Goal: Task Accomplishment & Management: Manage account settings

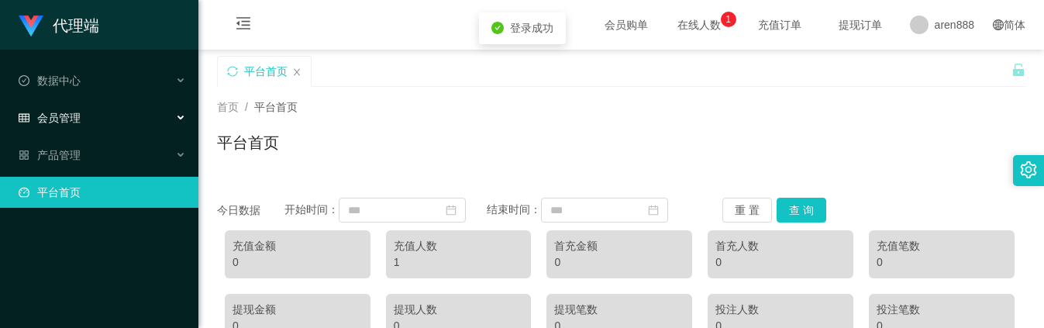
click at [90, 116] on div "会员管理" at bounding box center [99, 117] width 198 height 31
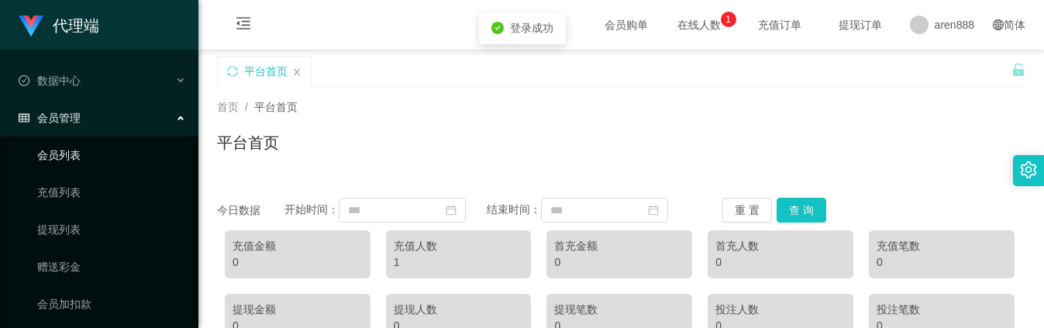
click at [91, 155] on link "会员列表" at bounding box center [111, 154] width 149 height 31
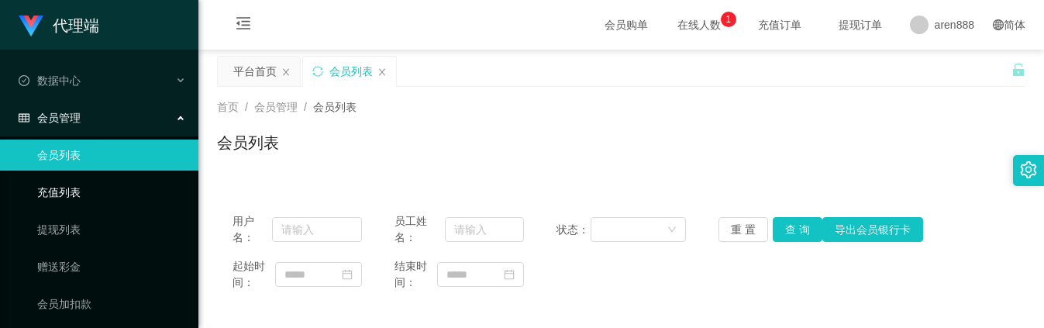
click at [88, 190] on link "充值列表" at bounding box center [111, 192] width 149 height 31
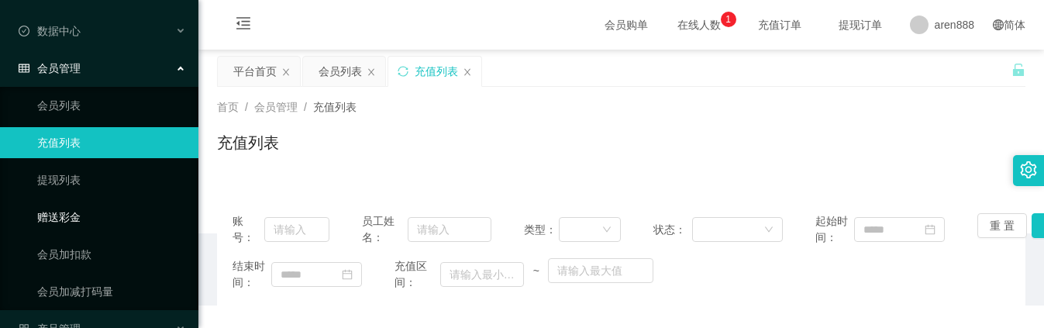
scroll to position [77, 0]
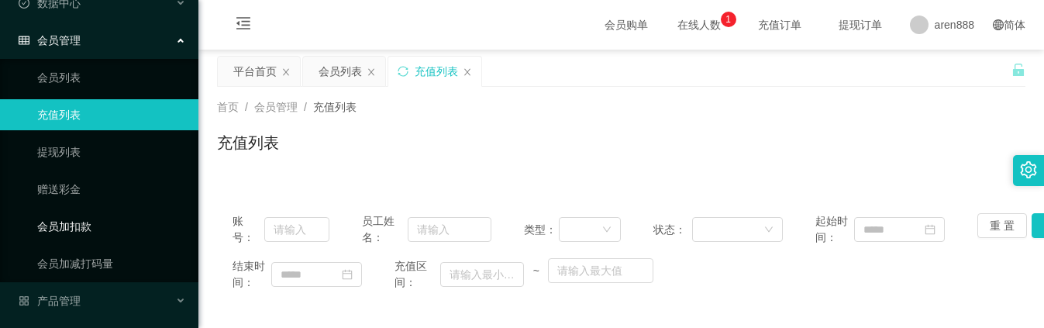
click at [94, 237] on link "会员加扣款" at bounding box center [111, 226] width 149 height 31
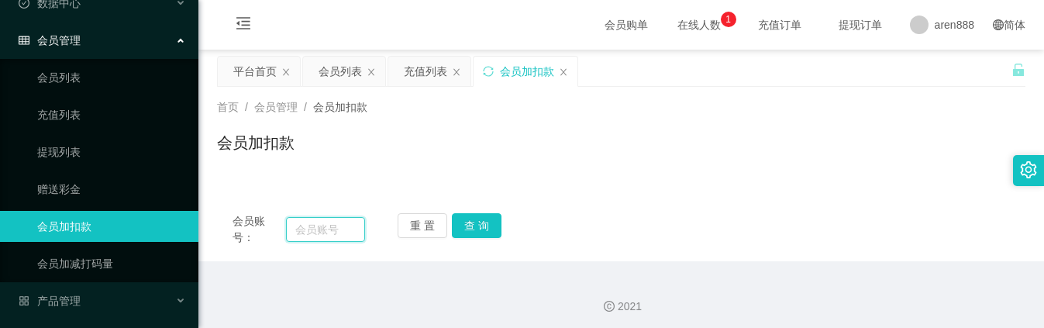
click at [325, 238] on input "text" at bounding box center [325, 229] width 79 height 25
paste input "88540728"
type input "88540728"
click at [483, 227] on button "查 询" at bounding box center [477, 225] width 50 height 25
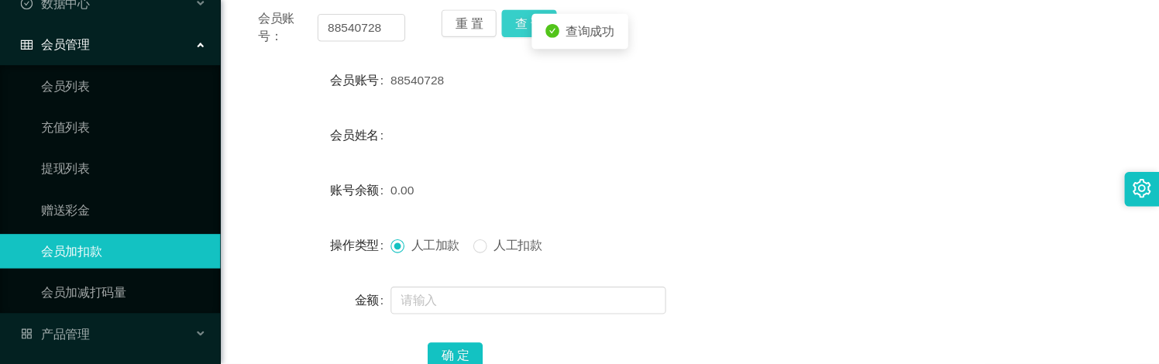
scroll to position [232, 0]
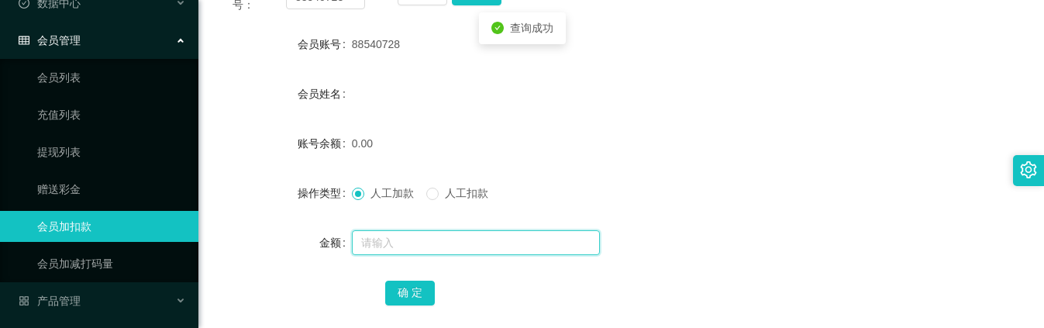
click at [415, 243] on input "text" at bounding box center [476, 242] width 248 height 25
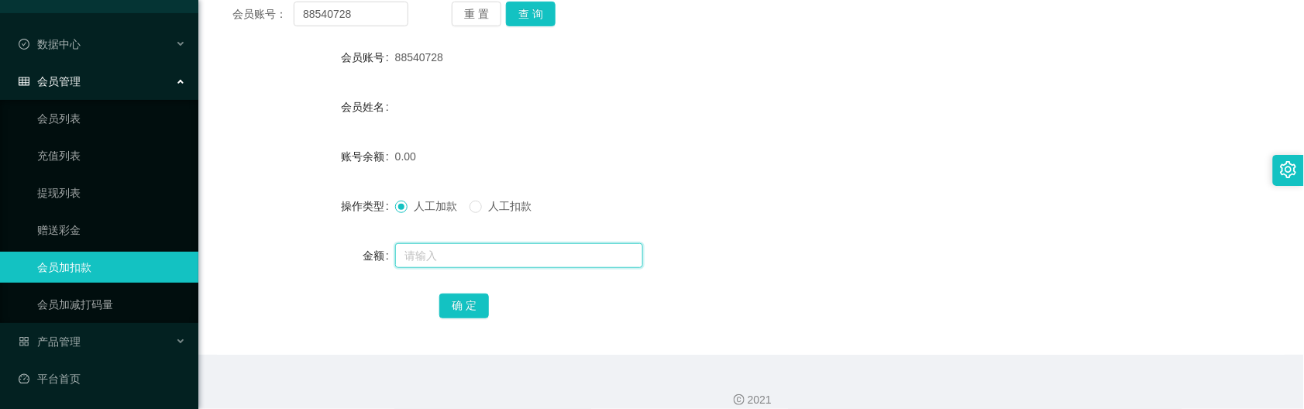
scroll to position [229, 0]
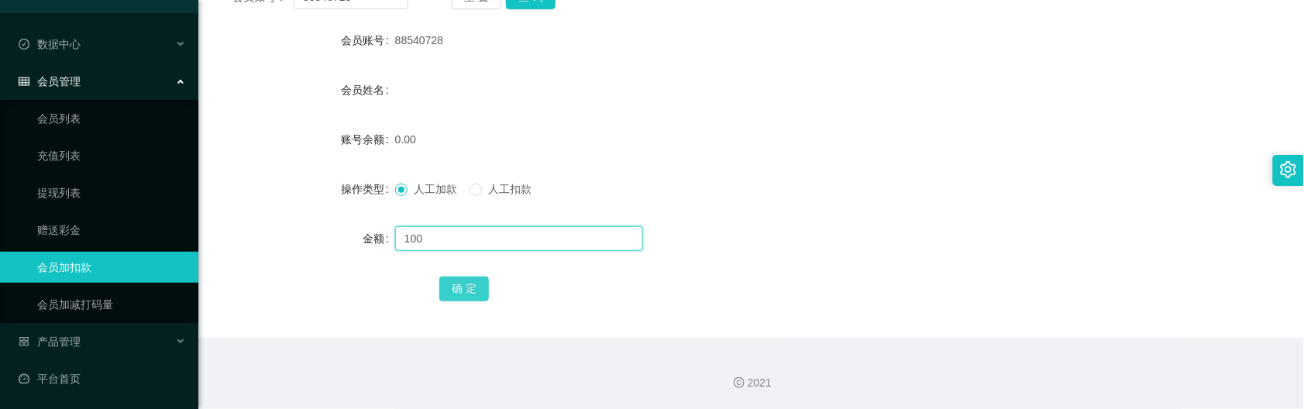
type input "100"
click at [462, 293] on button "确 定" at bounding box center [464, 289] width 50 height 25
click at [622, 236] on input "text" at bounding box center [519, 238] width 248 height 25
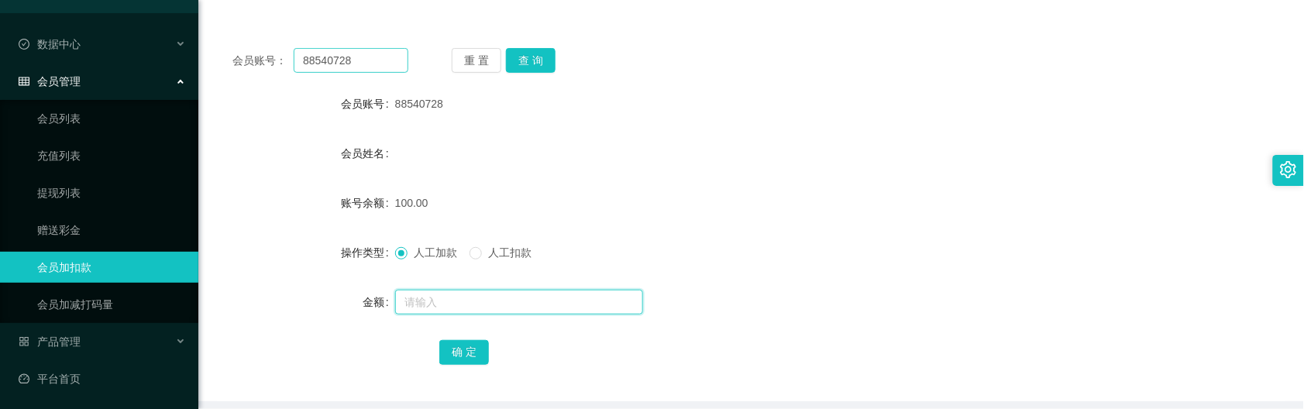
scroll to position [132, 0]
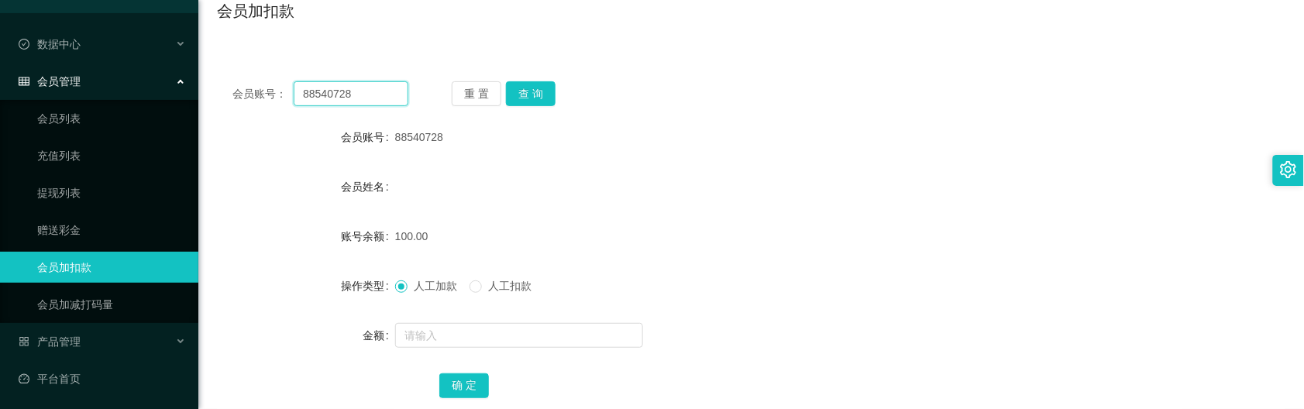
click at [380, 97] on input "88540728" at bounding box center [351, 93] width 114 height 25
paste input "ridzuan999"
type input "ridzuan999"
click at [542, 91] on button "查 询" at bounding box center [531, 93] width 50 height 25
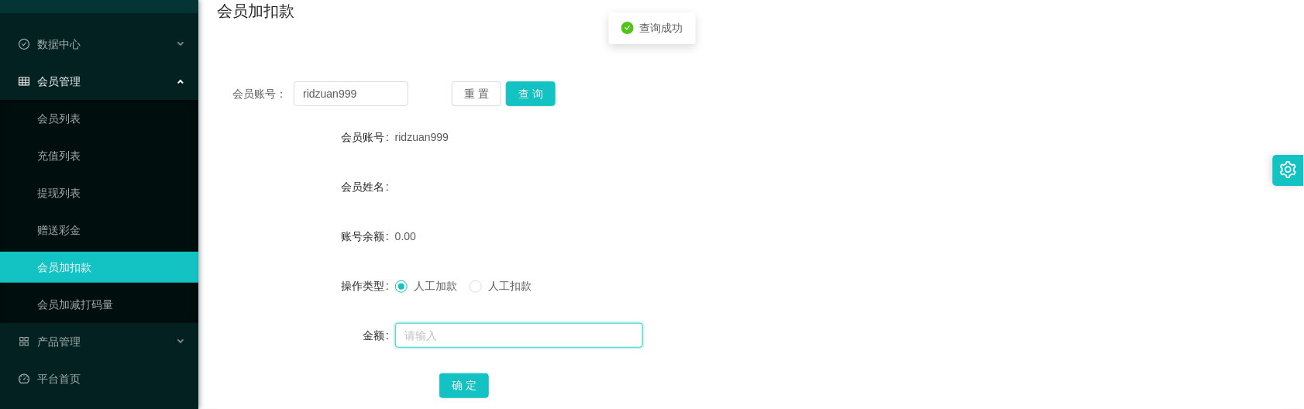
click at [485, 327] on input "text" at bounding box center [519, 335] width 248 height 25
type input "100"
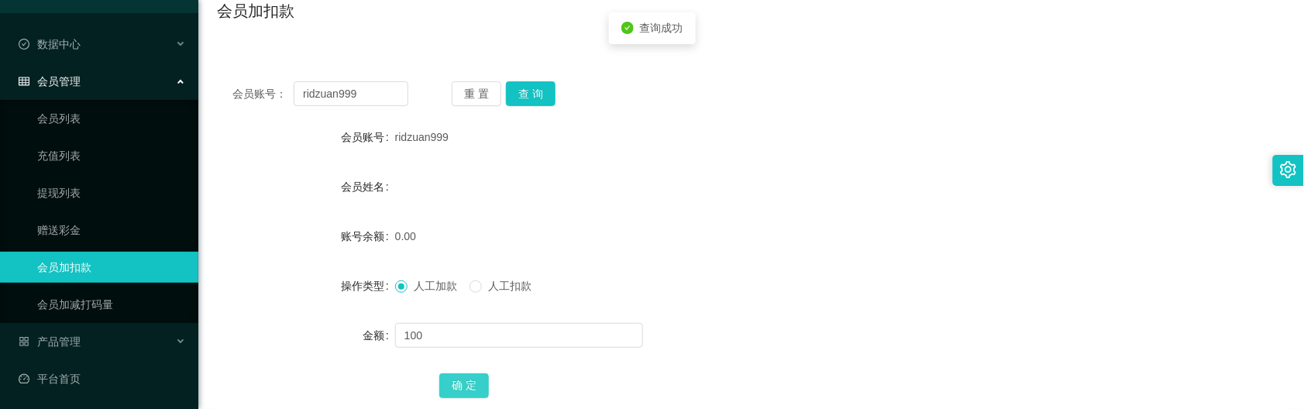
click at [466, 327] on button "确 定" at bounding box center [464, 385] width 50 height 25
drag, startPoint x: 661, startPoint y: 153, endPoint x: 683, endPoint y: 136, distance: 27.6
click at [663, 152] on form "会员账号 ridzuan999 会员姓名 账号余额 100.00 操作类型 人工加款 人工扣款 金额 确 定" at bounding box center [751, 261] width 1069 height 279
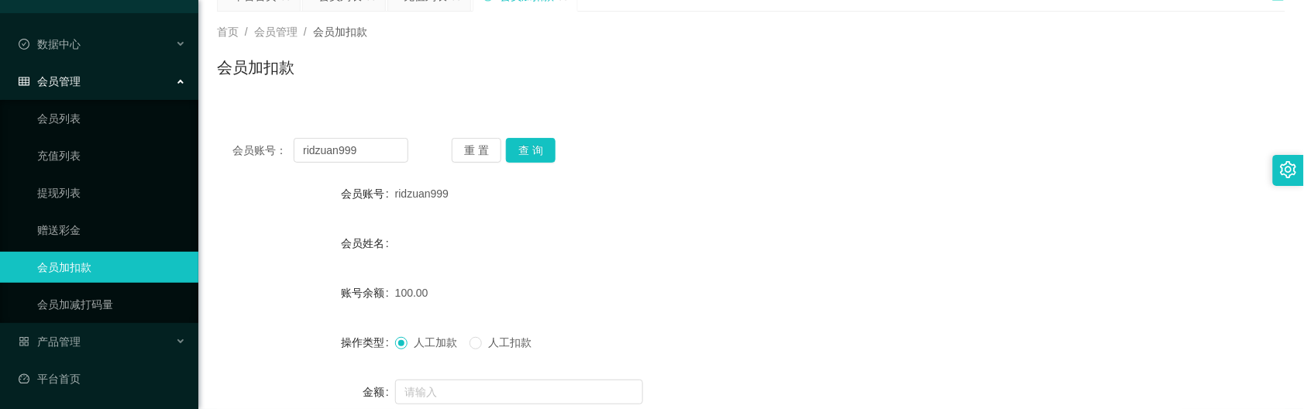
scroll to position [35, 0]
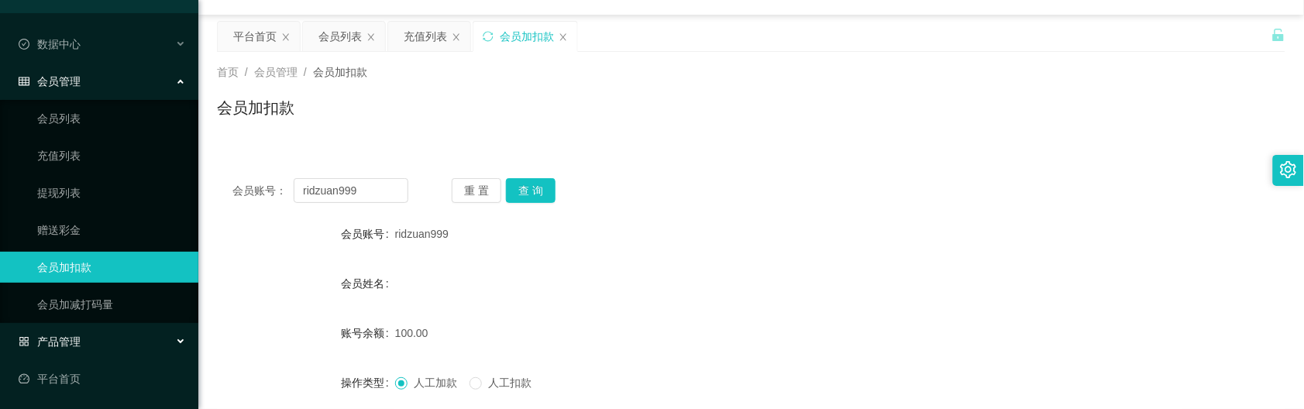
click at [102, 327] on div "产品管理" at bounding box center [99, 341] width 198 height 31
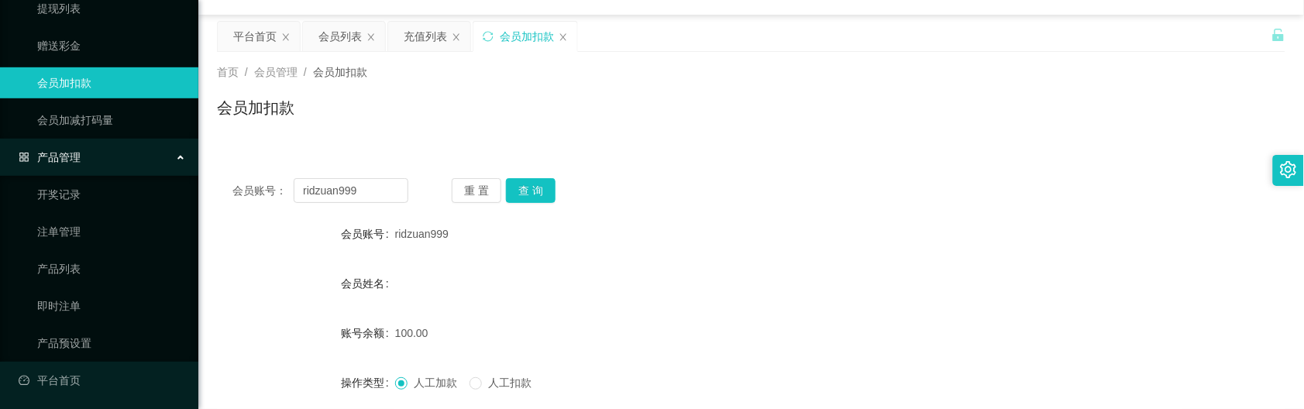
scroll to position [222, 0]
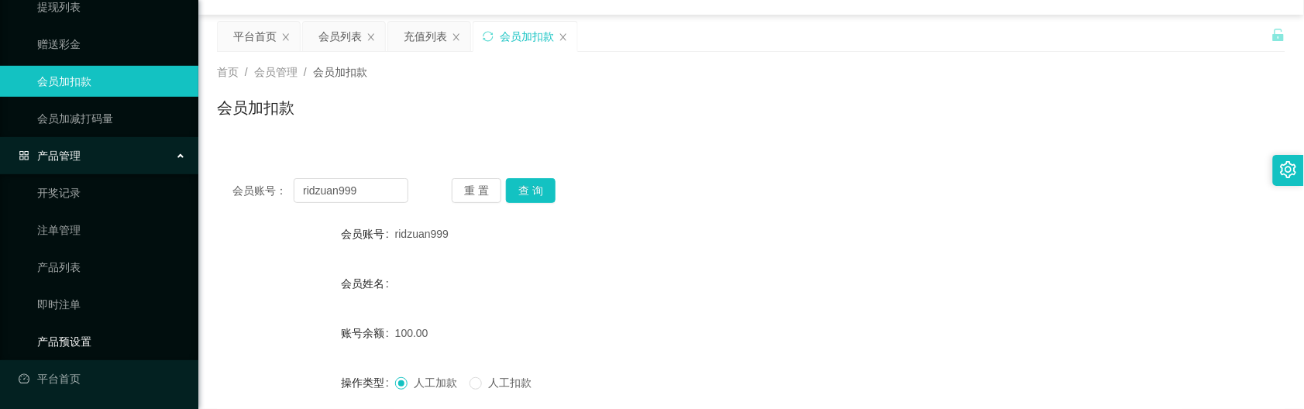
click at [110, 327] on link "产品预设置" at bounding box center [111, 341] width 149 height 31
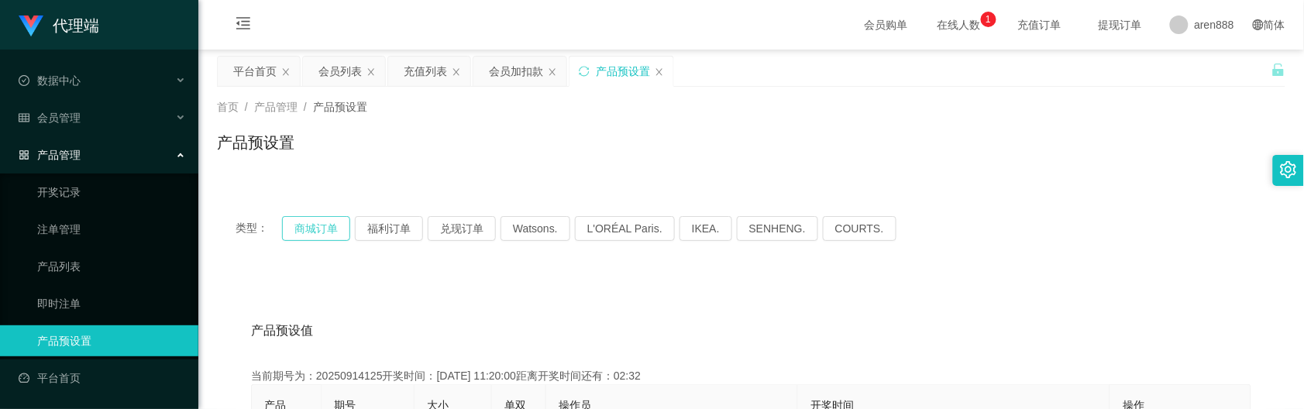
click at [320, 229] on button "商城订单" at bounding box center [316, 228] width 68 height 25
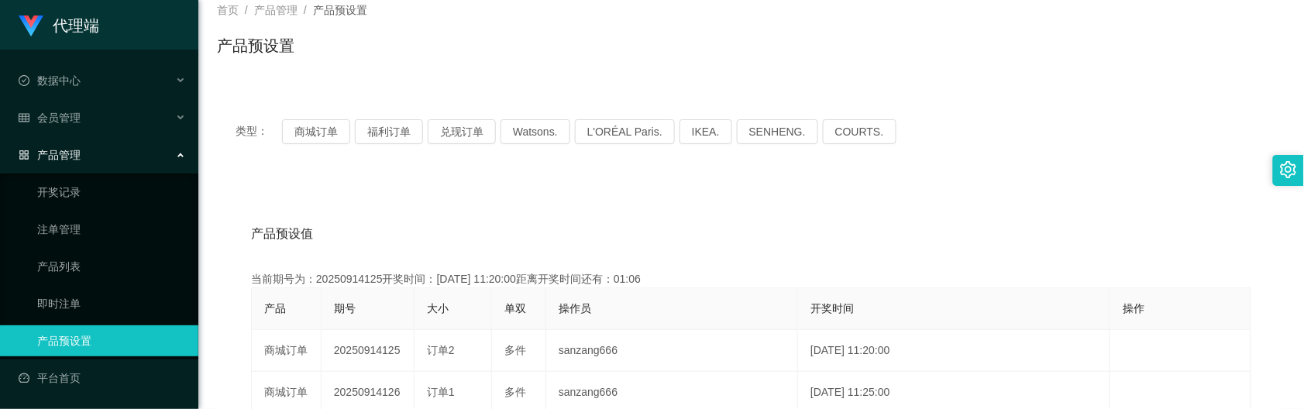
click at [686, 1] on div "首页 / 产品管理 / 产品预设置 / 产品预设置" at bounding box center [751, 36] width 1106 height 92
click at [44, 306] on link "即时注单" at bounding box center [111, 303] width 149 height 31
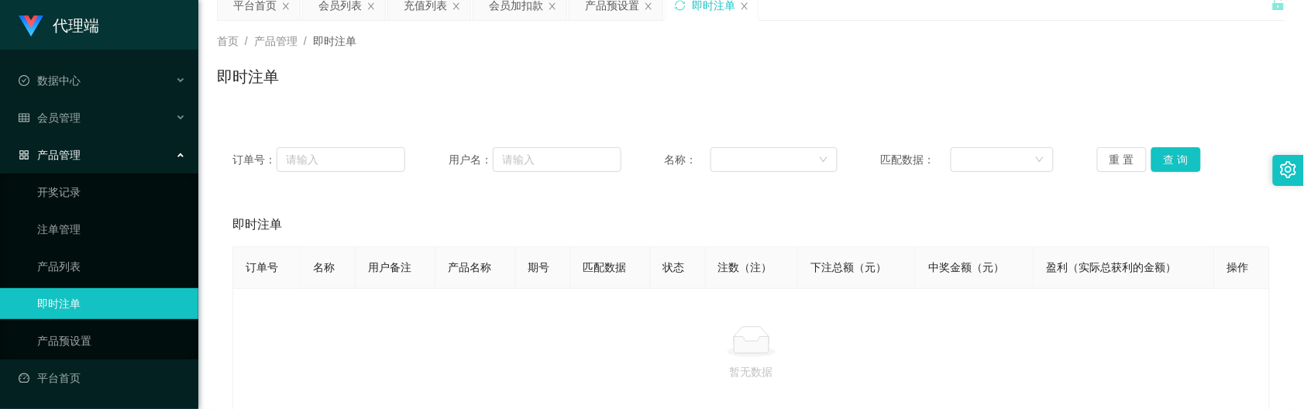
scroll to position [97, 0]
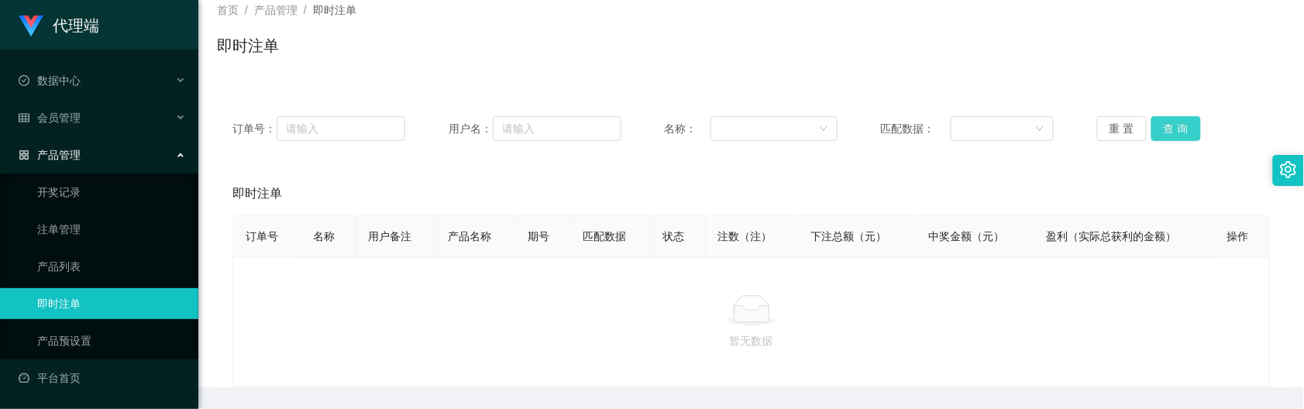
click at [1043, 129] on button "查 询" at bounding box center [1176, 128] width 50 height 25
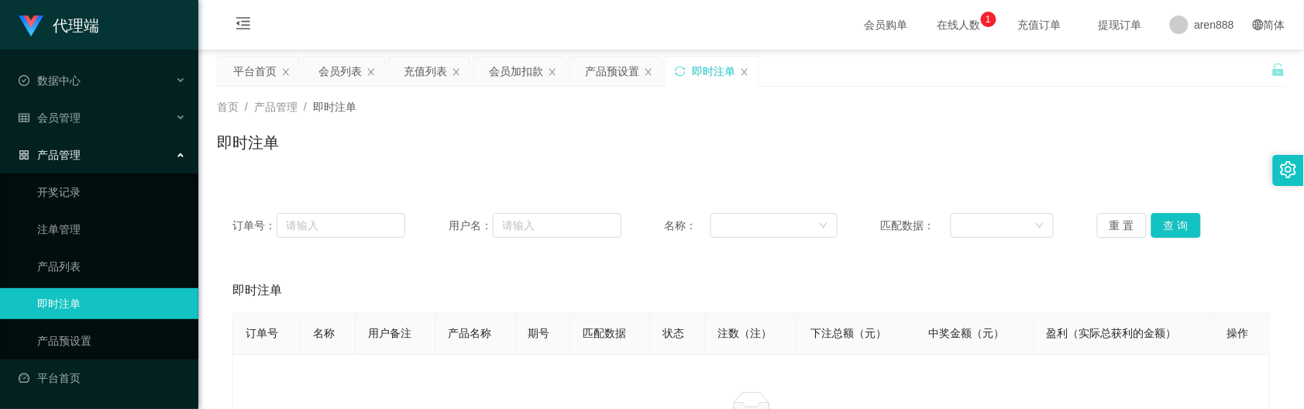
click at [749, 68] on icon "图标: close" at bounding box center [744, 71] width 9 height 9
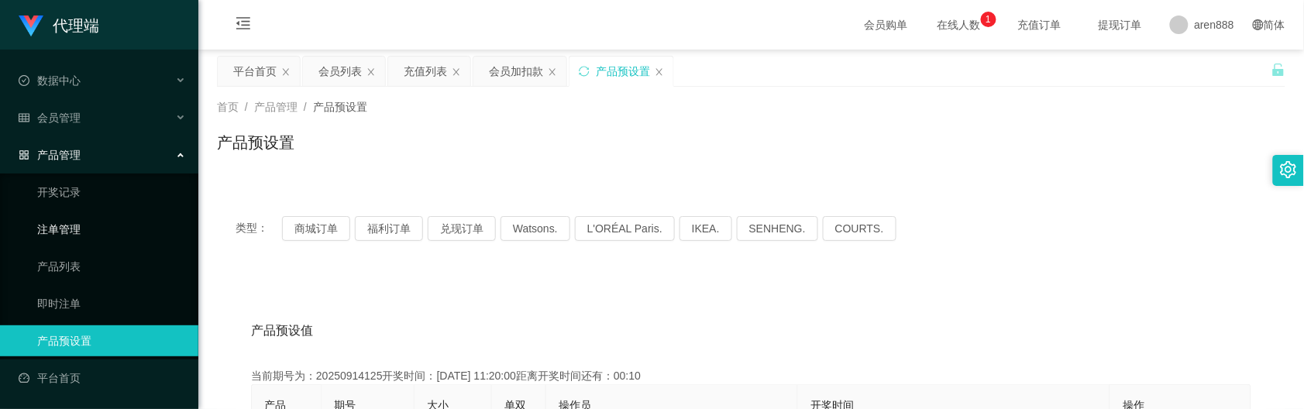
click at [113, 232] on link "注单管理" at bounding box center [111, 229] width 149 height 31
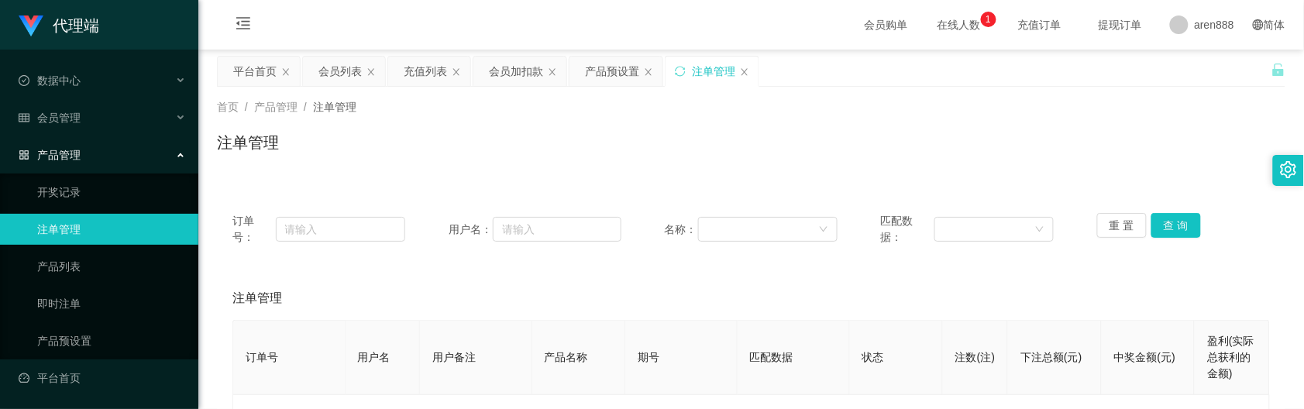
scroll to position [97, 0]
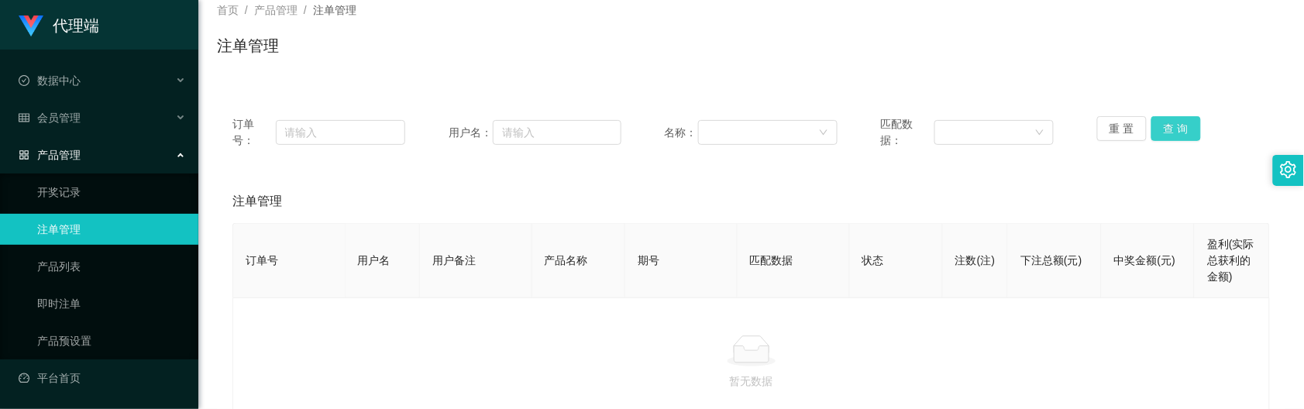
click at [1043, 133] on button "查 询" at bounding box center [1176, 128] width 50 height 25
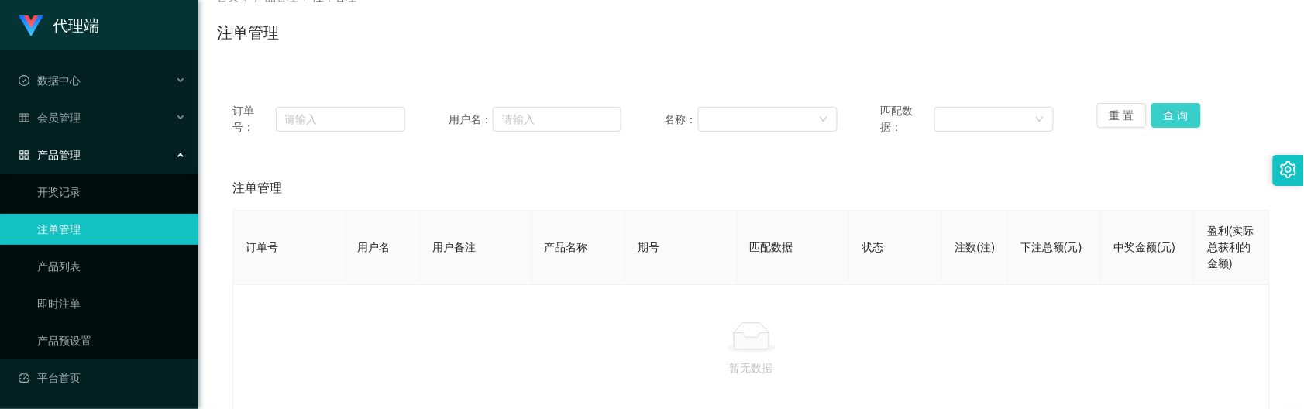
scroll to position [0, 0]
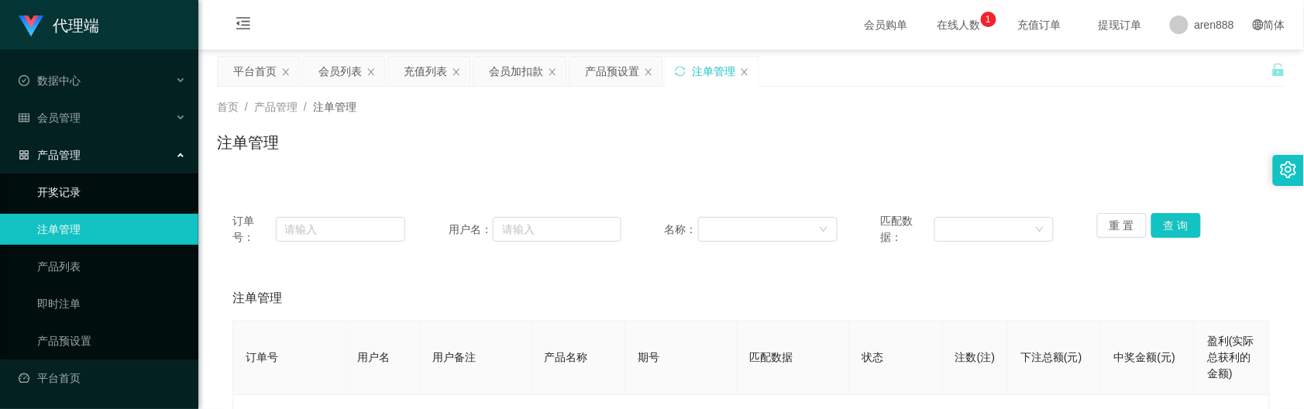
click at [146, 201] on link "开奖记录" at bounding box center [111, 192] width 149 height 31
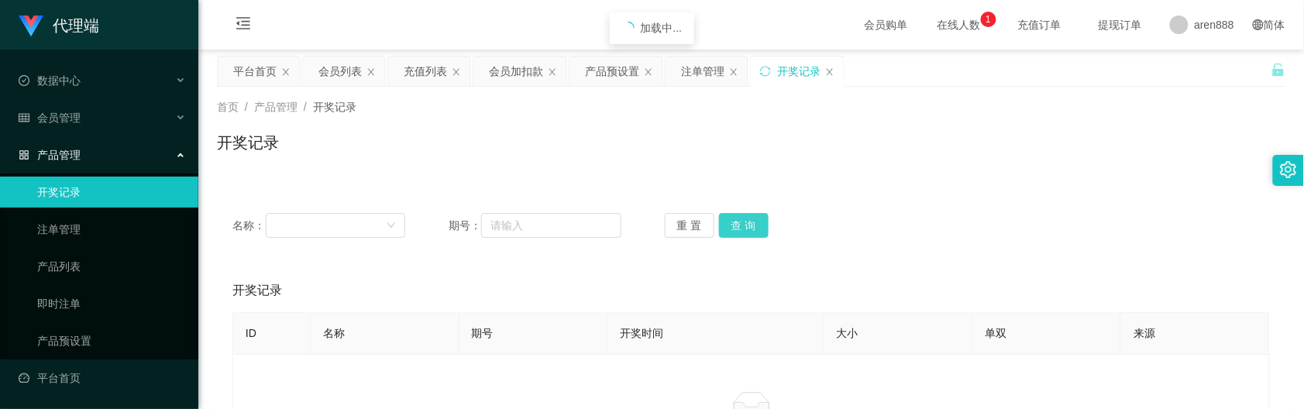
click at [763, 230] on button "查 询" at bounding box center [744, 225] width 50 height 25
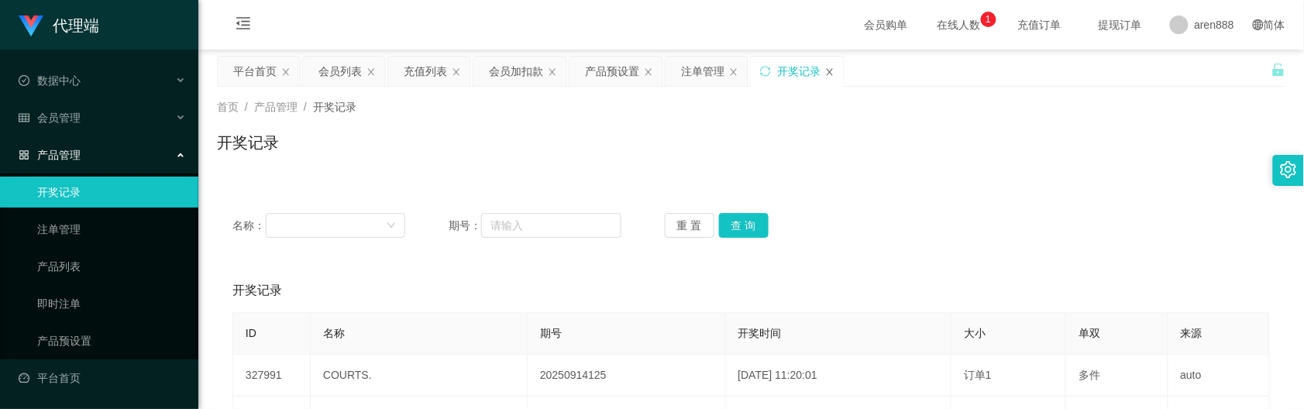
click at [831, 68] on icon "图标: close" at bounding box center [829, 71] width 9 height 9
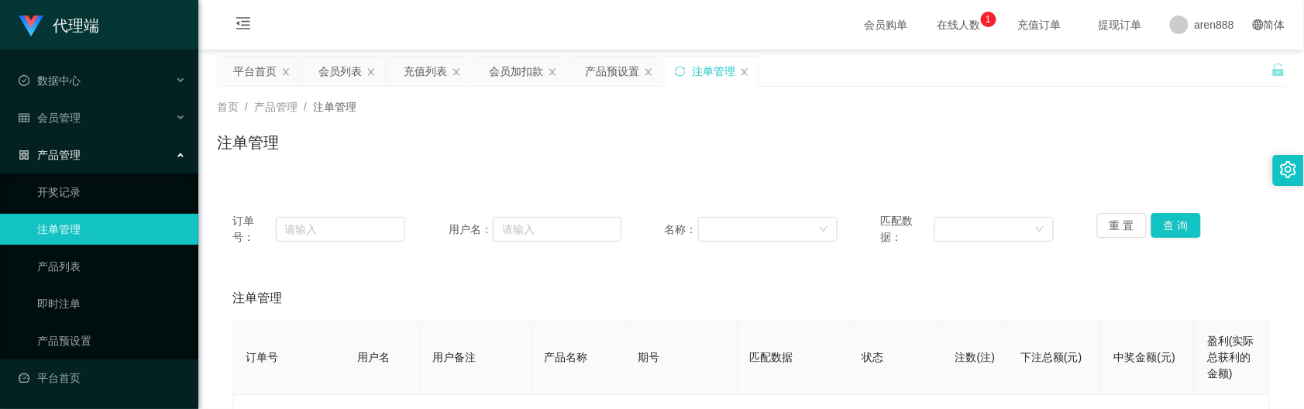
click at [752, 76] on div "注单管理" at bounding box center [712, 71] width 93 height 29
click at [748, 74] on icon "图标: close" at bounding box center [744, 71] width 9 height 9
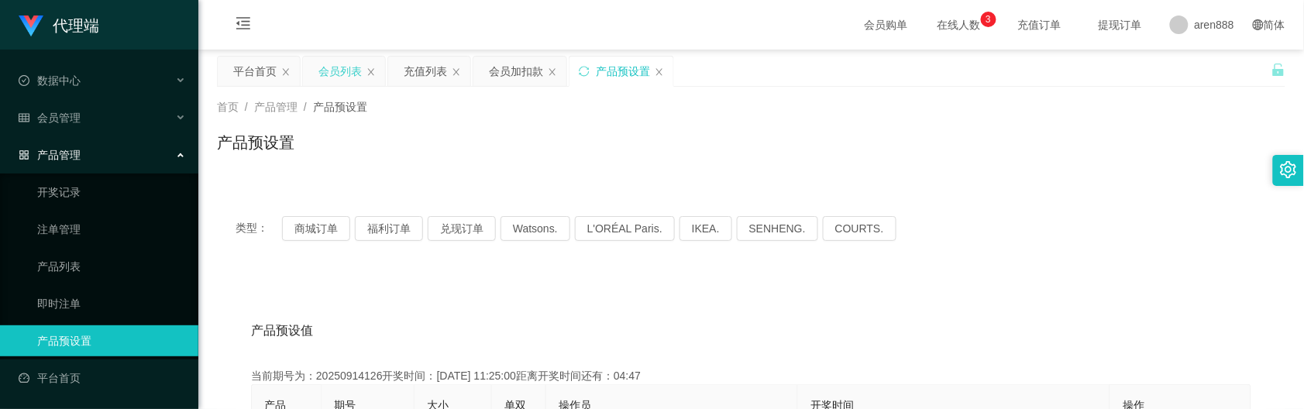
click at [349, 76] on div "会员列表" at bounding box center [339, 71] width 43 height 29
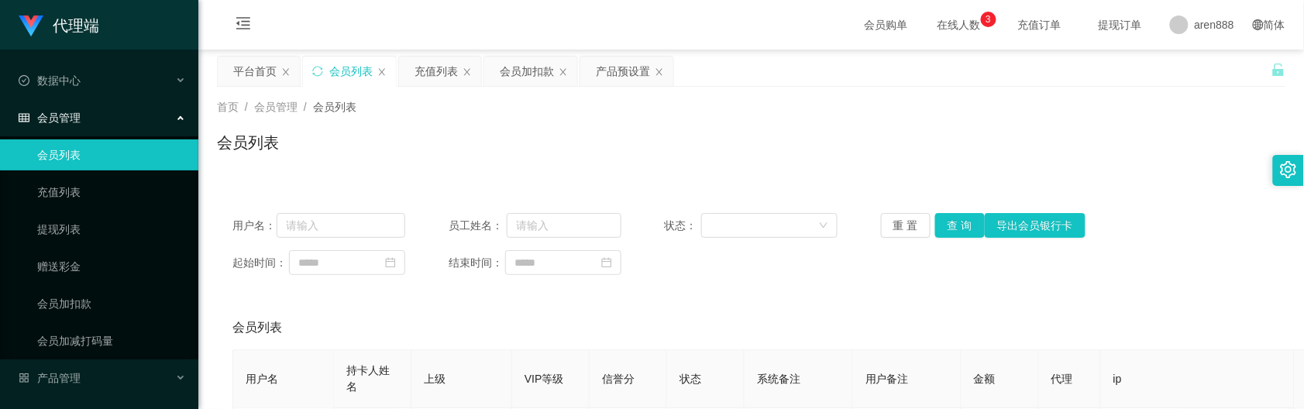
click at [736, 122] on div "首页 / 会员管理 / 会员列表 / 会员列表" at bounding box center [751, 132] width 1069 height 67
click at [245, 50] on main "关闭左侧 关闭右侧 关闭其它 刷新页面 平台首页 会员列表 充值列表 会员加扣款 产品预设置 首页 / 会员管理 / 会员列表 / 会员列表 用户名： 员工姓…" at bounding box center [751, 296] width 1106 height 493
click at [431, 76] on div "充值列表" at bounding box center [436, 71] width 43 height 29
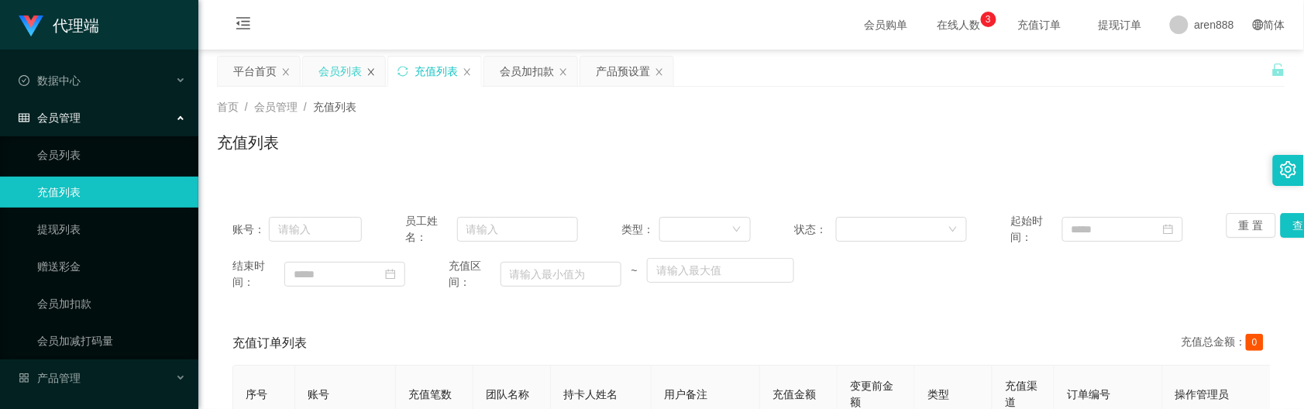
click at [373, 70] on div "会员列表" at bounding box center [344, 71] width 82 height 29
click at [372, 70] on icon "图标: close" at bounding box center [371, 71] width 9 height 9
click at [386, 72] on icon "图标: close" at bounding box center [381, 71] width 9 height 9
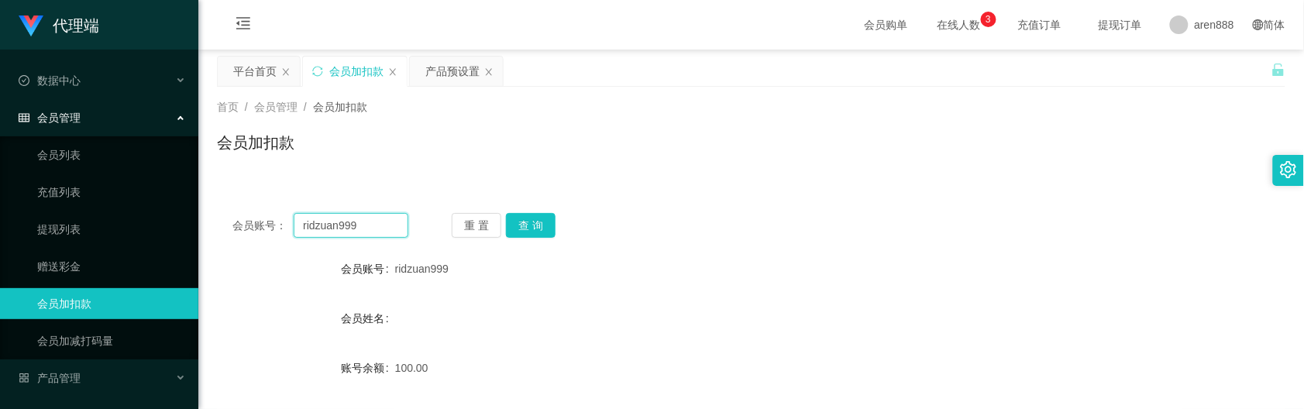
click at [397, 236] on input "ridzuan999" at bounding box center [351, 225] width 114 height 25
click at [396, 235] on input "ridzuan999" at bounding box center [351, 225] width 114 height 25
paste input "88540728"
type input "88540728"
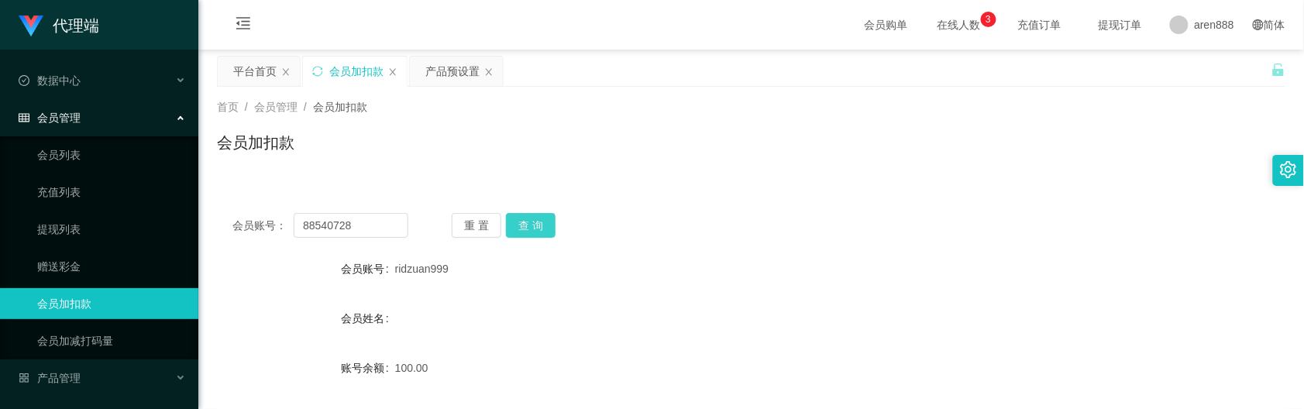
click at [539, 225] on button "查 询" at bounding box center [531, 225] width 50 height 25
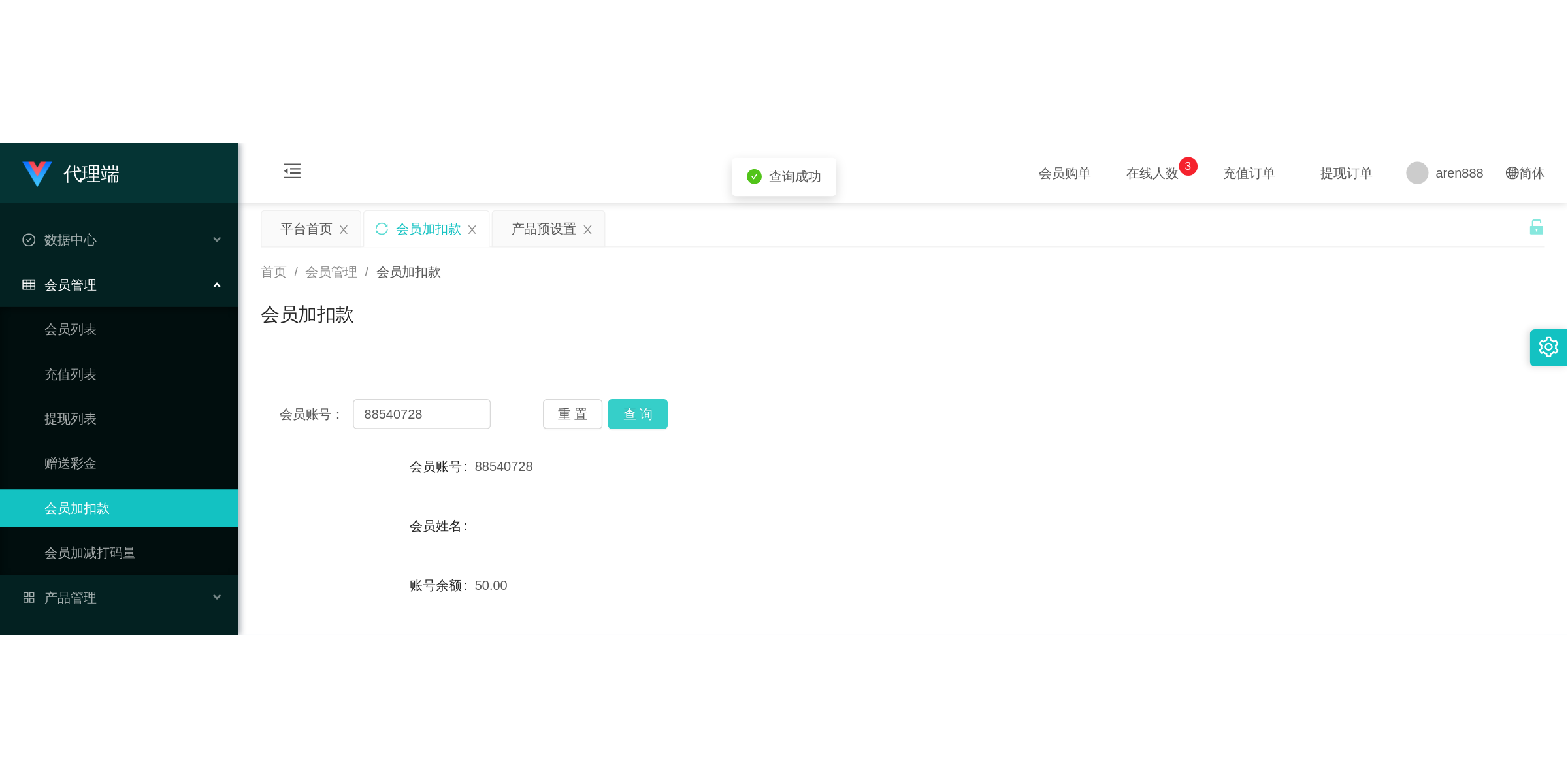
scroll to position [82, 0]
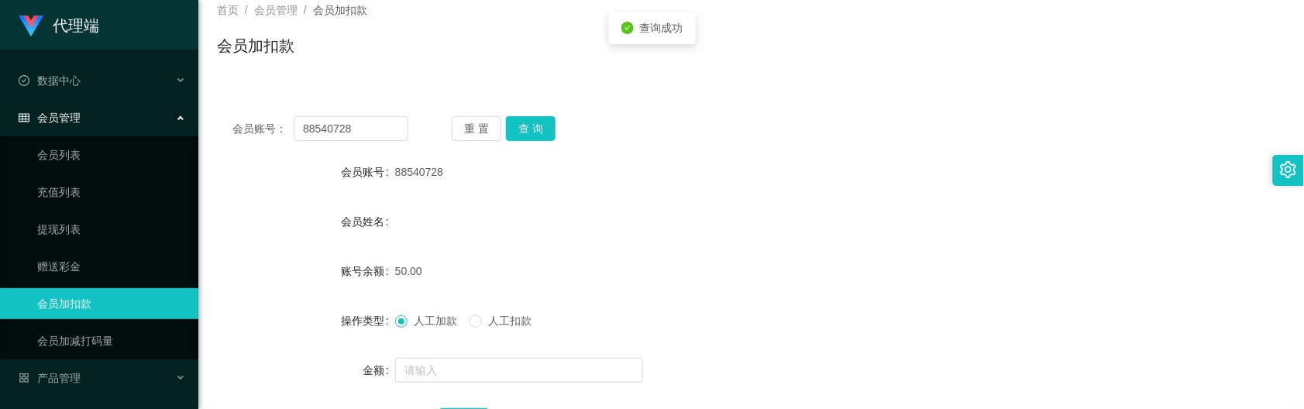
click at [780, 167] on div "88540728" at bounding box center [706, 172] width 623 height 31
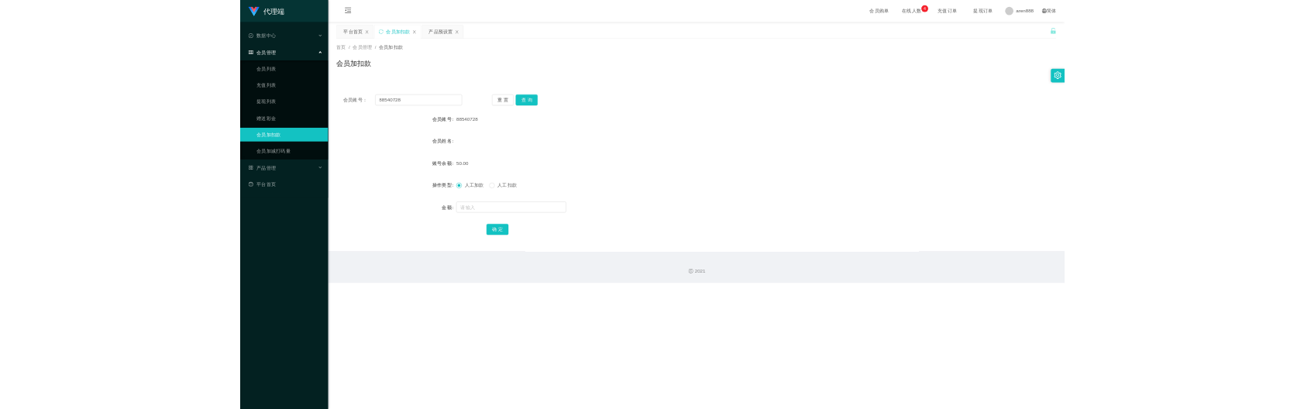
scroll to position [0, 0]
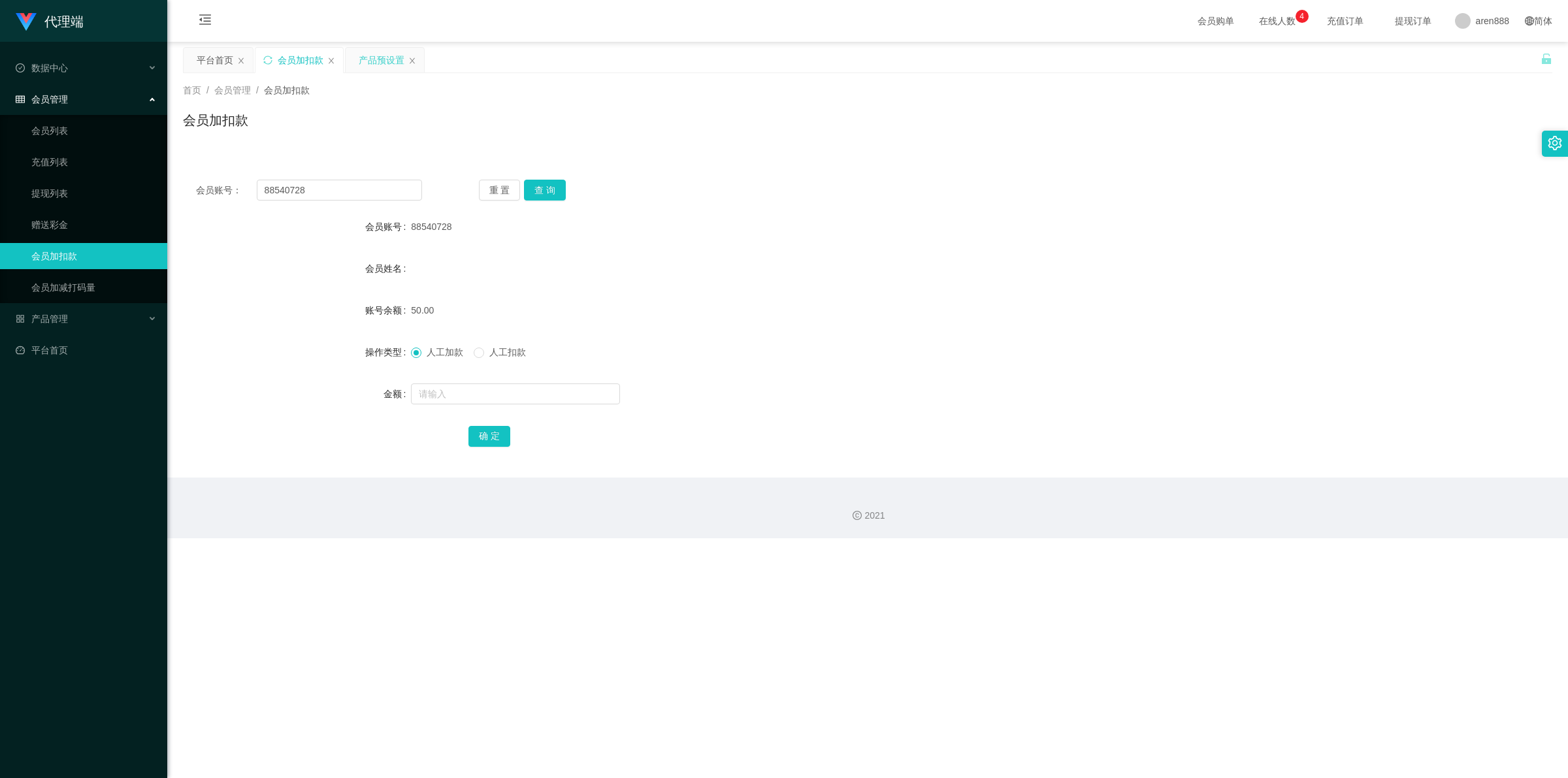
click at [384, 59] on div "产品预设置" at bounding box center [381, 60] width 46 height 24
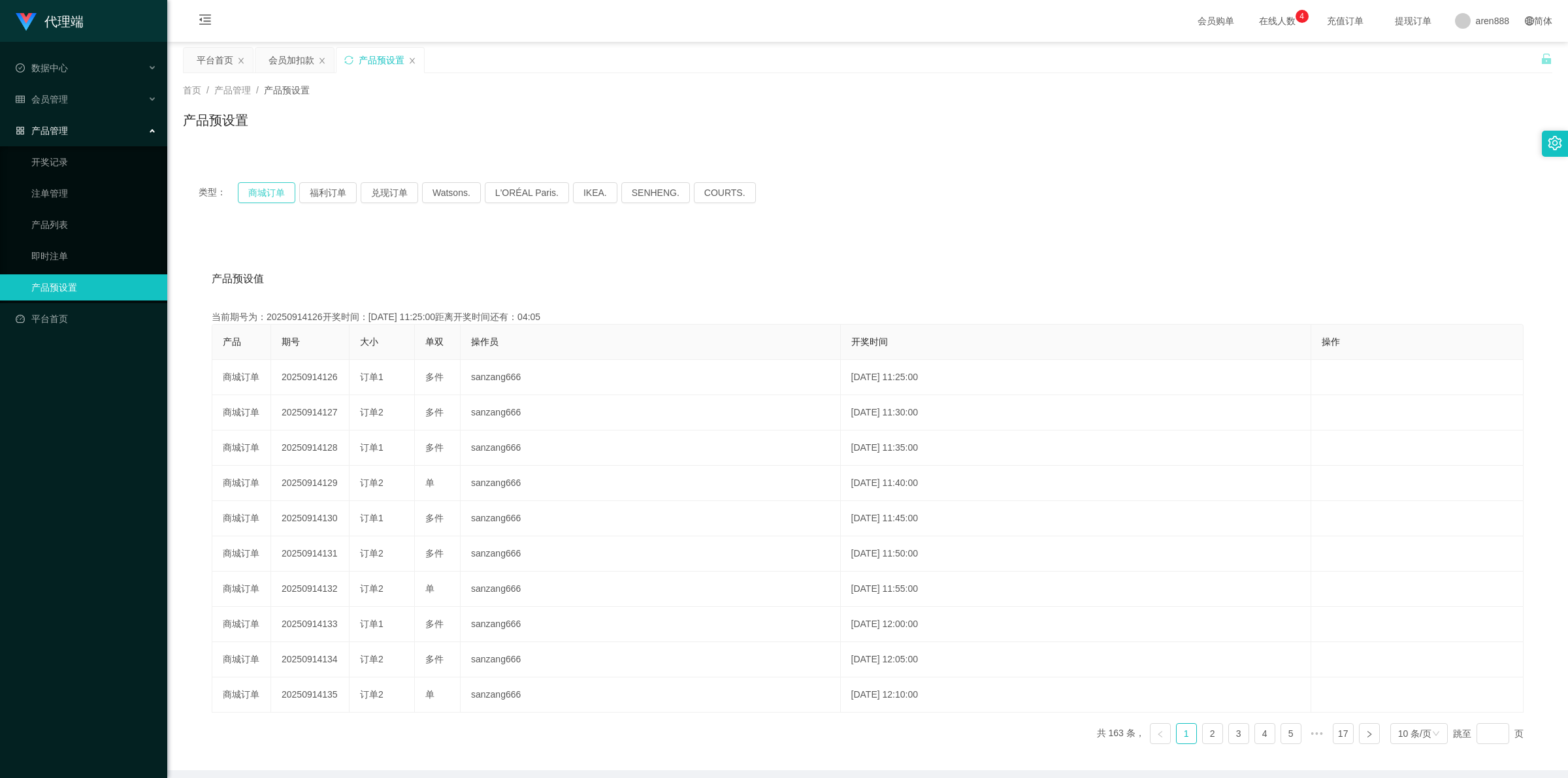
click at [272, 187] on button "商城订单" at bounding box center [266, 192] width 57 height 21
click at [83, 249] on link "即时注单" at bounding box center [94, 255] width 126 height 26
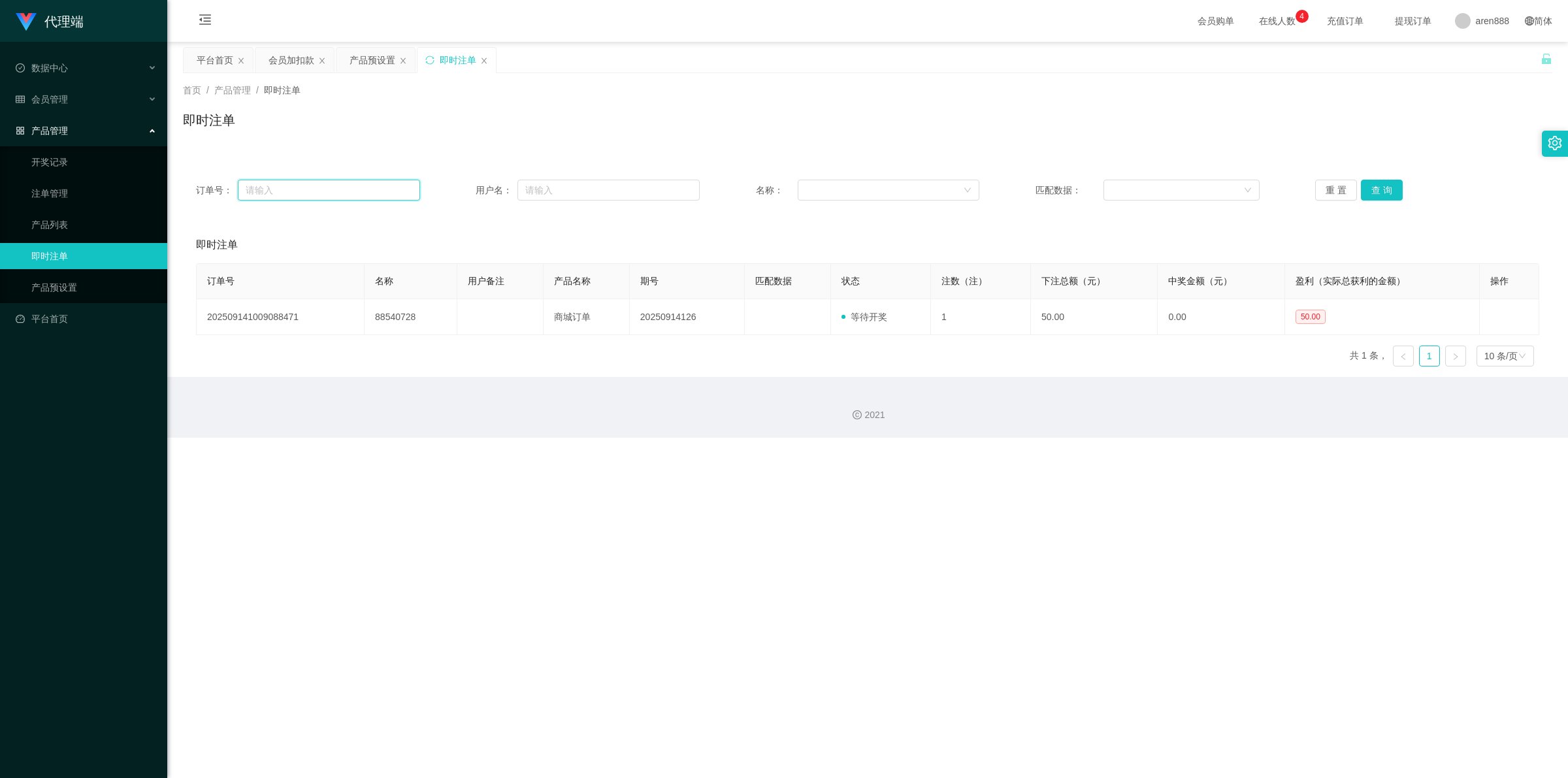
drag, startPoint x: 328, startPoint y: 188, endPoint x: 341, endPoint y: 187, distance: 13.0
click at [328, 188] on input "text" at bounding box center [329, 190] width 182 height 21
click at [879, 186] on button "查 询" at bounding box center [1382, 190] width 42 height 21
click at [366, 59] on div "产品预设置" at bounding box center [373, 60] width 46 height 24
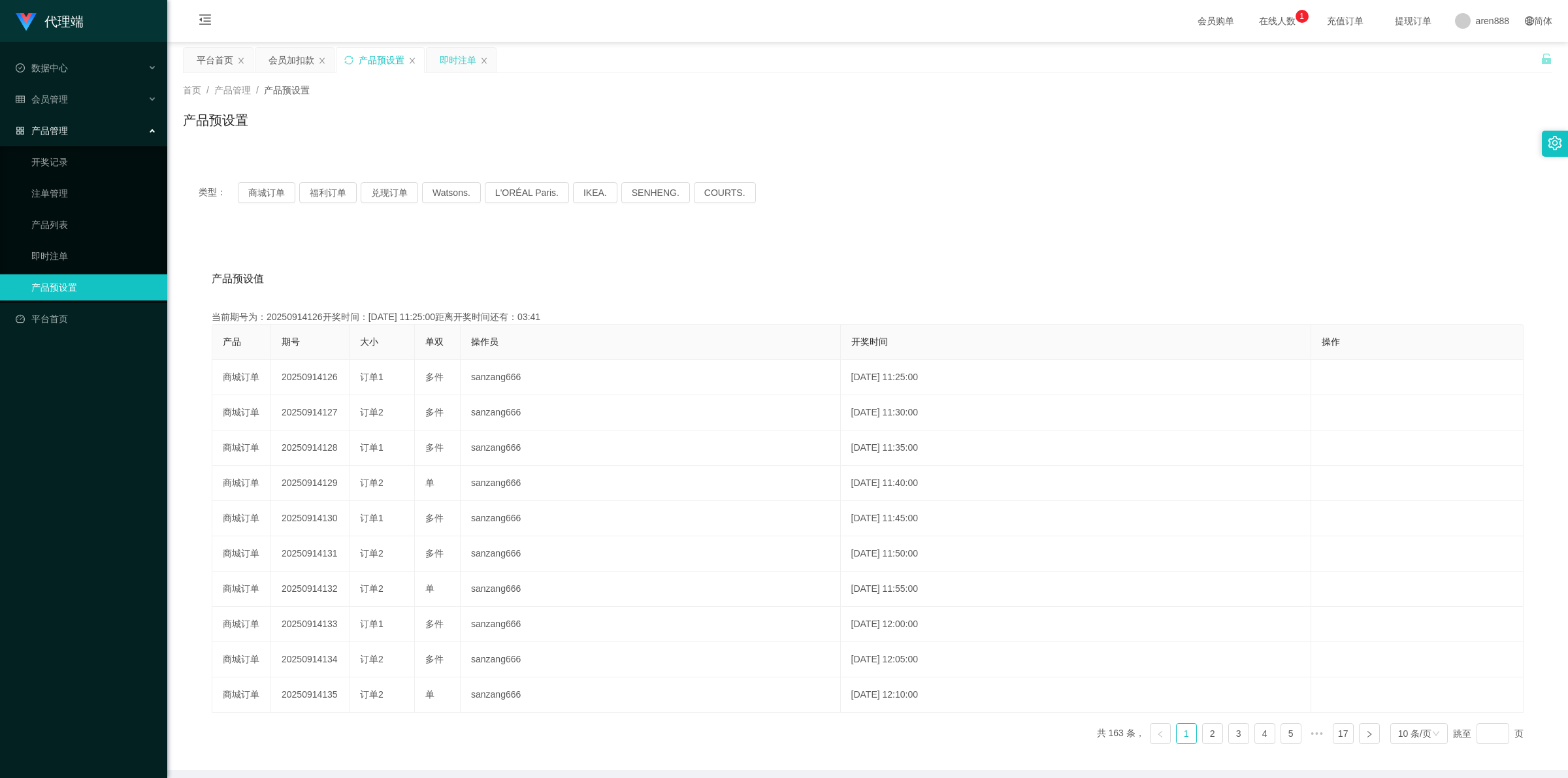
click at [453, 56] on div "即时注单" at bounding box center [457, 60] width 36 height 24
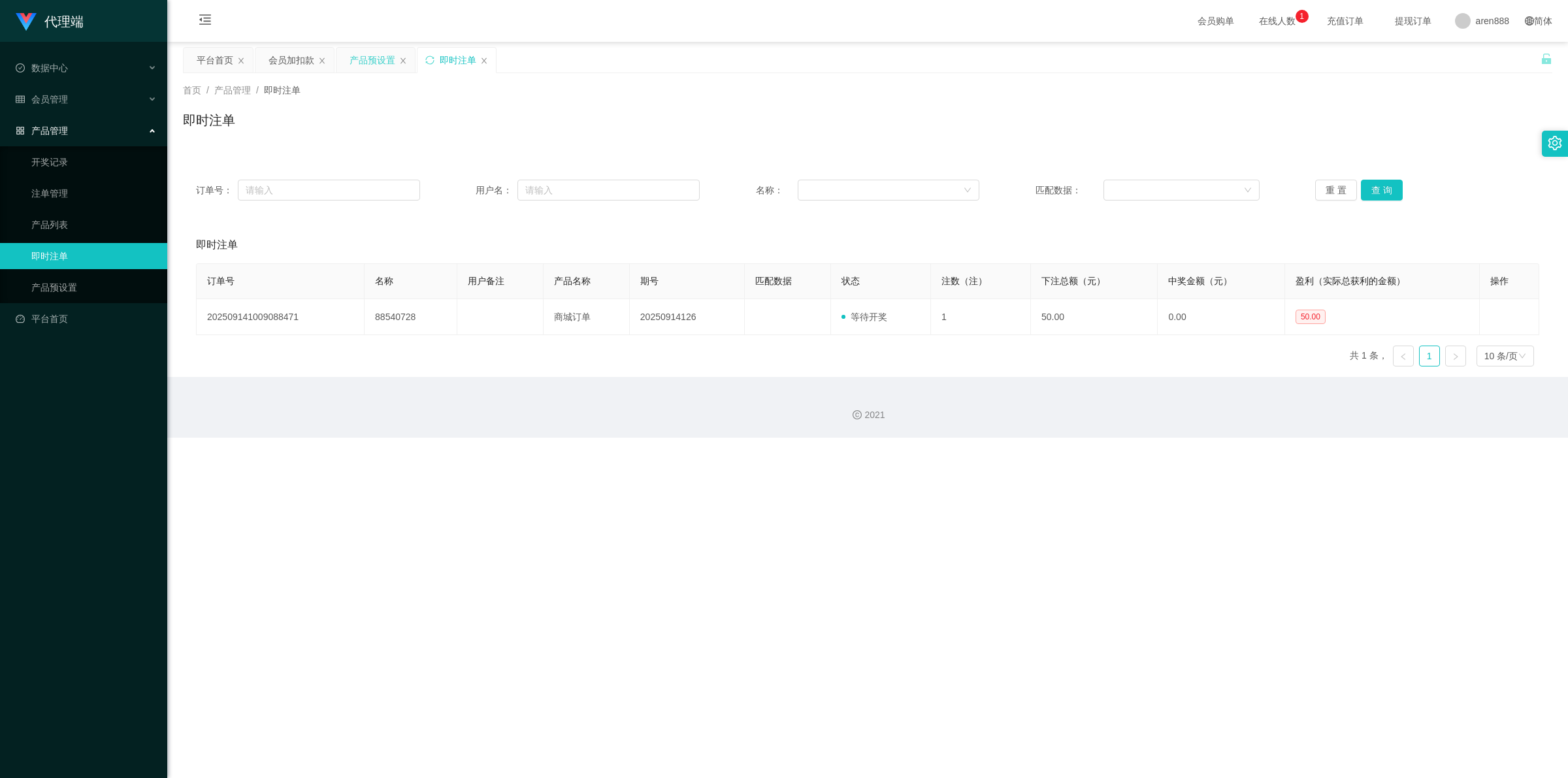
click at [366, 59] on div "产品预设置" at bounding box center [373, 60] width 46 height 24
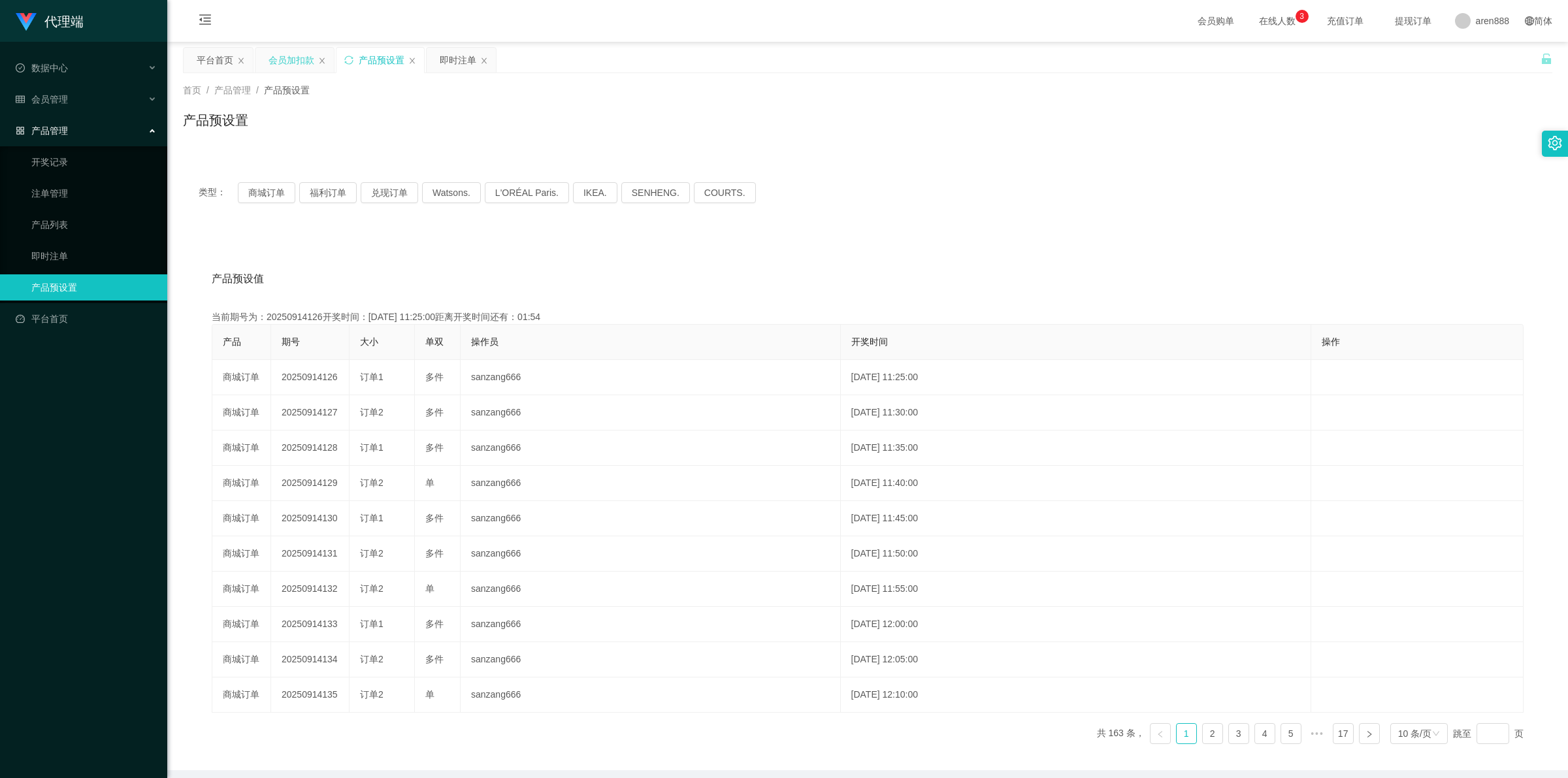
click at [281, 54] on div "会员加扣款" at bounding box center [291, 60] width 46 height 24
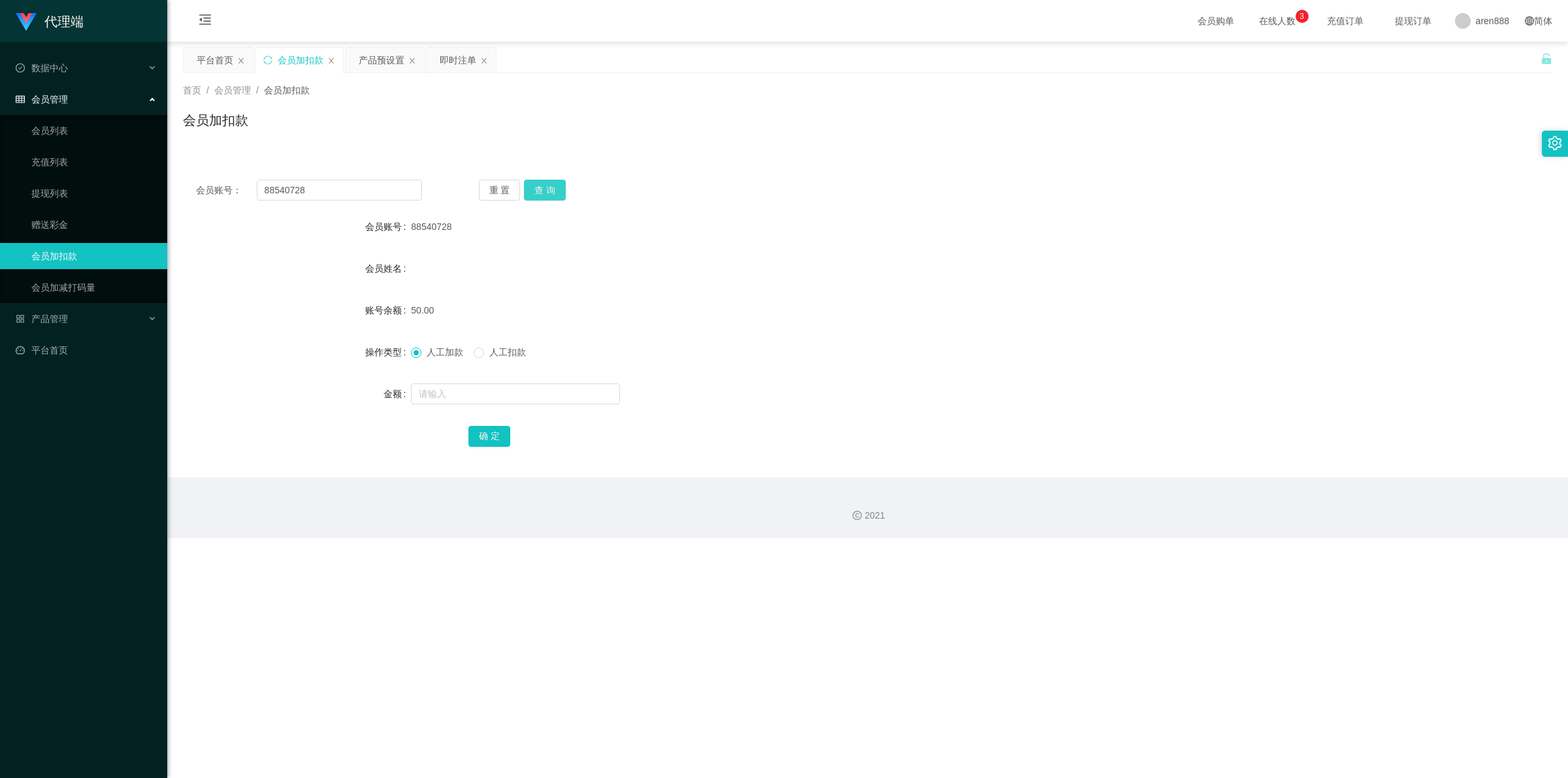
click at [546, 186] on button "查 询" at bounding box center [545, 190] width 42 height 21
click at [381, 56] on div "产品预设置" at bounding box center [381, 60] width 46 height 24
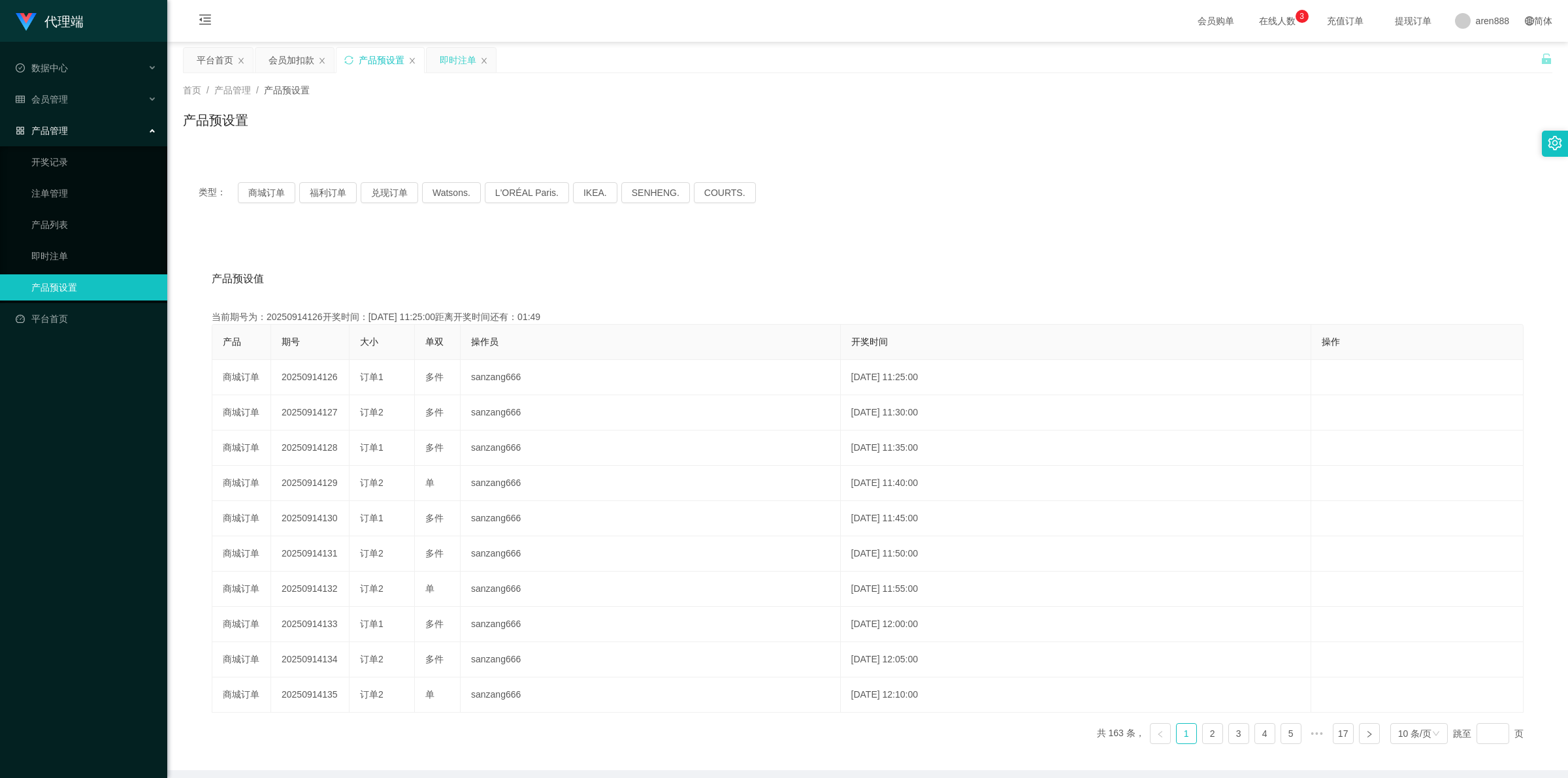
click at [463, 54] on div "即时注单" at bounding box center [457, 60] width 36 height 24
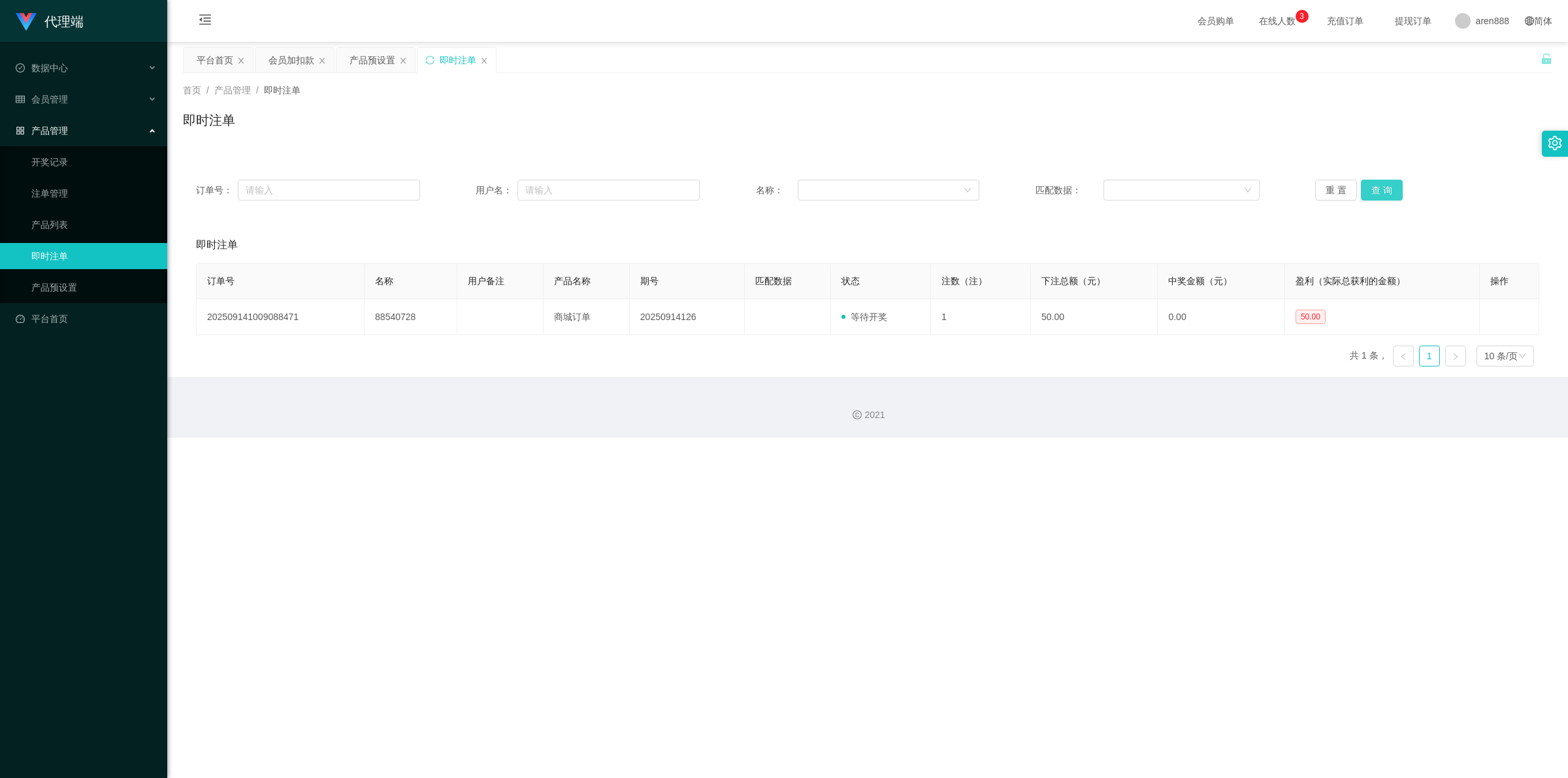
click at [879, 193] on button "查 询" at bounding box center [1382, 190] width 42 height 21
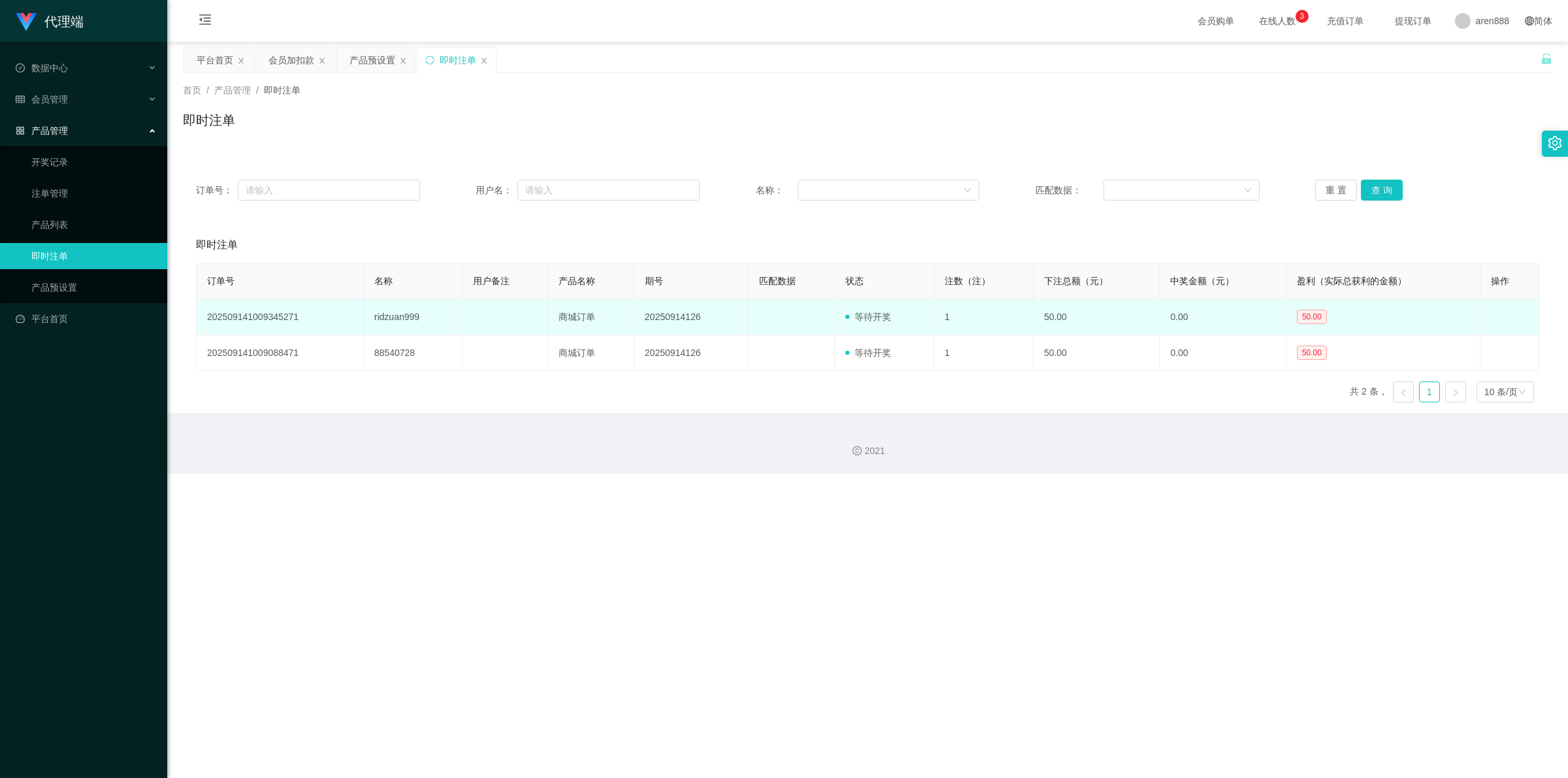
click at [796, 276] on td at bounding box center [792, 317] width 86 height 36
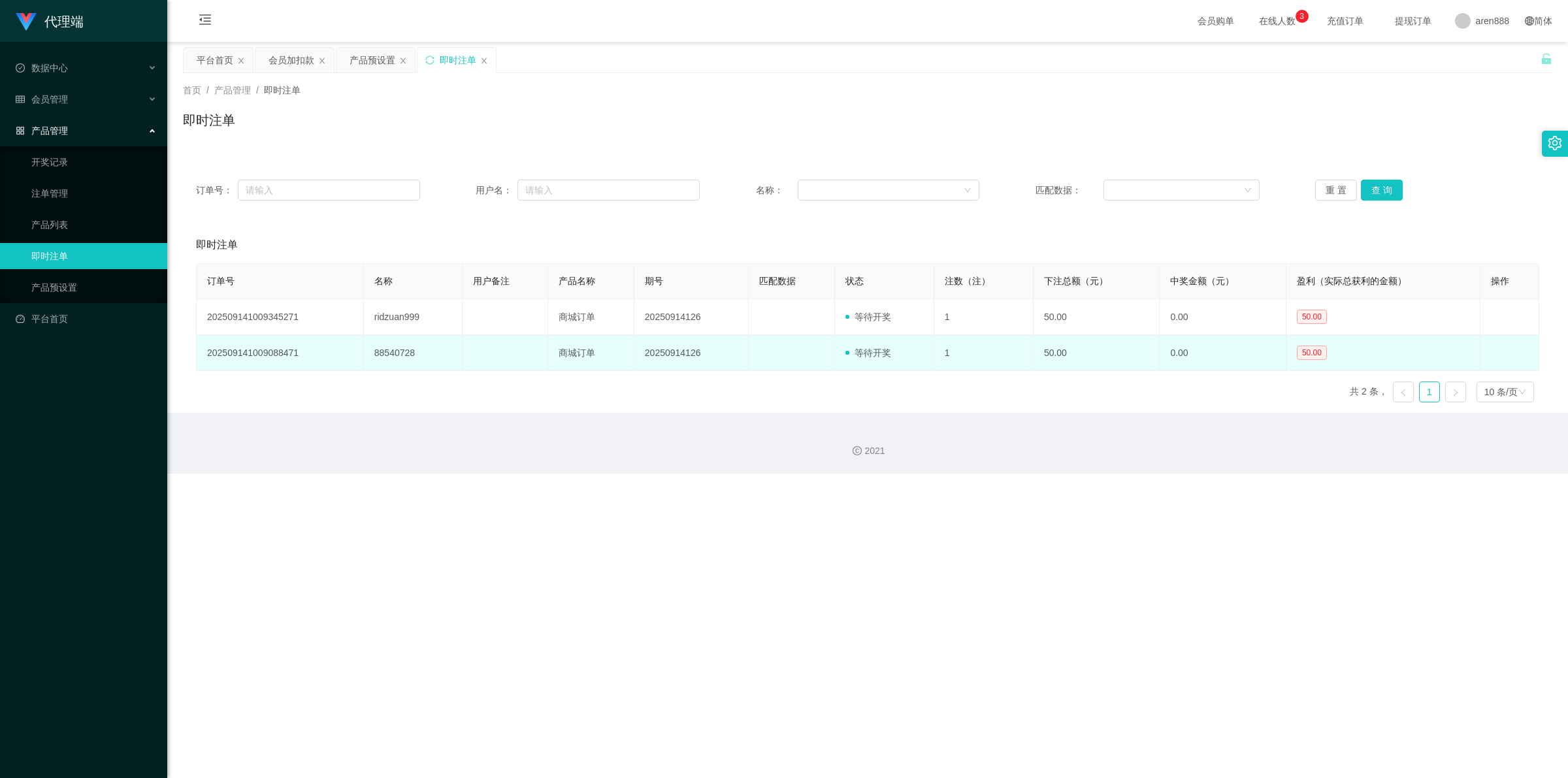
click at [788, 276] on td at bounding box center [792, 353] width 86 height 36
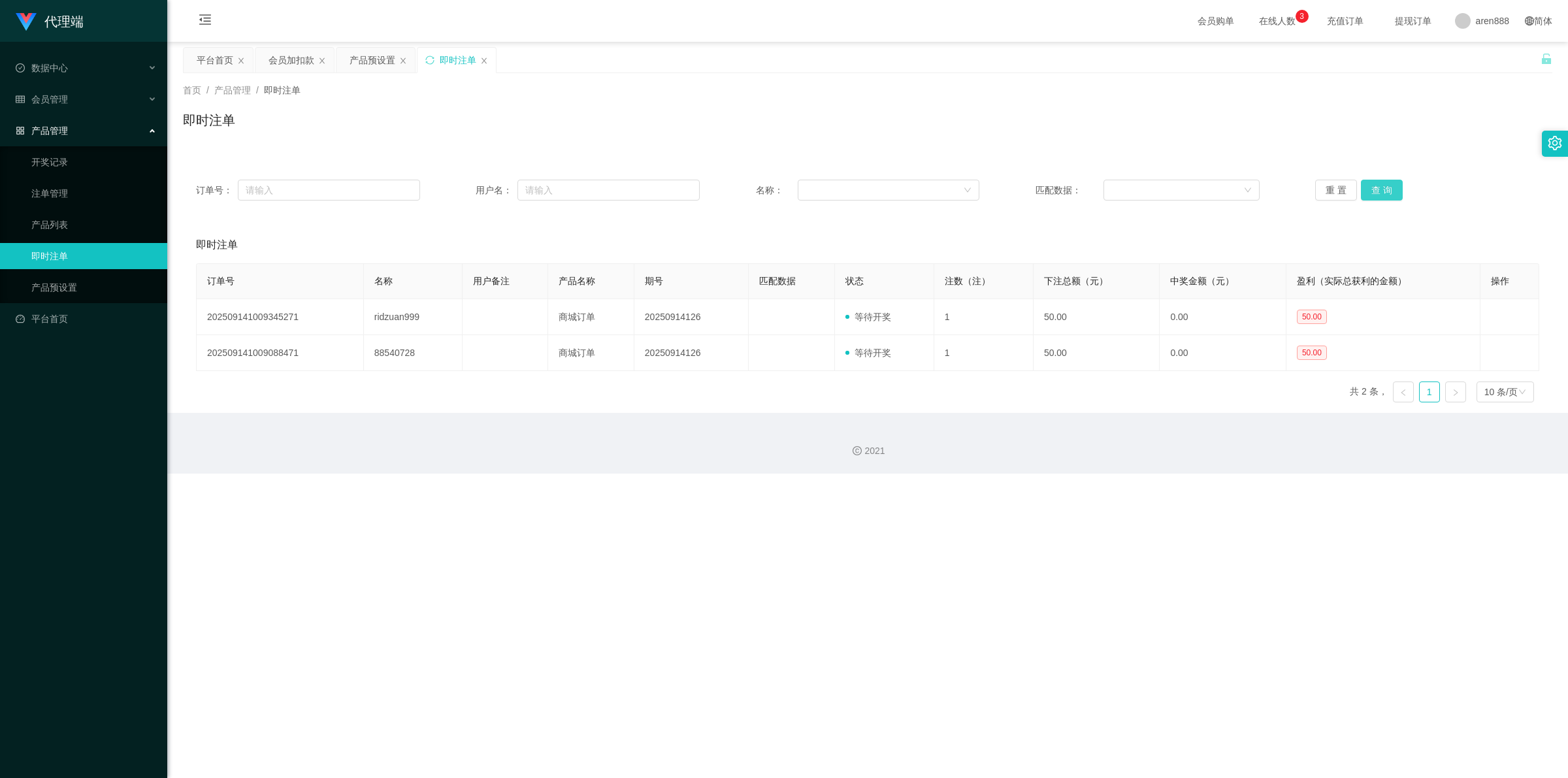
click at [879, 186] on button "查 询" at bounding box center [1382, 190] width 42 height 21
click at [879, 181] on button "查 询" at bounding box center [1382, 190] width 42 height 21
click at [879, 185] on button "查 询" at bounding box center [1382, 190] width 42 height 21
click at [879, 187] on button "查 询" at bounding box center [1382, 190] width 42 height 21
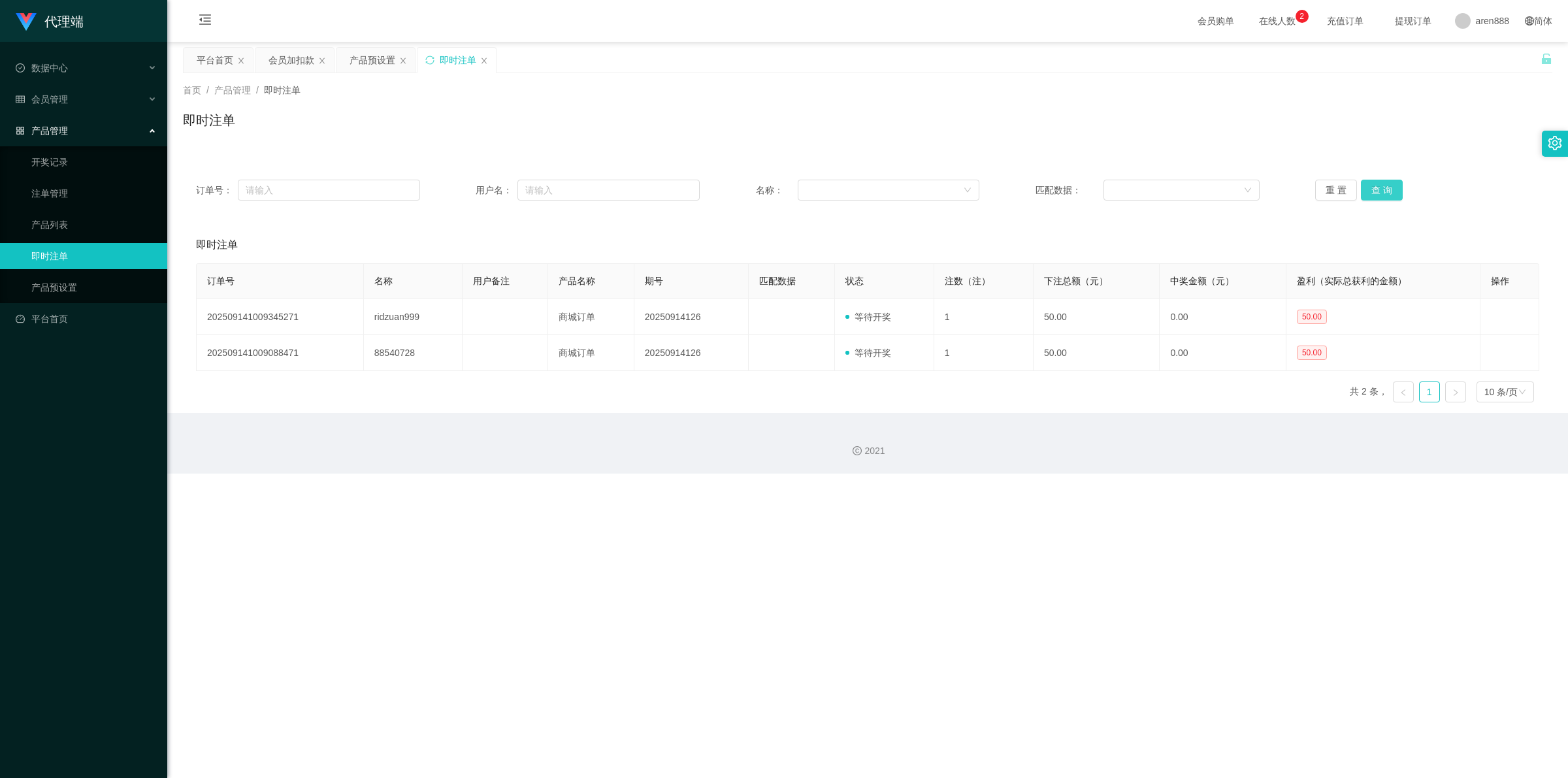
click at [879, 187] on button "查 询" at bounding box center [1382, 190] width 42 height 21
click at [879, 276] on div "代理端 数据中心 会员管理 会员列表 充值列表 提现列表 赠送彩金 会员加扣款 会员加减打码量 产品管理 开奖记录 注单管理 产品列表 即时注单 产品预设置 …" at bounding box center [784, 389] width 1568 height 778
click at [879, 180] on button "查 询" at bounding box center [1382, 190] width 42 height 21
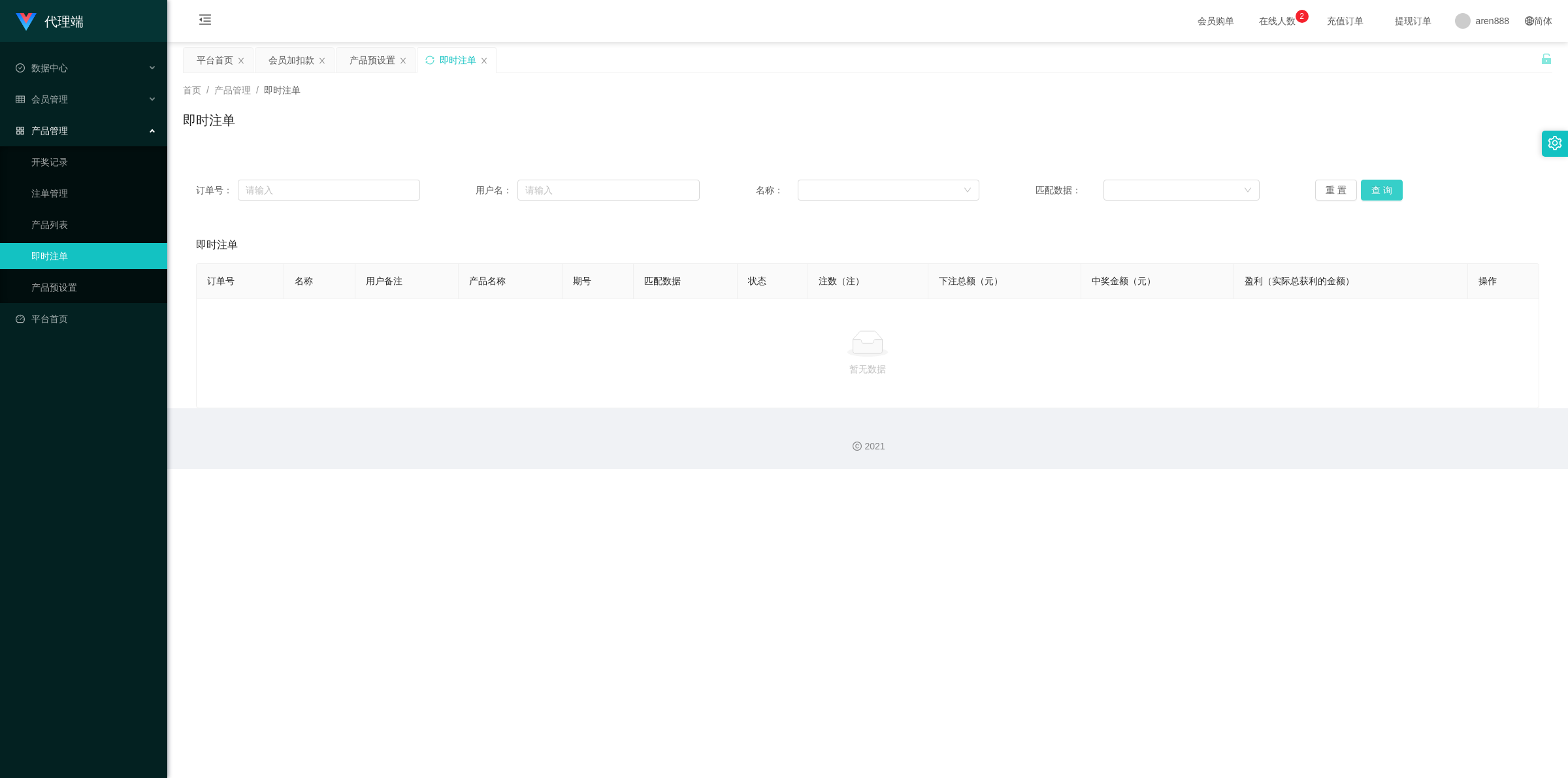
click at [879, 186] on button "查 询" at bounding box center [1382, 190] width 42 height 21
click at [879, 193] on button "查 询" at bounding box center [1382, 190] width 42 height 21
click at [303, 56] on div "会员加扣款" at bounding box center [291, 60] width 46 height 24
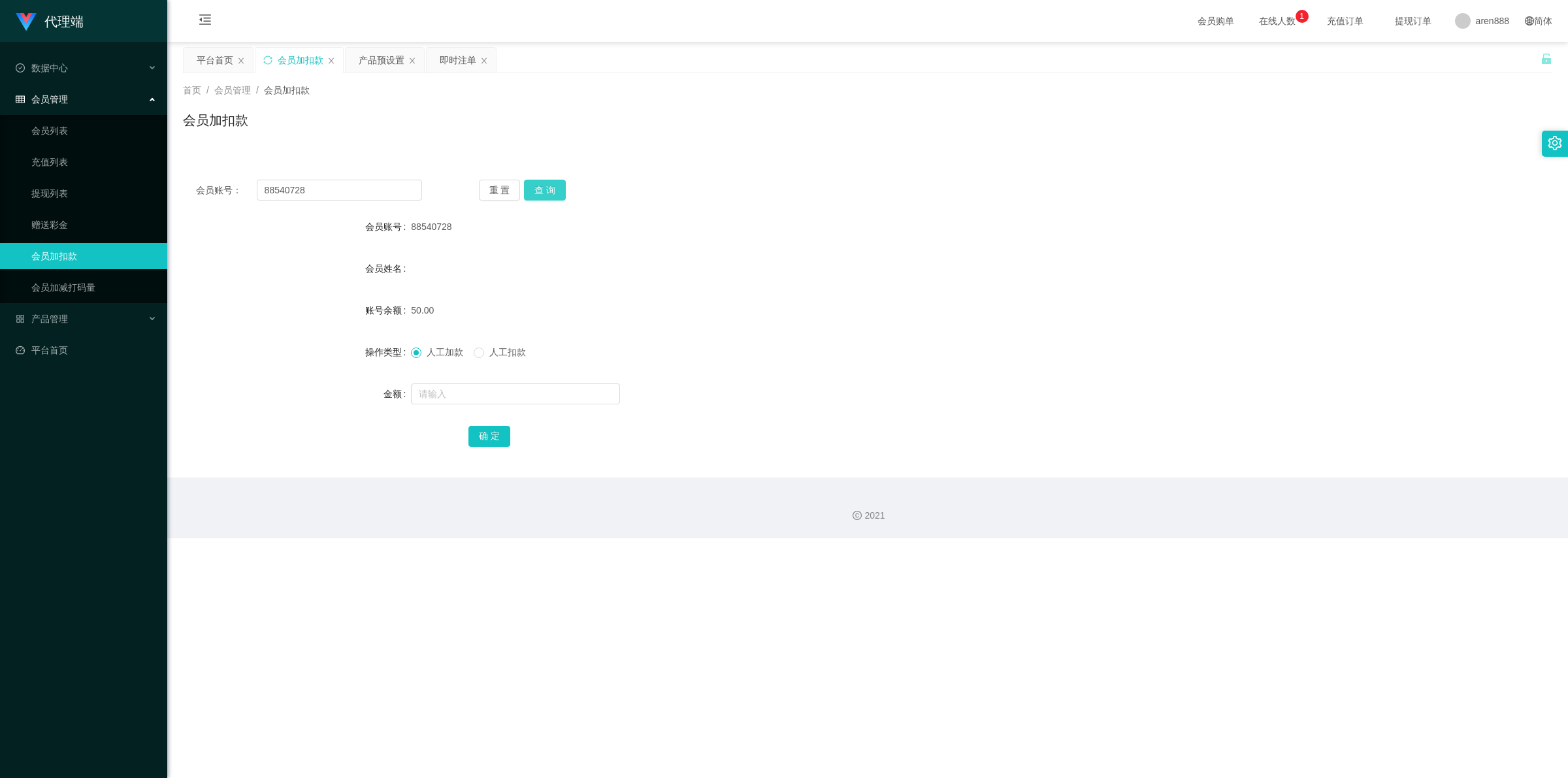
click at [553, 195] on button "查 询" at bounding box center [545, 190] width 42 height 21
click at [556, 193] on button "查 询" at bounding box center [545, 190] width 42 height 21
click at [351, 199] on input "88540728" at bounding box center [340, 190] width 165 height 21
click at [354, 194] on input "88540728" at bounding box center [340, 190] width 165 height 21
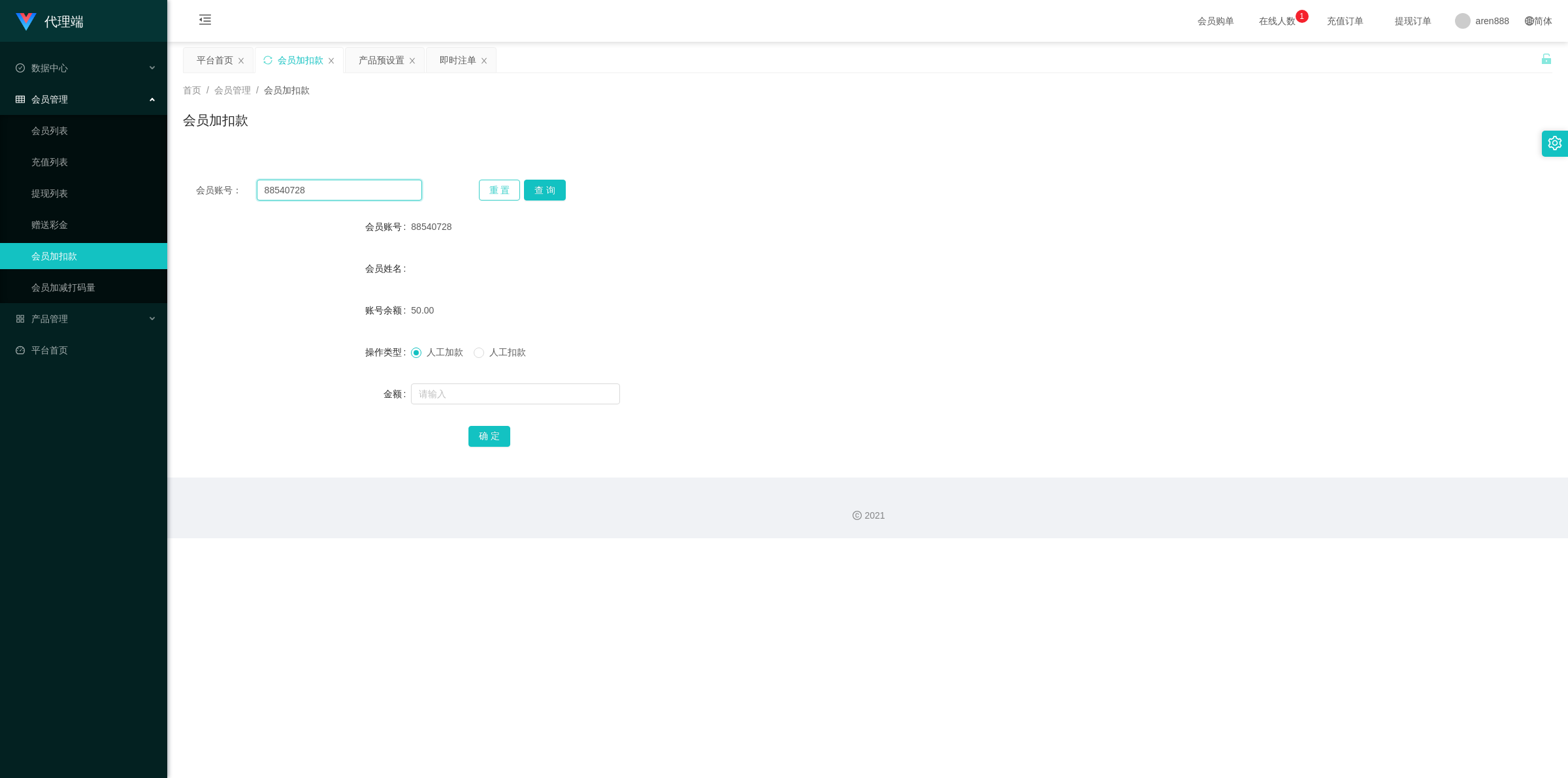
paste input "ridzuan999"
click at [553, 188] on button "查 询" at bounding box center [545, 190] width 42 height 21
click at [341, 190] on input "ridzuan999" at bounding box center [340, 190] width 165 height 21
paste input "88540728"
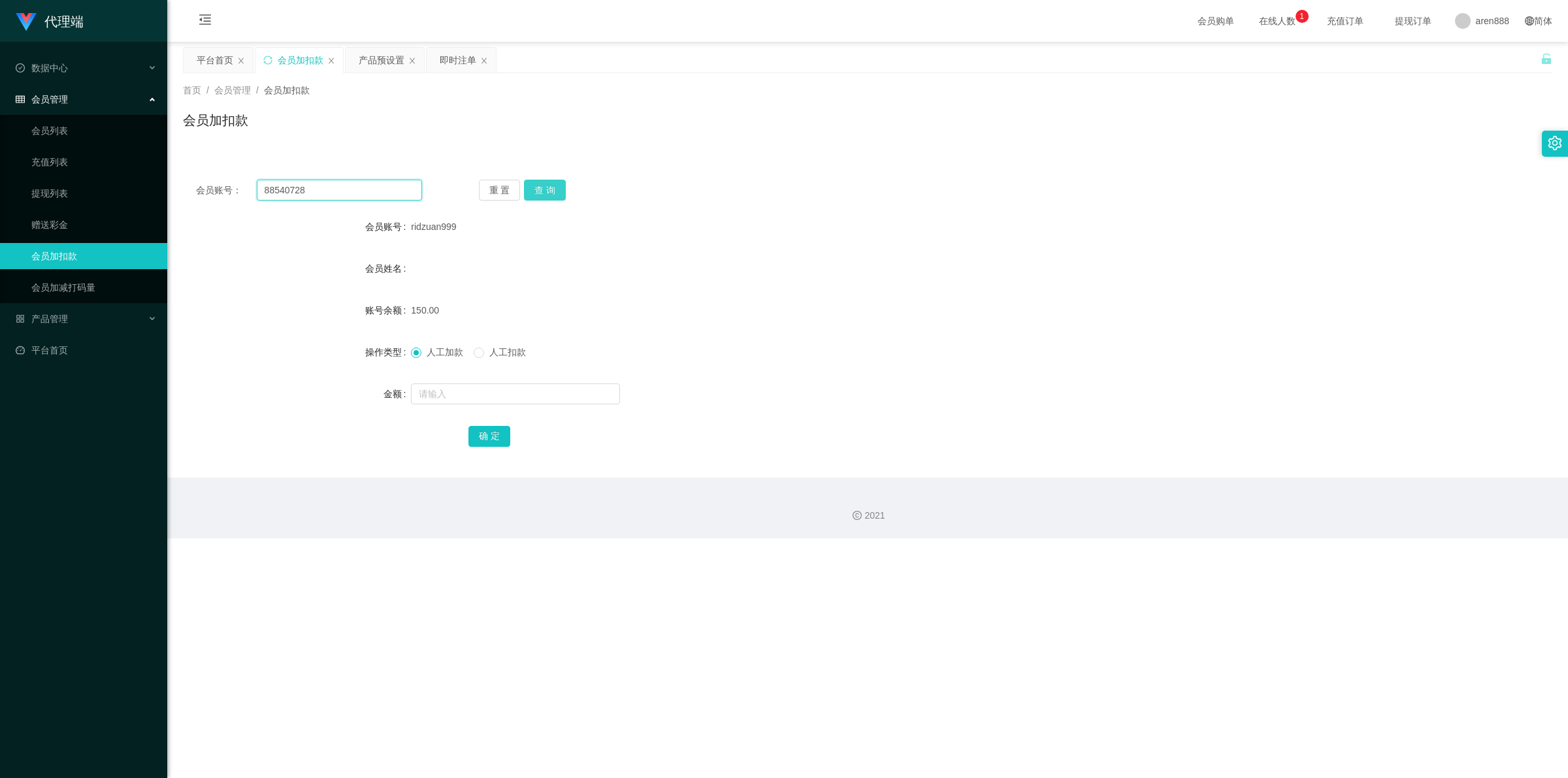
type input "88540728"
click at [540, 185] on button "查 询" at bounding box center [545, 190] width 42 height 21
click at [502, 276] on input "text" at bounding box center [515, 394] width 209 height 21
type input "100"
click at [495, 276] on button "确 定" at bounding box center [490, 436] width 42 height 21
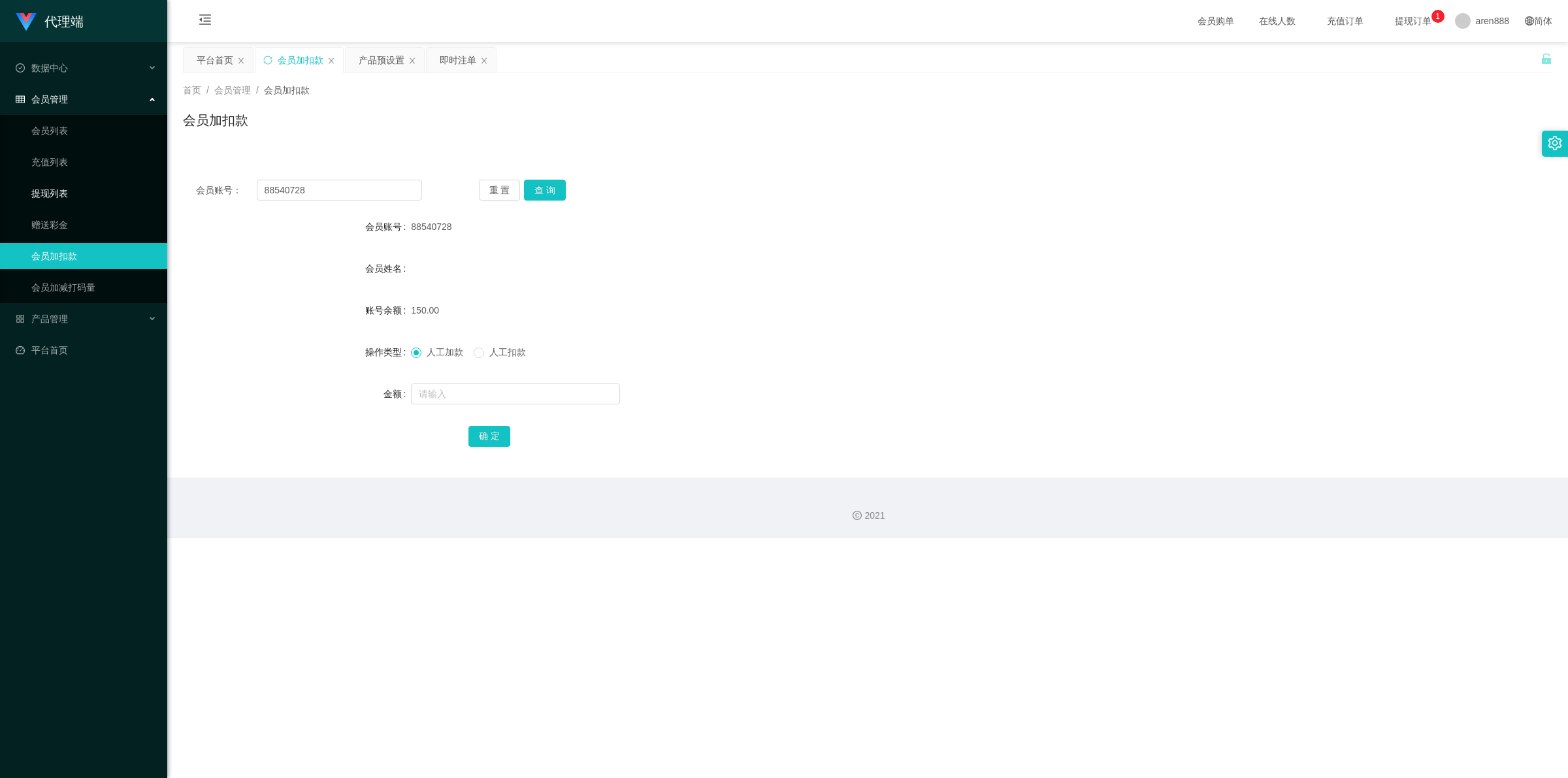
click at [99, 190] on link "提现列表" at bounding box center [94, 193] width 126 height 26
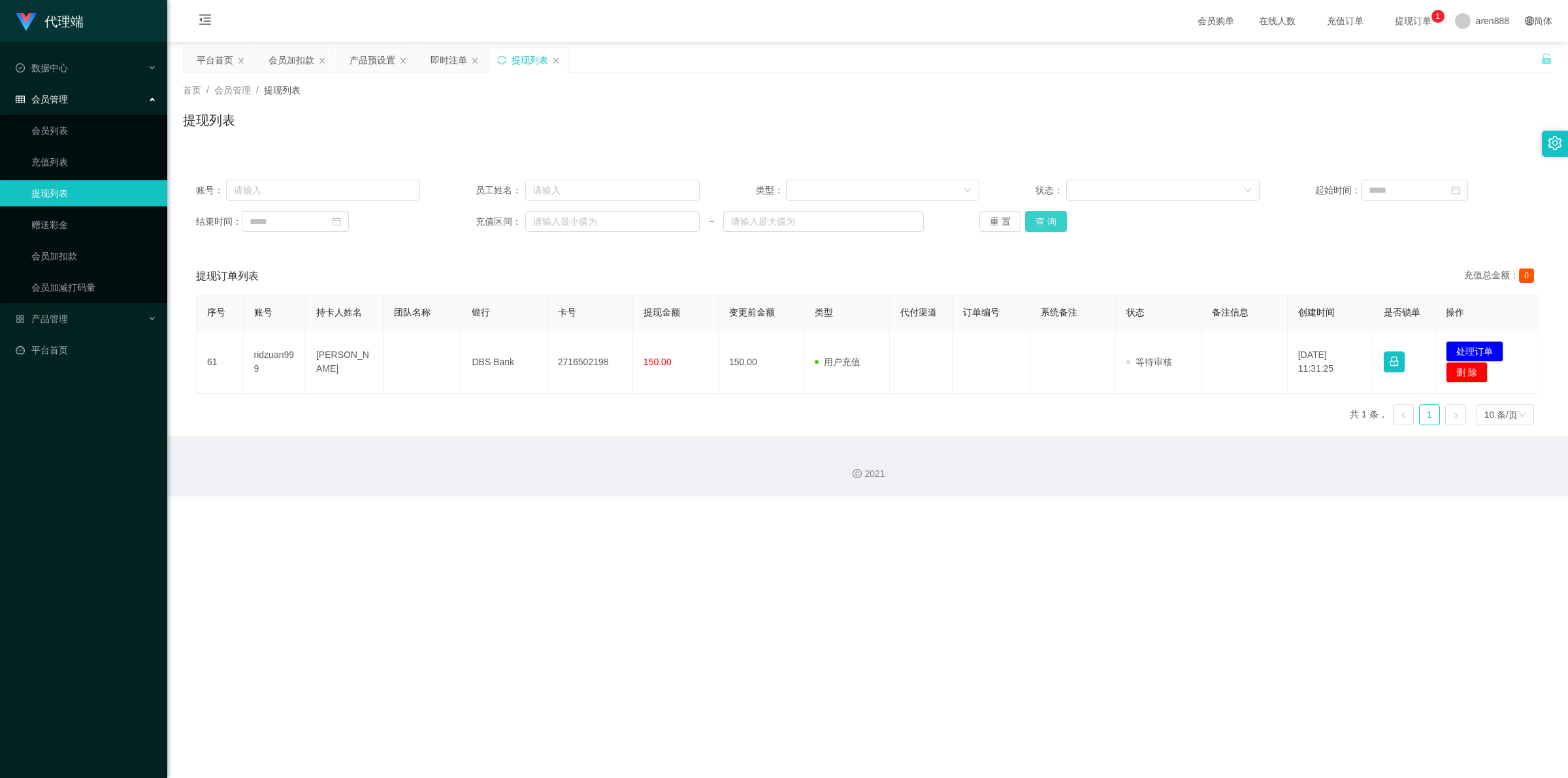
click at [879, 219] on button "查 询" at bounding box center [1046, 221] width 42 height 21
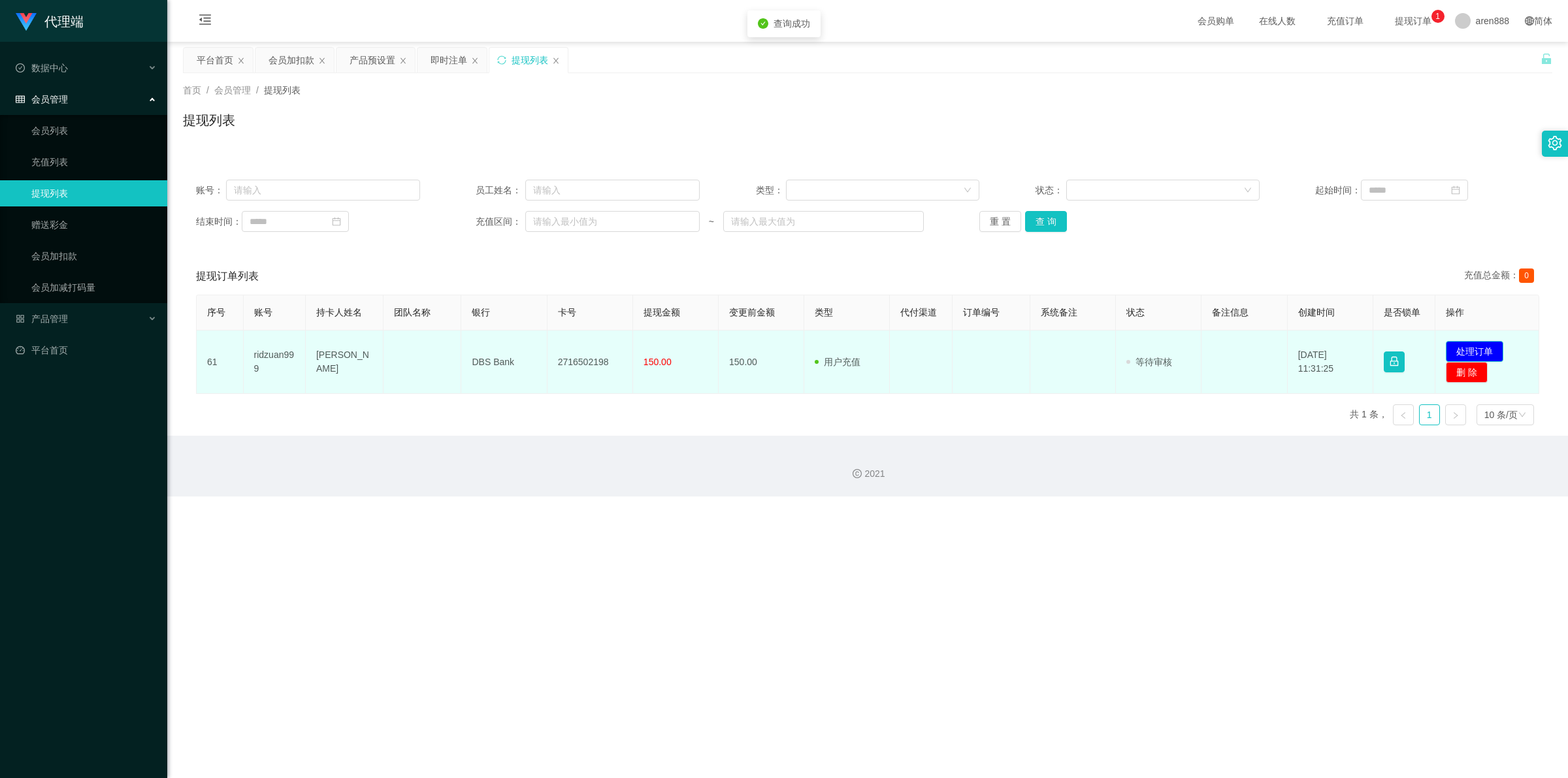
click at [879, 276] on button "处理订单" at bounding box center [1474, 351] width 57 height 21
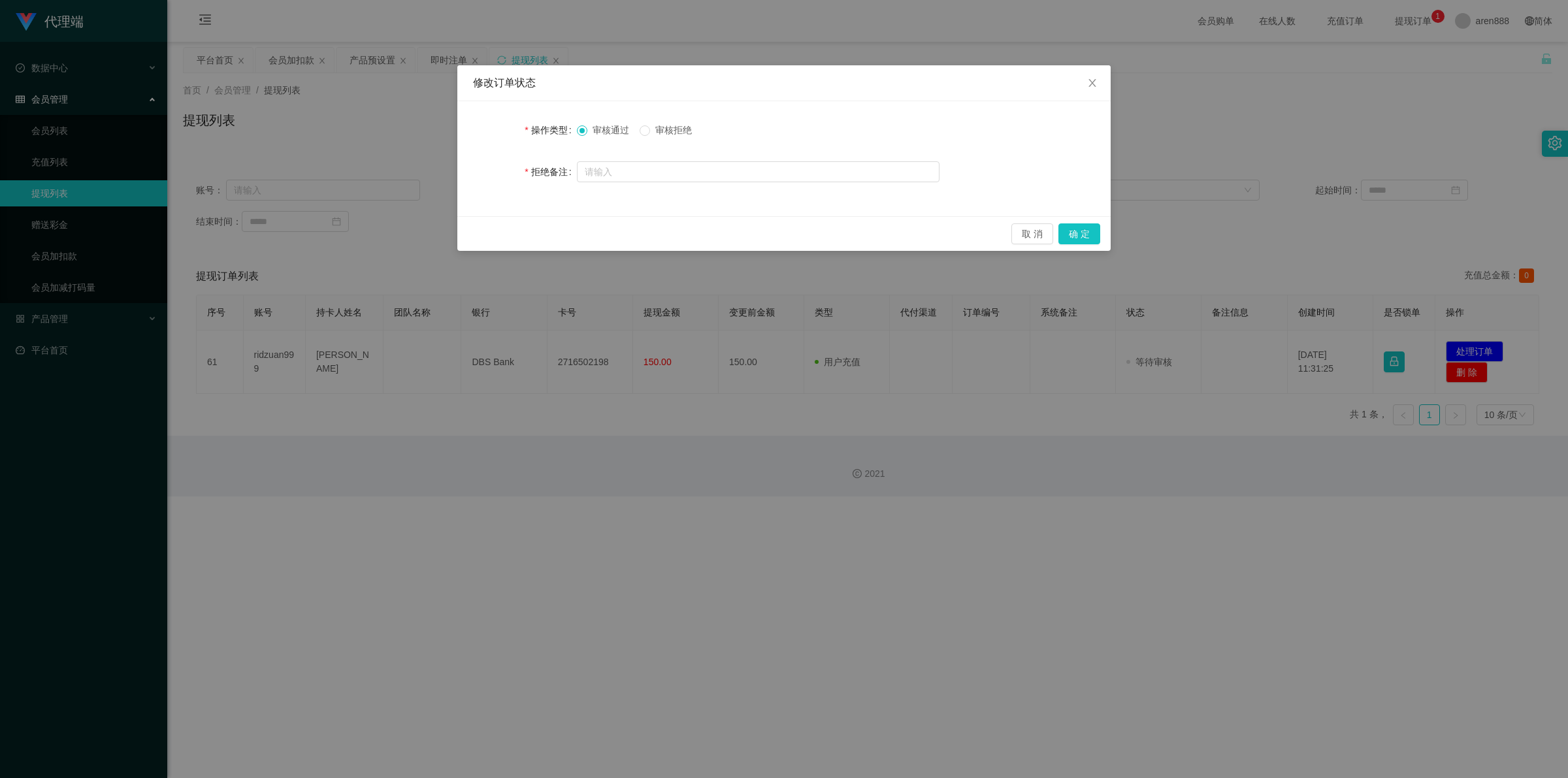
click at [678, 127] on span "审核拒绝" at bounding box center [674, 130] width 47 height 10
click at [690, 161] on input "text" at bounding box center [758, 171] width 362 height 21
paste input "PayNow账户"
type input "绑定PayNow账户重新发起提现！"
click at [879, 237] on button "确 定" at bounding box center [1079, 233] width 42 height 21
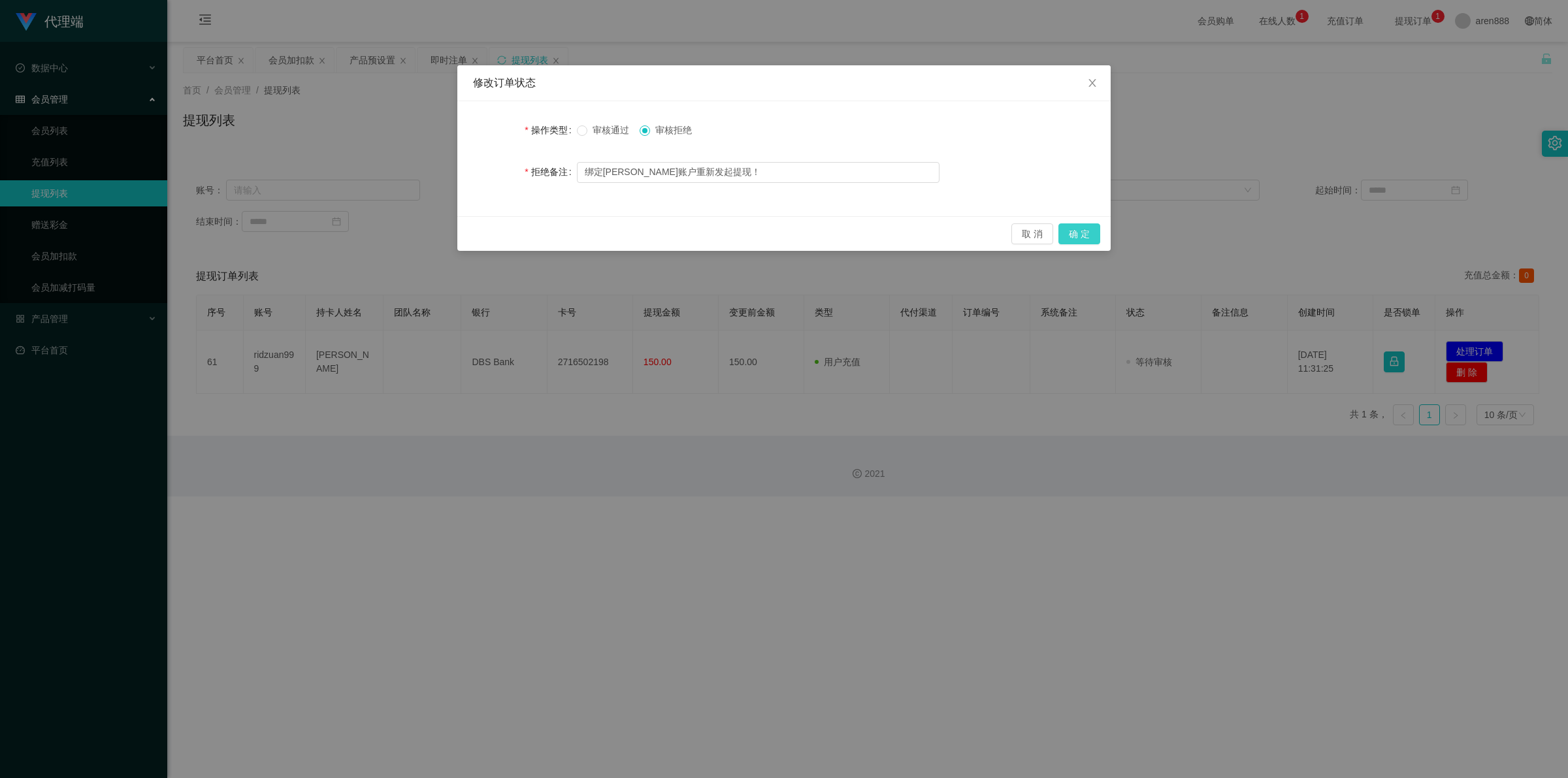
click at [879, 237] on div "取 消 确 定" at bounding box center [784, 233] width 632 height 21
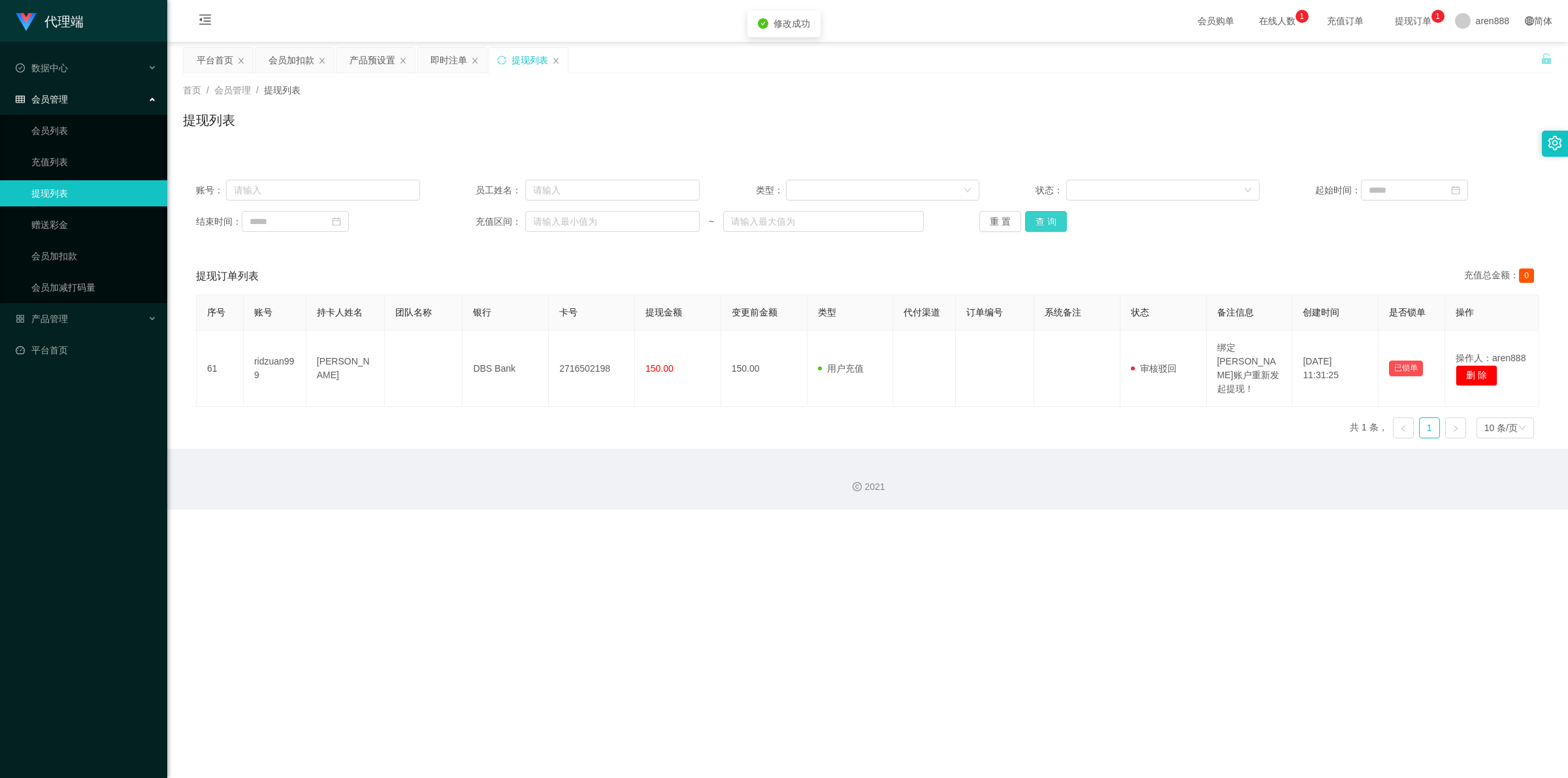
click at [879, 213] on button "查 询" at bounding box center [1046, 221] width 42 height 21
click at [879, 224] on button "查 询" at bounding box center [1046, 221] width 42 height 21
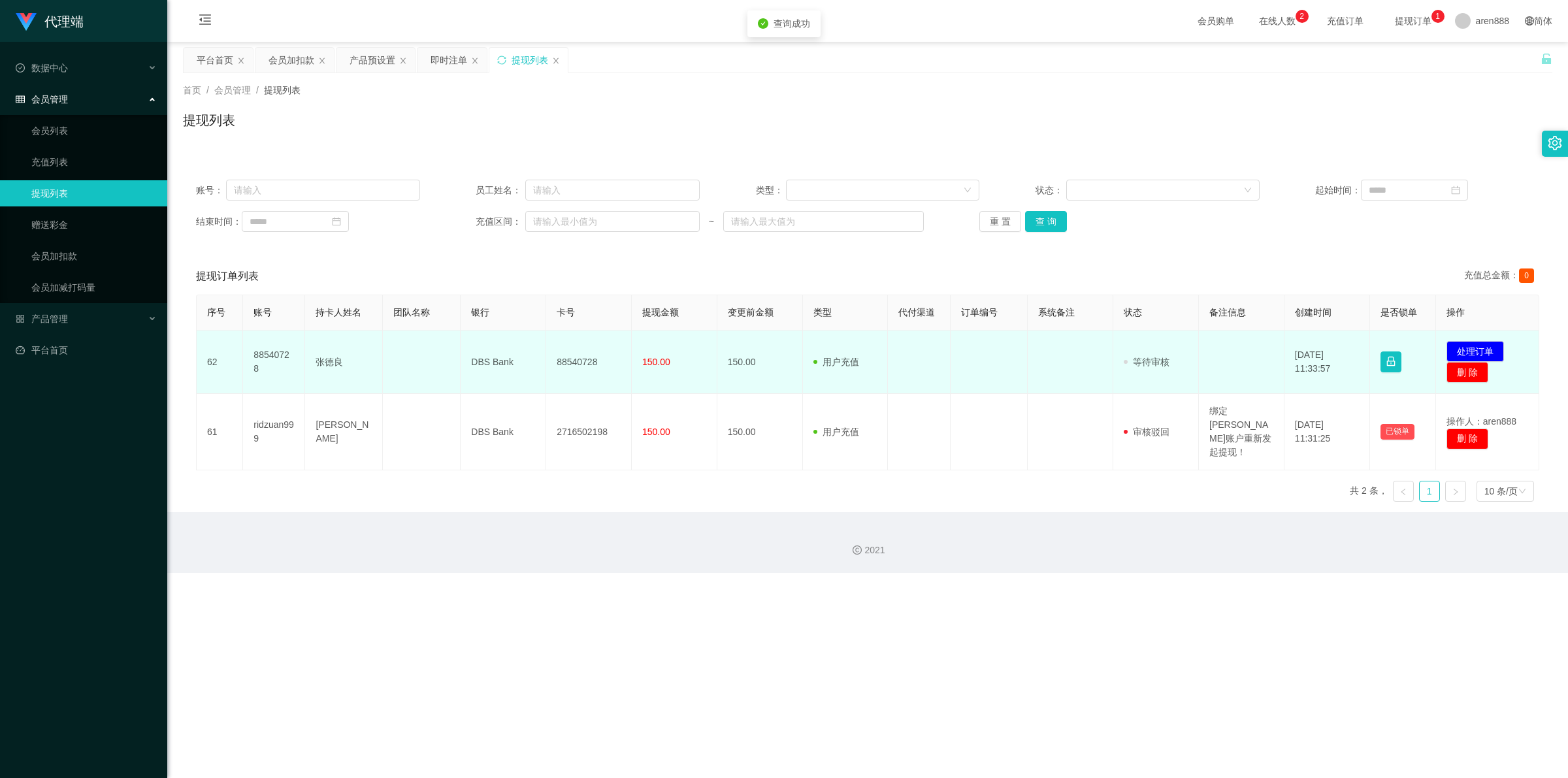
click at [570, 276] on td "88540728" at bounding box center [589, 362] width 86 height 63
copy td "88540728"
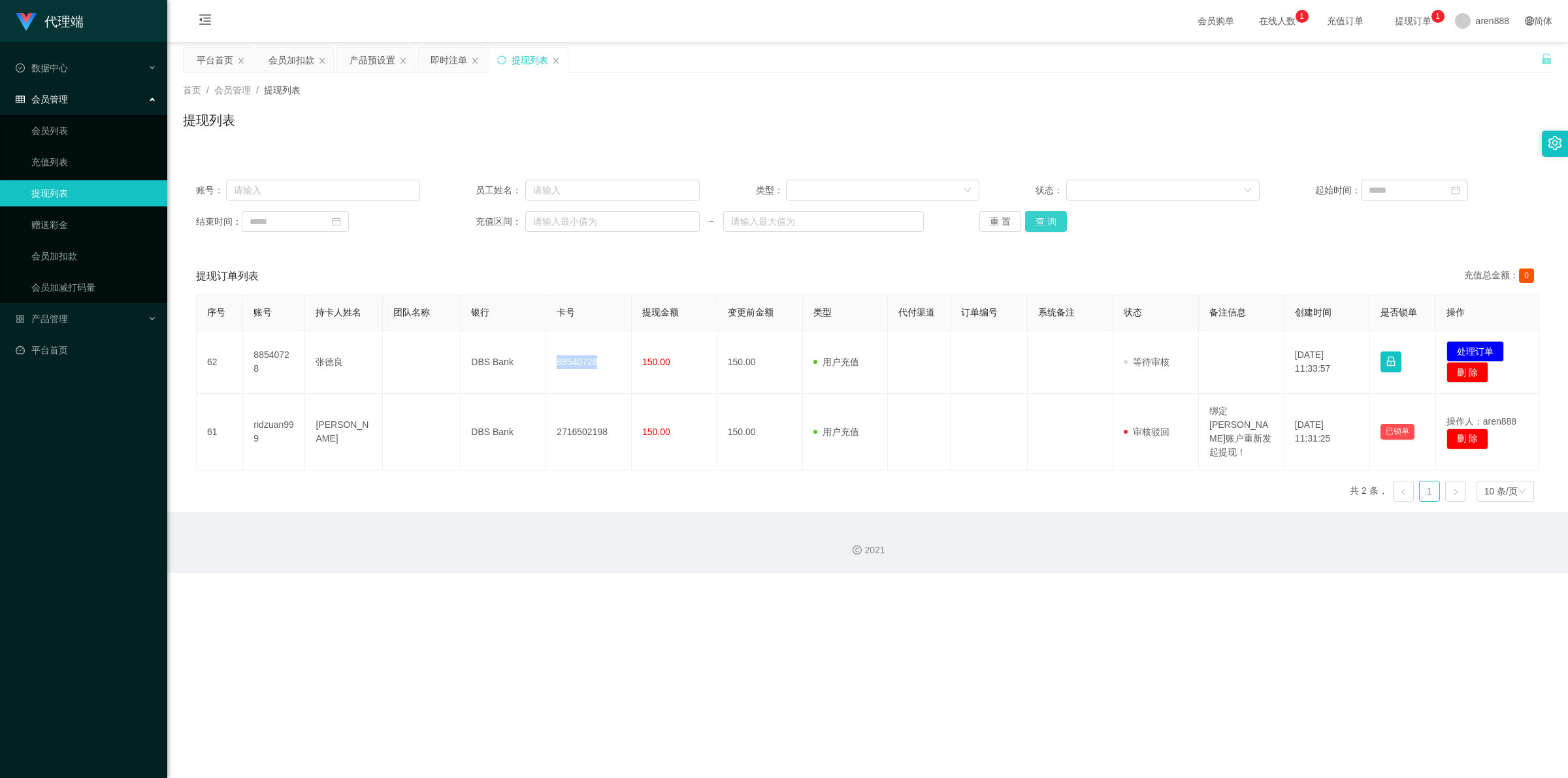
click at [879, 220] on button "查 询" at bounding box center [1046, 221] width 42 height 21
click at [879, 223] on button "查 询" at bounding box center [1046, 221] width 42 height 21
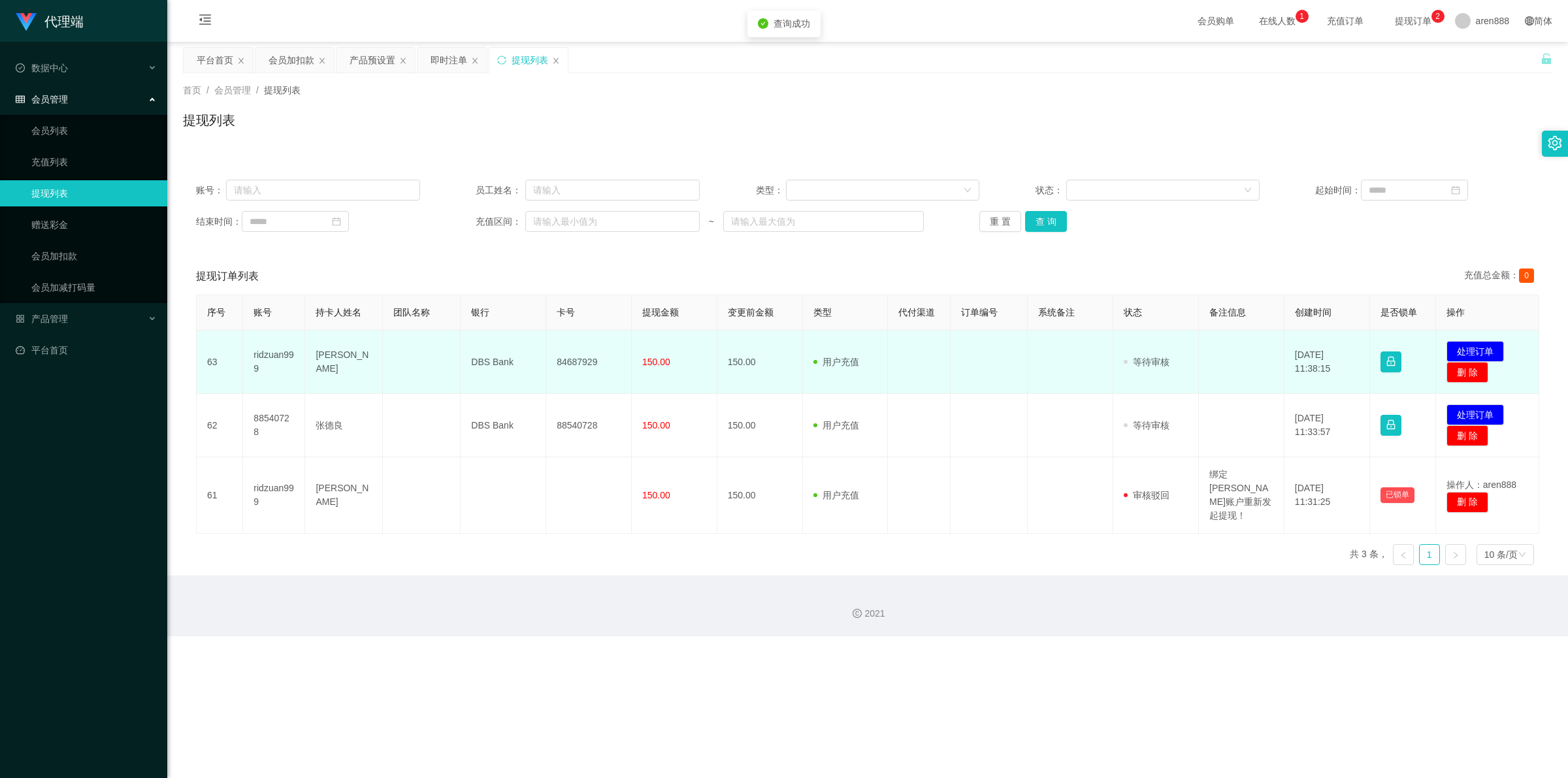
click at [579, 276] on td "84687929" at bounding box center [589, 362] width 86 height 63
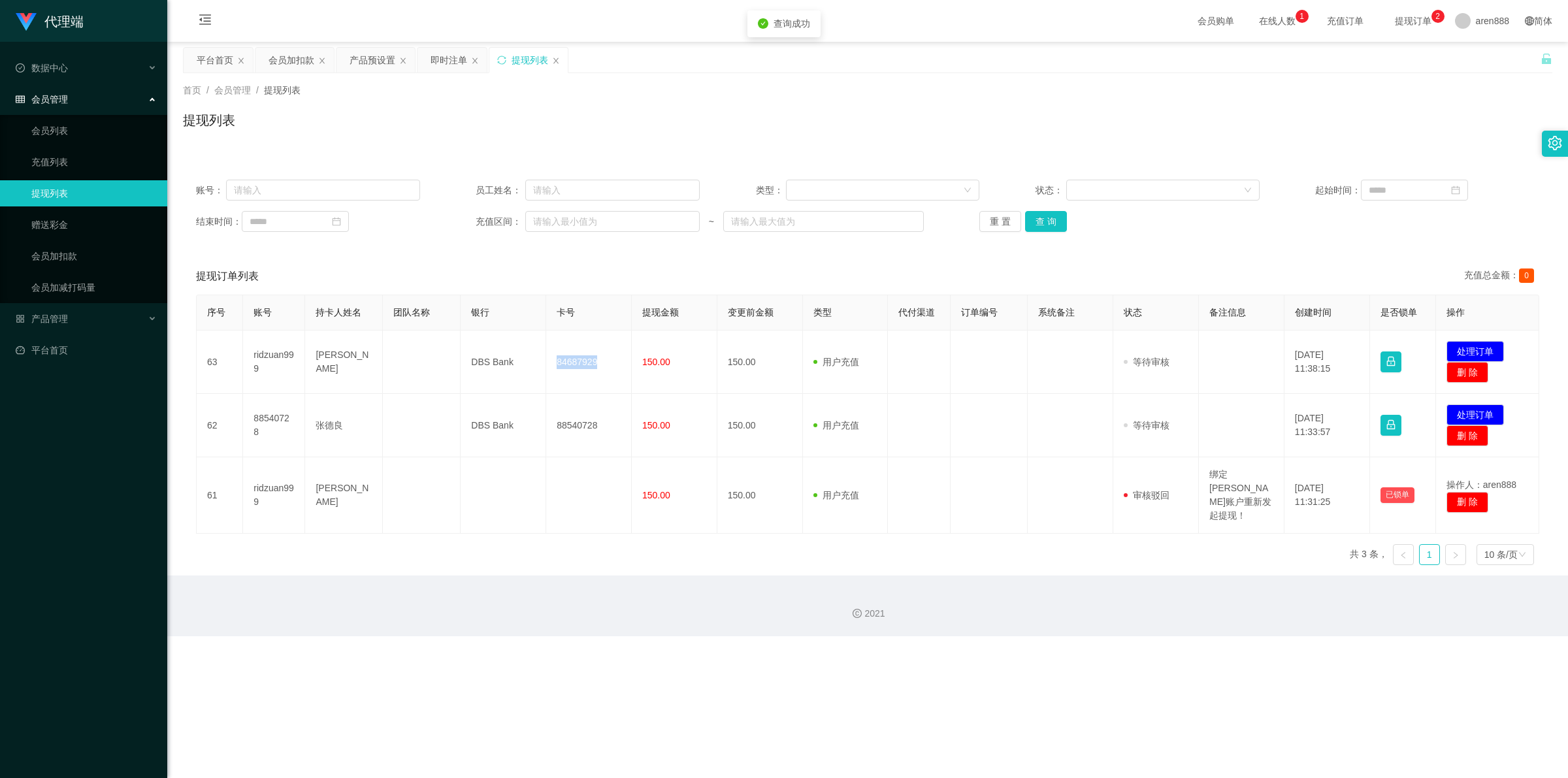
copy td "84687929"
click at [347, 190] on input "text" at bounding box center [322, 190] width 193 height 21
click at [299, 56] on div "会员加扣款" at bounding box center [291, 60] width 46 height 24
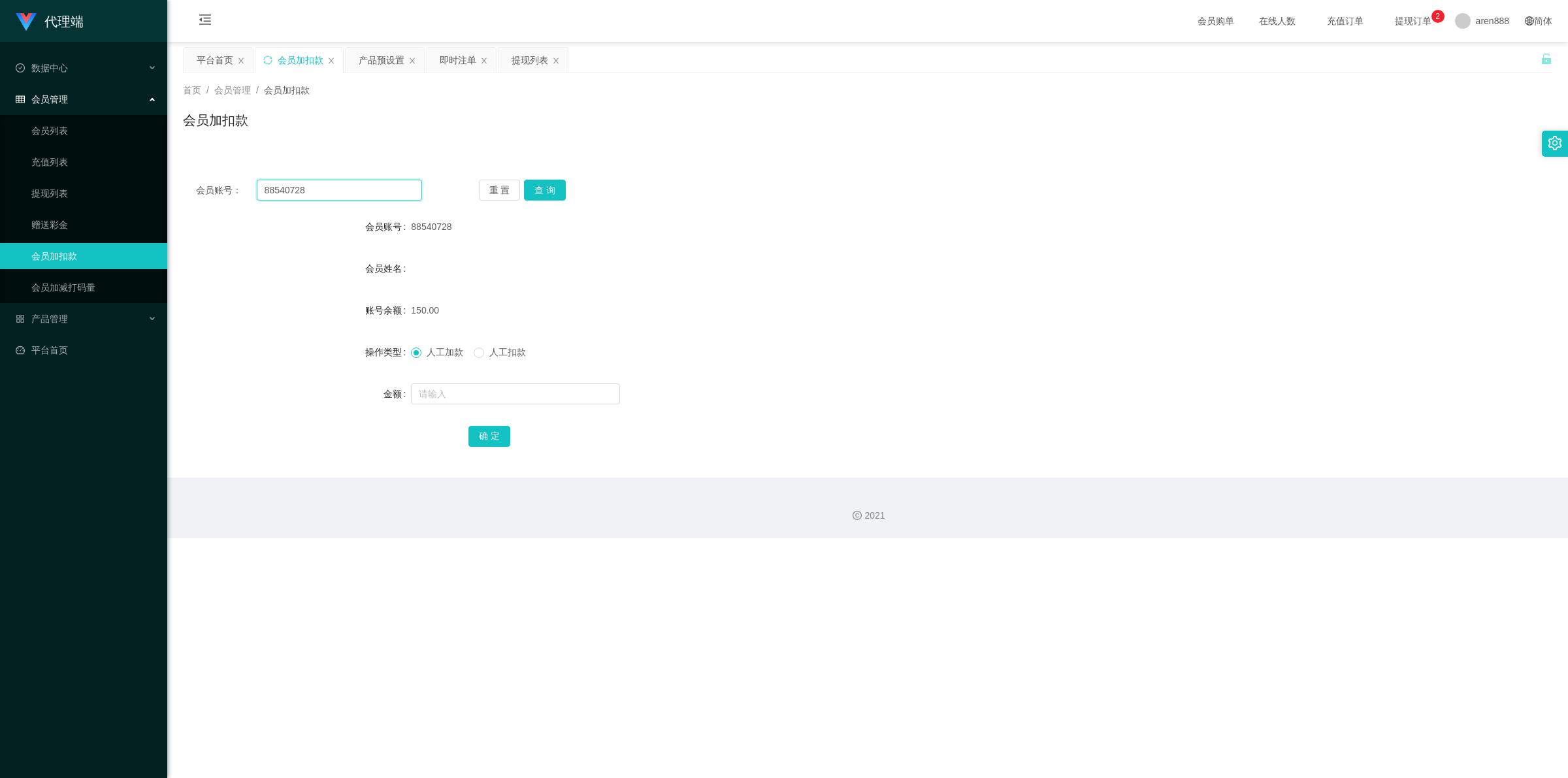
click at [360, 187] on input "88540728" at bounding box center [340, 190] width 165 height 21
click at [563, 188] on div "重 置 查 询" at bounding box center [592, 190] width 226 height 21
click at [524, 185] on button "查 询" at bounding box center [545, 190] width 42 height 21
click at [503, 276] on input "text" at bounding box center [515, 394] width 209 height 21
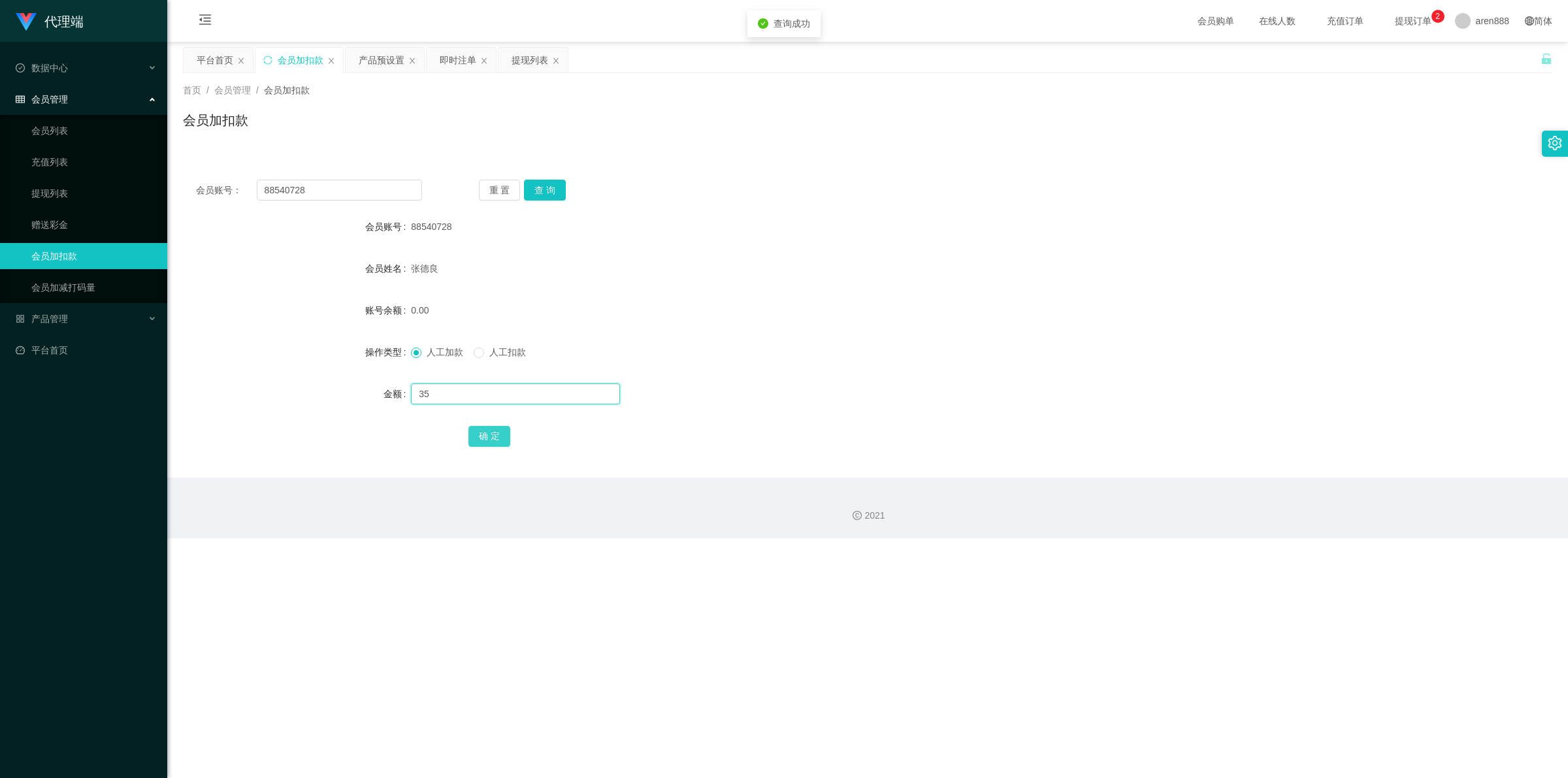
type input "35"
click at [491, 276] on button "确 定" at bounding box center [490, 436] width 42 height 21
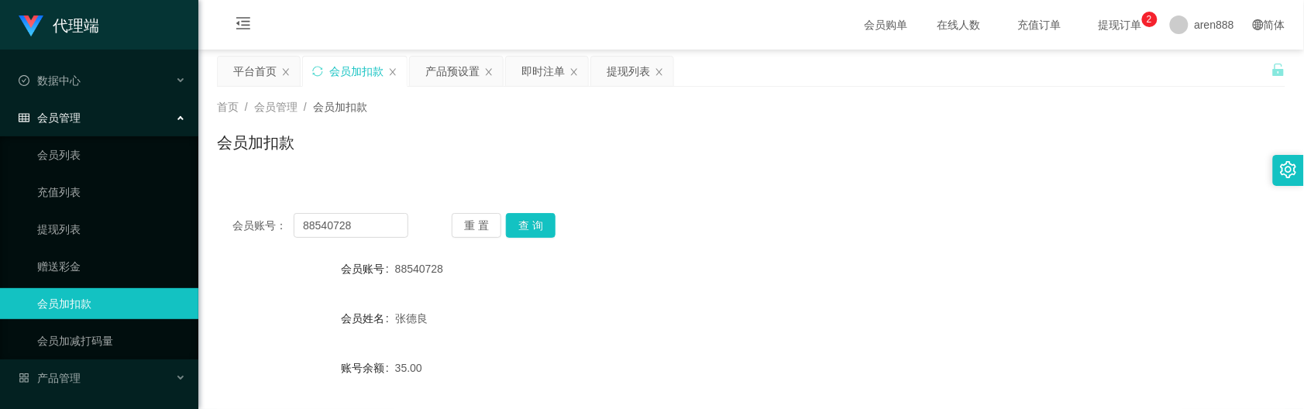
drag, startPoint x: 852, startPoint y: 187, endPoint x: 771, endPoint y: 105, distance: 115.1
click at [852, 187] on div "会员账号： 88540728 重 置 查 询 会员账号 88540728 会员姓名 张德良 账号余额 35.00 操作类型 人工加款 人工扣款 金额 确 定" at bounding box center [751, 372] width 1069 height 387
click at [613, 70] on div "提现列表" at bounding box center [628, 71] width 43 height 29
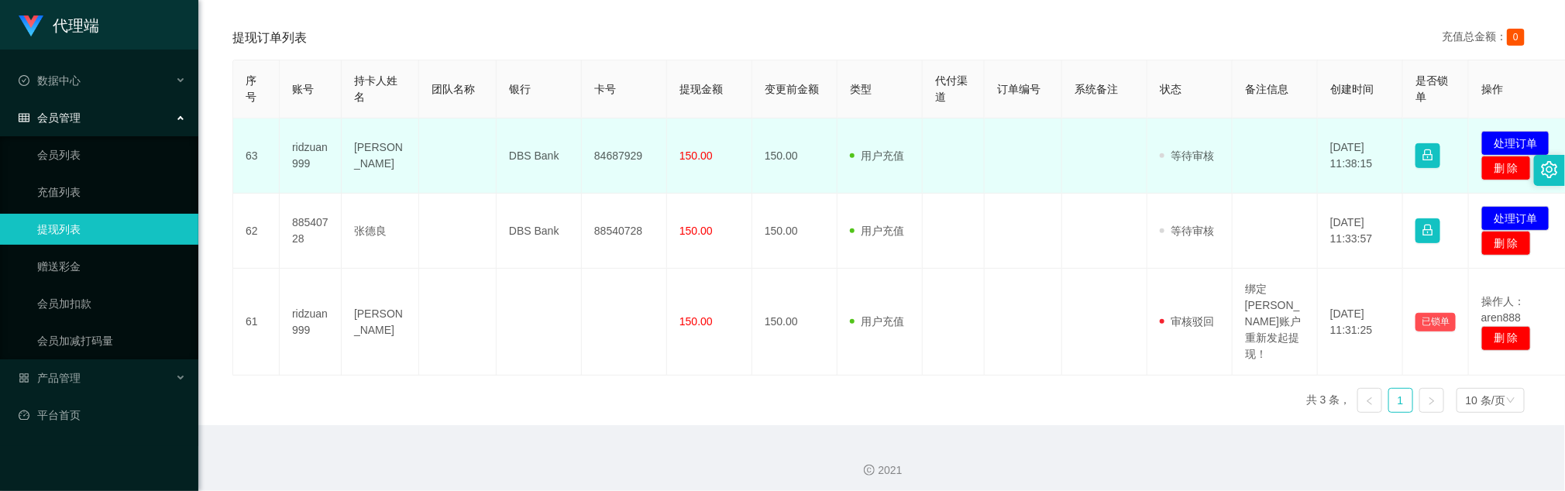
scroll to position [281, 0]
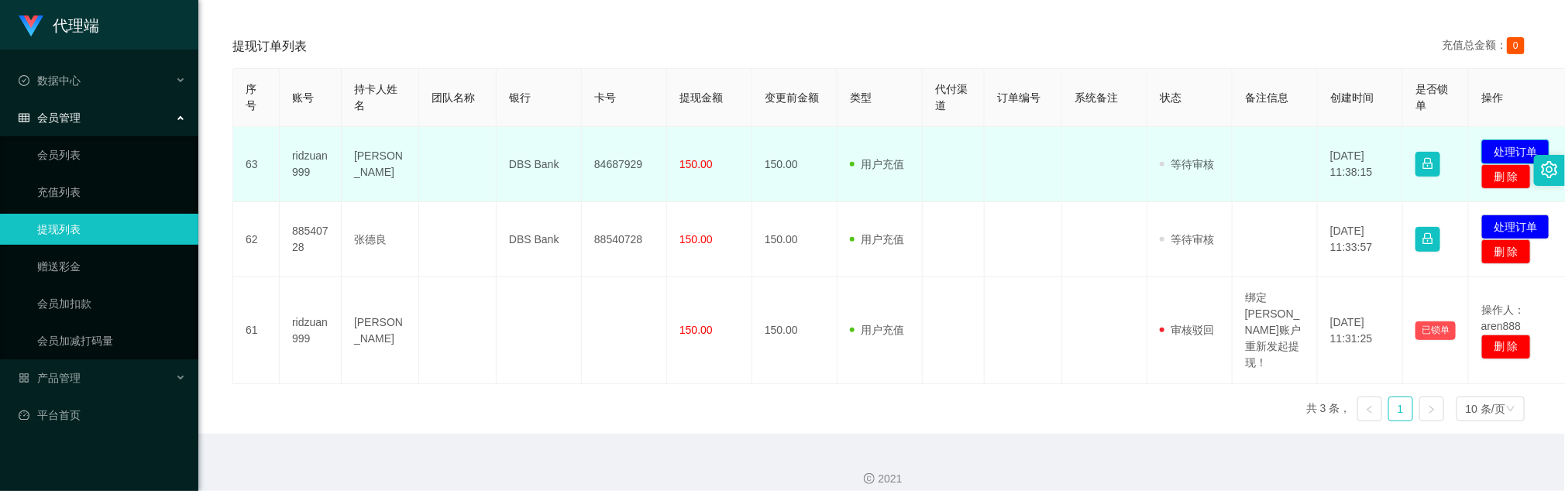
click at [1043, 147] on button "处理订单" at bounding box center [1516, 151] width 68 height 25
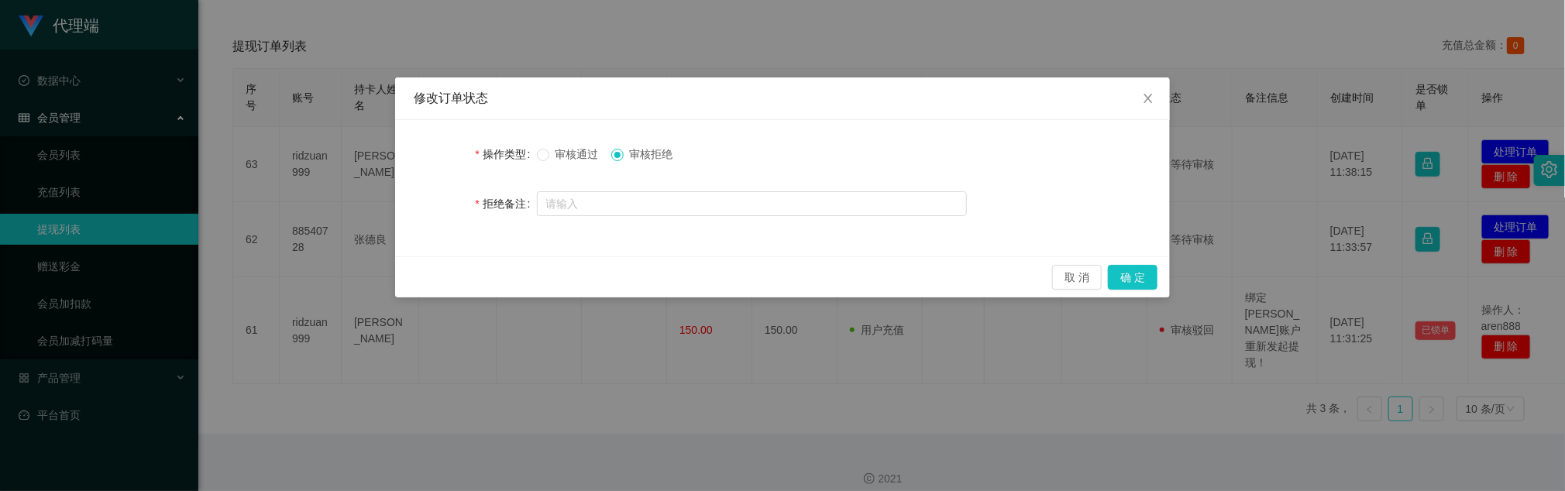
click at [573, 144] on div "审核通过 审核拒绝" at bounding box center [752, 154] width 430 height 31
drag, startPoint x: 574, startPoint y: 159, endPoint x: 633, endPoint y: 177, distance: 61.5
click at [575, 159] on span "审核通过" at bounding box center [577, 154] width 56 height 12
click at [577, 156] on span "审核通过" at bounding box center [577, 154] width 56 height 12
click at [1043, 280] on button "确 定" at bounding box center [1133, 277] width 50 height 25
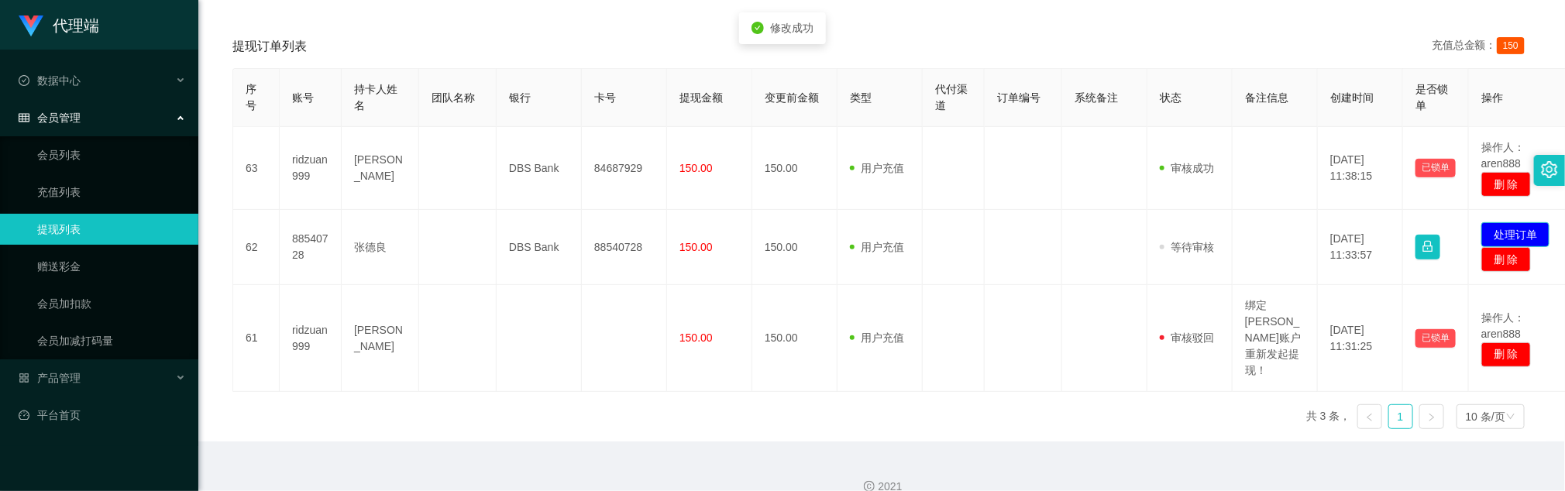
click at [1043, 235] on button "处理订单" at bounding box center [1516, 234] width 68 height 25
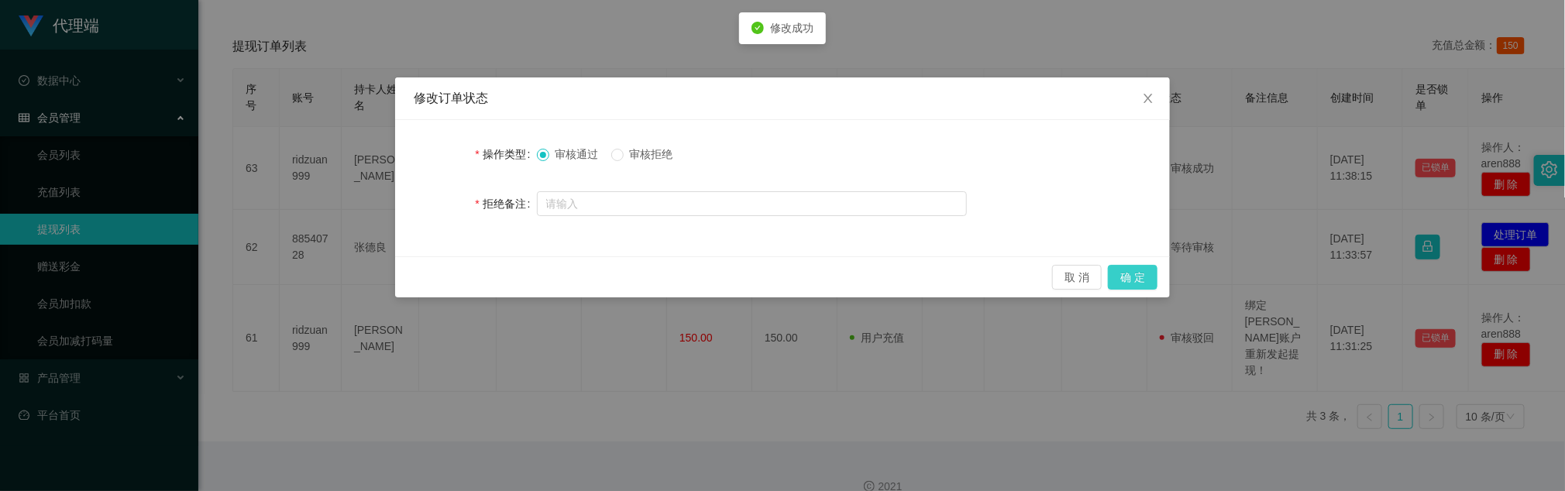
click at [1043, 280] on button "确 定" at bounding box center [1133, 277] width 50 height 25
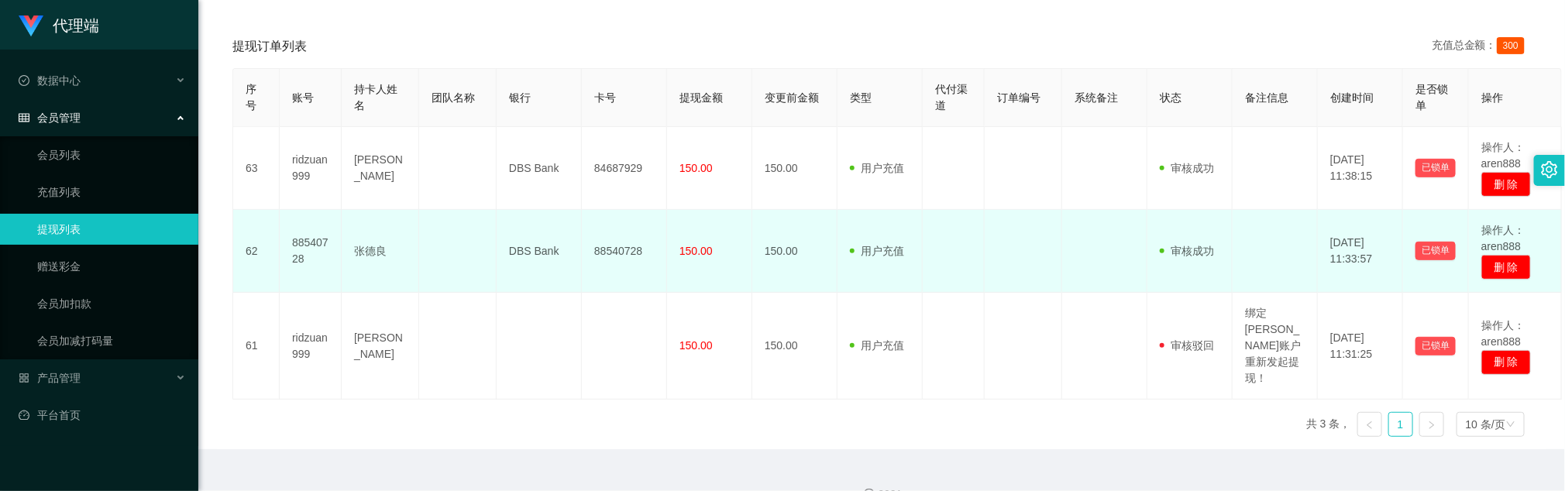
click at [1043, 274] on td at bounding box center [1023, 251] width 77 height 83
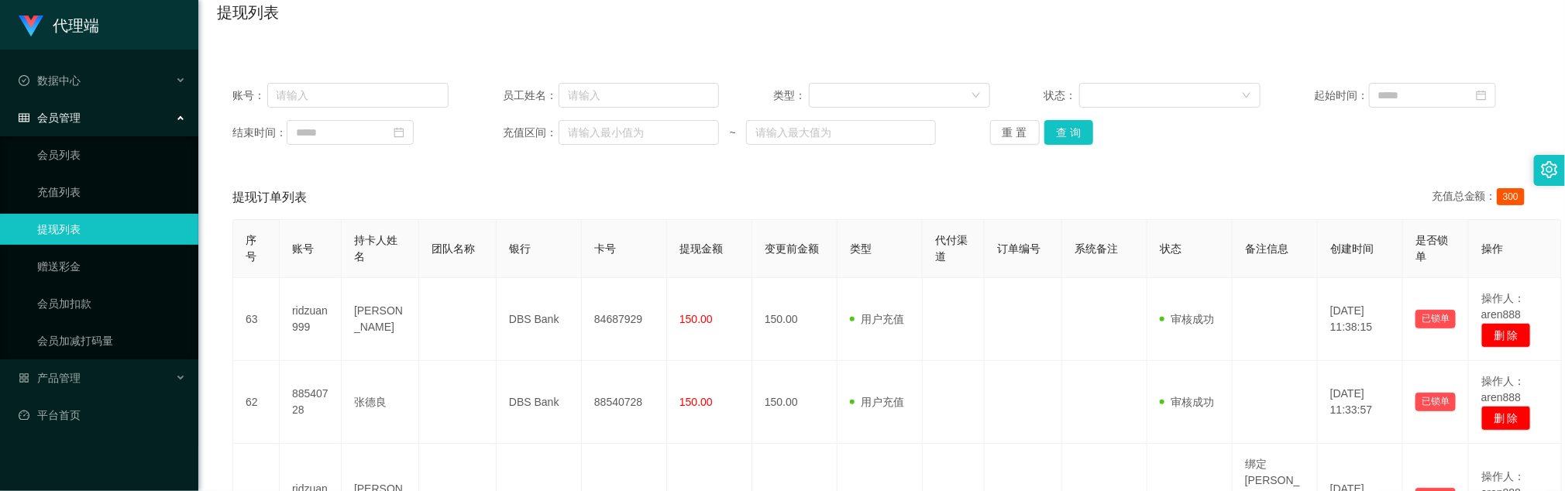
scroll to position [0, 0]
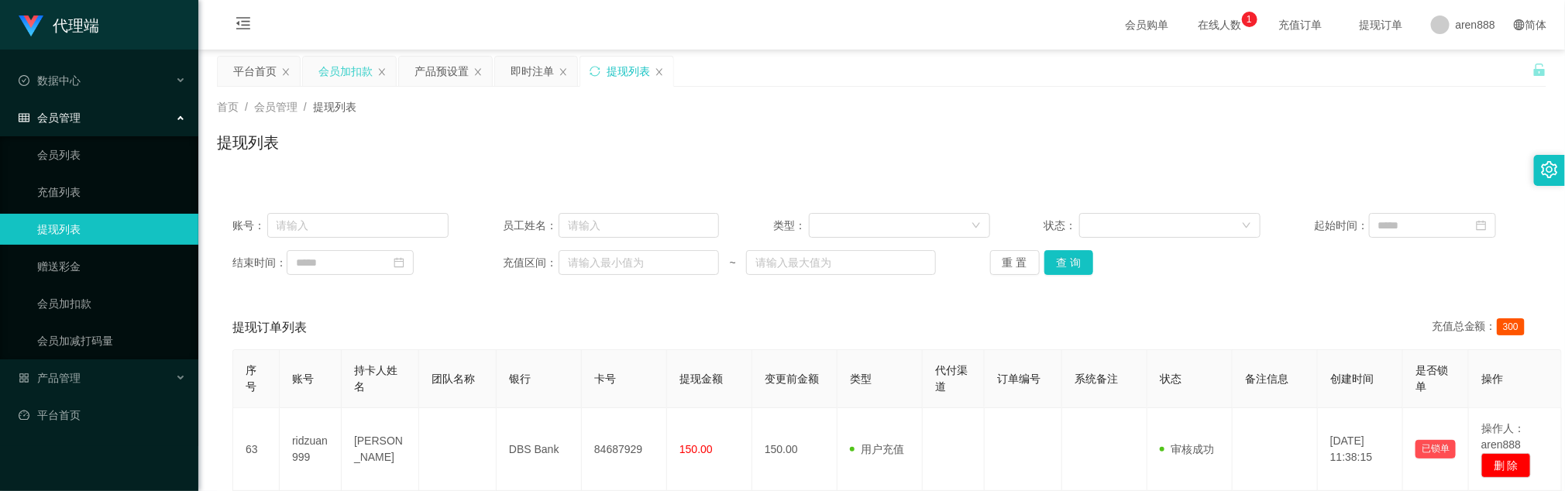
click at [344, 65] on div "会员加扣款" at bounding box center [345, 71] width 54 height 29
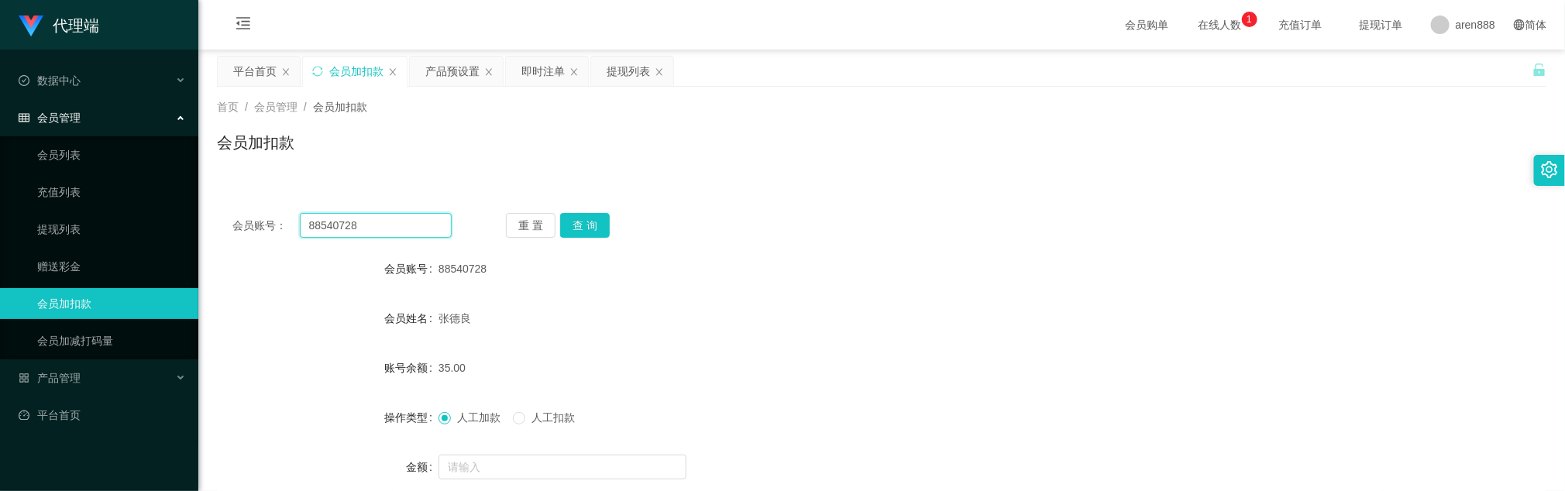
click at [412, 232] on input "88540728" at bounding box center [376, 225] width 152 height 25
paste input "ridzuan999"
type input "ridzuan999"
click at [581, 223] on button "查 询" at bounding box center [585, 225] width 50 height 25
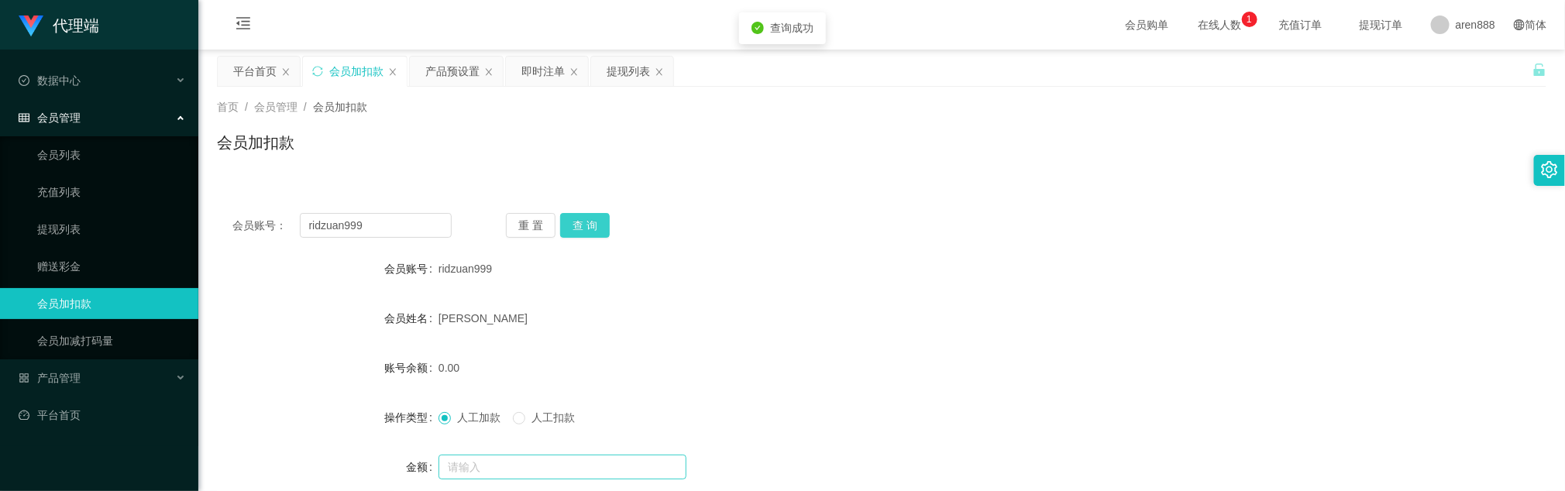
scroll to position [116, 0]
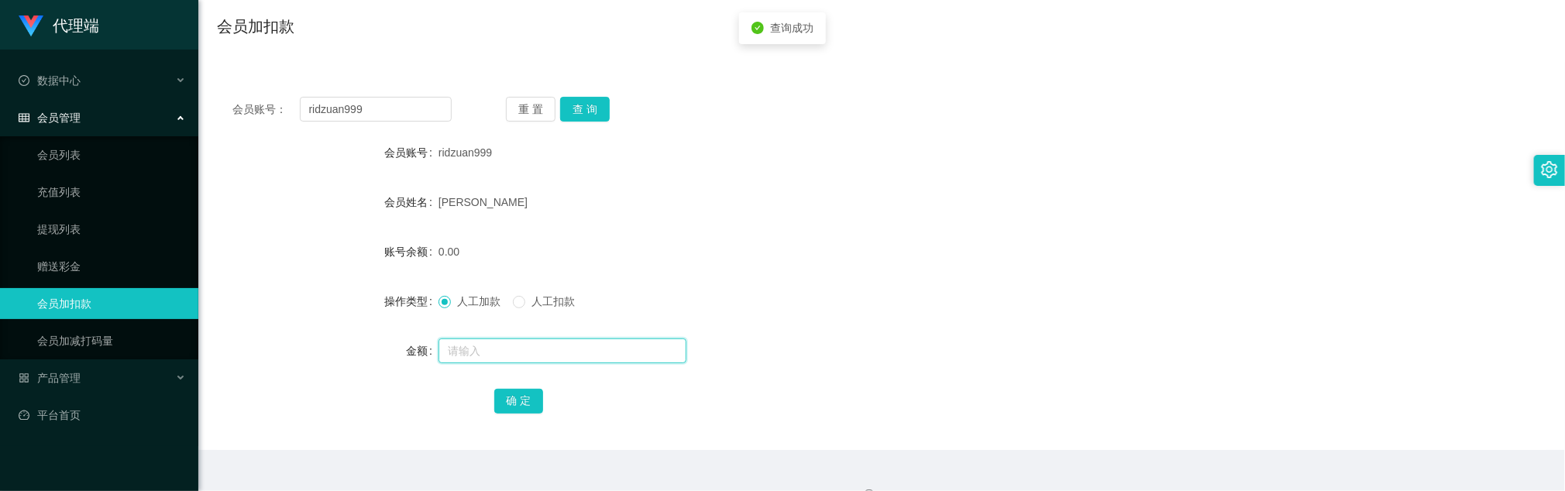
click at [532, 327] on input "text" at bounding box center [563, 351] width 248 height 25
type input "45"
click at [531, 327] on button "确 定" at bounding box center [519, 401] width 50 height 25
drag, startPoint x: 781, startPoint y: 298, endPoint x: 772, endPoint y: 298, distance: 9.3
click at [777, 298] on div "人工加款 人工扣款" at bounding box center [827, 301] width 776 height 31
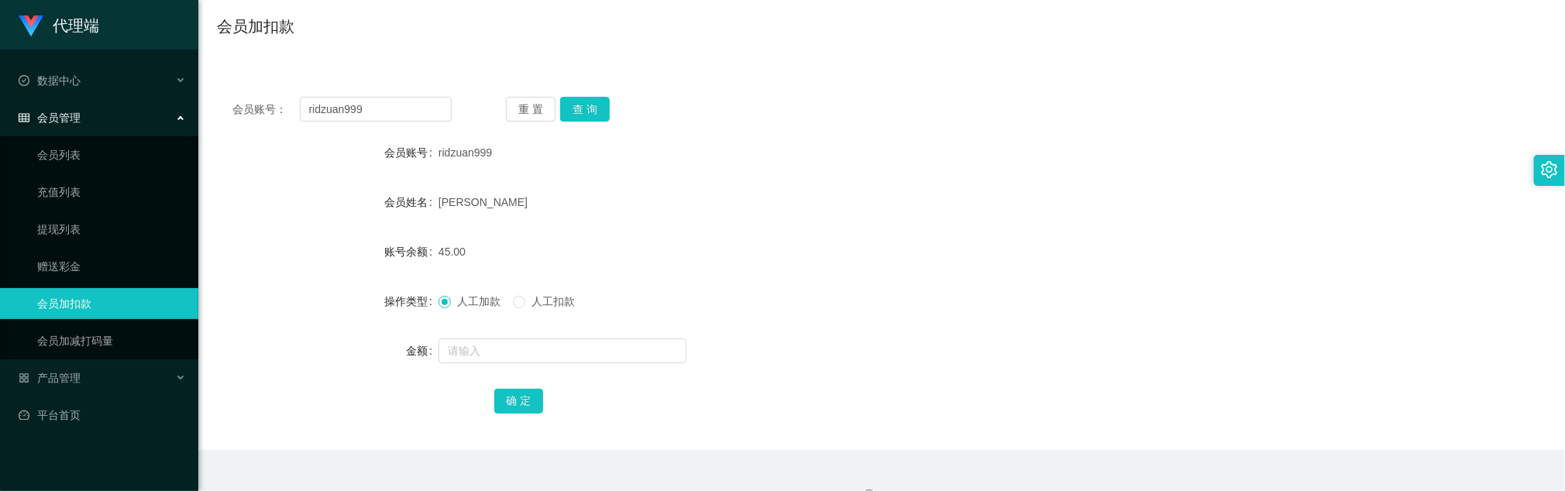
click at [756, 266] on div "45.00" at bounding box center [827, 251] width 776 height 31
click at [373, 119] on input "ridzuan999" at bounding box center [376, 109] width 152 height 25
paste input "87834666"
type input "87834666"
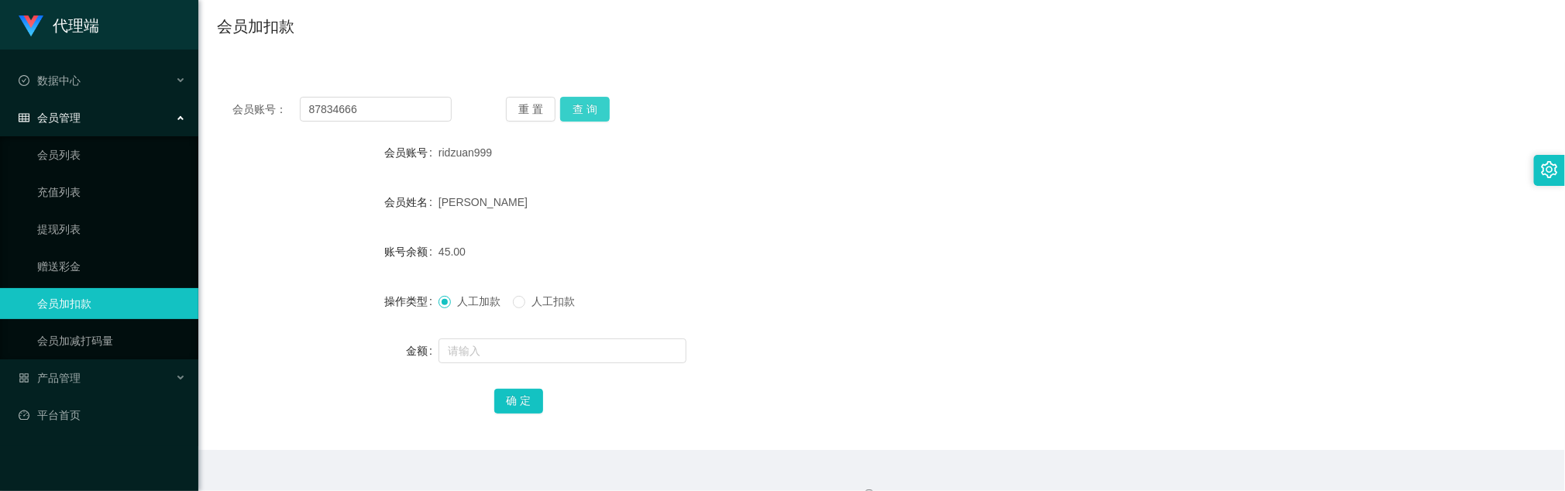
click at [565, 112] on button "查 询" at bounding box center [585, 109] width 50 height 25
click at [552, 327] on input "text" at bounding box center [563, 351] width 248 height 25
type input "100"
click at [521, 327] on button "确 定" at bounding box center [519, 401] width 50 height 25
click at [910, 327] on form "会员账号 87834666 会员姓名 账号余额 100.00 操作类型 人工加款 人工扣款 金额 确 定" at bounding box center [882, 276] width 1330 height 279
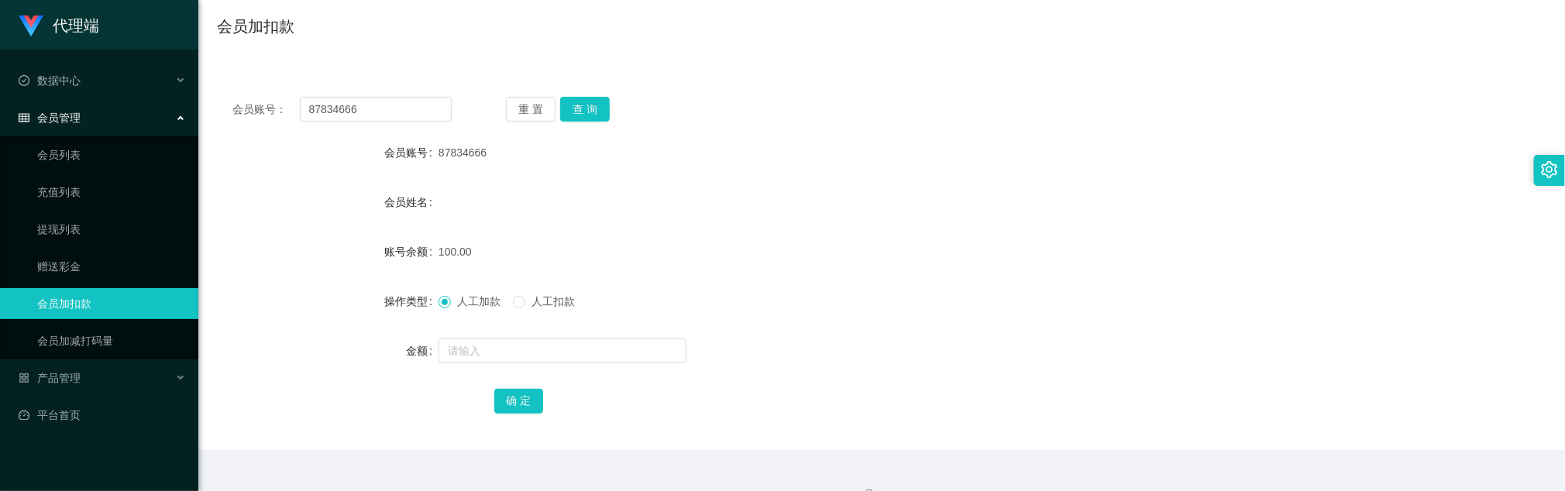
click at [958, 187] on div at bounding box center [827, 187] width 776 height 1
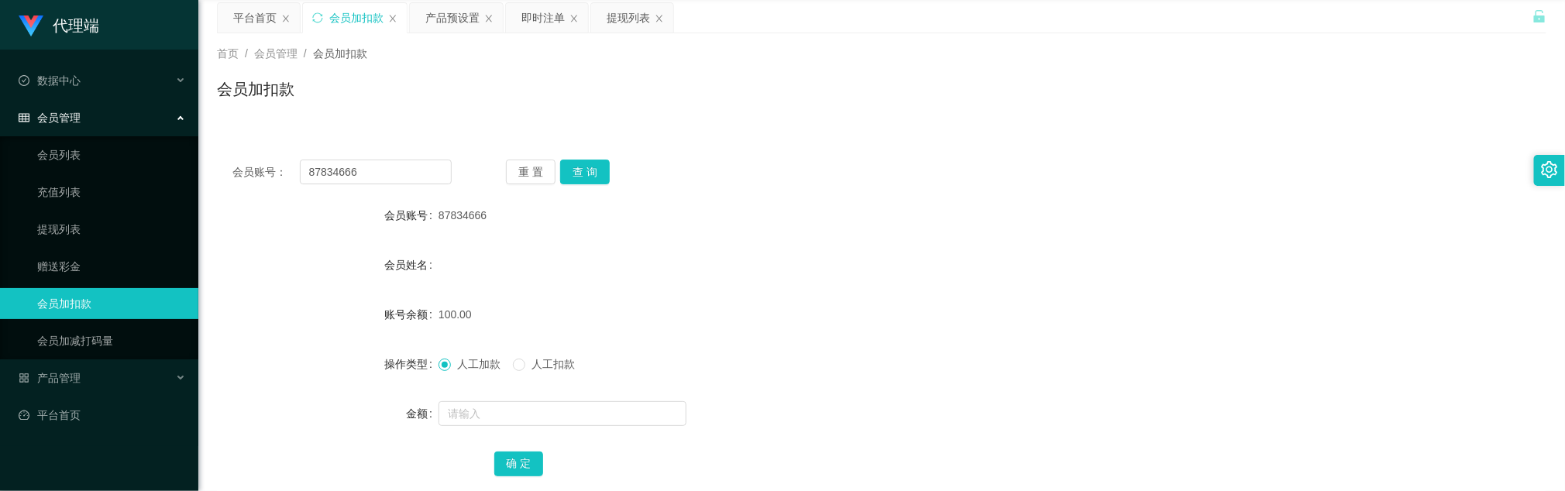
scroll to position [0, 0]
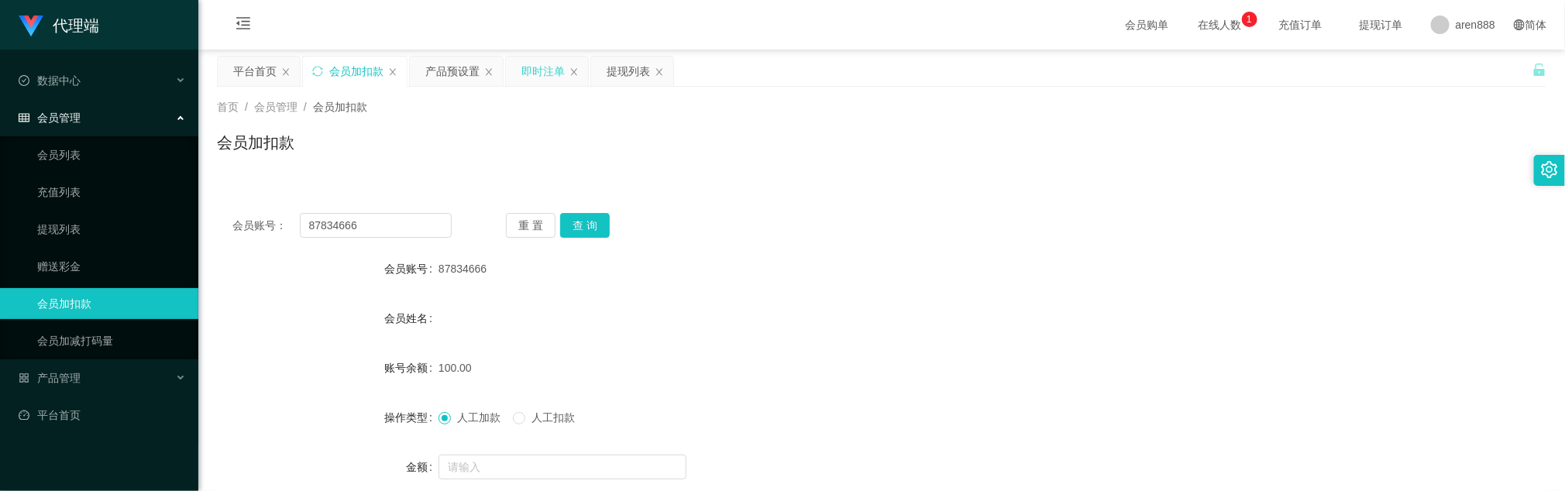
drag, startPoint x: 459, startPoint y: 70, endPoint x: 515, endPoint y: 84, distance: 57.5
click at [459, 68] on div "产品预设置" at bounding box center [452, 71] width 54 height 29
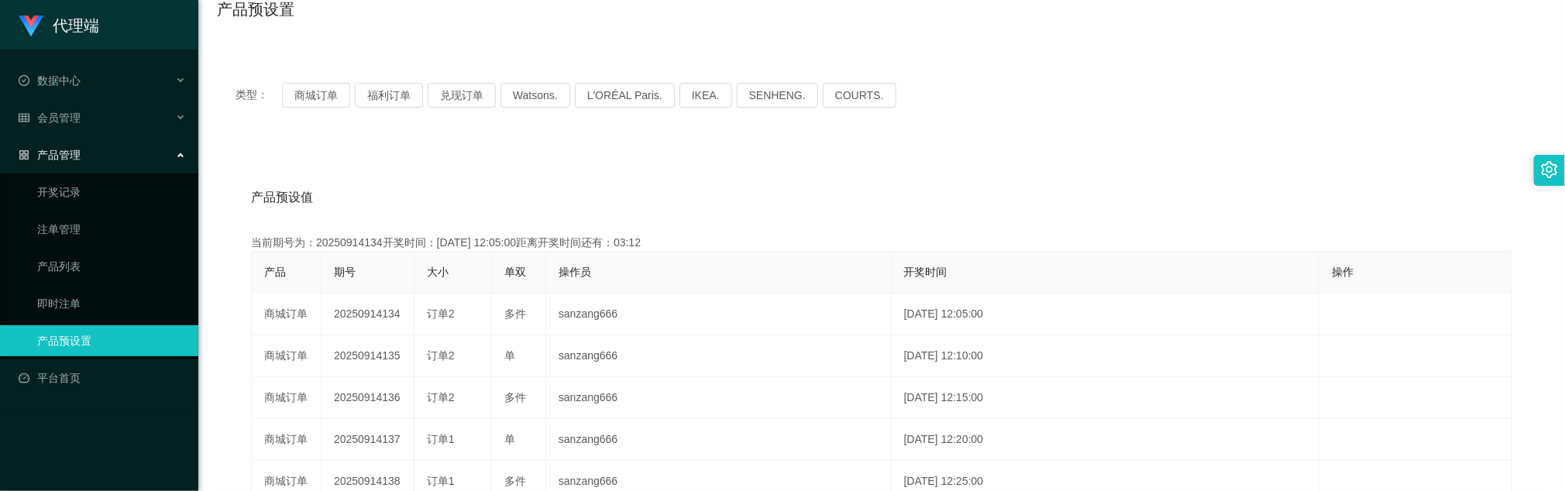
scroll to position [116, 0]
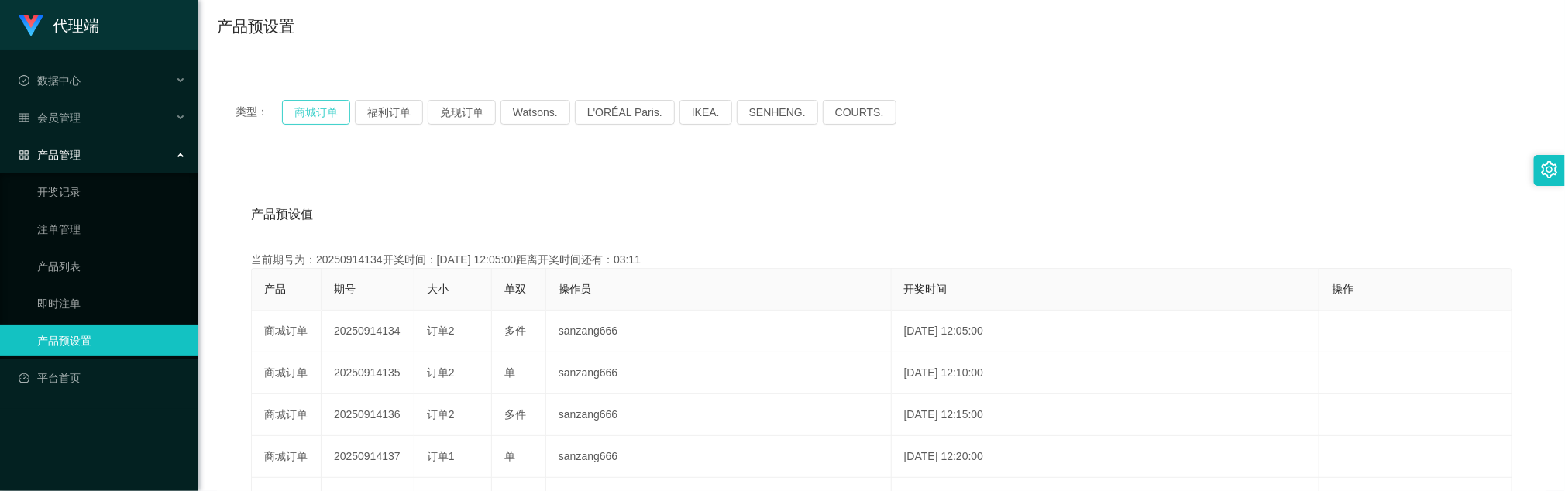
click at [310, 110] on button "商城订单" at bounding box center [316, 112] width 68 height 25
drag, startPoint x: 710, startPoint y: 210, endPoint x: 700, endPoint y: 191, distance: 21.8
click at [711, 209] on div "产品预设值 添加期号" at bounding box center [881, 214] width 1261 height 43
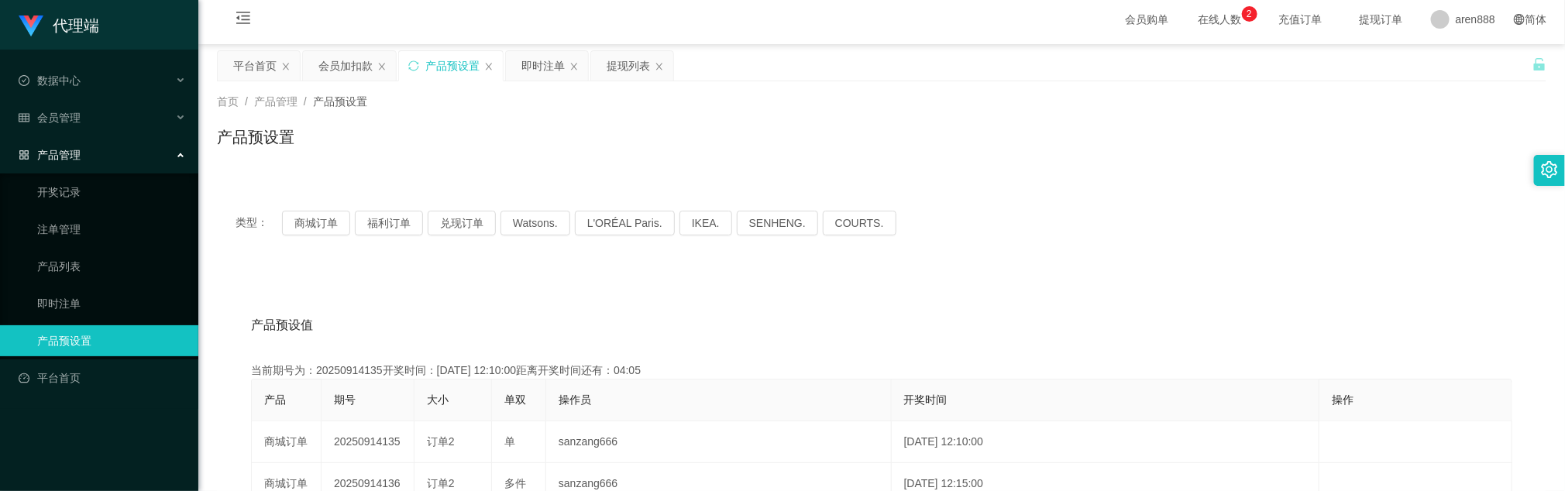
scroll to position [0, 0]
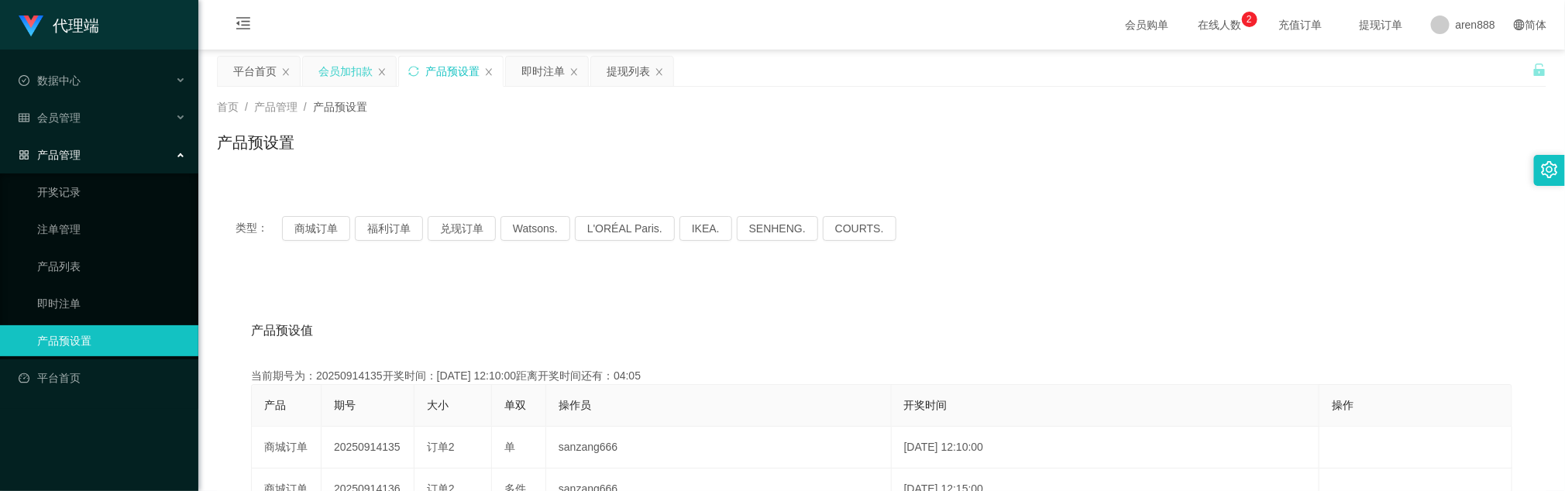
click at [351, 77] on div "会员加扣款" at bounding box center [345, 71] width 54 height 29
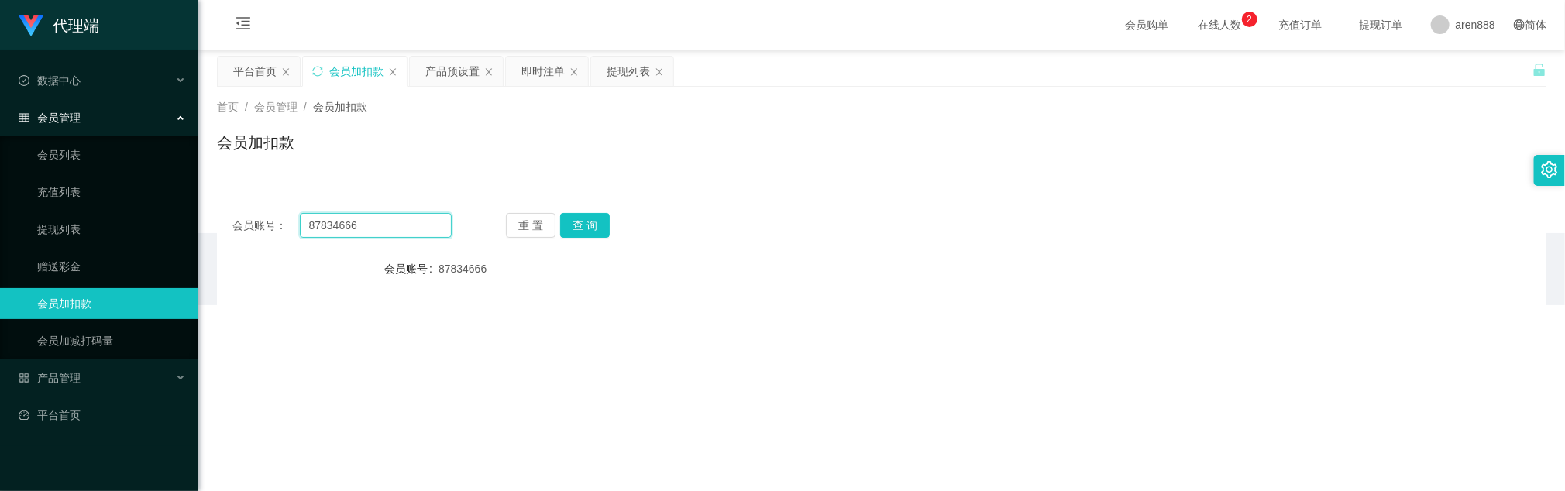
click at [370, 231] on input "87834666" at bounding box center [376, 225] width 152 height 25
drag, startPoint x: 370, startPoint y: 231, endPoint x: 498, endPoint y: 225, distance: 128.0
click at [372, 231] on input "87834666" at bounding box center [376, 225] width 152 height 25
click at [609, 223] on div "重 置 查 询" at bounding box center [615, 225] width 219 height 25
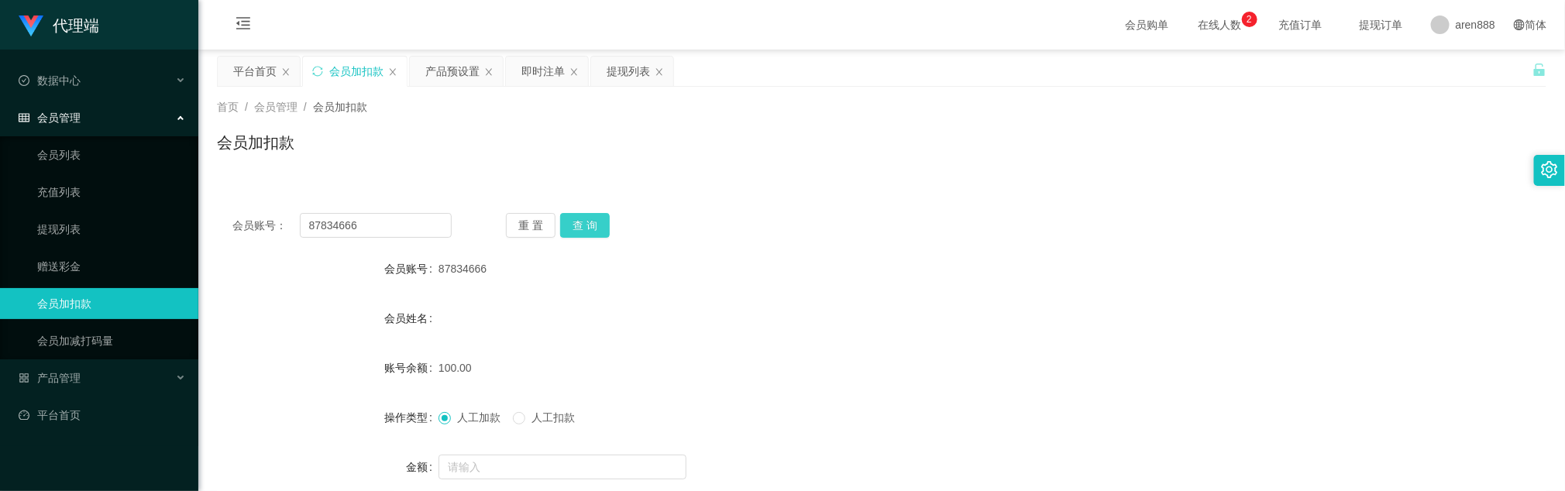
click at [588, 222] on button "查 询" at bounding box center [585, 225] width 50 height 25
click at [584, 239] on div "会员账号： 87834666 重 置 查 询 会员账号 87834666 会员姓名 账号余额 150.00 操作类型 人工加款 人工扣款 金额 确 定" at bounding box center [882, 382] width 1330 height 369
click at [589, 230] on button "查 询" at bounding box center [585, 225] width 50 height 25
click at [858, 184] on div "会员账号： 87834666 重 置 查 询 会员账号 87834666 会员姓名 账号余额 150.00 操作类型 人工加款 人工扣款 金额 确 定" at bounding box center [882, 372] width 1330 height 387
click at [379, 214] on input "87834666" at bounding box center [376, 225] width 152 height 25
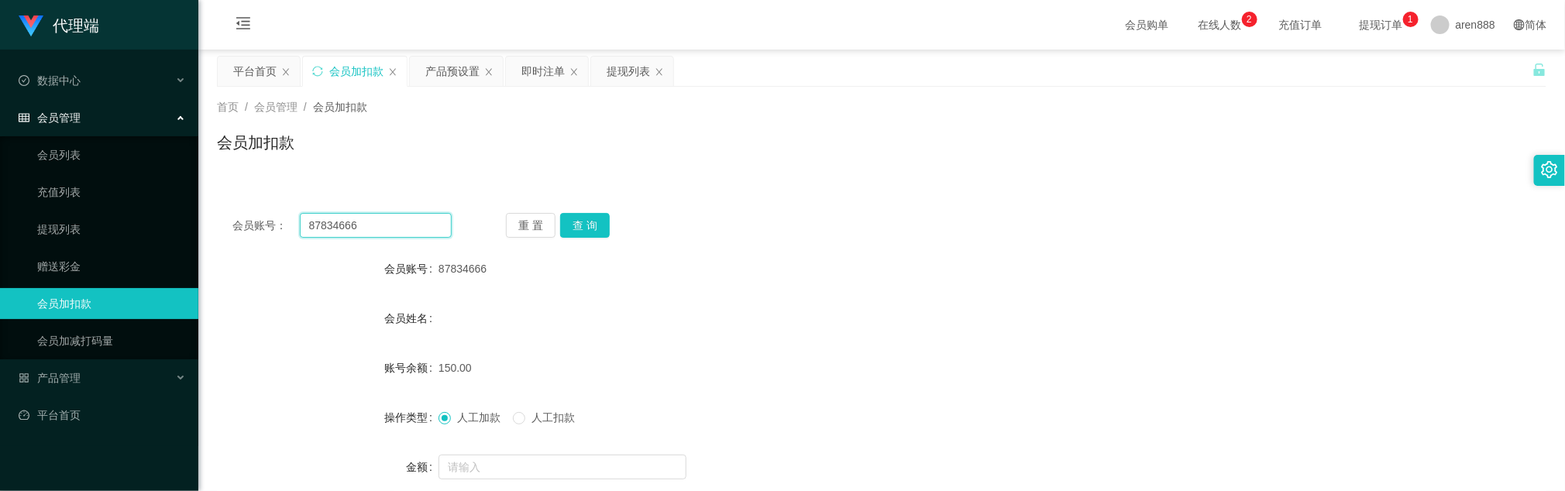
click at [379, 214] on input "87834666" at bounding box center [376, 225] width 152 height 25
paste input "9015935"
type input "89015935"
click at [788, 327] on div "会员姓名" at bounding box center [882, 318] width 1330 height 31
click at [445, 77] on div "产品预设置" at bounding box center [452, 71] width 54 height 29
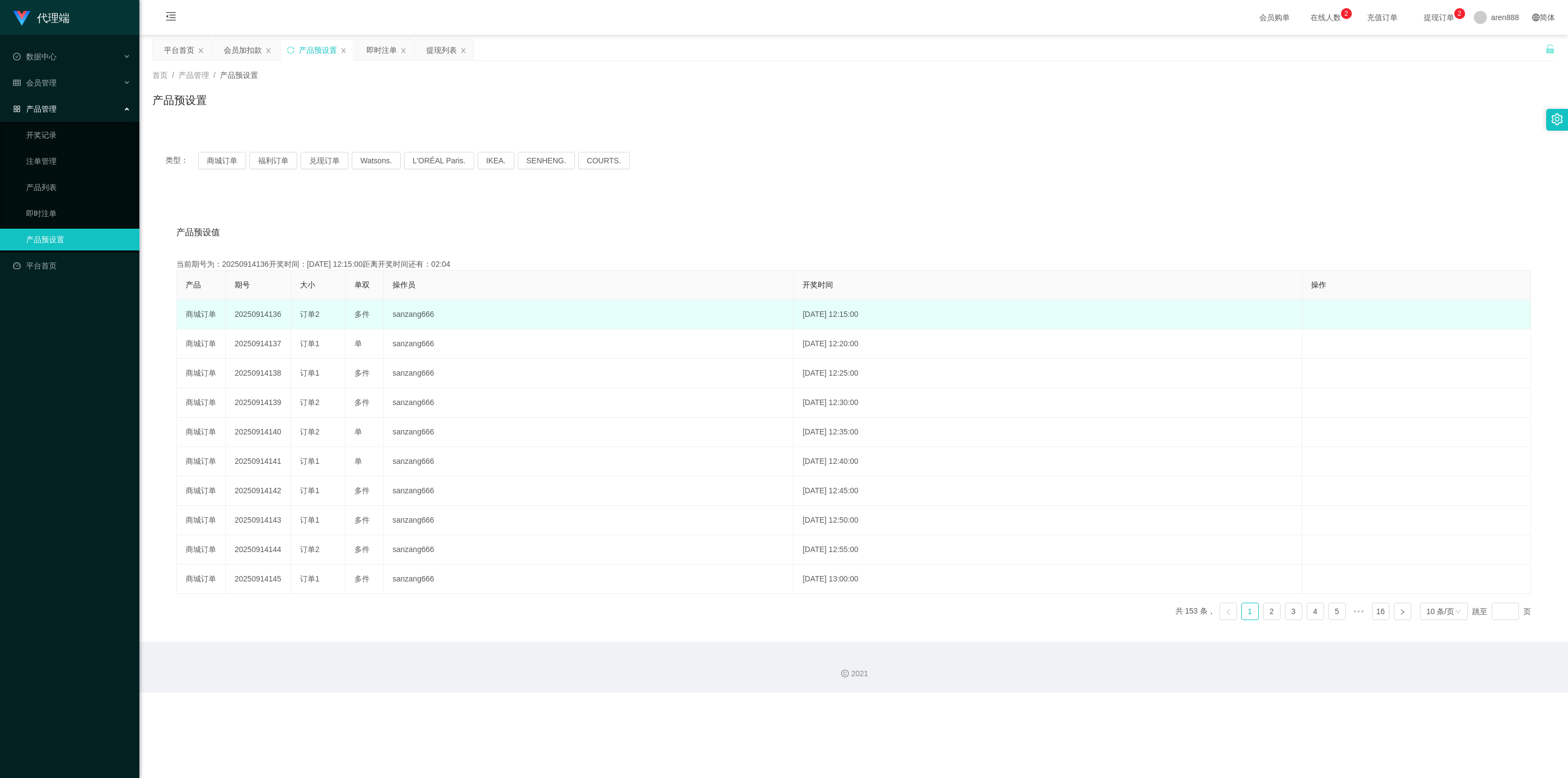
click at [733, 230] on td "2025-09-14 12:15:00" at bounding box center [1048, 315] width 509 height 30
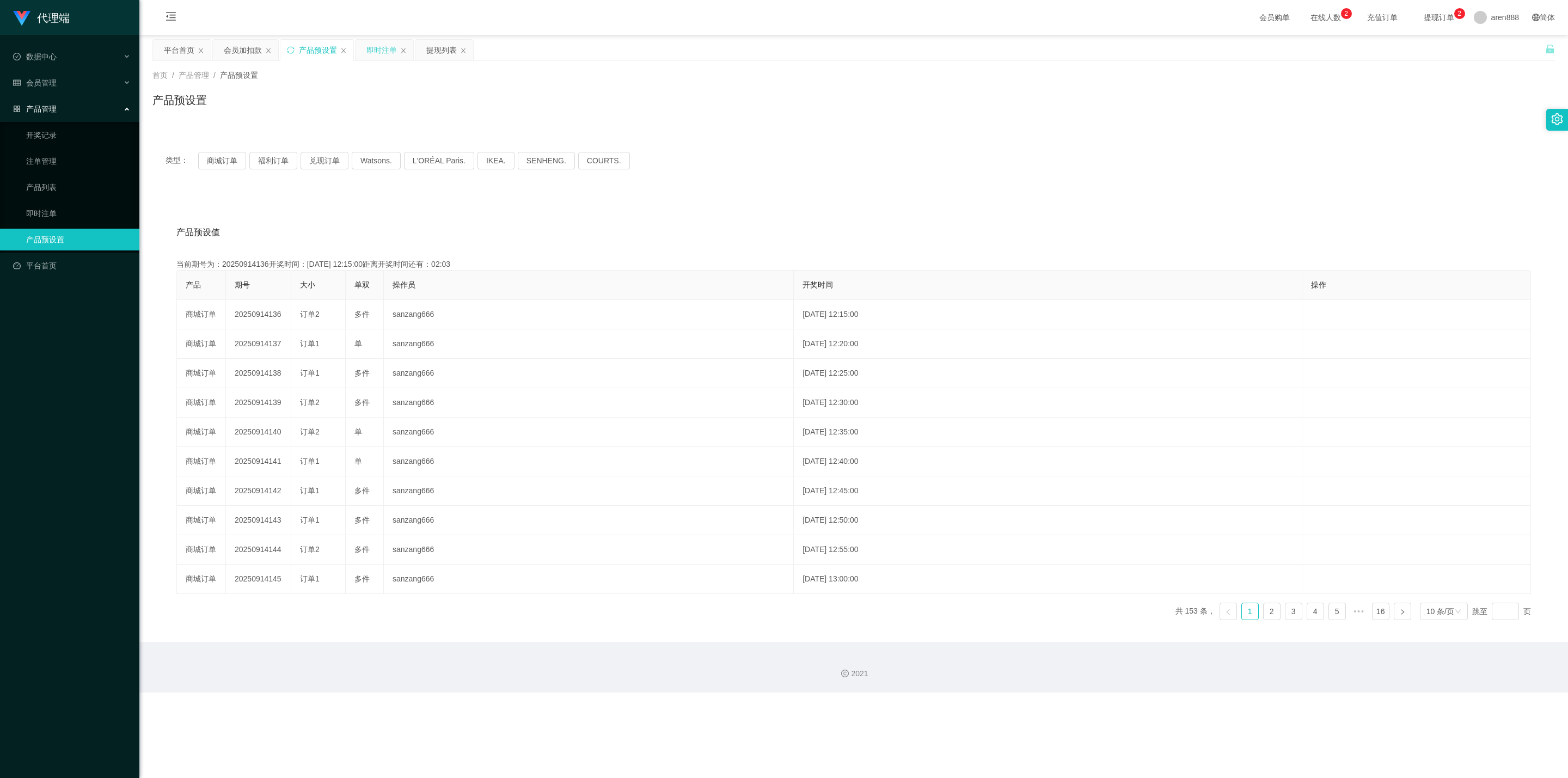
drag, startPoint x: 377, startPoint y: 51, endPoint x: 405, endPoint y: 79, distance: 39.6
click at [377, 51] on div "即时注单" at bounding box center [381, 50] width 30 height 20
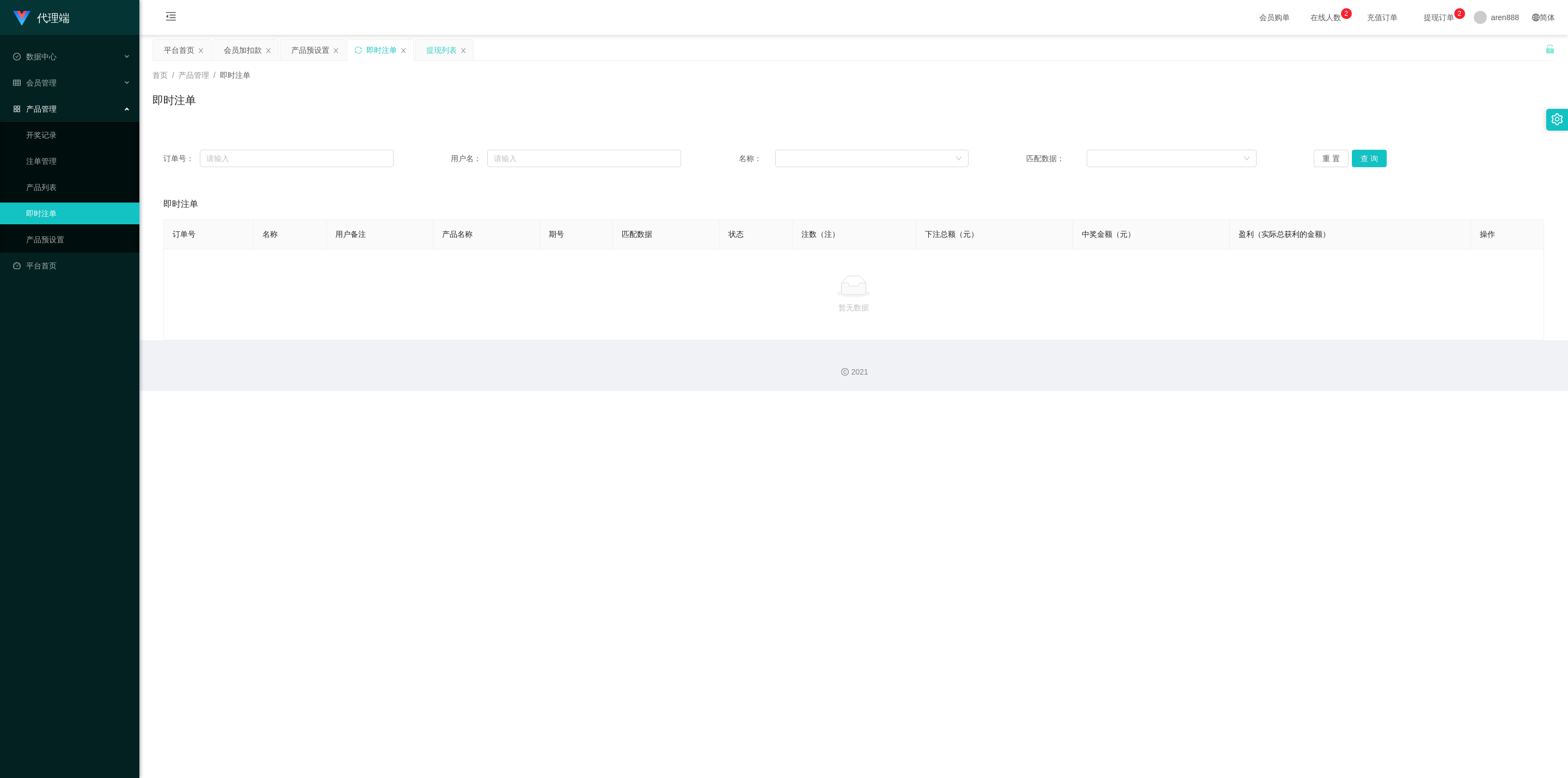
click at [436, 51] on div "提现列表" at bounding box center [441, 50] width 30 height 20
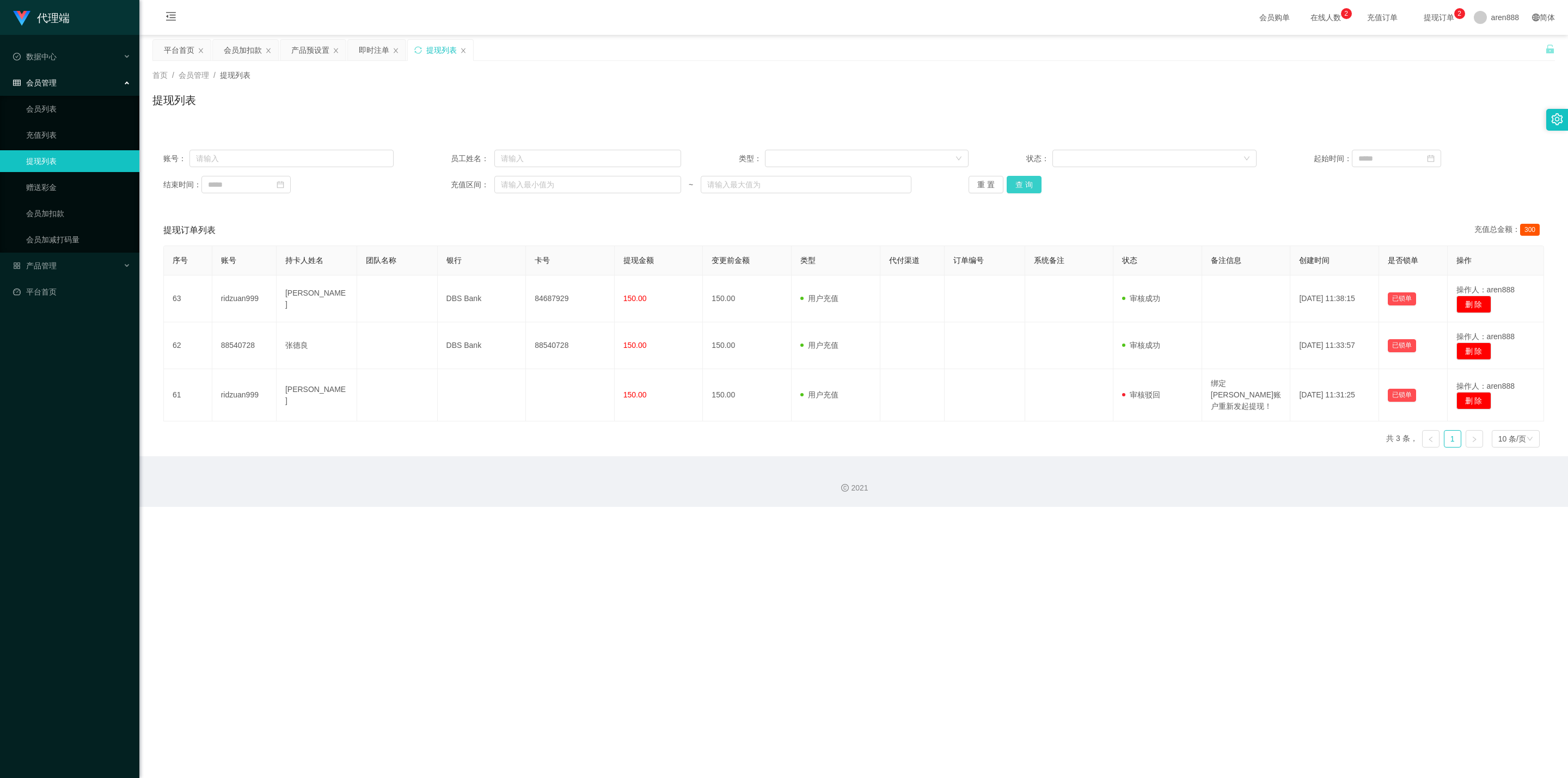
click at [733, 181] on button "查 询" at bounding box center [1024, 184] width 35 height 18
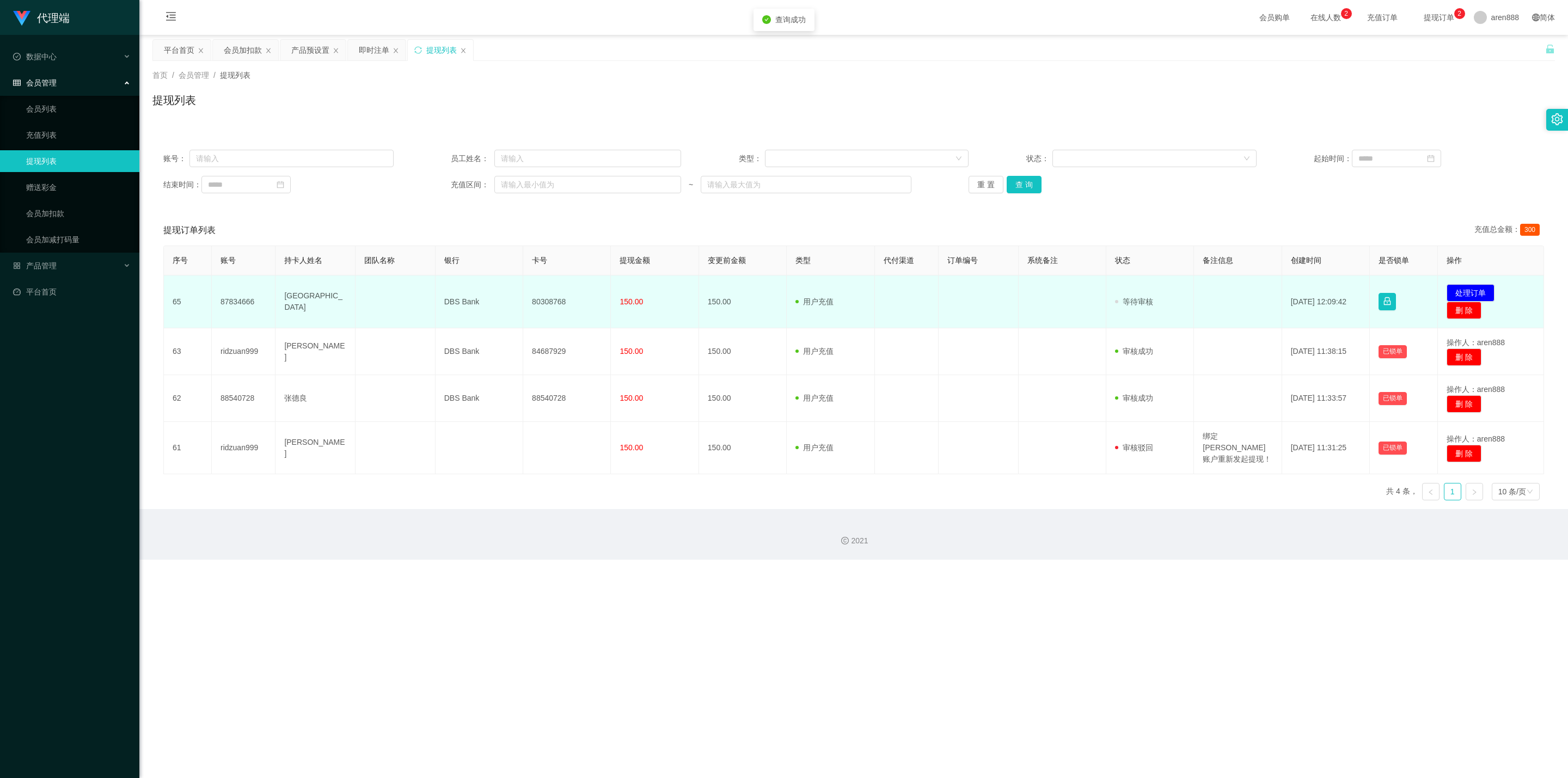
click at [549, 230] on td "80308768" at bounding box center [567, 302] width 88 height 53
copy td "80308768"
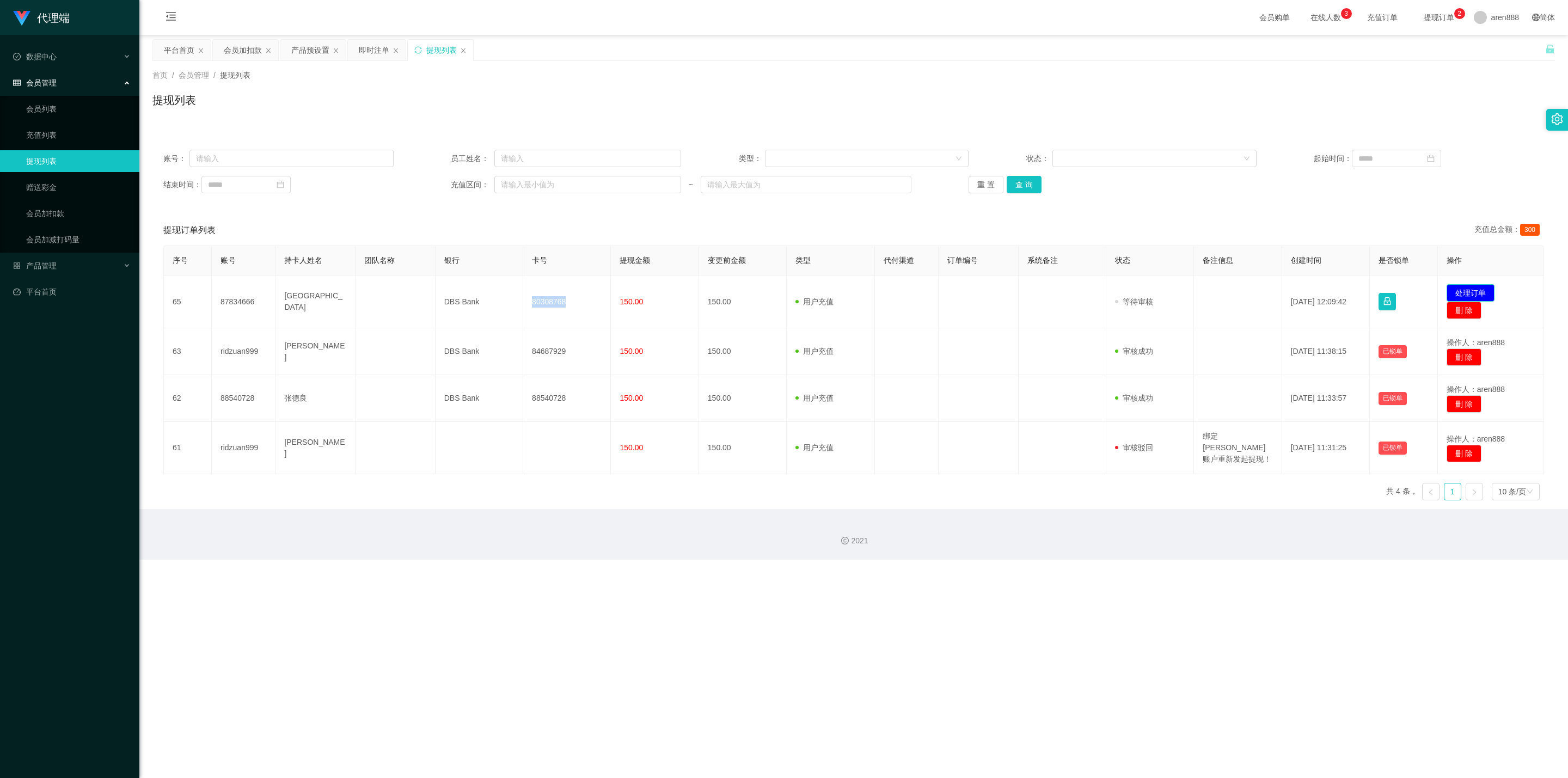
click at [733, 230] on button "处理订单" at bounding box center [1470, 292] width 48 height 18
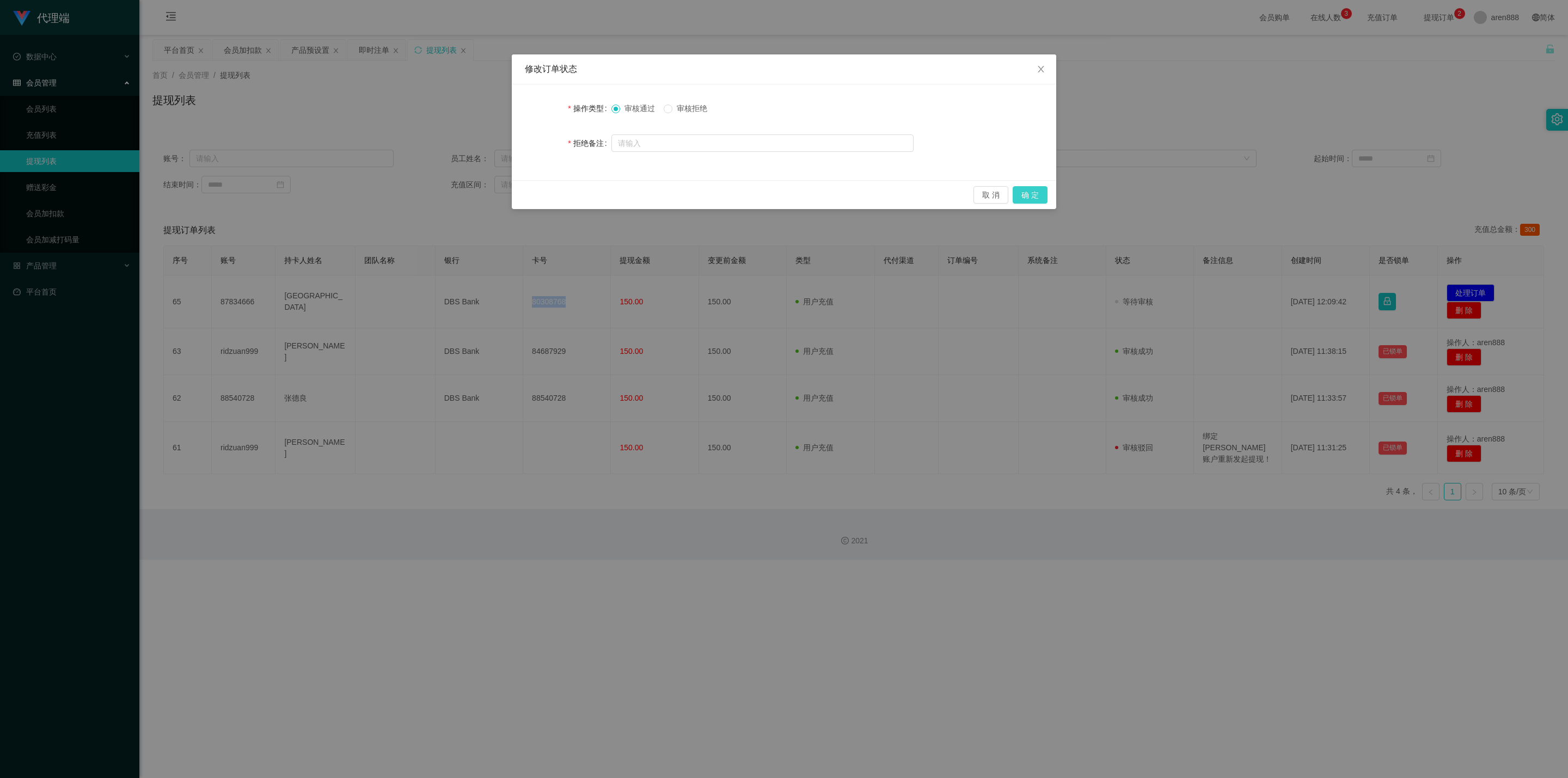
click at [733, 195] on button "确 定" at bounding box center [1030, 195] width 35 height 18
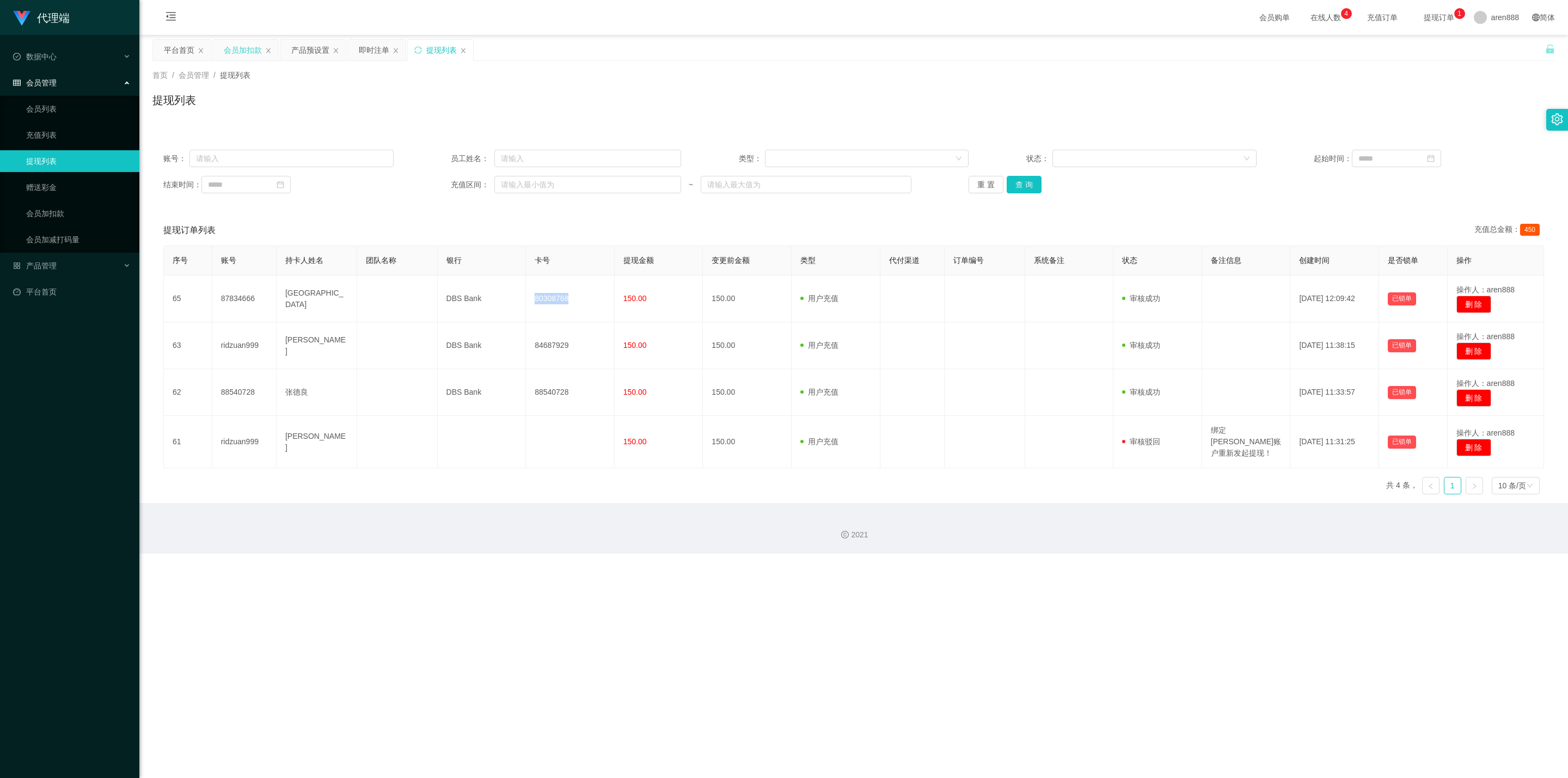
click at [234, 51] on div "会员加扣款" at bounding box center [242, 50] width 38 height 20
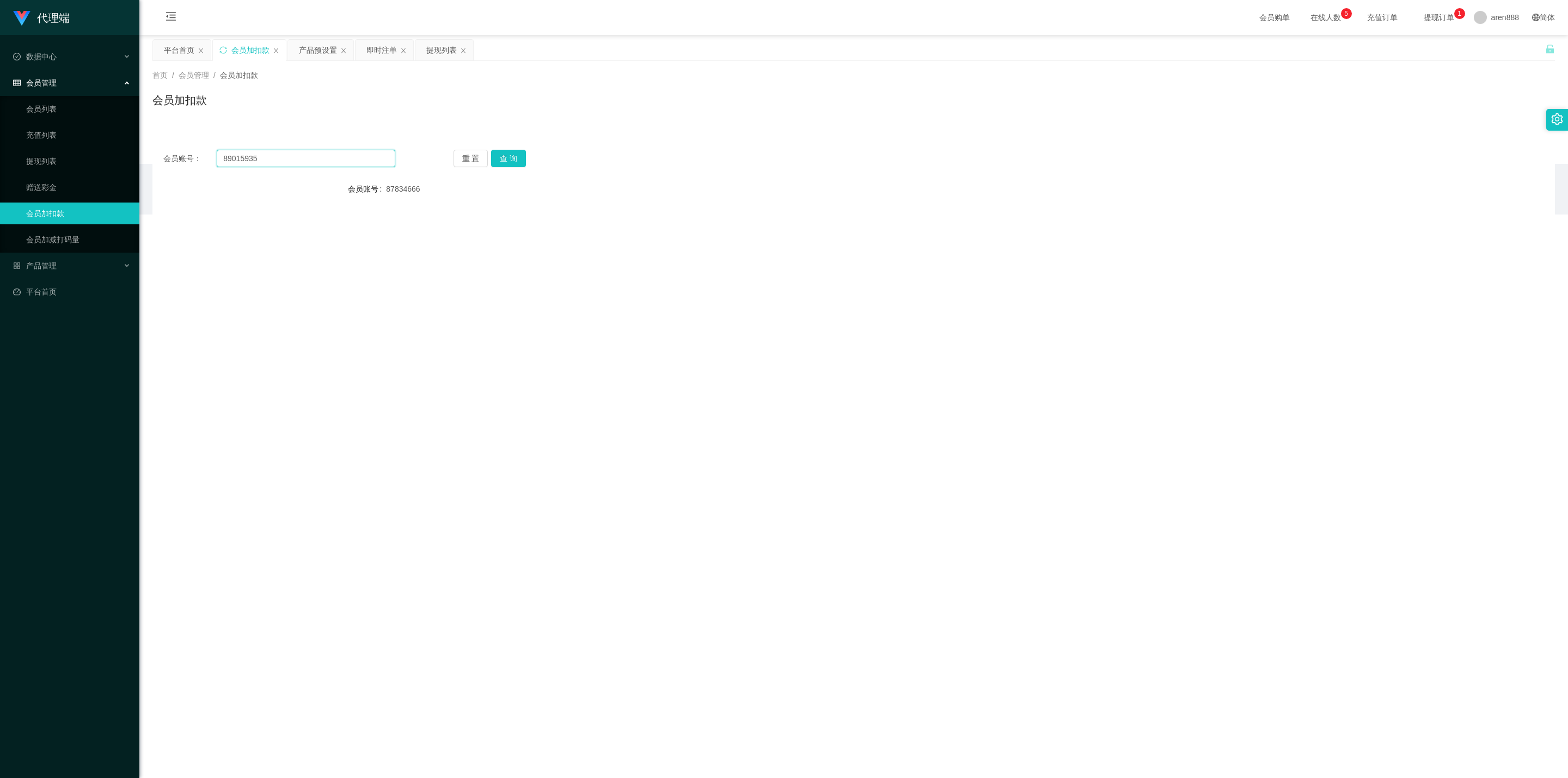
click at [303, 155] on input "89015935" at bounding box center [306, 158] width 178 height 18
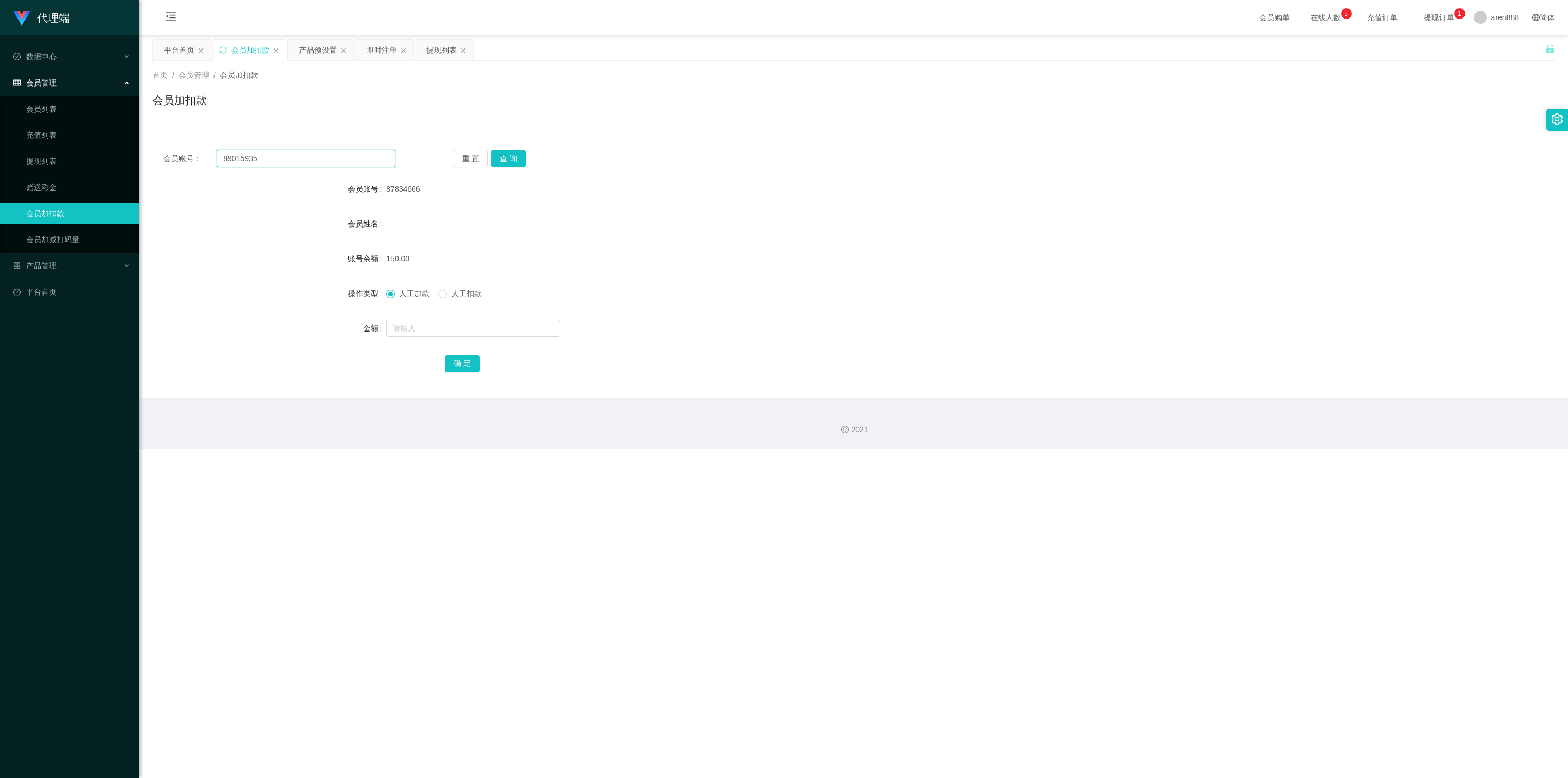
click at [303, 155] on input "89015935" at bounding box center [306, 158] width 178 height 18
paste input "7834666"
type input "87834666"
click at [518, 154] on button "查 询" at bounding box center [509, 158] width 35 height 18
click at [461, 230] on input "text" at bounding box center [473, 328] width 174 height 18
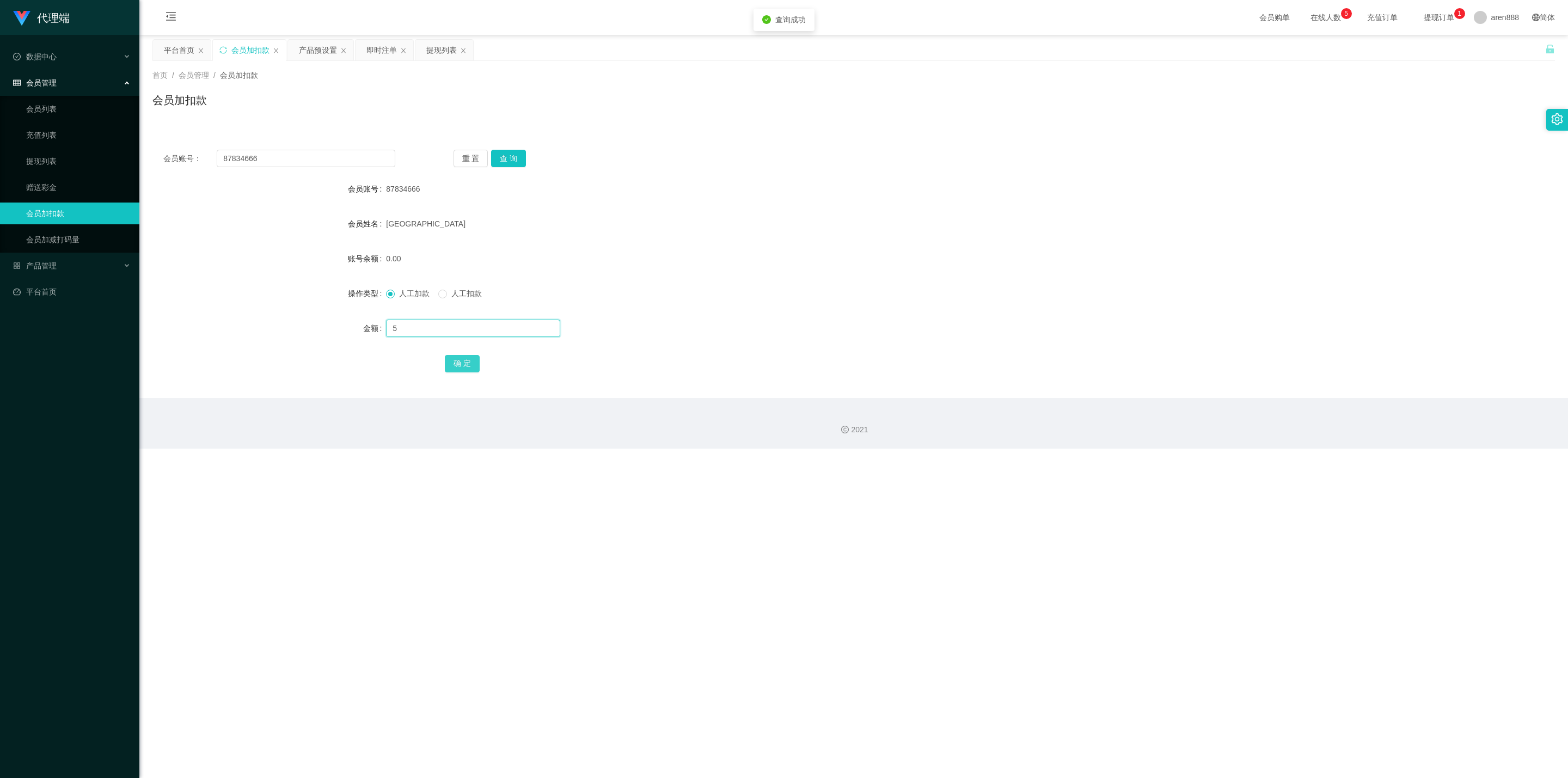
type input "5"
click at [464, 230] on button "确 定" at bounding box center [462, 363] width 35 height 18
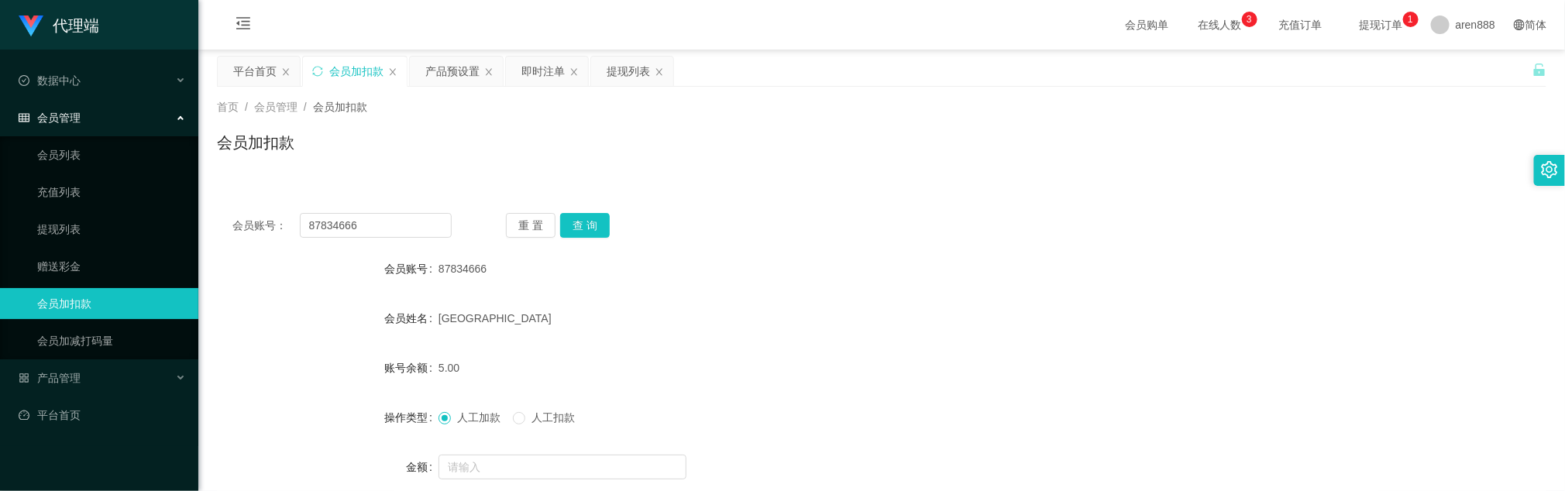
click at [728, 327] on div "5.00" at bounding box center [827, 368] width 776 height 31
click at [401, 235] on input "87834666" at bounding box center [376, 225] width 152 height 25
paste input "Foong"
type input "Foong"
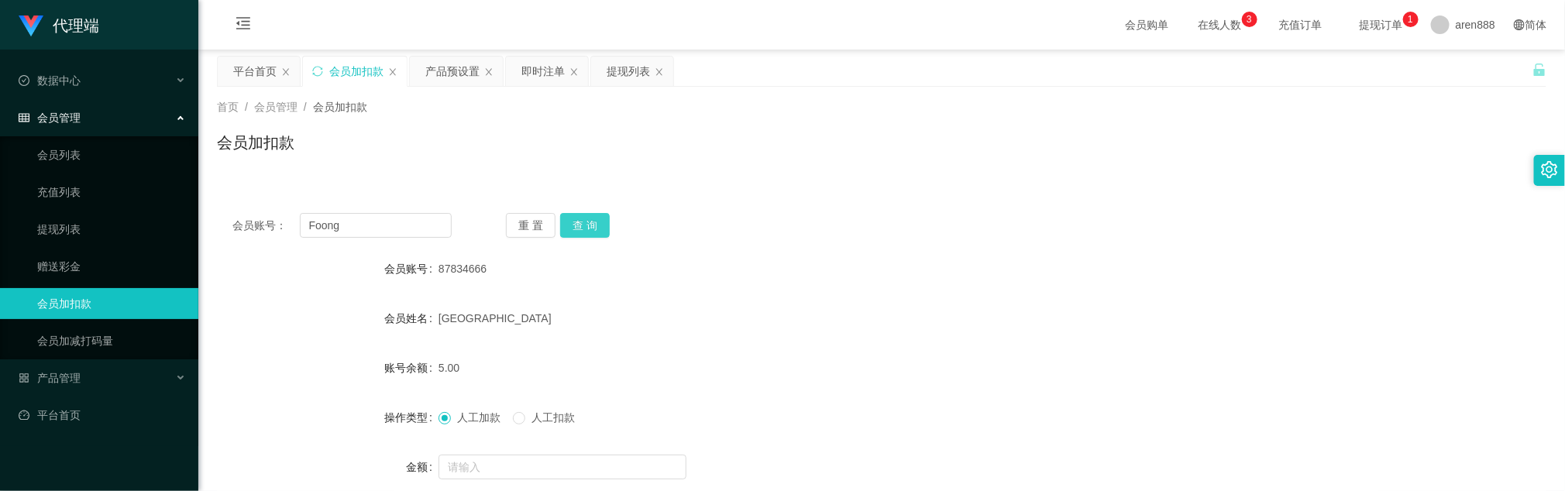
click at [572, 229] on button "查 询" at bounding box center [585, 225] width 50 height 25
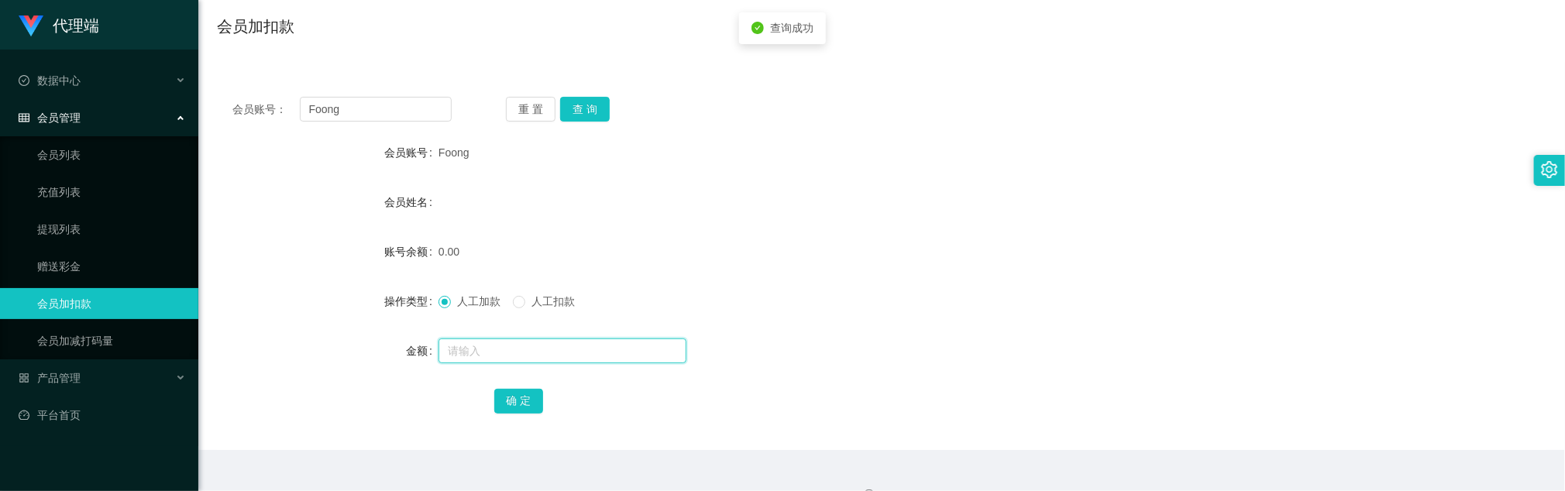
click at [503, 327] on input "text" at bounding box center [563, 351] width 248 height 25
type input "100"
click at [515, 327] on button "确 定" at bounding box center [519, 401] width 50 height 25
click at [800, 184] on form "会员账号 Foong 会员姓名 账号余额 100.00 操作类型 人工加款 人工扣款 金额 确 定" at bounding box center [882, 276] width 1330 height 279
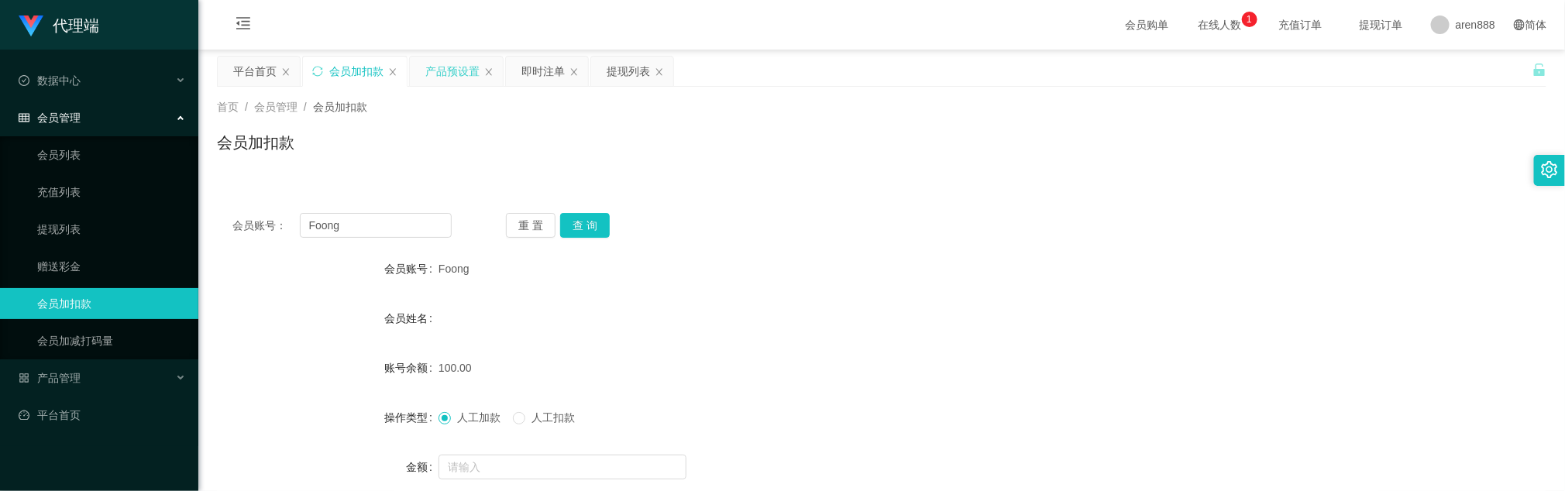
click at [465, 72] on div "产品预设置" at bounding box center [452, 71] width 54 height 29
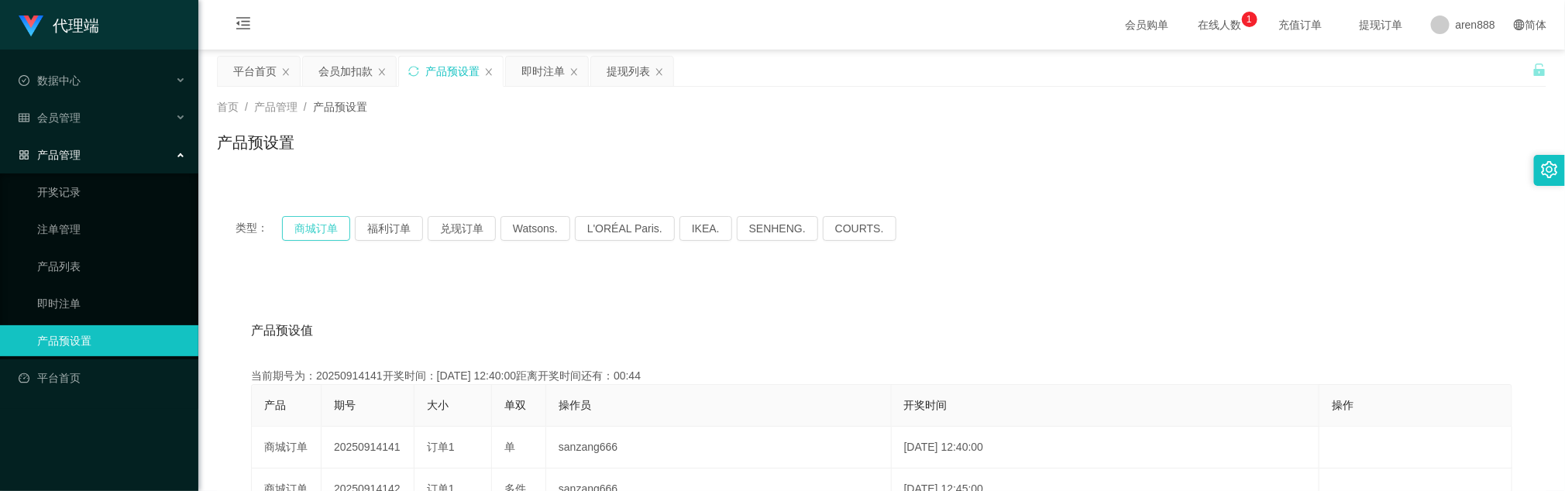
click at [330, 223] on button "商城订单" at bounding box center [316, 228] width 68 height 25
click at [793, 167] on div "首页 / 产品管理 / 产品预设置 / 产品预设置" at bounding box center [881, 133] width 1367 height 92
click at [542, 70] on div "即时注单" at bounding box center [542, 71] width 43 height 29
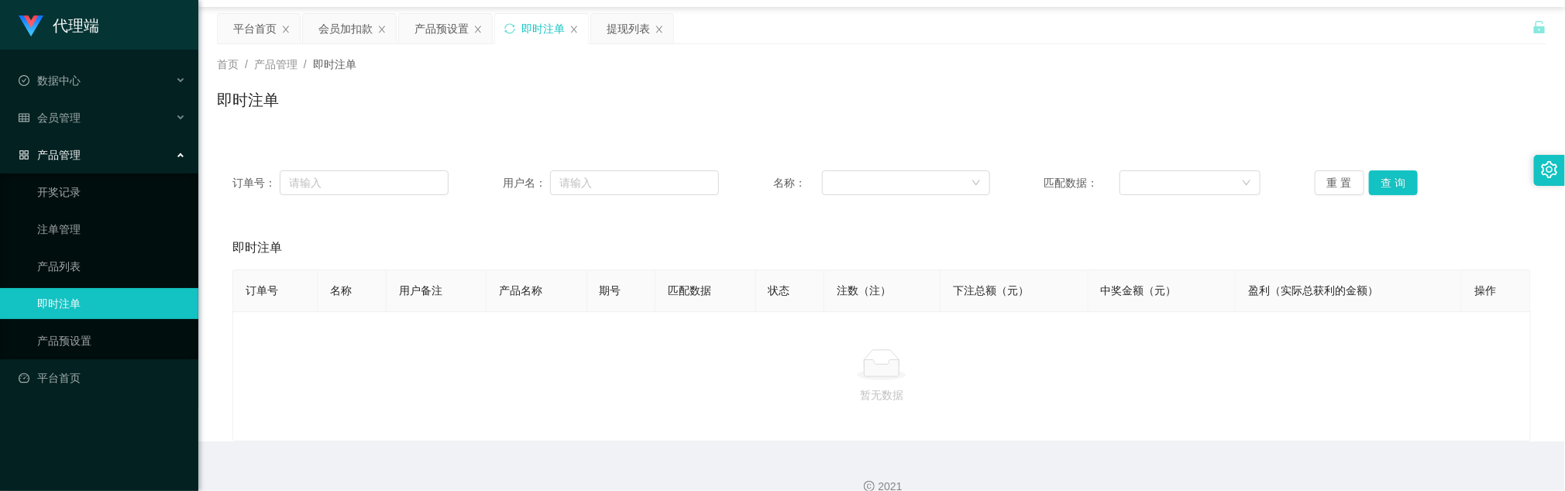
scroll to position [66, 0]
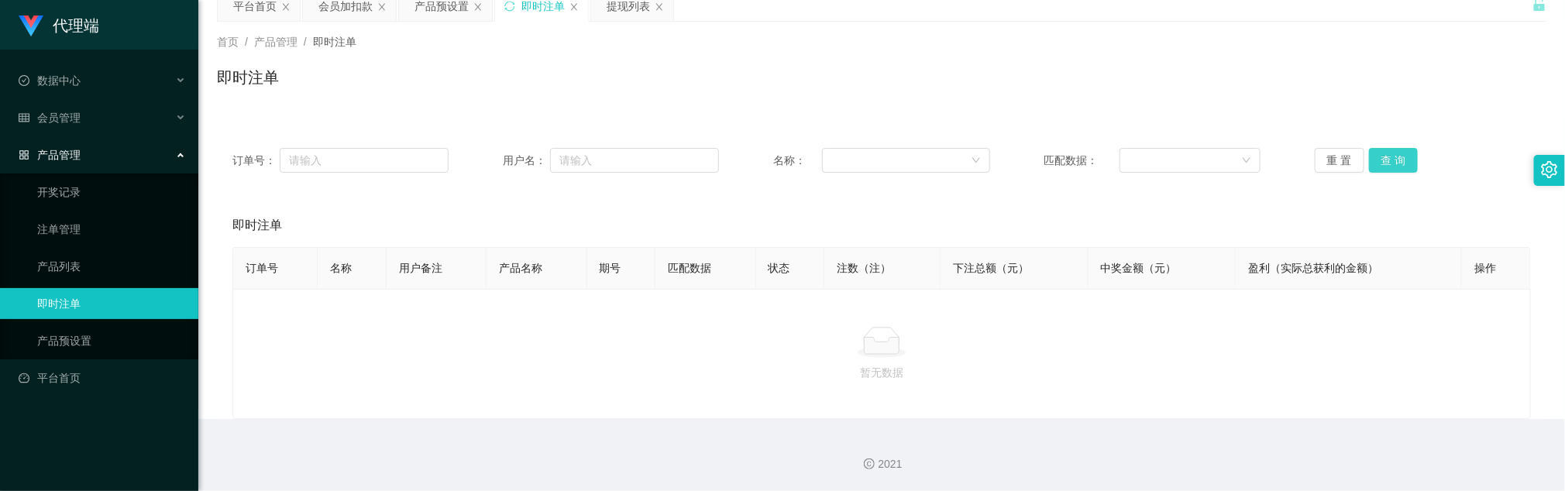
click at [1043, 157] on button "查 询" at bounding box center [1394, 160] width 50 height 25
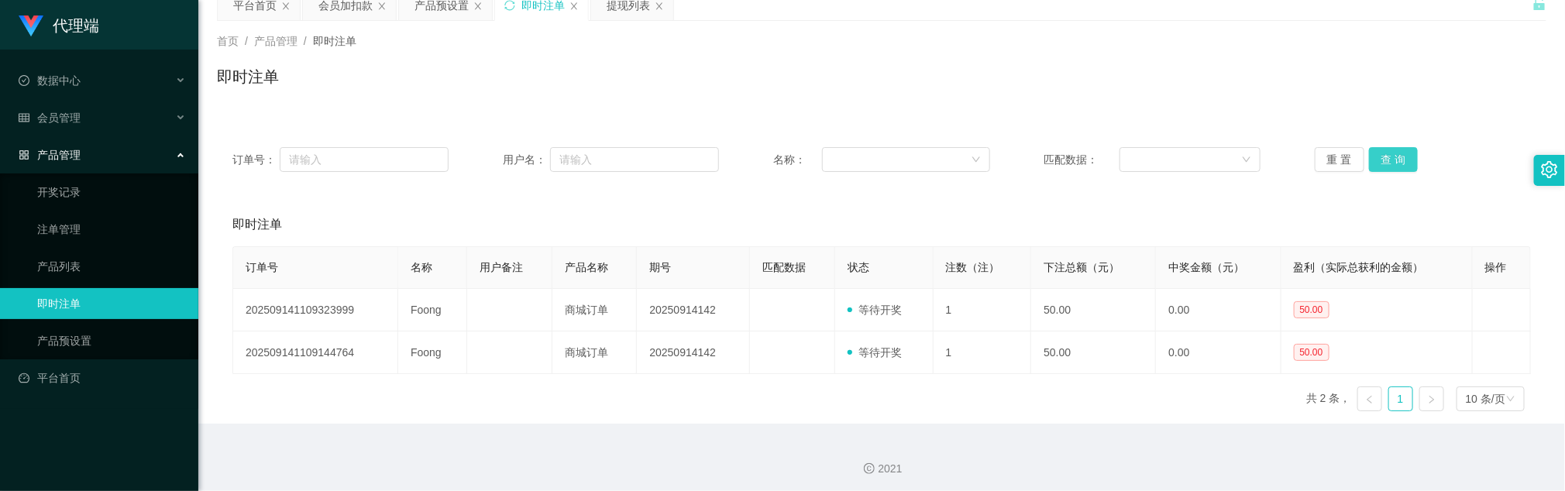
click at [1043, 157] on button "查 询" at bounding box center [1394, 159] width 50 height 25
click at [940, 203] on div "即时注单" at bounding box center [881, 224] width 1299 height 43
click at [1043, 168] on button "查 询" at bounding box center [1394, 159] width 50 height 25
click at [1043, 159] on button "查 询" at bounding box center [1394, 159] width 50 height 25
click at [1043, 158] on button "查 询" at bounding box center [1394, 159] width 50 height 25
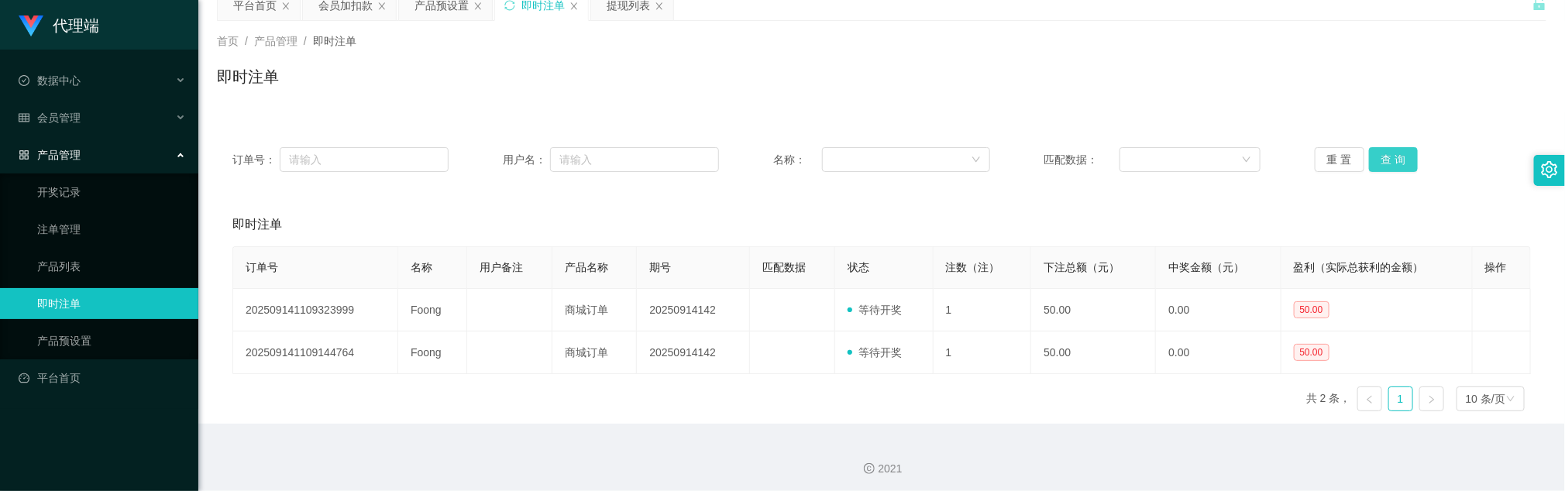
click at [1043, 158] on button "查 询" at bounding box center [1394, 159] width 50 height 25
click at [691, 219] on div "即时注单" at bounding box center [881, 224] width 1299 height 43
click at [1043, 158] on button "查 询" at bounding box center [1394, 159] width 50 height 25
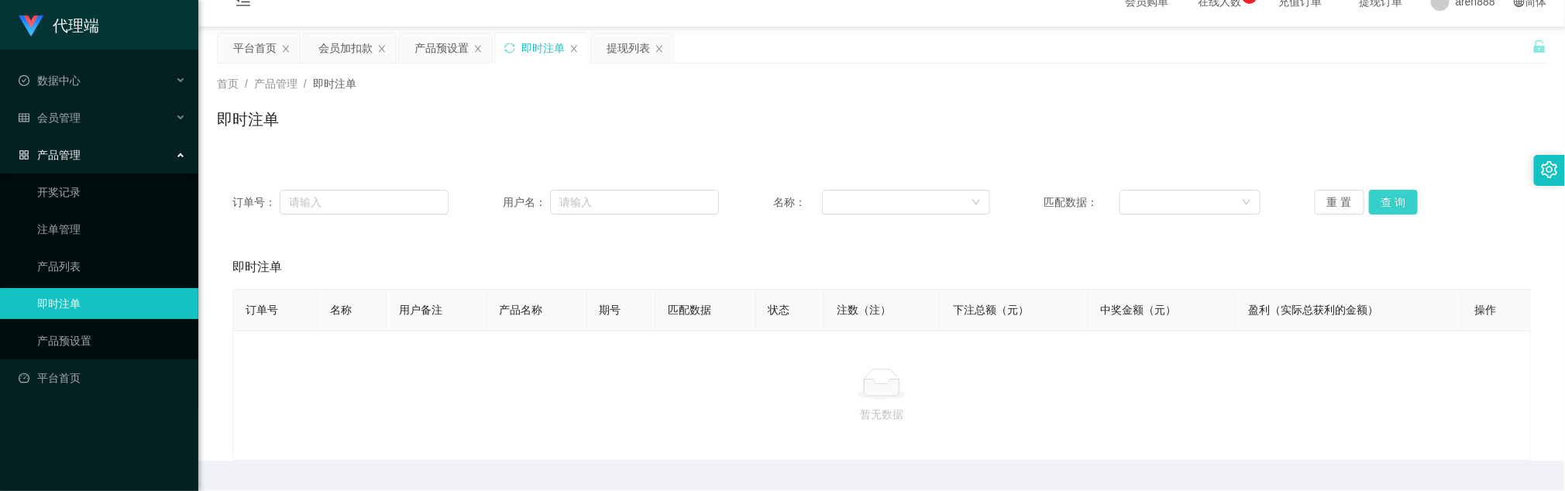
scroll to position [0, 0]
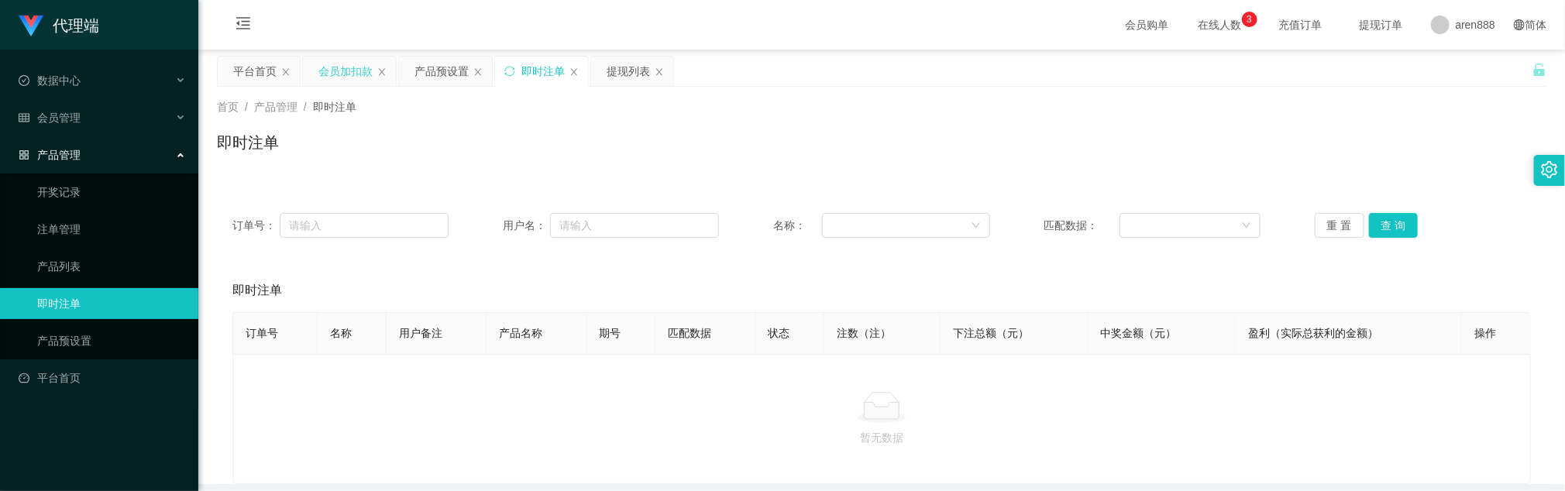
click at [344, 64] on div "会员加扣款" at bounding box center [345, 71] width 54 height 29
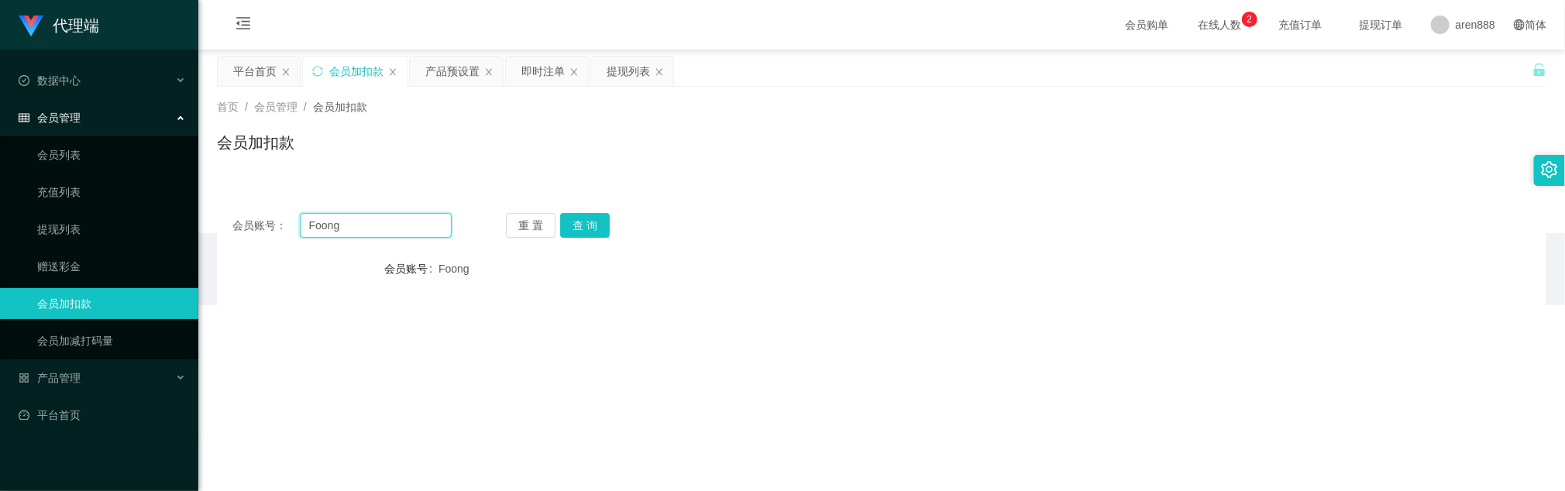
click at [403, 226] on input "Foong" at bounding box center [376, 225] width 152 height 25
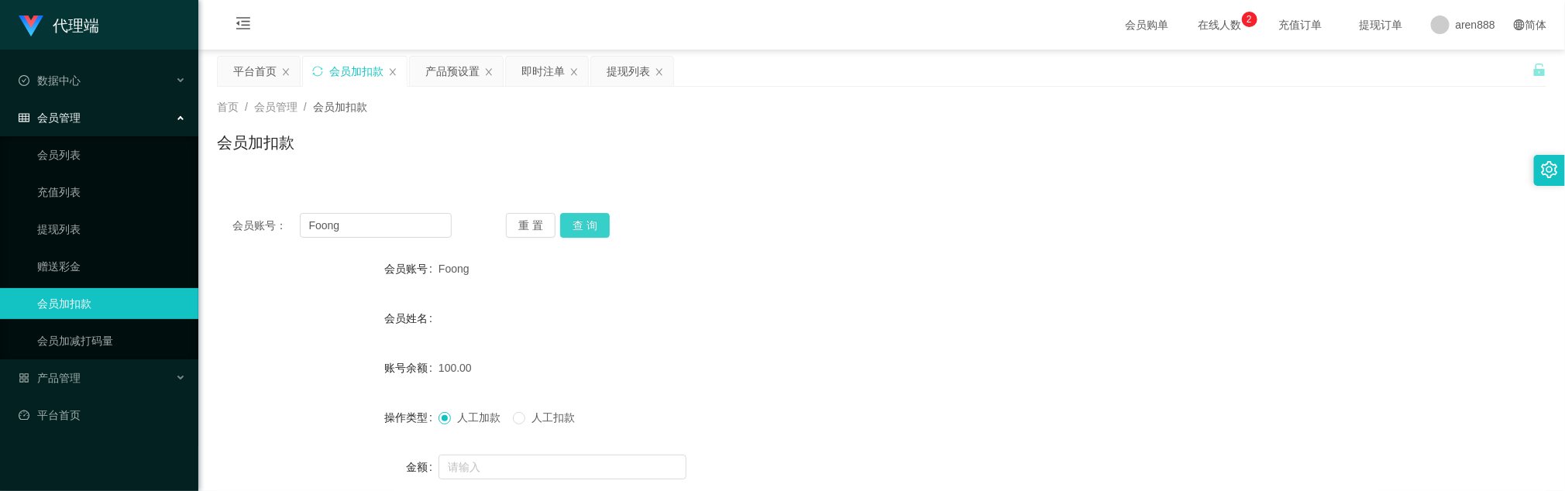
drag, startPoint x: 593, startPoint y: 223, endPoint x: 590, endPoint y: 233, distance: 10.3
click at [593, 223] on button "查 询" at bounding box center [585, 225] width 50 height 25
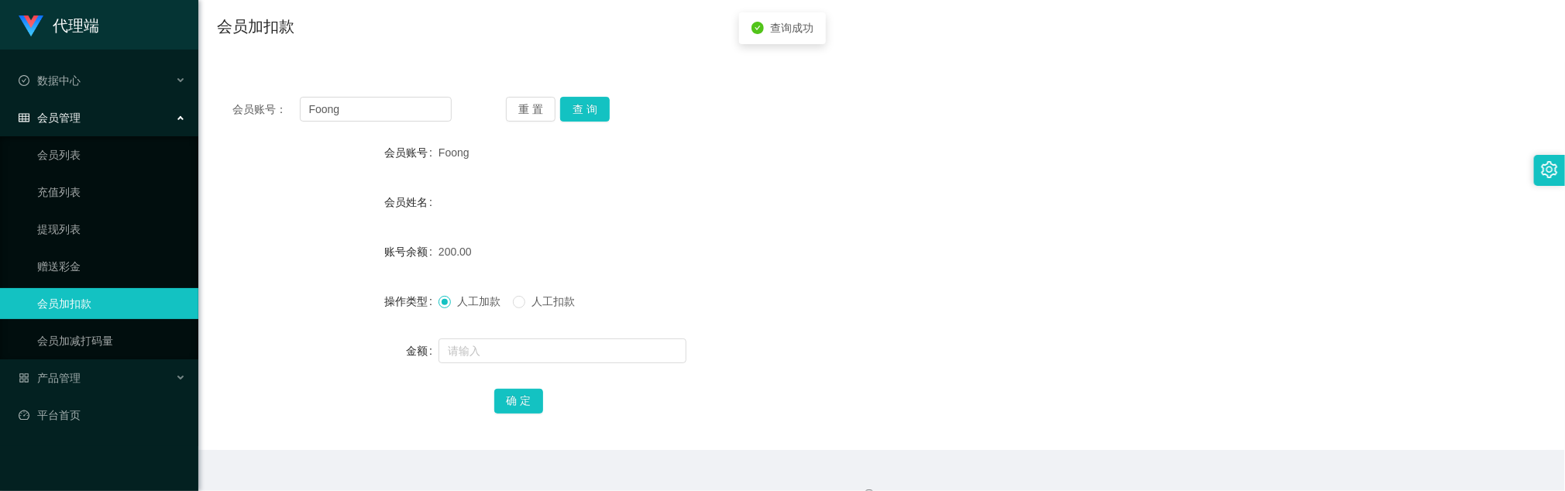
click at [542, 309] on label "人工扣款" at bounding box center [547, 302] width 68 height 16
click at [535, 327] on input "text" at bounding box center [563, 351] width 248 height 25
type input "2"
type input "50"
click at [525, 327] on button "确 定" at bounding box center [519, 401] width 50 height 25
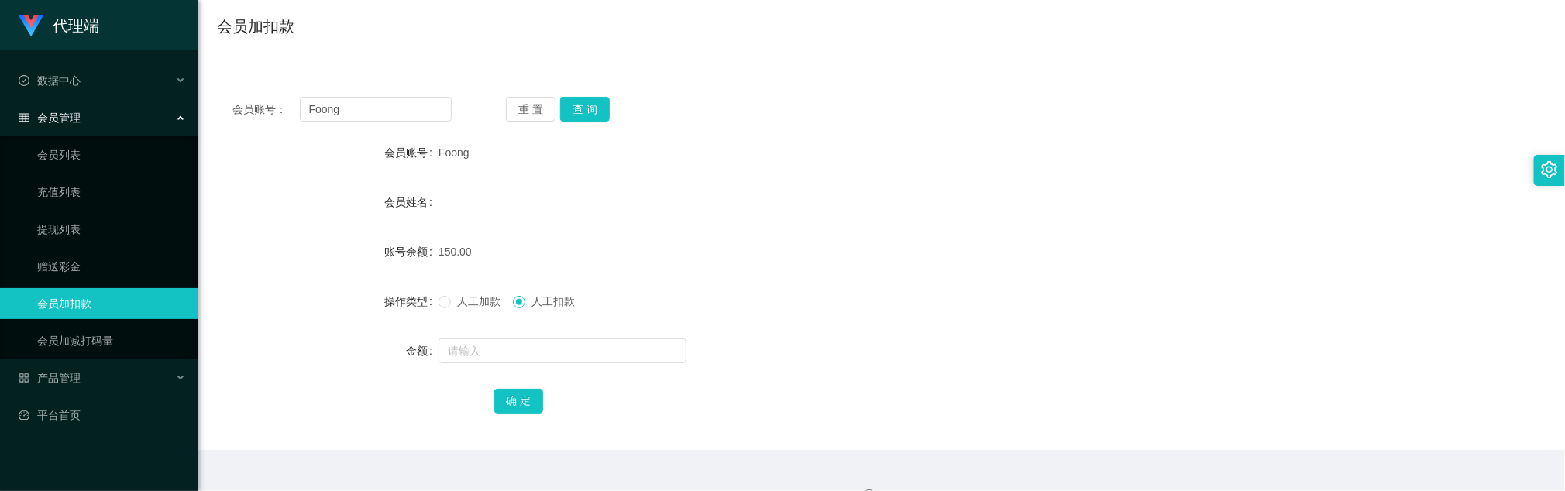
drag, startPoint x: 759, startPoint y: 217, endPoint x: 698, endPoint y: 198, distance: 63.2
click at [759, 217] on div "会员姓名" at bounding box center [882, 202] width 1330 height 31
click at [581, 122] on div "会员账号： Foong 重 置 查 询 会员账号 Foong 会员姓名 账号余额 150.00 操作类型 人工加款 人工扣款 金额 确 定" at bounding box center [882, 265] width 1330 height 369
click at [826, 281] on form "会员账号 Foong 会员姓名 账号余额 150.00 操作类型 人工加款 人工扣款 金额 确 定" at bounding box center [882, 276] width 1330 height 279
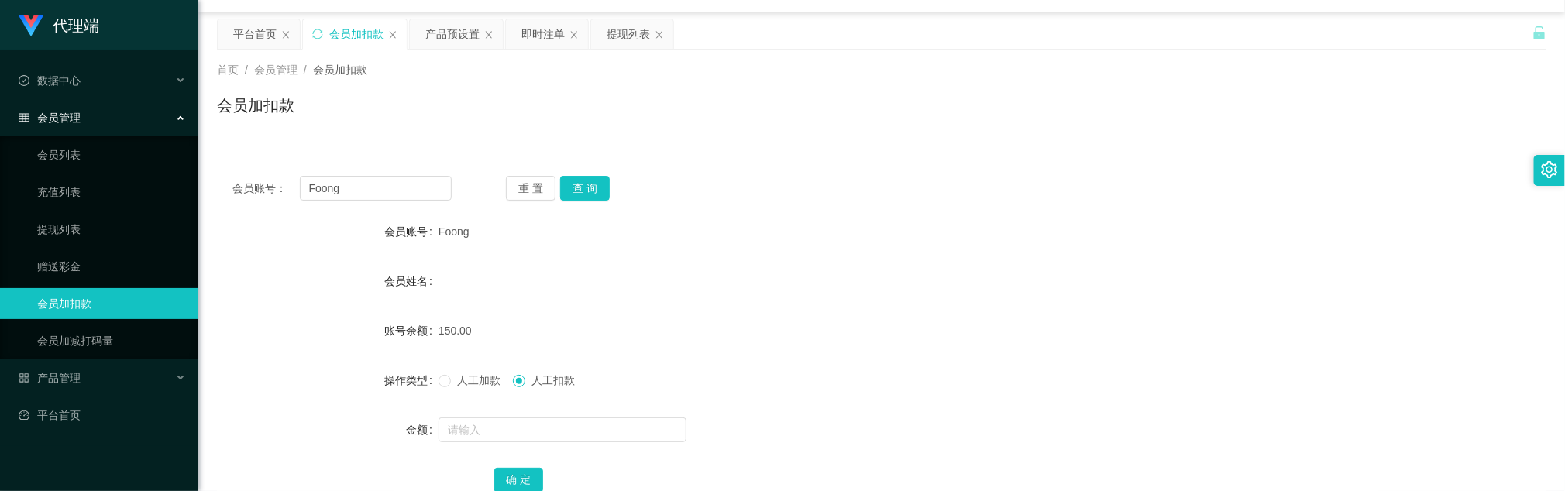
scroll to position [0, 0]
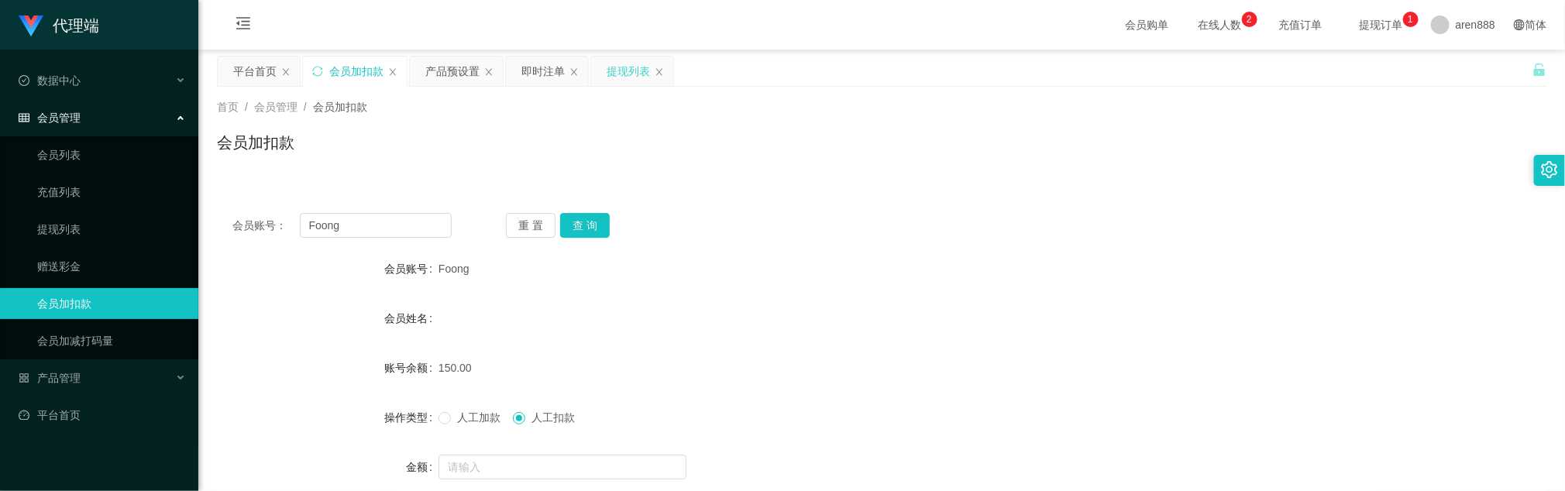
click at [617, 72] on div "提现列表" at bounding box center [628, 71] width 43 height 29
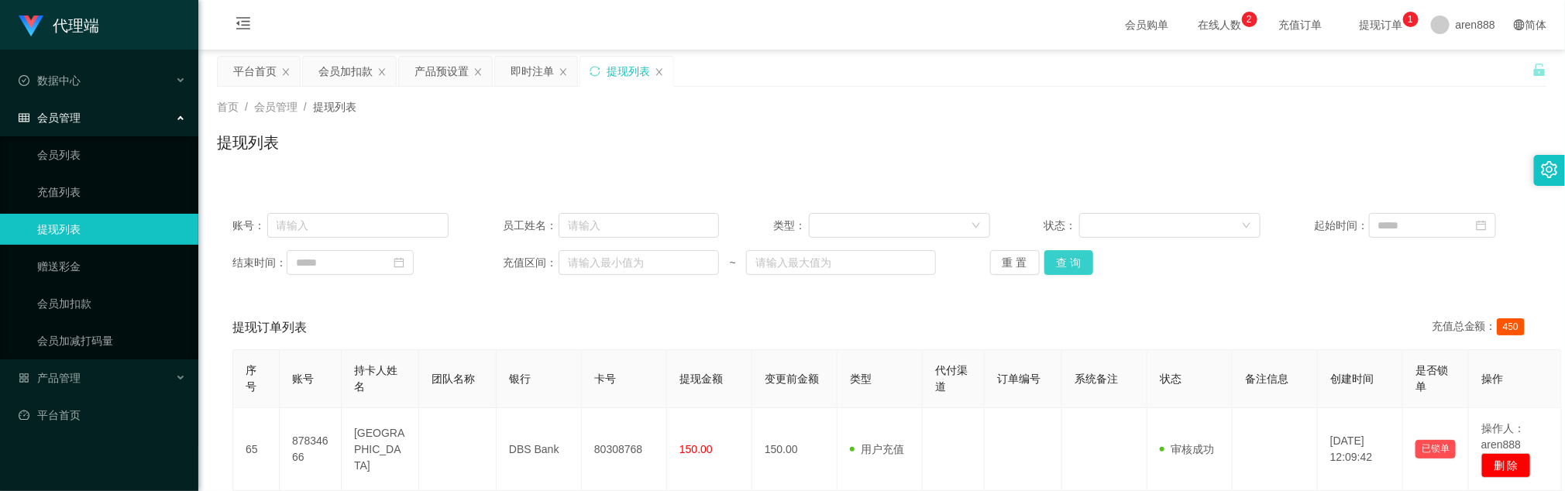
click at [1043, 263] on button "查 询" at bounding box center [1070, 262] width 50 height 25
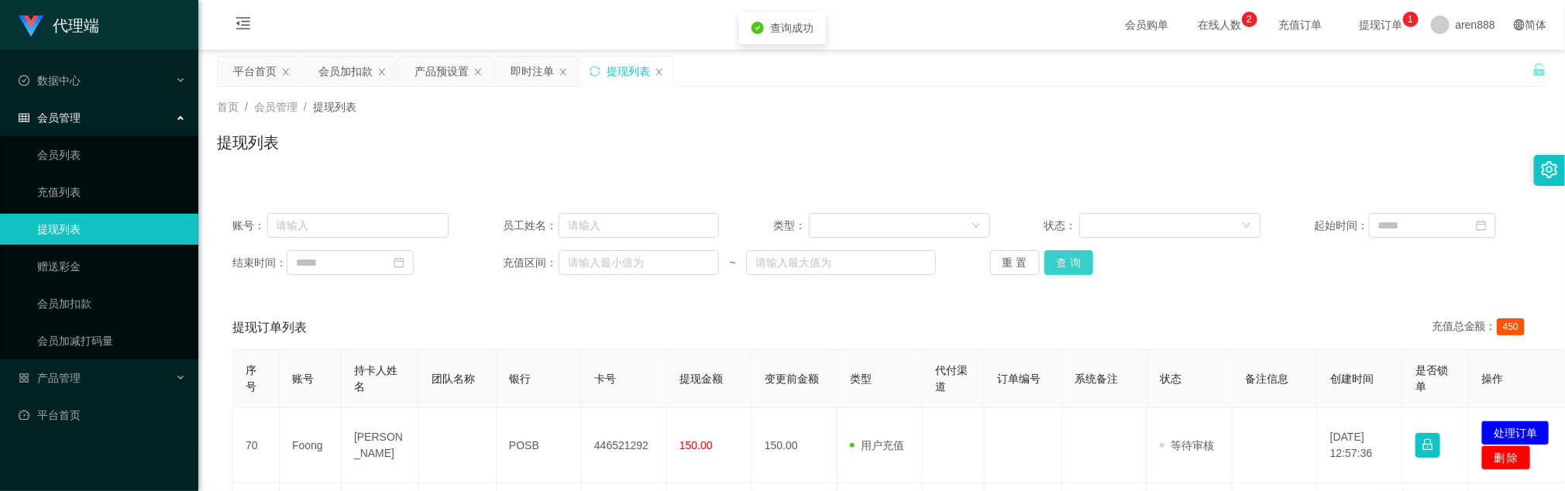
scroll to position [116, 0]
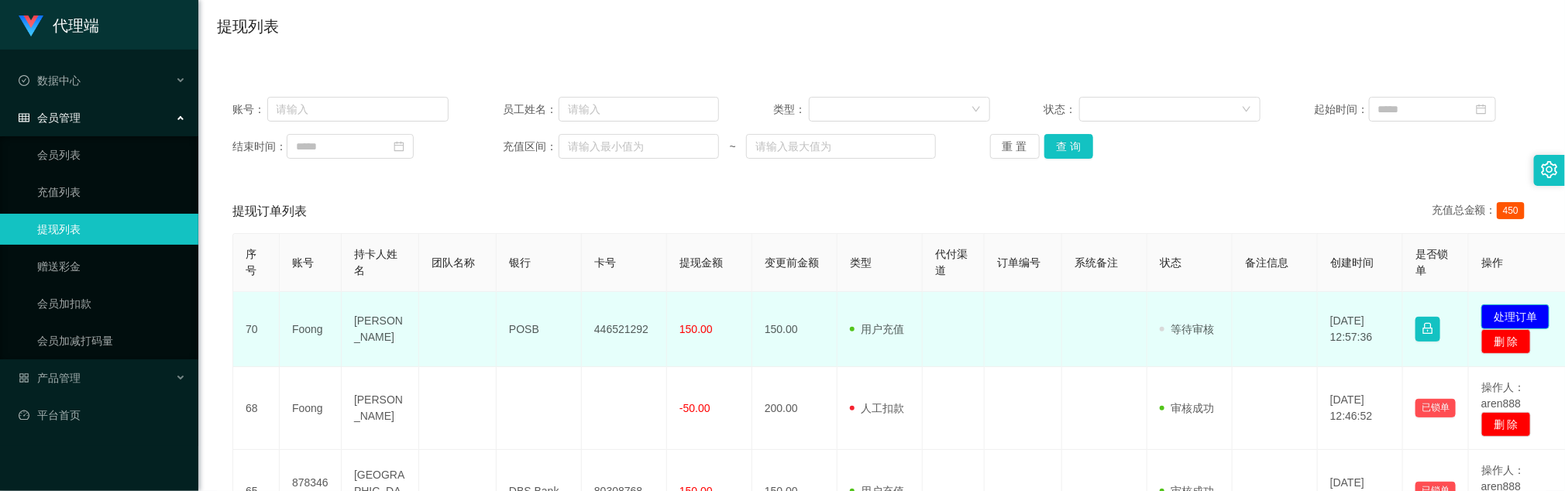
click at [1043, 312] on button "处理订单" at bounding box center [1516, 317] width 68 height 25
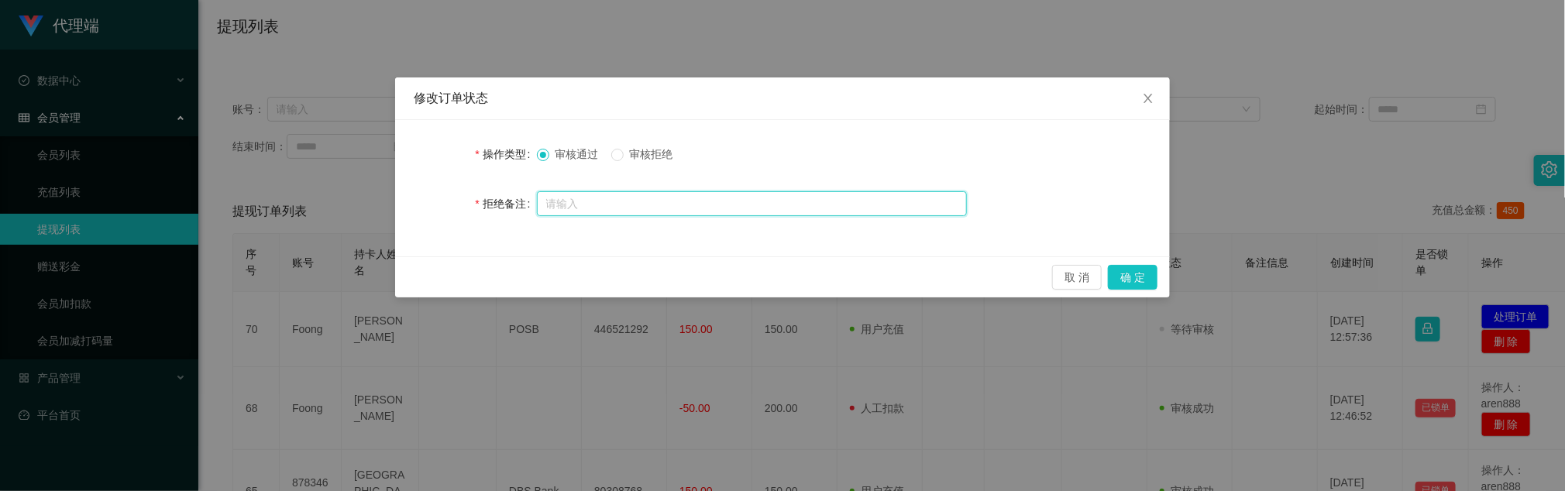
drag, startPoint x: 649, startPoint y: 205, endPoint x: 663, endPoint y: 177, distance: 30.5
click at [652, 203] on input "text" at bounding box center [752, 203] width 430 height 25
paste input "93755266"
type input "93755266"
click at [660, 158] on span "审核拒绝" at bounding box center [652, 154] width 56 height 12
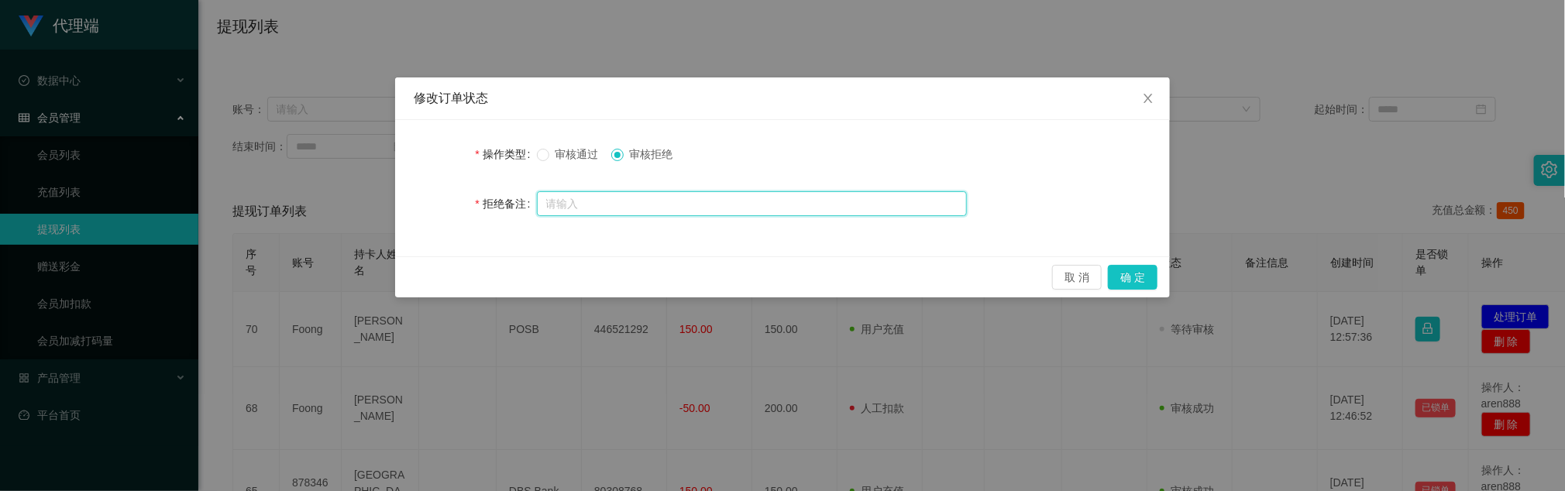
click at [639, 200] on input "text" at bounding box center [752, 203] width 430 height 25
click at [670, 207] on input "text" at bounding box center [752, 203] width 430 height 25
paste input "Pay Now账户"
type input "请绑定Pay Now账户重新发起提现！"
click at [1043, 280] on button "确 定" at bounding box center [1133, 277] width 50 height 25
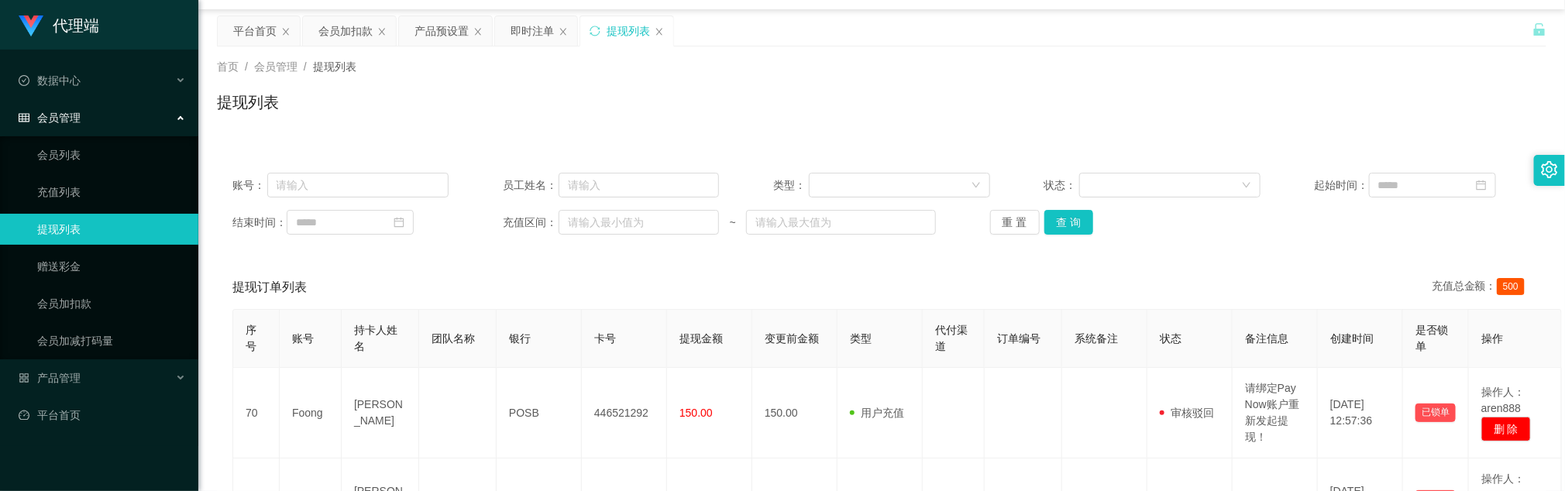
scroll to position [0, 0]
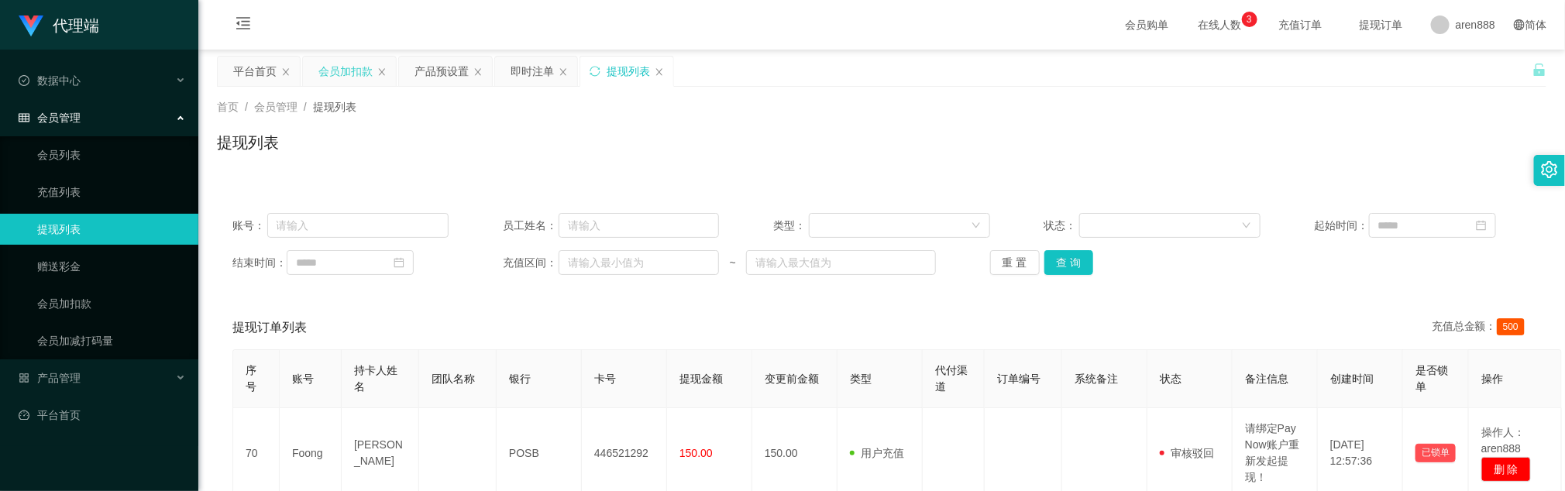
click at [342, 77] on div "会员加扣款" at bounding box center [345, 71] width 54 height 29
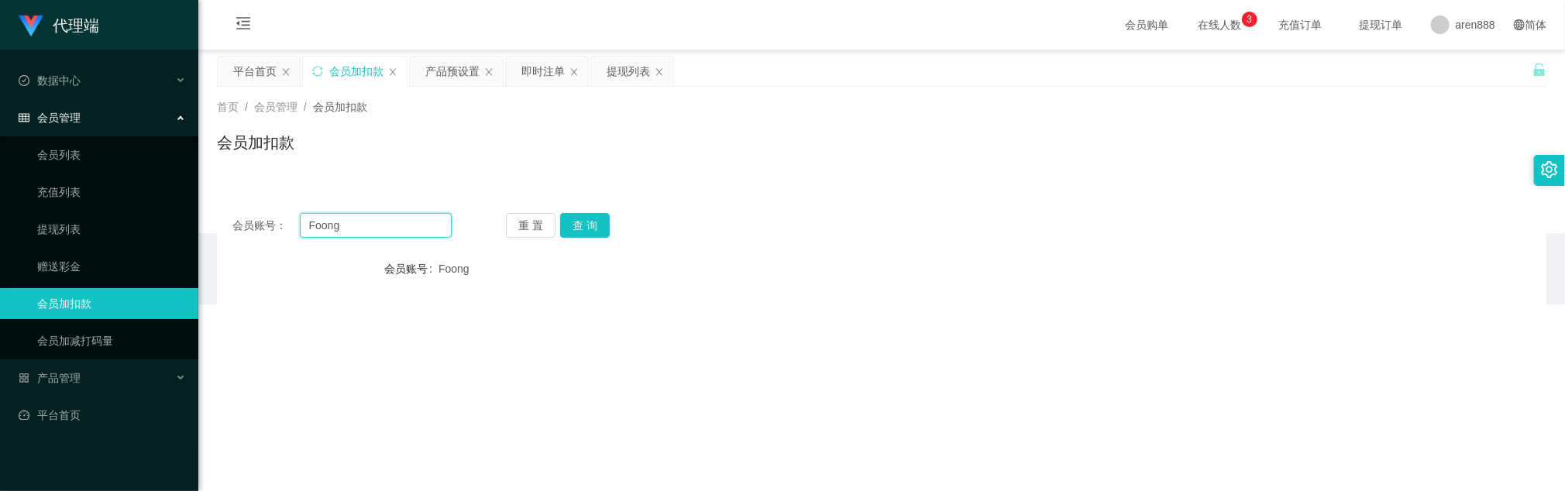
click at [400, 237] on input "Foong" at bounding box center [376, 225] width 152 height 25
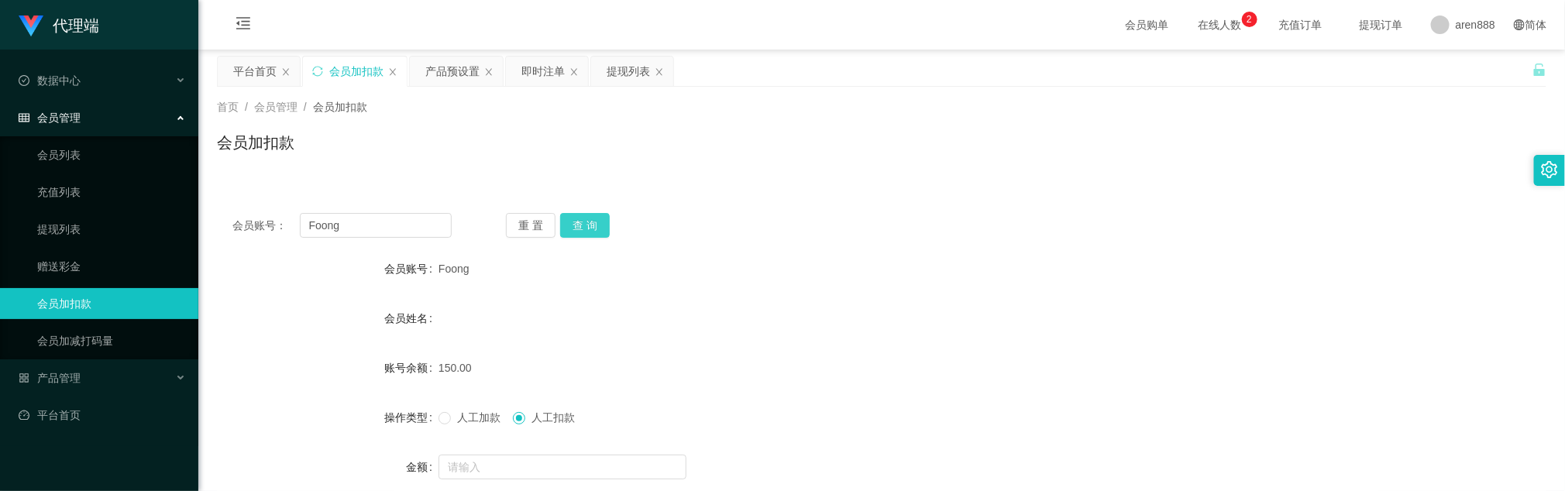
click at [601, 223] on button "查 询" at bounding box center [585, 225] width 50 height 25
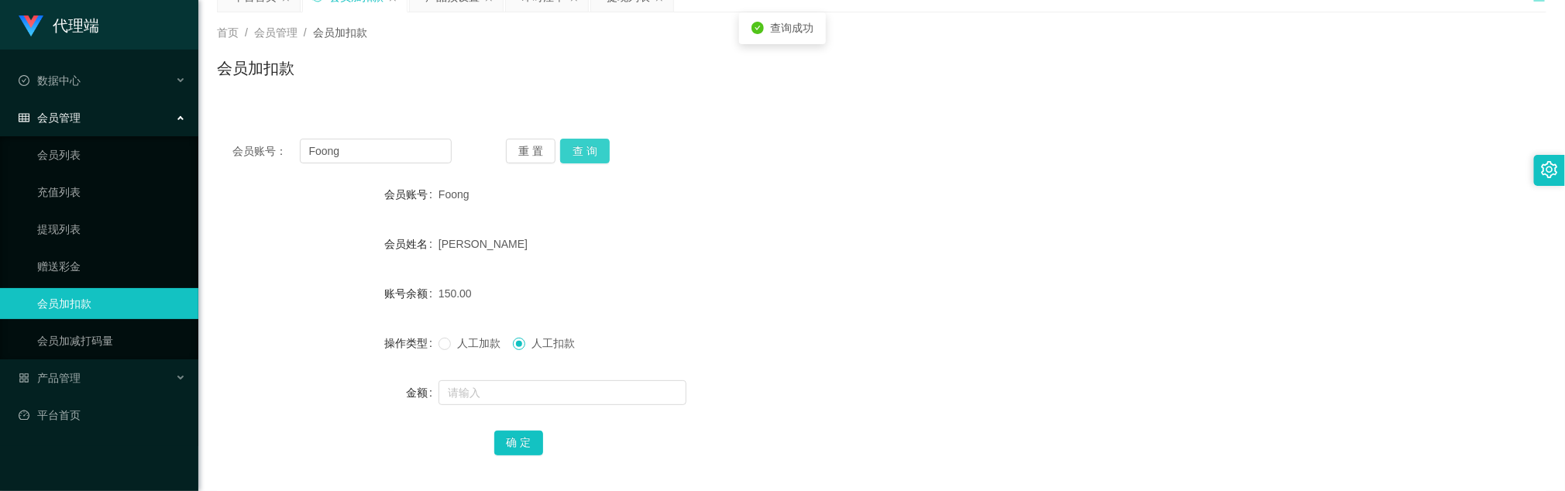
scroll to position [116, 0]
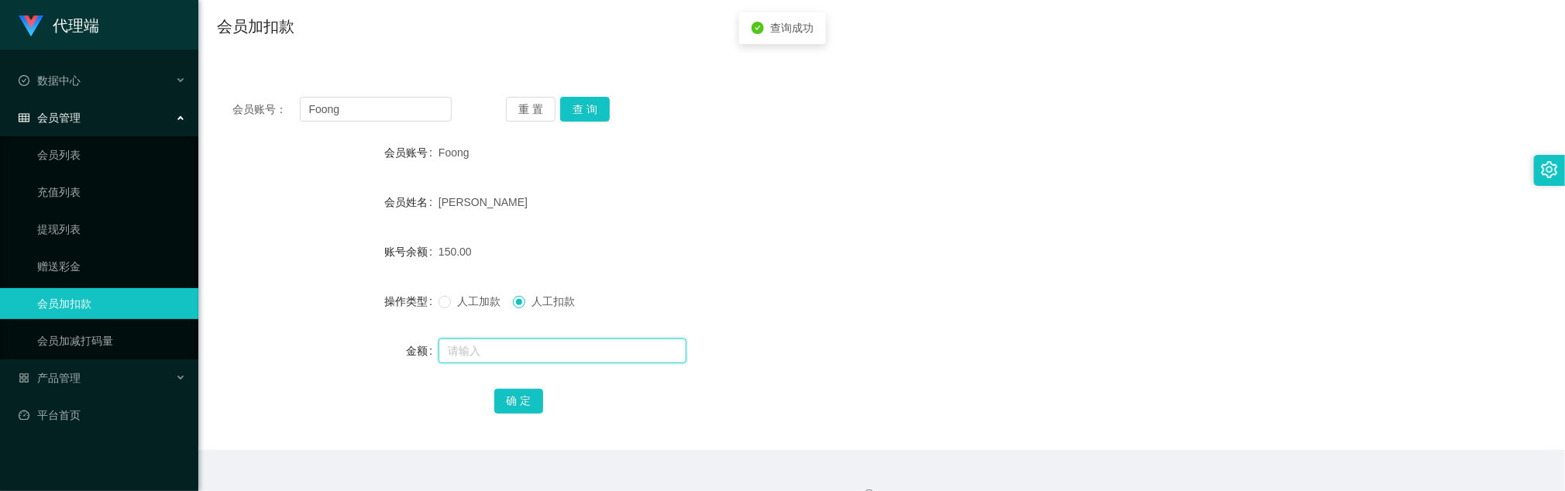
click at [507, 327] on input "text" at bounding box center [563, 351] width 248 height 25
type input "25"
click at [481, 305] on span "人工加款" at bounding box center [479, 301] width 56 height 12
click at [511, 327] on button "确 定" at bounding box center [519, 401] width 50 height 25
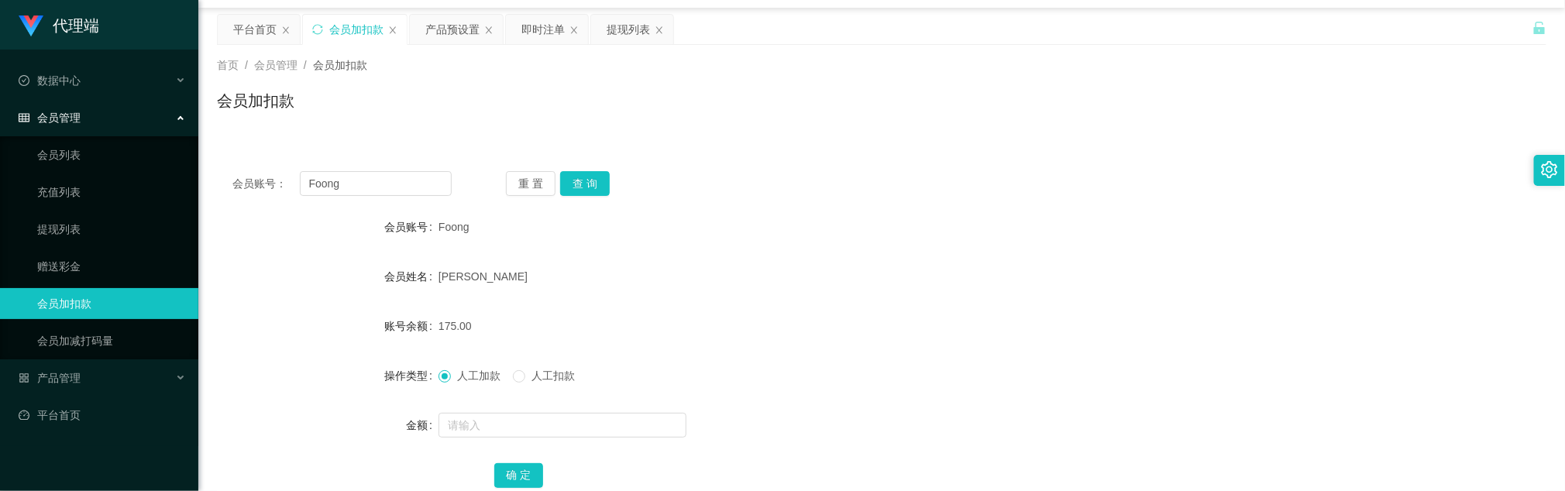
scroll to position [0, 0]
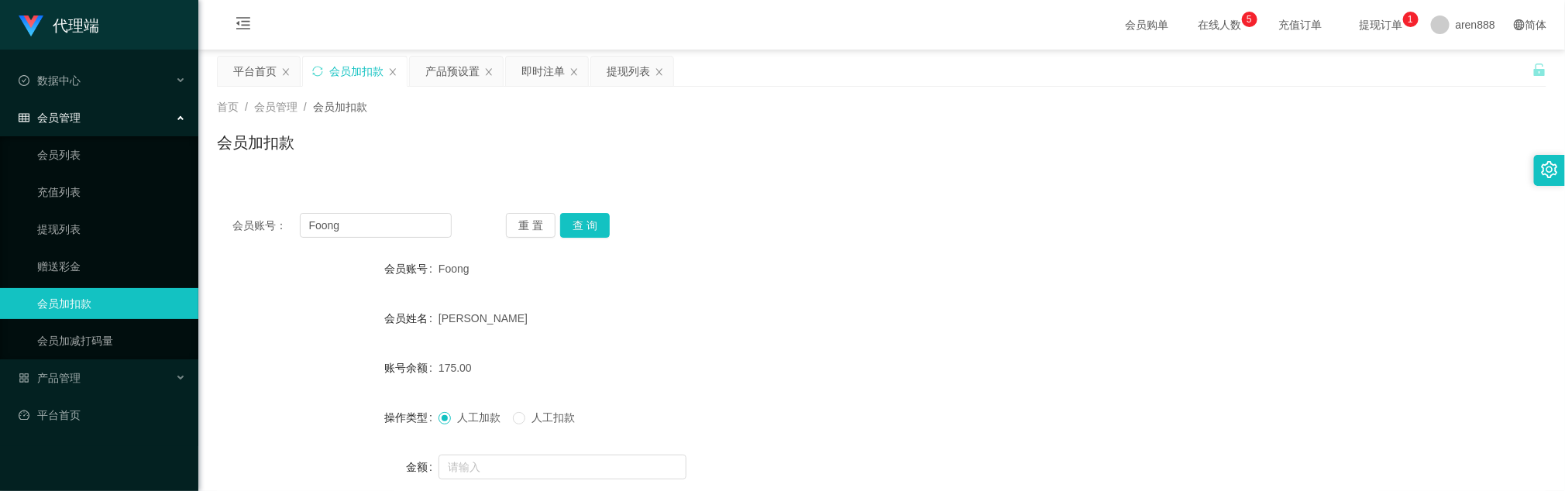
drag, startPoint x: 661, startPoint y: 194, endPoint x: 674, endPoint y: 194, distance: 13.2
click at [666, 194] on div "会员账号： Foong 重 置 查 询 会员账号 Foong 会员姓名 Khong chin foong 账号余额 175.00 操作类型 人工加款 人工扣款…" at bounding box center [882, 372] width 1330 height 387
click at [621, 73] on div "提现列表" at bounding box center [628, 71] width 43 height 29
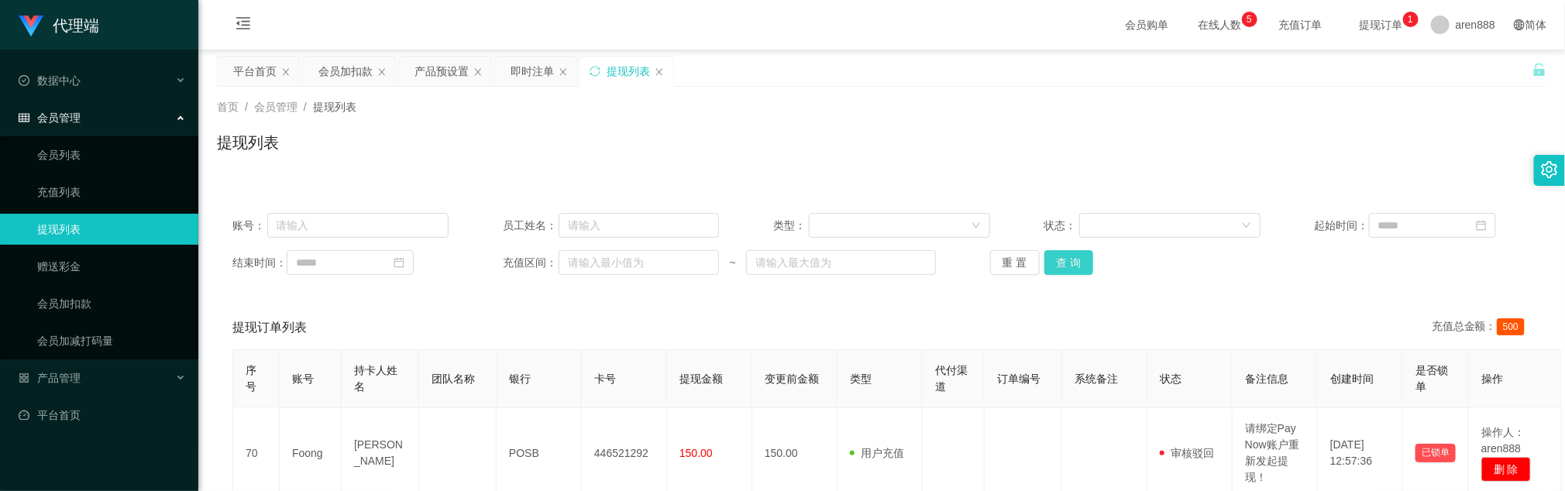
click at [1043, 266] on button "查 询" at bounding box center [1070, 262] width 50 height 25
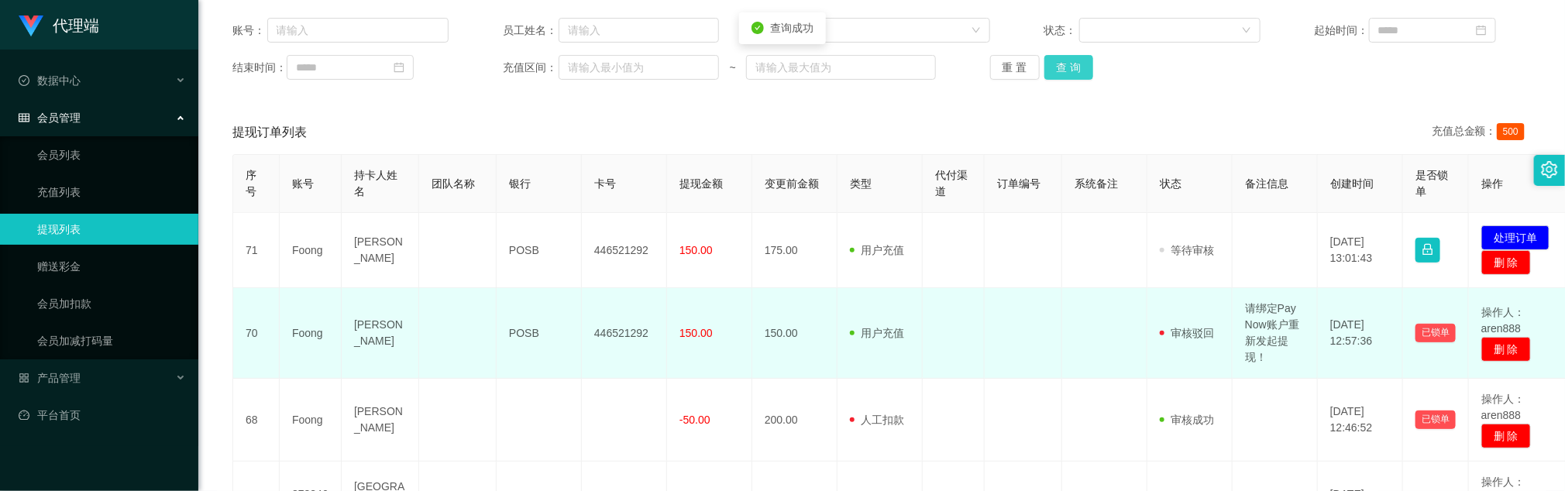
scroll to position [232, 0]
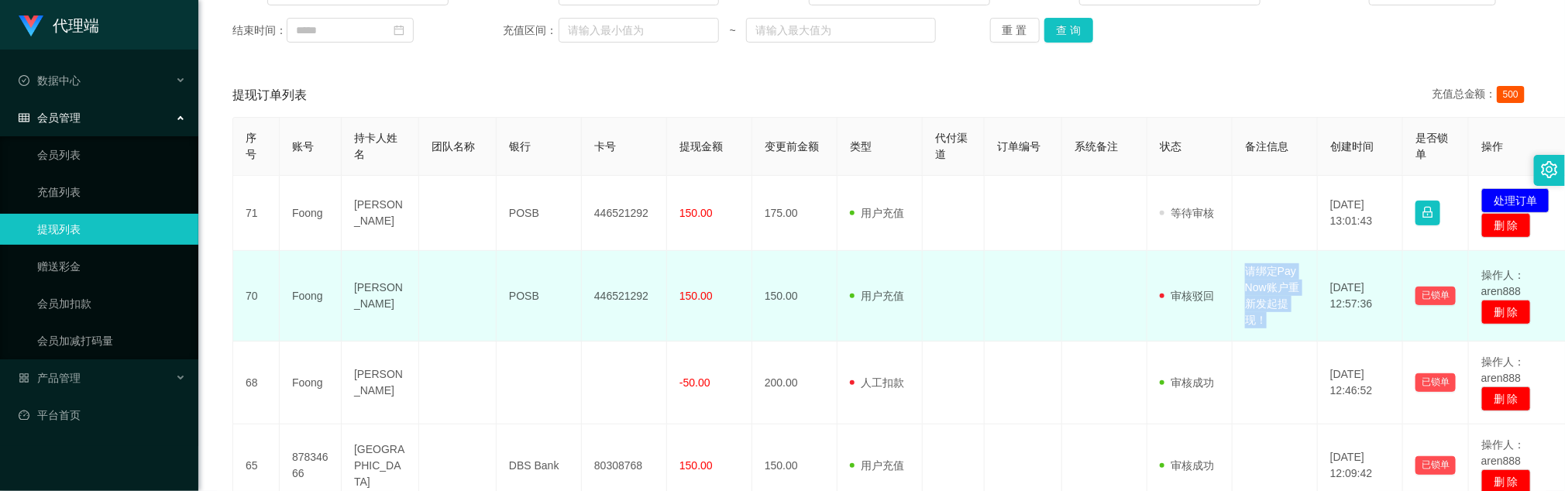
drag, startPoint x: 1241, startPoint y: 268, endPoint x: 1303, endPoint y: 307, distance: 72.4
click at [1043, 315] on td "请绑定Pay Now账户重新发起提现！" at bounding box center [1275, 296] width 85 height 91
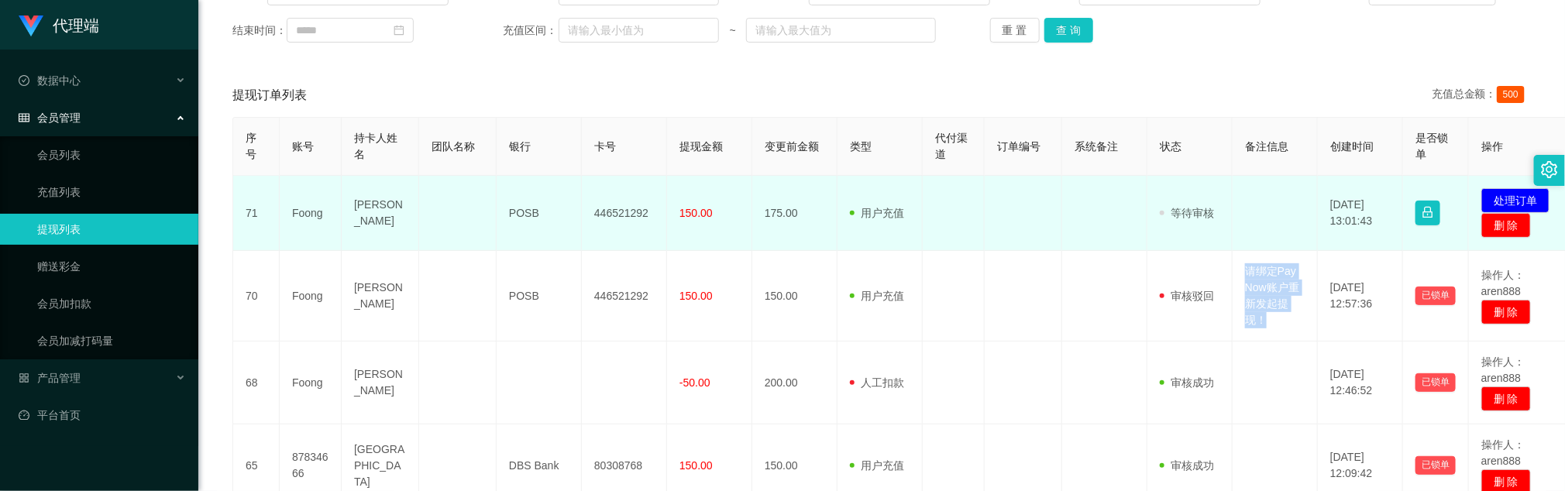
copy td "请绑定Pay Now账户重新发起提现！"
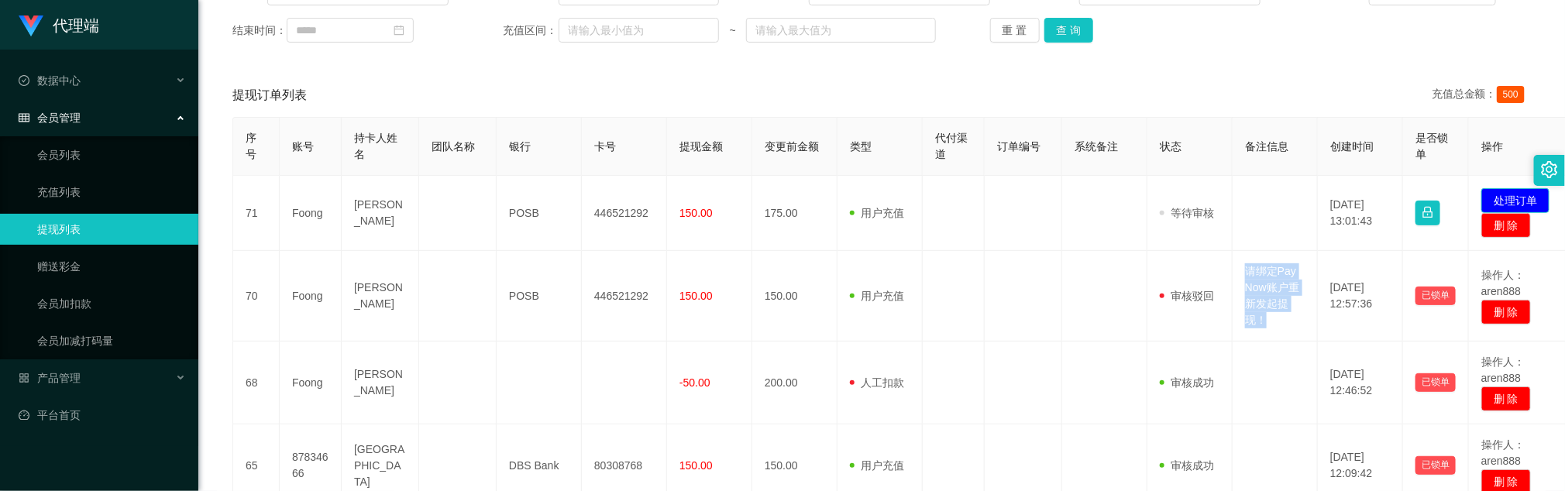
click at [1043, 203] on button "处理订单" at bounding box center [1516, 200] width 68 height 25
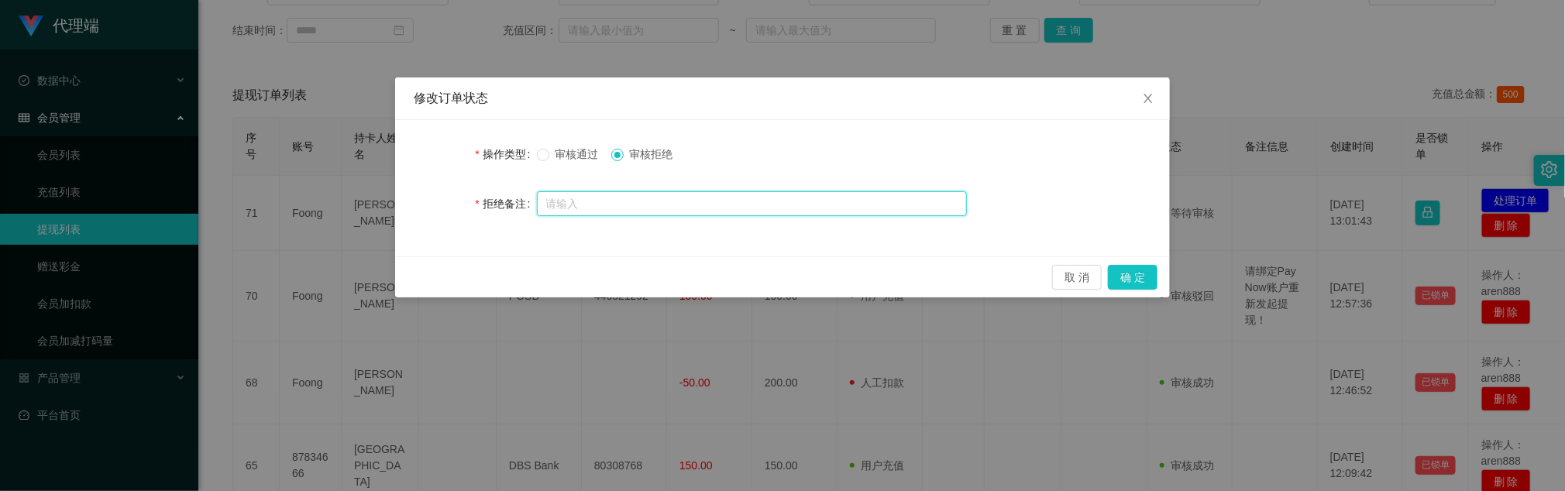
click at [704, 200] on input "text" at bounding box center [752, 203] width 430 height 25
paste input "请绑定Pay Now账户重新发起提现！"
type input "请绑定Pay Now账户重新发起提现！"
click at [1043, 281] on button "确 定" at bounding box center [1133, 277] width 50 height 25
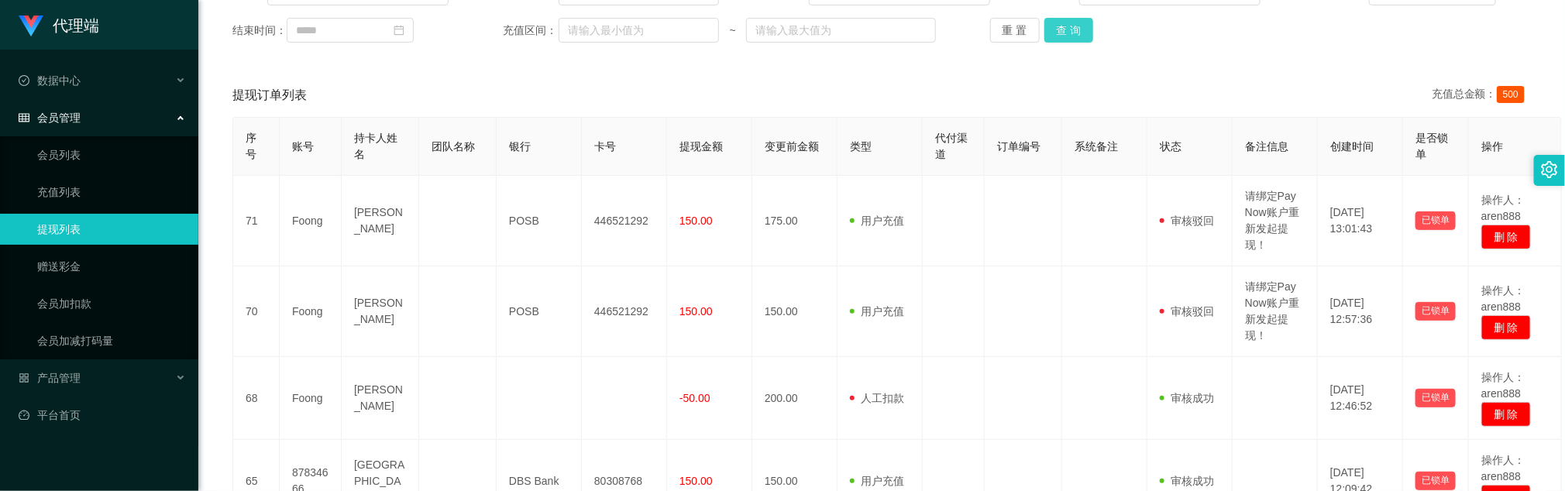
click at [1043, 26] on button "查 询" at bounding box center [1070, 30] width 50 height 25
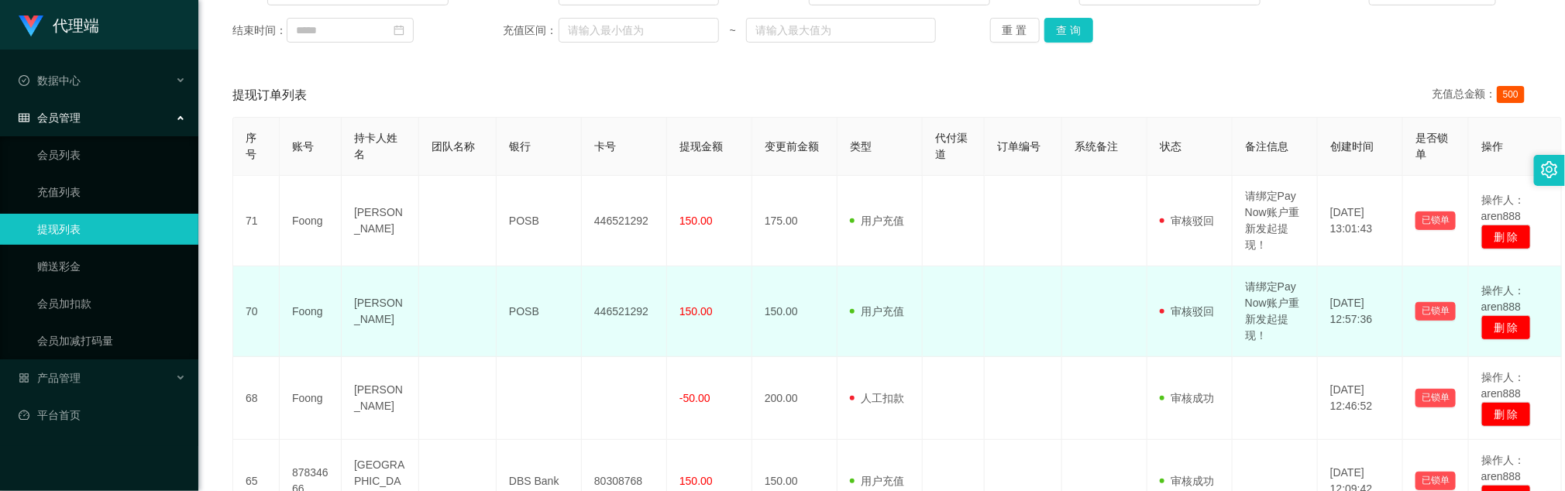
click at [652, 281] on td "446521292" at bounding box center [624, 312] width 85 height 91
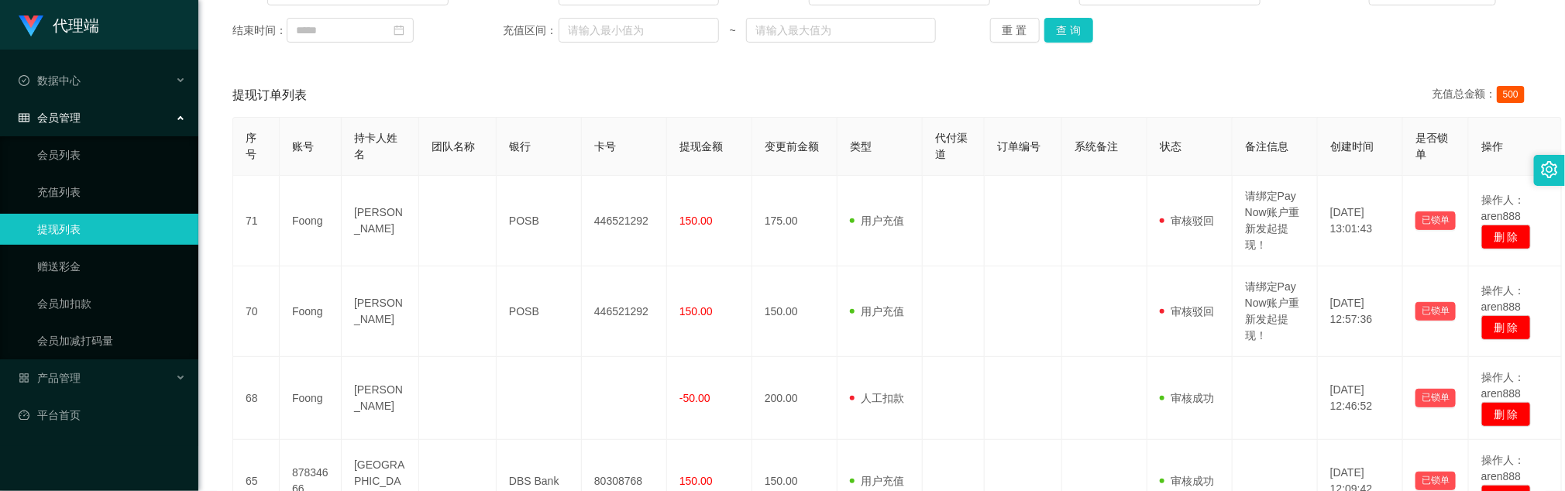
click at [1043, 49] on div "账号： 员工姓名： 类型： 状态： 起始时间： 结束时间： 充值区间： ~ 重 置 查 询" at bounding box center [882, 11] width 1330 height 93
click at [1043, 28] on button "查 询" at bounding box center [1070, 30] width 50 height 25
click at [1043, 31] on button "查 询" at bounding box center [1070, 30] width 50 height 25
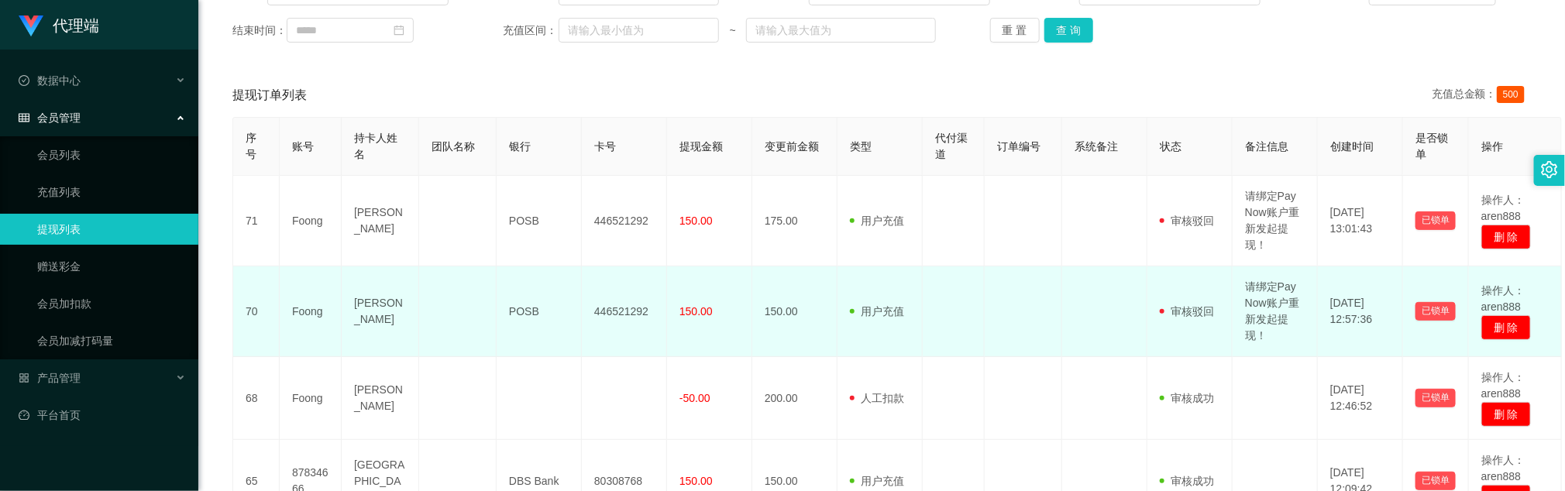
drag, startPoint x: 856, startPoint y: 353, endPoint x: 902, endPoint y: 316, distance: 58.9
click at [860, 327] on td "用户充值 人工扣款" at bounding box center [880, 312] width 85 height 91
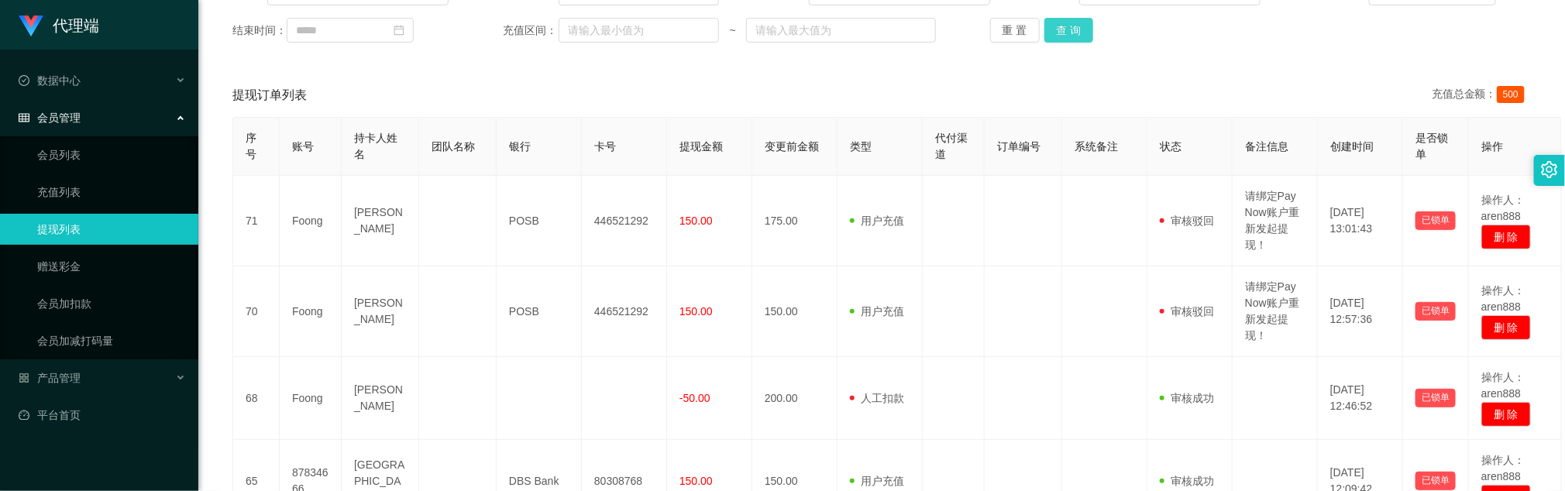
click at [1043, 30] on button "查 询" at bounding box center [1070, 30] width 50 height 25
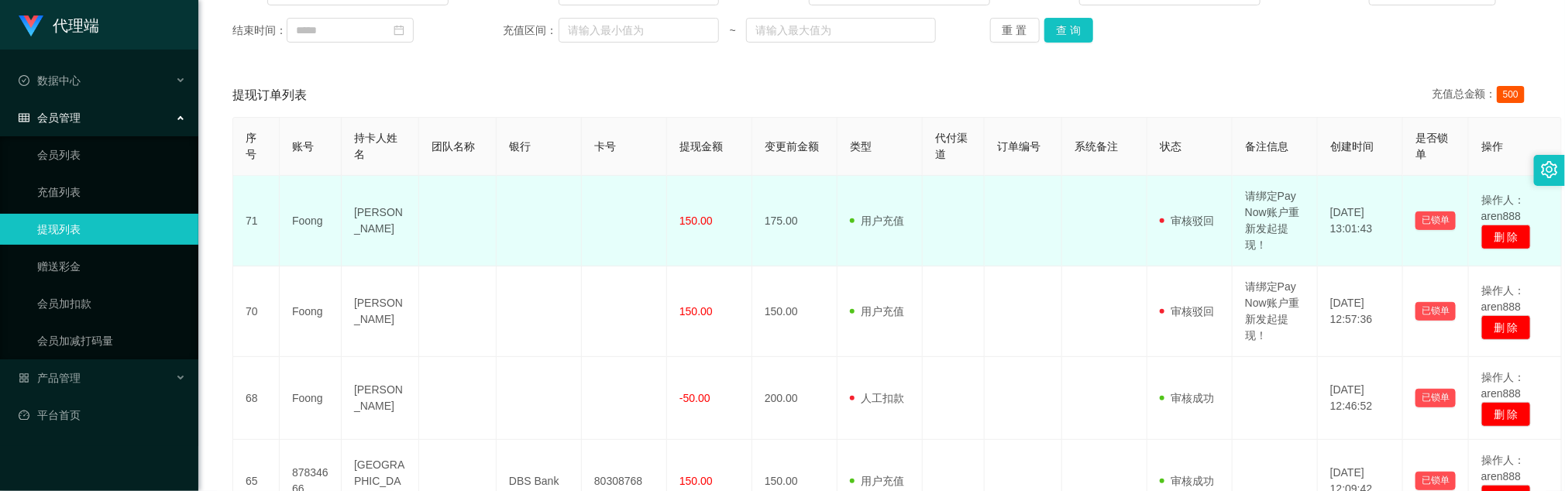
drag, startPoint x: 745, startPoint y: 230, endPoint x: 786, endPoint y: 221, distance: 42.9
click at [756, 230] on tr "71 Foong Khong chin foong 150.00 175.00 用户充值 人工扣款 审核驳回 审核成功 等待审核 请绑定Pay Now账户重新…" at bounding box center [897, 221] width 1329 height 91
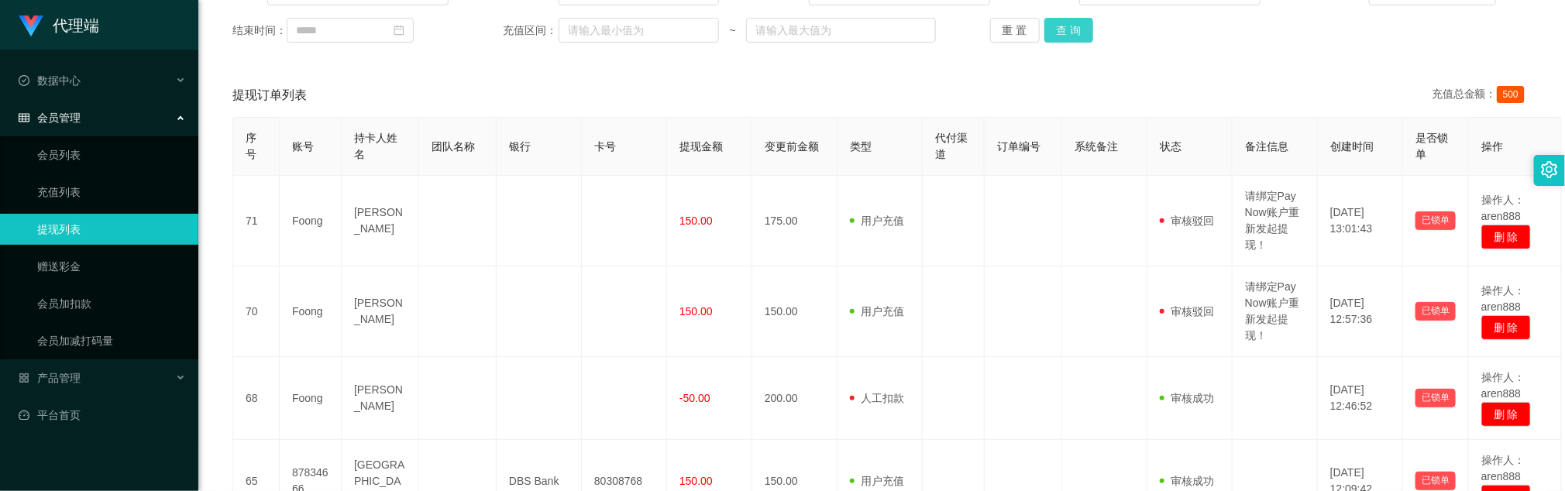
drag, startPoint x: 1055, startPoint y: 47, endPoint x: 1062, endPoint y: 28, distance: 20.6
click at [1043, 44] on div "账号： 员工姓名： 类型： 状态： 起始时间： 结束时间： 充值区间： ~ 重 置 查 询" at bounding box center [882, 11] width 1330 height 93
click at [1043, 26] on button "查 询" at bounding box center [1070, 30] width 50 height 25
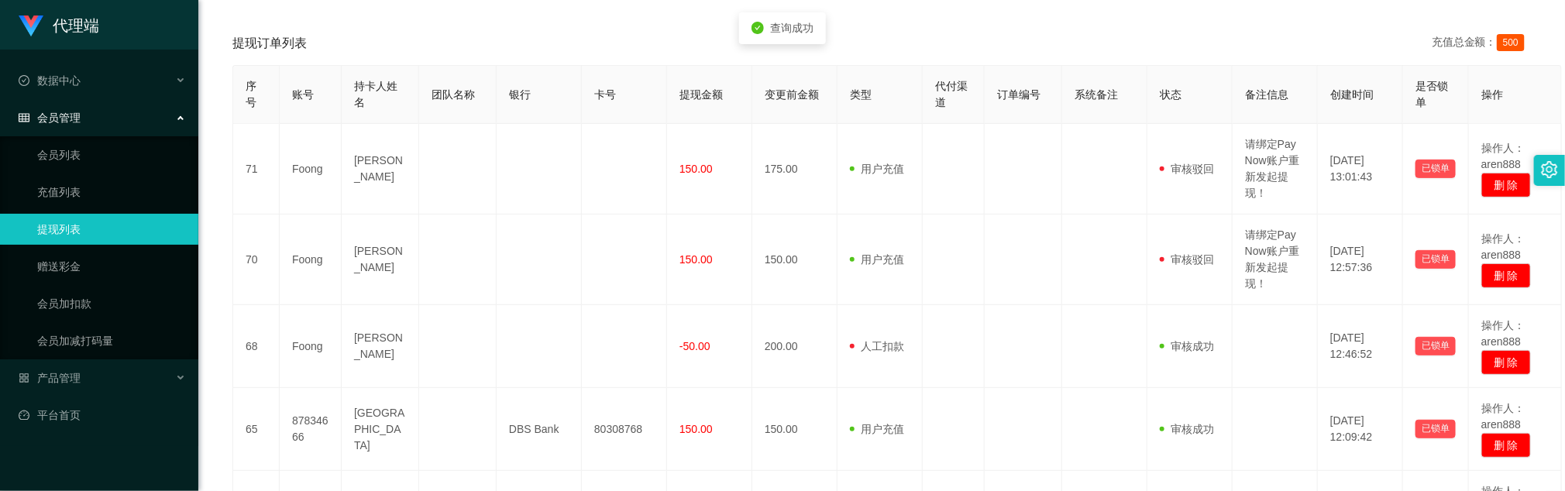
scroll to position [64, 0]
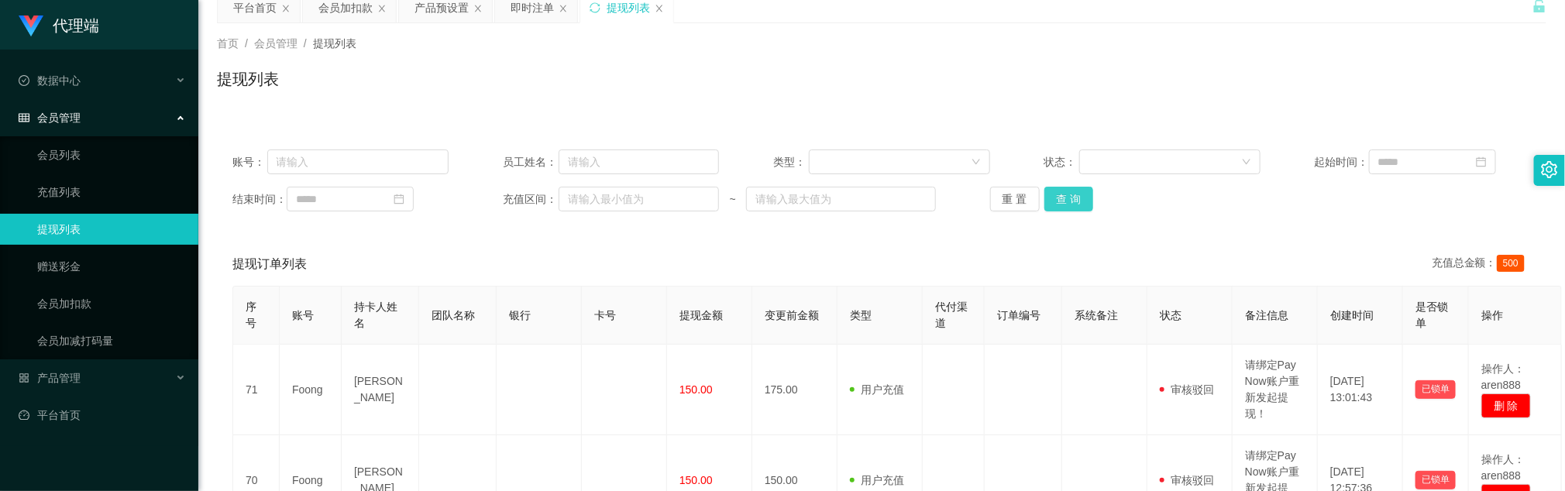
click at [1043, 195] on button "查 询" at bounding box center [1070, 199] width 50 height 25
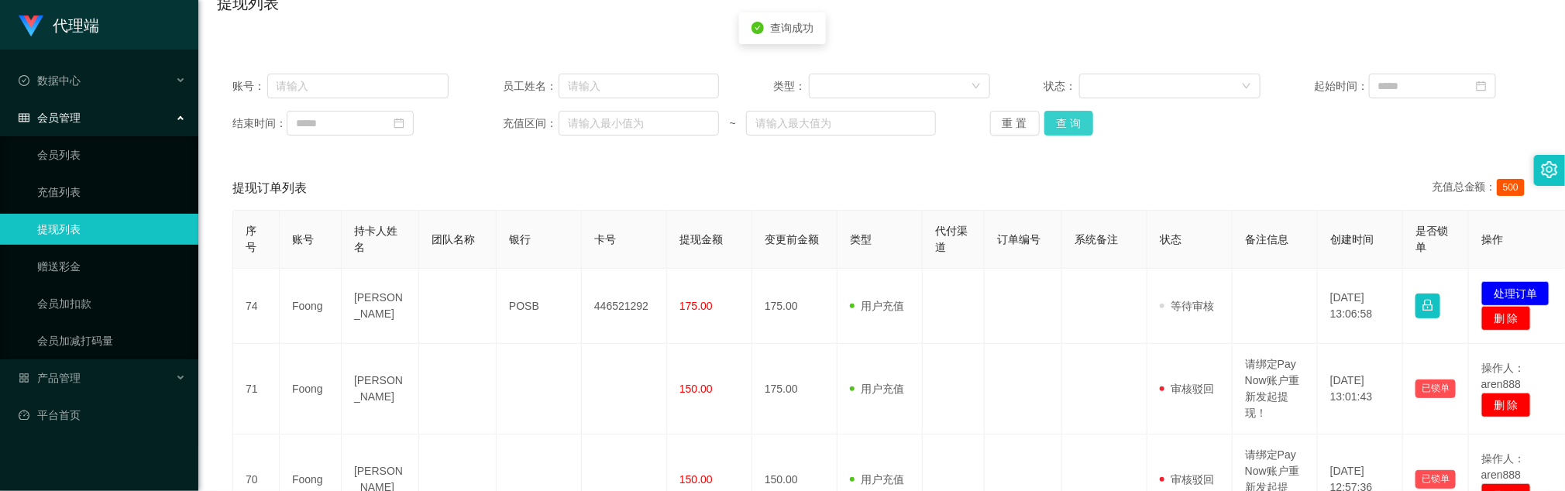
scroll to position [180, 0]
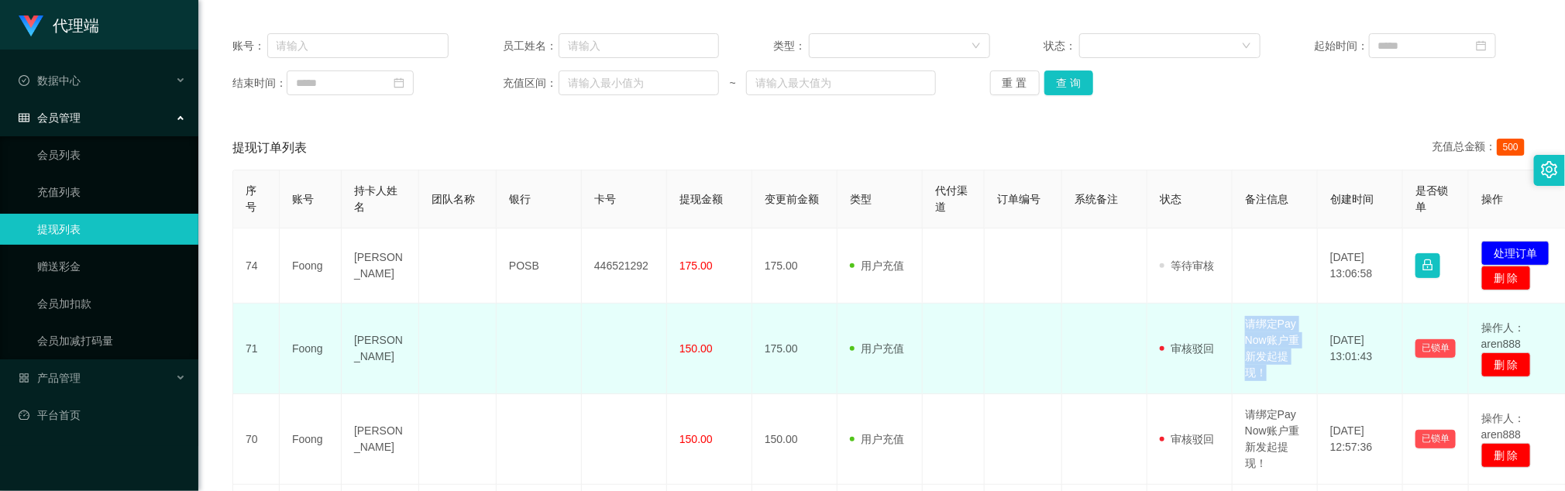
drag, startPoint x: 1241, startPoint y: 312, endPoint x: 1274, endPoint y: 370, distance: 66.6
click at [1043, 327] on td "请绑定Pay Now账户重新发起提现！" at bounding box center [1275, 349] width 85 height 91
copy td "请绑定Pay Now账户重新发起提现！"
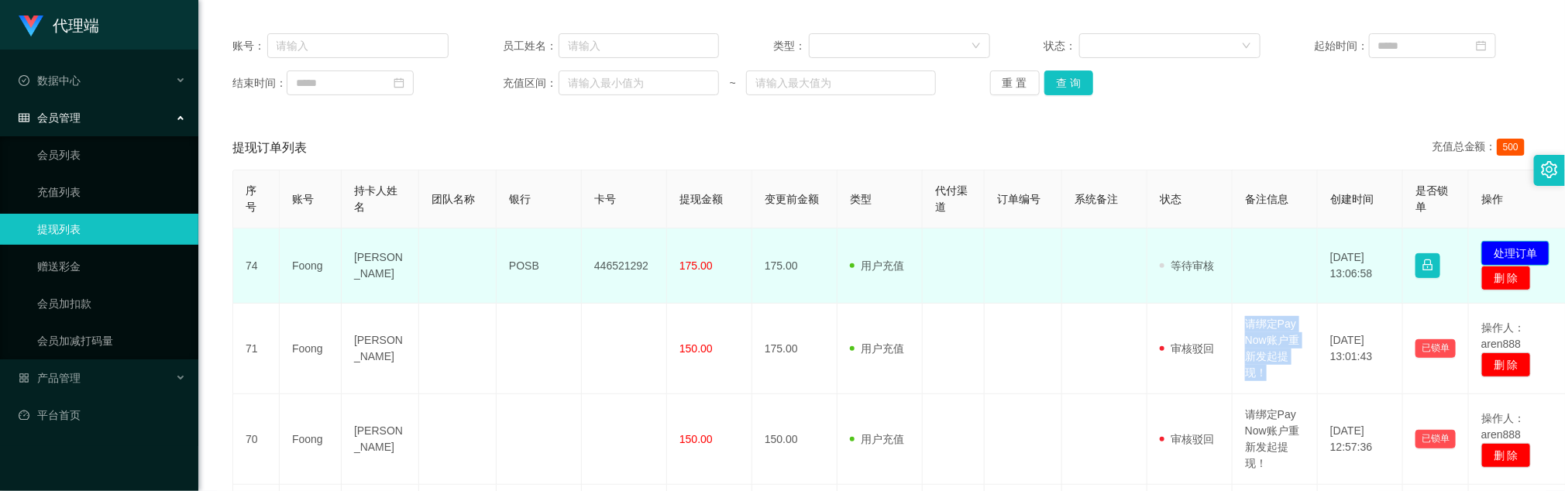
drag, startPoint x: 1521, startPoint y: 252, endPoint x: 1502, endPoint y: 258, distance: 20.3
click at [1043, 252] on button "处理订单" at bounding box center [1516, 253] width 68 height 25
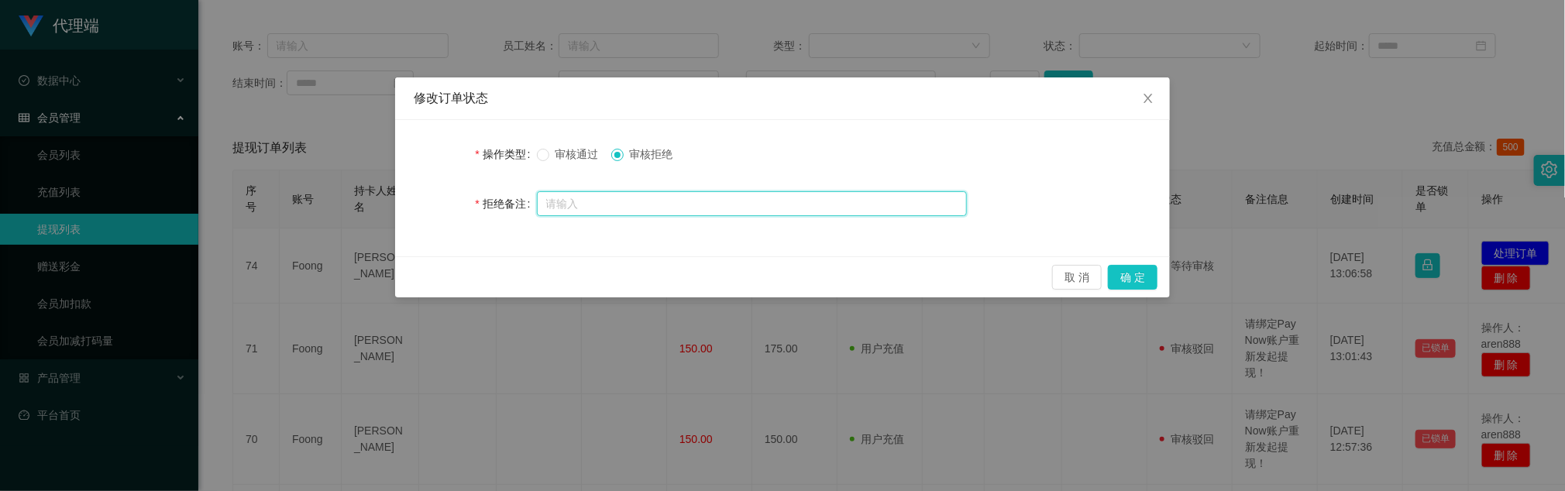
click at [677, 205] on input "text" at bounding box center [752, 203] width 430 height 25
paste input "请绑定Pay Now账户重新发起提现！"
type input "请绑定Pay Now账户重新发起提现！"
drag, startPoint x: 1134, startPoint y: 277, endPoint x: 1120, endPoint y: 277, distance: 13.9
click at [1043, 277] on button "确 定" at bounding box center [1133, 277] width 50 height 25
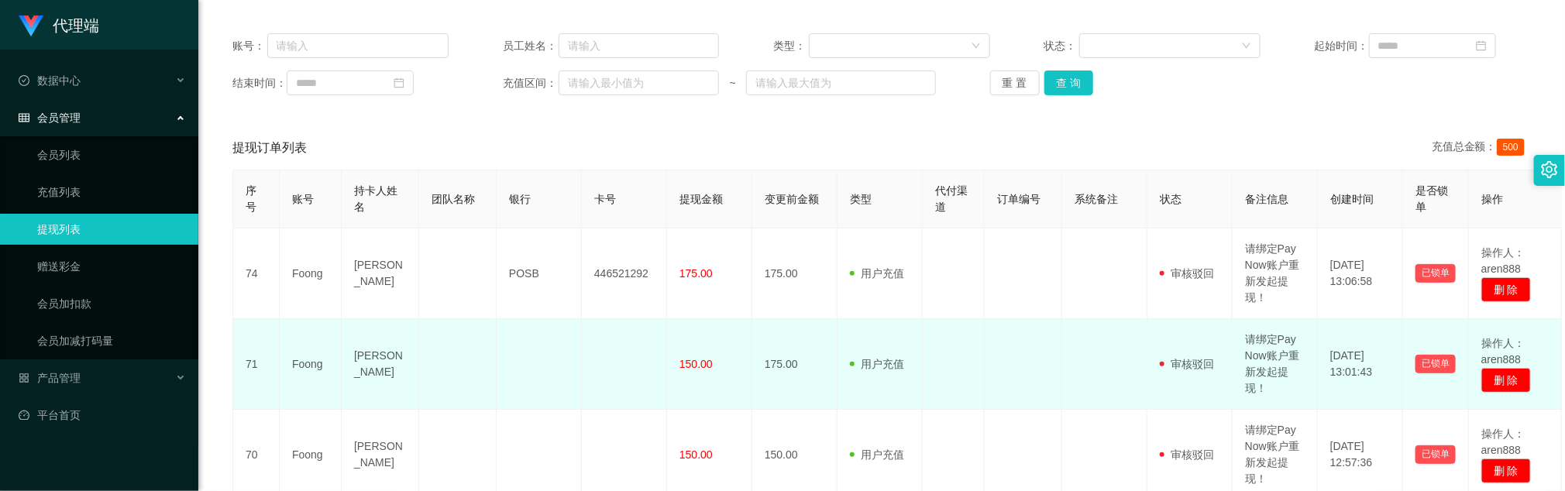
click at [553, 327] on td at bounding box center [539, 364] width 85 height 91
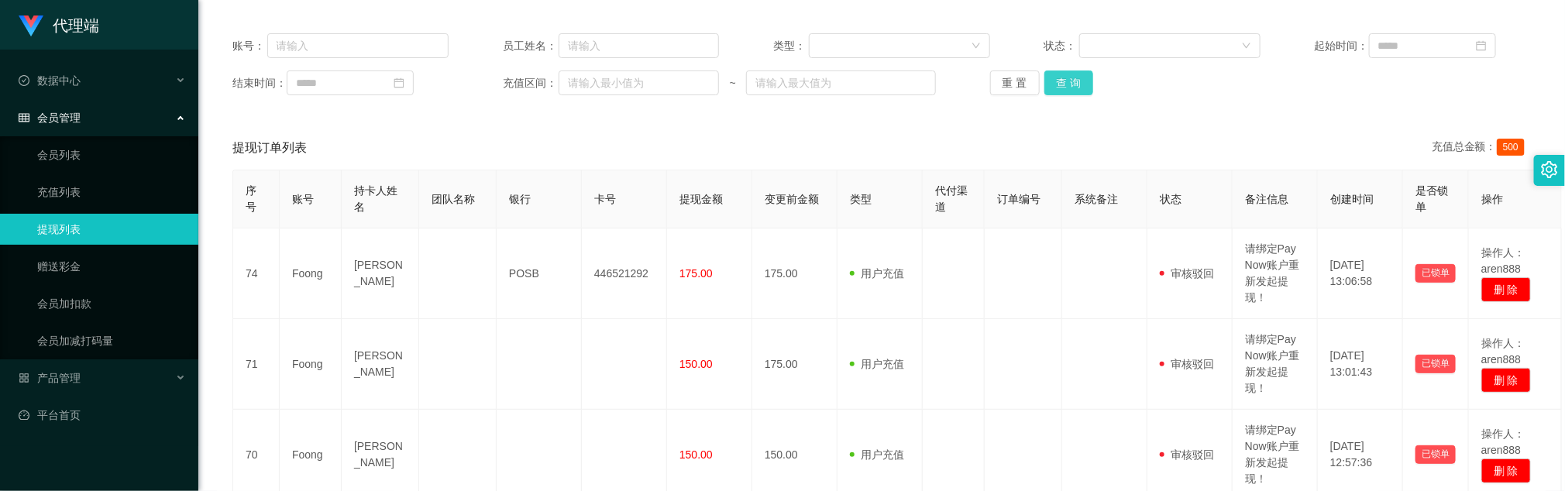
click at [1043, 73] on button "查 询" at bounding box center [1070, 83] width 50 height 25
click at [1043, 74] on button "查 询" at bounding box center [1070, 83] width 50 height 25
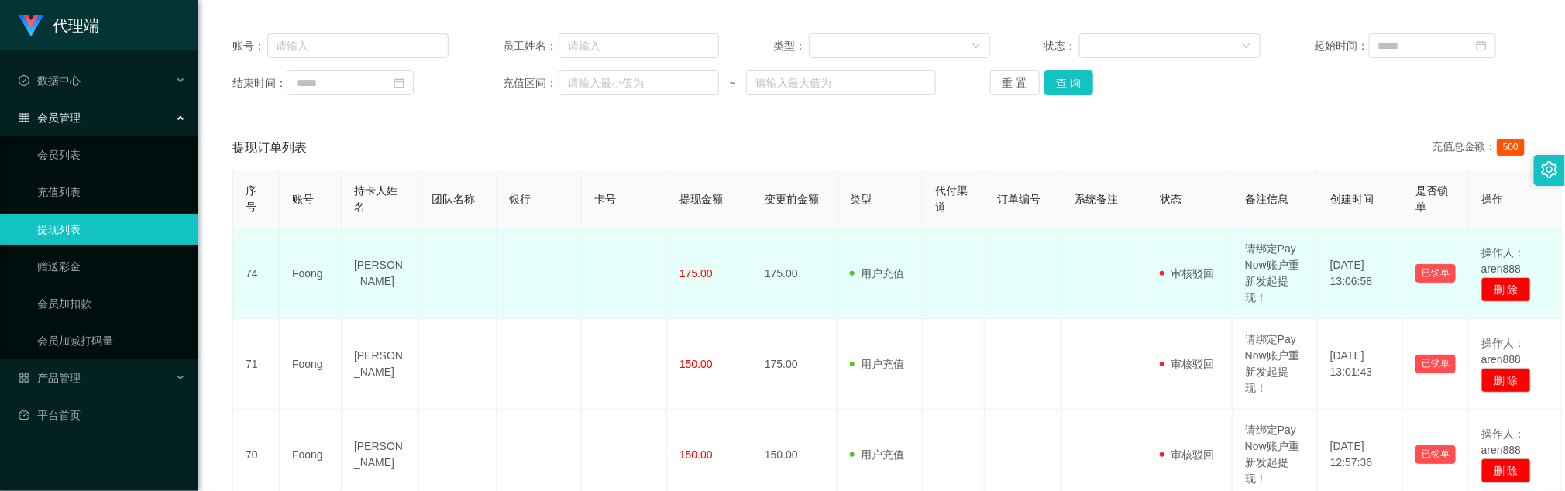
click at [1043, 256] on td at bounding box center [1104, 274] width 85 height 91
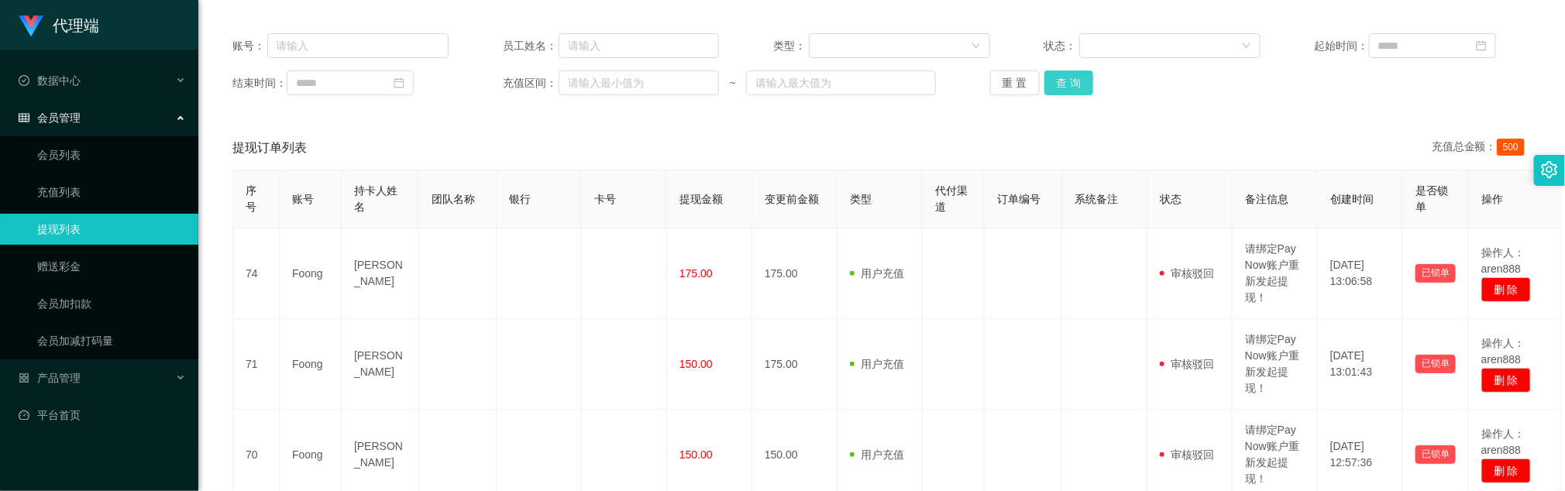
drag, startPoint x: 1070, startPoint y: 86, endPoint x: 1068, endPoint y: 94, distance: 8.1
click at [1043, 86] on button "查 询" at bounding box center [1070, 83] width 50 height 25
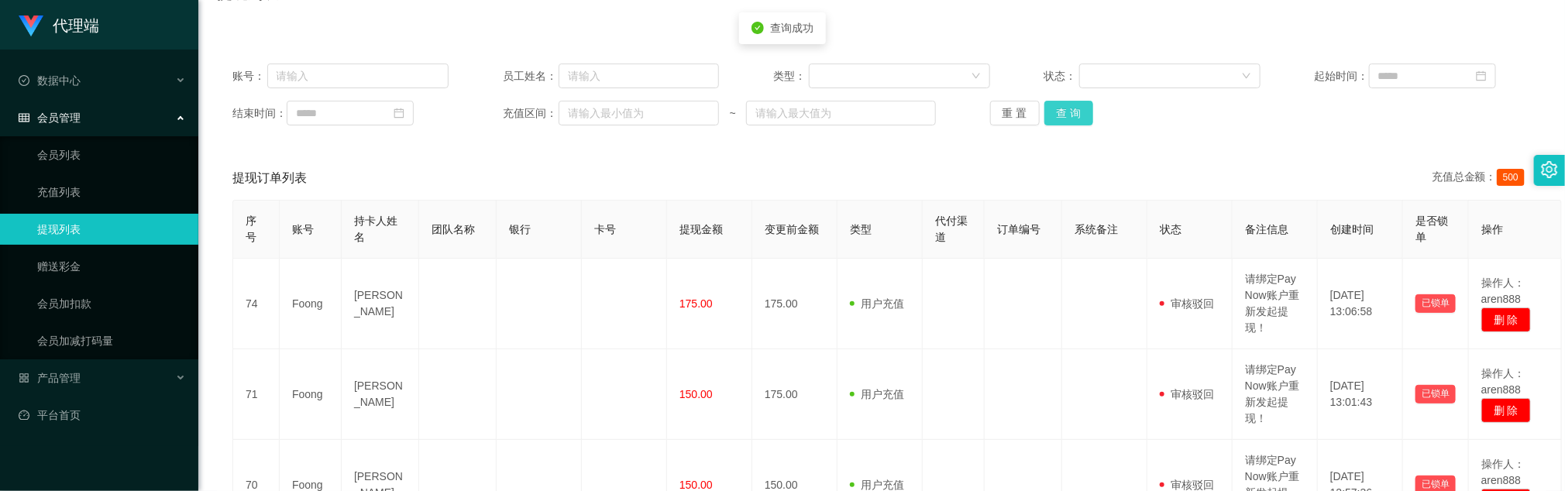
scroll to position [64, 0]
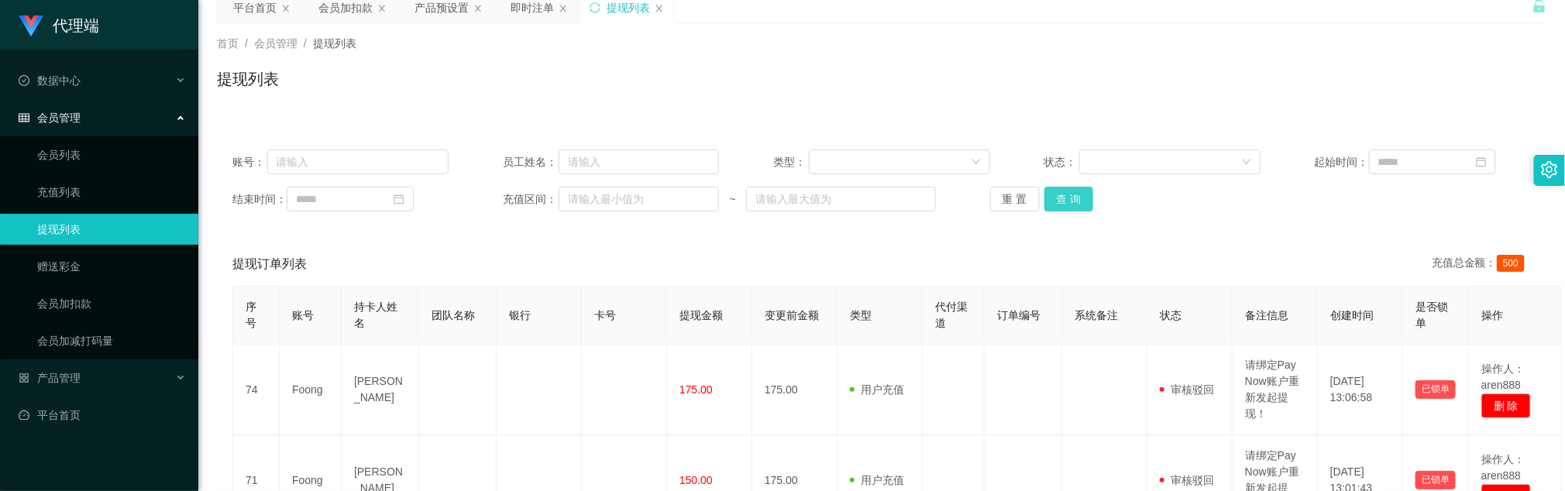
click at [1043, 200] on button "查 询" at bounding box center [1070, 199] width 50 height 25
drag, startPoint x: 1076, startPoint y: 203, endPoint x: 1068, endPoint y: 203, distance: 8.5
click at [1043, 203] on button "查 询" at bounding box center [1070, 199] width 50 height 25
click at [1043, 200] on button "查 询" at bounding box center [1070, 199] width 50 height 25
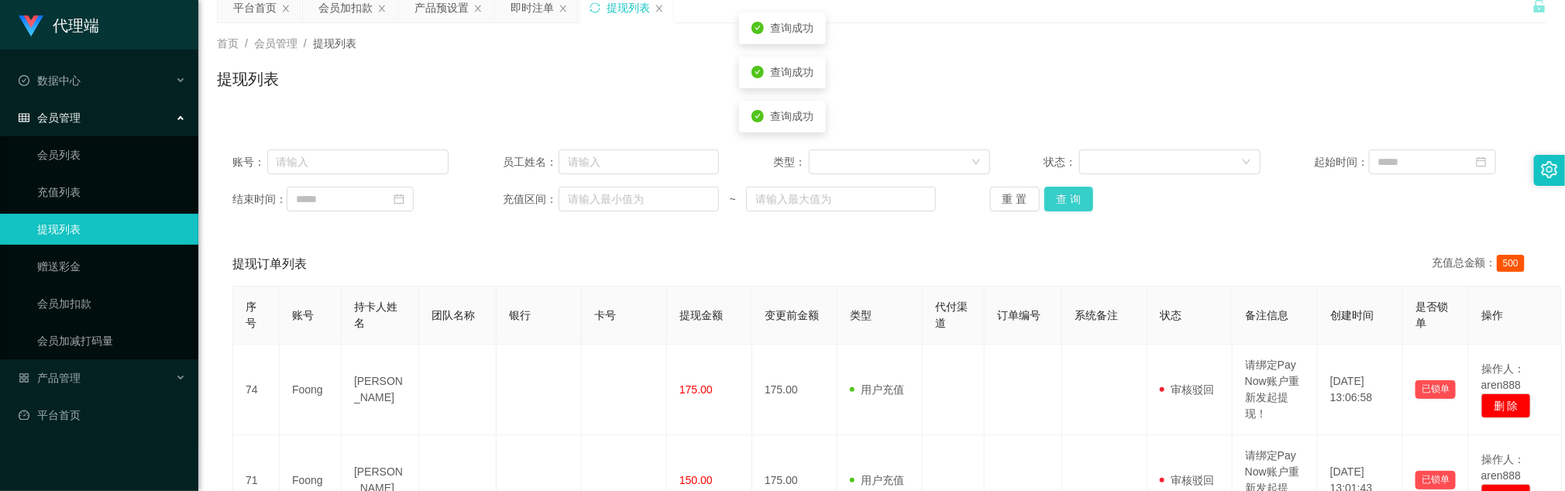
click at [1043, 200] on button "查 询" at bounding box center [1070, 199] width 50 height 25
click at [1043, 200] on div "重 置 查 询" at bounding box center [1098, 199] width 216 height 25
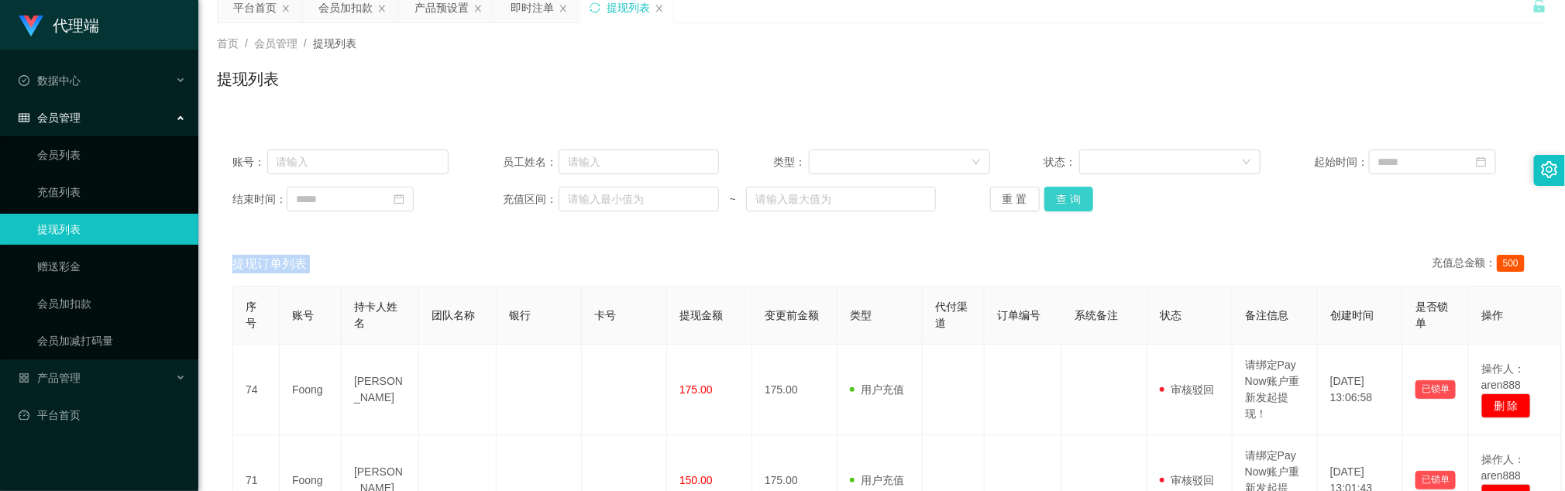
click at [1043, 198] on button "查 询" at bounding box center [1070, 199] width 50 height 25
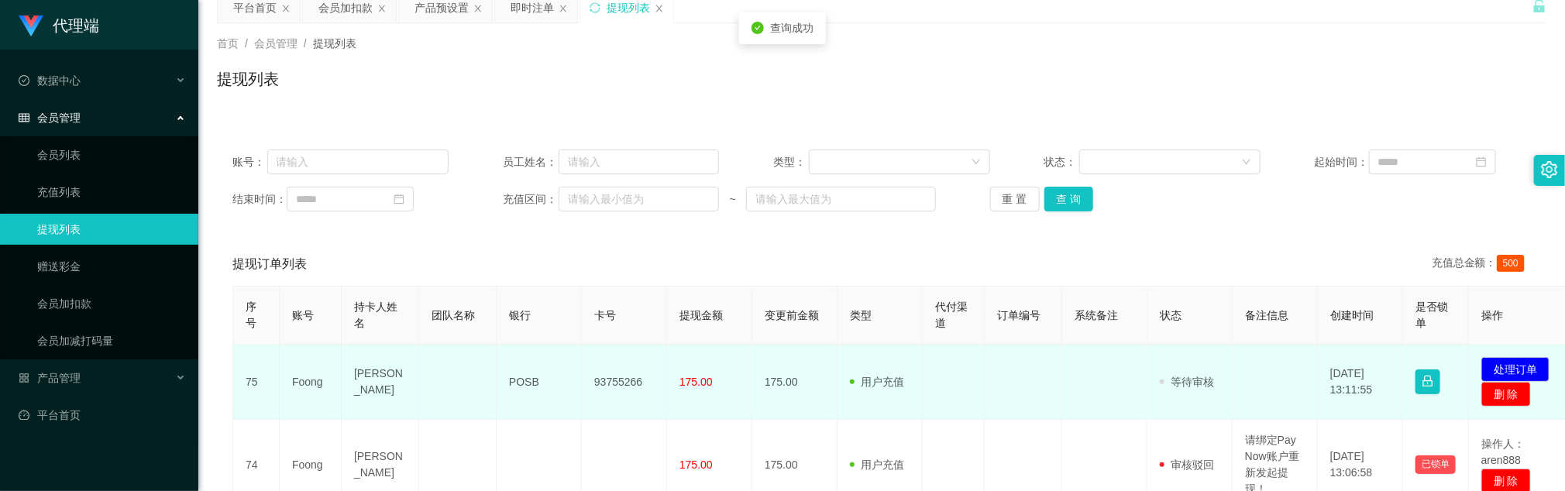
click at [618, 327] on td "93755266" at bounding box center [624, 382] width 85 height 75
click at [617, 327] on td "93755266" at bounding box center [624, 382] width 85 height 75
copy td "93755266"
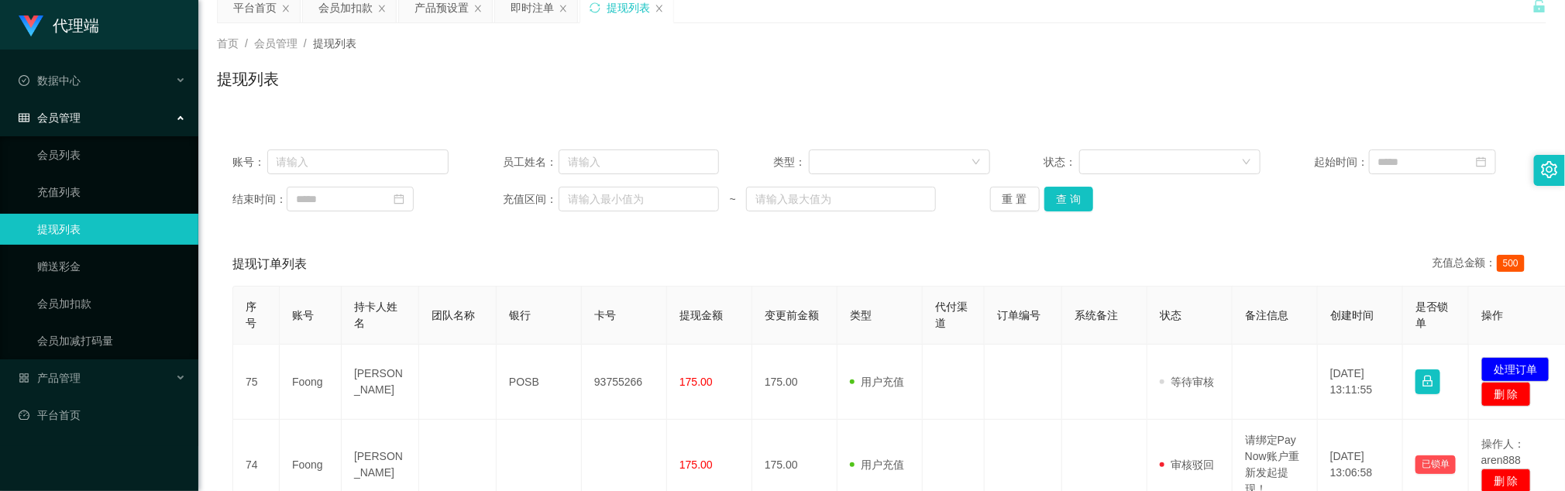
click at [579, 100] on div "提现列表" at bounding box center [882, 85] width 1330 height 36
click at [649, 102] on div "提现列表" at bounding box center [882, 85] width 1330 height 36
click at [1043, 191] on button "查 询" at bounding box center [1070, 199] width 50 height 25
click at [1043, 202] on button "查 询" at bounding box center [1070, 199] width 50 height 25
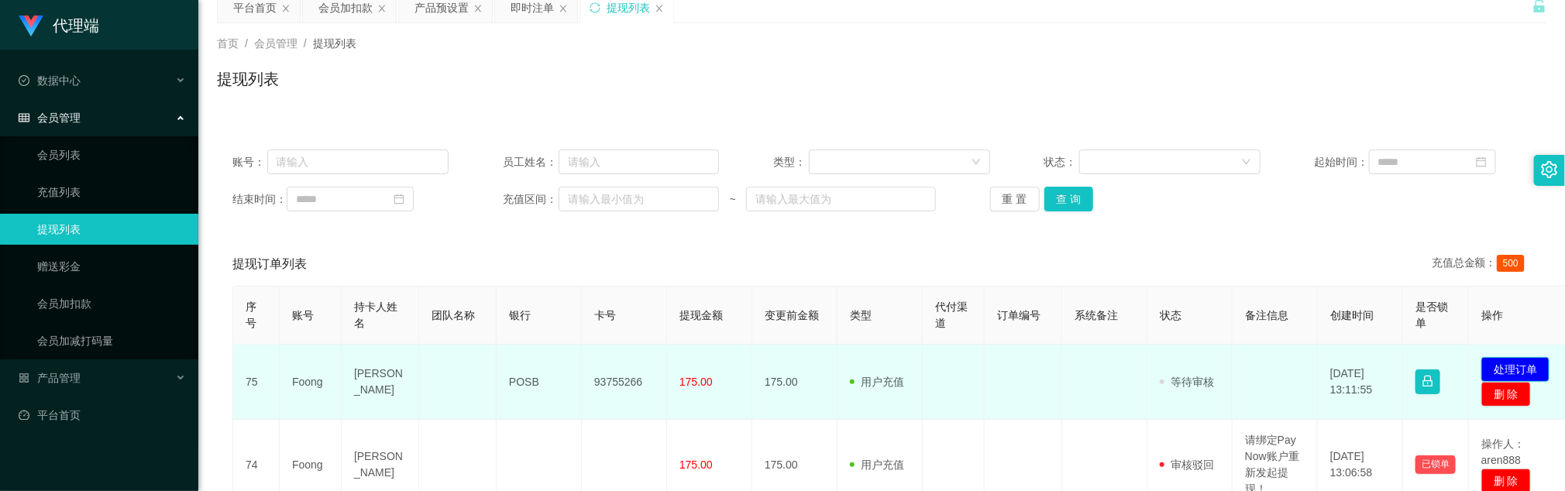
click at [1043, 327] on button "处理订单" at bounding box center [1516, 369] width 68 height 25
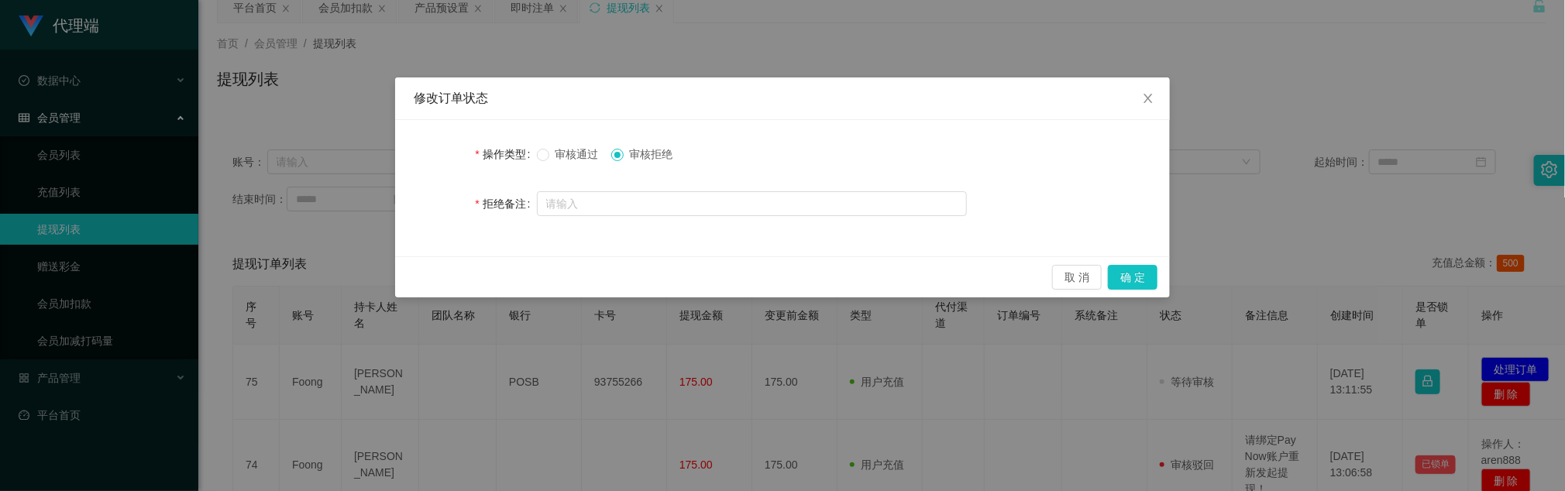
click at [582, 157] on span "审核通过" at bounding box center [577, 154] width 56 height 12
click at [1043, 281] on button "确 定" at bounding box center [1133, 277] width 50 height 25
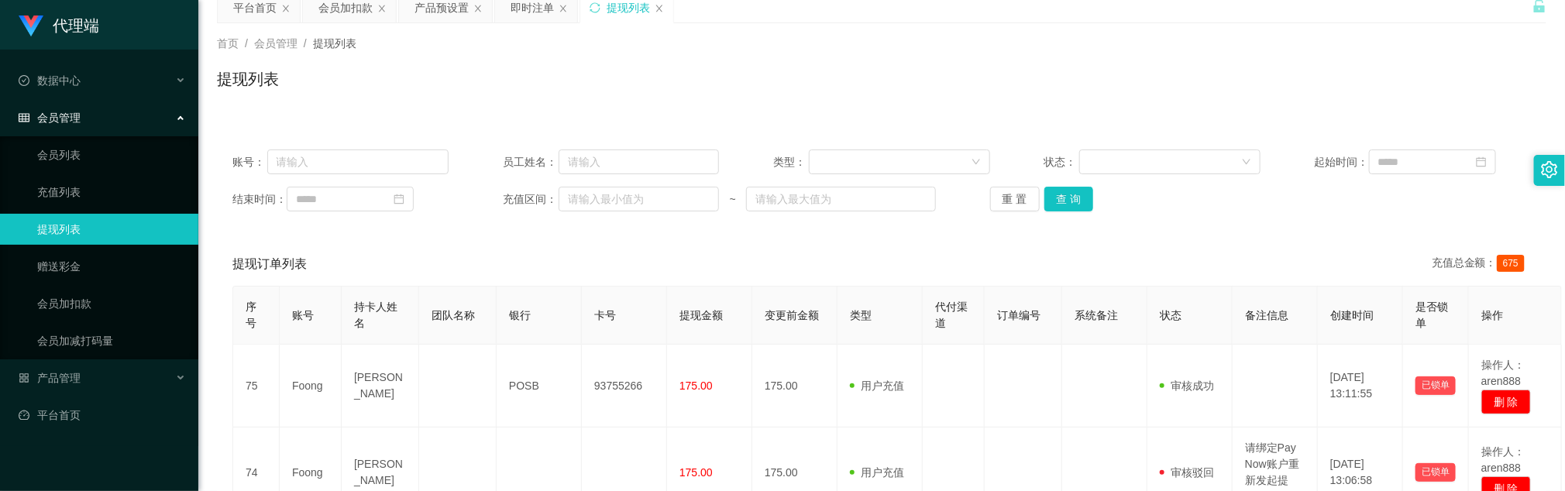
click at [608, 260] on div "提现订单列表 充值总金额： 675" at bounding box center [881, 264] width 1299 height 43
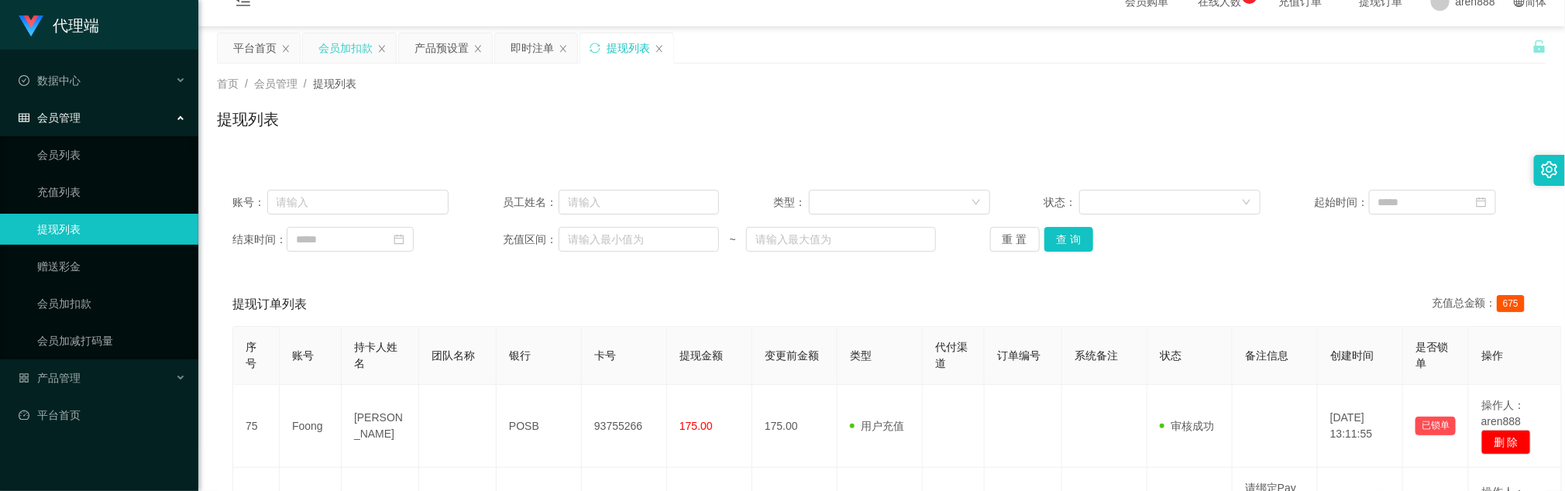
scroll to position [0, 0]
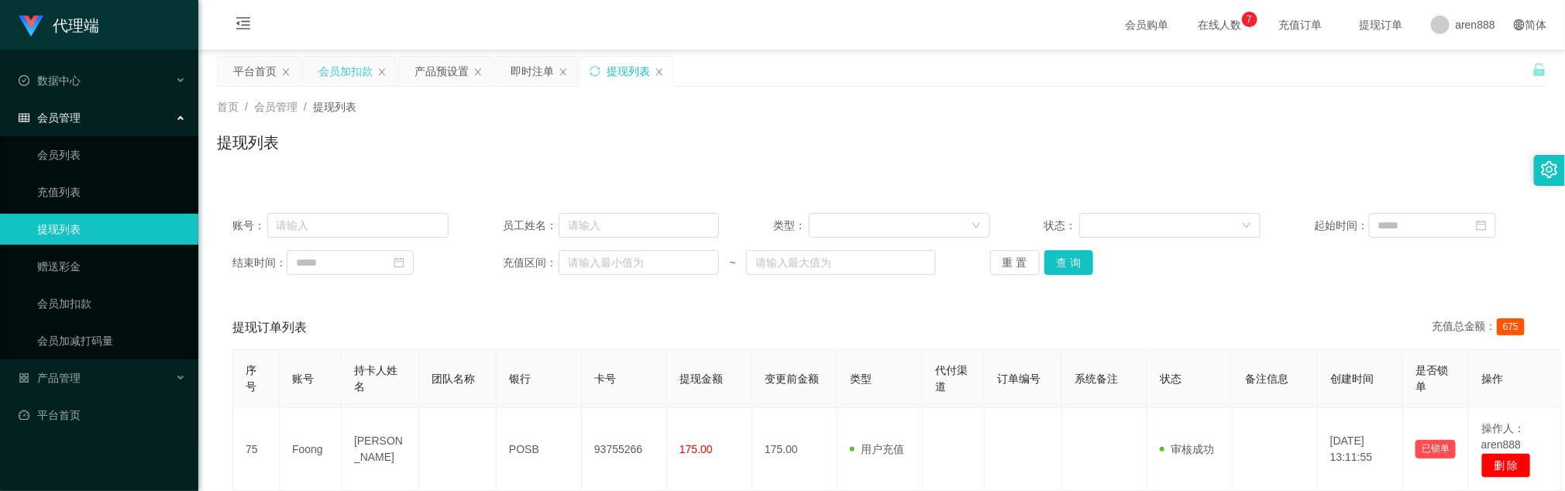
click at [349, 65] on div "会员加扣款" at bounding box center [345, 71] width 54 height 29
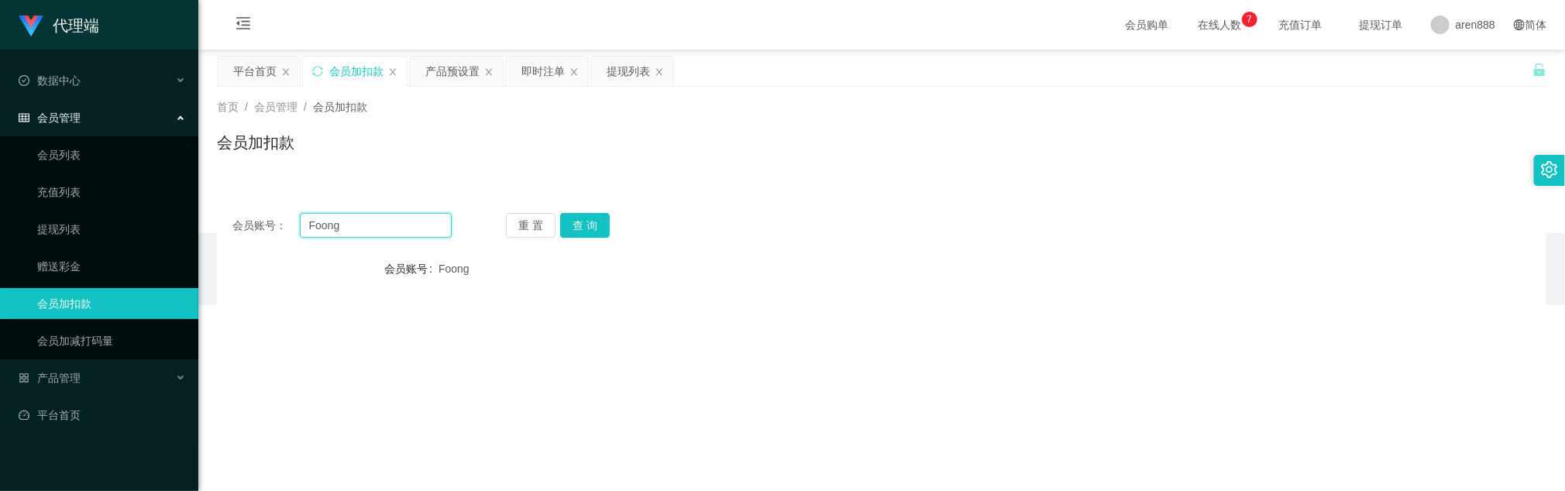
click at [353, 226] on input "Foong" at bounding box center [376, 225] width 152 height 25
click at [353, 225] on input "Foong" at bounding box center [376, 225] width 152 height 25
paste input "87834666"
type input "87834666"
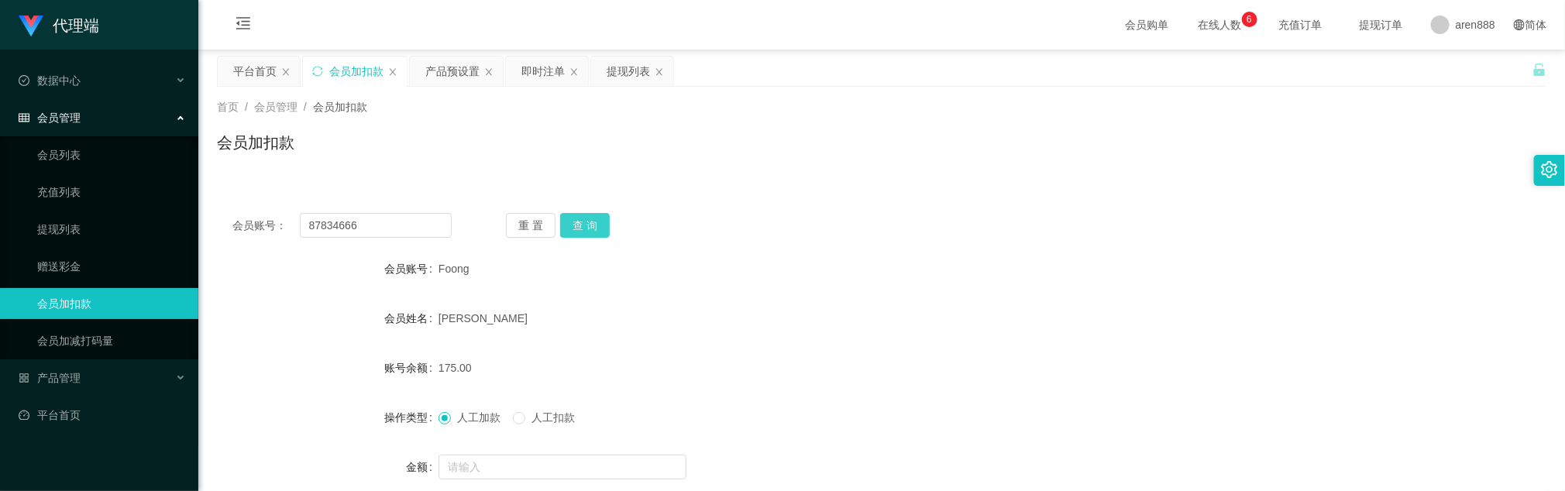
drag, startPoint x: 593, startPoint y: 228, endPoint x: 580, endPoint y: 224, distance: 13.7
click at [591, 228] on button "查 询" at bounding box center [585, 225] width 50 height 25
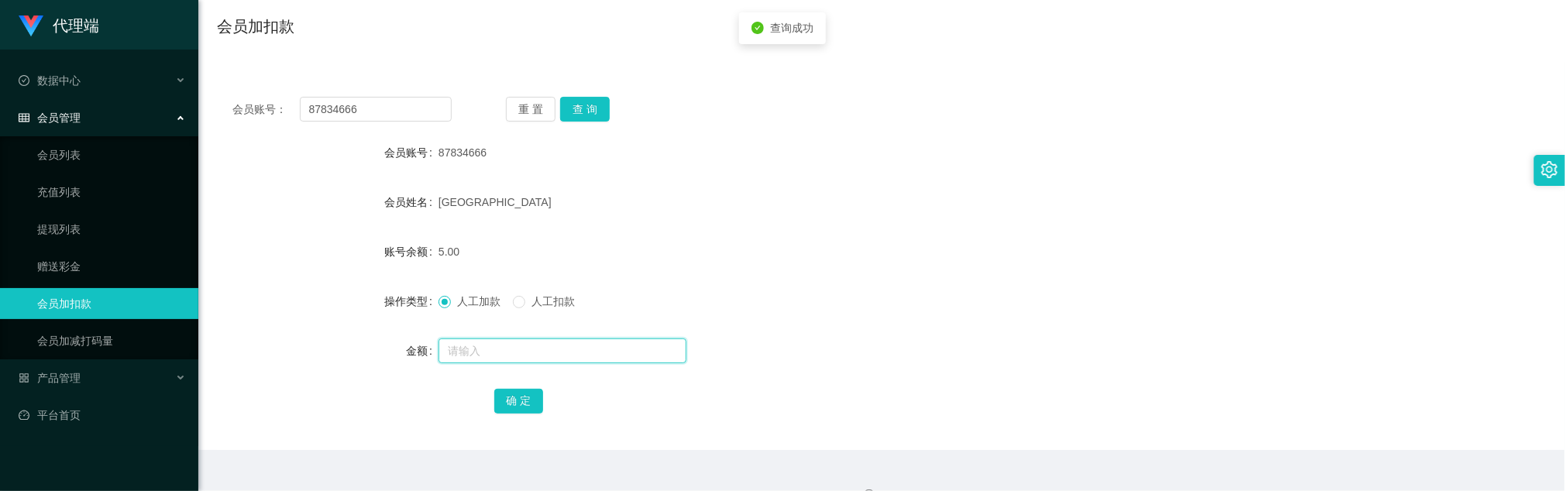
click at [540, 327] on input "text" at bounding box center [563, 351] width 248 height 25
type input "40"
click at [521, 327] on button "确 定" at bounding box center [519, 401] width 50 height 25
click at [760, 182] on form "会员账号 87834666 会员姓名 Zhangzhouzhou 账号余额 45.00 操作类型 人工加款 人工扣款 金额 确 定" at bounding box center [882, 276] width 1330 height 279
click at [859, 298] on div "人工加款 人工扣款" at bounding box center [827, 301] width 776 height 31
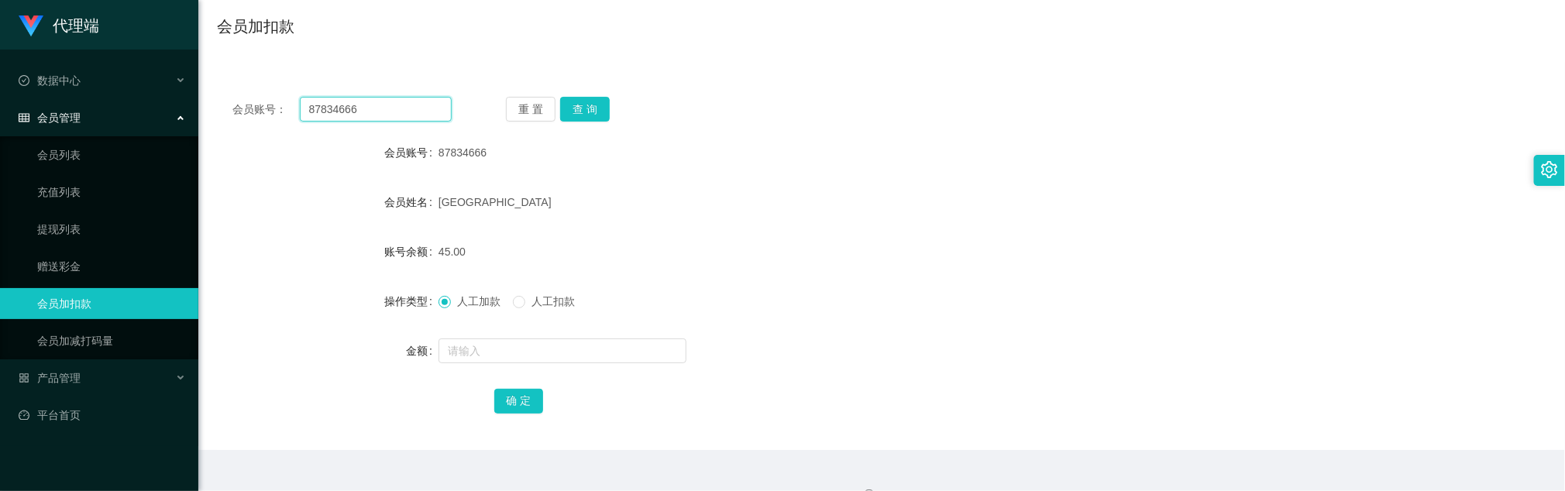
click at [409, 109] on input "87834666" at bounding box center [376, 109] width 152 height 25
paste input "8540728"
type input "88540728"
click at [598, 107] on button "查 询" at bounding box center [585, 109] width 50 height 25
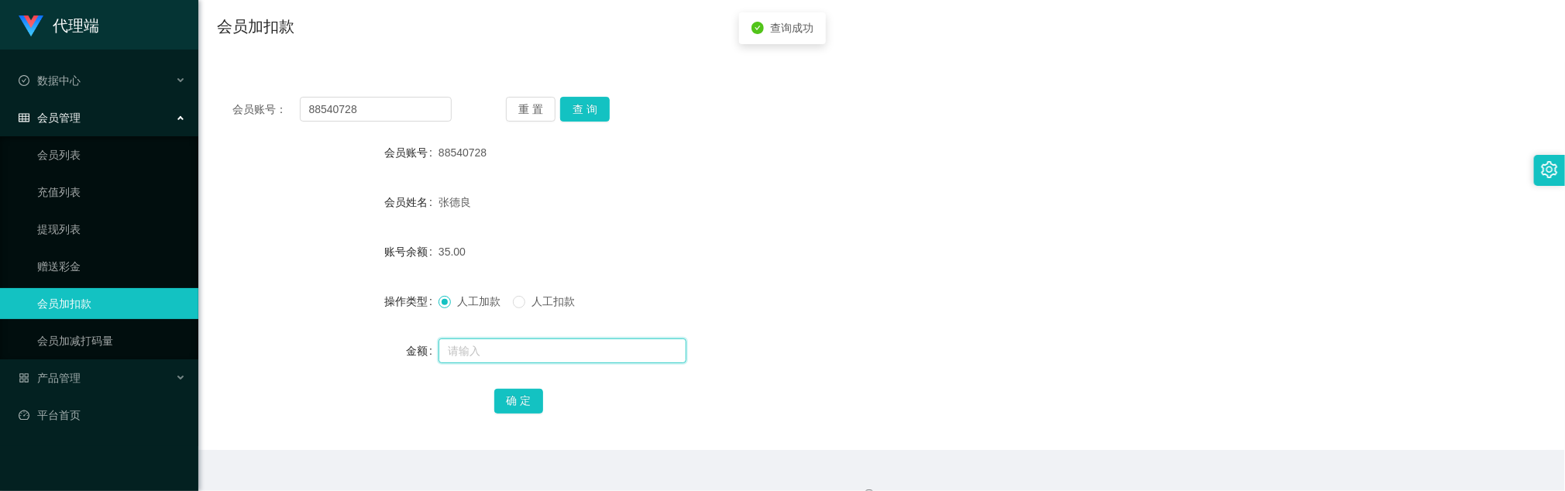
click at [502, 327] on input "text" at bounding box center [563, 351] width 248 height 25
type input "88"
click at [512, 327] on button "确 定" at bounding box center [519, 401] width 50 height 25
click at [596, 108] on button "查 询" at bounding box center [585, 109] width 50 height 25
click at [996, 274] on form "会员账号 88540728 会员姓名 张德良 账号余额 123.00 操作类型 人工加款 人工扣款 金额 确 定" at bounding box center [882, 276] width 1330 height 279
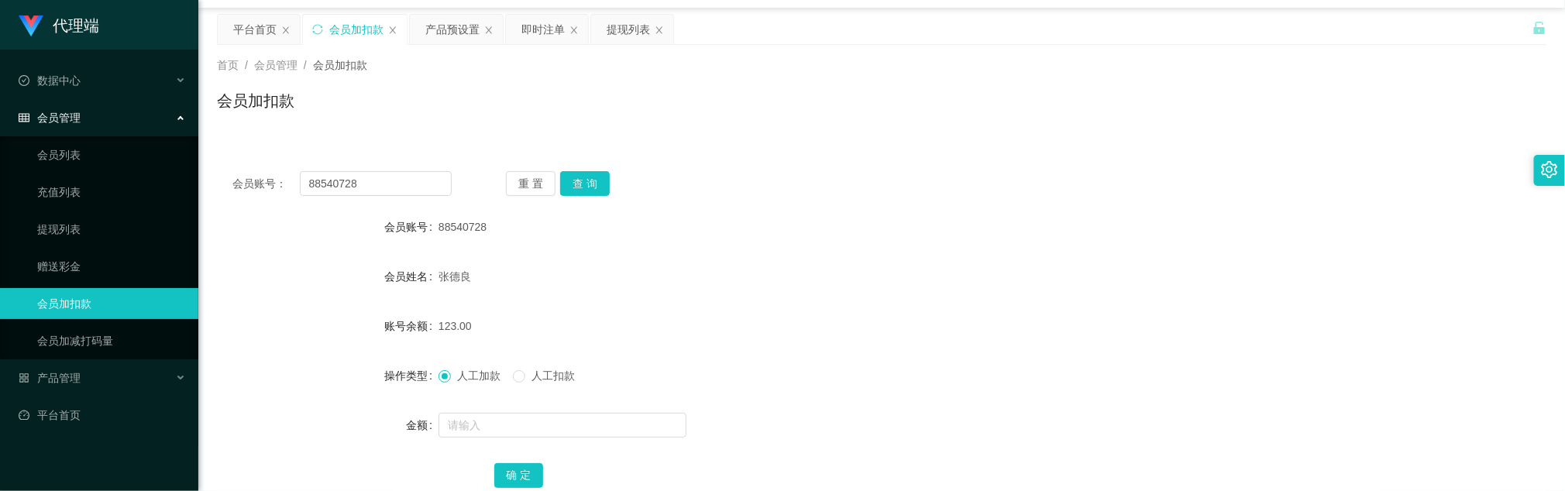
scroll to position [0, 0]
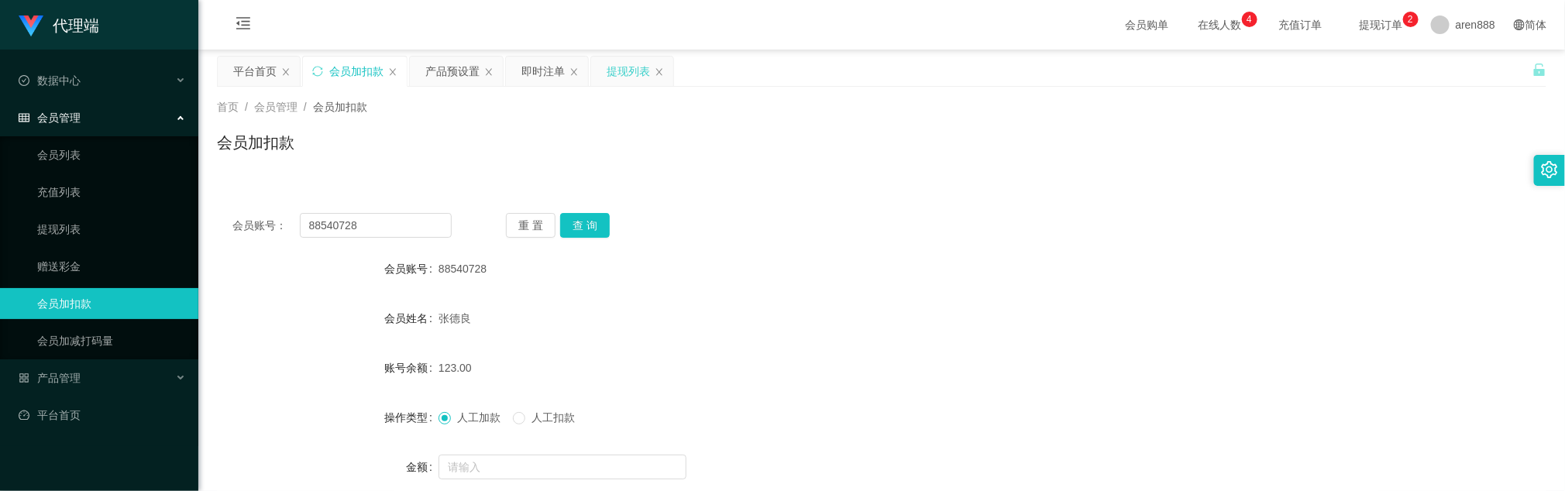
click at [630, 75] on div "提现列表" at bounding box center [628, 71] width 43 height 29
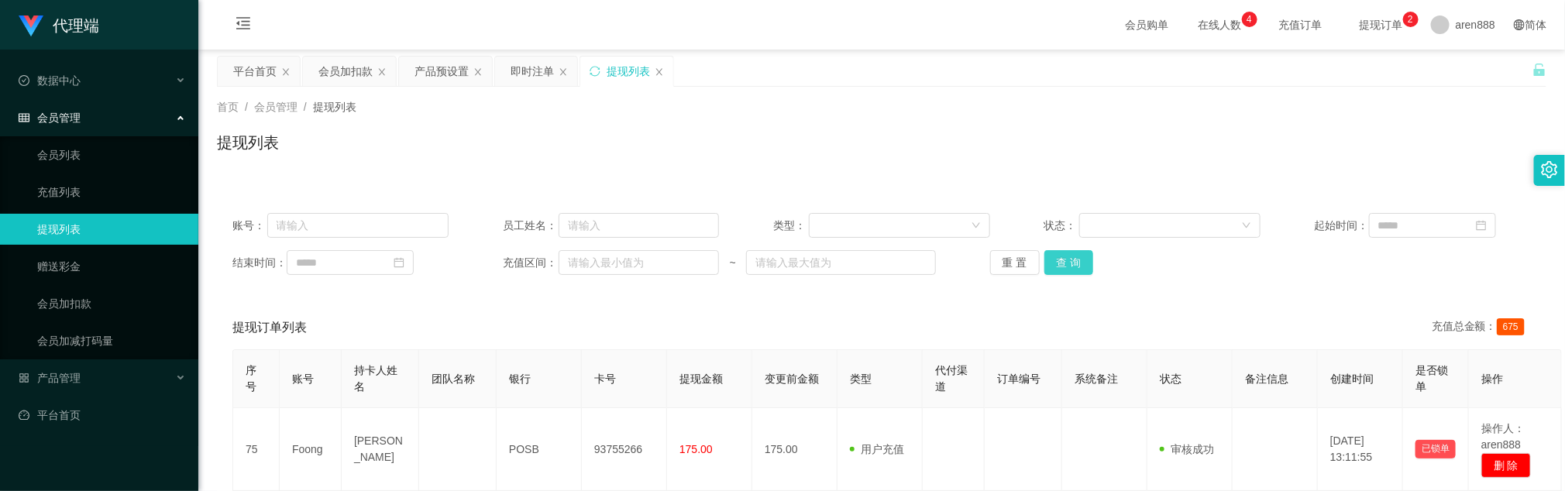
click at [1043, 265] on button "查 询" at bounding box center [1070, 262] width 50 height 25
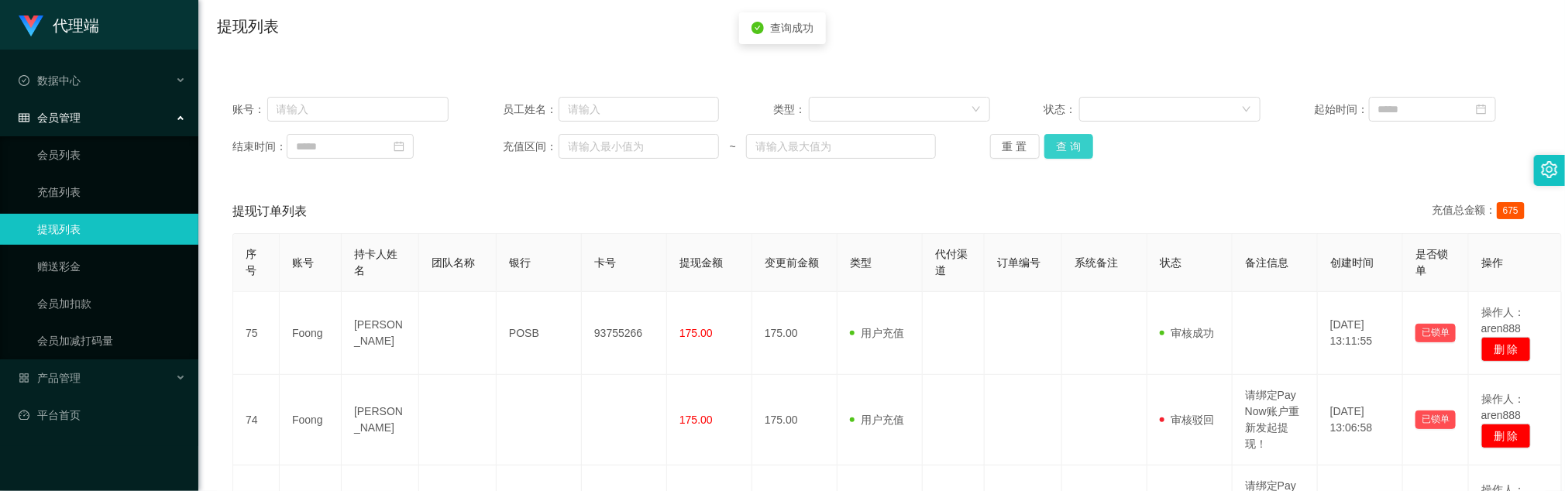
click at [1043, 150] on button "查 询" at bounding box center [1070, 146] width 50 height 25
click at [1043, 146] on button "查 询" at bounding box center [1070, 146] width 50 height 25
click at [1043, 144] on button "查 询" at bounding box center [1070, 146] width 50 height 25
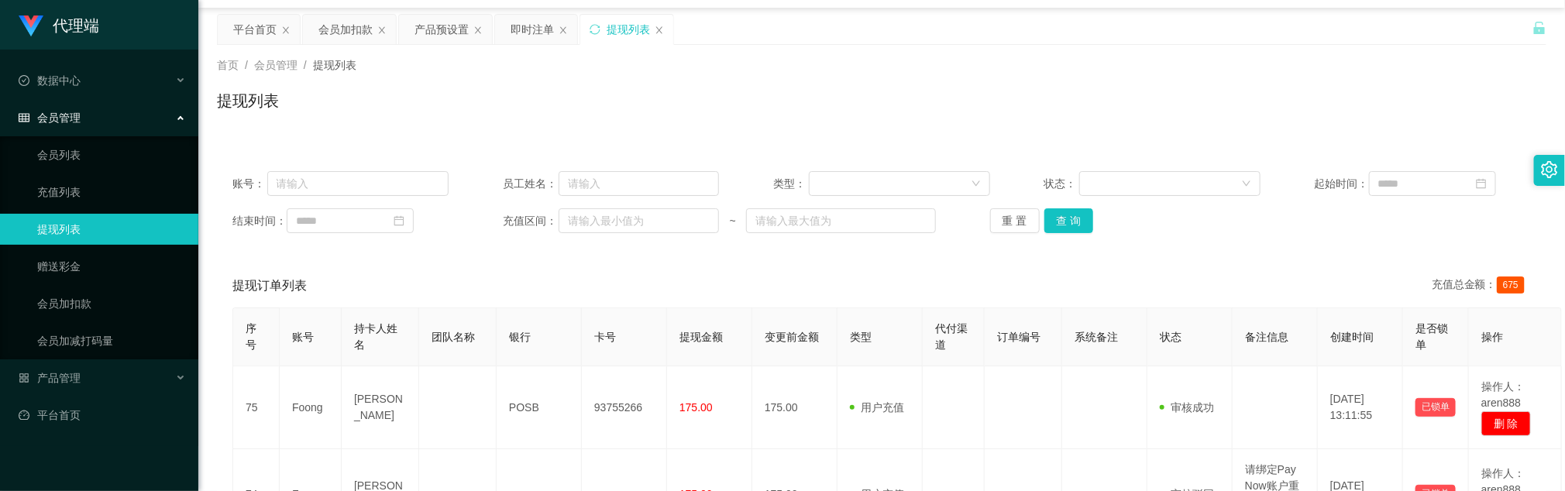
scroll to position [0, 0]
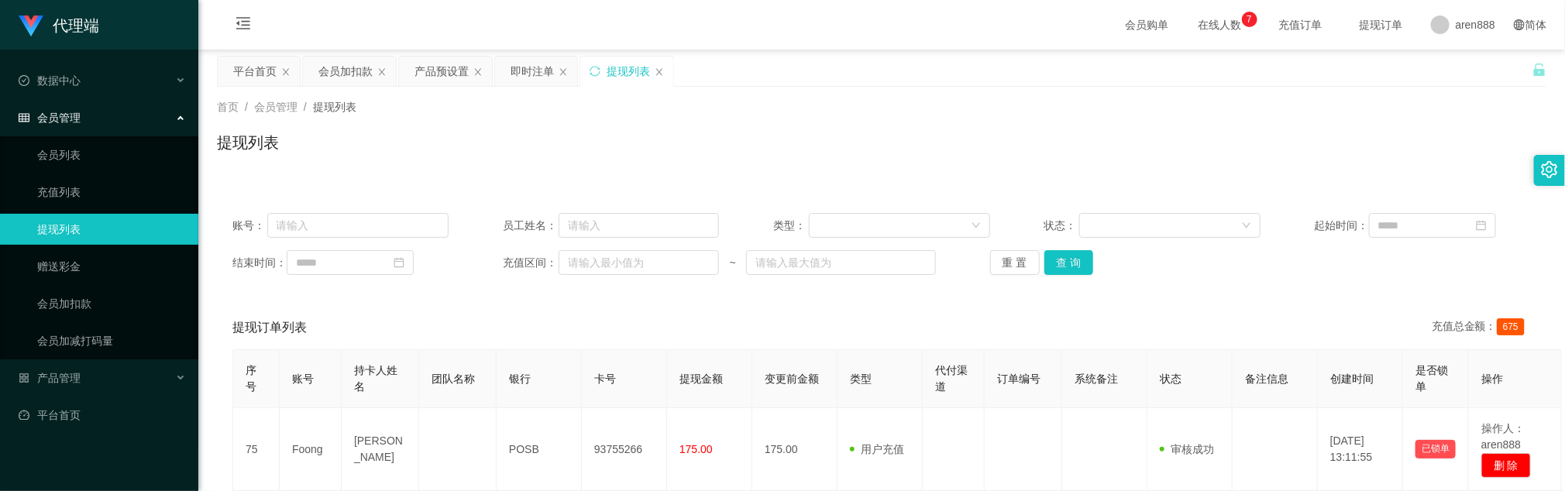
drag, startPoint x: 528, startPoint y: 147, endPoint x: 549, endPoint y: 153, distance: 21.8
click at [532, 149] on div "提现列表" at bounding box center [882, 149] width 1330 height 36
click at [1043, 268] on button "查 询" at bounding box center [1070, 262] width 50 height 25
click at [1043, 253] on button "查 询" at bounding box center [1070, 262] width 50 height 25
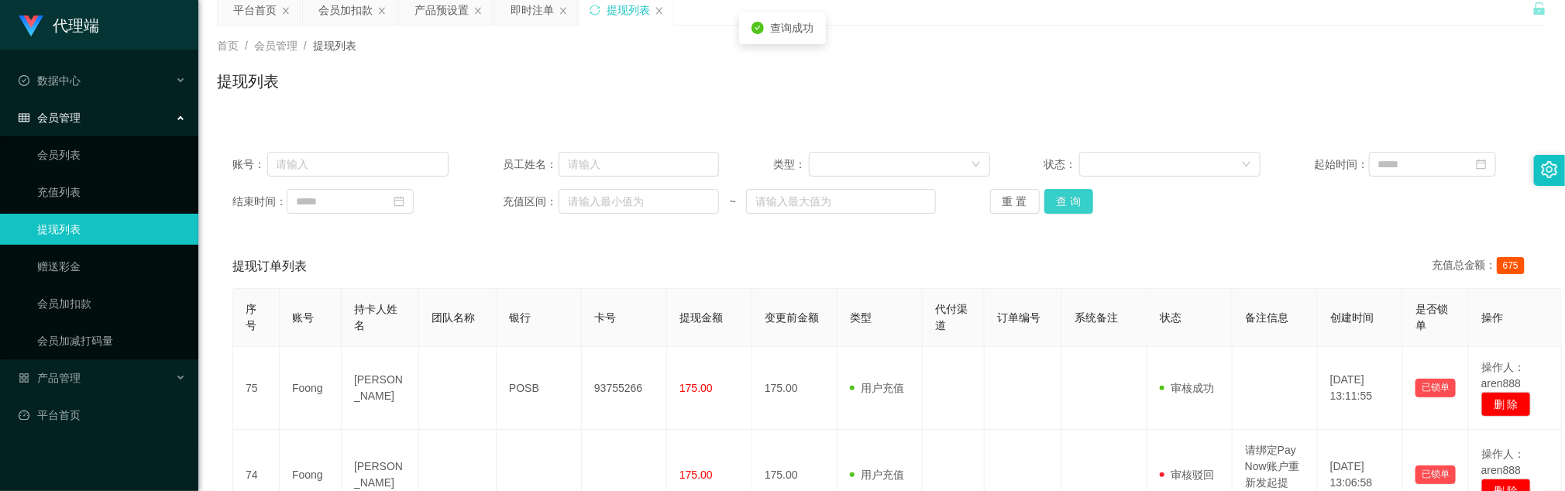
scroll to position [116, 0]
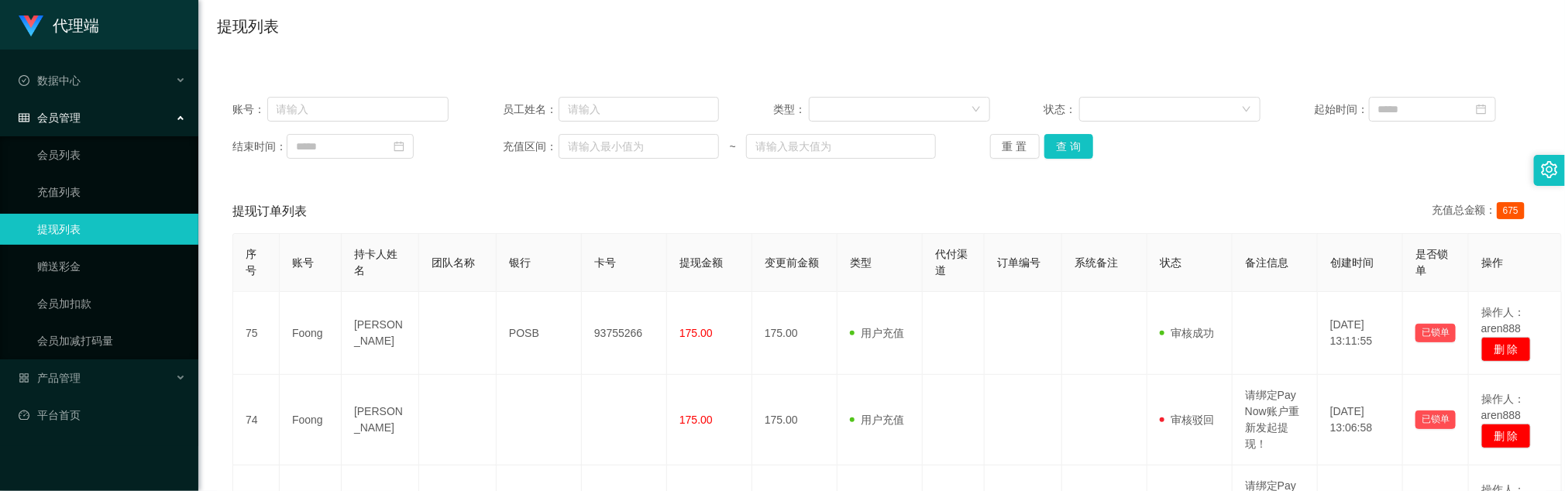
click at [624, 250] on th "卡号" at bounding box center [624, 263] width 85 height 58
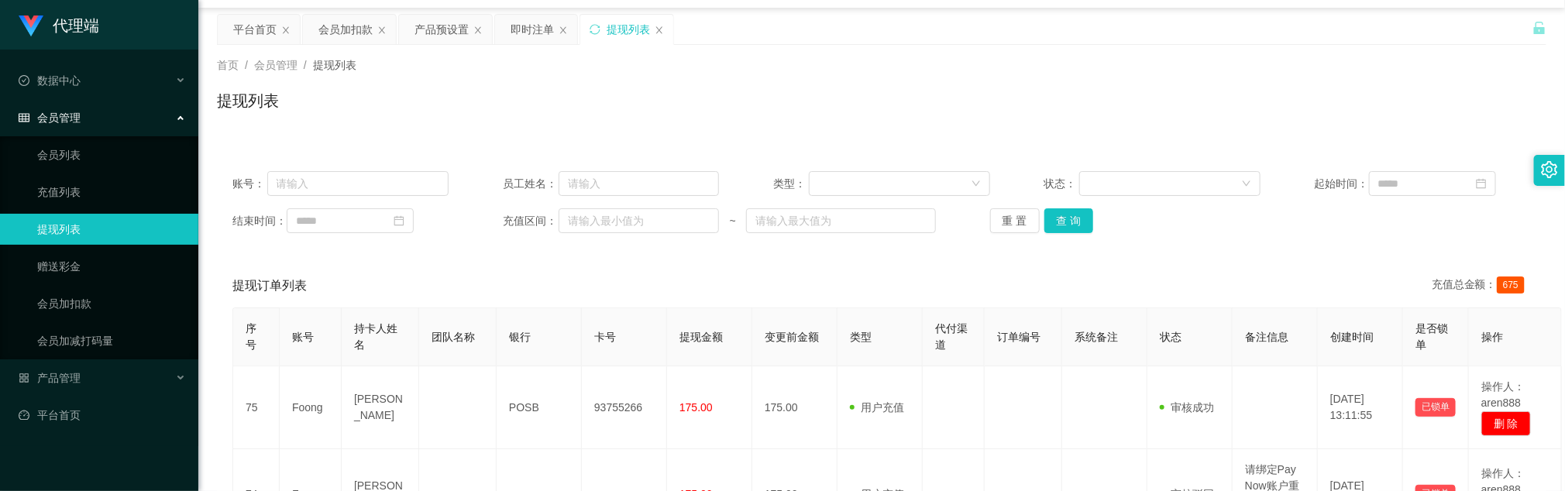
scroll to position [0, 0]
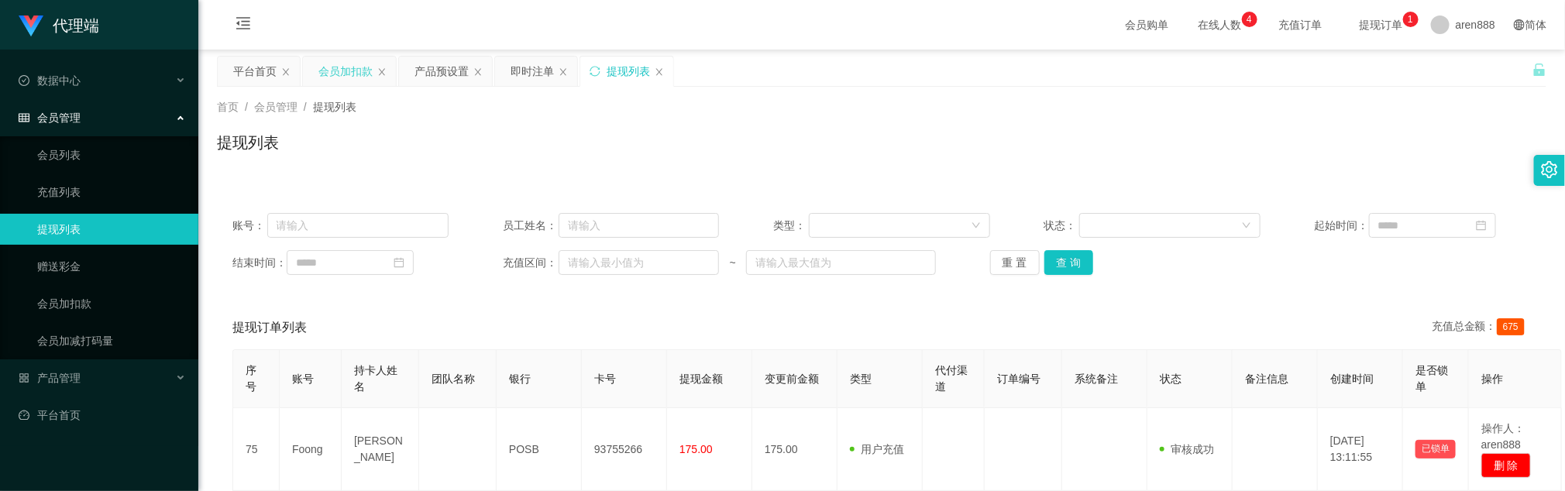
click at [342, 71] on div "会员加扣款" at bounding box center [345, 71] width 54 height 29
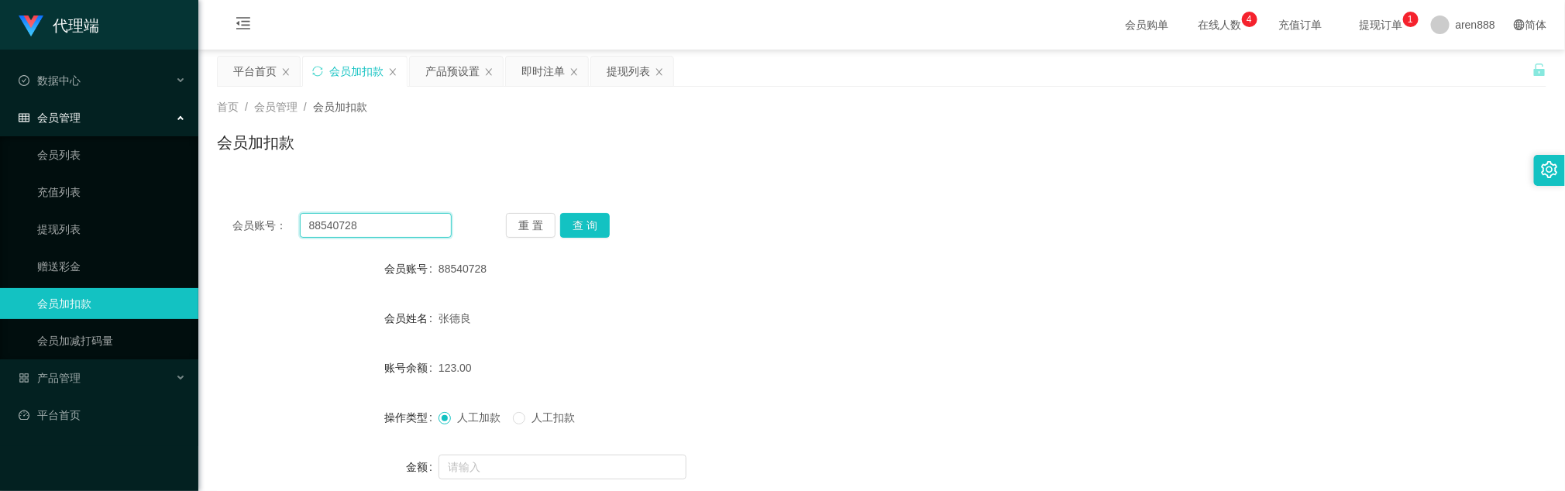
click at [402, 215] on input "88540728" at bounding box center [376, 225] width 152 height 25
click at [402, 214] on input "88540728" at bounding box center [376, 225] width 152 height 25
paste input "Foong"
type input "Foong"
click at [584, 222] on button "查 询" at bounding box center [585, 225] width 50 height 25
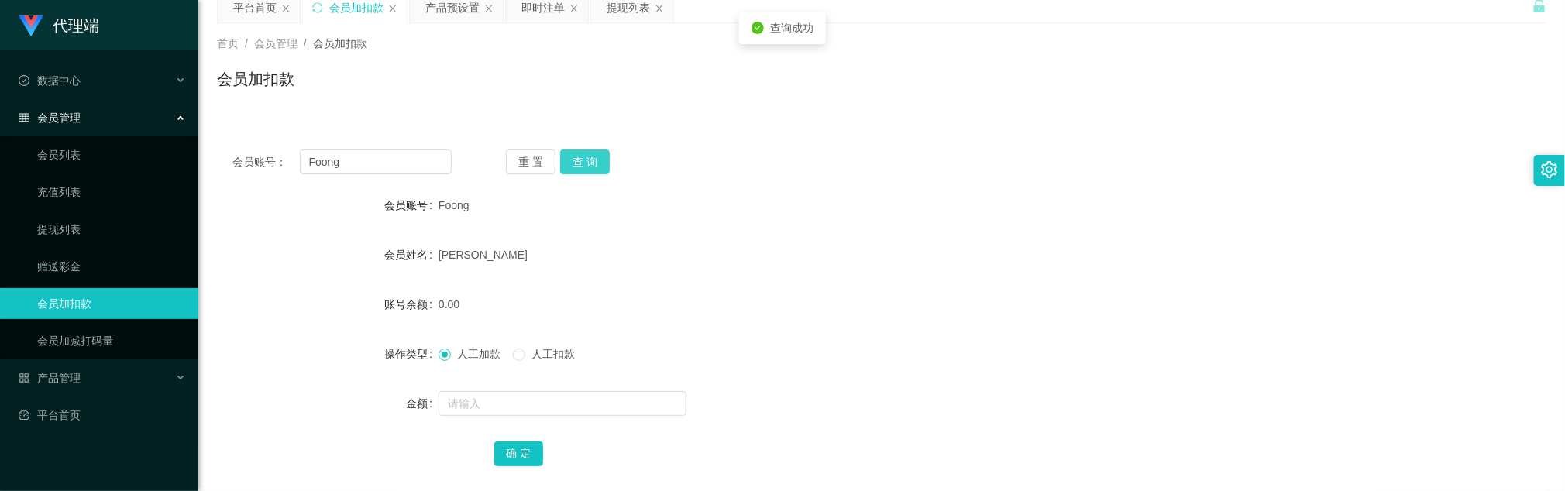
scroll to position [116, 0]
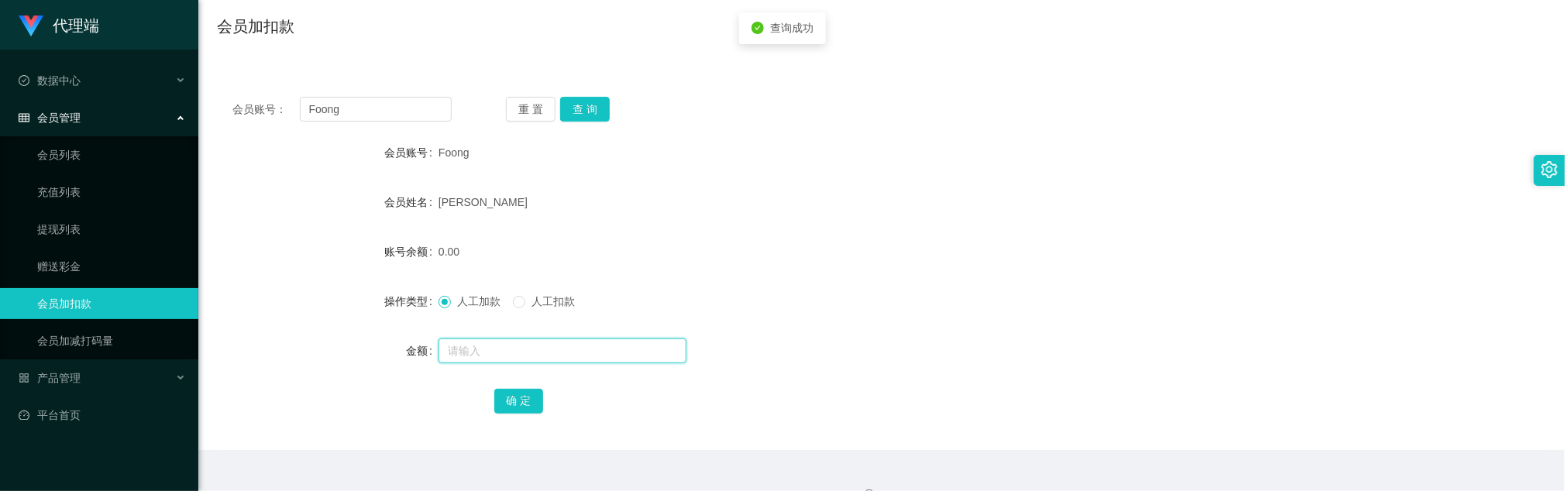
click at [515, 327] on input "text" at bounding box center [563, 351] width 248 height 25
type input "112"
click at [528, 327] on button "确 定" at bounding box center [519, 401] width 50 height 25
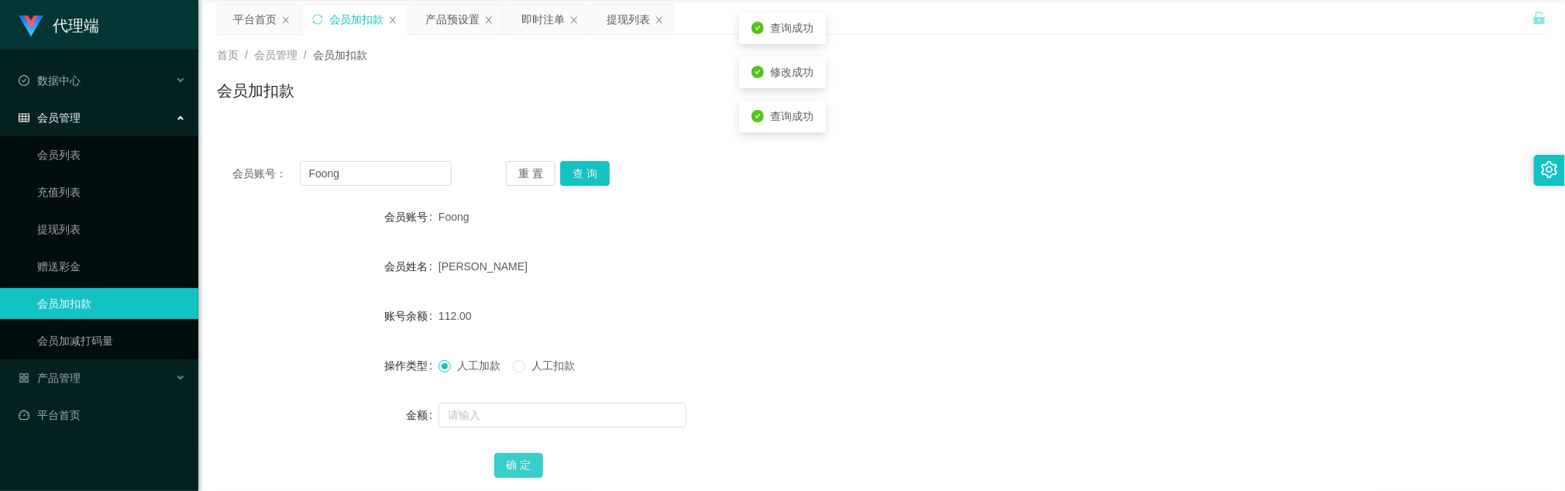
scroll to position [0, 0]
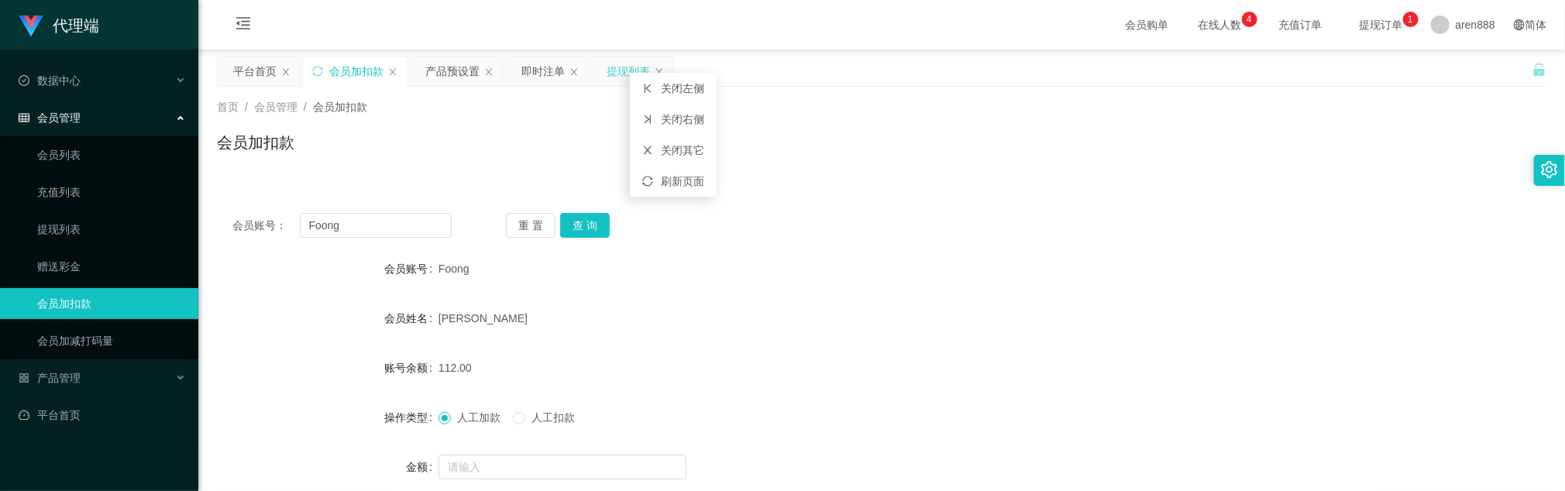
click at [625, 66] on div "提现列表" at bounding box center [628, 71] width 43 height 29
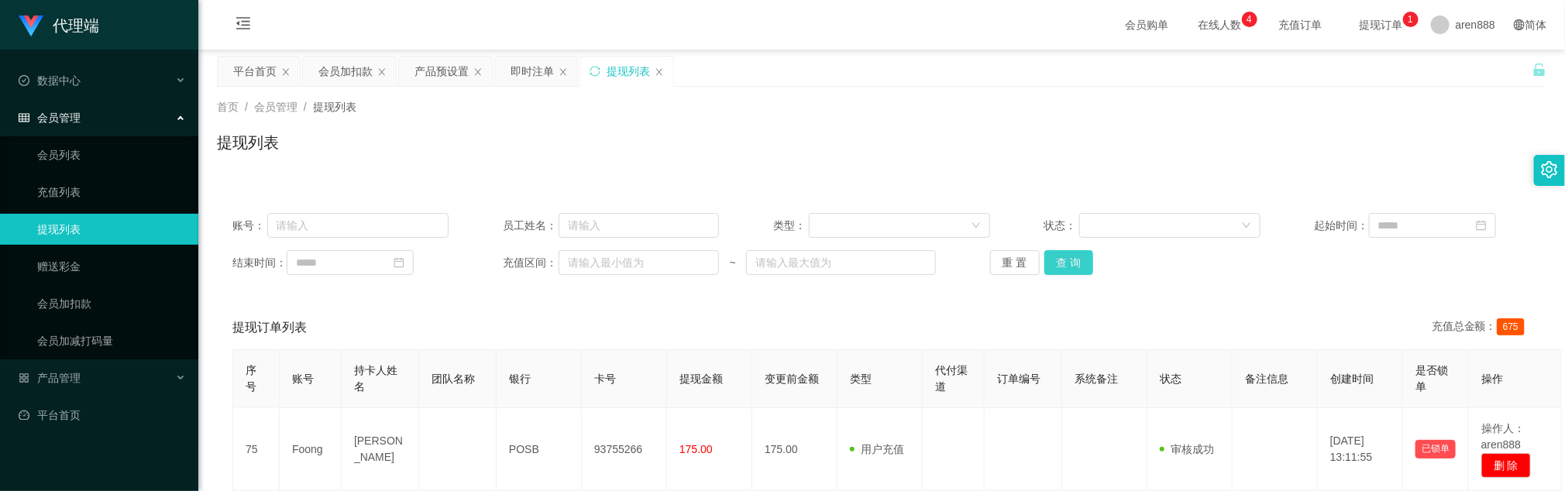
click at [1043, 266] on button "查 询" at bounding box center [1070, 262] width 50 height 25
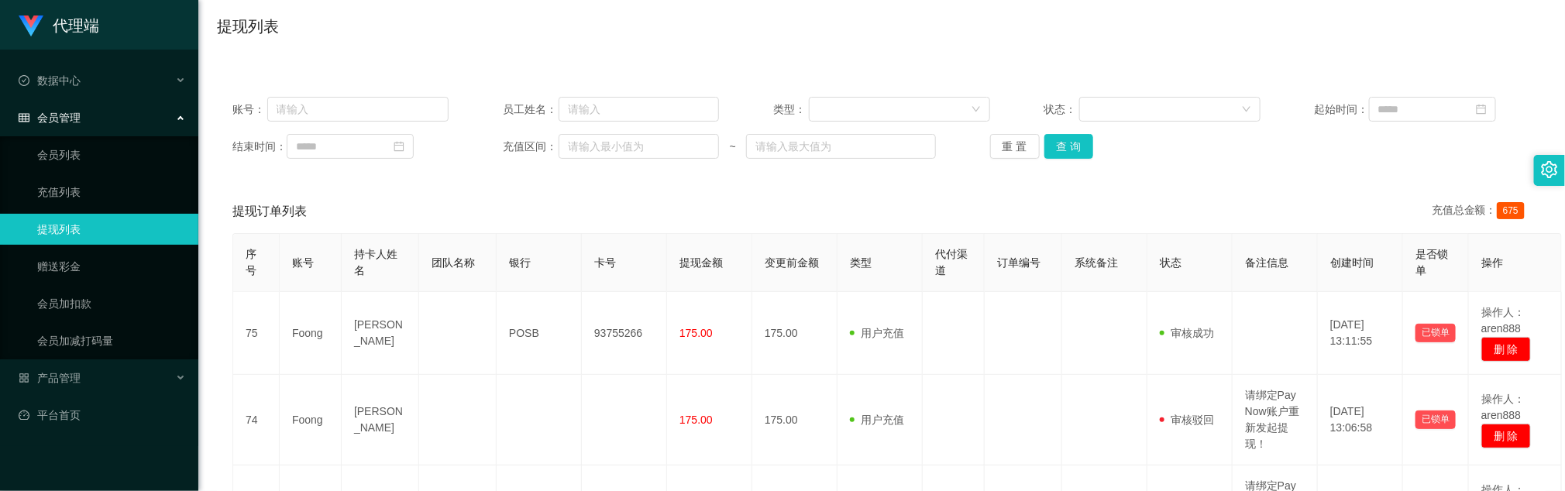
click at [667, 31] on div "提现列表" at bounding box center [882, 33] width 1330 height 36
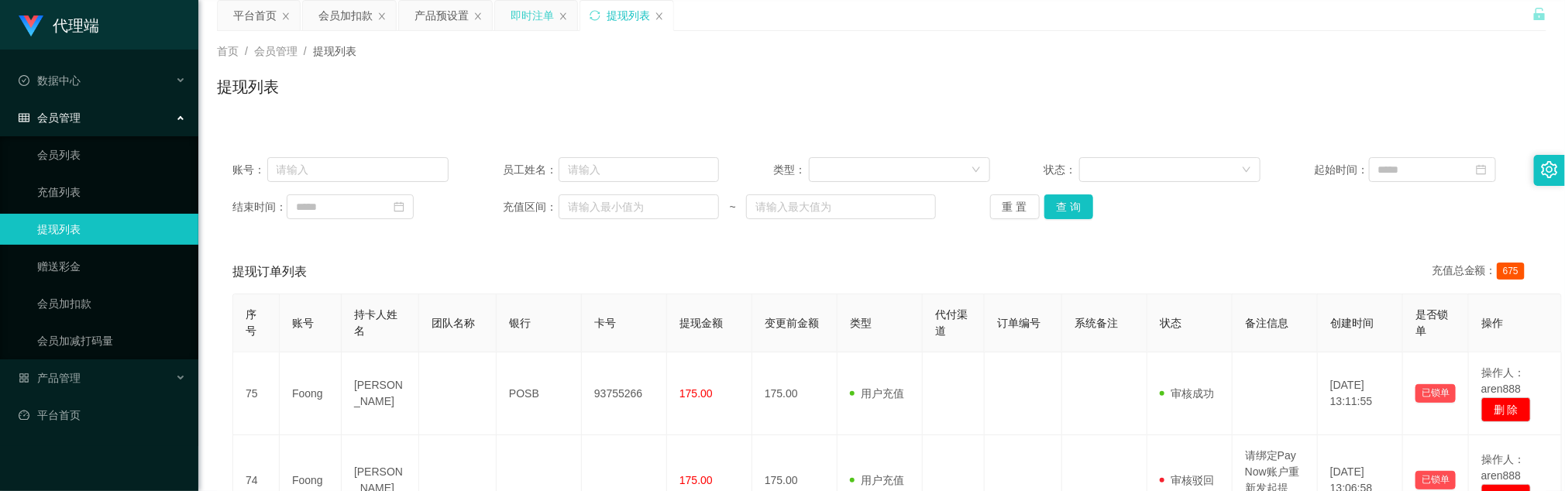
scroll to position [0, 0]
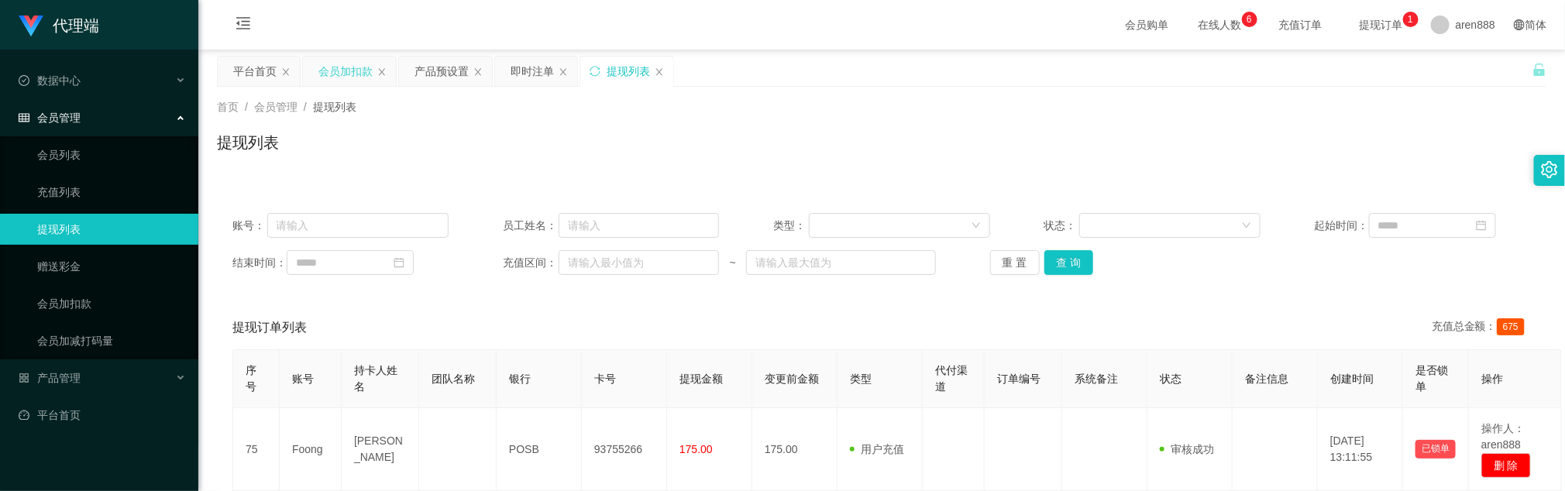
click at [349, 71] on div "会员加扣款" at bounding box center [345, 71] width 54 height 29
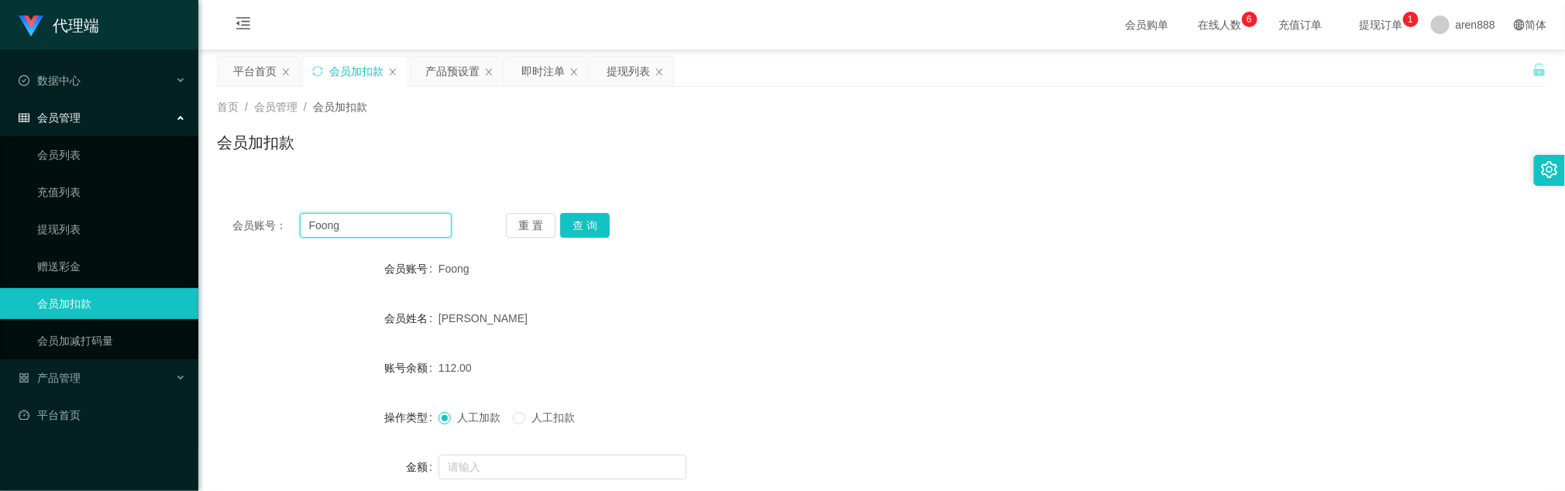
click at [412, 226] on input "Foong" at bounding box center [376, 225] width 152 height 25
paste input "📤 正在为您提交并结算中… 🔰您目前身份：【学员】 ⏳已结算成积分到您的工作台，点击这里👇 @Workbenchheiih_bot，请稍后留意查收✅💰本次结算…"
click at [589, 221] on button "查 询" at bounding box center [585, 225] width 50 height 25
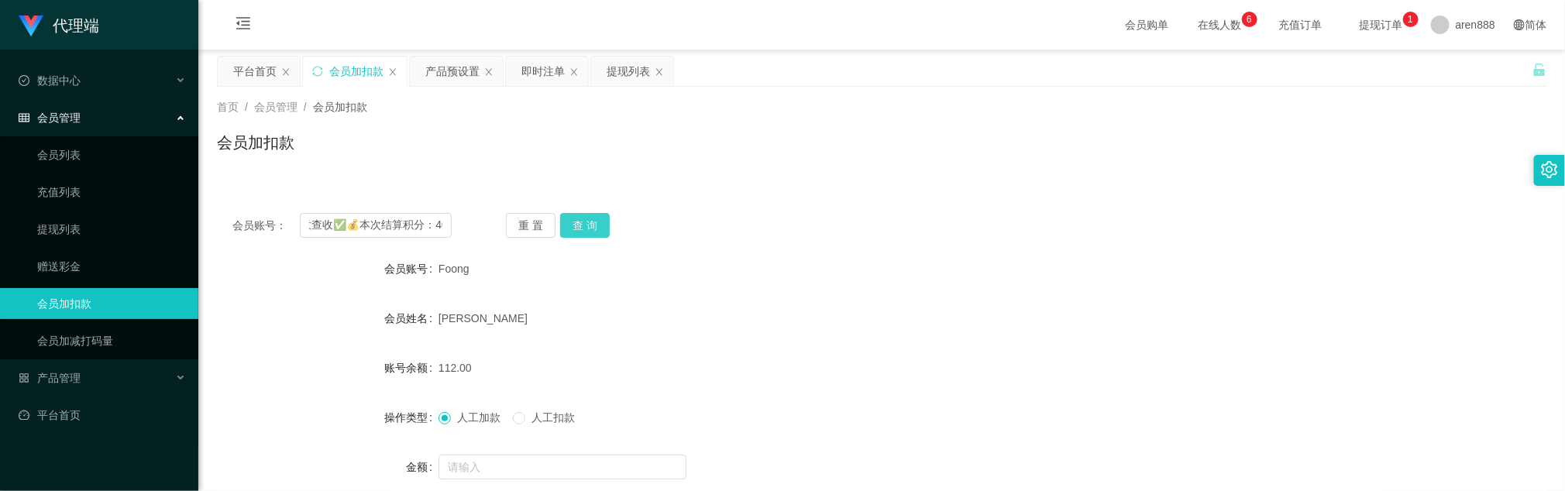
scroll to position [0, 0]
click at [590, 221] on div "重 置 查 询" at bounding box center [615, 225] width 219 height 25
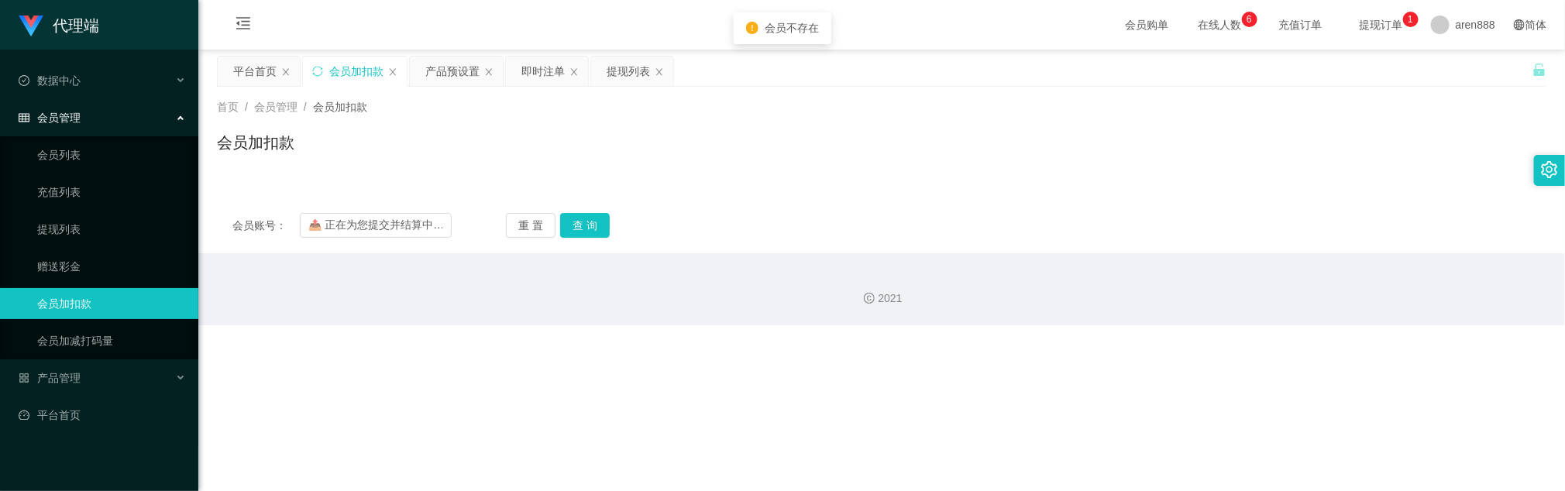
click at [640, 167] on div "首页 / 会员管理 / 会员加扣款 / 会员加扣款" at bounding box center [881, 133] width 1367 height 92
click at [398, 225] on input "📤 正在为您提交并结算中… 🔰您目前身份：【学员】 ⏳已结算成积分到您的工作台，点击这里👇 @Workbenchheiih_bot，请稍后留意查收✅💰本次结算…" at bounding box center [376, 225] width 152 height 25
click at [398, 224] on input "📤 正在为您提交并结算中… 🔰您目前身份：【学员】 ⏳已结算成积分到您的工作台，点击这里👇 @Workbenchheiih_bot，请稍后留意查收✅💰本次结算…" at bounding box center [376, 225] width 152 height 25
drag, startPoint x: 398, startPoint y: 224, endPoint x: 435, endPoint y: 231, distance: 37.8
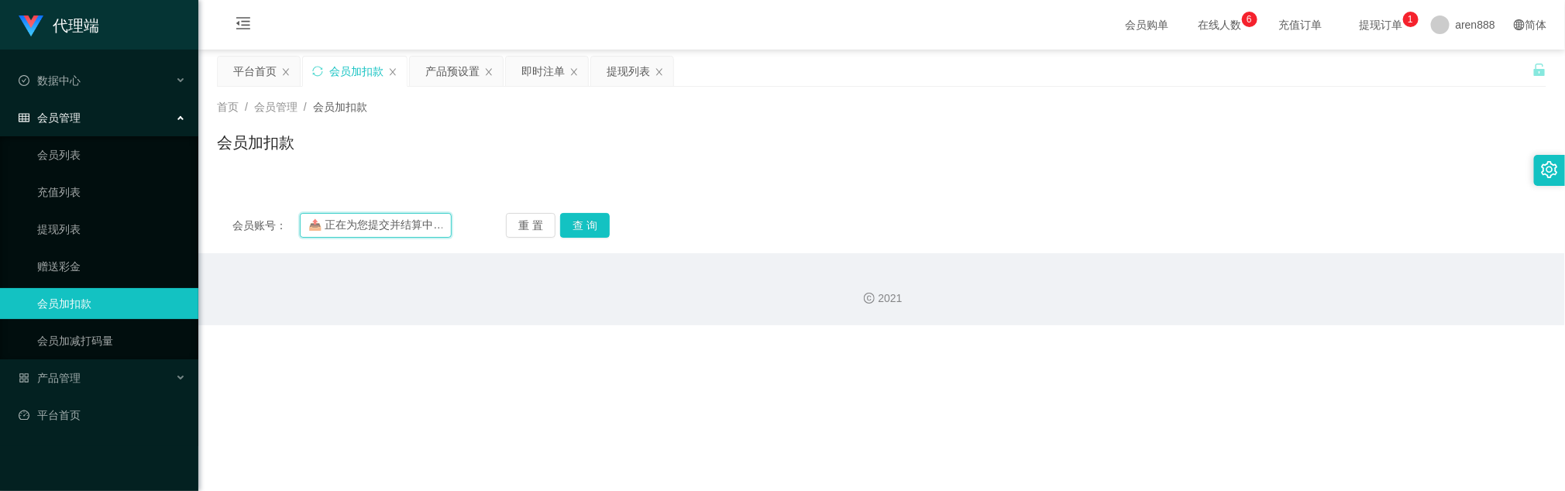
click at [398, 224] on input "📤 正在为您提交并结算中… 🔰您目前身份：【学员】 ⏳已结算成积分到您的工作台，点击这里👇 @Workbenchheiih_bot，请稍后留意查收✅💰本次结算…" at bounding box center [376, 225] width 152 height 25
paste input "87834666"
type input "87834666"
click at [590, 226] on button "查 询" at bounding box center [585, 225] width 50 height 25
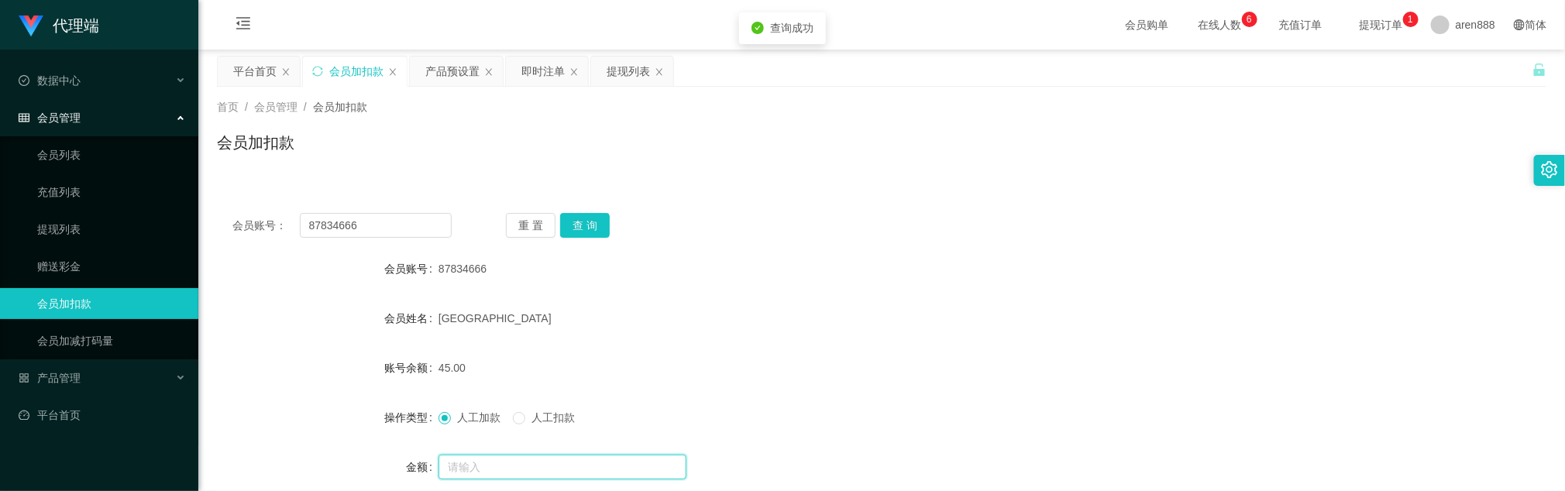
click at [519, 327] on input "text" at bounding box center [563, 467] width 248 height 25
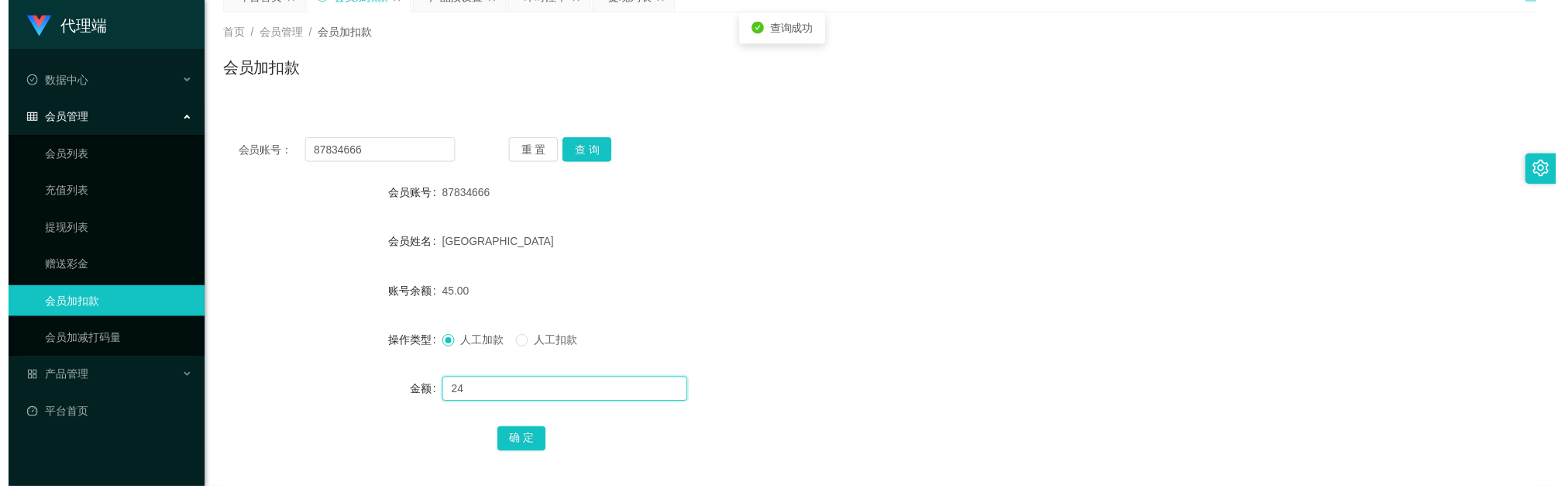
scroll to position [116, 0]
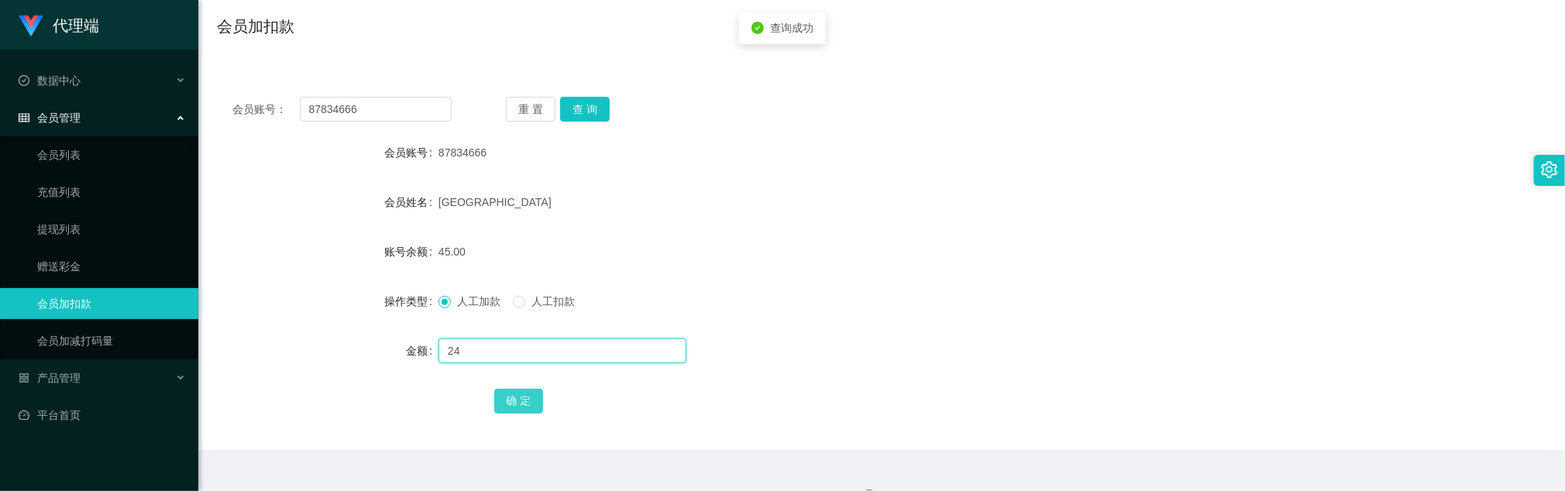
type input "24"
click at [528, 327] on button "确 定" at bounding box center [519, 401] width 50 height 25
click at [265, 275] on form "会员账号 87834666 会员姓名 Zhangzhouzhou 账号余额 69.00 操作类型 人工加款 人工扣款 金额 确 定" at bounding box center [882, 276] width 1330 height 279
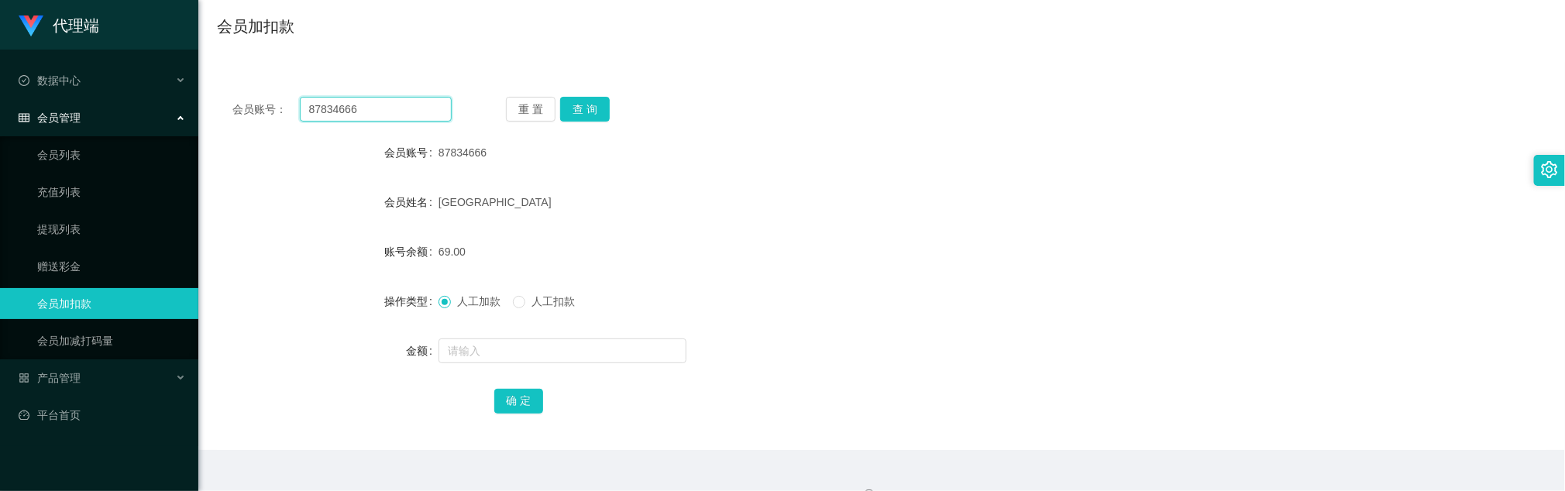
drag, startPoint x: 425, startPoint y: 96, endPoint x: 431, endPoint y: 108, distance: 12.8
click at [425, 97] on input "87834666" at bounding box center [376, 109] width 152 height 25
click at [432, 108] on input "87834666" at bounding box center [376, 109] width 152 height 25
paste input "ridzuan999"
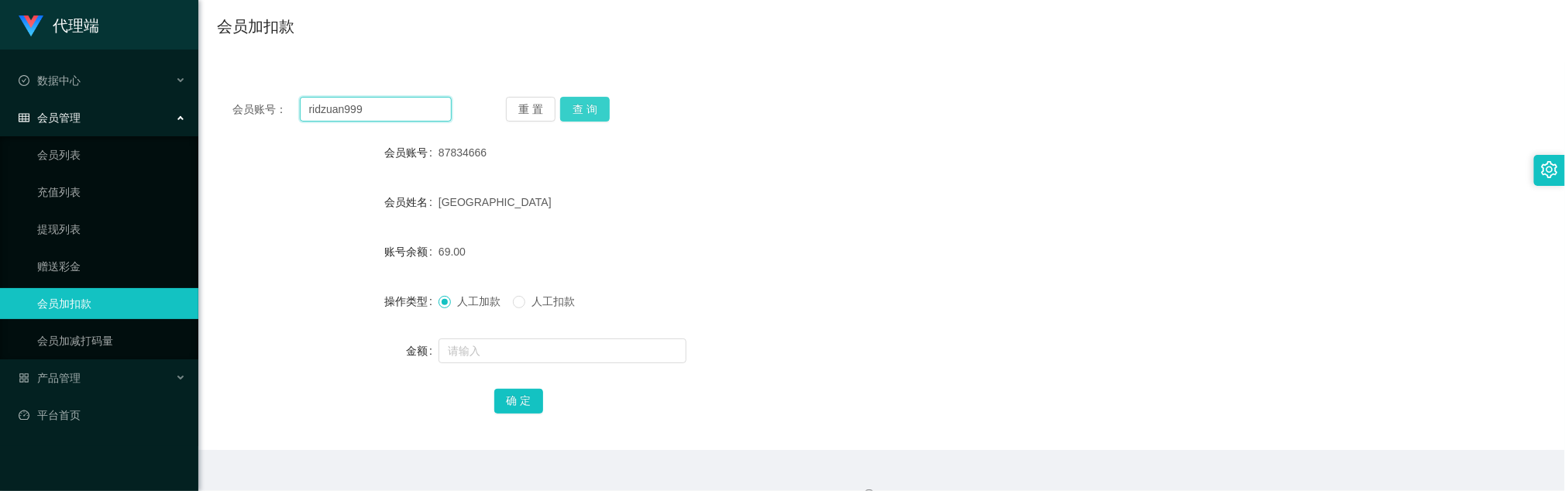
type input "ridzuan999"
click at [581, 110] on button "查 询" at bounding box center [585, 109] width 50 height 25
click at [553, 327] on input "text" at bounding box center [563, 351] width 248 height 25
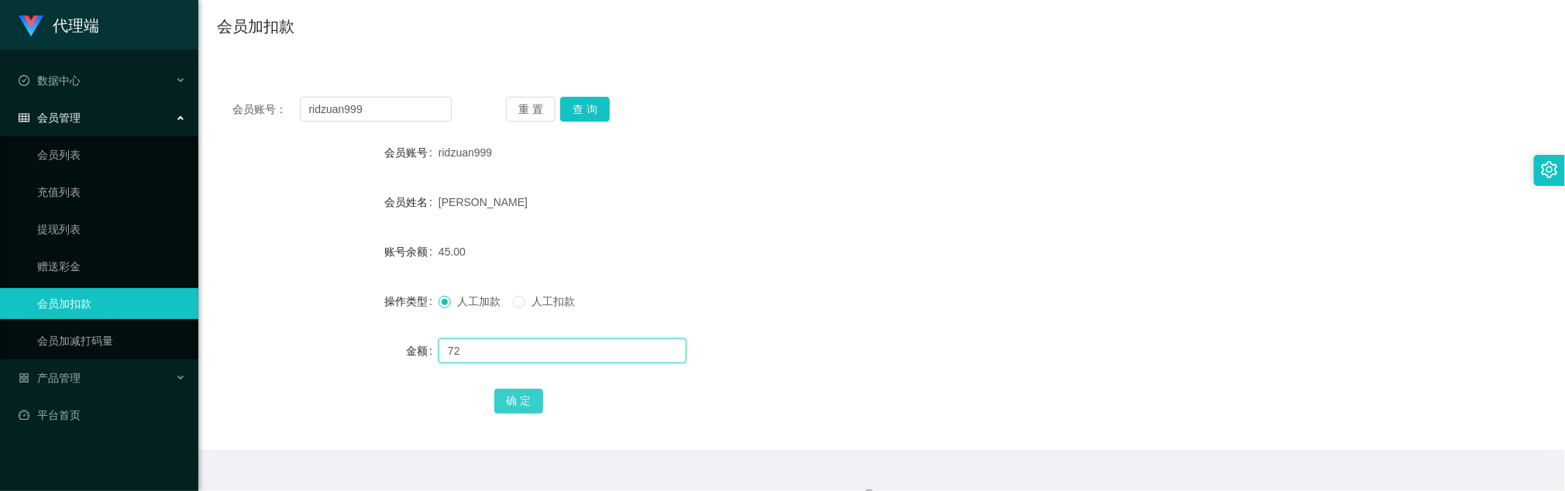
type input "72"
click at [523, 327] on button "确 定" at bounding box center [519, 401] width 50 height 25
click at [445, 115] on input "ridzuan999" at bounding box center [376, 109] width 152 height 25
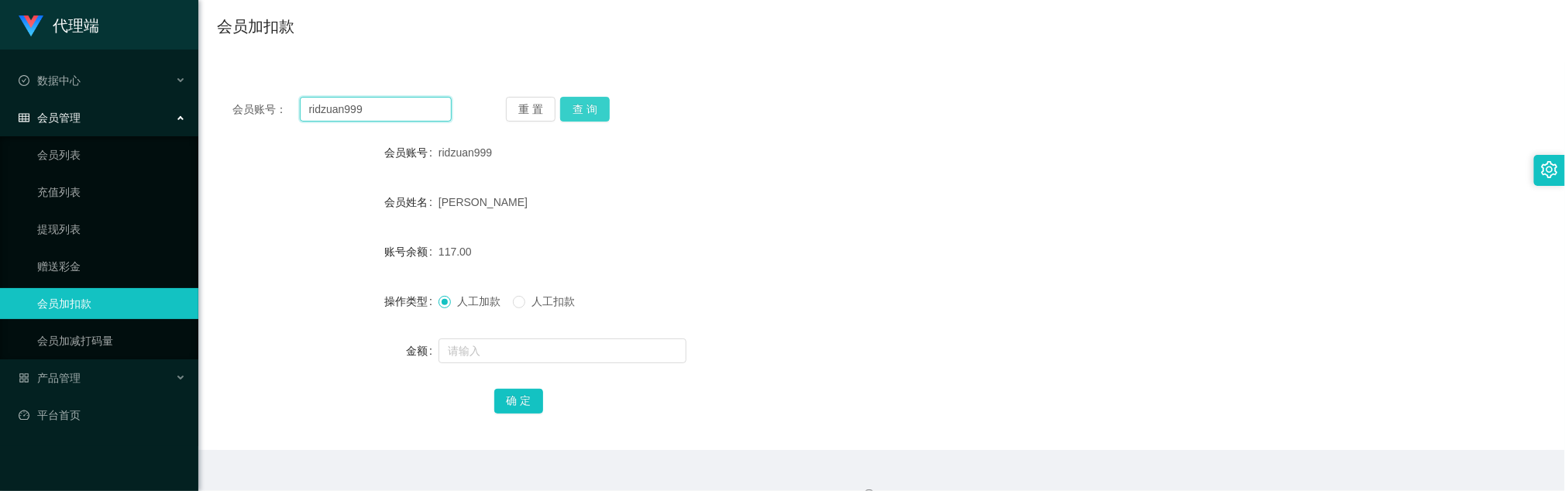
paste input "88540728"
click at [411, 112] on input "ridzuan99988540728" at bounding box center [376, 109] width 152 height 25
paste input "text"
drag, startPoint x: 584, startPoint y: 108, endPoint x: 401, endPoint y: 135, distance: 185.6
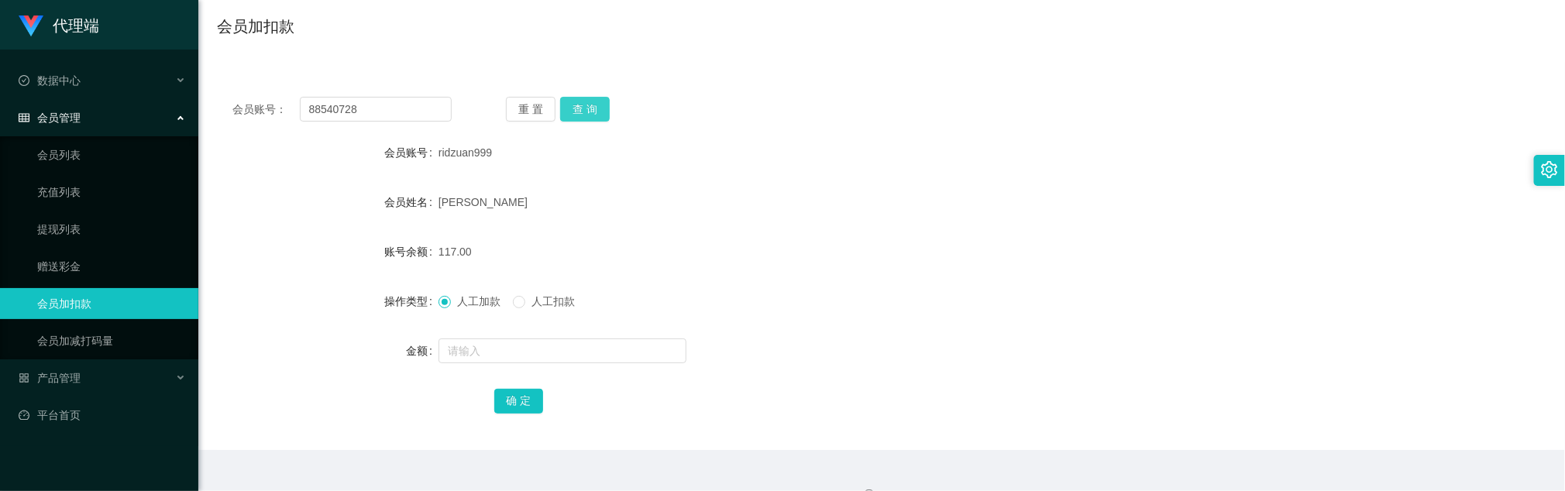
click at [584, 108] on button "查 询" at bounding box center [585, 109] width 50 height 25
drag, startPoint x: 854, startPoint y: 215, endPoint x: 975, endPoint y: 173, distance: 127.9
click at [862, 214] on div "张德良" at bounding box center [827, 202] width 776 height 31
drag, startPoint x: 683, startPoint y: 232, endPoint x: 659, endPoint y: 219, distance: 28.1
click at [674, 228] on form "会员账号 88540728 会员姓名 张德良 账号余额 123.00 操作类型 人工加款 人工扣款 金额 确 定" at bounding box center [882, 276] width 1330 height 279
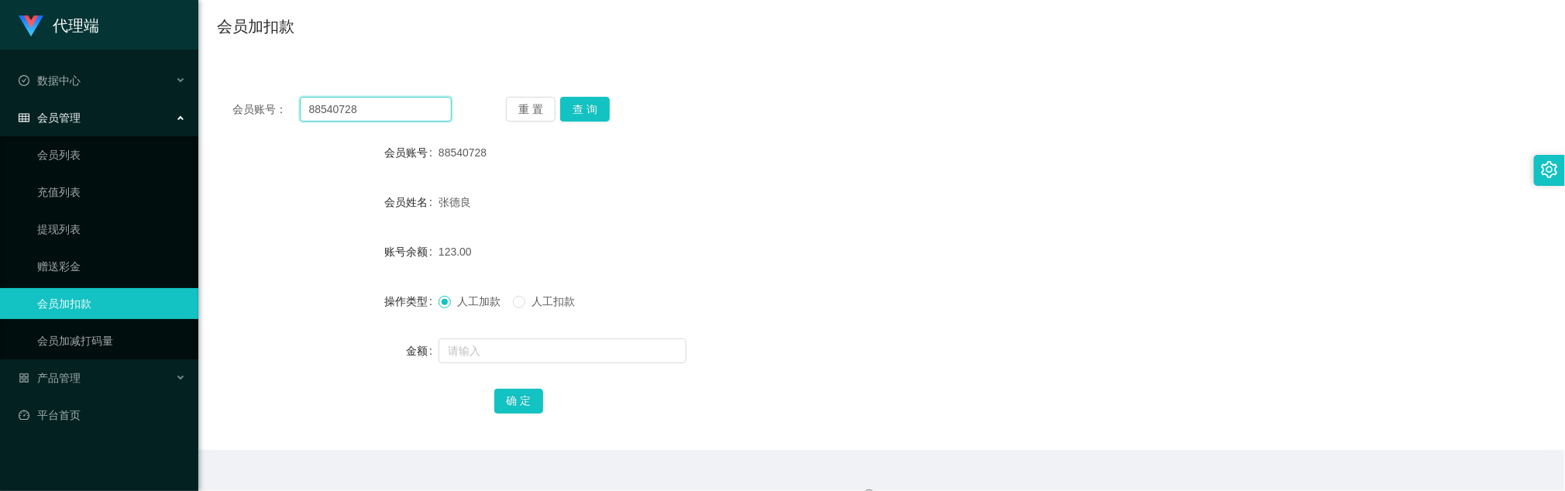
click at [401, 107] on input "88540728" at bounding box center [376, 109] width 152 height 25
click at [401, 105] on input "88540728" at bounding box center [376, 109] width 152 height 25
paste input "Foong"
click at [598, 109] on button "查 询" at bounding box center [585, 109] width 50 height 25
click at [431, 105] on input "Foong" at bounding box center [376, 109] width 152 height 25
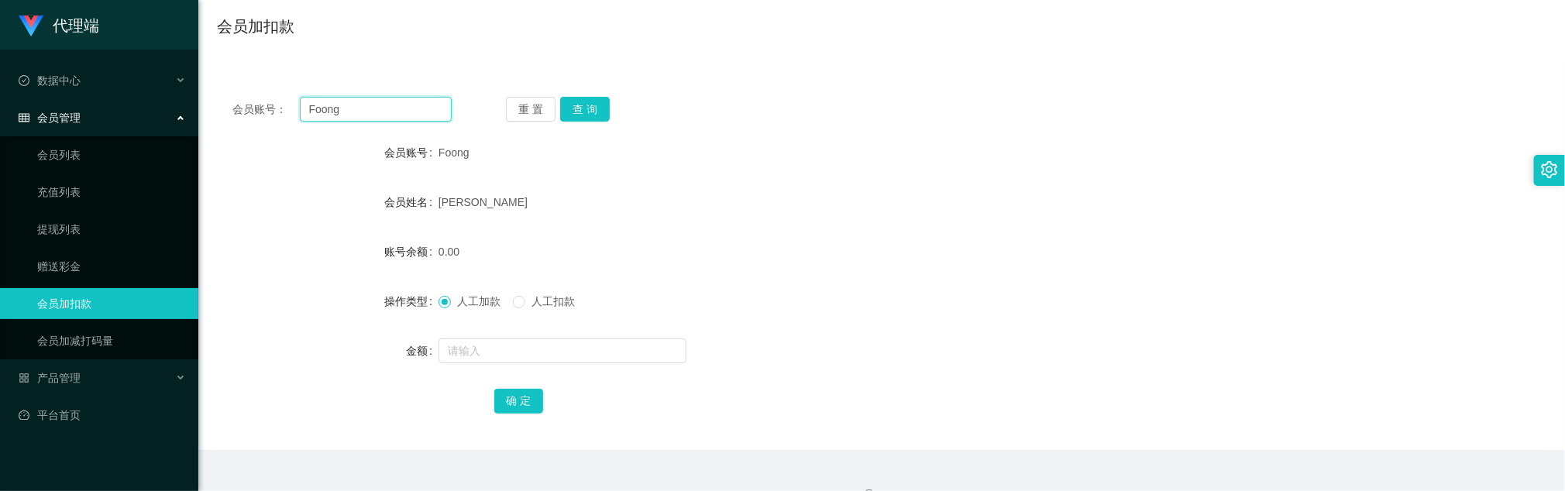
click at [431, 105] on input "Foong" at bounding box center [376, 109] width 152 height 25
paste input "ridzuan999"
type input "ridzuan999"
click at [580, 112] on button "查 询" at bounding box center [585, 109] width 50 height 25
click at [873, 251] on div "117.00" at bounding box center [827, 251] width 776 height 31
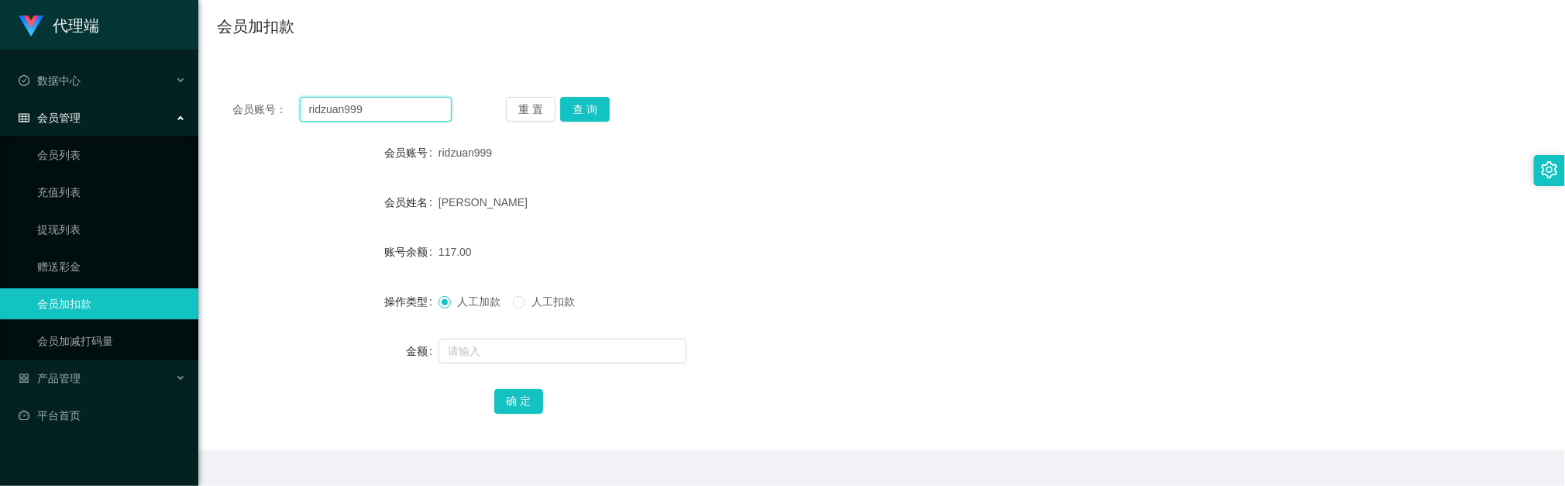
click at [425, 115] on input "ridzuan999" at bounding box center [376, 109] width 152 height 25
click at [590, 105] on button "查 询" at bounding box center [585, 109] width 50 height 25
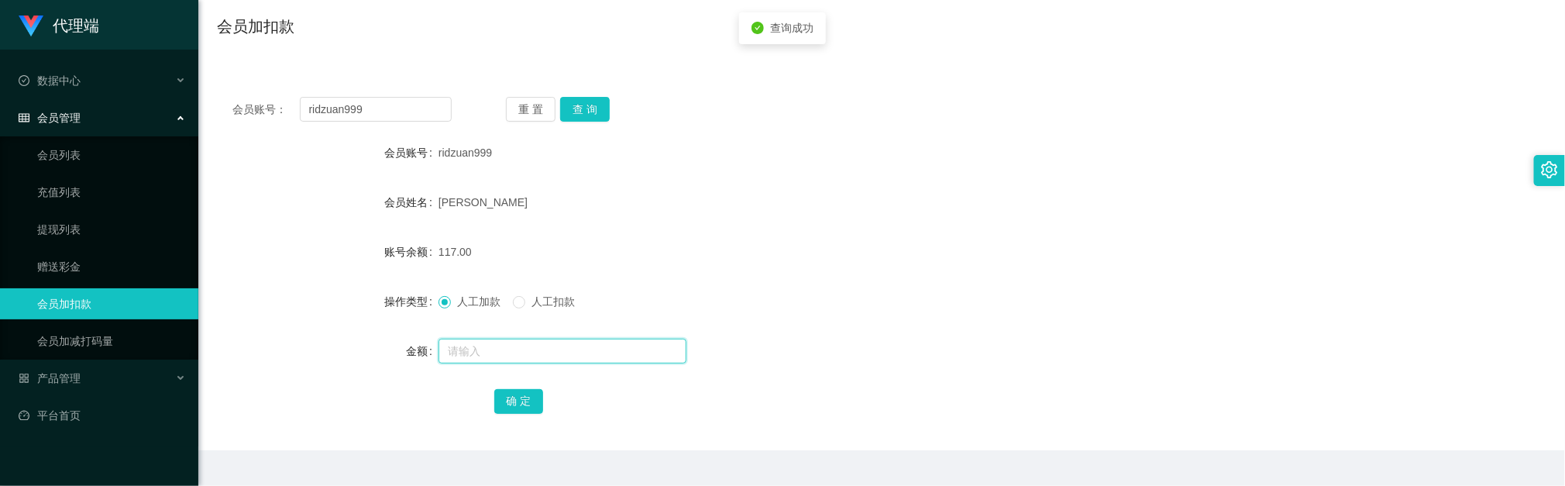
click at [496, 327] on input "text" at bounding box center [563, 351] width 248 height 25
type input "91"
click at [526, 327] on button "确 定" at bounding box center [519, 401] width 50 height 25
click at [742, 272] on form "会员账号 ridzuan999 会员姓名 muhd ridzuan bin mohd 账号余额 208.00 操作类型 人工加款 人工扣款 金额 确 定" at bounding box center [882, 276] width 1330 height 279
click at [373, 95] on div "会员账号： ridzuan999 重 置 查 询 会员账号 ridzuan999 会员姓名 muhd ridzuan bin mohd 账号余额 208.00…" at bounding box center [882, 265] width 1330 height 369
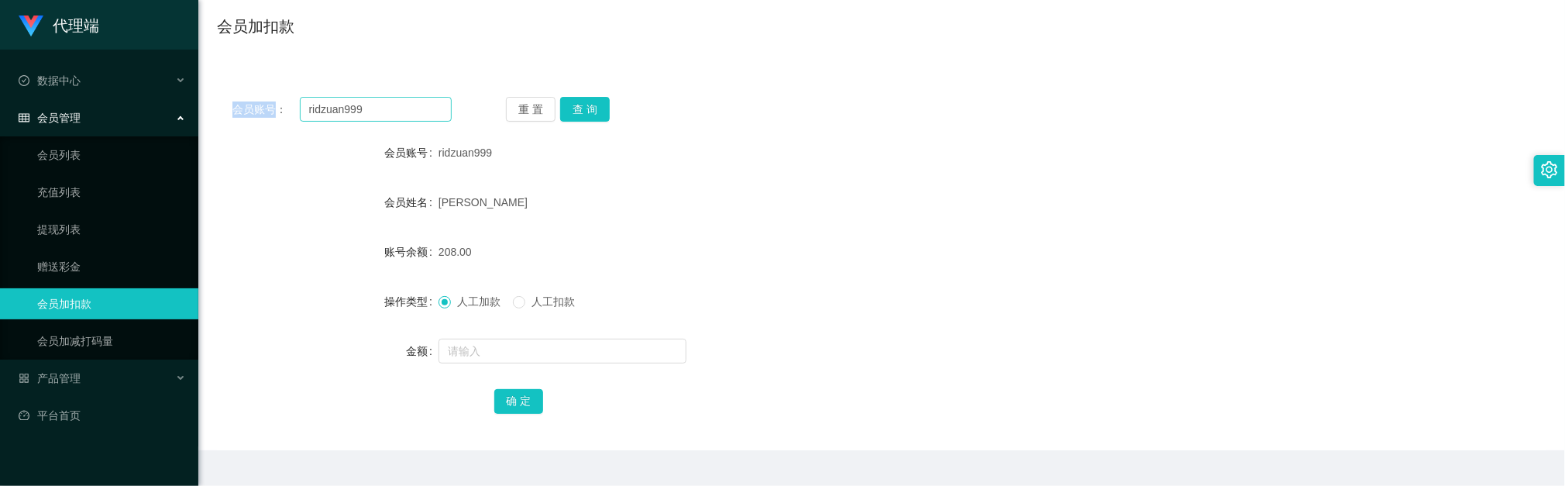
click at [373, 94] on div "会员账号： ridzuan999 重 置 查 询 会员账号 ridzuan999 会员姓名 muhd ridzuan bin mohd 账号余额 208.00…" at bounding box center [882, 265] width 1330 height 369
click at [377, 105] on input "ridzuan999" at bounding box center [376, 109] width 152 height 25
drag, startPoint x: 377, startPoint y: 105, endPoint x: 498, endPoint y: 107, distance: 120.9
click at [377, 105] on input "ridzuan999" at bounding box center [376, 109] width 152 height 25
paste input "88540728"
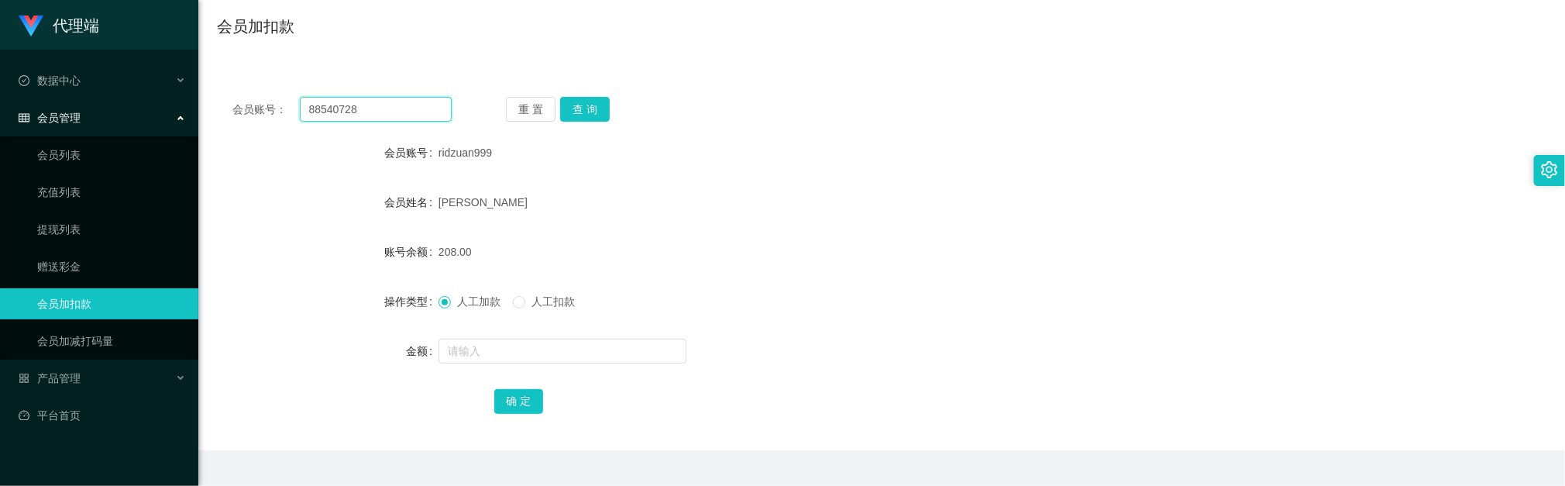
type input "88540728"
click at [570, 103] on button "查 询" at bounding box center [585, 109] width 50 height 25
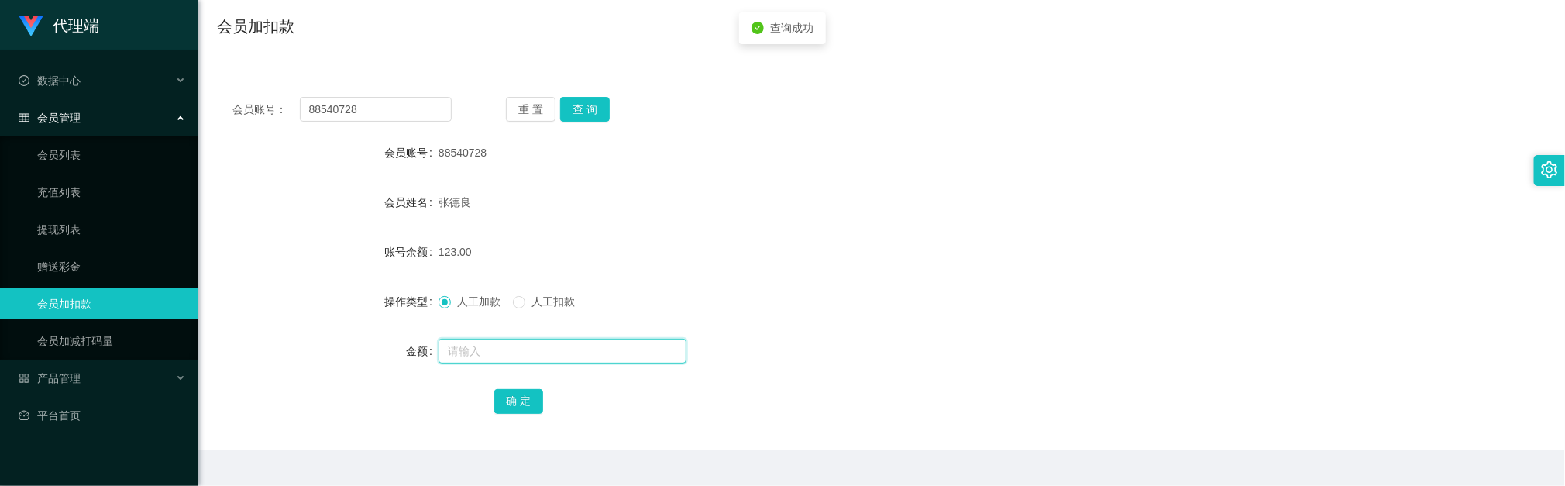
click at [496, 327] on input "text" at bounding box center [563, 351] width 248 height 25
type input "85"
click at [528, 327] on button "确 定" at bounding box center [519, 401] width 50 height 25
click at [816, 265] on div "208.00" at bounding box center [827, 251] width 776 height 31
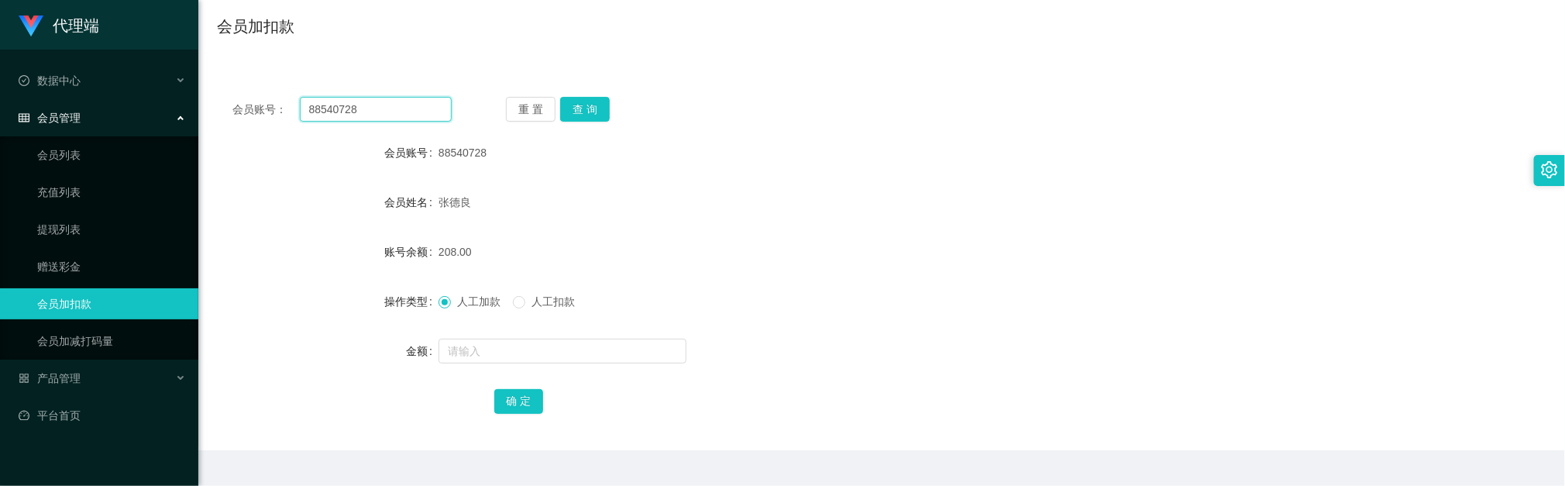
click at [402, 100] on input "88540728" at bounding box center [376, 109] width 152 height 25
paste input "Foong"
type input "Foong"
click at [595, 112] on button "查 询" at bounding box center [585, 109] width 50 height 25
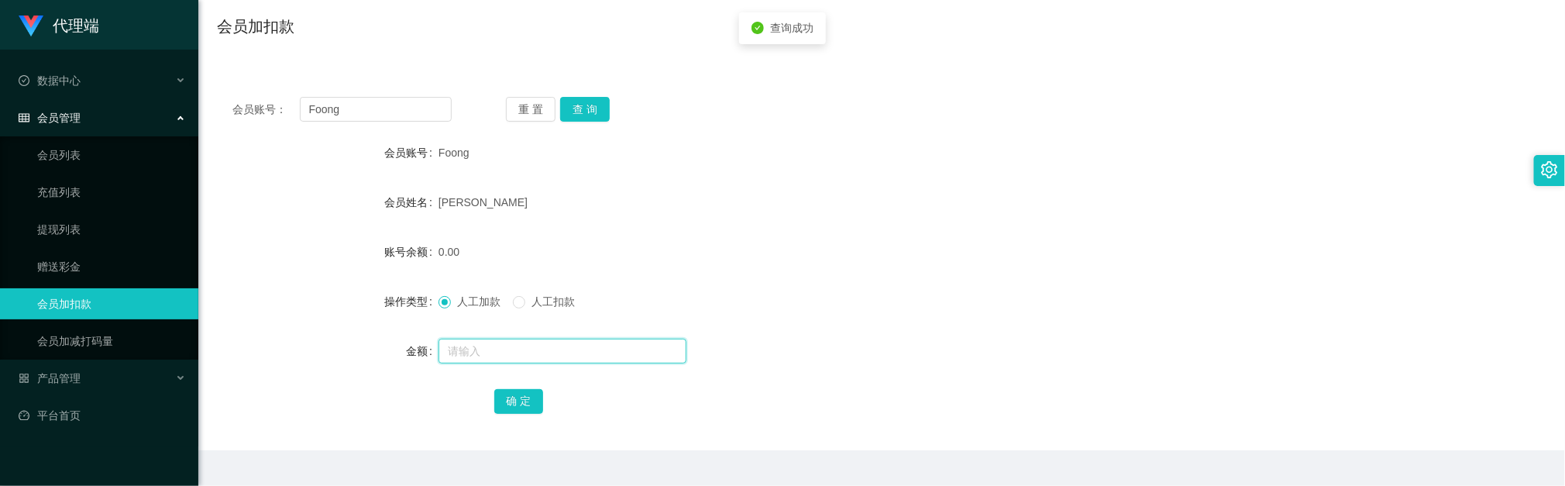
click at [504, 327] on input "text" at bounding box center [563, 351] width 248 height 25
type input "208"
click at [521, 327] on button "确 定" at bounding box center [519, 401] width 50 height 25
click at [700, 246] on div "208.00" at bounding box center [827, 251] width 776 height 31
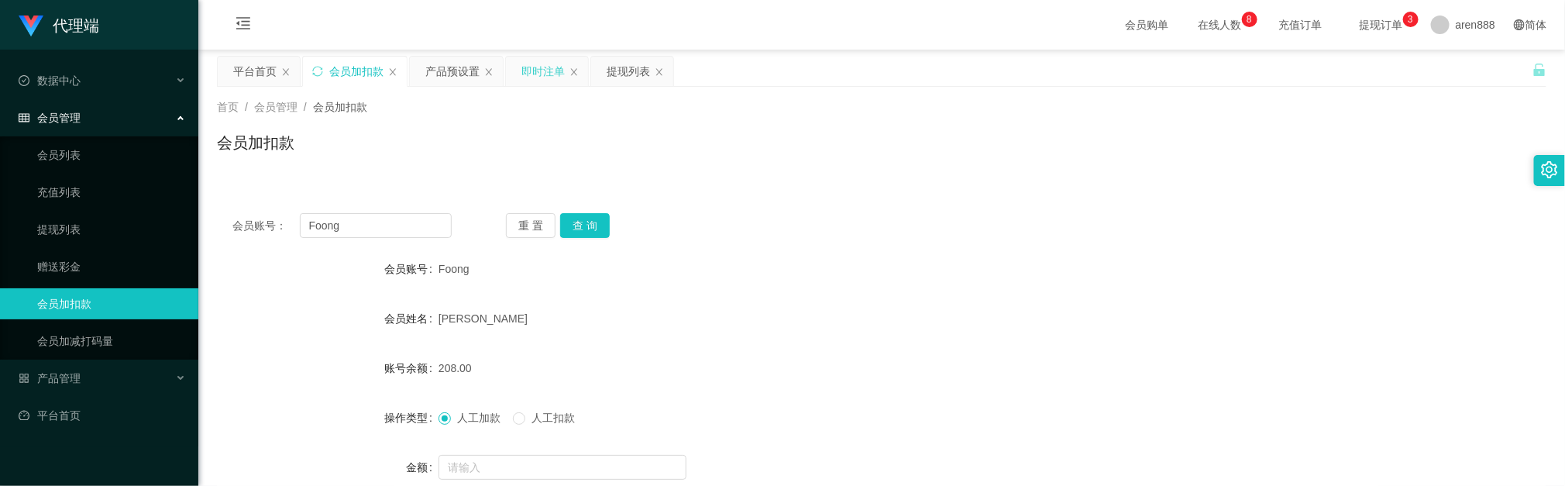
click at [542, 67] on div "即时注单" at bounding box center [542, 71] width 43 height 29
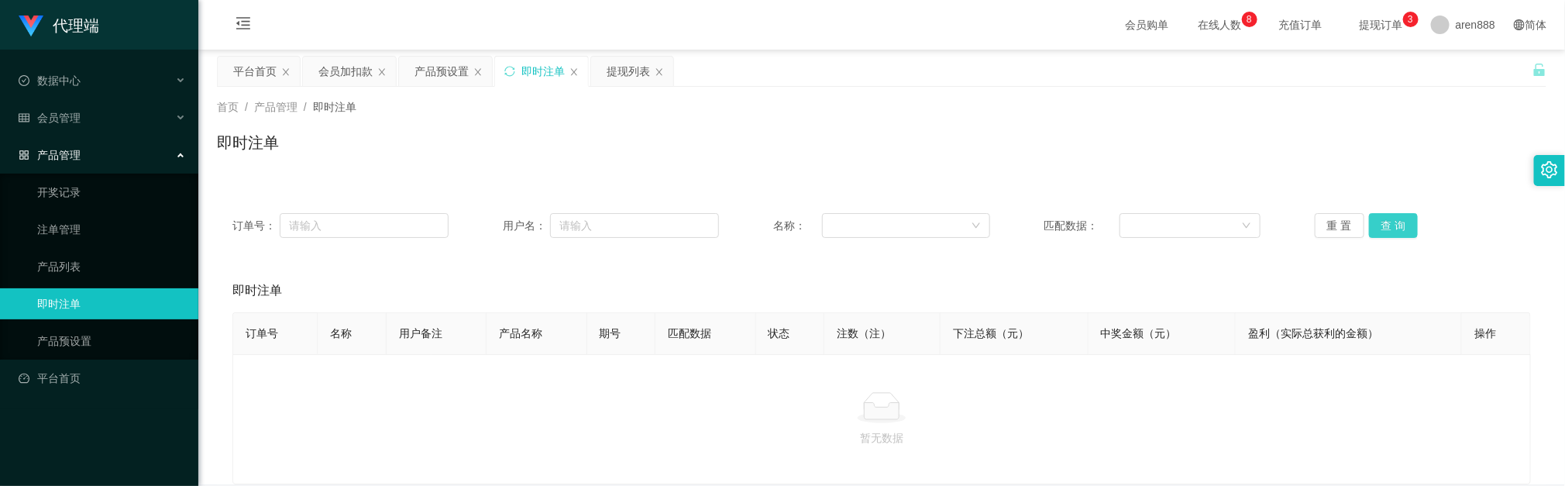
click at [1043, 235] on button "查 询" at bounding box center [1394, 225] width 50 height 25
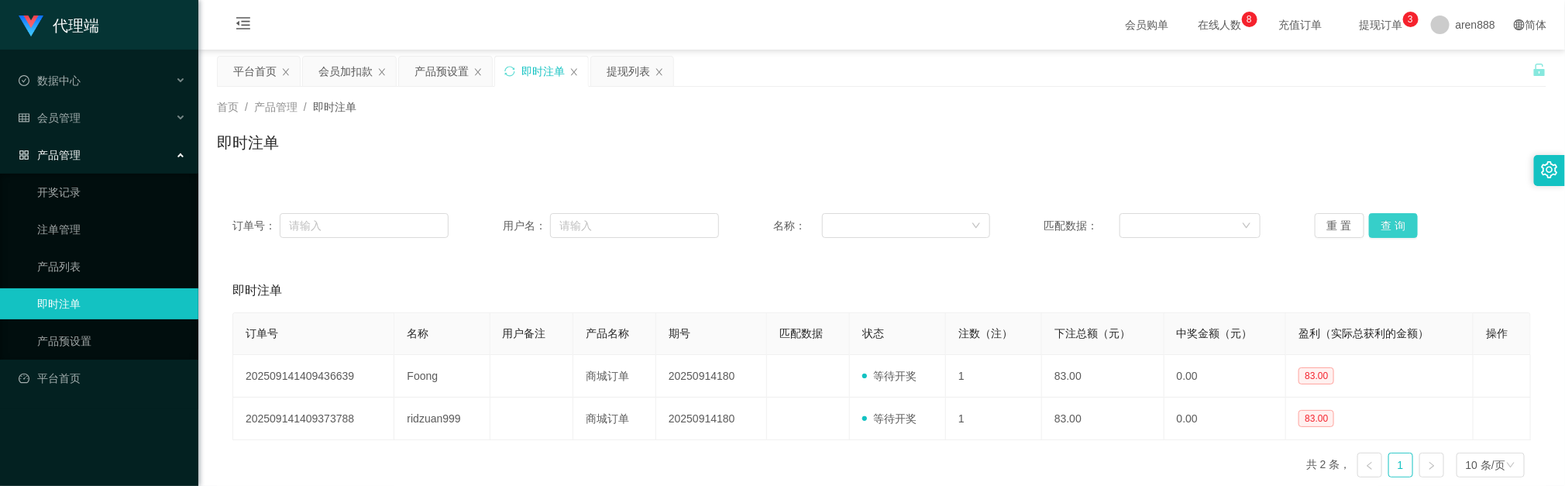
scroll to position [79, 0]
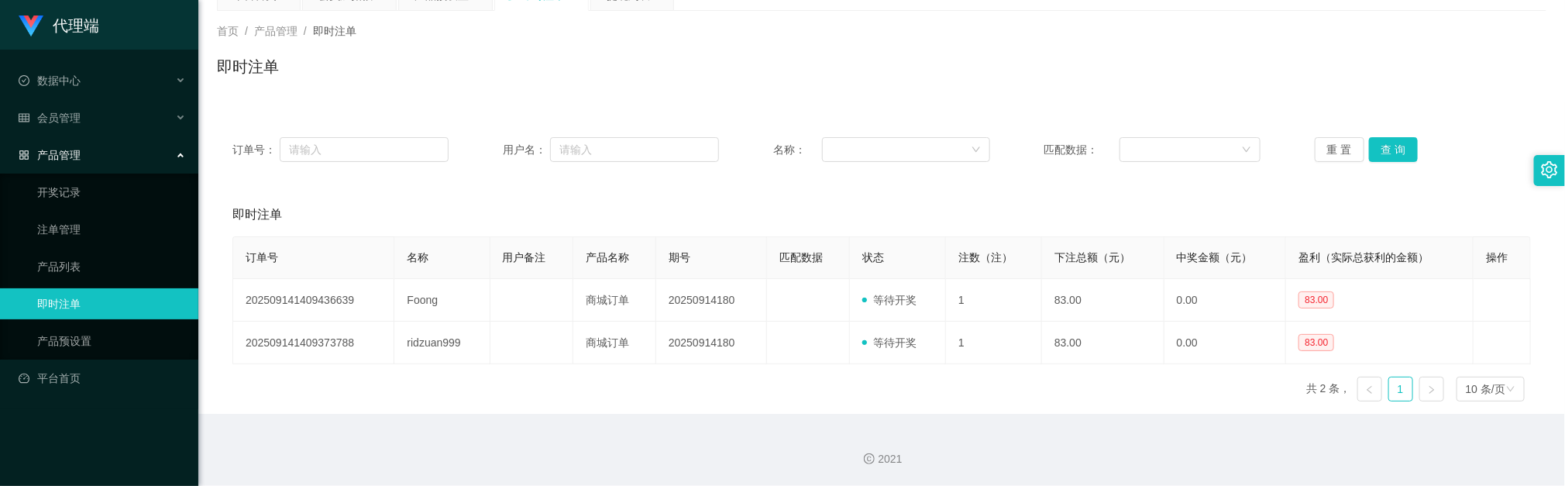
drag, startPoint x: 805, startPoint y: 101, endPoint x: 817, endPoint y: 101, distance: 11.6
click at [812, 103] on div "订单号： 用户名： 名称： 匹配数据： 重 置 查 询 即时注单 订单号 名称 用户备注 产品名称 期号 匹配数据 状态 注数（注） 下注总额（元） 中奖金额…" at bounding box center [882, 258] width 1330 height 311
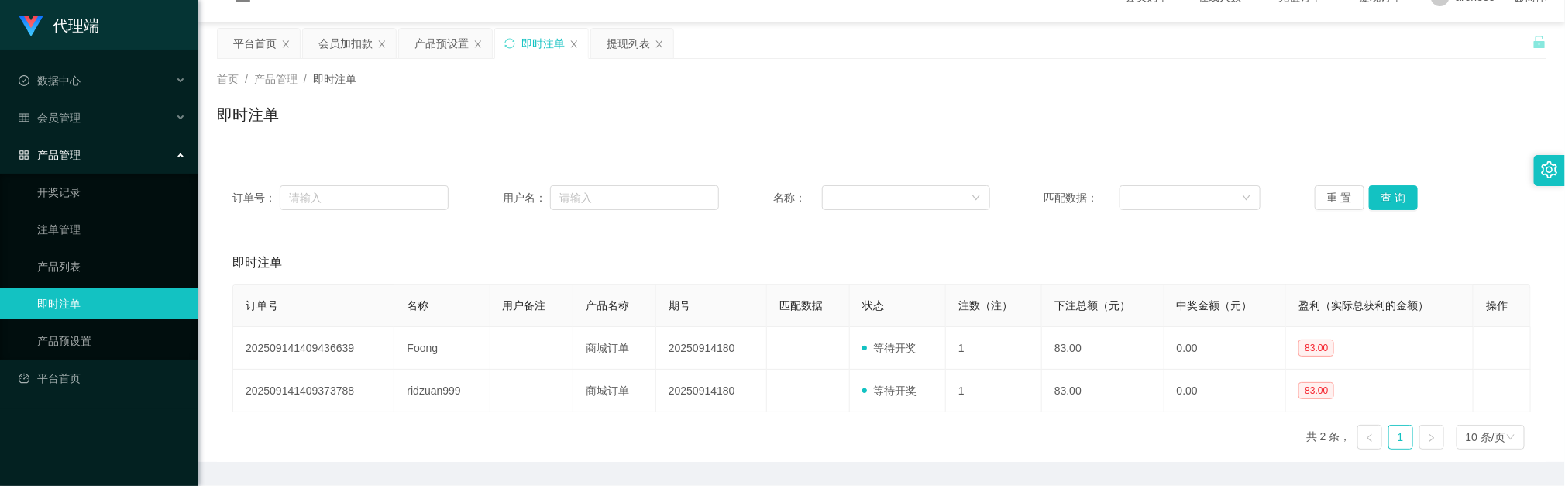
scroll to position [0, 0]
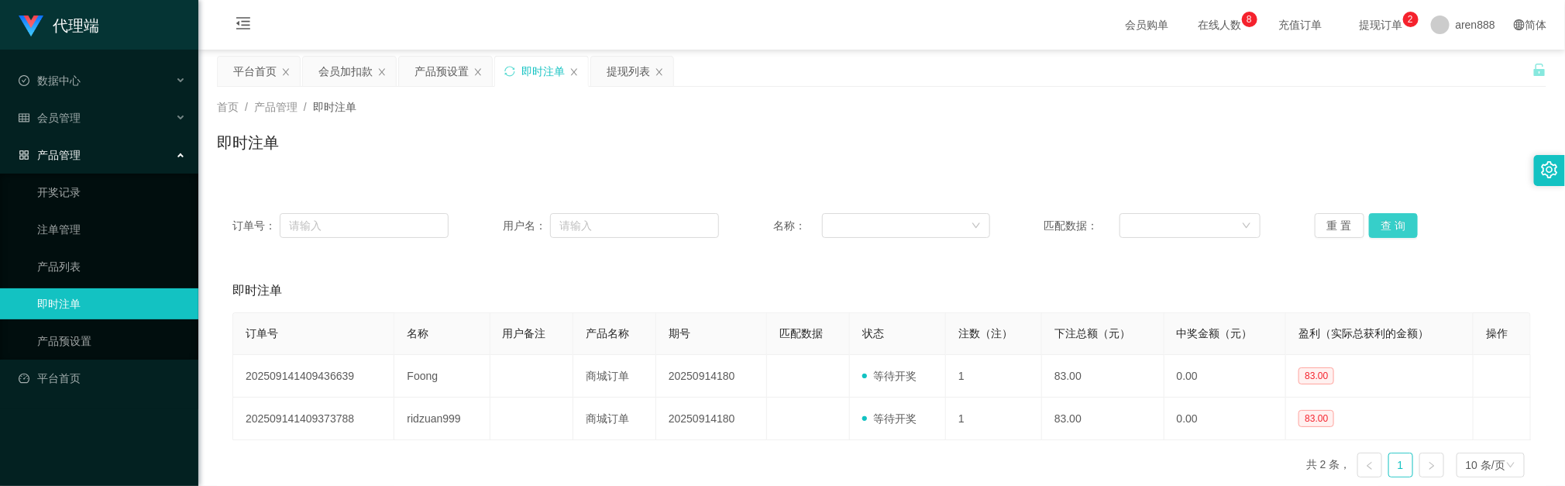
click at [1043, 229] on button "查 询" at bounding box center [1394, 225] width 50 height 25
click at [1043, 228] on button "查 询" at bounding box center [1394, 225] width 50 height 25
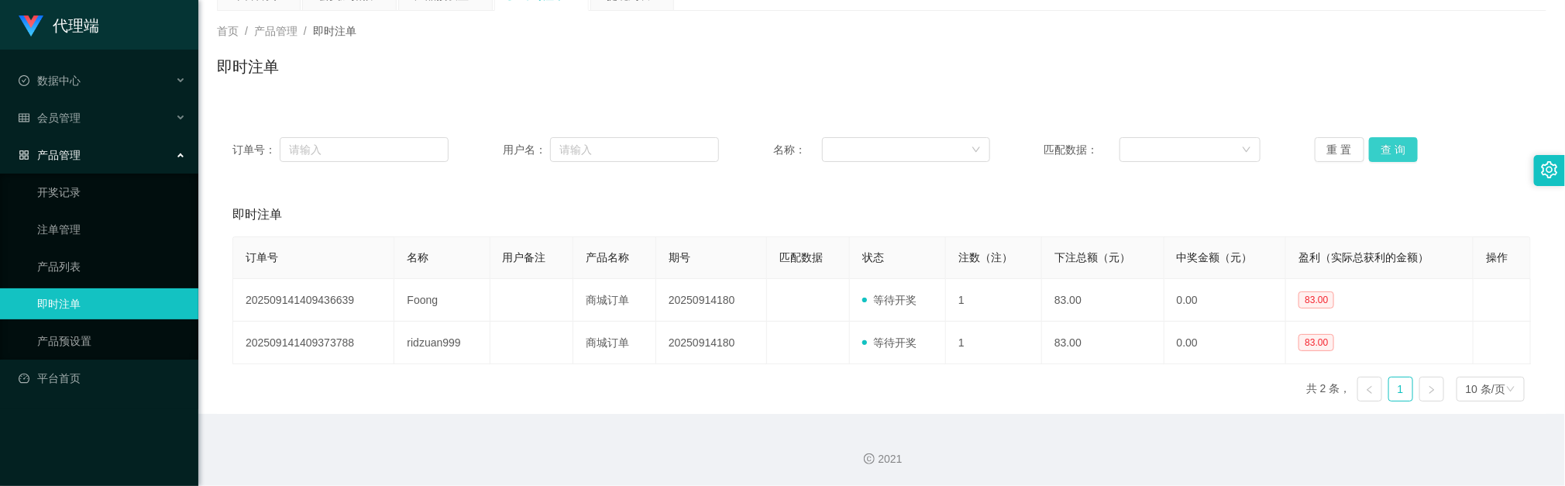
click at [1043, 142] on button "查 询" at bounding box center [1394, 149] width 50 height 25
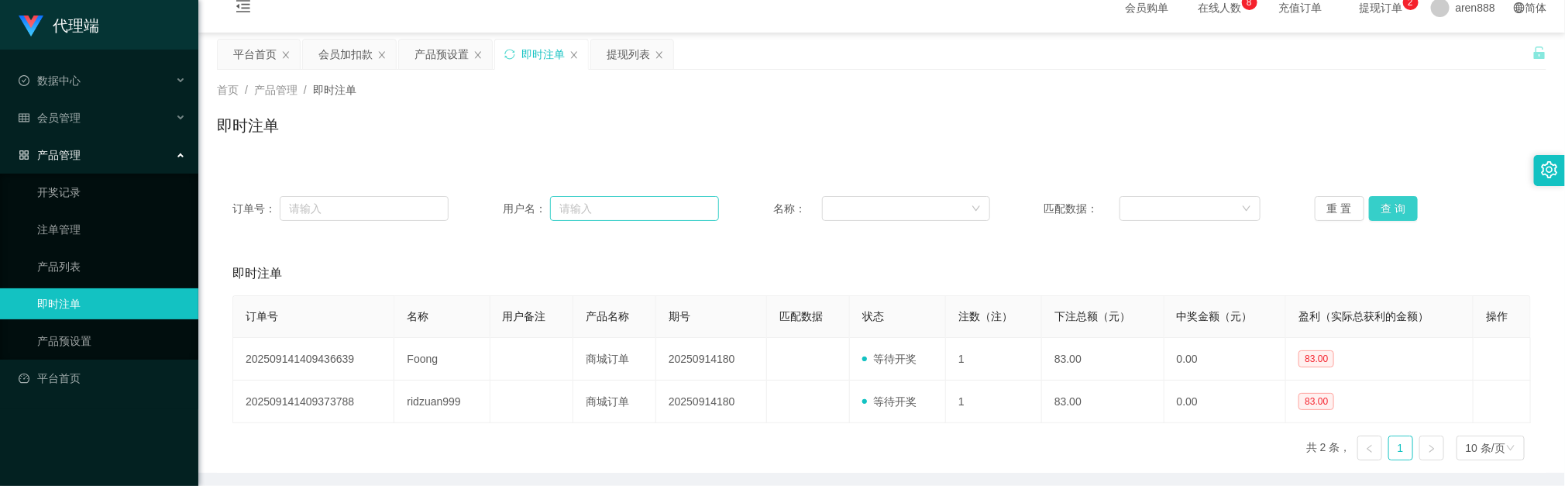
scroll to position [0, 0]
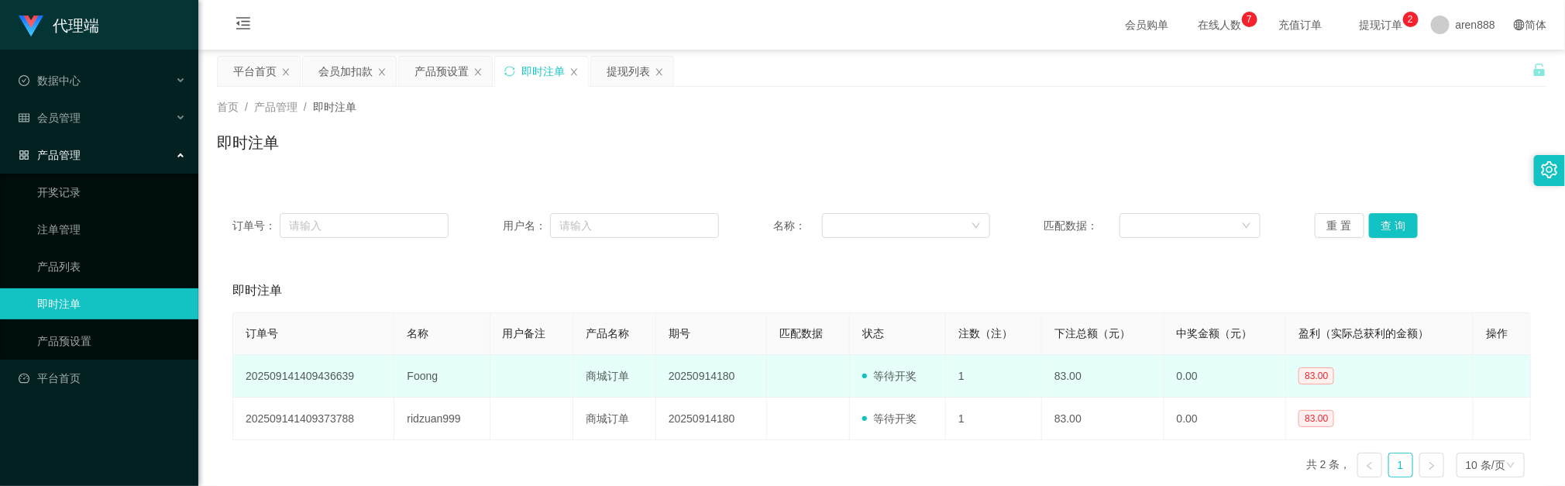
click at [421, 327] on td "Foong" at bounding box center [441, 376] width 95 height 43
copy td "Foong"
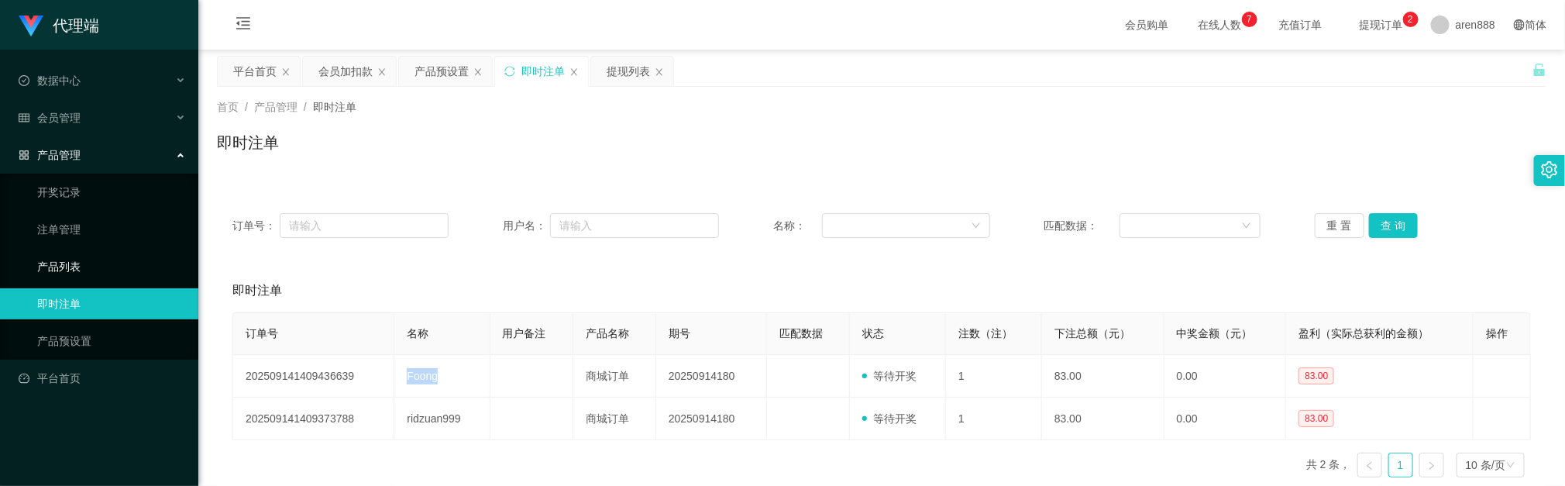
click at [109, 270] on link "产品列表" at bounding box center [111, 266] width 149 height 31
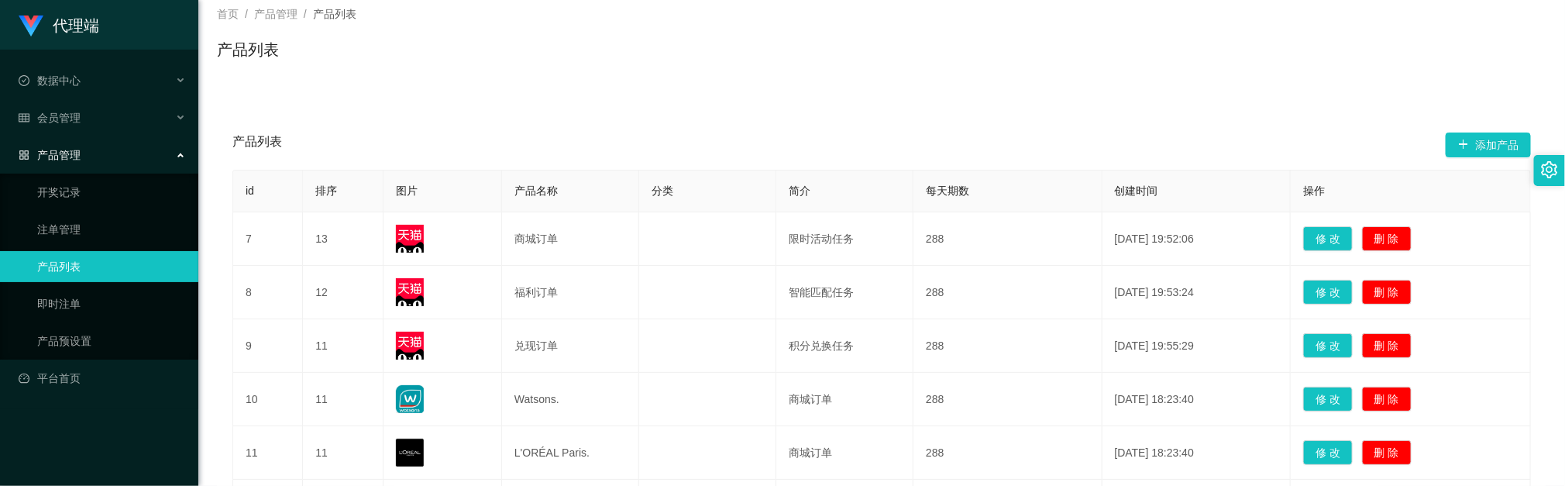
scroll to position [116, 0]
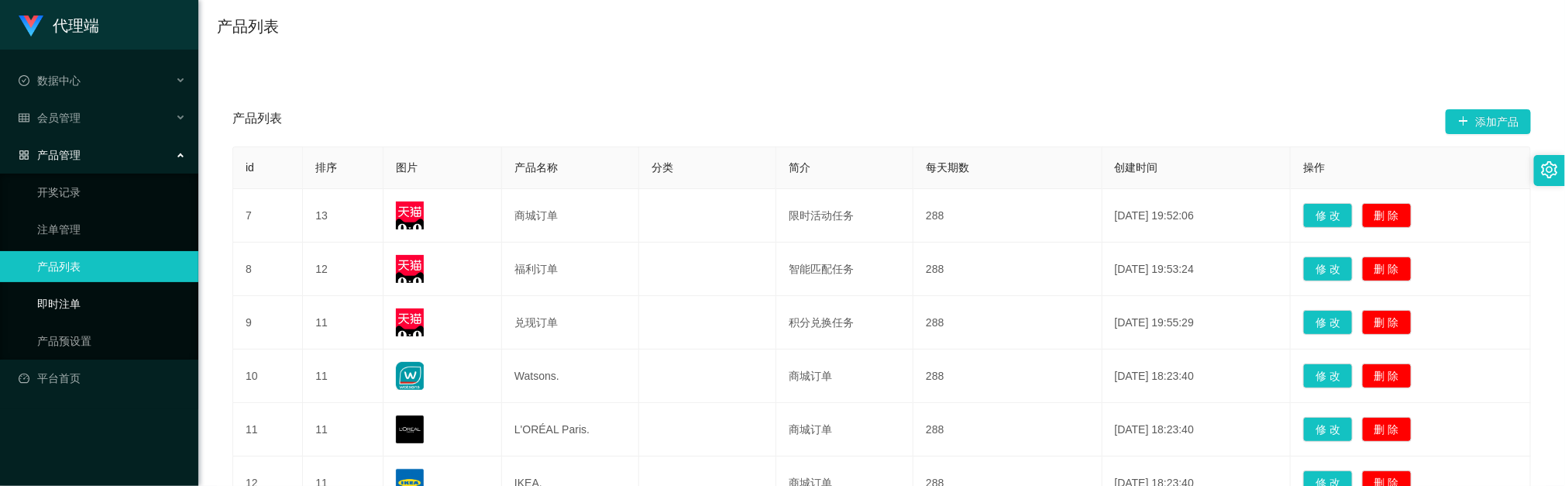
click at [86, 308] on link "即时注单" at bounding box center [111, 303] width 149 height 31
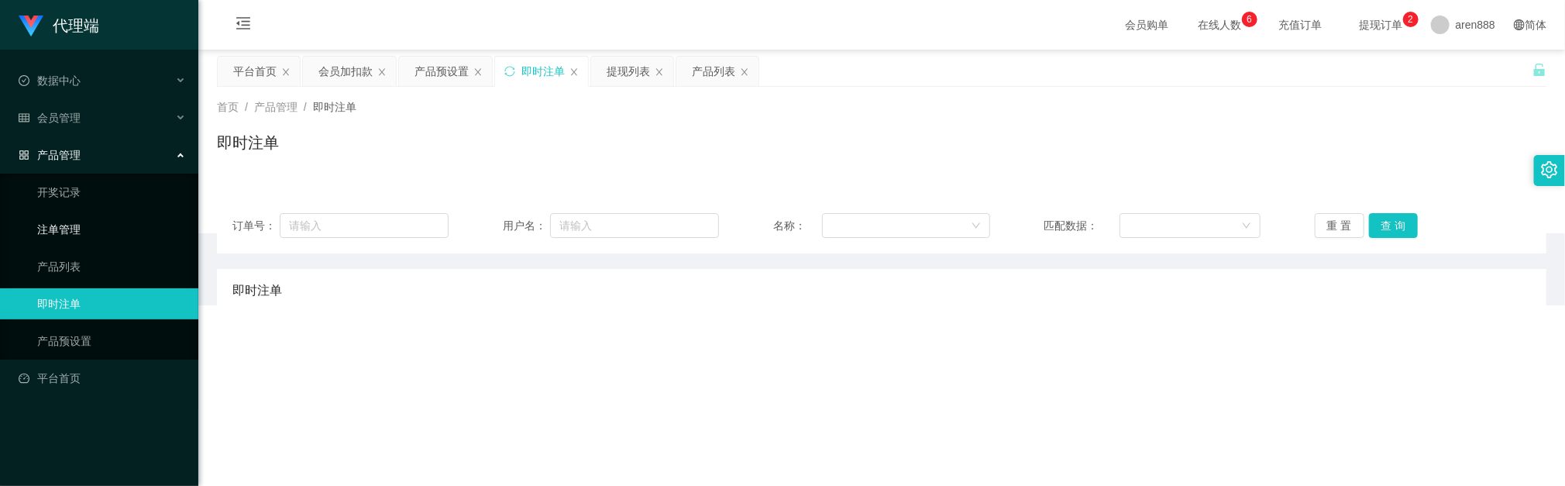
click at [114, 214] on link "注单管理" at bounding box center [111, 229] width 149 height 31
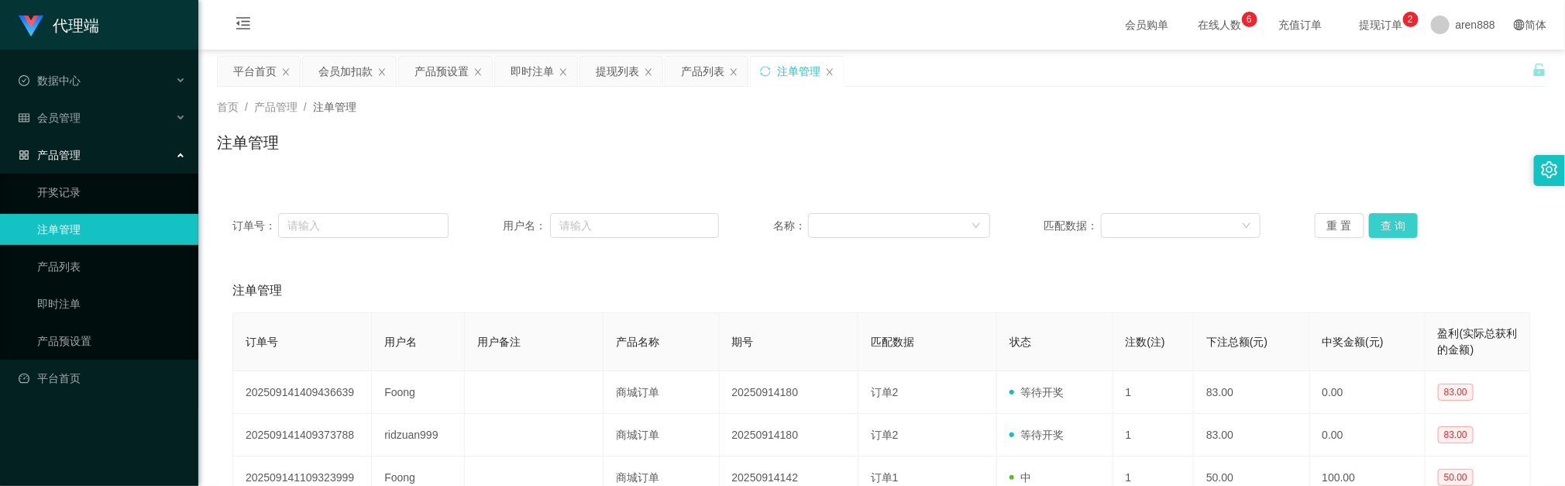
click at [1043, 222] on button "查 询" at bounding box center [1394, 225] width 50 height 25
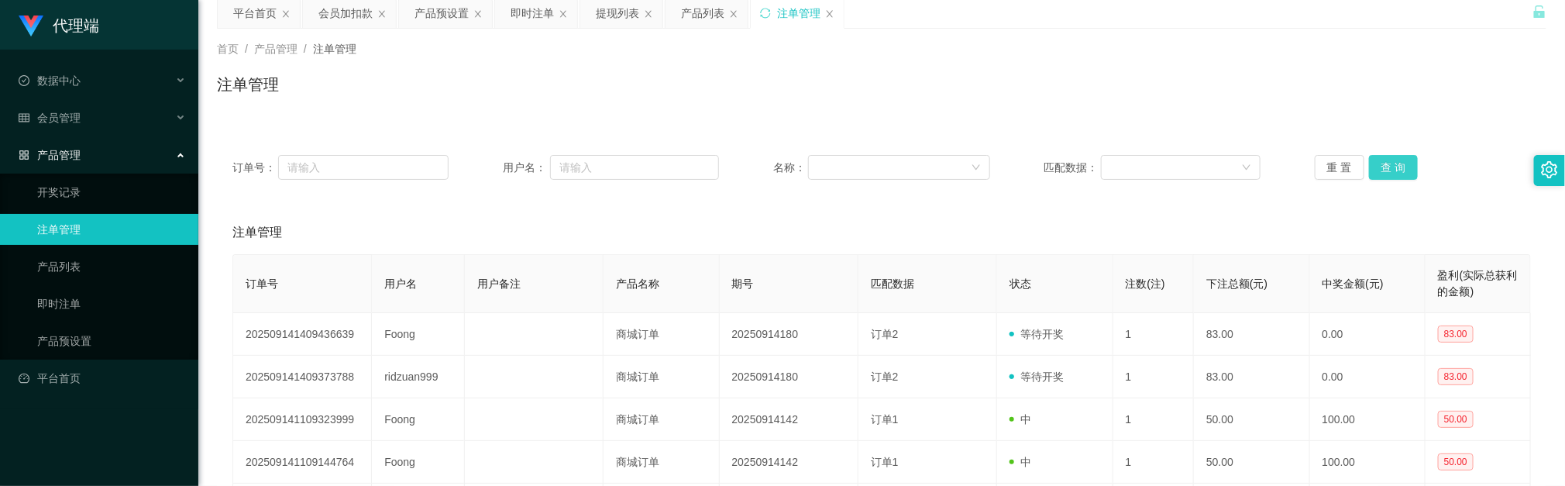
scroll to position [116, 0]
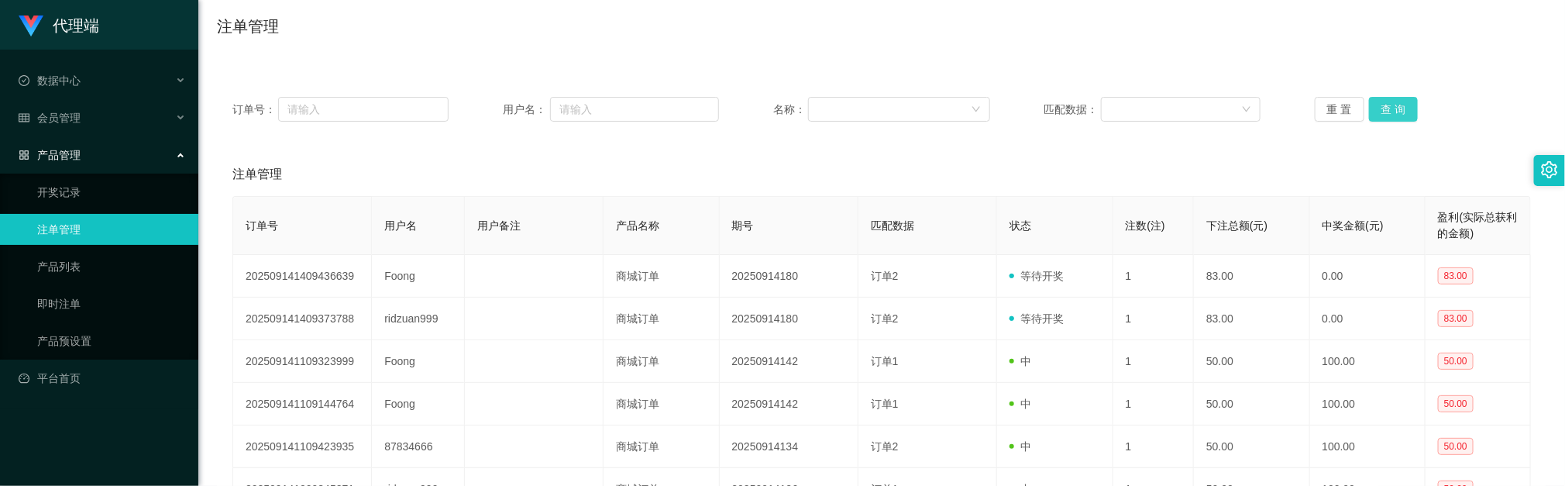
click at [1043, 102] on button "查 询" at bounding box center [1394, 109] width 50 height 25
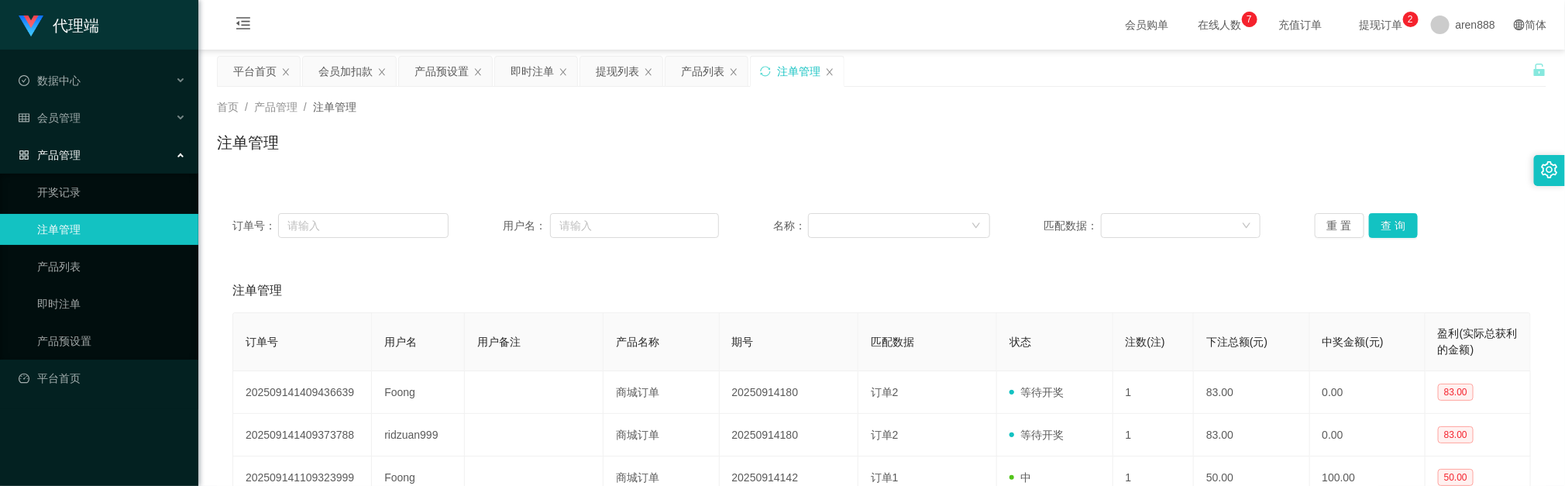
click at [652, 174] on div "首页 / 产品管理 / 注单管理 / 注单管理" at bounding box center [881, 133] width 1367 height 92
click at [742, 72] on div "产品列表" at bounding box center [707, 71] width 82 height 29
click at [738, 73] on icon "图标: close" at bounding box center [733, 71] width 9 height 9
click at [652, 72] on icon "图标: close" at bounding box center [648, 71] width 9 height 9
click at [565, 68] on icon "图标: close" at bounding box center [563, 71] width 9 height 9
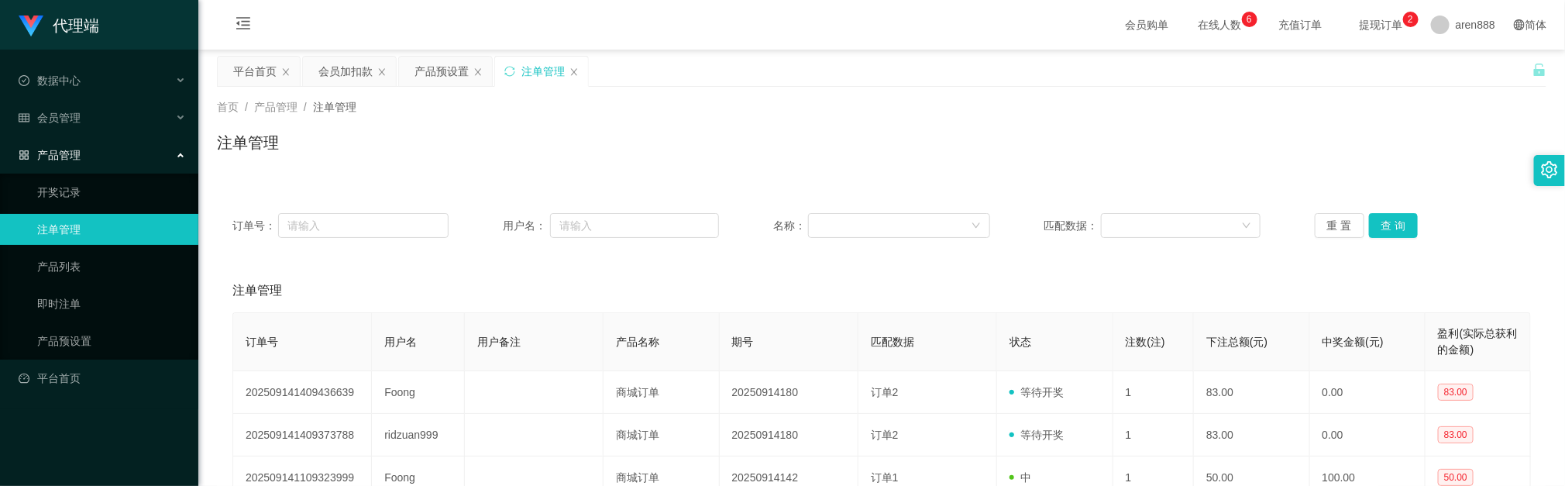
drag, startPoint x: 1362, startPoint y: 138, endPoint x: 1383, endPoint y: 170, distance: 38.7
click at [1043, 138] on div "注单管理" at bounding box center [882, 149] width 1330 height 36
click at [1043, 221] on button "查 询" at bounding box center [1394, 225] width 50 height 25
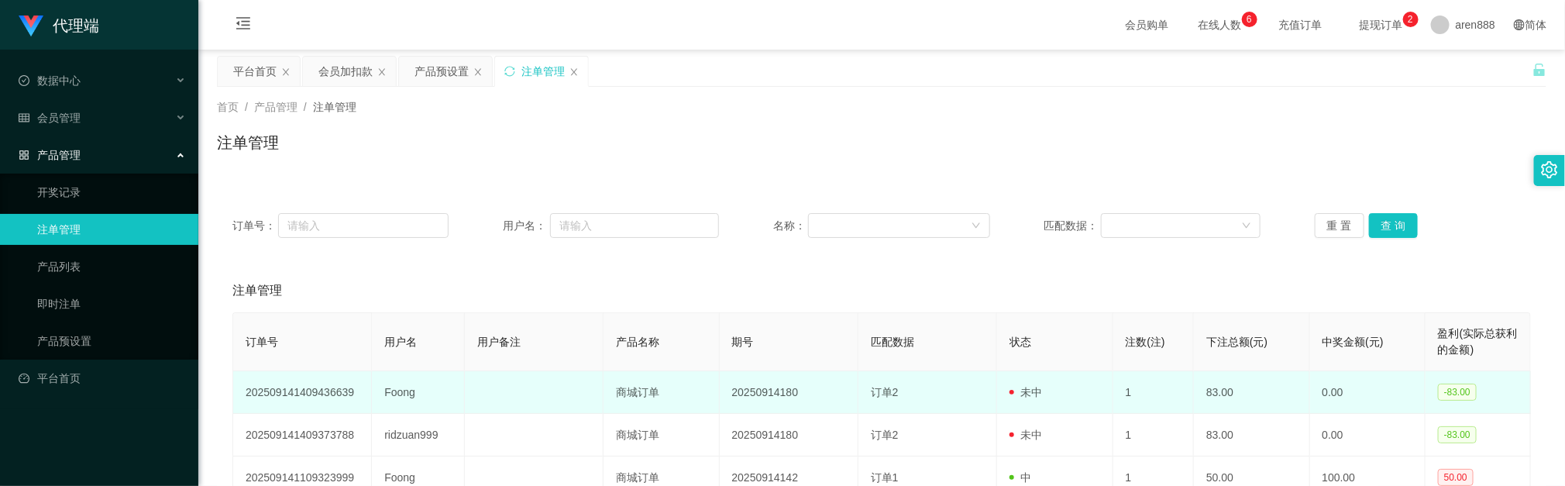
click at [393, 327] on td "Foong" at bounding box center [418, 392] width 93 height 43
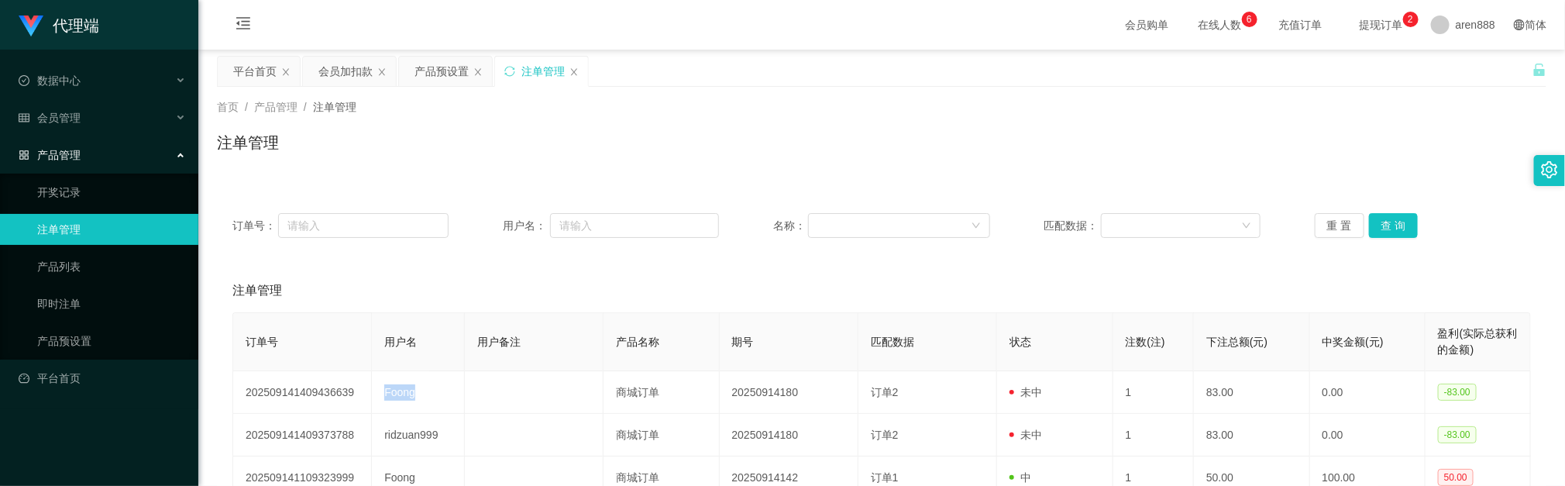
copy td "Foong"
click at [830, 138] on div "注单管理" at bounding box center [882, 149] width 1330 height 36
drag, startPoint x: 119, startPoint y: 224, endPoint x: 336, endPoint y: 71, distance: 265.7
click at [324, 71] on div "会员加扣款" at bounding box center [345, 71] width 54 height 29
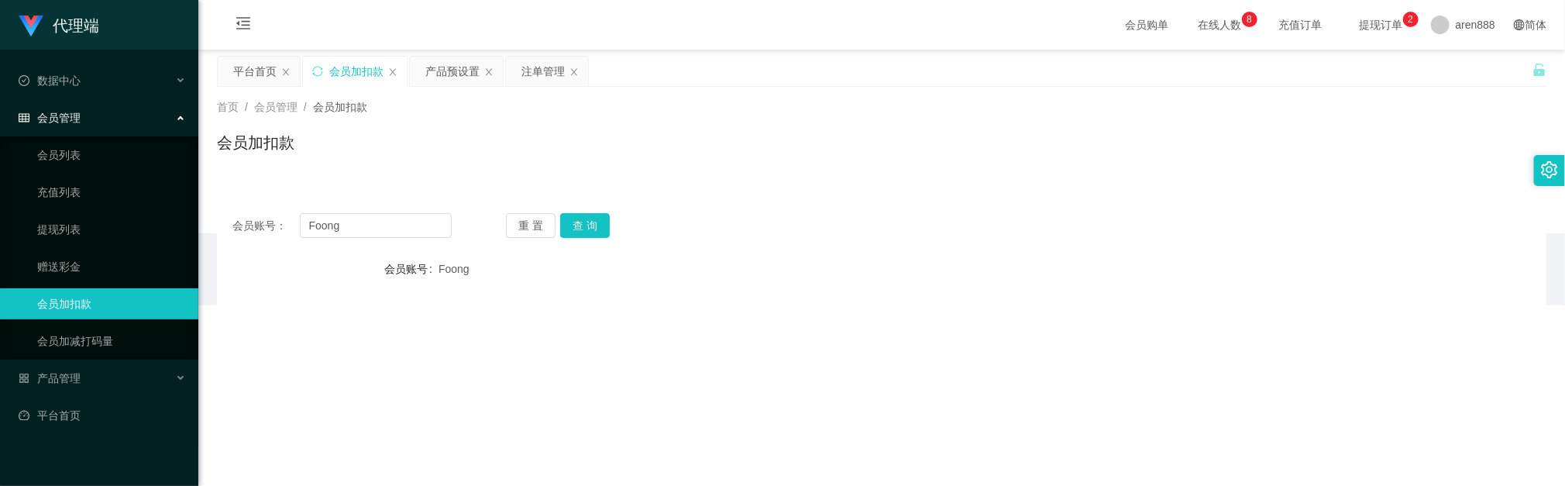
click at [342, 71] on div "会员加扣款" at bounding box center [356, 71] width 54 height 29
click at [418, 242] on div "会员账号： Foong 重 置 查 询 会员账号 Foong 会员姓名 Khong chin foong 账号余额 208.00 操作类型 人工加款 人工扣款…" at bounding box center [882, 382] width 1330 height 369
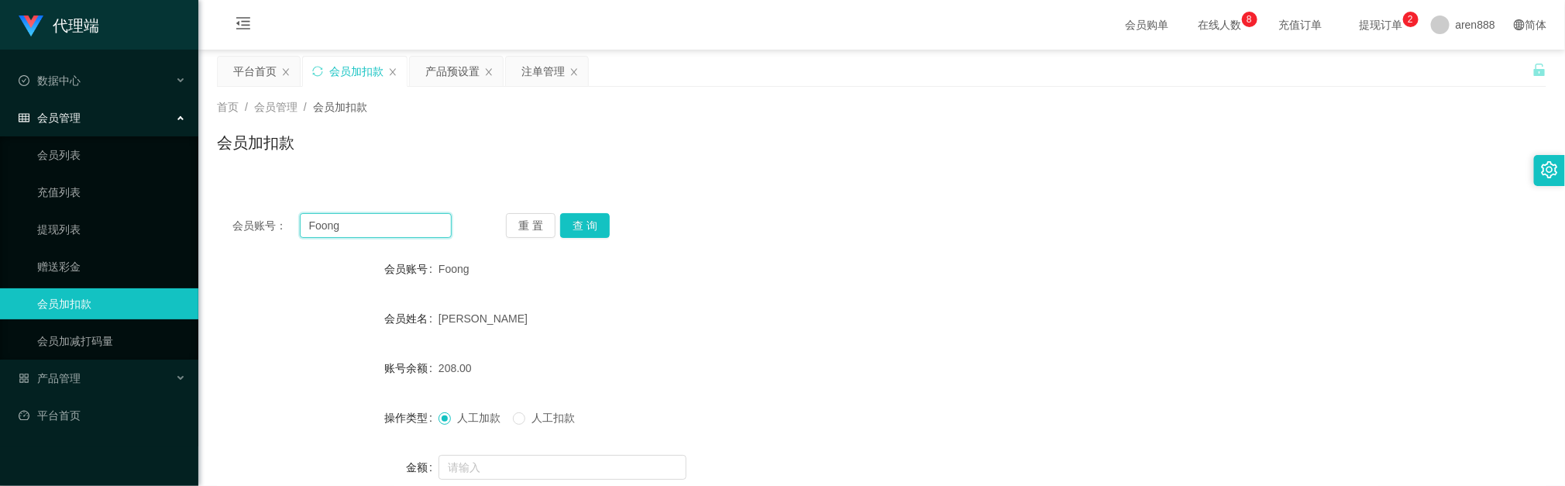
click at [418, 232] on input "Foong" at bounding box center [376, 225] width 152 height 25
click at [418, 230] on input "Foong" at bounding box center [376, 225] width 152 height 25
paste input "Foong"
click at [418, 231] on input "FoongFoong" at bounding box center [376, 225] width 152 height 25
drag, startPoint x: 418, startPoint y: 231, endPoint x: 440, endPoint y: 230, distance: 21.7
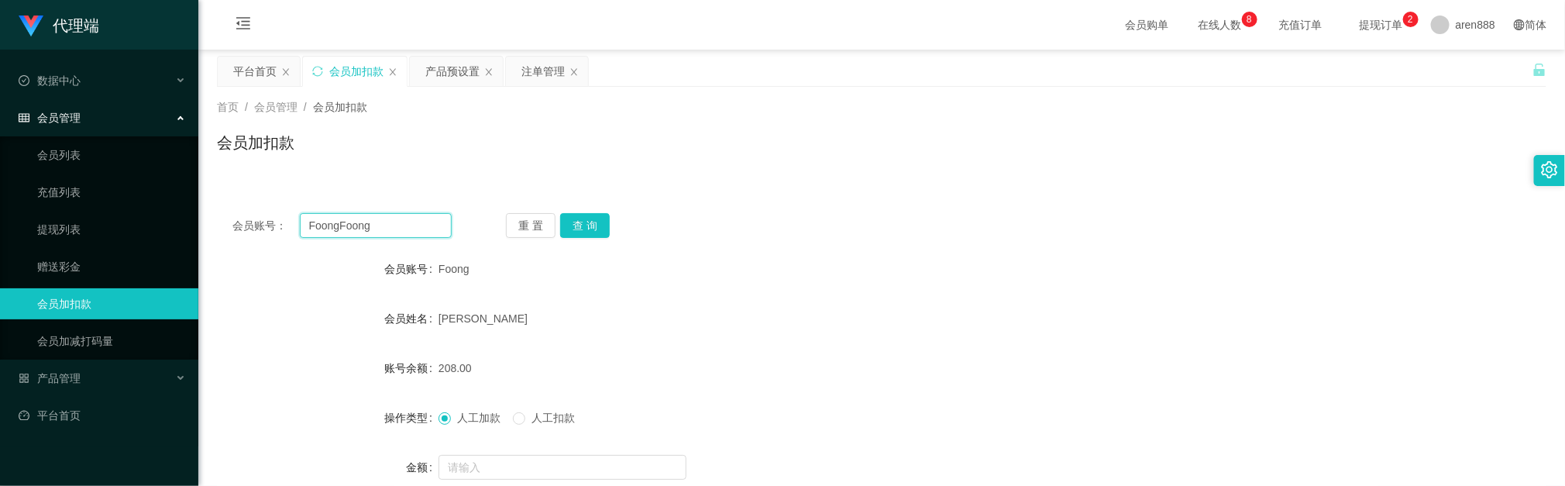
click at [418, 231] on input "FoongFoong" at bounding box center [376, 225] width 152 height 25
paste input "text"
type input "Foong"
click at [593, 221] on button "查 询" at bounding box center [585, 225] width 50 height 25
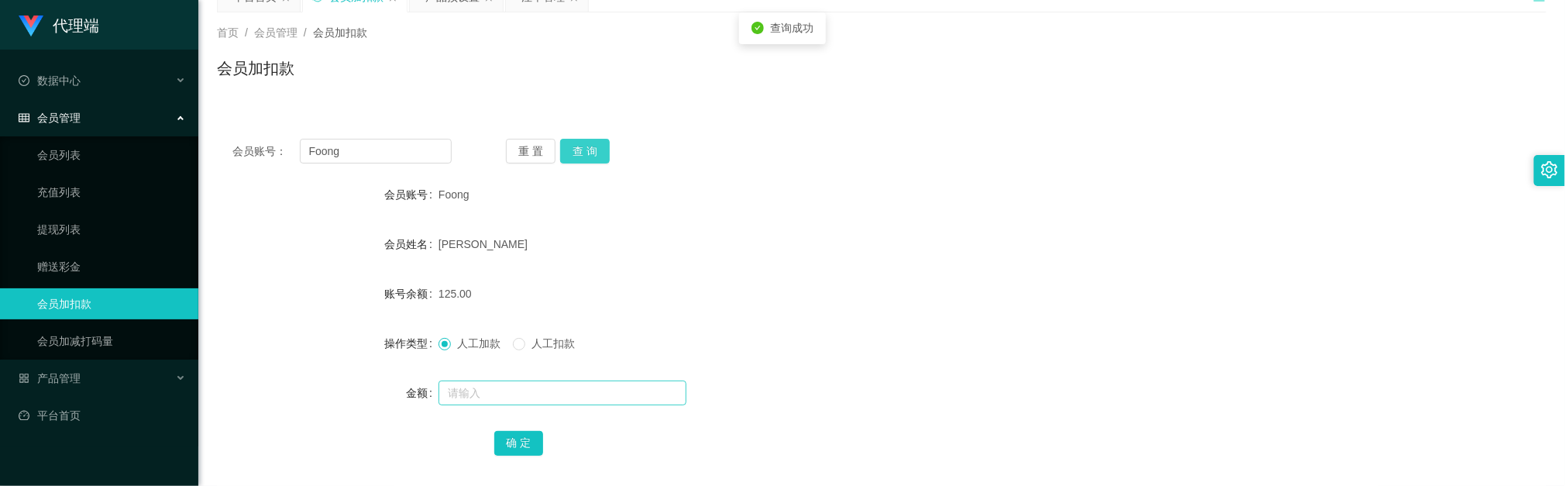
scroll to position [116, 0]
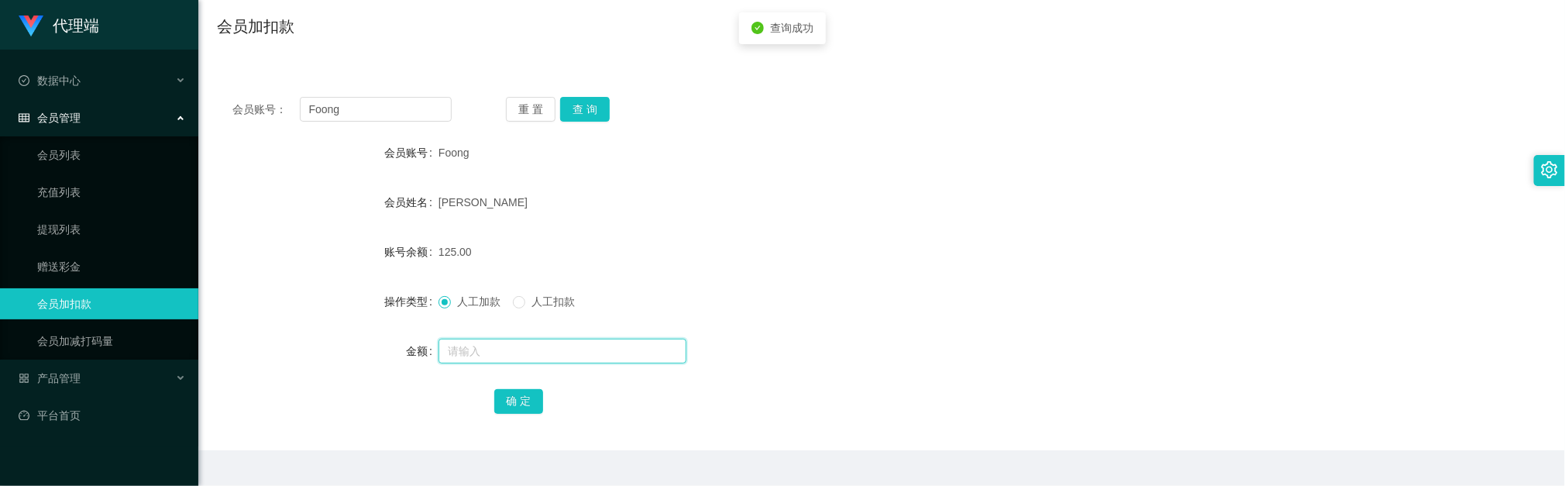
click at [568, 327] on input "text" at bounding box center [563, 351] width 248 height 25
drag, startPoint x: 766, startPoint y: 184, endPoint x: 709, endPoint y: 195, distance: 57.6
click at [767, 184] on form "会员账号 Foong 会员姓名 Khong chin foong 账号余额 125.00 操作类型 人工加款 人工扣款 金额 确 定" at bounding box center [882, 276] width 1330 height 279
click at [490, 327] on input "text" at bounding box center [563, 351] width 248 height 25
type input "166"
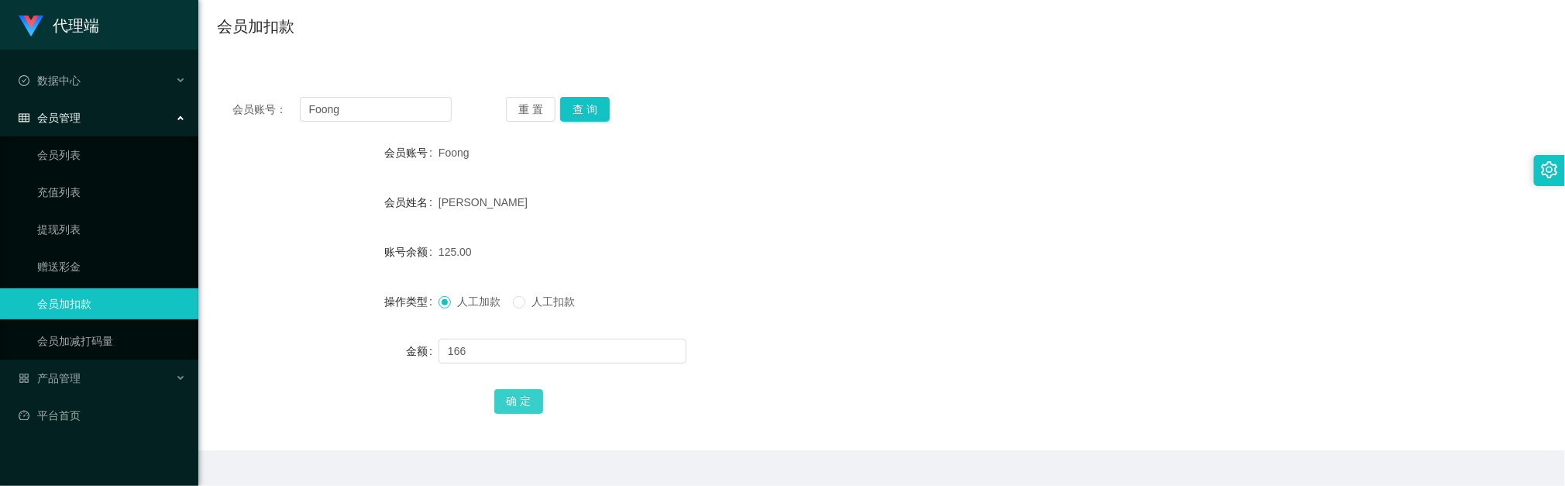
click at [518, 327] on button "确 定" at bounding box center [519, 401] width 50 height 25
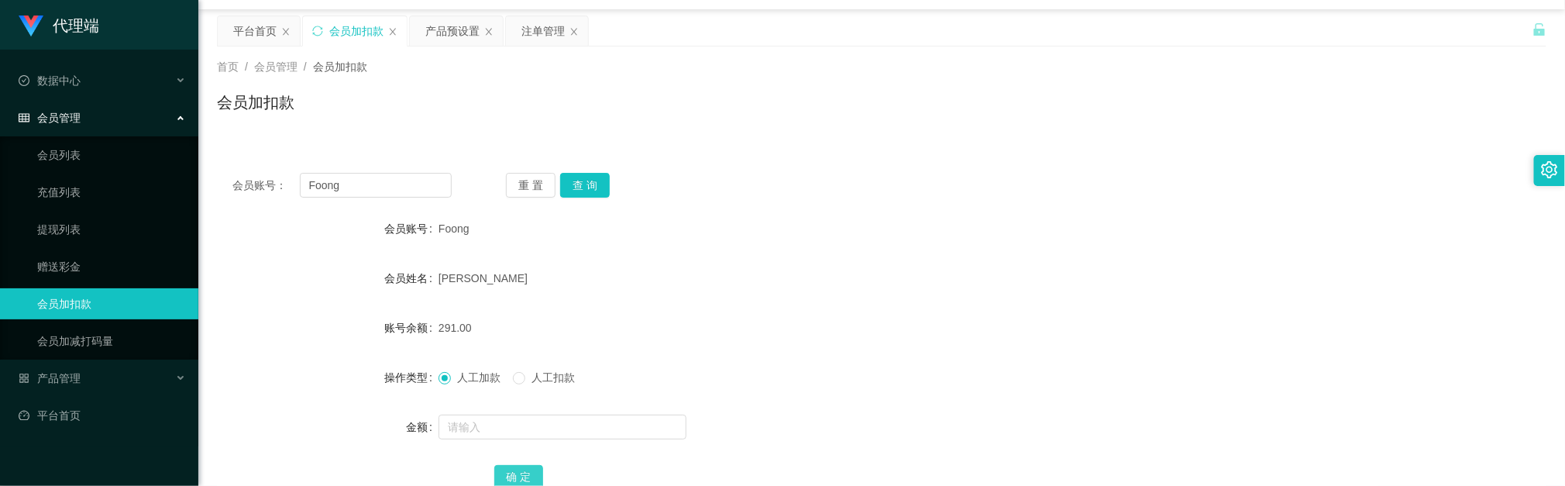
scroll to position [0, 0]
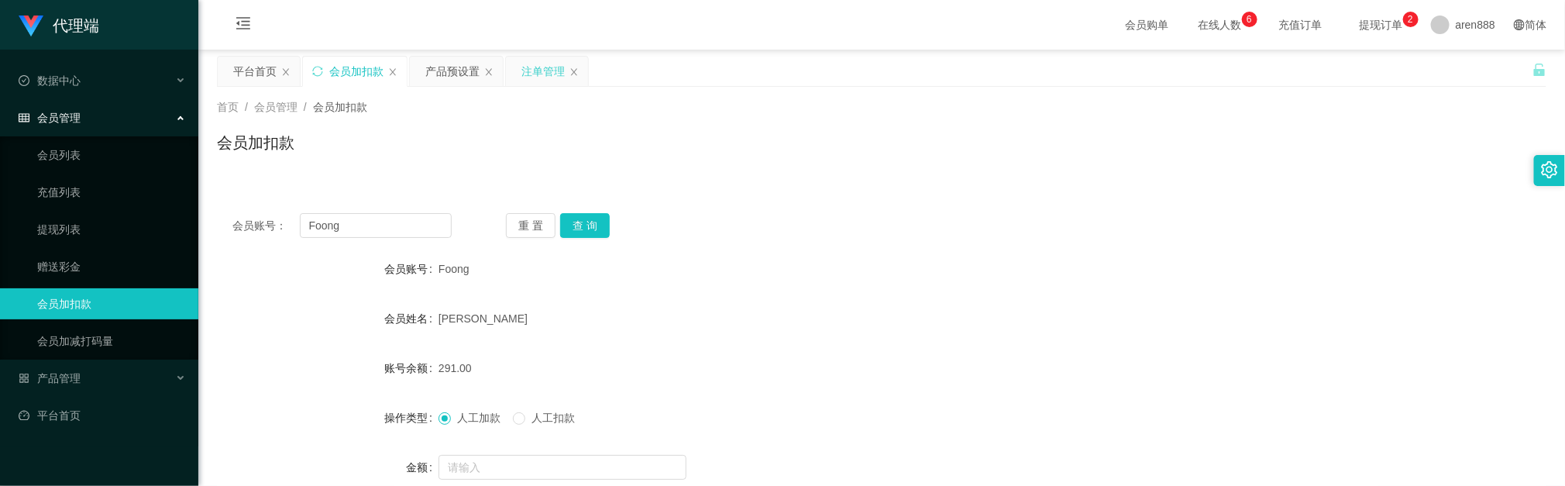
click at [542, 75] on div "注单管理" at bounding box center [542, 71] width 43 height 29
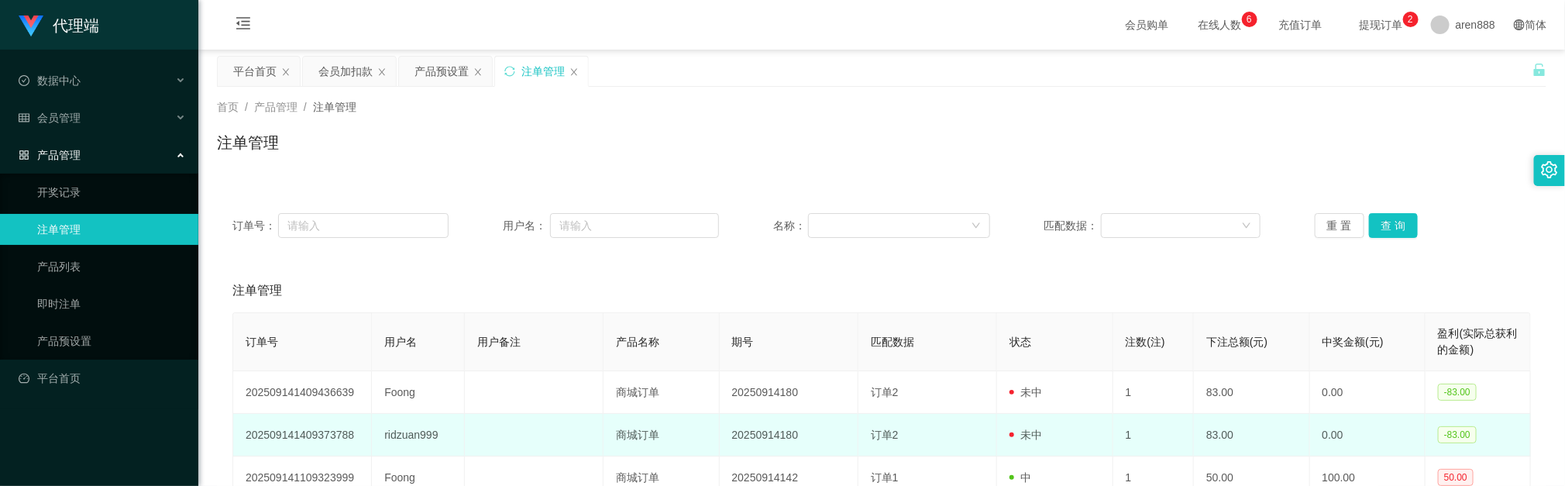
click at [407, 327] on td "ridzuan999" at bounding box center [418, 435] width 93 height 43
click at [409, 327] on td "ridzuan999" at bounding box center [418, 435] width 93 height 43
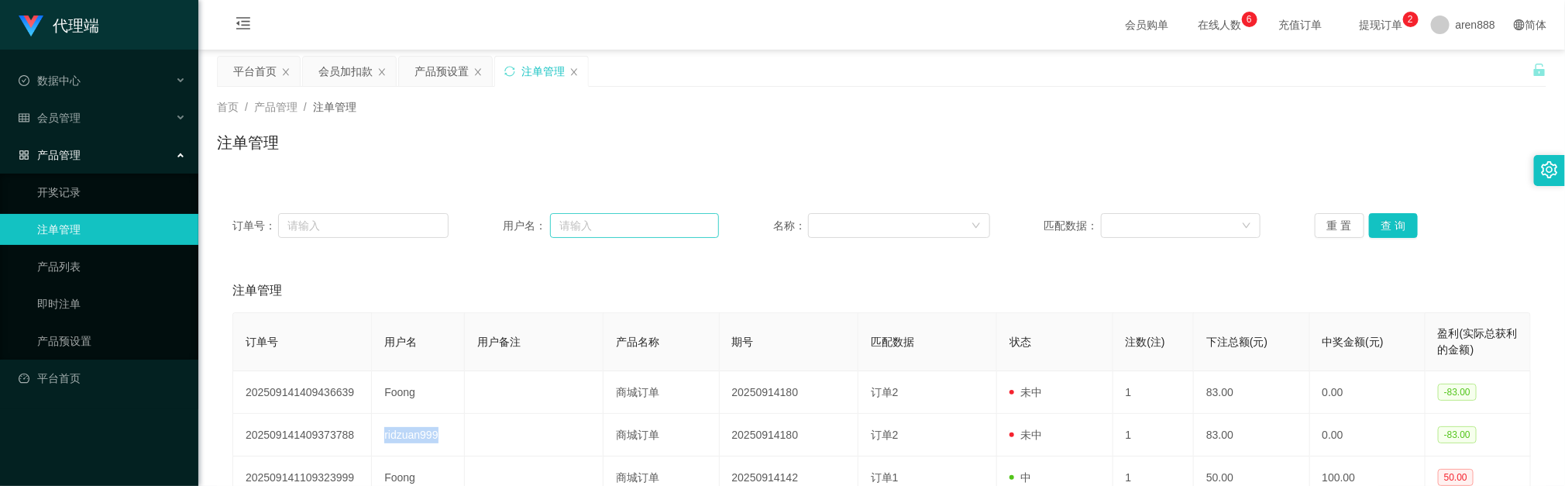
copy td "ridzuan999"
click at [230, 67] on div "平台首页" at bounding box center [259, 71] width 82 height 29
click at [265, 60] on div "平台首页" at bounding box center [254, 71] width 43 height 29
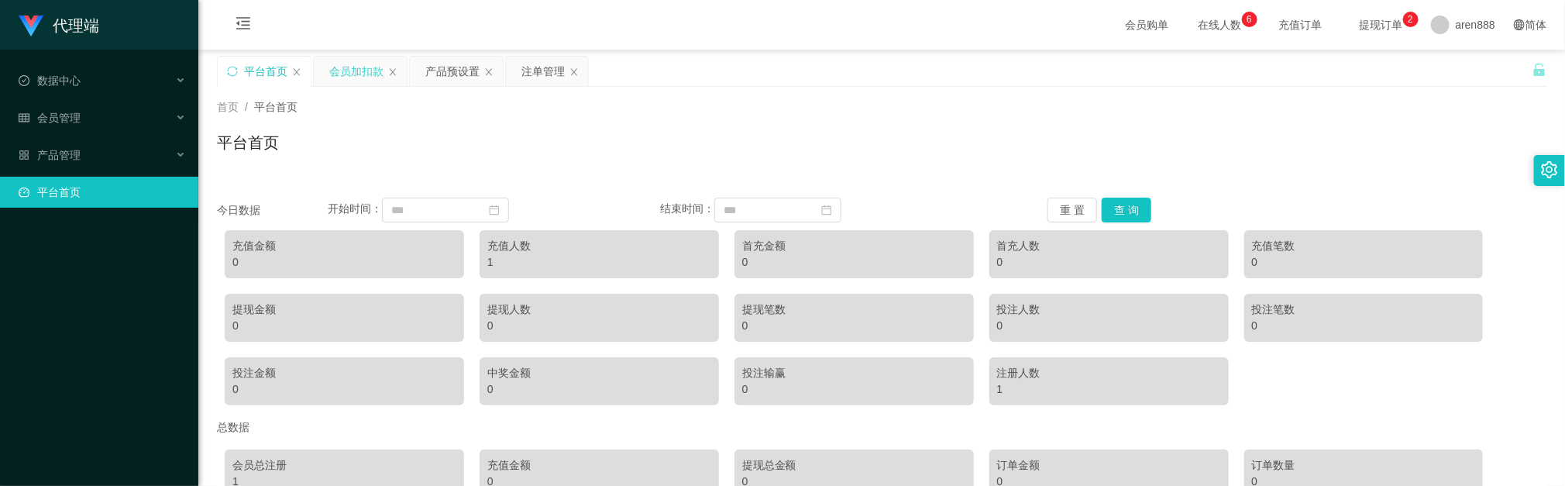
click at [363, 72] on div "会员加扣款" at bounding box center [356, 71] width 54 height 29
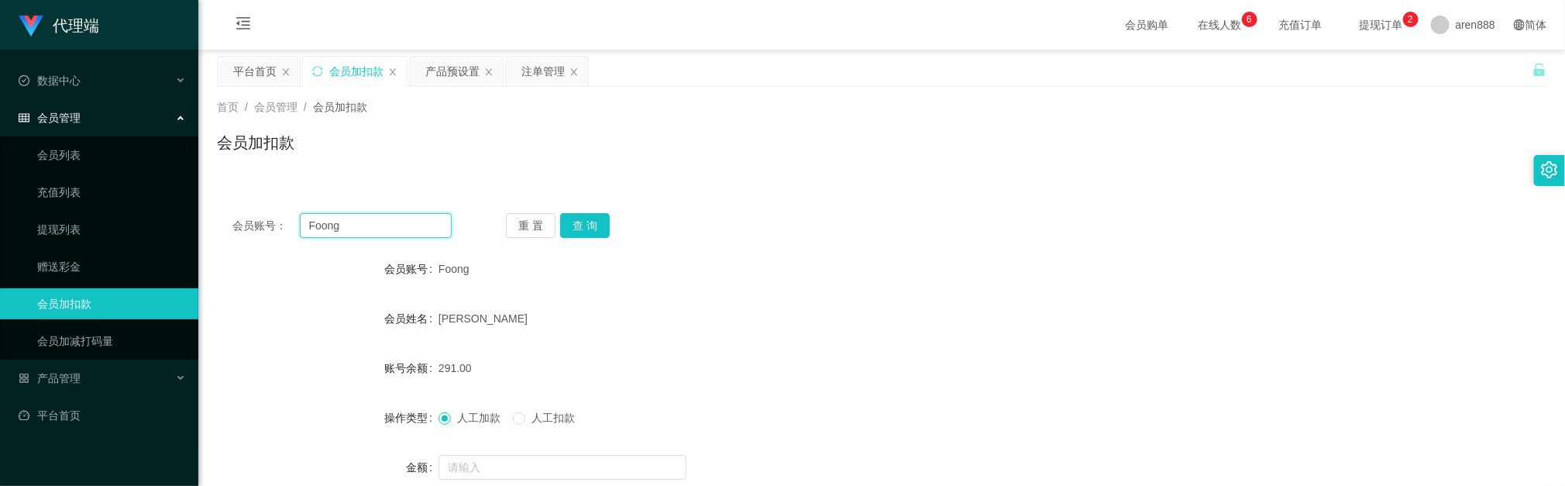
click at [422, 236] on input "Foong" at bounding box center [376, 225] width 152 height 25
paste input "ridzuan999"
type input "ridzuan999"
click at [581, 233] on button "查 询" at bounding box center [585, 225] width 50 height 25
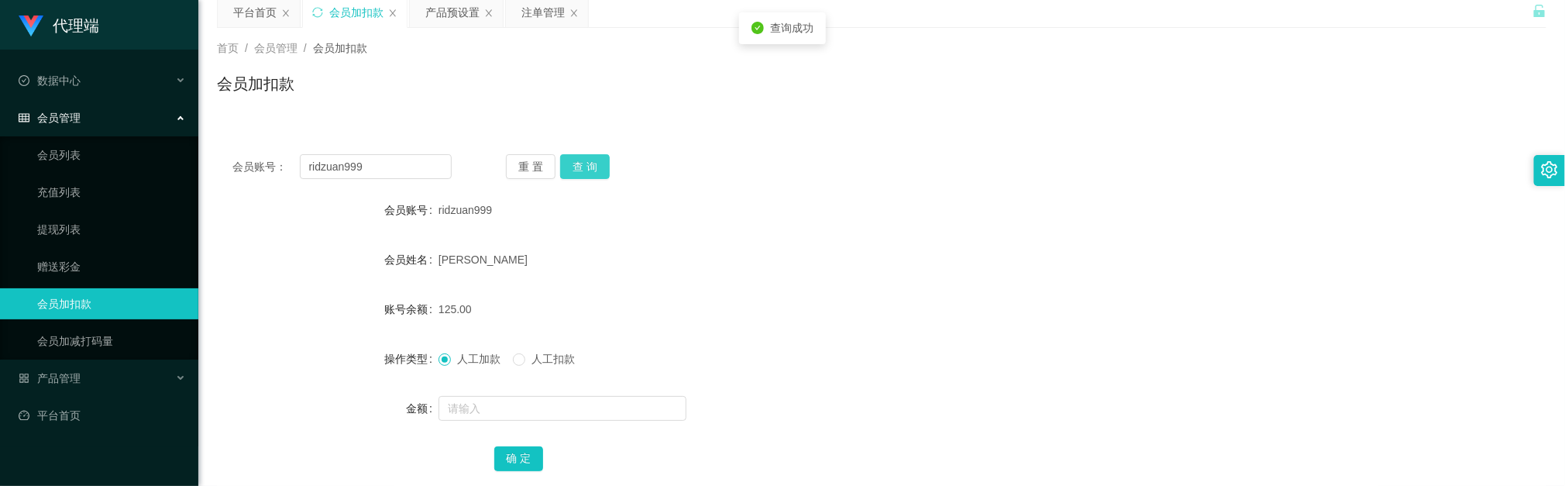
scroll to position [116, 0]
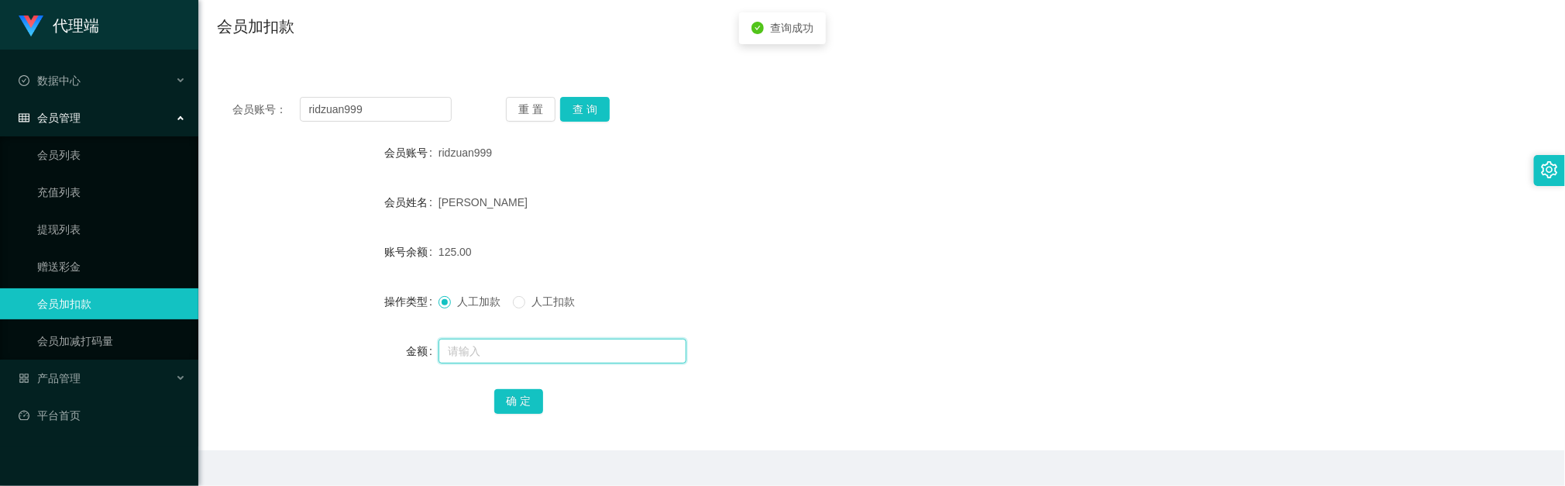
click at [496, 327] on input "text" at bounding box center [563, 351] width 248 height 25
type input "166"
click at [516, 327] on button "确 定" at bounding box center [519, 401] width 50 height 25
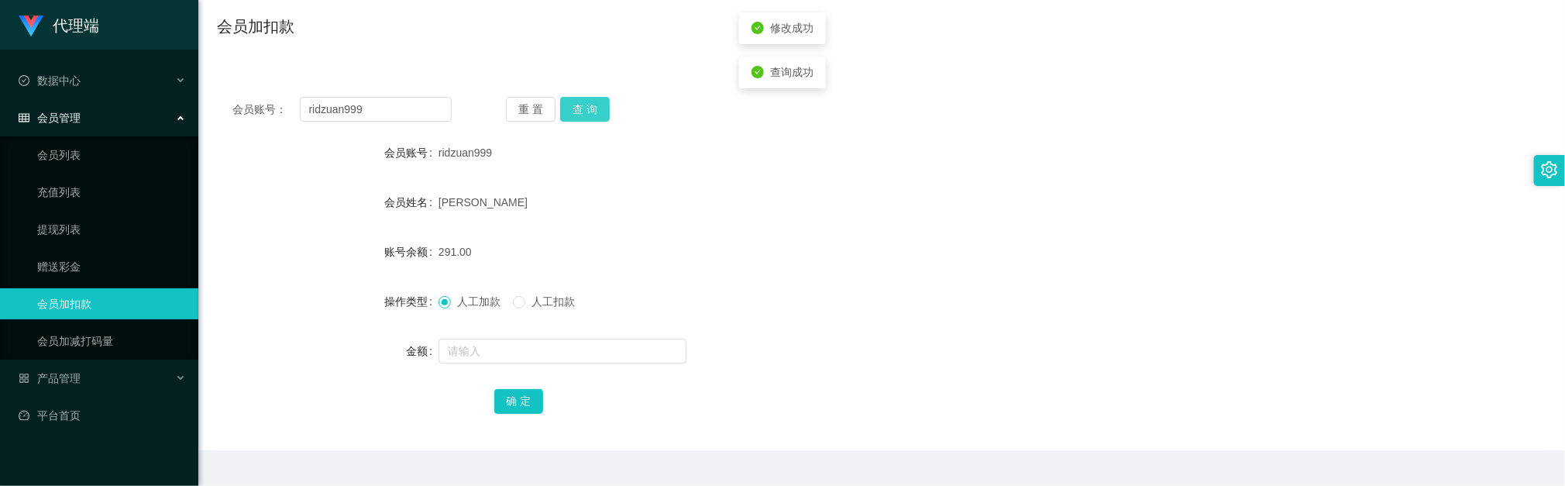
drag, startPoint x: 582, startPoint y: 98, endPoint x: 594, endPoint y: 95, distance: 12.0
click at [582, 98] on button "查 询" at bounding box center [585, 109] width 50 height 25
click at [886, 270] on form "会员账号 ridzuan999 会员姓名 muhd ridzuan bin mohd 账号余额 291.00 操作类型 人工加款 人工扣款 金额 确 定" at bounding box center [882, 276] width 1330 height 279
drag, startPoint x: 925, startPoint y: 280, endPoint x: 904, endPoint y: 244, distance: 41.3
click at [925, 280] on form "会员账号 ridzuan999 会员姓名 muhd ridzuan bin mohd 账号余额 291.00 操作类型 人工加款 人工扣款 金额 确 定" at bounding box center [882, 276] width 1330 height 279
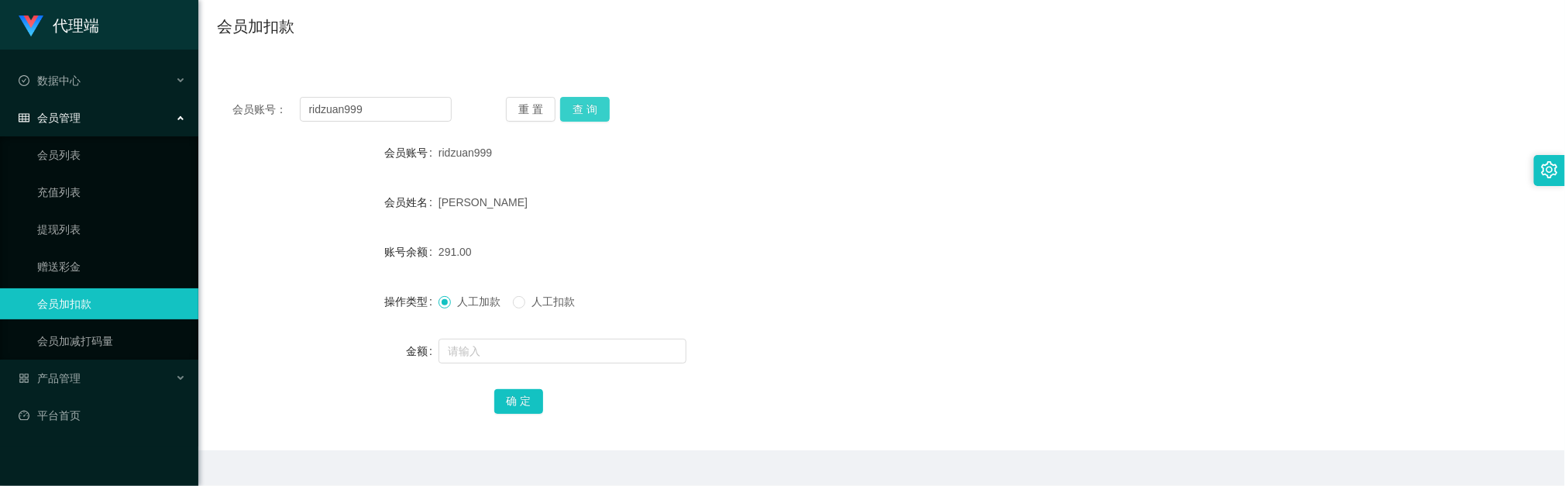
click at [584, 105] on button "查 询" at bounding box center [585, 109] width 50 height 25
click at [584, 105] on div "重 置 查 询" at bounding box center [615, 109] width 219 height 25
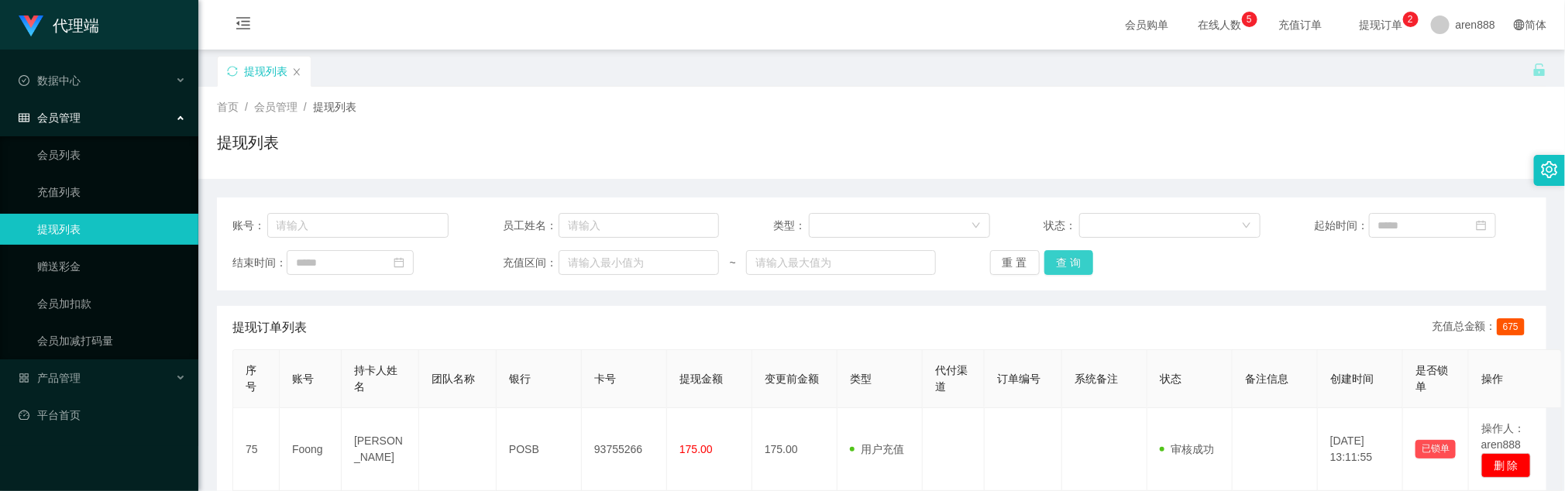
click at [1051, 265] on button "查 询" at bounding box center [1070, 262] width 50 height 25
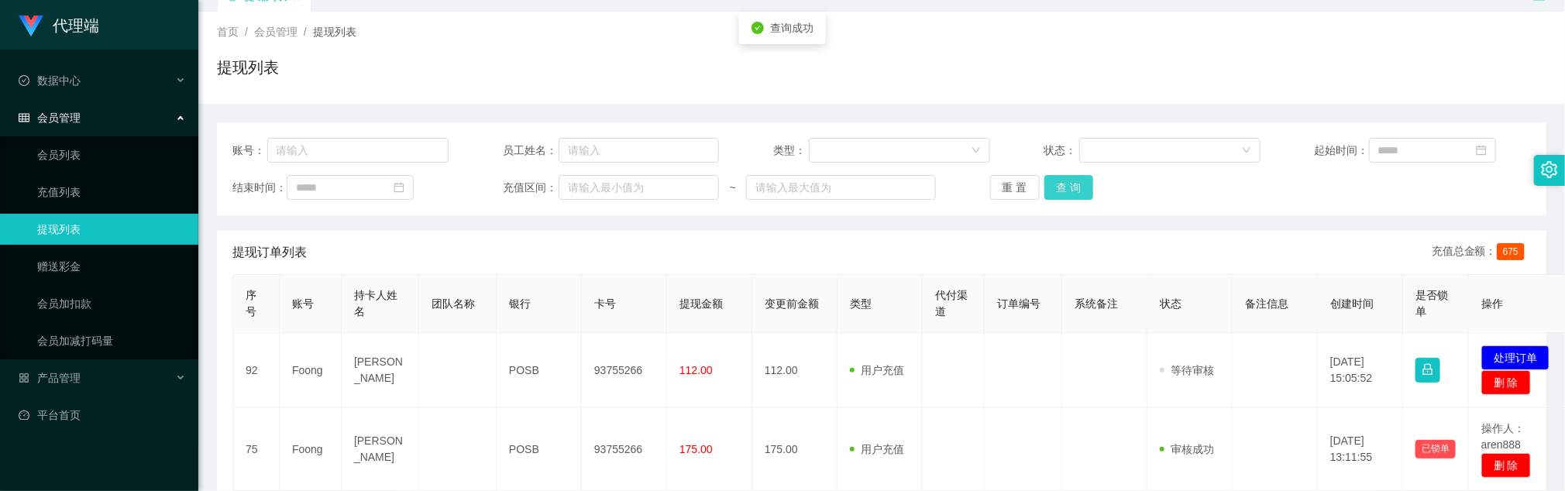
scroll to position [116, 0]
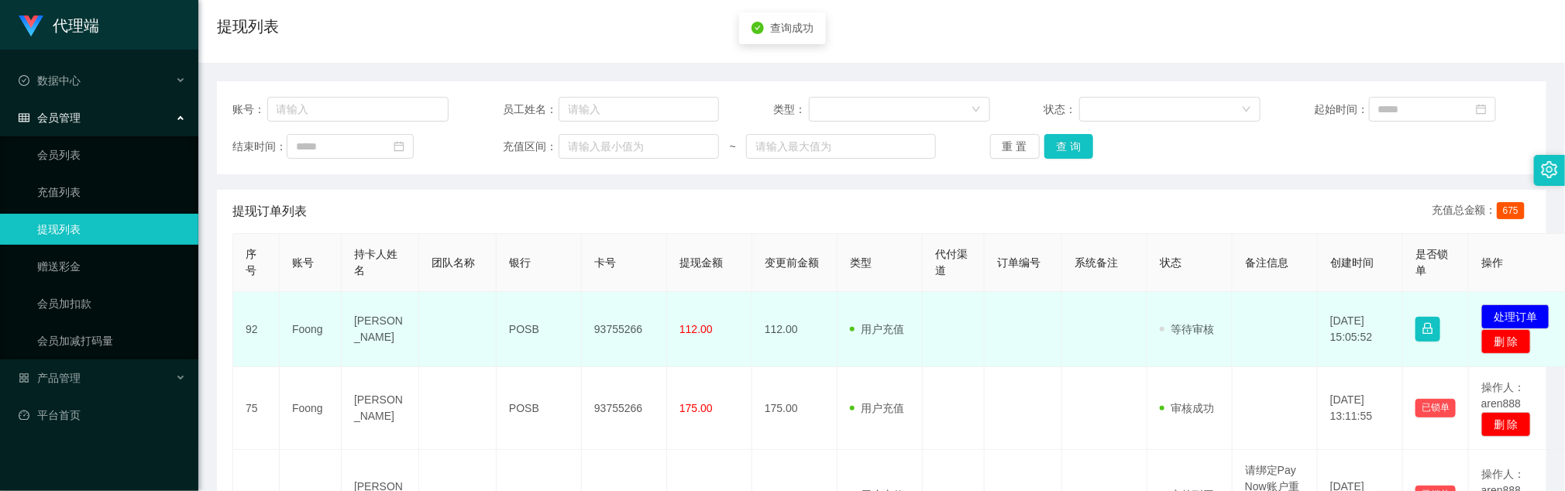
click at [630, 324] on td "93755266" at bounding box center [624, 329] width 85 height 75
click at [628, 324] on td "93755266" at bounding box center [624, 329] width 85 height 75
copy td "93755266"
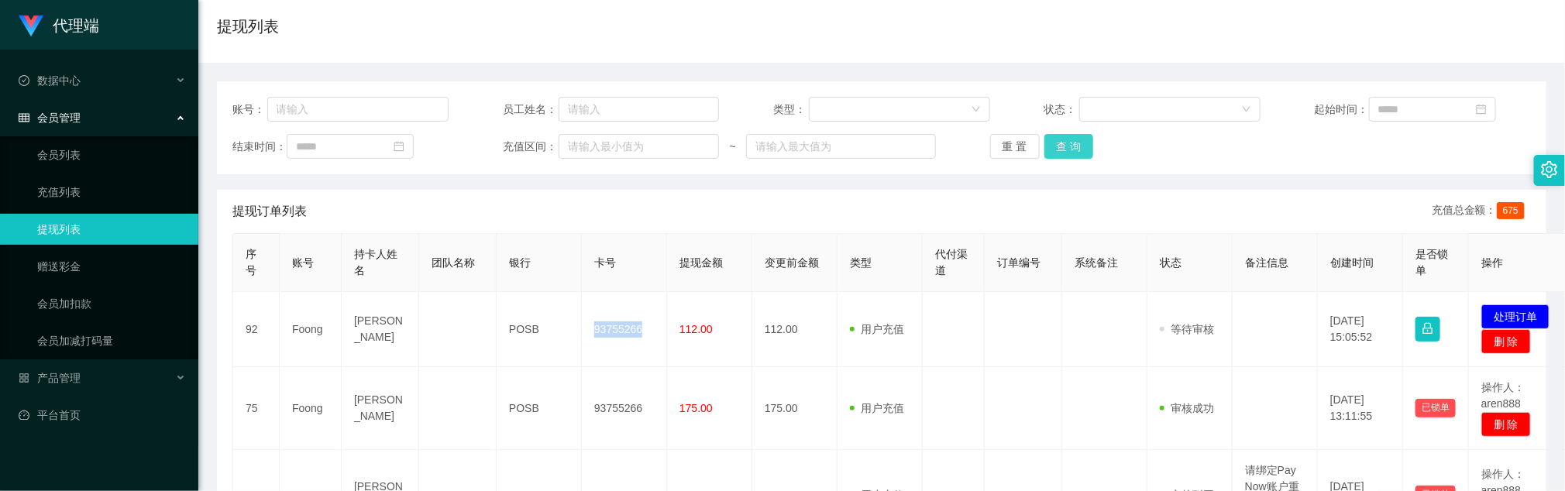
click at [1079, 150] on button "查 询" at bounding box center [1070, 146] width 50 height 25
click at [1077, 140] on button "查 询" at bounding box center [1070, 146] width 50 height 25
click at [1068, 156] on button "查 询" at bounding box center [1070, 146] width 50 height 25
click at [1068, 151] on button "查 询" at bounding box center [1070, 146] width 50 height 25
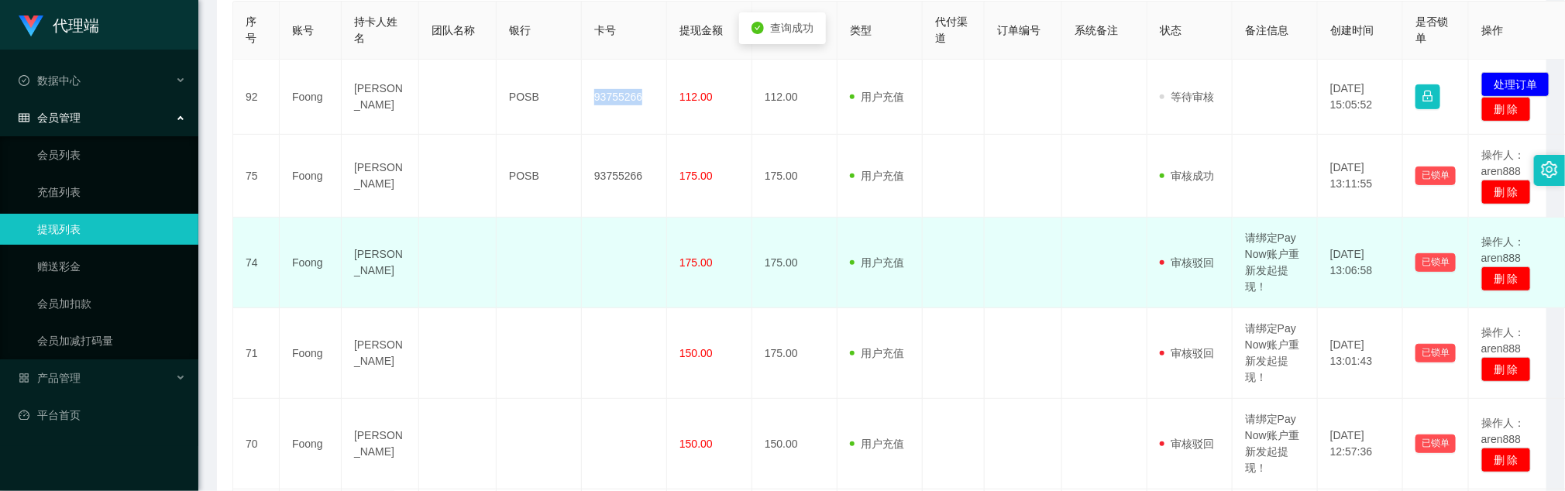
scroll to position [232, 0]
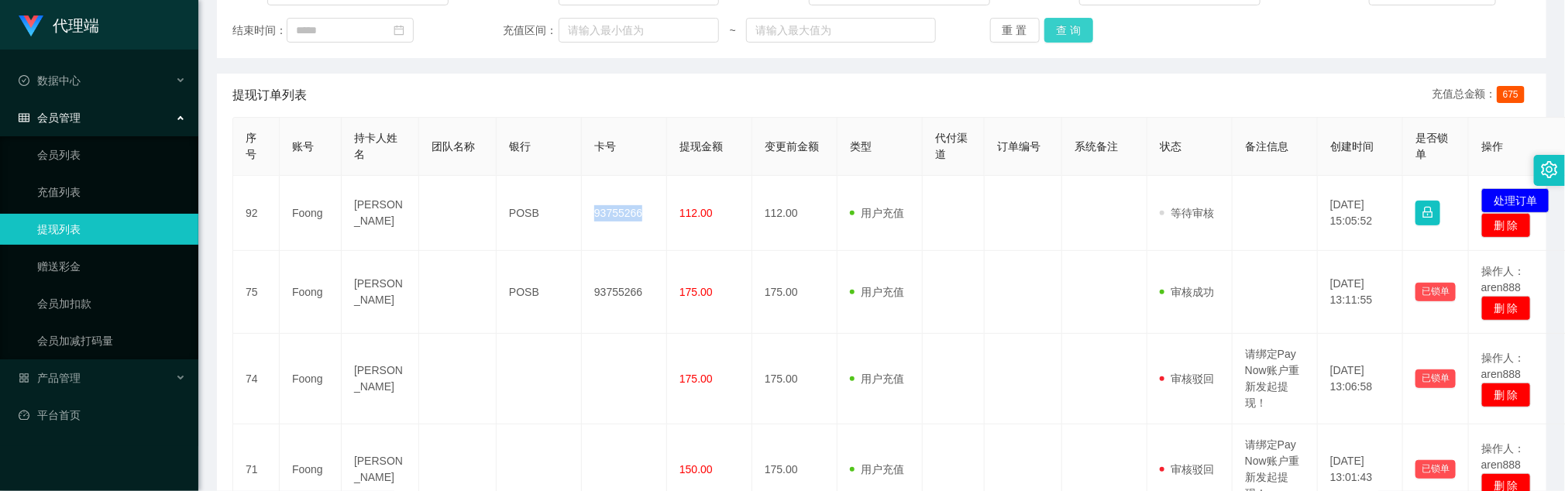
click at [1076, 42] on button "查 询" at bounding box center [1070, 30] width 50 height 25
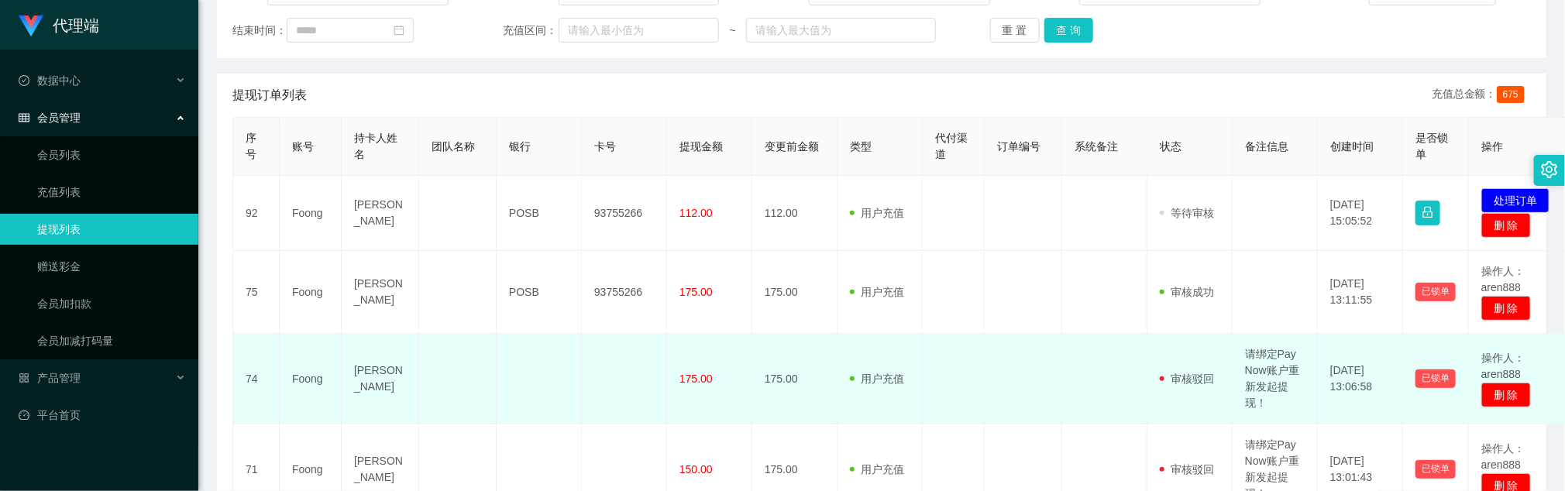
drag, startPoint x: 1068, startPoint y: 337, endPoint x: 1061, endPoint y: 266, distance: 71.6
click at [1067, 337] on td at bounding box center [1104, 379] width 85 height 91
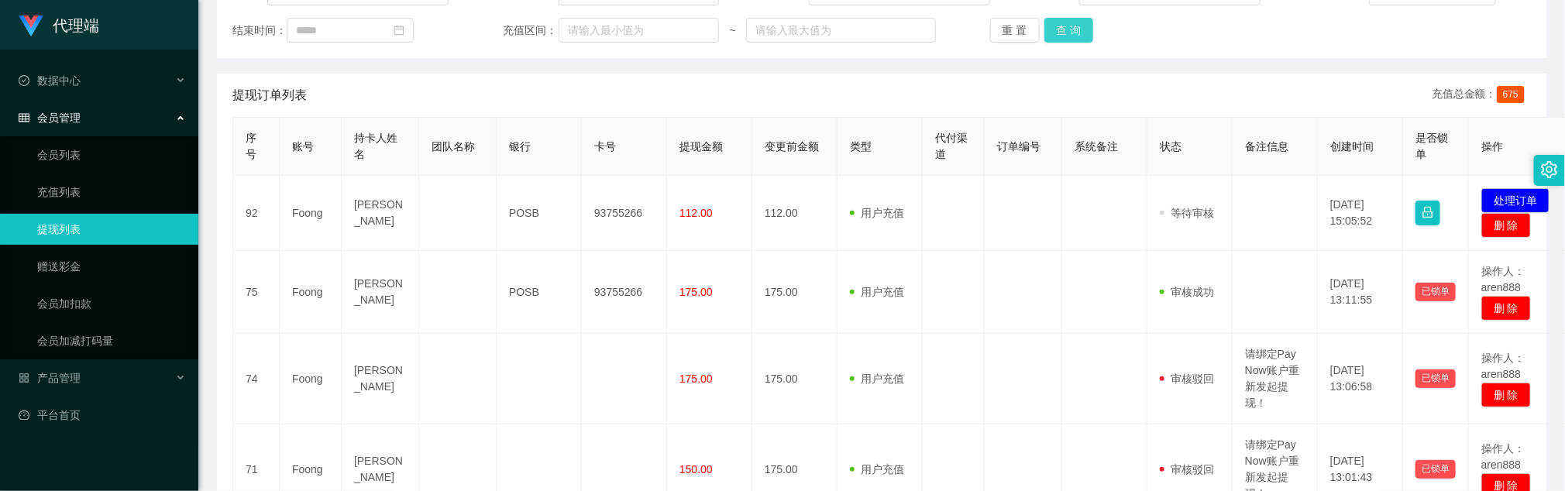
click at [1072, 26] on button "查 询" at bounding box center [1070, 30] width 50 height 25
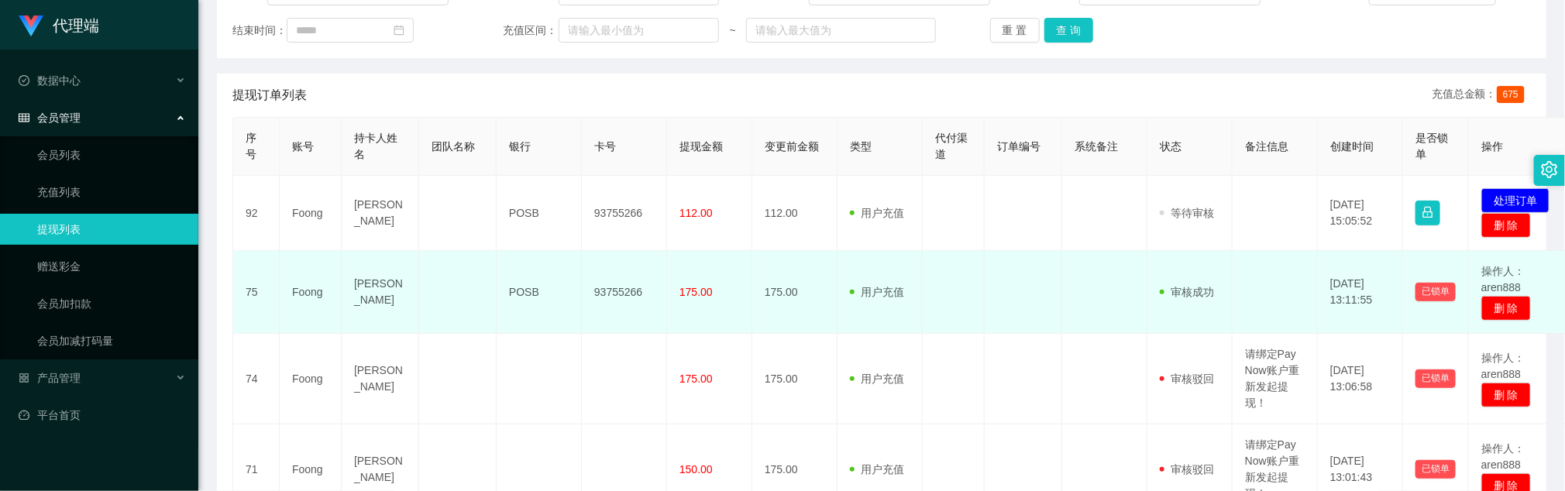
drag, startPoint x: 1017, startPoint y: 256, endPoint x: 1032, endPoint y: 165, distance: 92.7
click at [1017, 256] on td at bounding box center [1023, 292] width 77 height 83
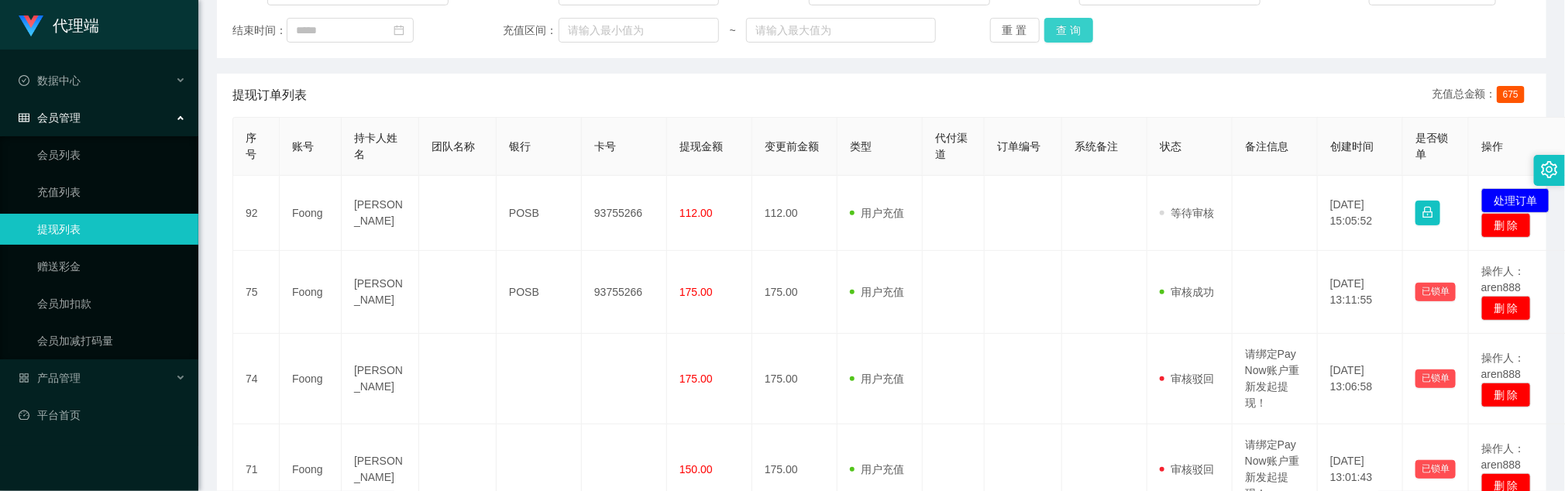
click at [1061, 31] on button "查 询" at bounding box center [1070, 30] width 50 height 25
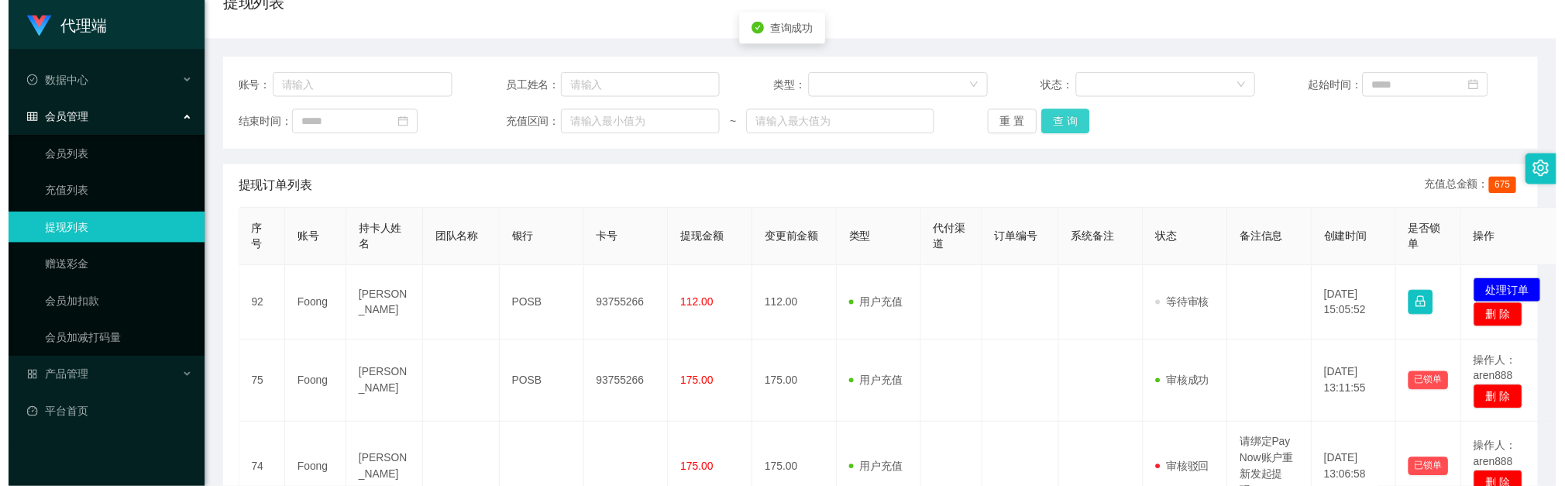
scroll to position [116, 0]
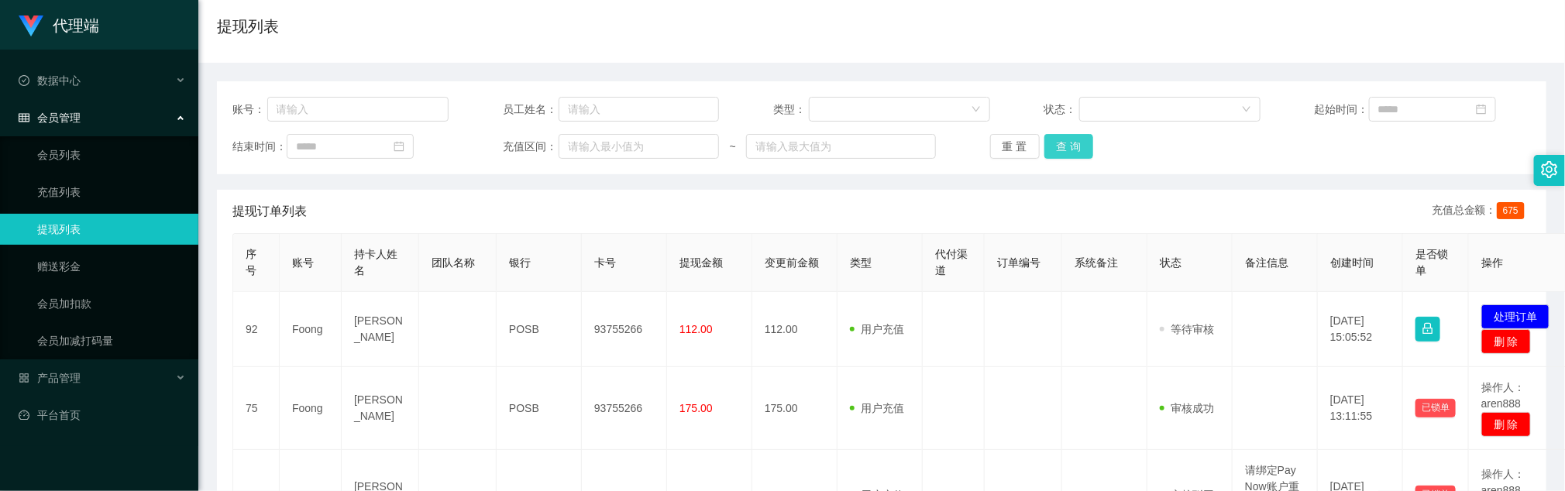
click at [1075, 146] on button "查 询" at bounding box center [1070, 146] width 50 height 25
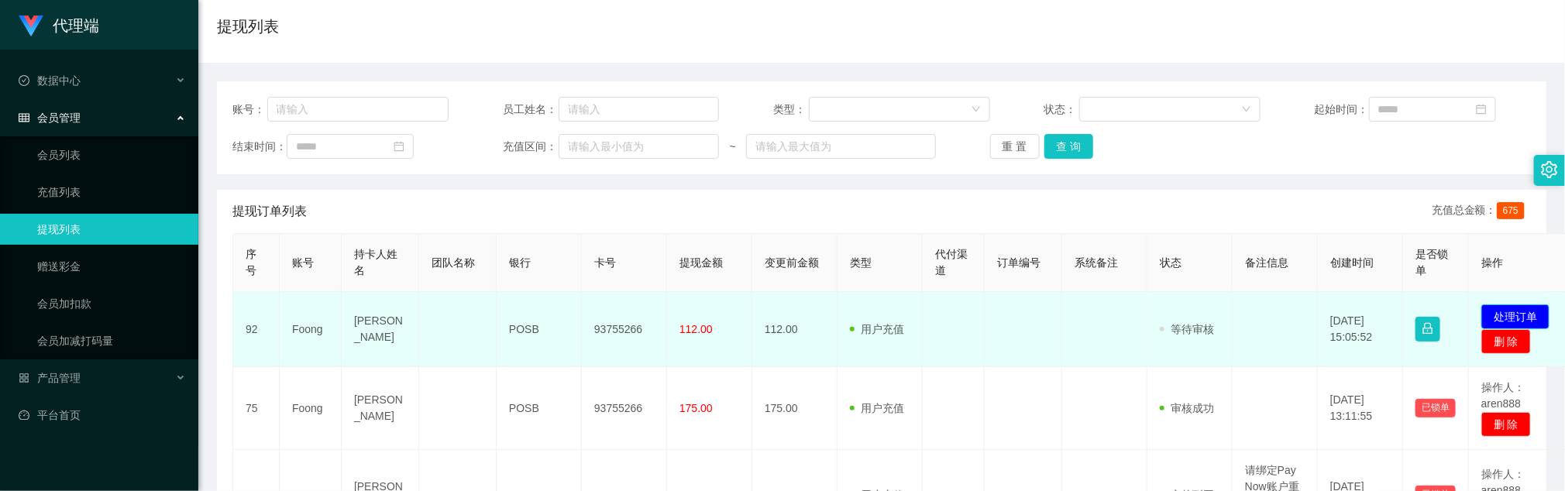
click at [1509, 312] on button "处理订单" at bounding box center [1516, 317] width 68 height 25
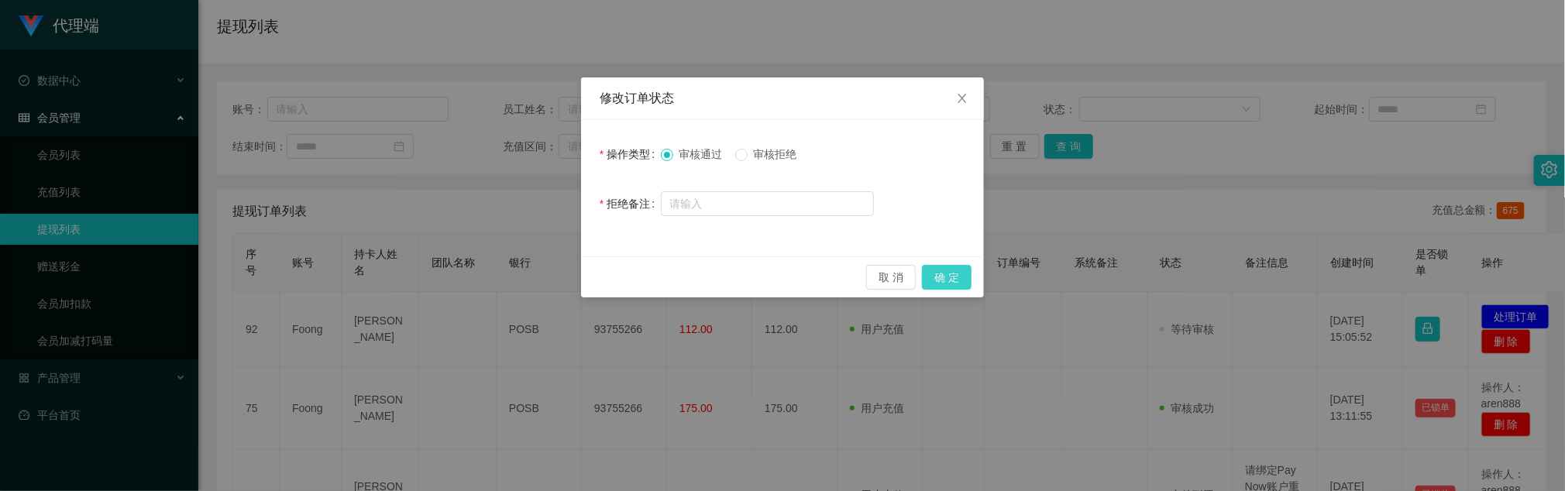
click at [947, 279] on button "确 定" at bounding box center [947, 277] width 50 height 25
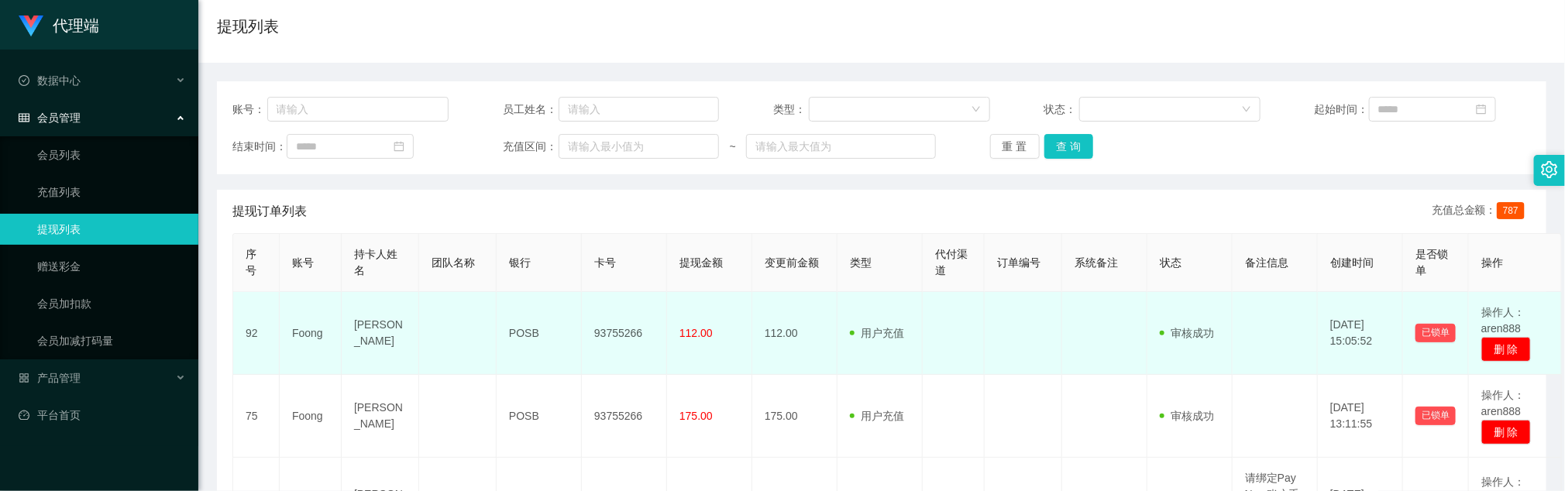
click at [486, 295] on td at bounding box center [457, 333] width 77 height 83
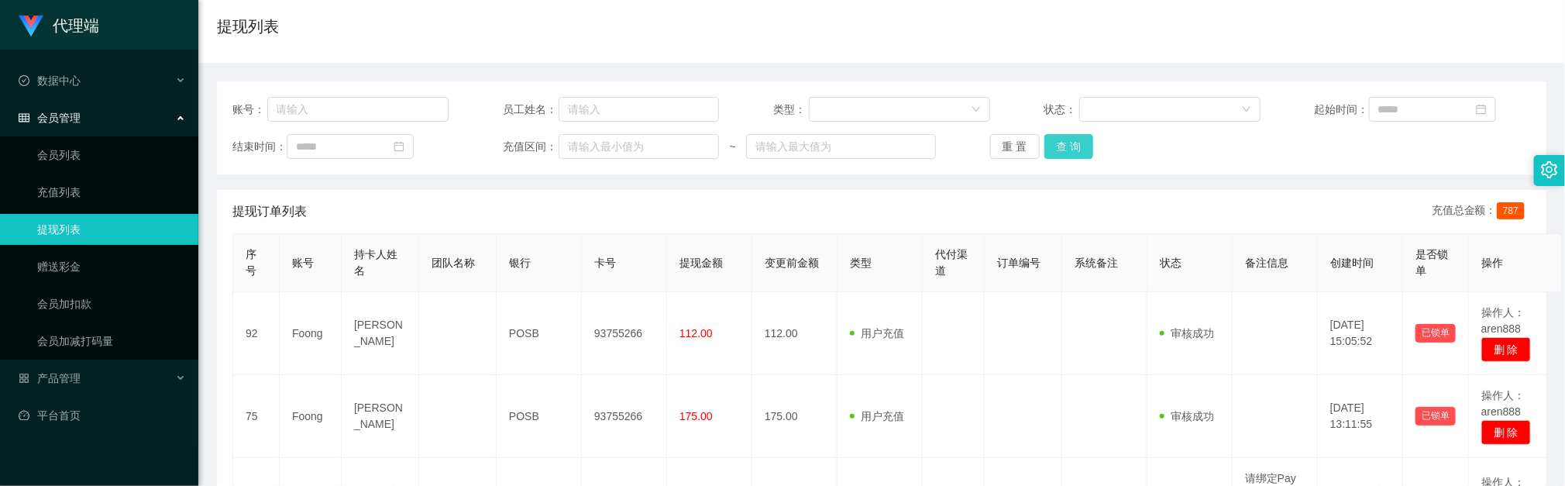
click at [1072, 156] on button "查 询" at bounding box center [1070, 146] width 50 height 25
drag, startPoint x: 588, startPoint y: 210, endPoint x: 500, endPoint y: 117, distance: 128.3
click at [588, 209] on div "提现订单列表 充值总金额： 787" at bounding box center [881, 211] width 1299 height 43
click at [1065, 147] on button "查 询" at bounding box center [1070, 146] width 50 height 25
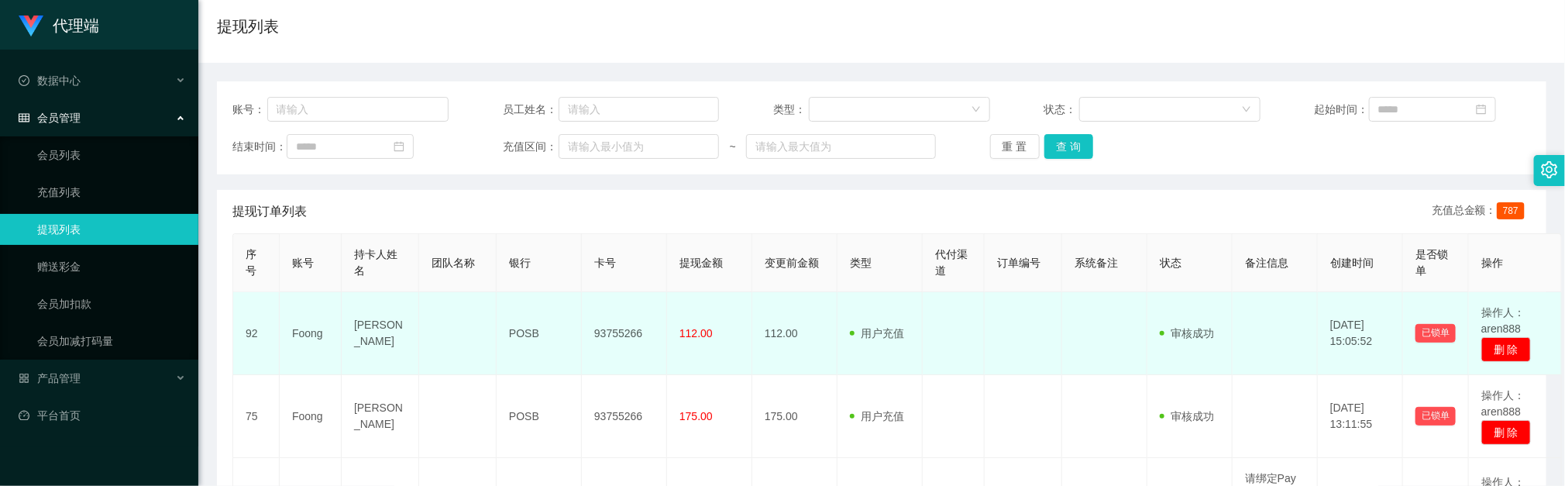
click at [663, 317] on td "93755266" at bounding box center [624, 333] width 85 height 83
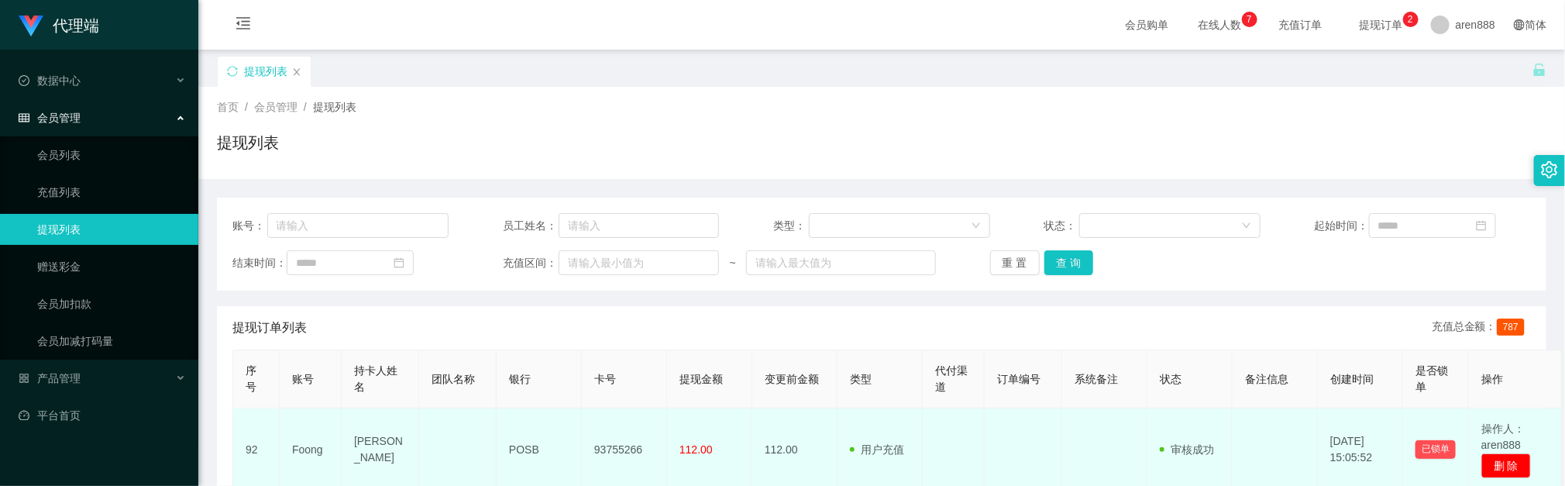
scroll to position [116, 0]
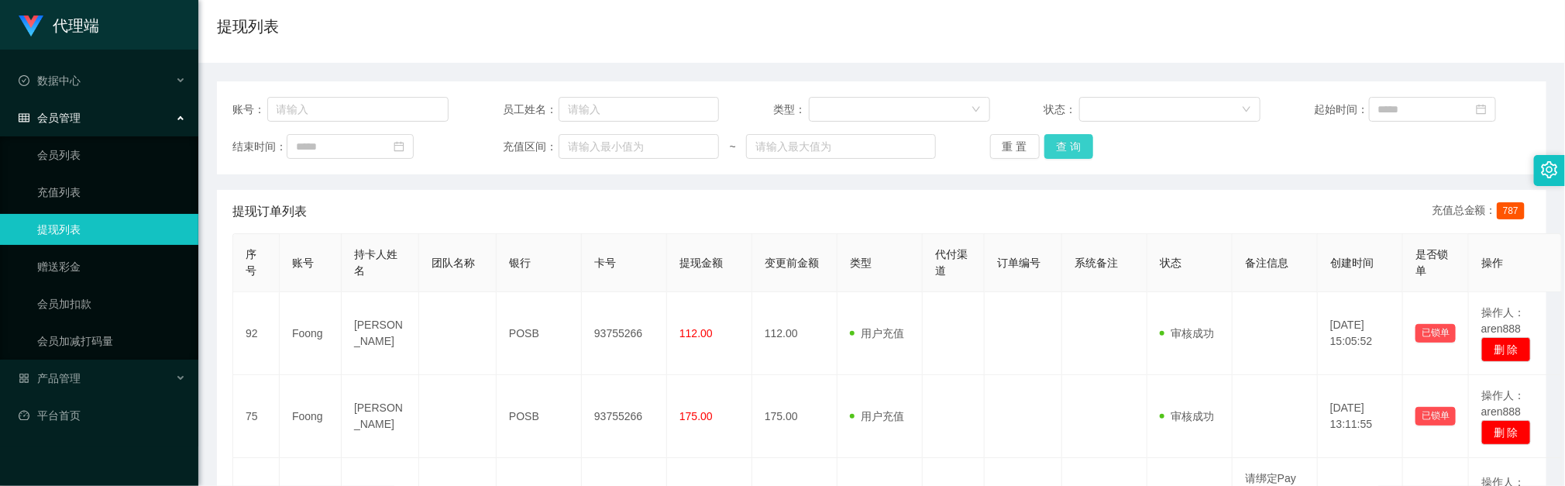
click at [1056, 140] on button "查 询" at bounding box center [1070, 146] width 50 height 25
click at [1058, 140] on button "查 询" at bounding box center [1070, 146] width 50 height 25
click at [993, 203] on div "提现订单列表 充值总金额： 787" at bounding box center [881, 211] width 1299 height 43
click at [1061, 152] on button "查 询" at bounding box center [1070, 146] width 50 height 25
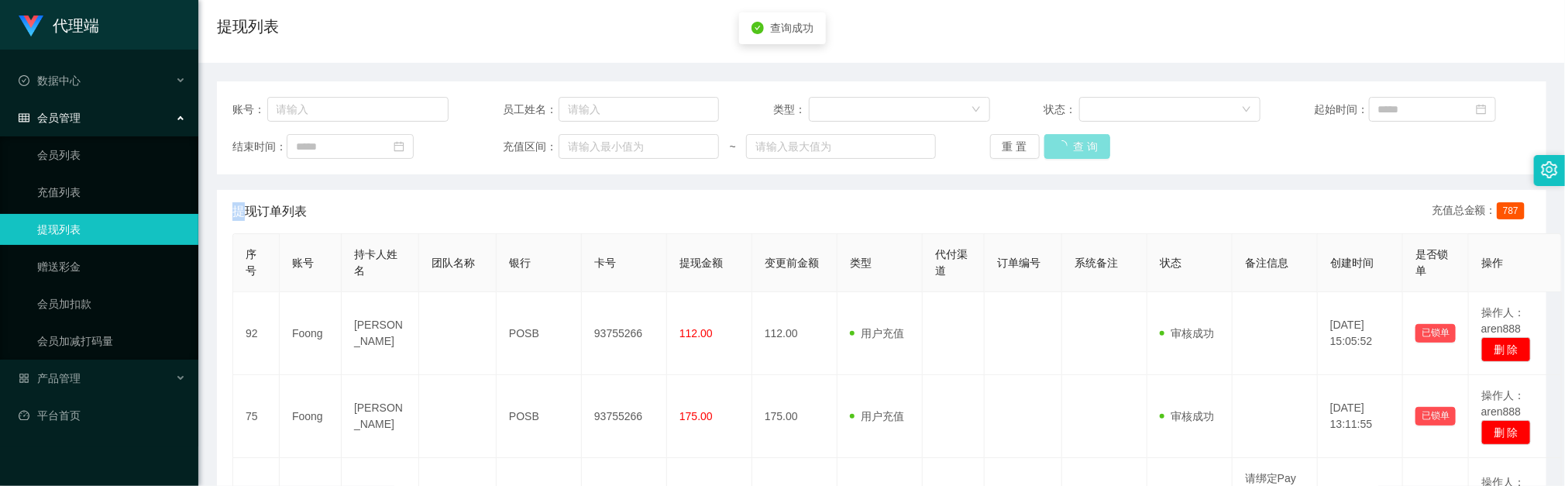
click at [1061, 152] on div "重 置 查 询" at bounding box center [1098, 146] width 216 height 25
click at [1061, 152] on button "查 询" at bounding box center [1070, 146] width 50 height 25
click at [1061, 152] on div "重 置 查 询" at bounding box center [1098, 146] width 216 height 25
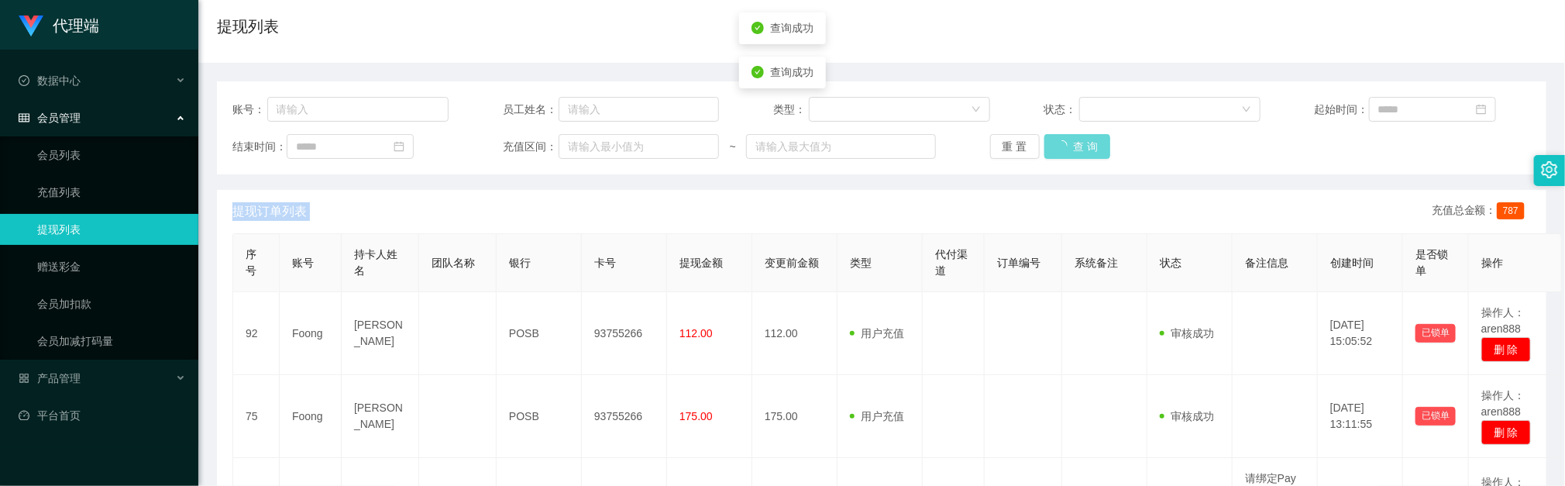
click at [1061, 152] on div "重 置 查 询" at bounding box center [1098, 146] width 216 height 25
click at [923, 222] on div "提现订单列表 充值总金额： 787" at bounding box center [881, 211] width 1299 height 43
click at [979, 267] on th "代付渠道" at bounding box center [954, 263] width 62 height 58
click at [1069, 146] on button "查 询" at bounding box center [1070, 146] width 50 height 25
click at [1058, 154] on button "查 询" at bounding box center [1070, 146] width 50 height 25
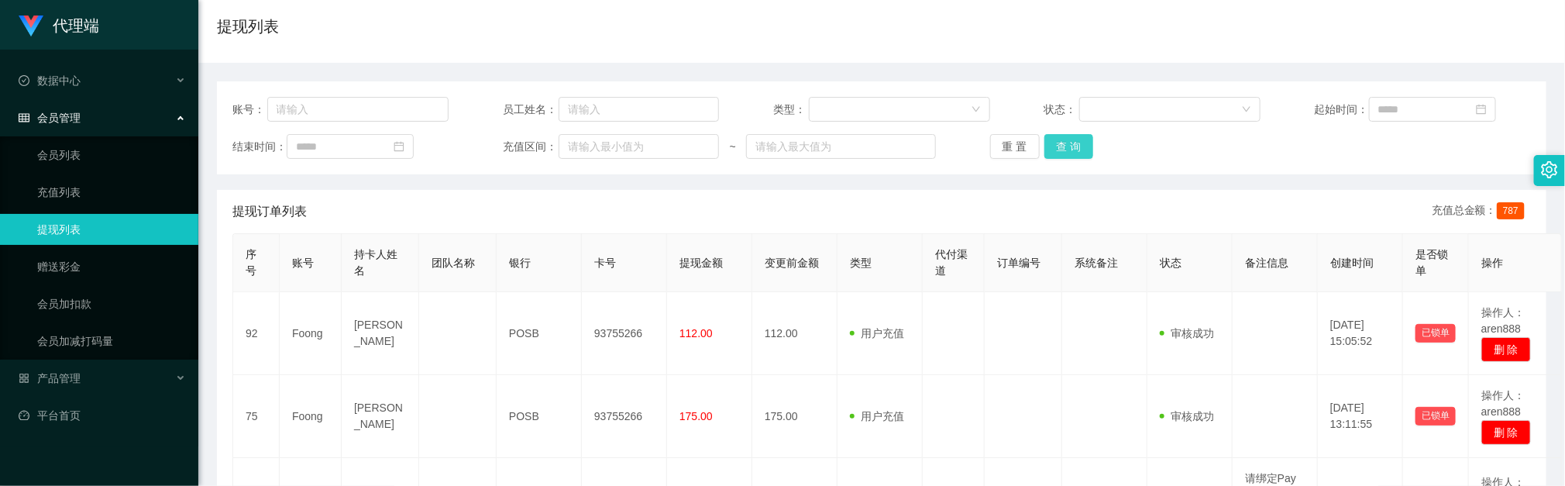
click at [1072, 140] on button "查 询" at bounding box center [1070, 146] width 50 height 25
click at [1079, 146] on button "查 询" at bounding box center [1070, 146] width 50 height 25
click at [1079, 146] on div "重 置 查 询" at bounding box center [1098, 146] width 216 height 25
drag, startPoint x: 900, startPoint y: 219, endPoint x: 917, endPoint y: 165, distance: 55.9
click at [900, 219] on div "提现订单列表 充值总金额： 787" at bounding box center [881, 211] width 1299 height 43
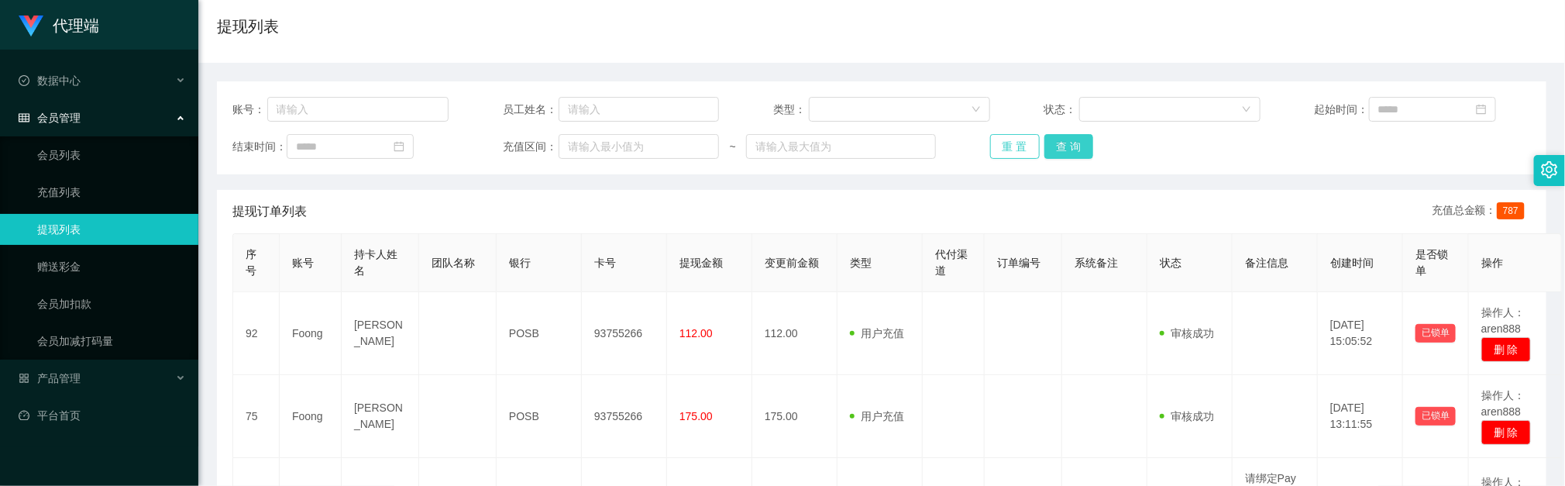
drag, startPoint x: 1065, startPoint y: 142, endPoint x: 1030, endPoint y: 139, distance: 34.9
click at [1065, 142] on button "查 询" at bounding box center [1070, 146] width 50 height 25
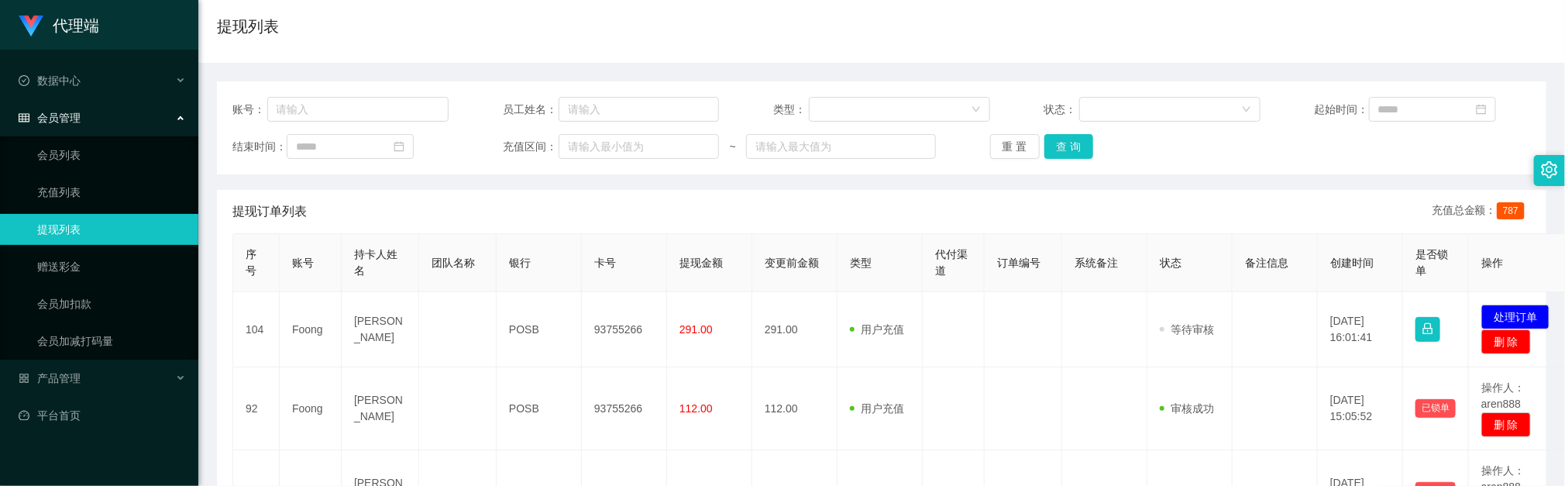
click at [1137, 137] on div "重 置 查 询" at bounding box center [1098, 146] width 216 height 25
click at [1070, 145] on button "查 询" at bounding box center [1070, 146] width 50 height 25
click at [1070, 145] on div "重 置 查 询" at bounding box center [1098, 146] width 216 height 25
click at [1074, 145] on button "查 询" at bounding box center [1078, 146] width 67 height 25
click at [1074, 145] on div "重 置 查 询" at bounding box center [1098, 146] width 216 height 25
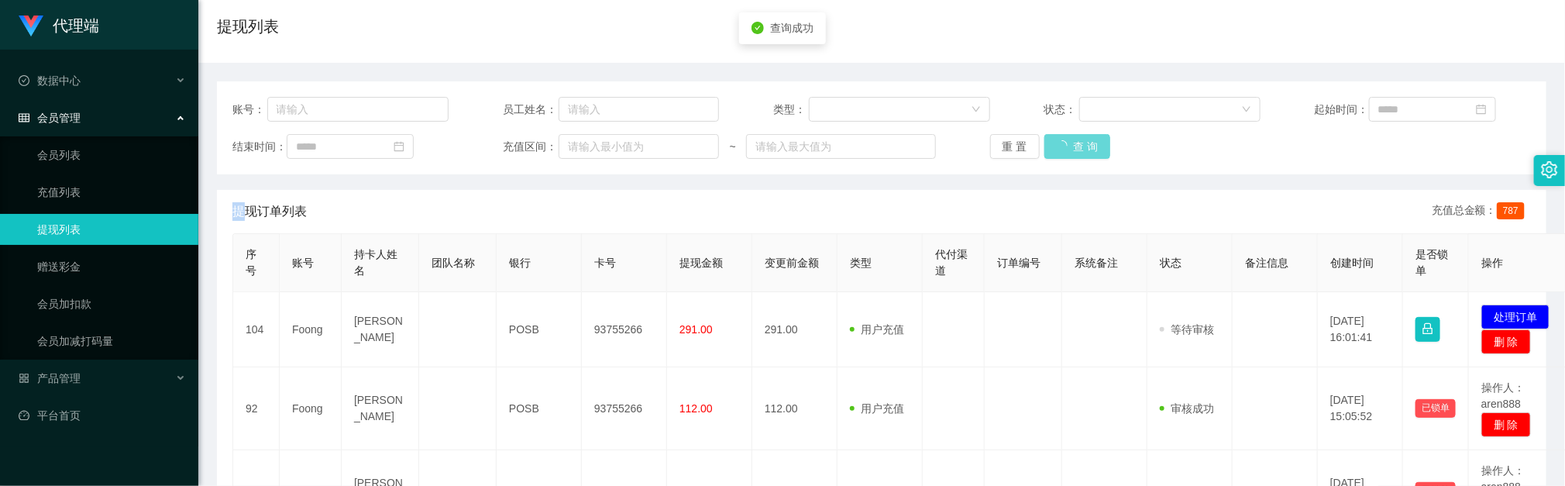
click at [1075, 145] on div "重 置 查 询" at bounding box center [1098, 146] width 216 height 25
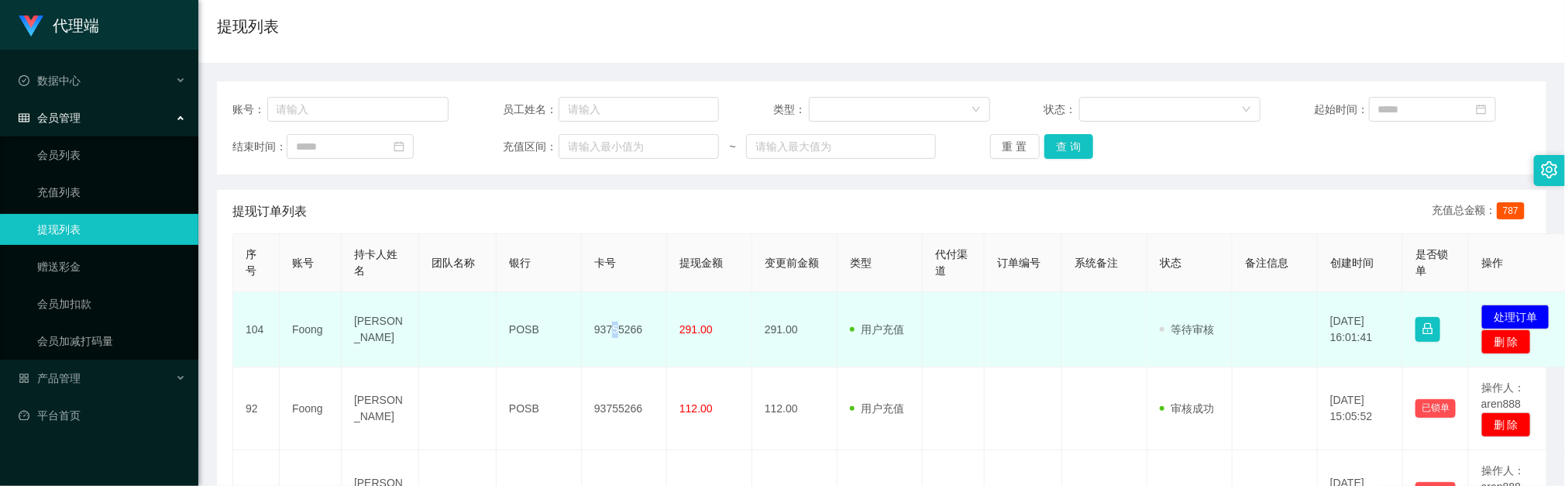
click at [616, 337] on td "93755266" at bounding box center [624, 329] width 85 height 75
click at [616, 336] on td "93755266" at bounding box center [624, 329] width 85 height 75
click at [621, 330] on td "93755266" at bounding box center [624, 329] width 85 height 75
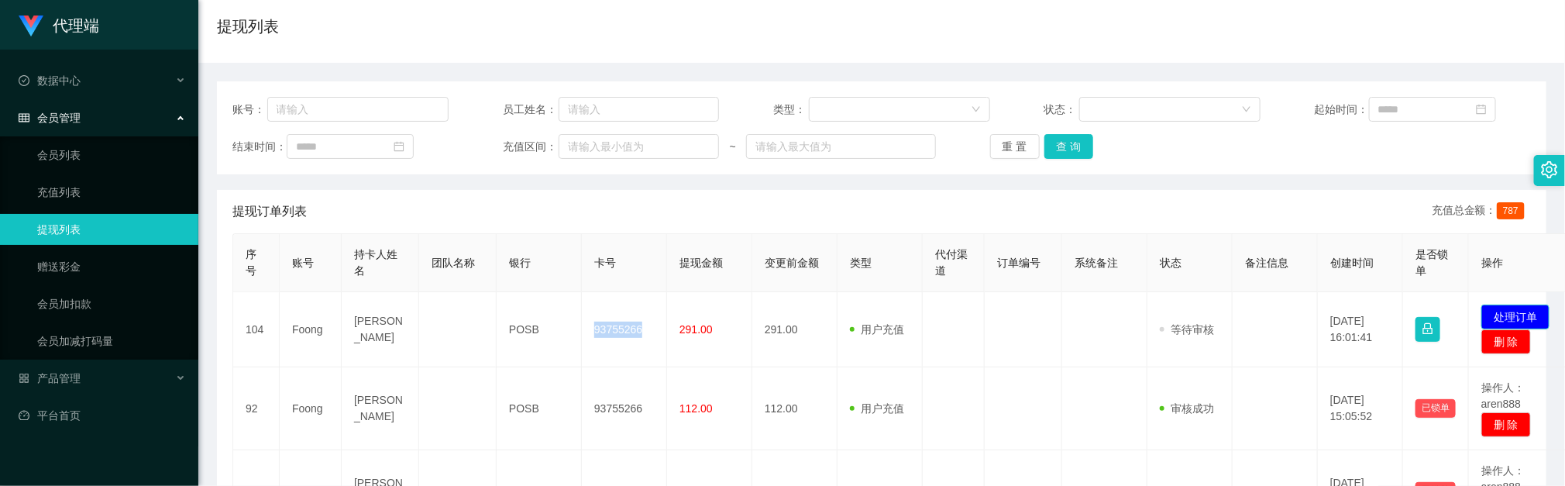
click at [1512, 321] on button "处理订单" at bounding box center [1516, 317] width 68 height 25
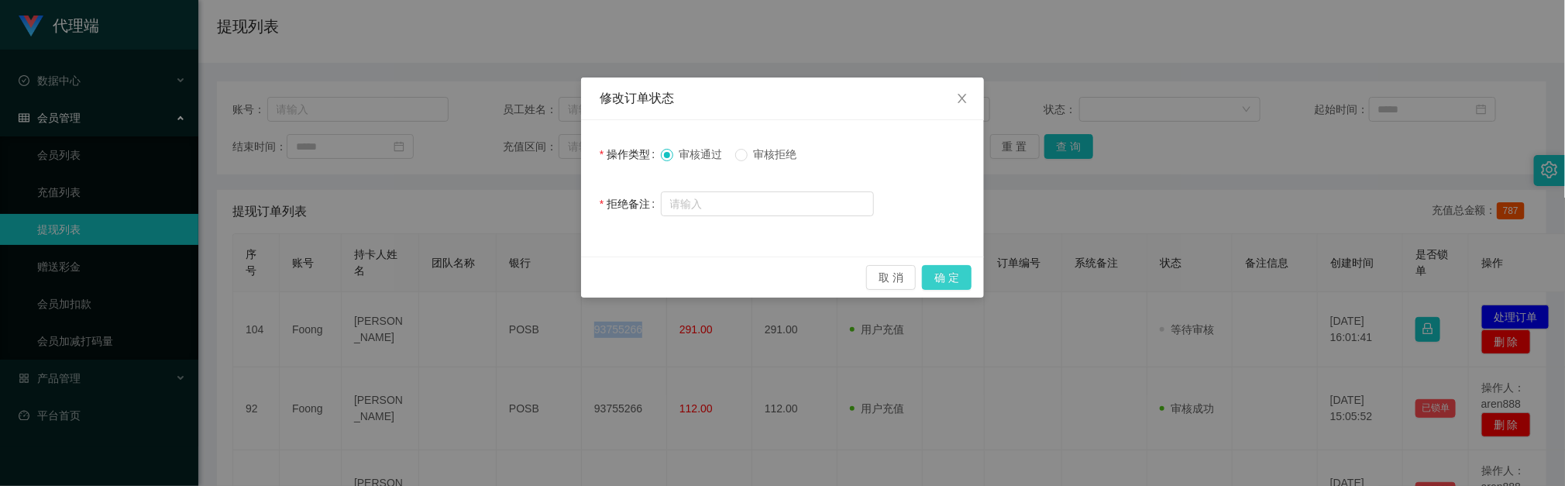
drag, startPoint x: 933, startPoint y: 274, endPoint x: 923, endPoint y: 268, distance: 11.8
click at [931, 274] on button "确 定" at bounding box center [947, 277] width 50 height 25
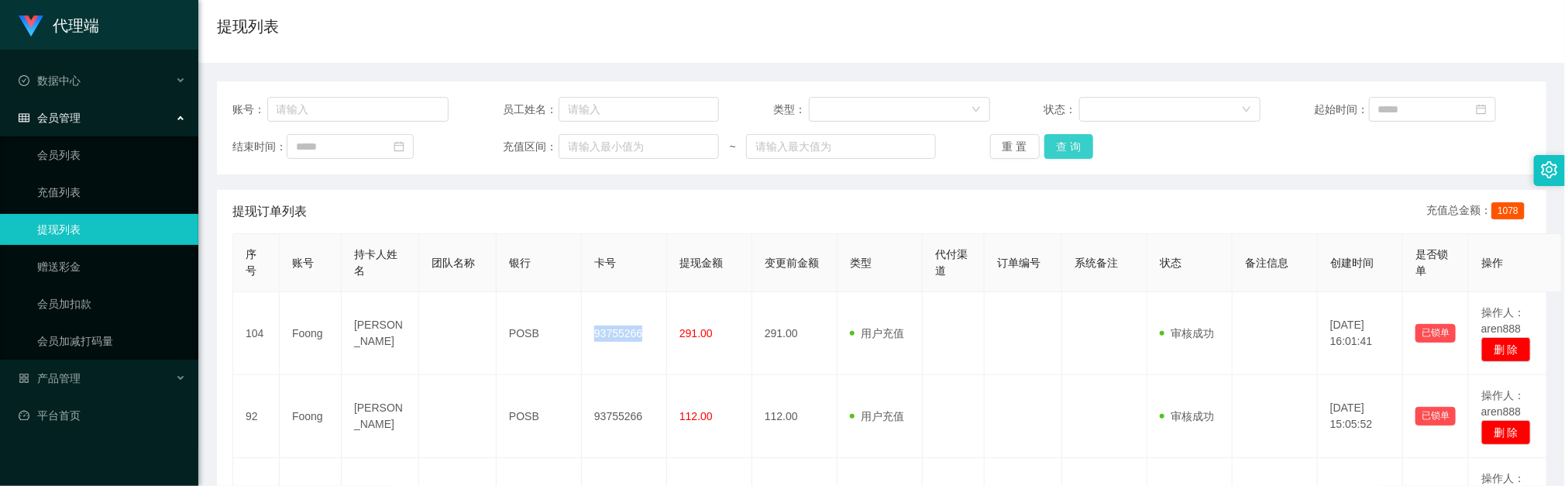
click at [1075, 149] on button "查 询" at bounding box center [1070, 146] width 50 height 25
click at [1076, 149] on button "查 询" at bounding box center [1070, 146] width 50 height 25
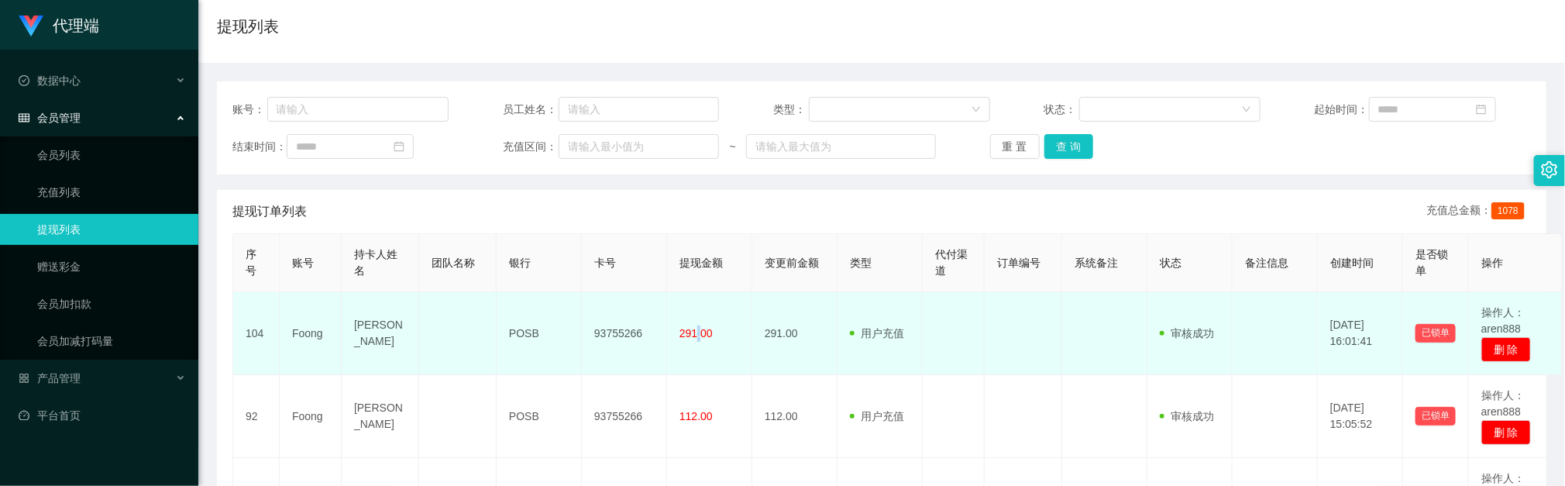
drag, startPoint x: 700, startPoint y: 303, endPoint x: 735, endPoint y: 293, distance: 36.3
click at [702, 301] on td "291.00" at bounding box center [709, 333] width 85 height 83
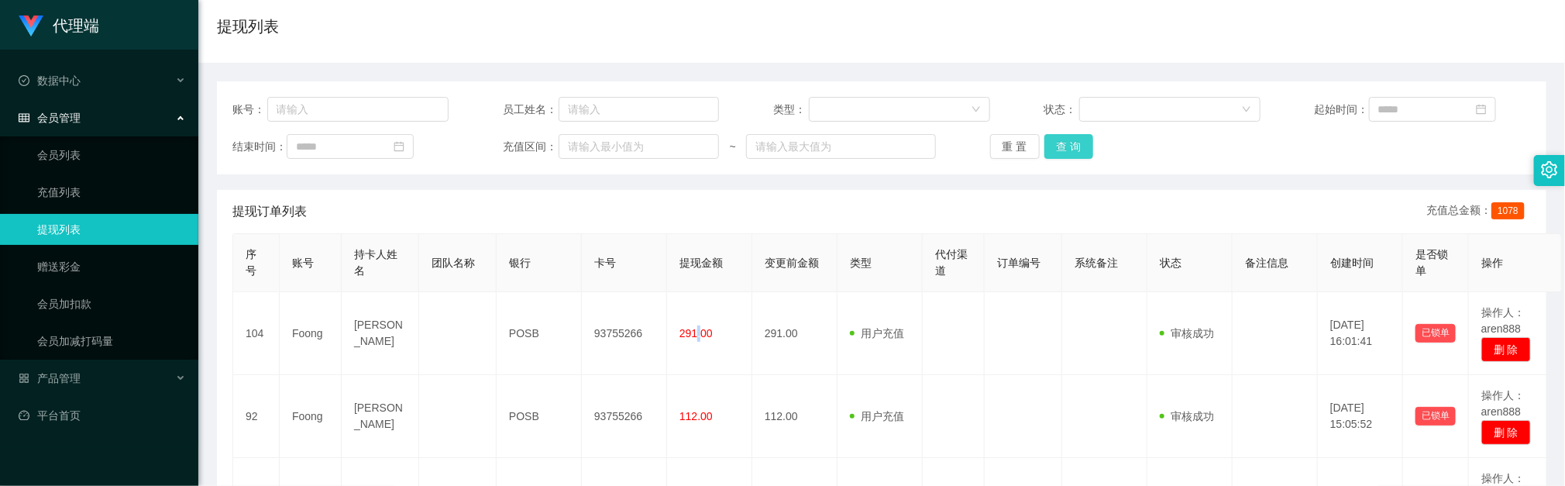
click at [1075, 150] on button "查 询" at bounding box center [1070, 146] width 50 height 25
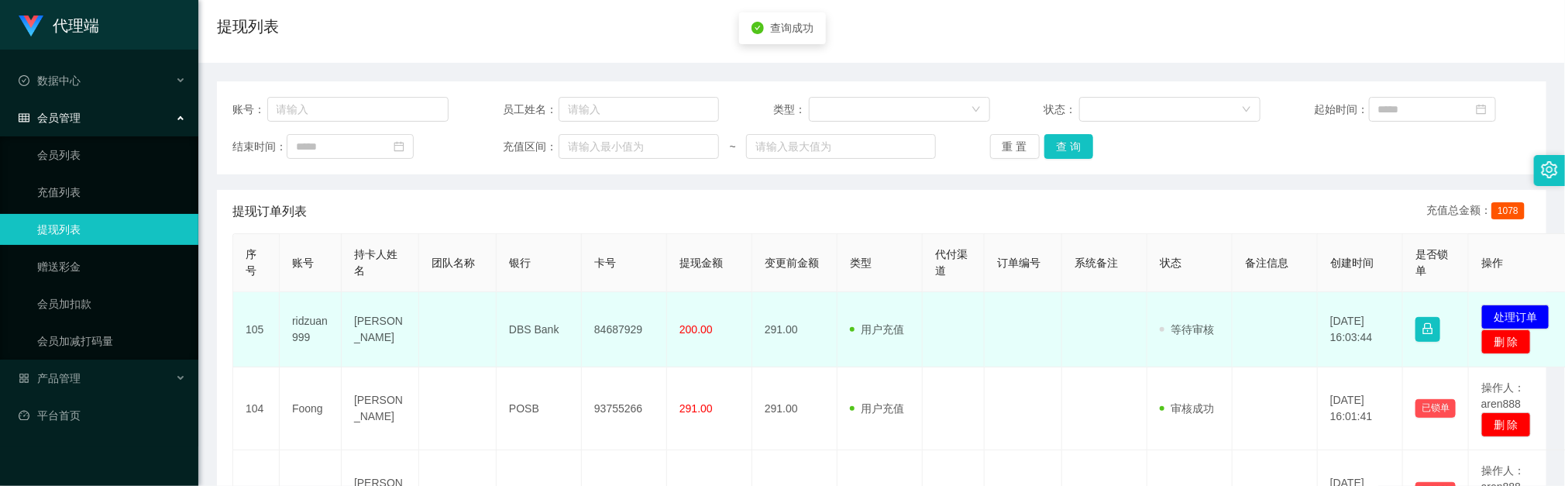
click at [605, 322] on td "84687929" at bounding box center [624, 329] width 85 height 75
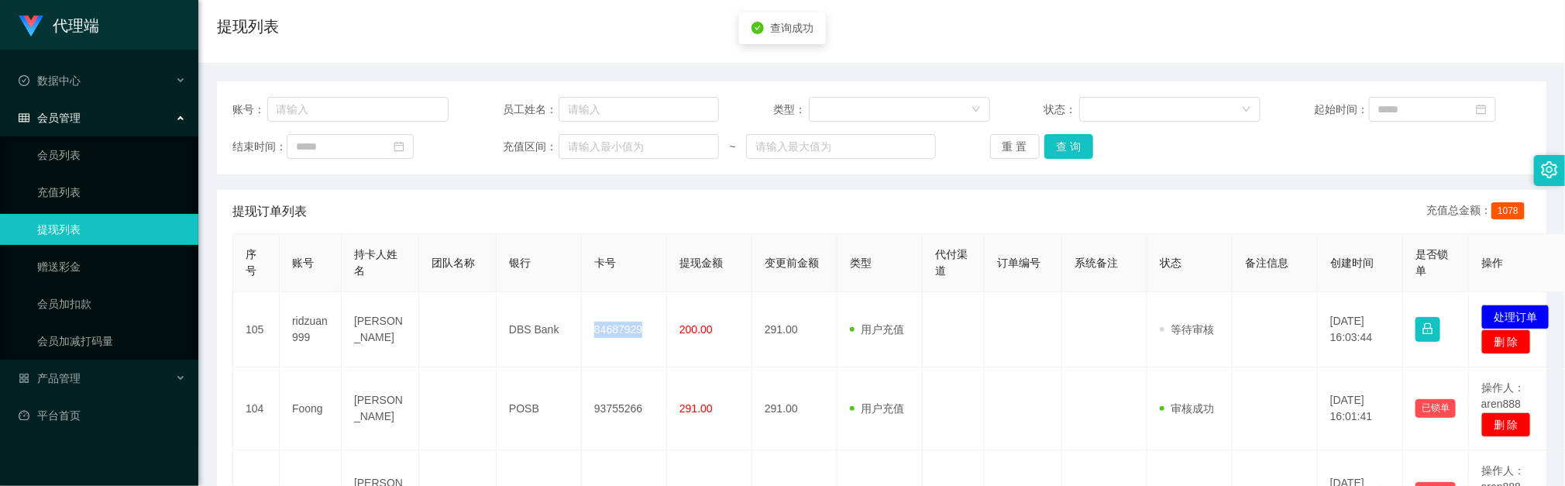
copy td "84687929"
drag, startPoint x: 1530, startPoint y: 312, endPoint x: 1496, endPoint y: 315, distance: 34.9
click at [1532, 312] on button "处理订单" at bounding box center [1516, 317] width 68 height 25
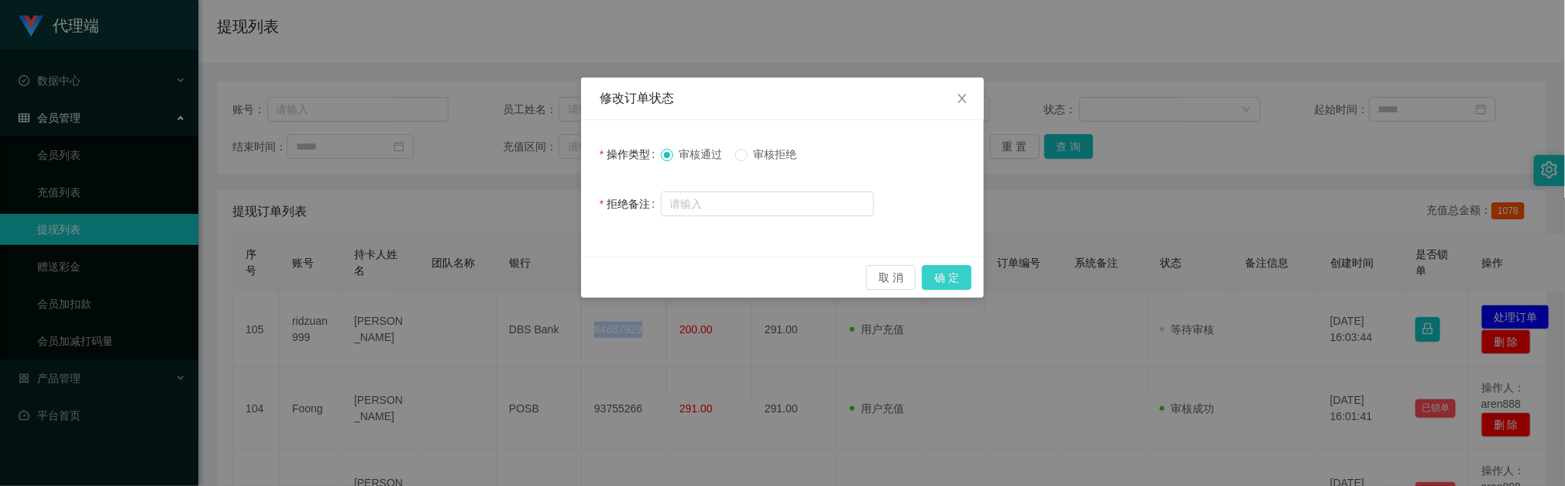
click at [932, 272] on button "确 定" at bounding box center [947, 277] width 50 height 25
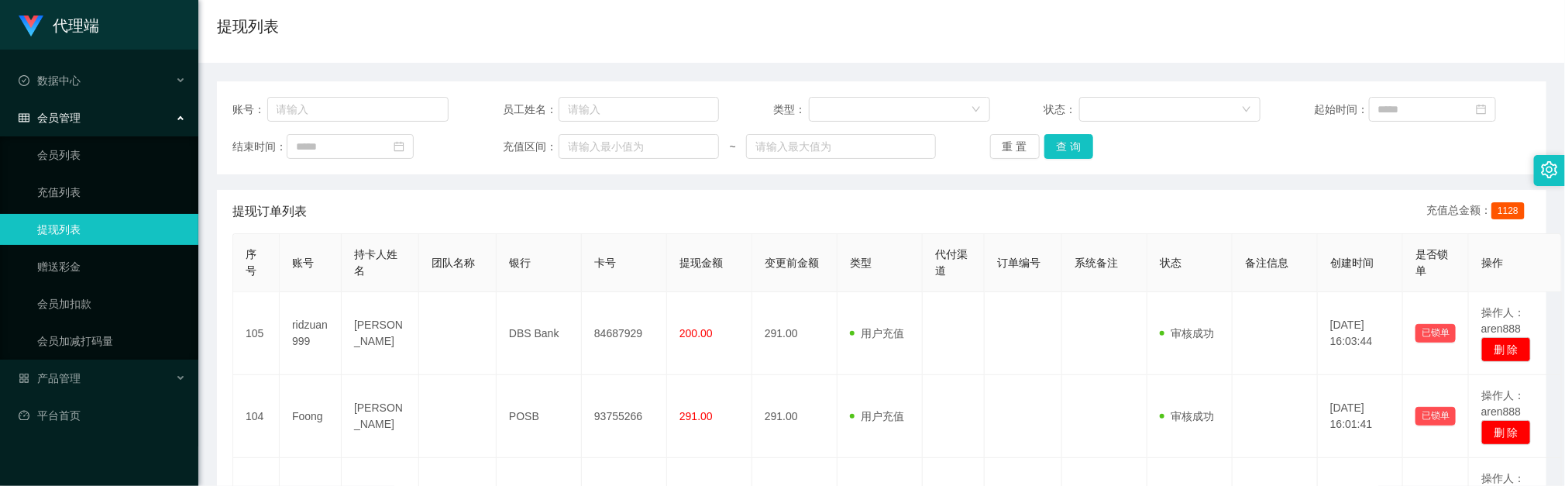
click at [988, 82] on div "账号： 员工姓名： 类型： 状态： 起始时间： 结束时间： 充值区间： ~ 重 置 查 询" at bounding box center [882, 127] width 1330 height 93
click at [1070, 145] on button "查 询" at bounding box center [1070, 146] width 50 height 25
drag, startPoint x: 1119, startPoint y: 298, endPoint x: 1114, endPoint y: 281, distance: 17.7
click at [1119, 298] on td at bounding box center [1104, 333] width 85 height 83
click at [1060, 140] on button "查 询" at bounding box center [1070, 146] width 50 height 25
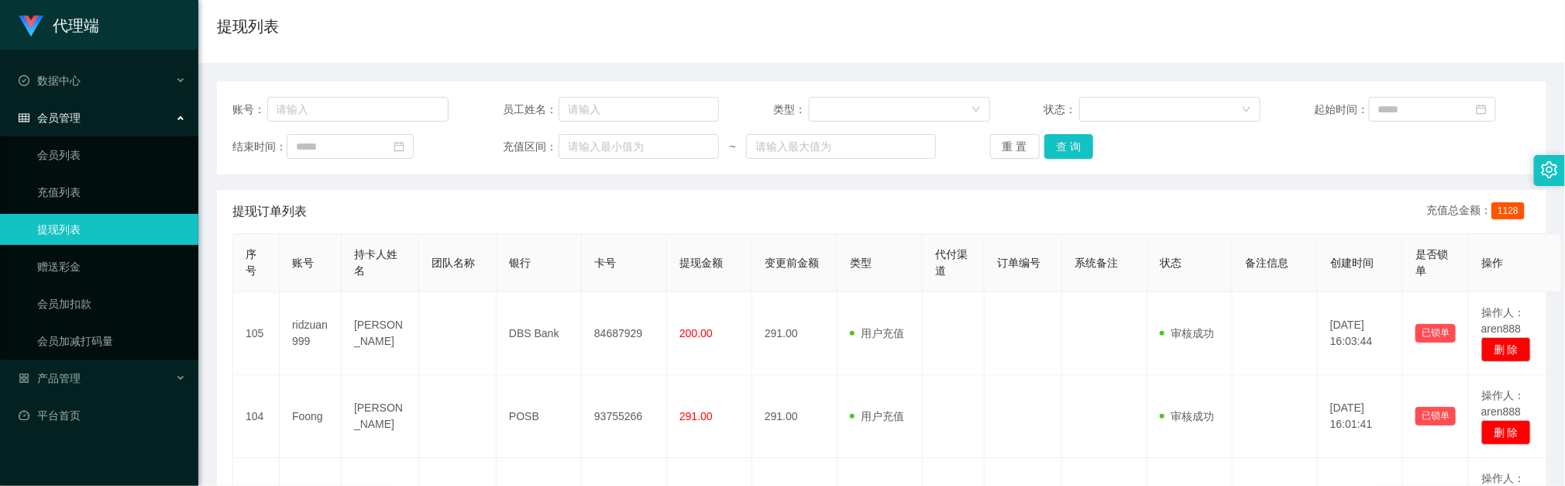
drag, startPoint x: 724, startPoint y: 312, endPoint x: 697, endPoint y: 247, distance: 70.2
click at [724, 312] on td "200.00" at bounding box center [709, 333] width 85 height 83
click at [1062, 149] on button "查 询" at bounding box center [1070, 146] width 50 height 25
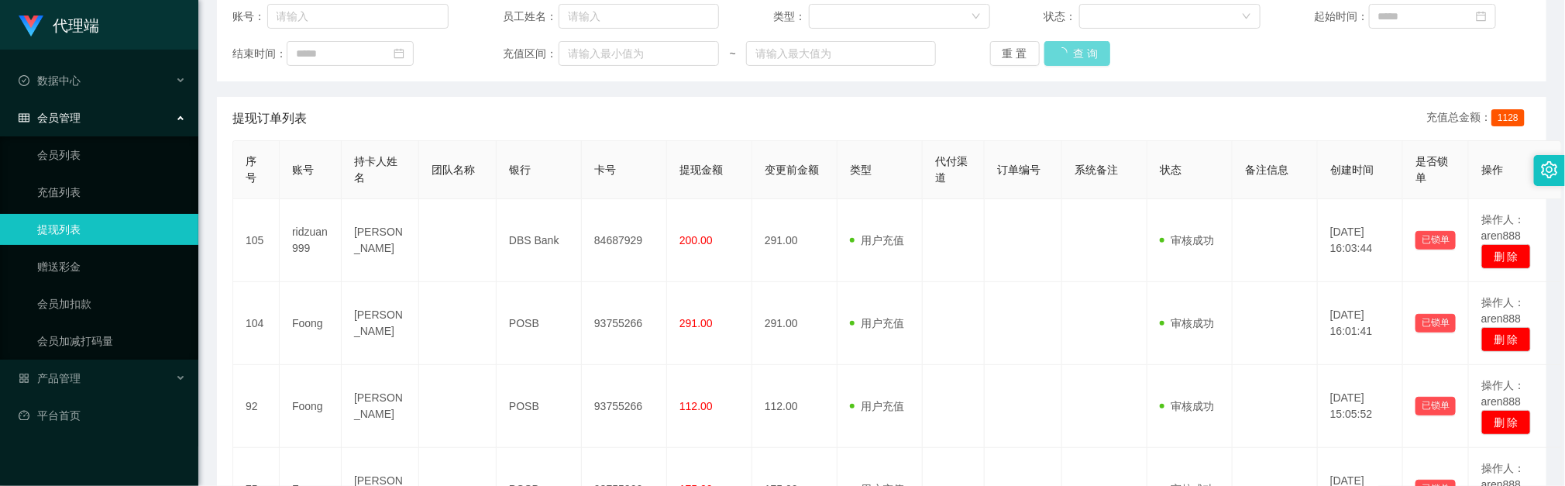
scroll to position [232, 0]
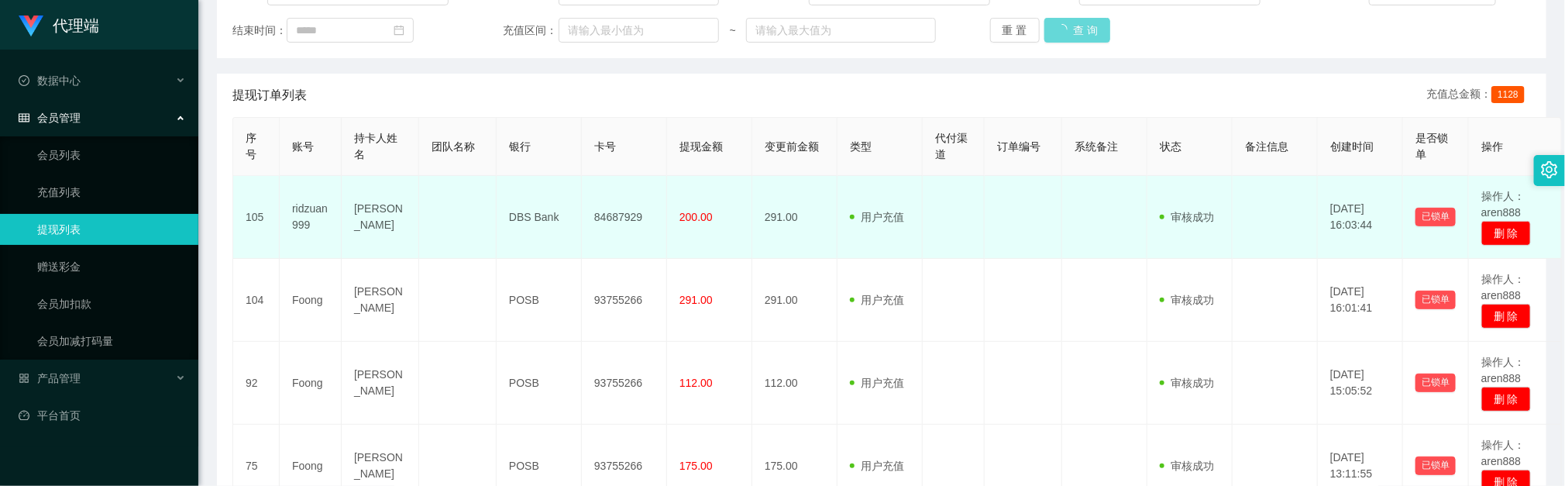
click at [890, 242] on td "用户充值 人工扣款" at bounding box center [880, 217] width 85 height 83
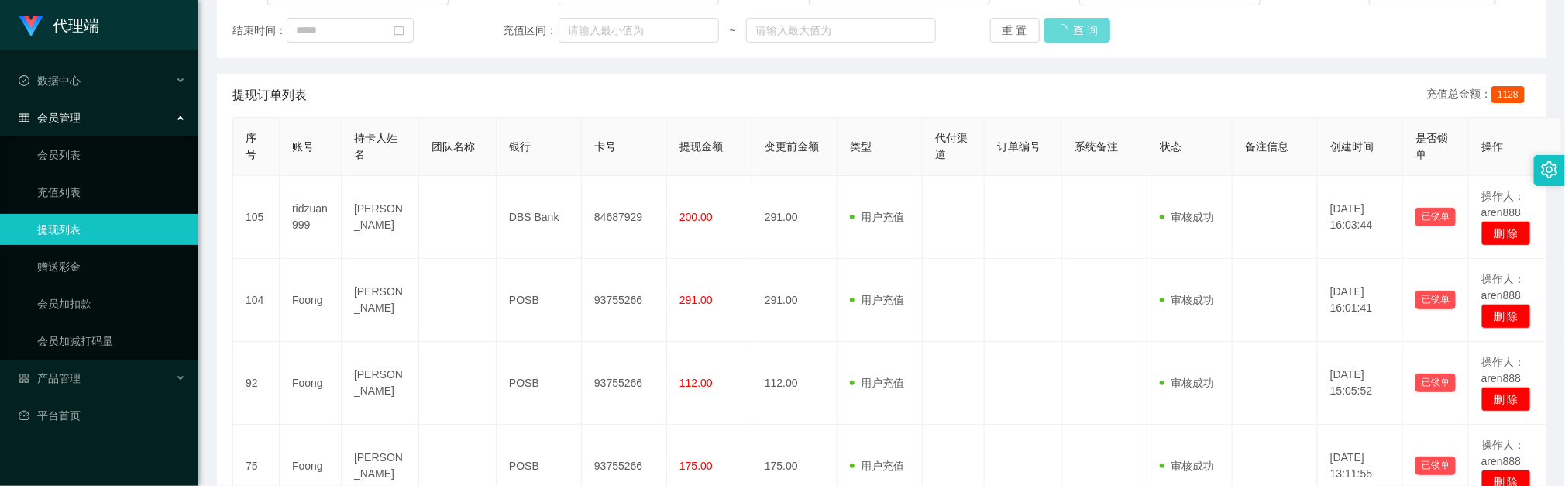
click at [749, 84] on div "提现订单列表 充值总金额： 1128" at bounding box center [881, 95] width 1299 height 43
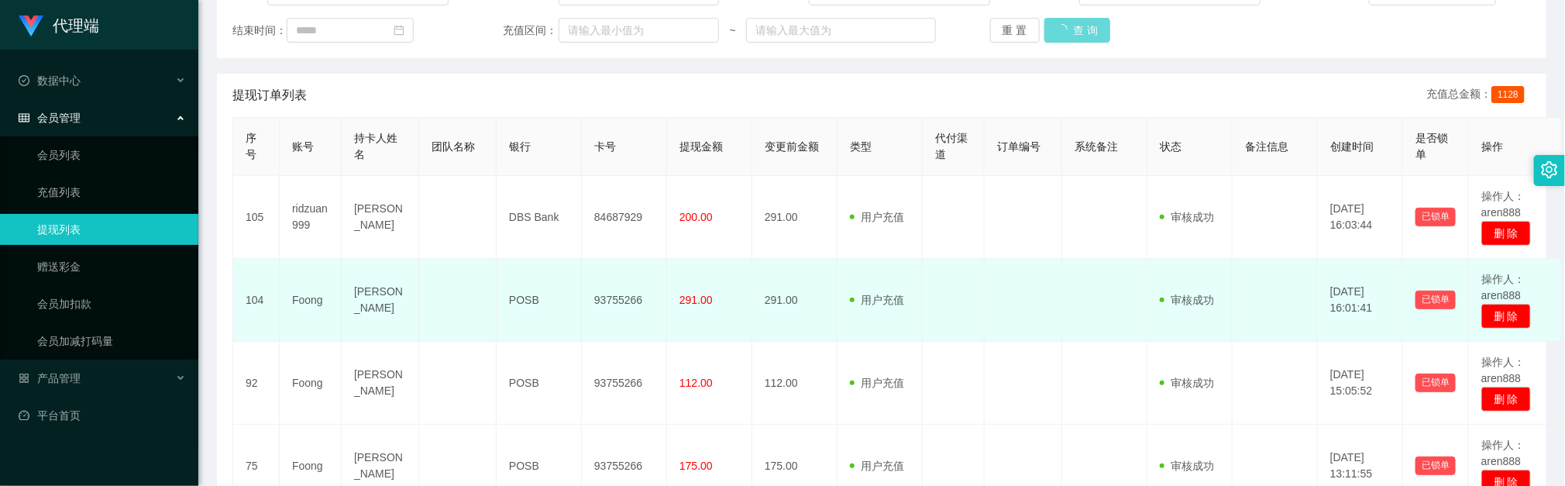
click at [1144, 294] on td at bounding box center [1104, 300] width 85 height 83
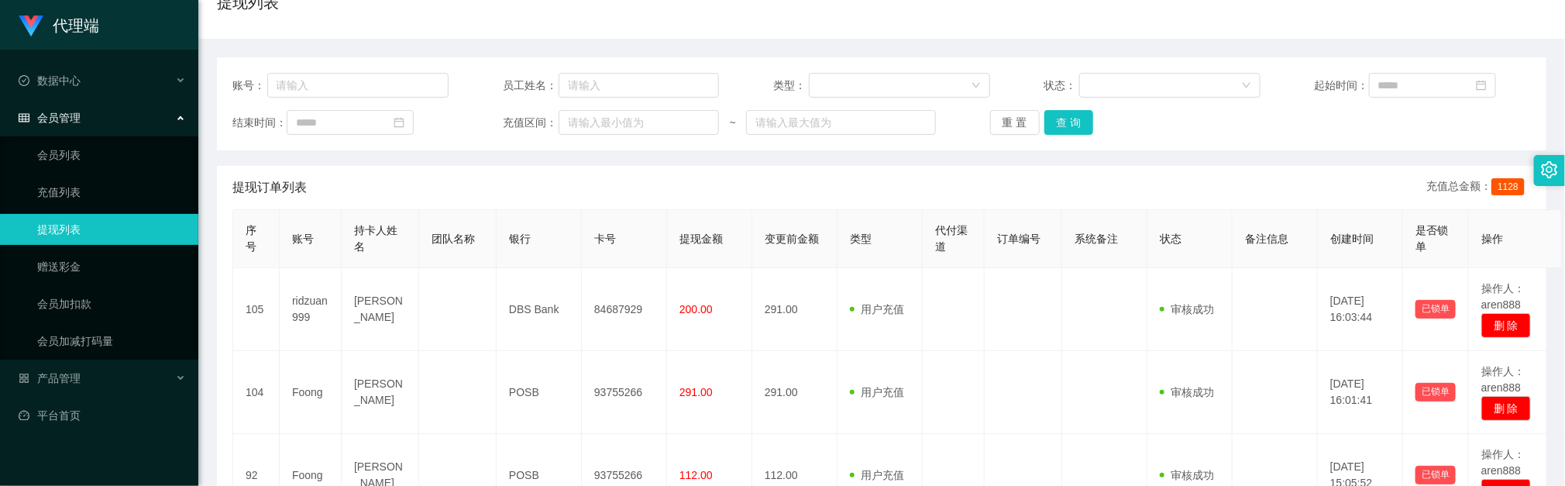
scroll to position [116, 0]
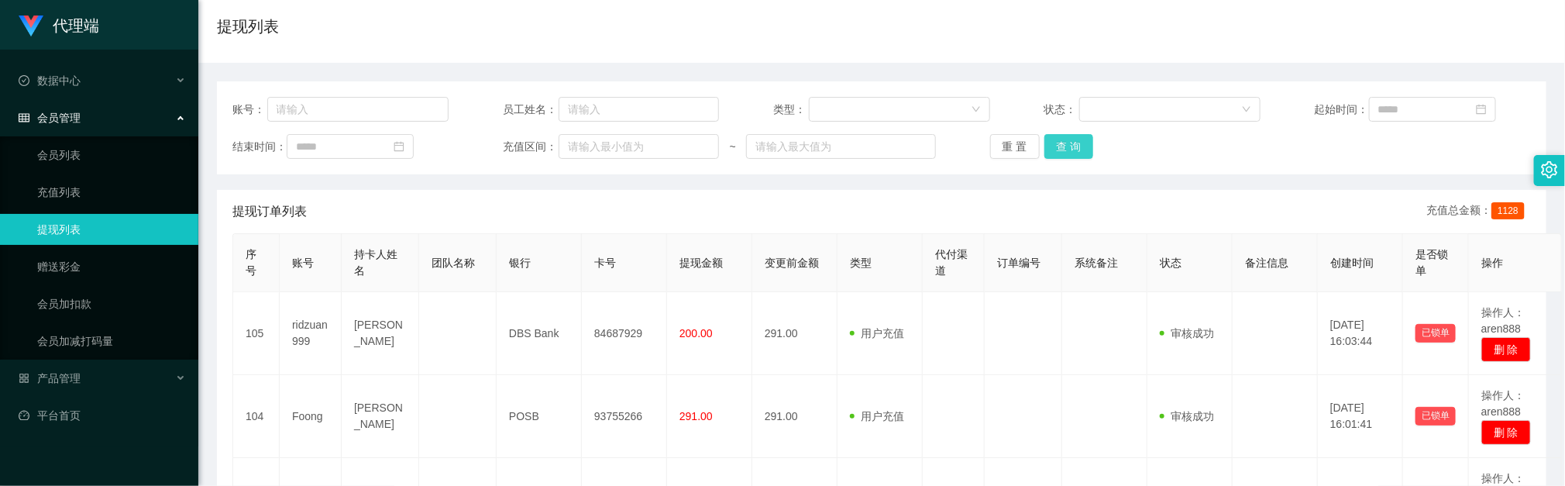
click at [1063, 147] on button "查 询" at bounding box center [1070, 146] width 50 height 25
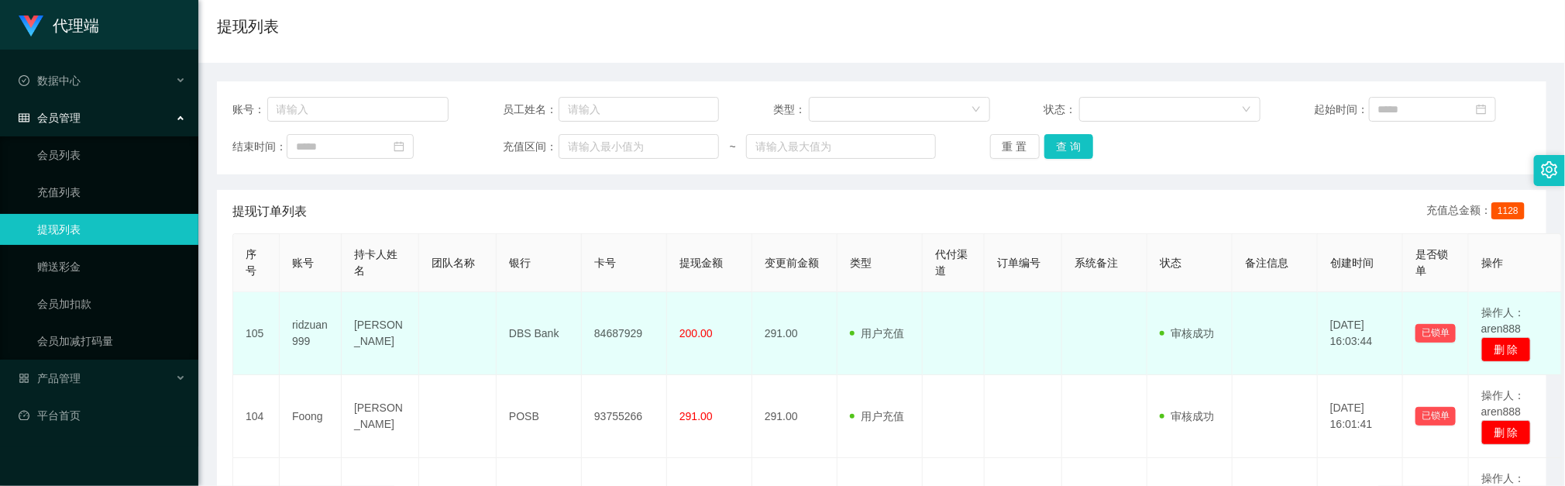
drag, startPoint x: 900, startPoint y: 349, endPoint x: 948, endPoint y: 300, distance: 69.0
click at [900, 349] on td "用户充值 人工扣款" at bounding box center [880, 333] width 85 height 83
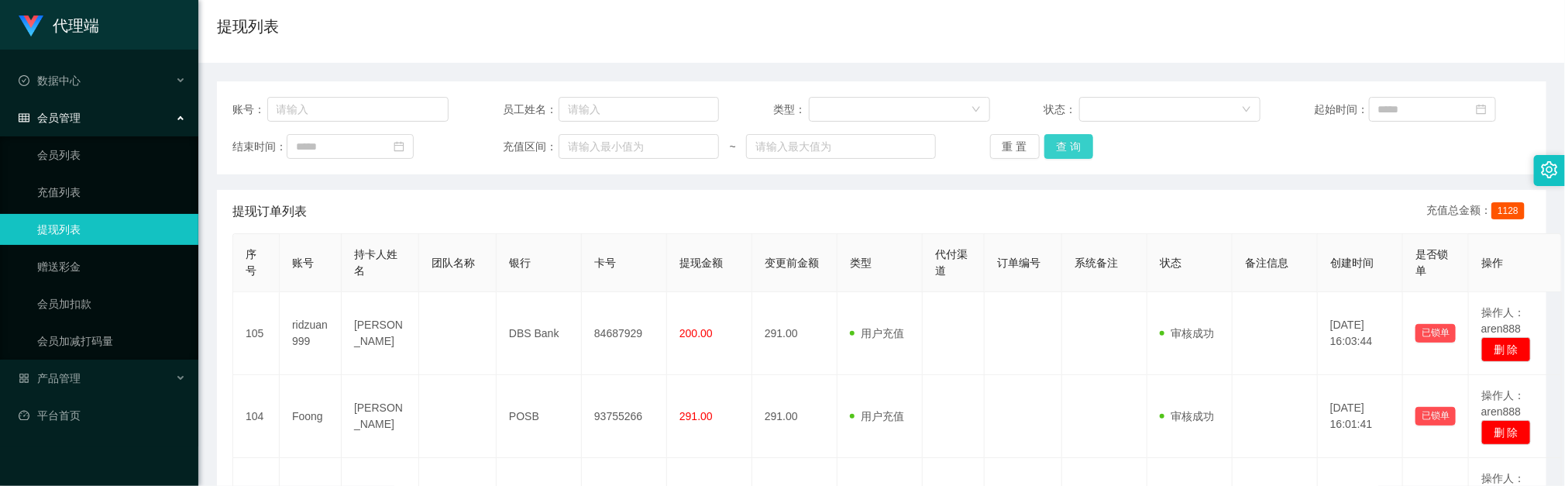
click at [1077, 145] on button "查 询" at bounding box center [1070, 146] width 50 height 25
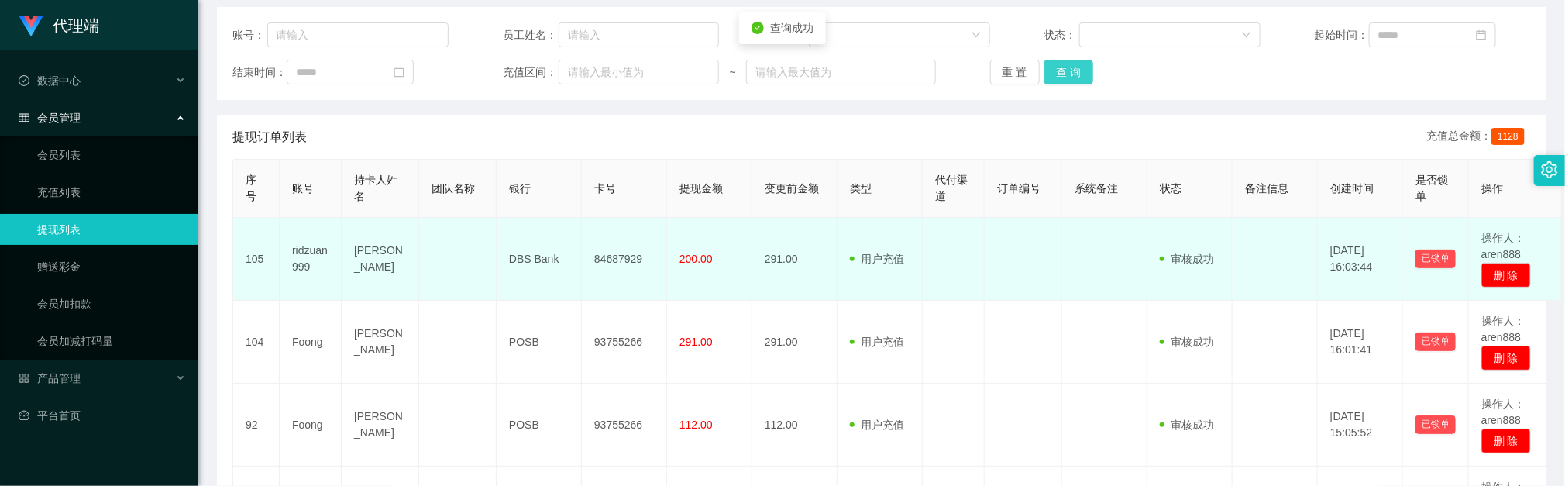
scroll to position [232, 0]
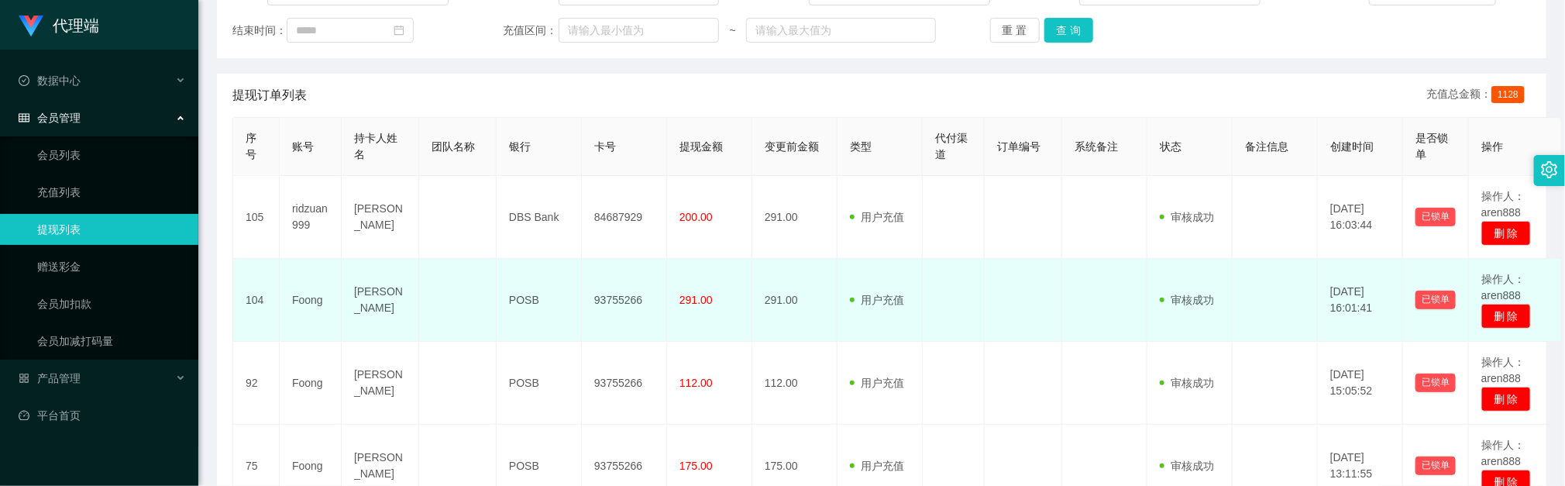
drag, startPoint x: 621, startPoint y: 323, endPoint x: 584, endPoint y: 295, distance: 45.9
click at [621, 322] on td "93755266" at bounding box center [624, 300] width 85 height 83
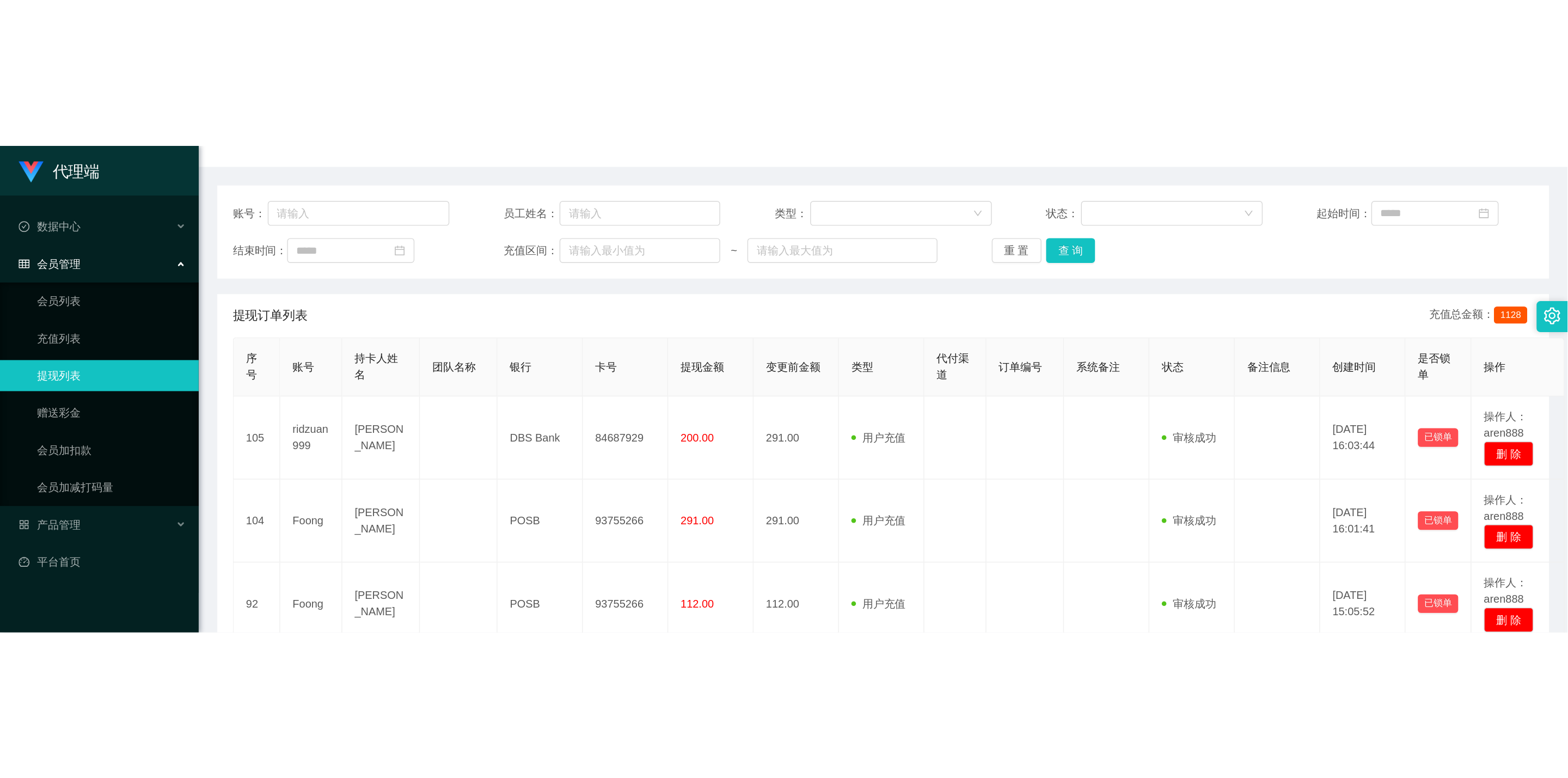
scroll to position [82, 0]
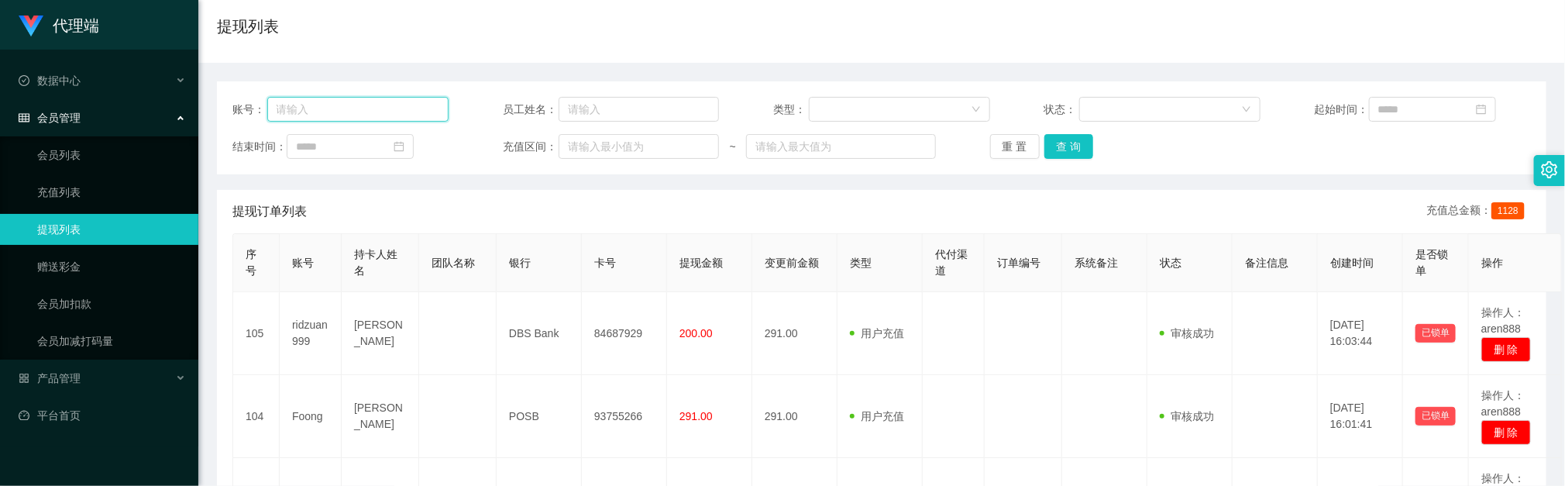
click at [356, 105] on input "text" at bounding box center [358, 109] width 182 height 25
click at [358, 105] on input "text" at bounding box center [358, 109] width 182 height 25
paste input "Foong"
type input "Foong"
drag, startPoint x: 1069, startPoint y: 149, endPoint x: 1082, endPoint y: 145, distance: 13.0
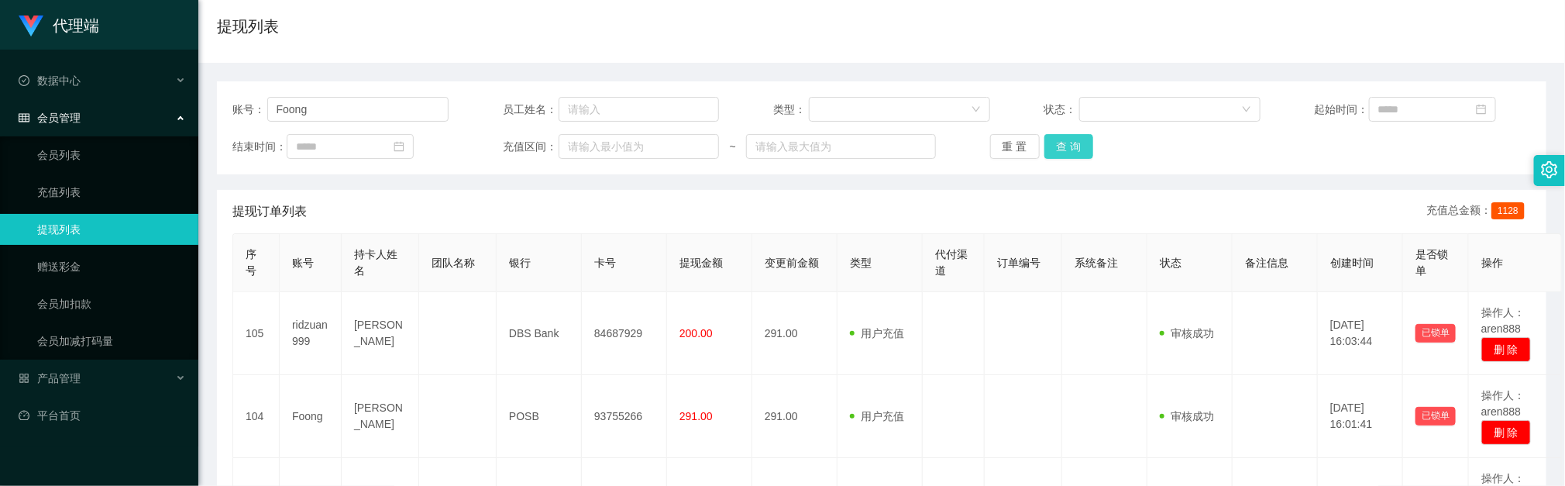
click at [1067, 149] on button "查 询" at bounding box center [1070, 146] width 50 height 25
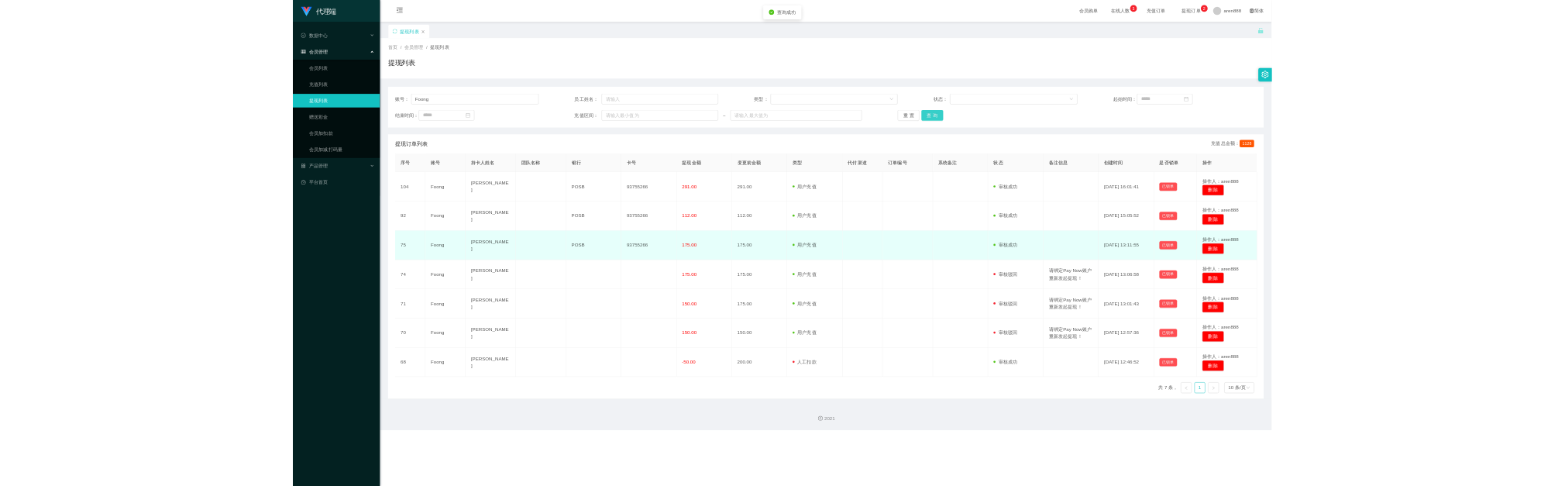
scroll to position [0, 0]
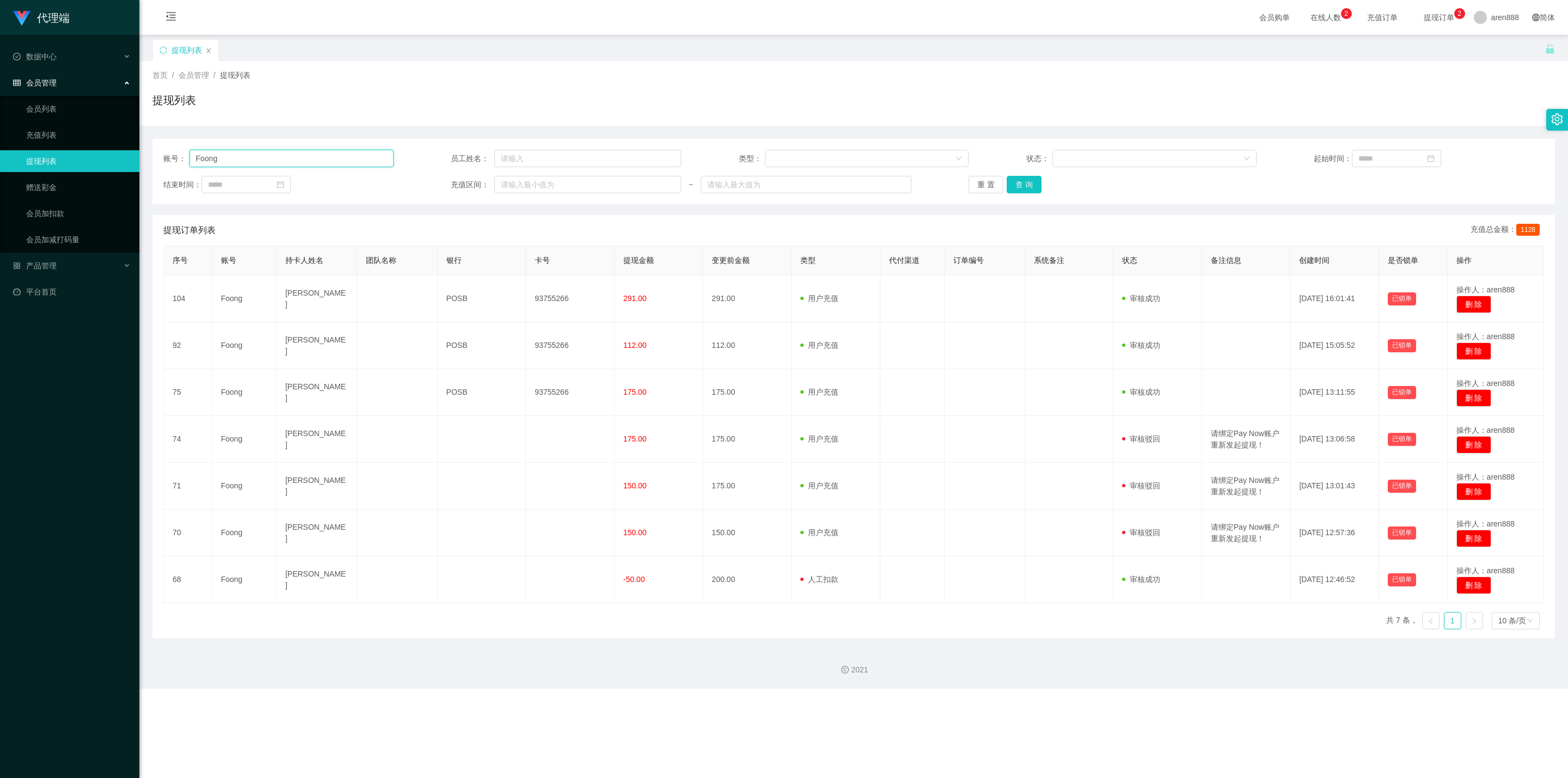
click at [334, 157] on input "Foong" at bounding box center [292, 158] width 204 height 18
paste input "ridzuan999"
type input "ridzuan999"
click at [1029, 185] on button "查 询" at bounding box center [1024, 184] width 35 height 18
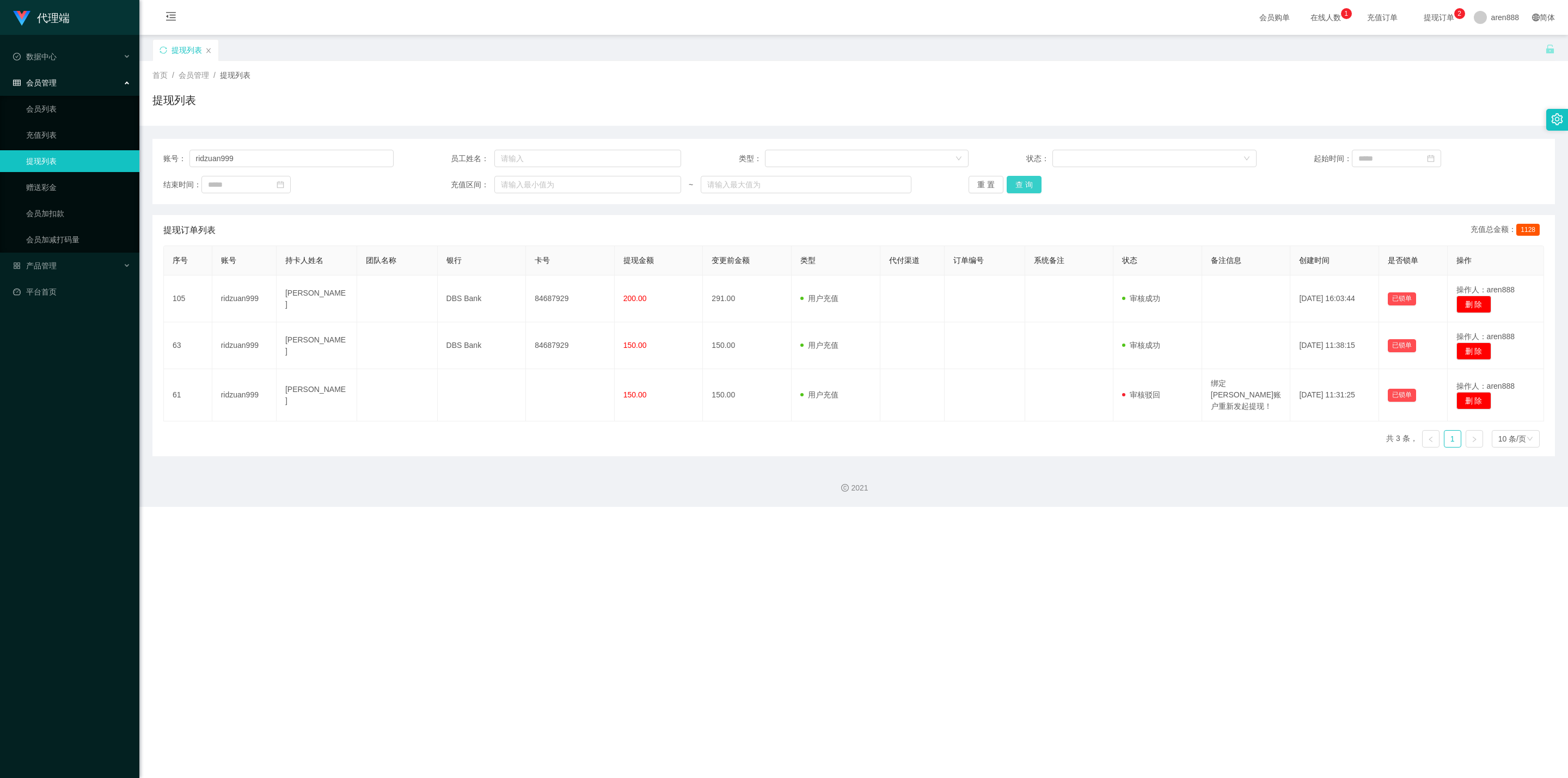
drag, startPoint x: 1017, startPoint y: 195, endPoint x: 1021, endPoint y: 190, distance: 6.4
click at [1018, 195] on div "账号： ridzuan999 员工姓名： 类型： 状态： 起始时间： 结束时间： 充值区间： ~ 重 置 查 询" at bounding box center [854, 171] width 1402 height 65
click at [1023, 188] on button "查 询" at bounding box center [1024, 184] width 35 height 18
drag, startPoint x: 233, startPoint y: 156, endPoint x: 101, endPoint y: 152, distance: 132.1
click at [110, 154] on section "代理端 数据中心 会员管理 会员列表 充值列表 提现列表 赠送彩金 会员加扣款 会员加减打码量 产品管理 平台首页 保存配置 重置配置 整体风格设置 主题色 …" at bounding box center [784, 253] width 1568 height 507
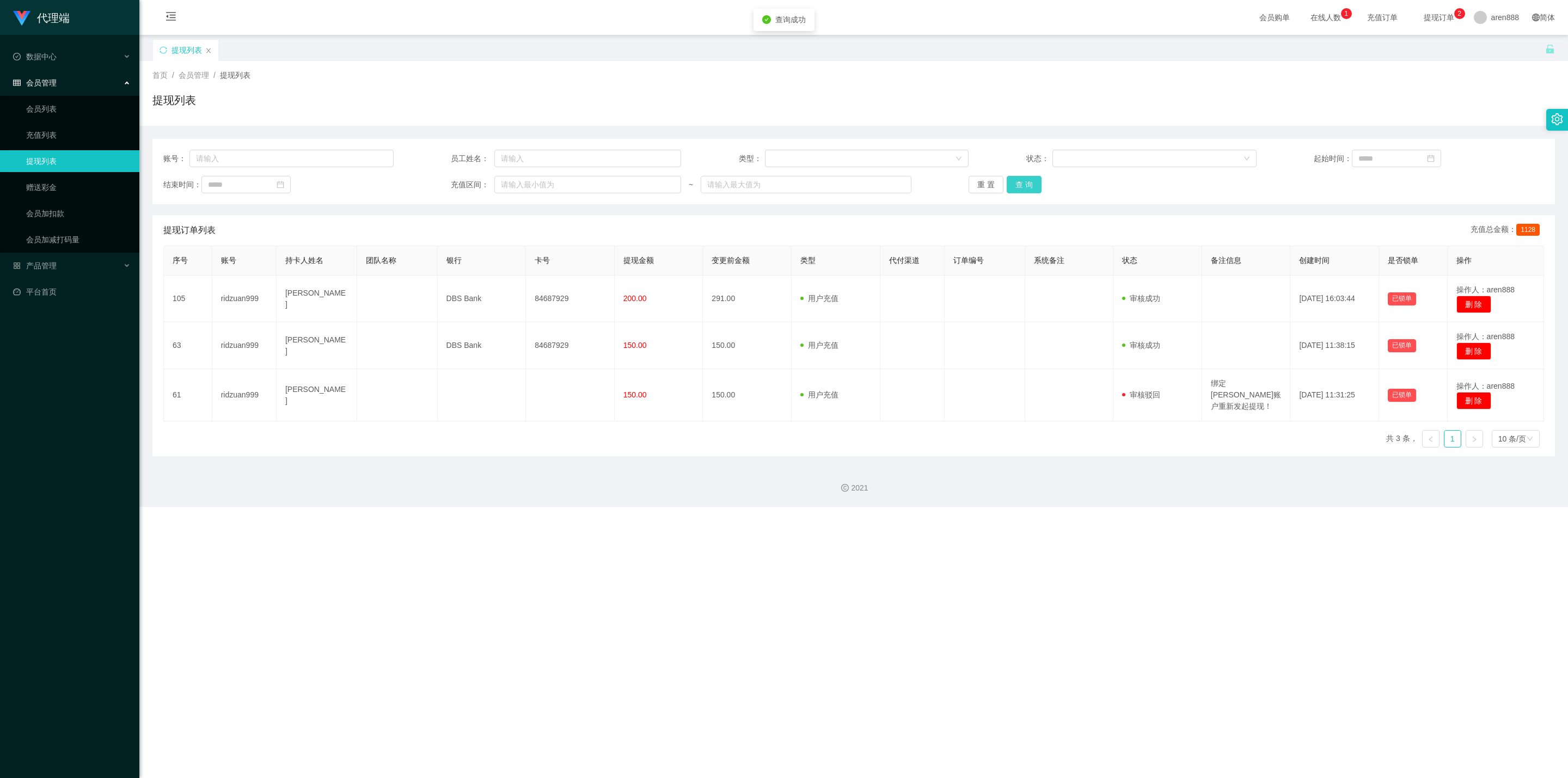
click at [1026, 193] on button "查 询" at bounding box center [1024, 184] width 35 height 18
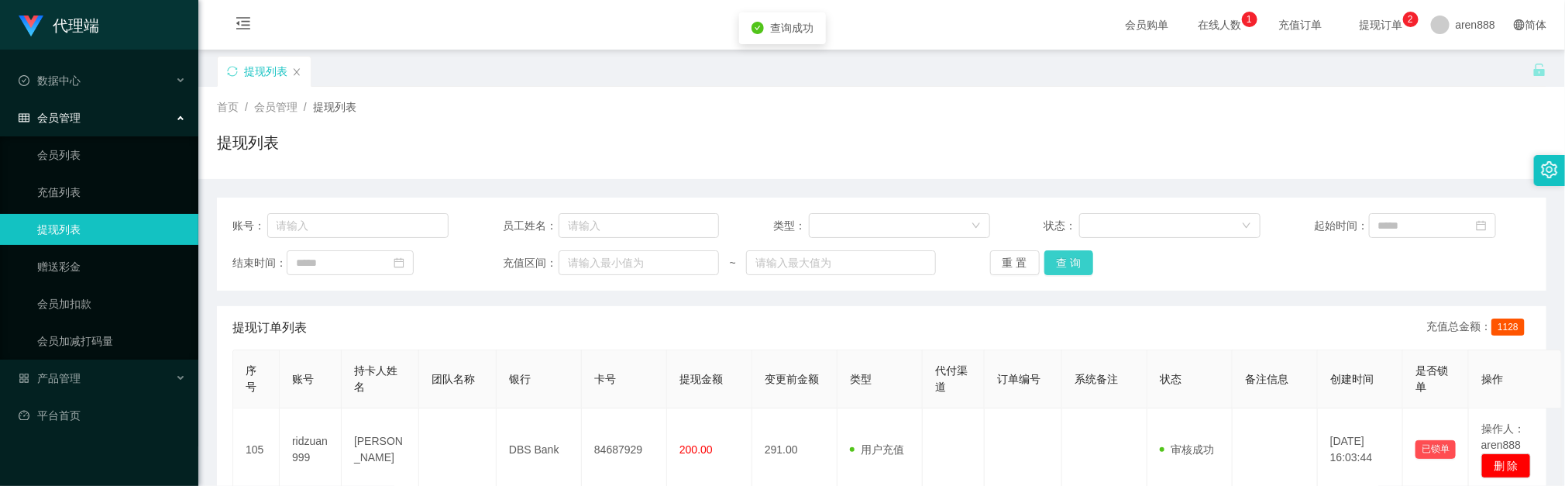
click at [1062, 263] on button "查 询" at bounding box center [1070, 262] width 50 height 25
click at [639, 94] on div "首页 / 会员管理 / 提现列表 / 提现列表" at bounding box center [881, 133] width 1367 height 92
click at [1069, 263] on button "查 询" at bounding box center [1070, 262] width 50 height 25
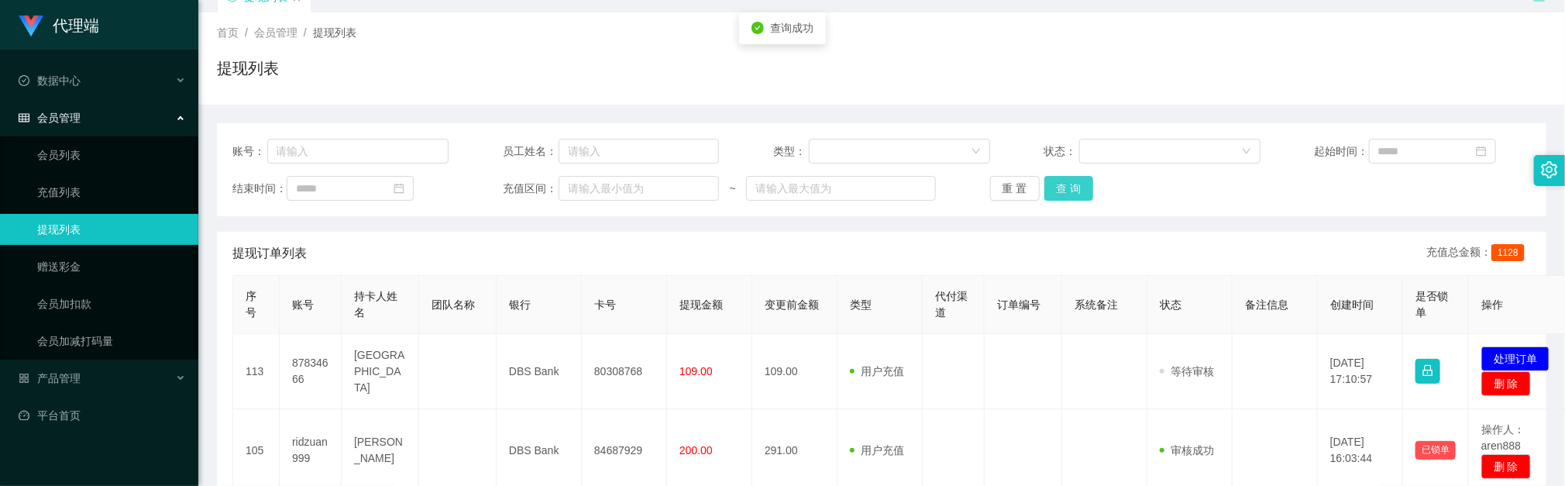
scroll to position [116, 0]
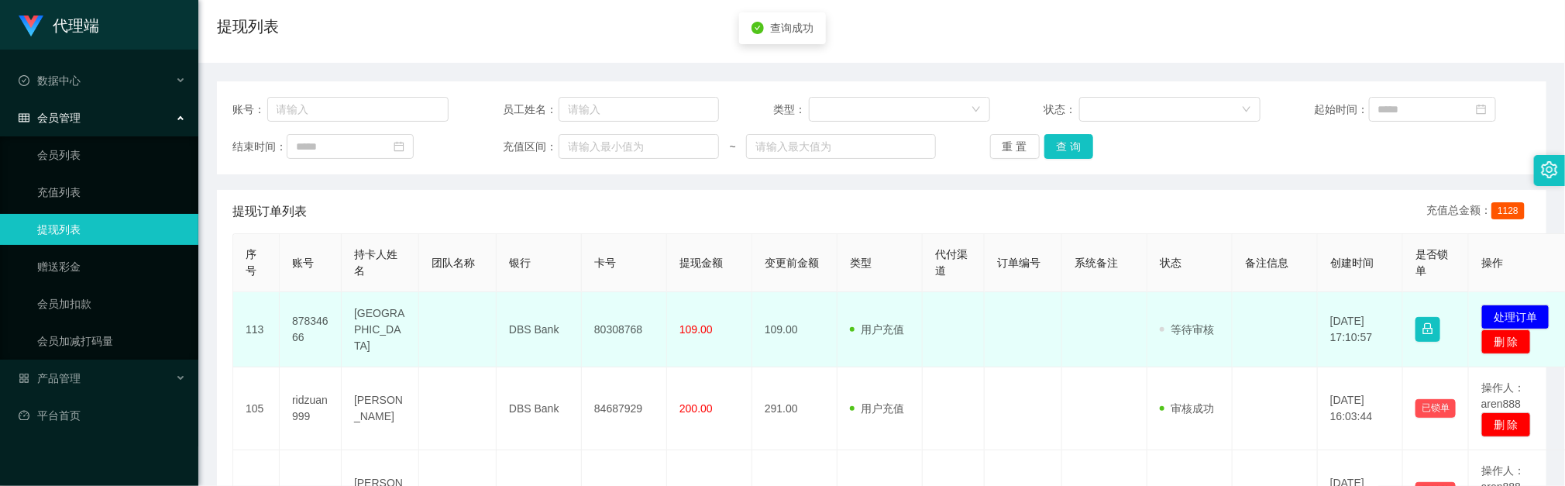
click at [611, 331] on td "80308768" at bounding box center [624, 329] width 85 height 75
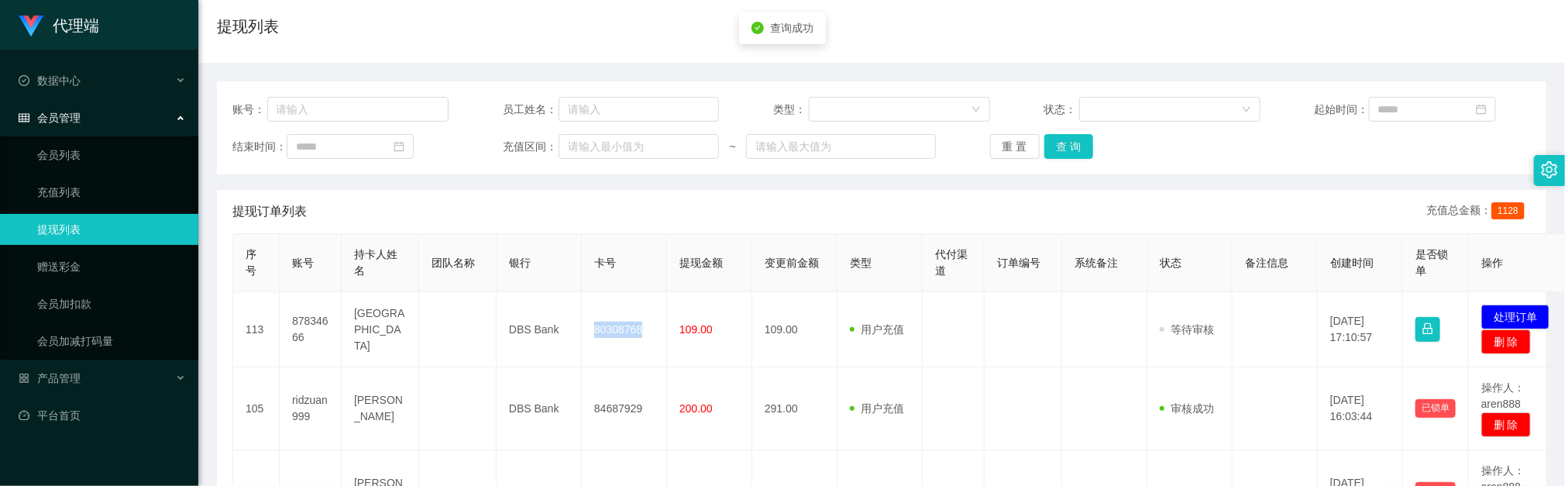
copy td "80308768"
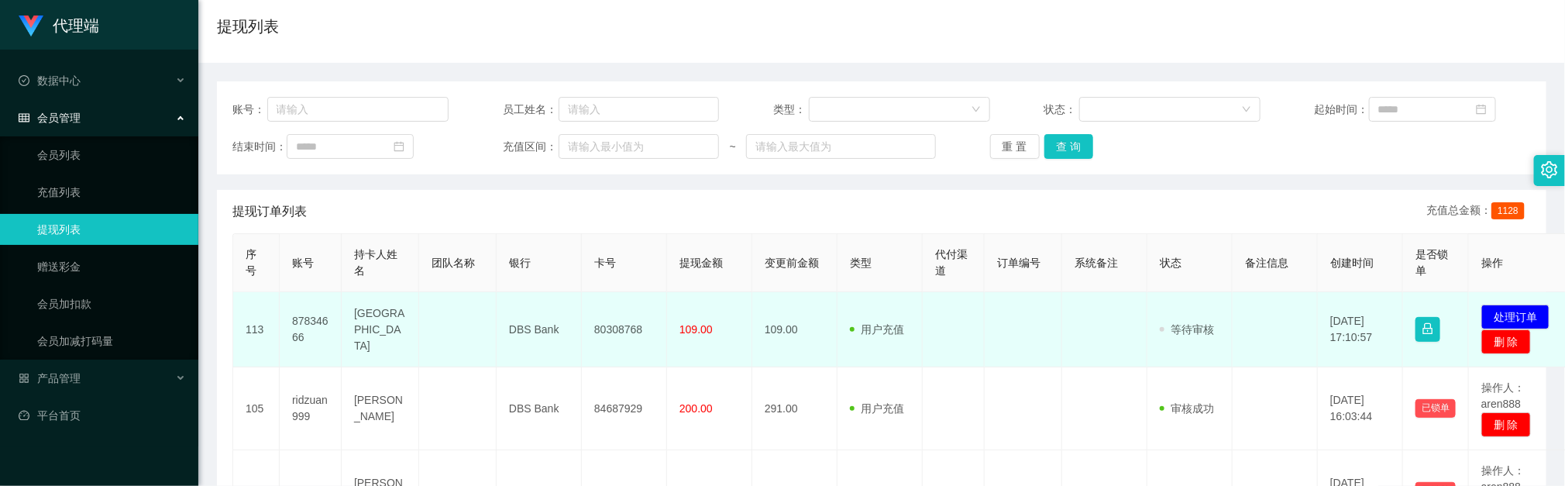
click at [795, 333] on td "109.00" at bounding box center [794, 329] width 85 height 75
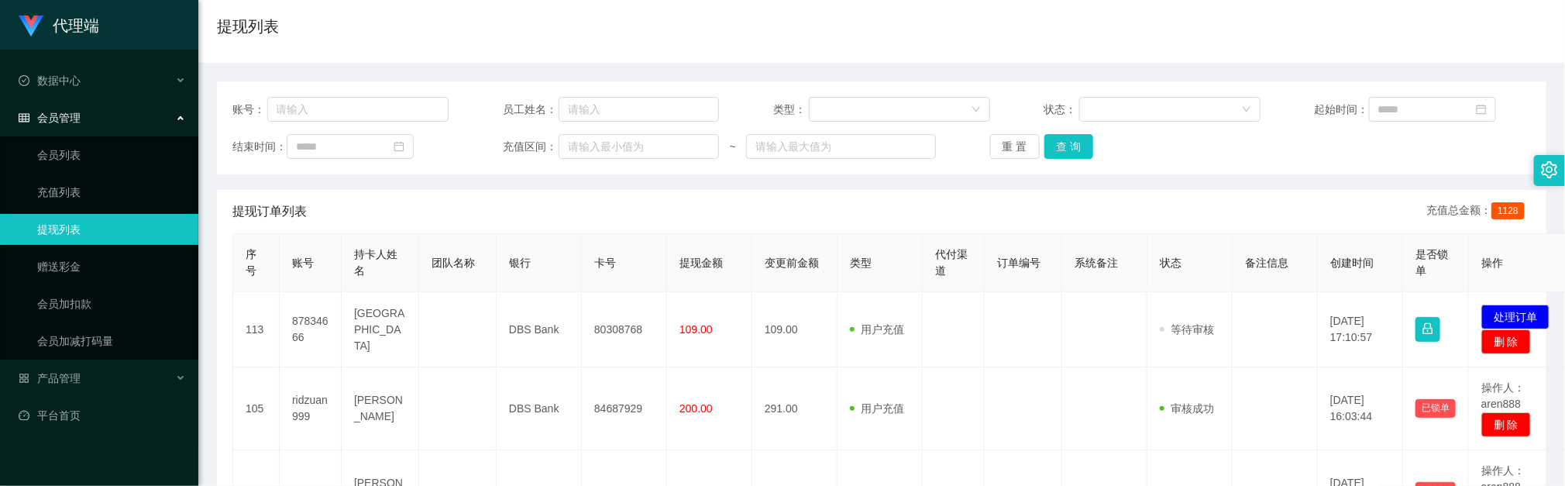
click at [793, 191] on div "提现订单列表 充值总金额： 1128" at bounding box center [881, 211] width 1299 height 43
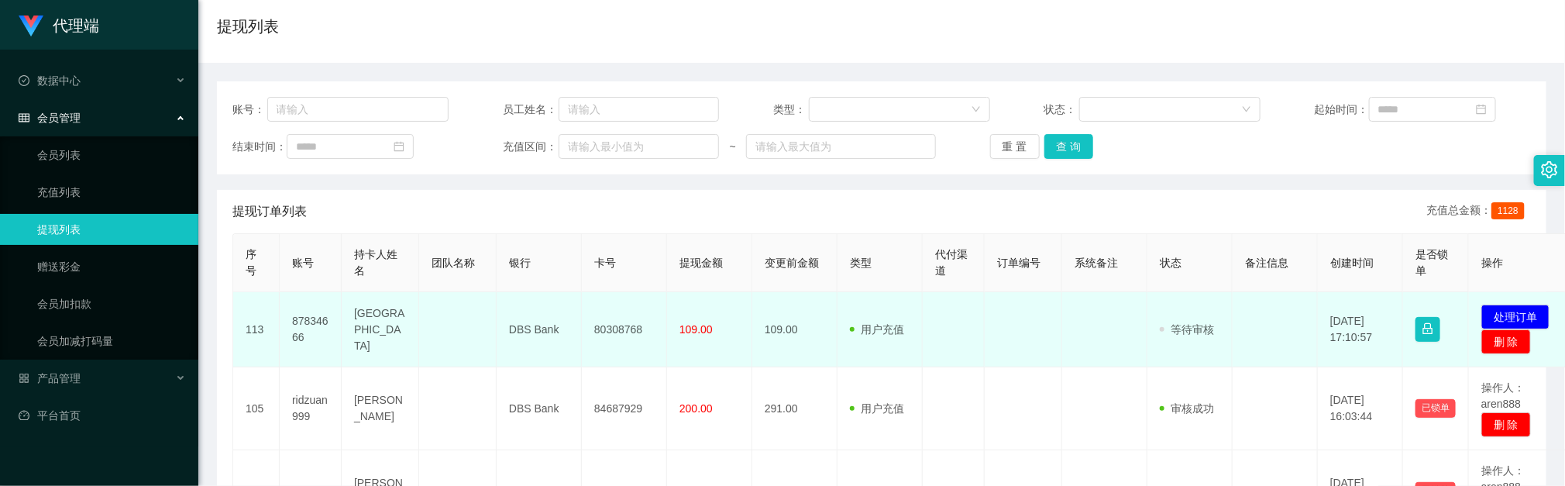
click at [604, 330] on td "80308768" at bounding box center [624, 329] width 85 height 75
click at [604, 329] on td "80308768" at bounding box center [624, 329] width 85 height 75
copy td "80308768"
click at [1507, 315] on button "处理订单" at bounding box center [1516, 317] width 68 height 25
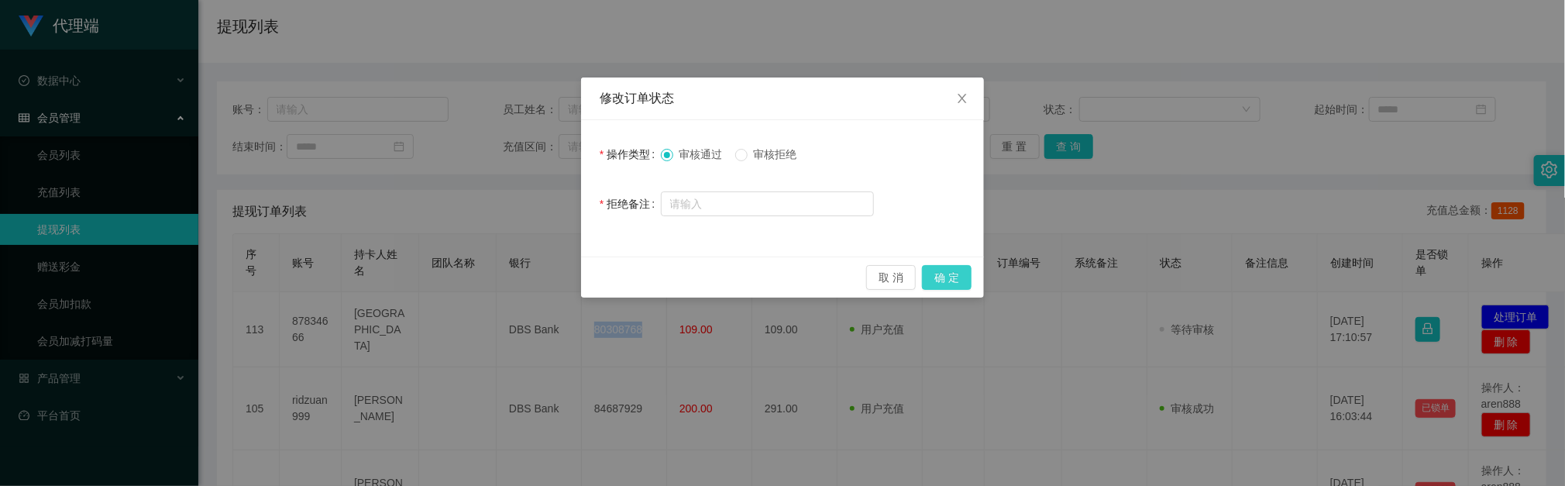
click at [945, 282] on button "确 定" at bounding box center [947, 277] width 50 height 25
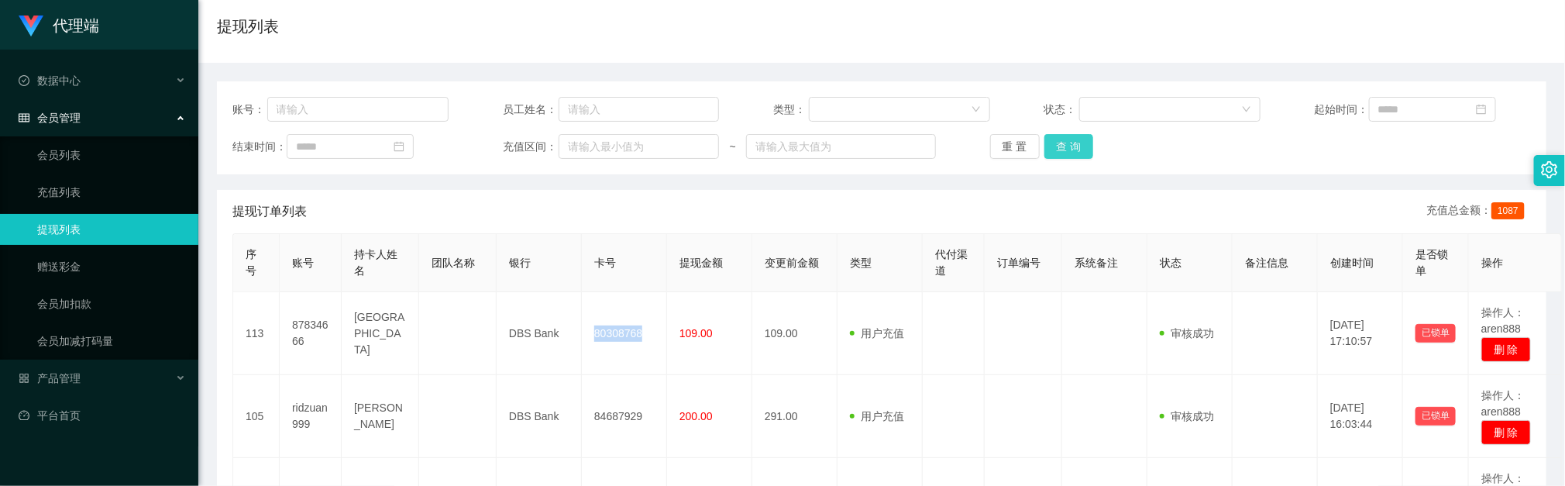
click at [1063, 156] on button "查 询" at bounding box center [1070, 146] width 50 height 25
click at [549, 195] on div "提现订单列表 充值总金额： 1087" at bounding box center [881, 211] width 1299 height 43
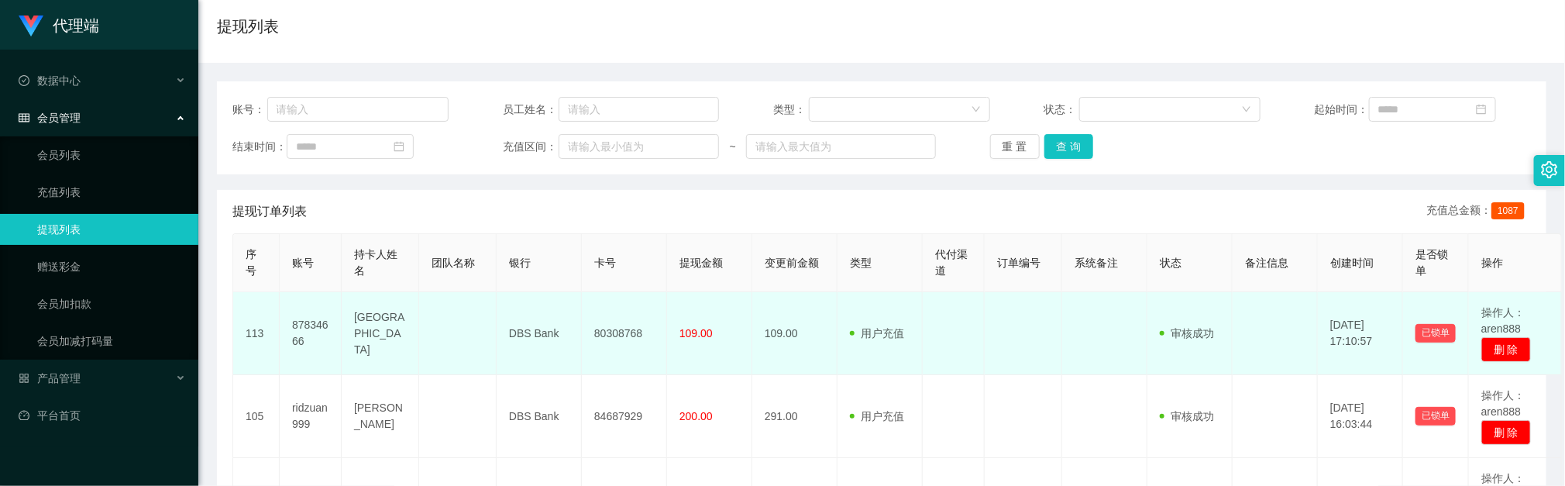
drag, startPoint x: 944, startPoint y: 345, endPoint x: 1068, endPoint y: 228, distance: 170.5
click at [949, 342] on td at bounding box center [954, 333] width 62 height 83
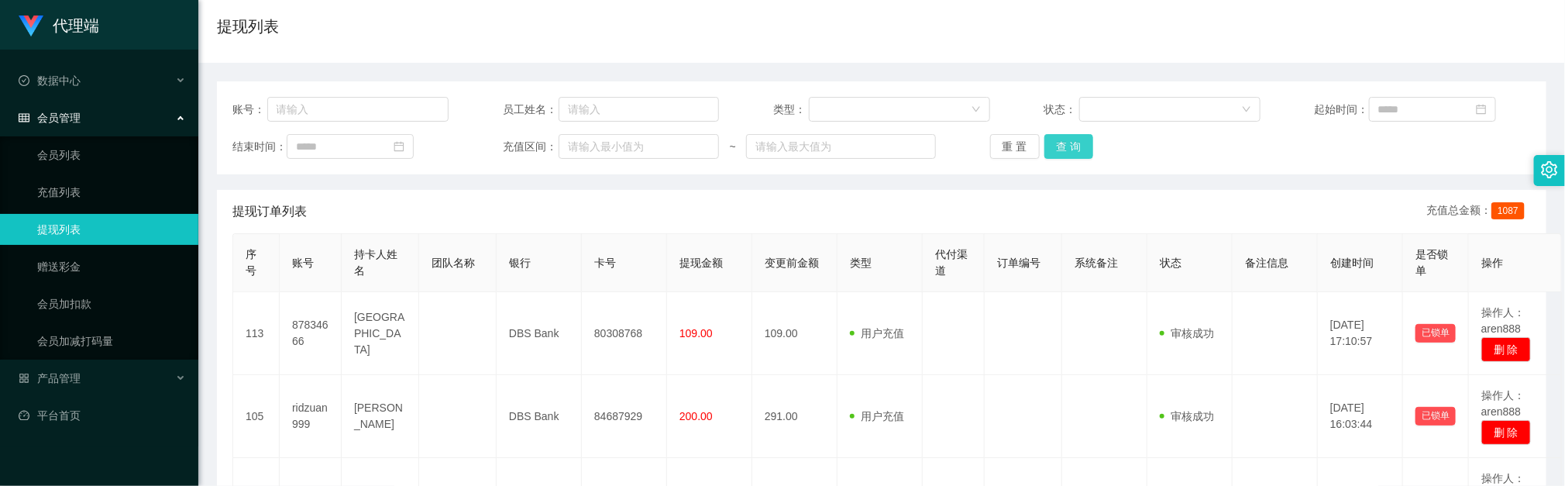
click at [1065, 151] on button "查 询" at bounding box center [1070, 146] width 50 height 25
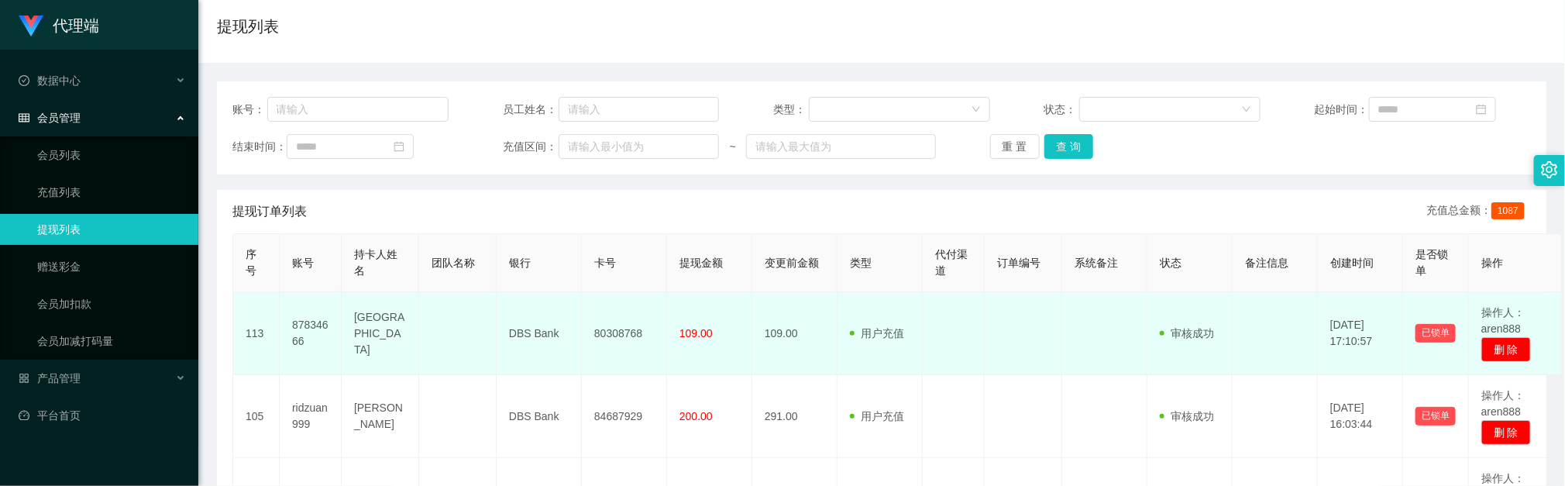
click at [812, 301] on td "109.00" at bounding box center [794, 333] width 85 height 83
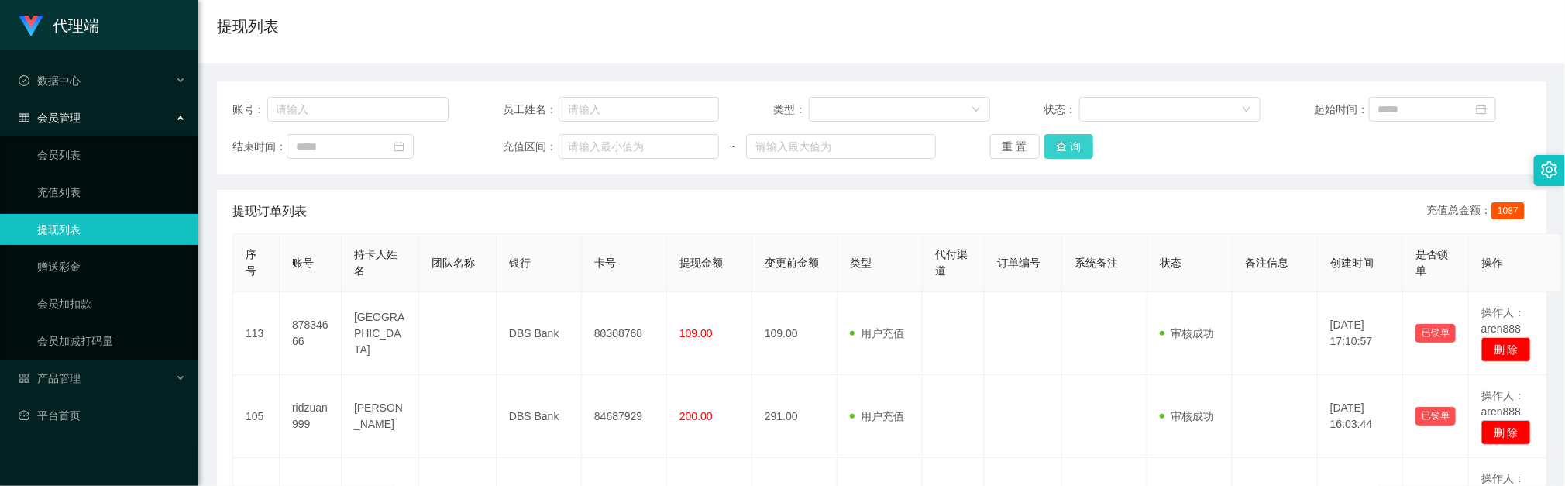
click at [1075, 150] on button "查 询" at bounding box center [1070, 146] width 50 height 25
click at [1072, 134] on button "查 询" at bounding box center [1070, 146] width 50 height 25
click at [1072, 137] on div "重 置 查 询" at bounding box center [1098, 146] width 216 height 25
click at [1074, 143] on button "查 询" at bounding box center [1070, 146] width 50 height 25
drag, startPoint x: 921, startPoint y: 303, endPoint x: 1072, endPoint y: 156, distance: 211.0
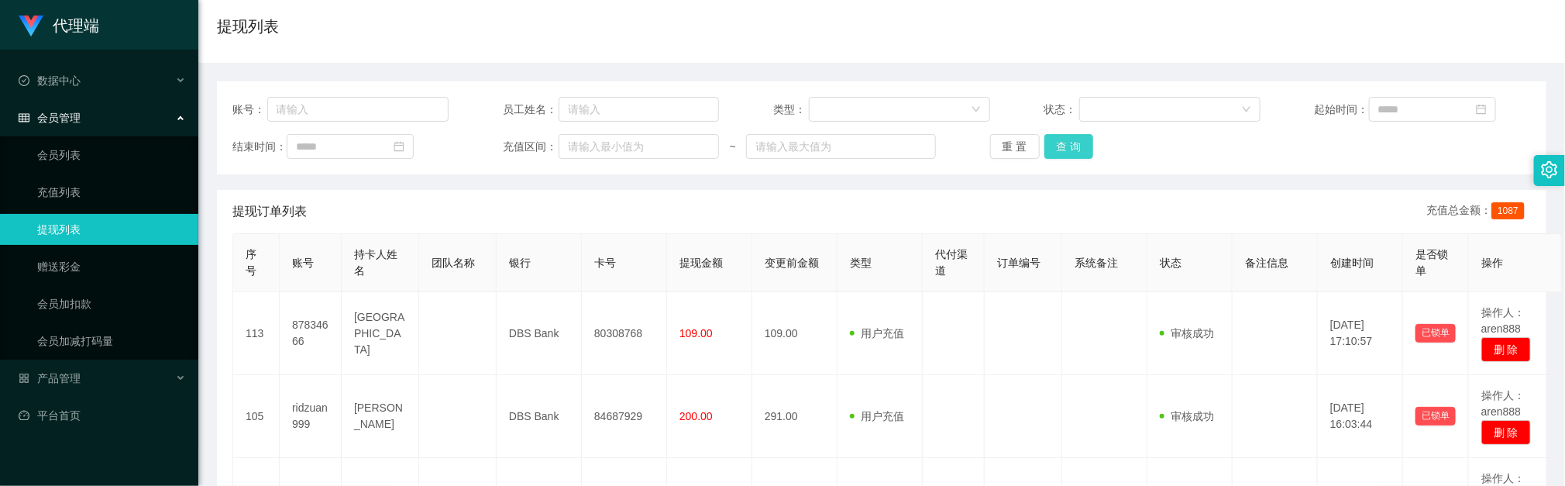
click at [926, 298] on tr "113 87834666 Zhangzhouzhou DBS Bank 80308768 109.00 109.00 用户充值 人工扣款 审核驳回 审核成功 …" at bounding box center [897, 333] width 1329 height 83
click at [1079, 140] on button "查 询" at bounding box center [1070, 146] width 50 height 25
click at [373, 112] on input "text" at bounding box center [358, 109] width 182 height 25
paste input "88540728"
type input "88540728"
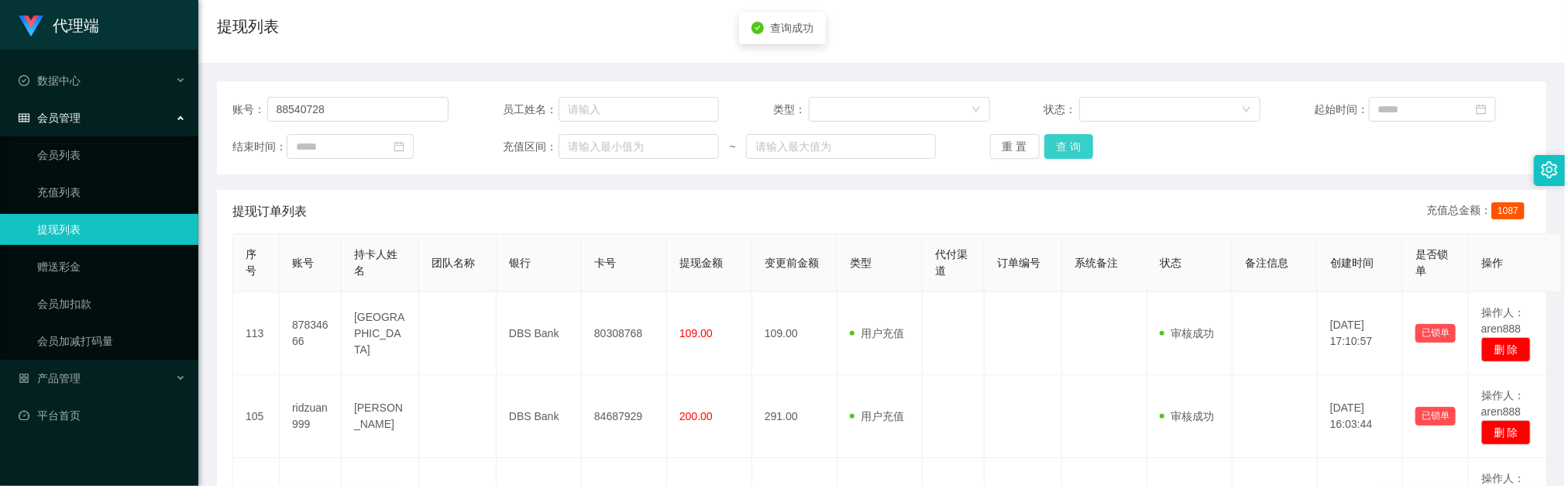
click at [1068, 149] on button "查 询" at bounding box center [1070, 146] width 50 height 25
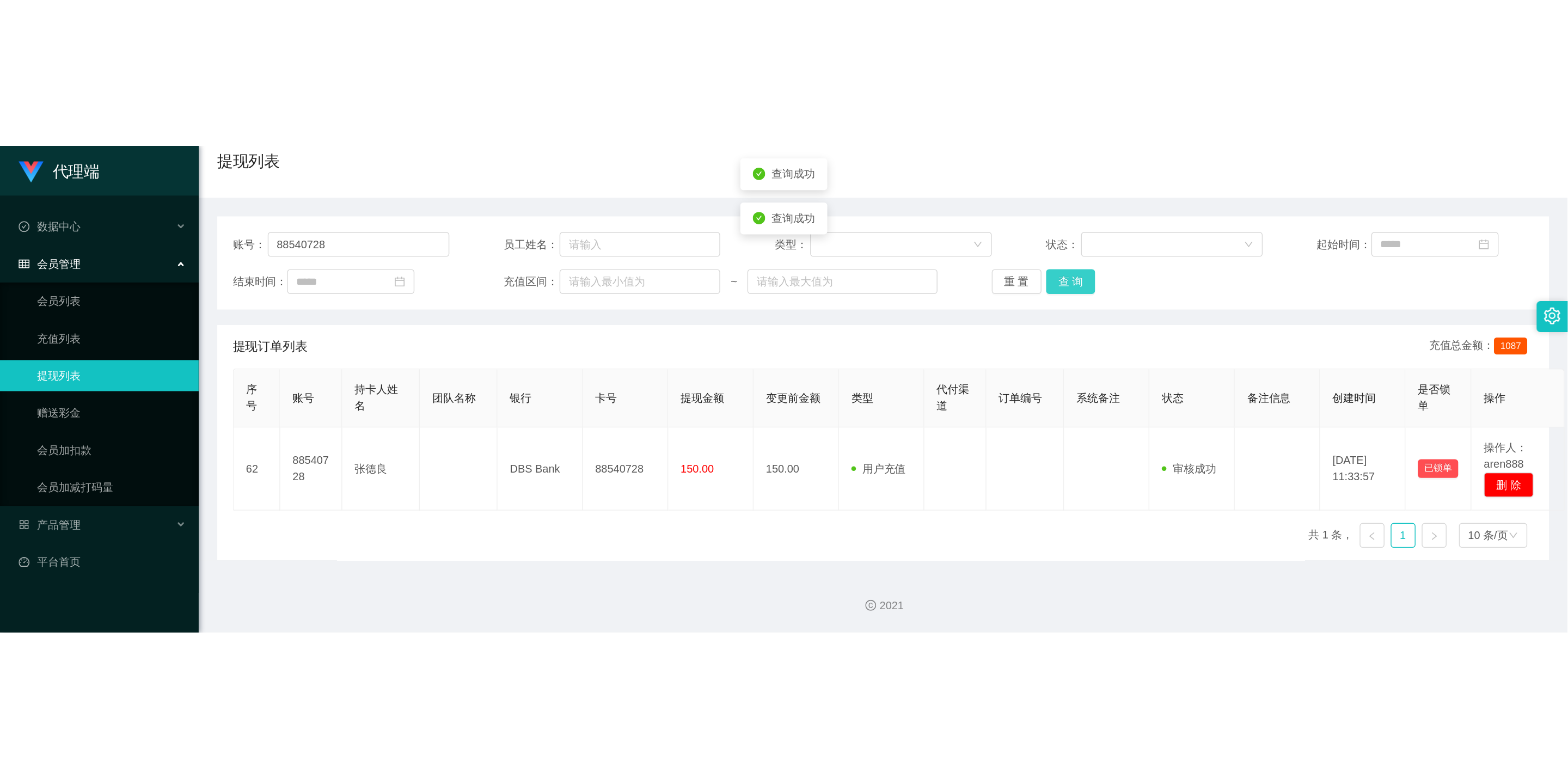
scroll to position [8, 0]
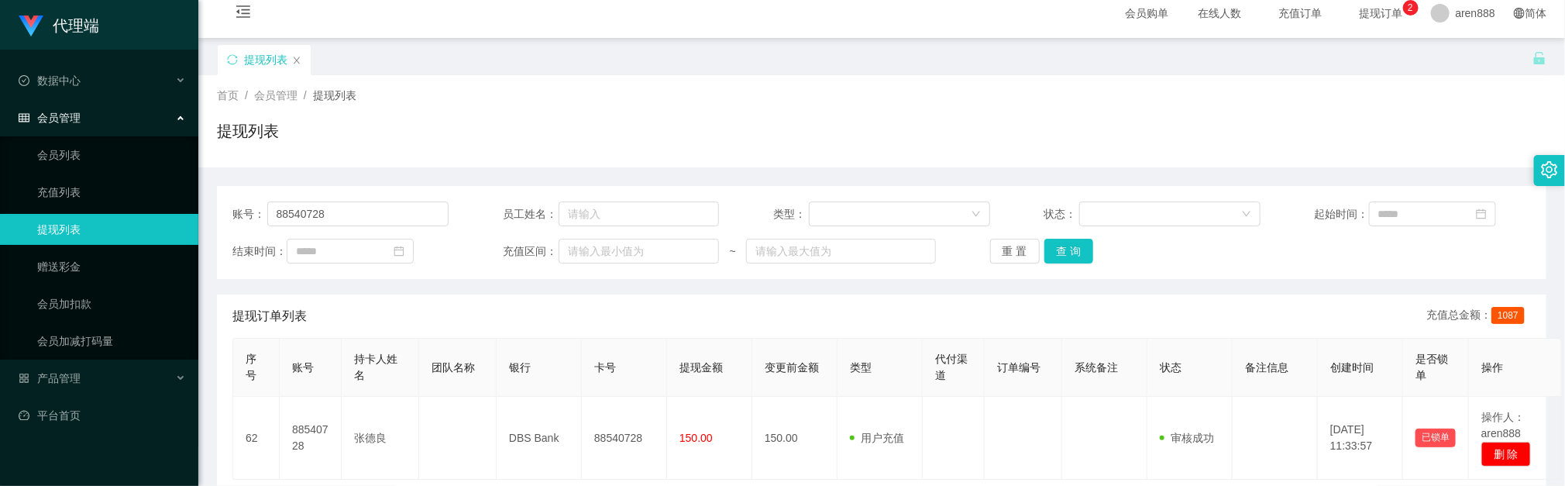
click at [644, 93] on div "首页 / 会员管理 / 提现列表 /" at bounding box center [882, 96] width 1330 height 16
click at [1090, 265] on div "账号： 88540728 员工姓名： 类型： 状态： 起始时间： 结束时间： 充值区间： ~ 重 置 查 询" at bounding box center [882, 232] width 1330 height 93
click at [732, 133] on div "提现列表" at bounding box center [882, 137] width 1330 height 36
drag, startPoint x: 1009, startPoint y: 140, endPoint x: 1028, endPoint y: 122, distance: 26.9
click at [1011, 140] on div "提现列表" at bounding box center [882, 137] width 1330 height 36
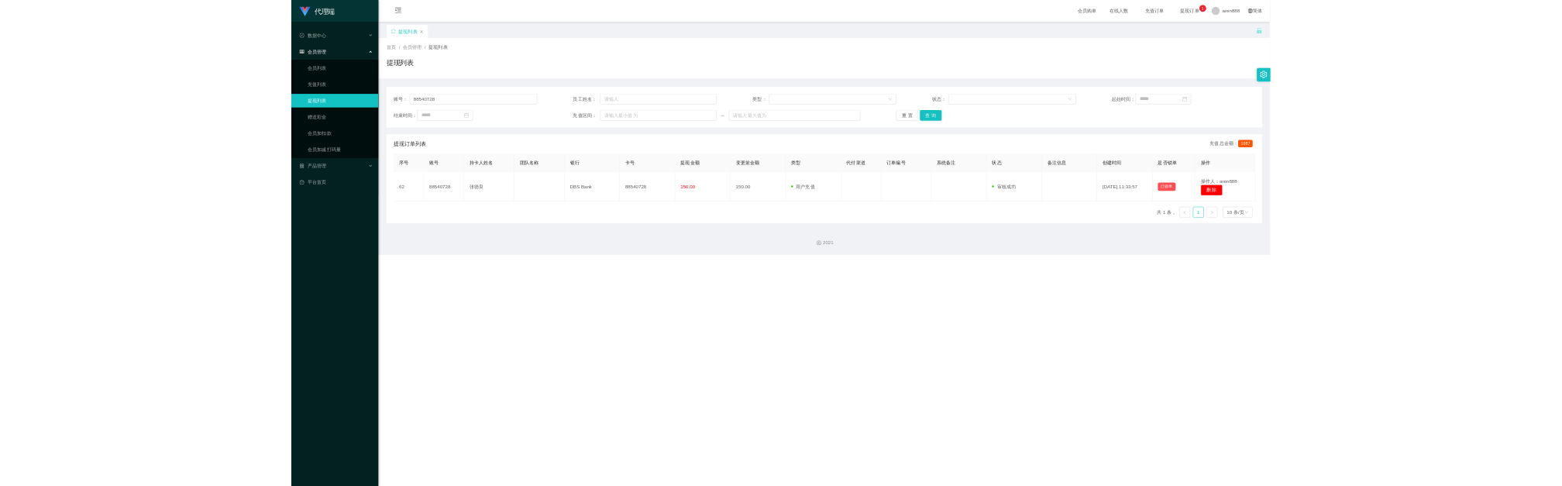
scroll to position [0, 0]
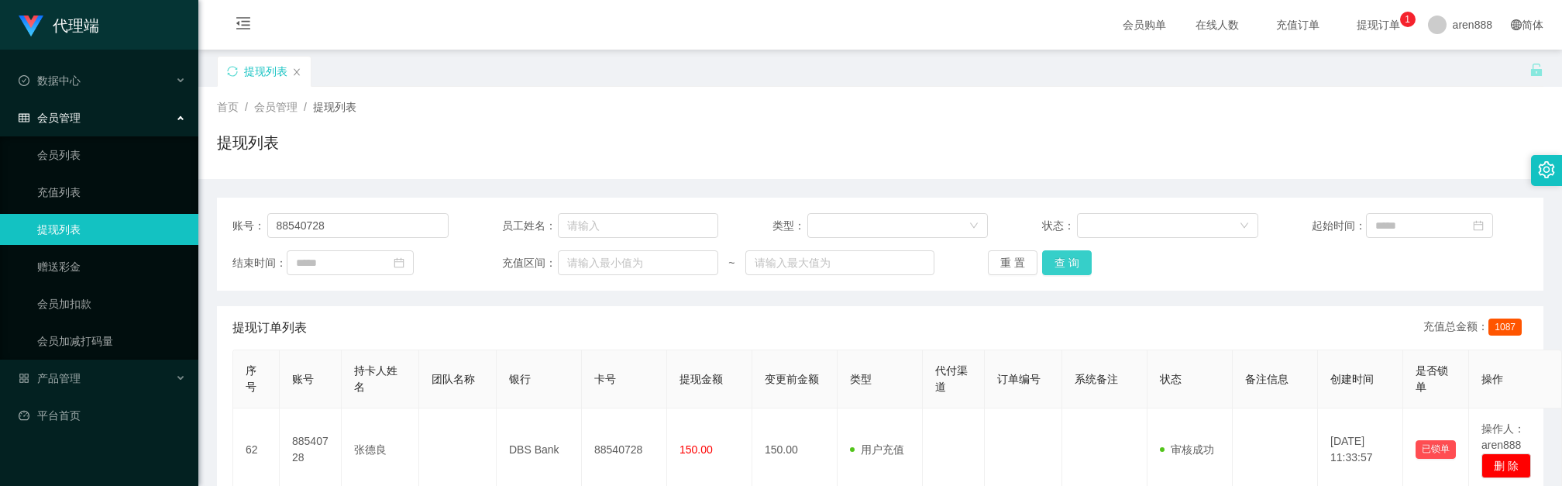
click at [1065, 263] on button "查 询" at bounding box center [1067, 262] width 50 height 25
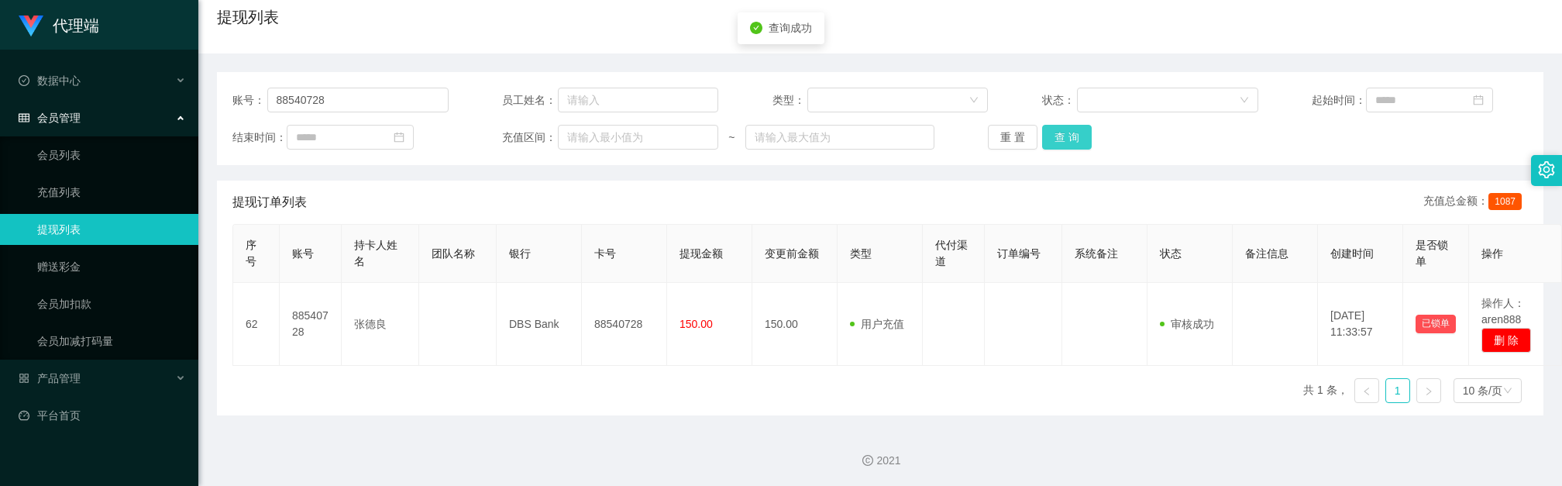
scroll to position [128, 0]
click at [1055, 140] on button "查 询" at bounding box center [1067, 135] width 50 height 25
click at [1052, 137] on button "查 询" at bounding box center [1067, 135] width 50 height 25
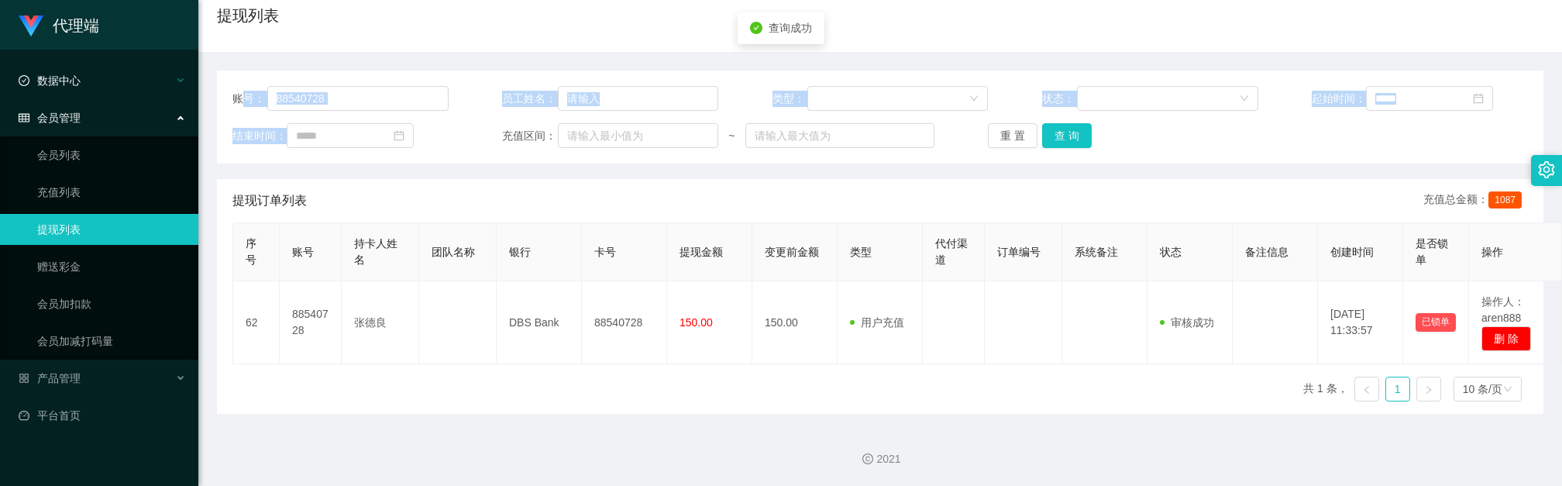
drag, startPoint x: 398, startPoint y: 112, endPoint x: 123, endPoint y: 75, distance: 277.5
click at [123, 75] on section "代理端 数据中心 会员管理 会员列表 充值列表 提现列表 赠送彩金 会员加扣款 会员加减打码量 产品管理 平台首页 保存配置 重置配置 整体风格设置 主题色 …" at bounding box center [781, 179] width 1562 height 613
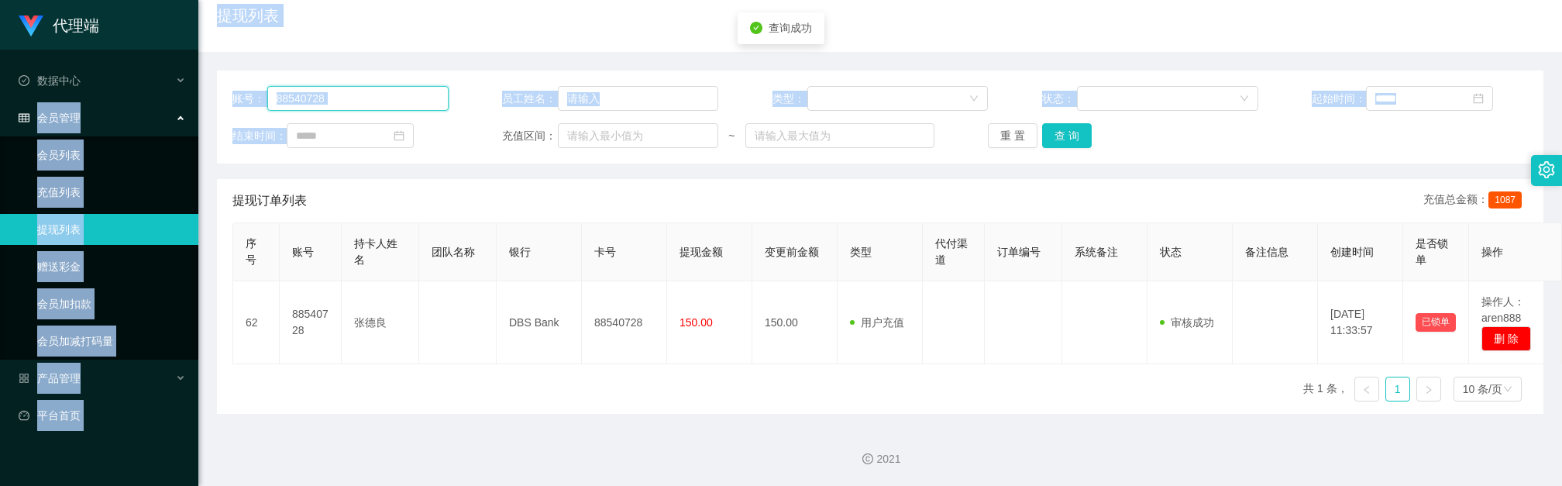
click at [361, 87] on input "88540728" at bounding box center [357, 98] width 181 height 25
click at [389, 84] on div "账号： 88540728 员工姓名： 类型： 状态： 起始时间： 结束时间： 充值区间： ~ 重 置 查 询" at bounding box center [880, 117] width 1327 height 93
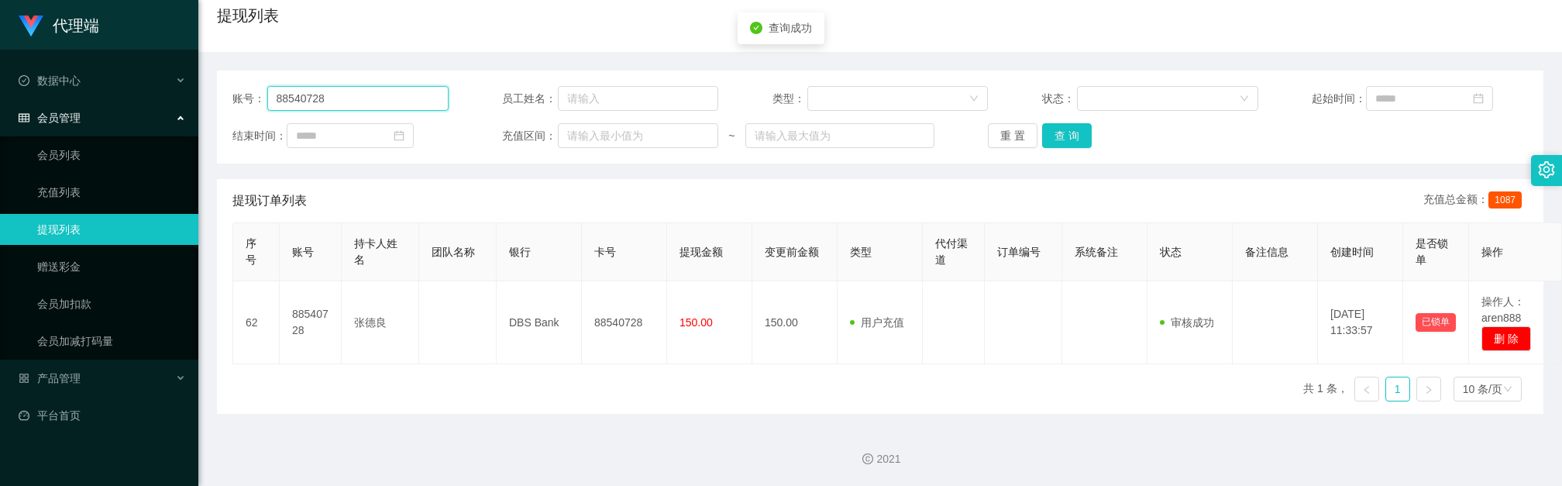
click at [380, 93] on input "88540728" at bounding box center [357, 98] width 181 height 25
drag, startPoint x: 381, startPoint y: 95, endPoint x: 152, endPoint y: 88, distance: 229.5
click at [154, 88] on section "代理端 数据中心 会员管理 会员列表 充值列表 提现列表 赠送彩金 会员加扣款 会员加减打码量 产品管理 平台首页 保存配置 重置配置 整体风格设置 主题色 …" at bounding box center [781, 179] width 1562 height 613
drag, startPoint x: 1090, startPoint y: 139, endPoint x: 1079, endPoint y: 137, distance: 11.9
click at [1089, 139] on div "重 置 查 询" at bounding box center [1096, 135] width 216 height 25
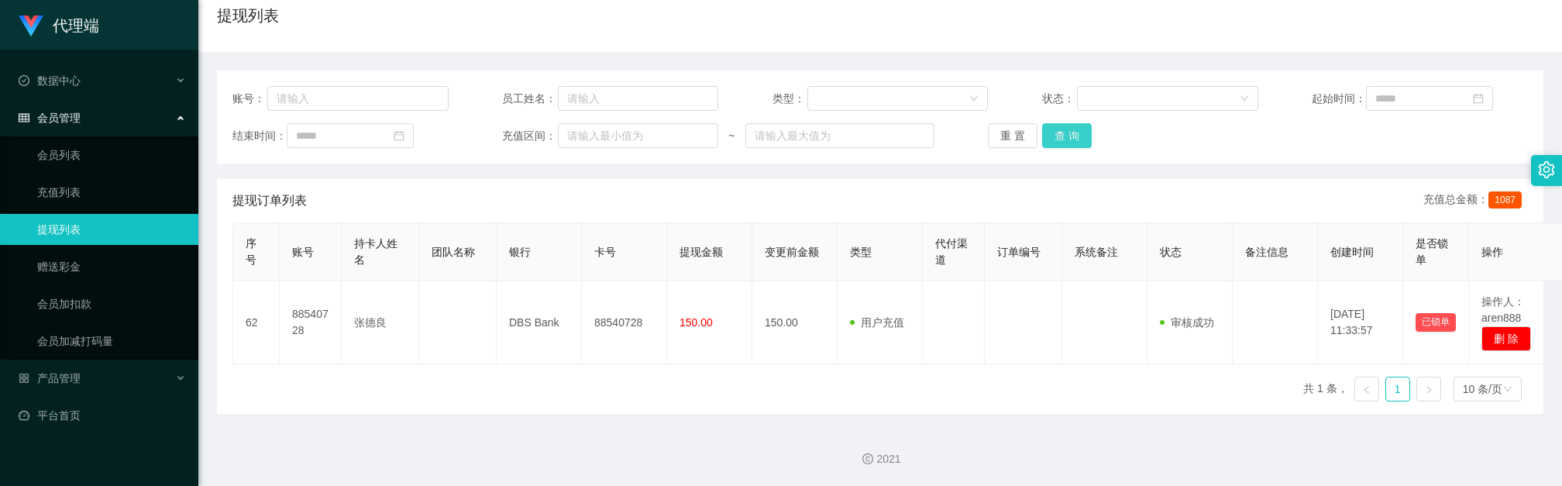
click at [1077, 137] on button "查 询" at bounding box center [1067, 135] width 50 height 25
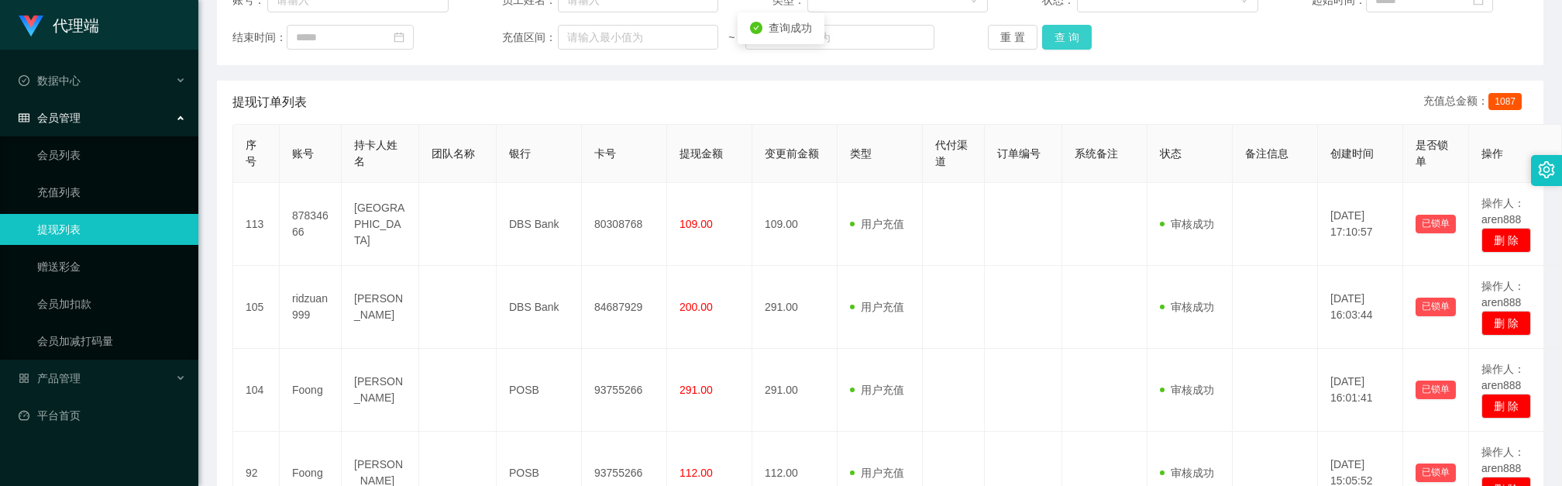
scroll to position [12, 0]
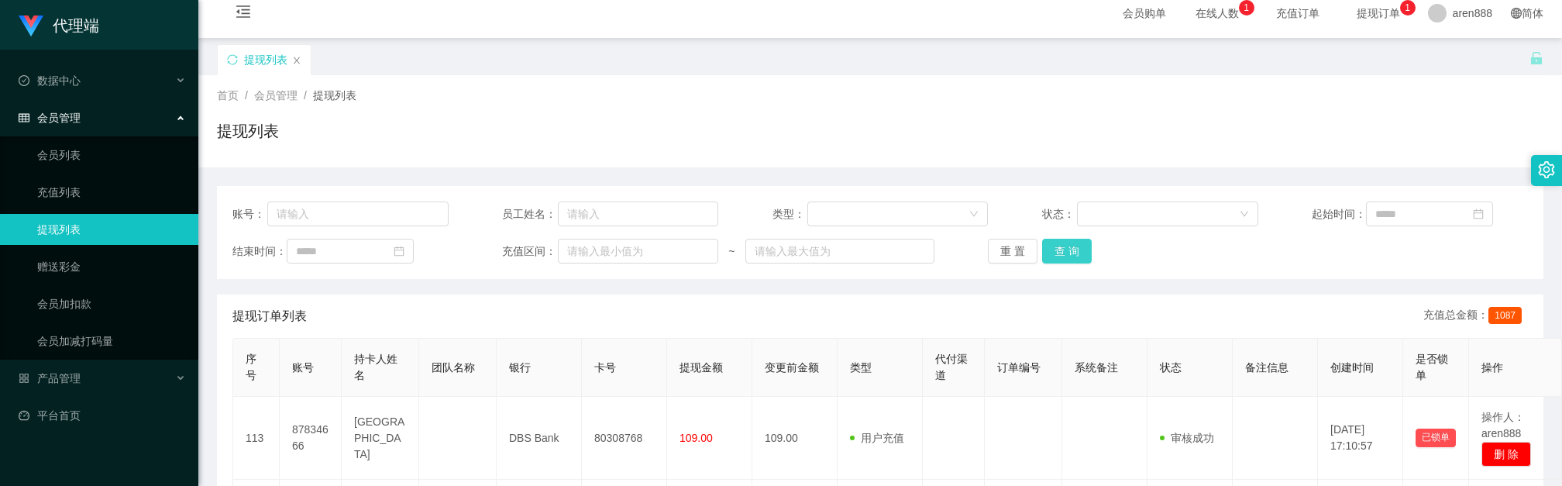
click at [1070, 252] on button "查 询" at bounding box center [1067, 251] width 50 height 25
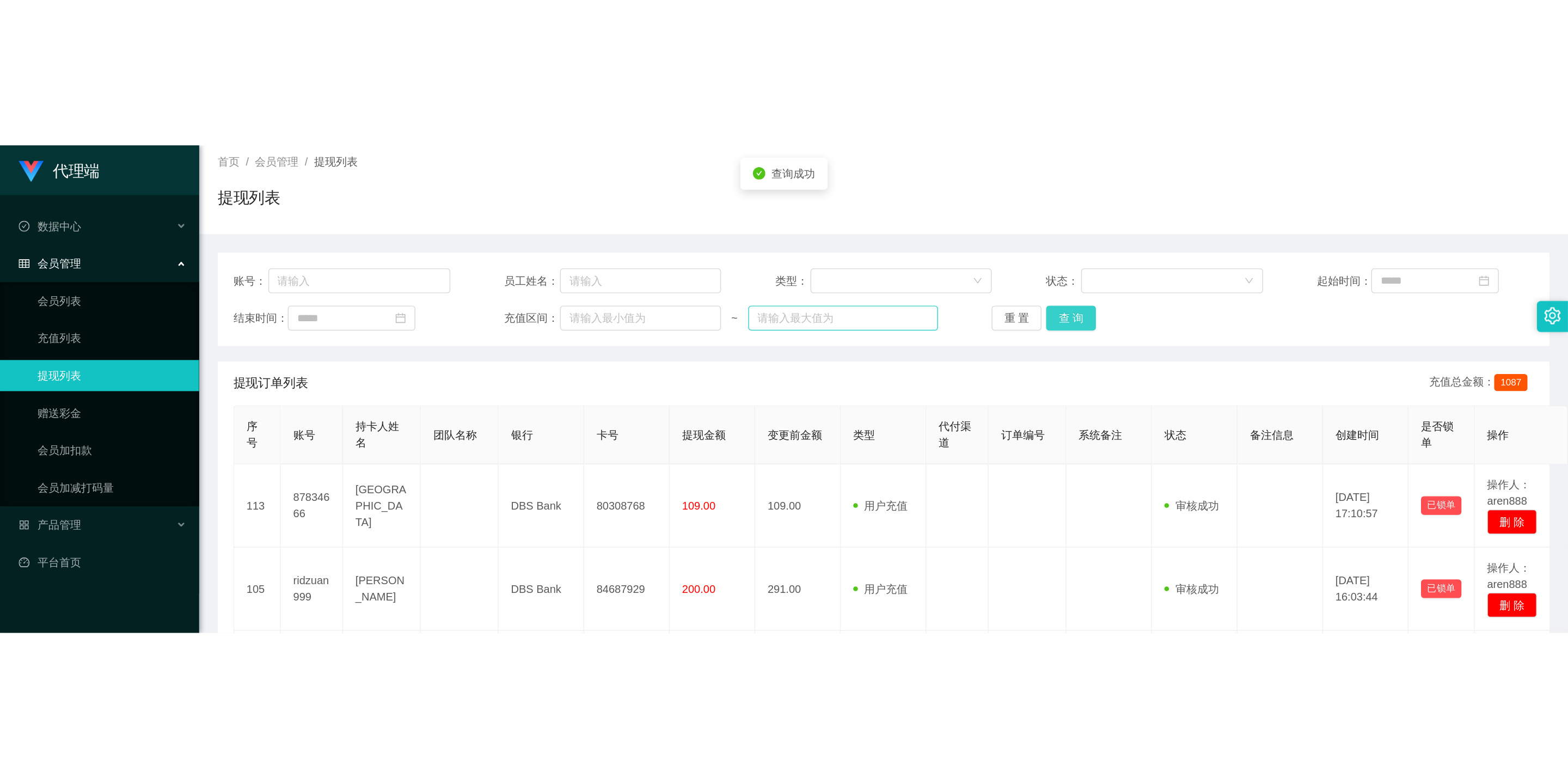
scroll to position [90, 0]
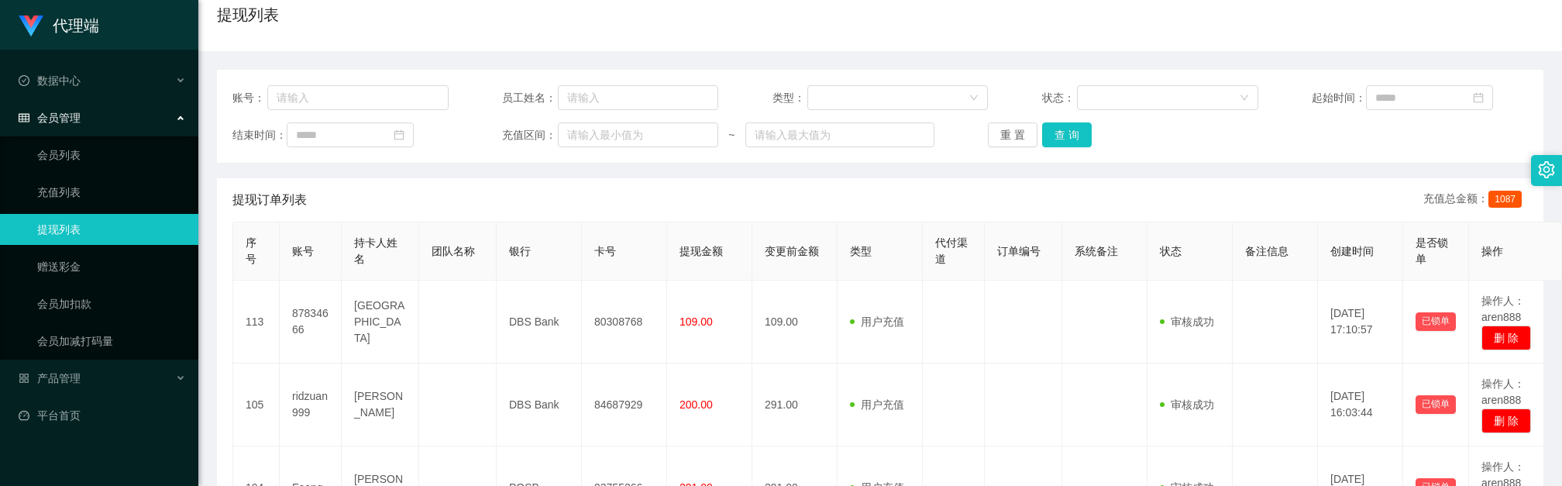
click at [1193, 122] on div "重 置 查 询" at bounding box center [1096, 134] width 216 height 25
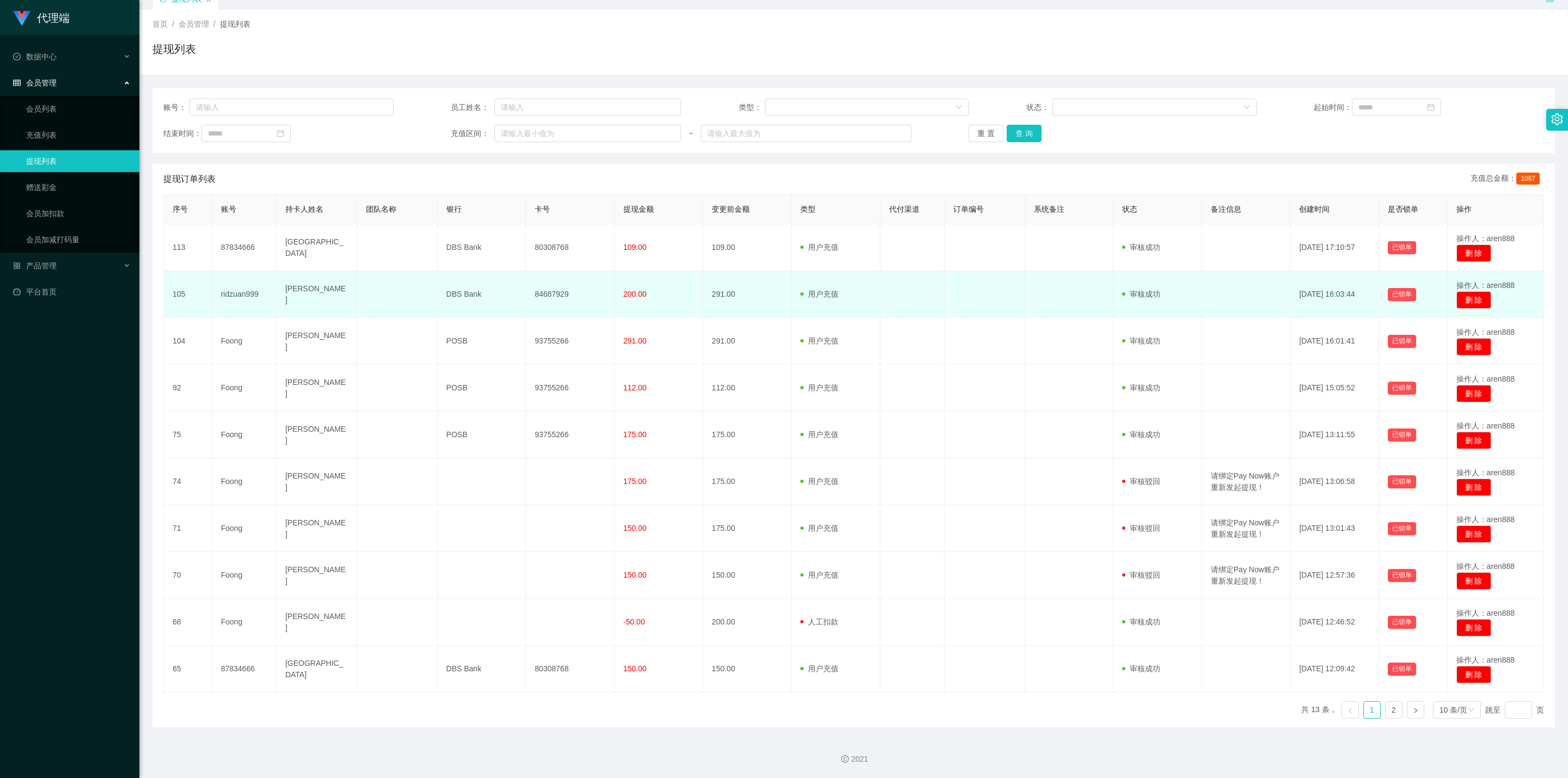
scroll to position [54, 0]
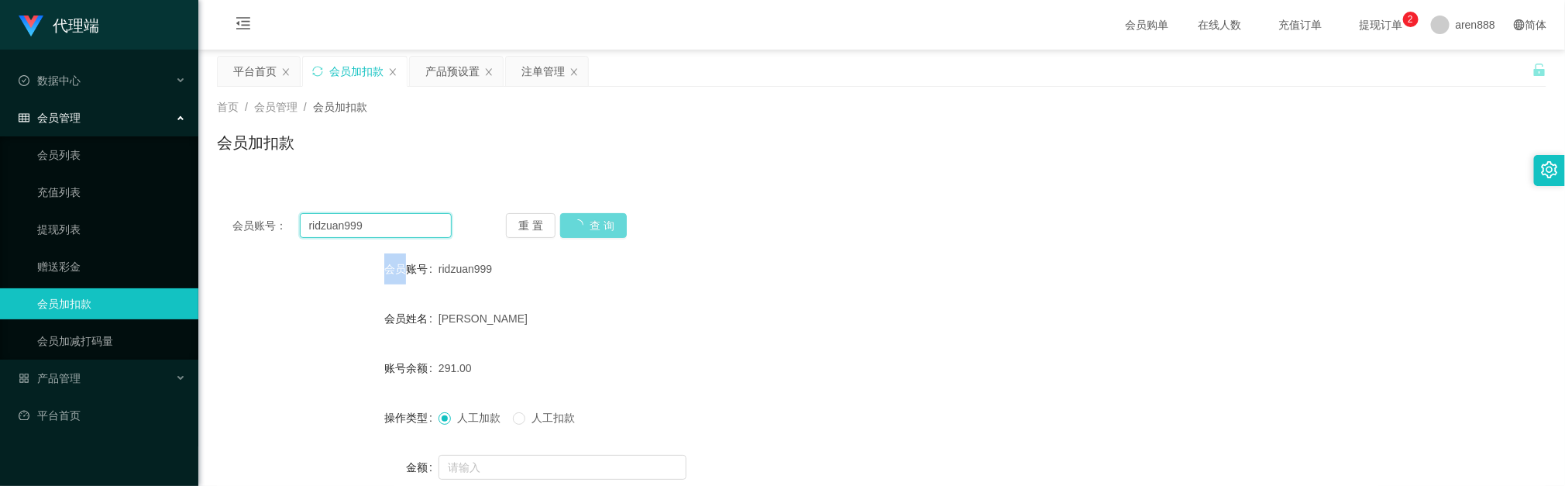
scroll to position [116, 0]
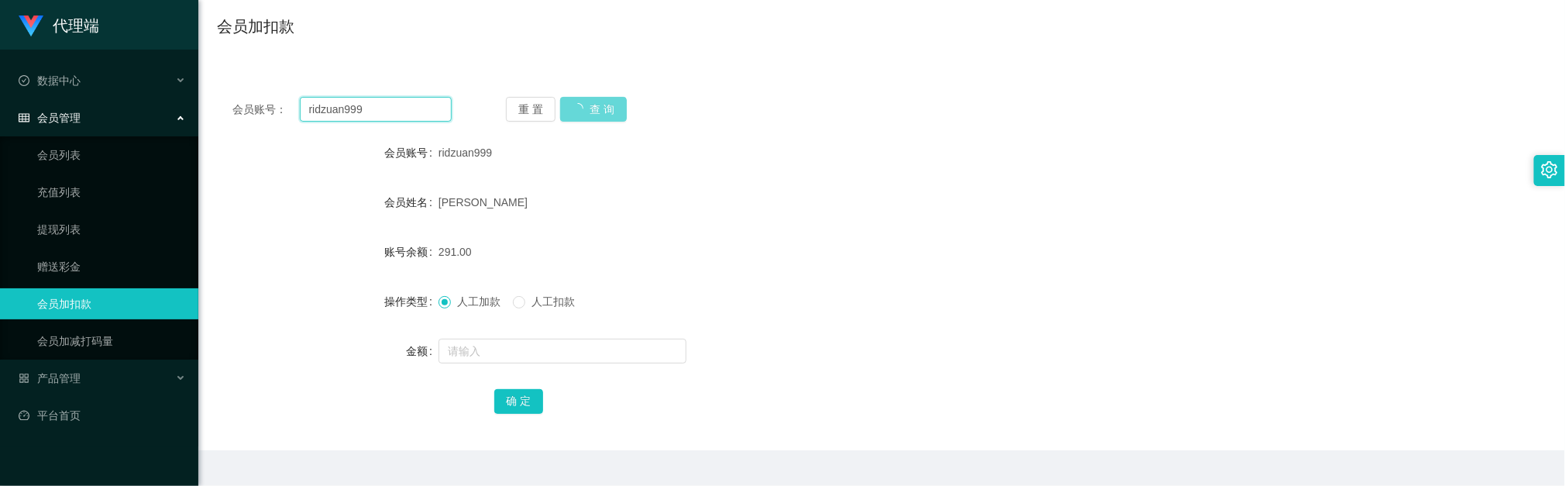
click at [428, 112] on input "ridzuan999" at bounding box center [376, 109] width 152 height 25
paste input "88540728"
type input "88540728"
drag, startPoint x: 598, startPoint y: 107, endPoint x: 594, endPoint y: 144, distance: 37.5
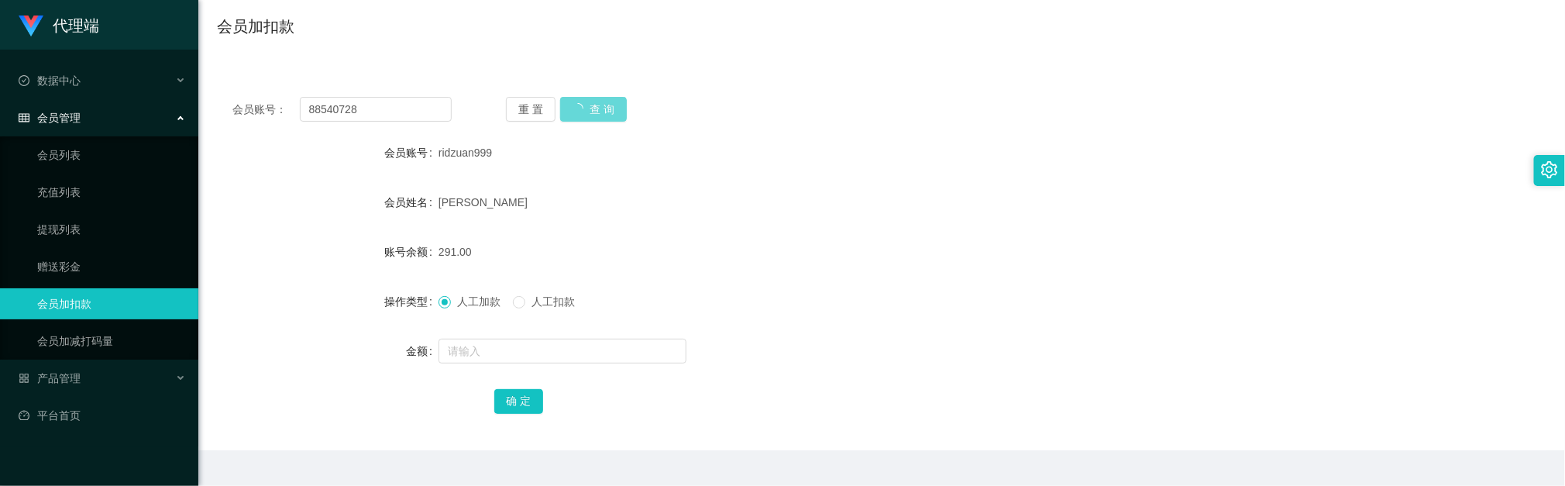
click at [598, 107] on div "重 置 查 询" at bounding box center [615, 109] width 219 height 25
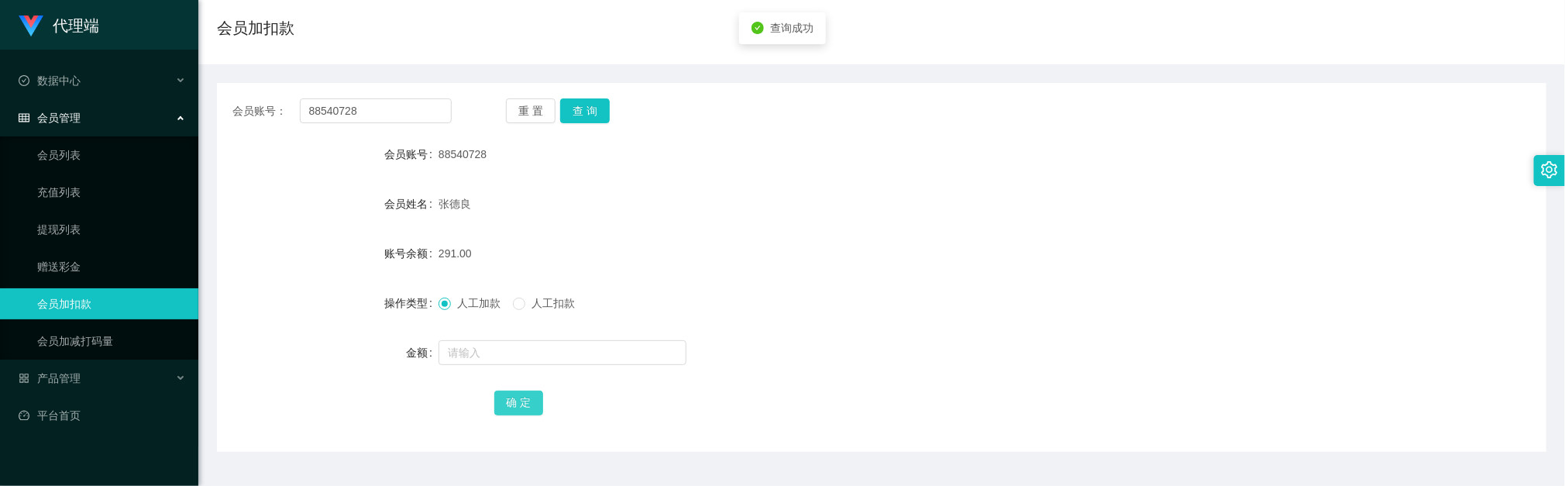
scroll to position [116, 0]
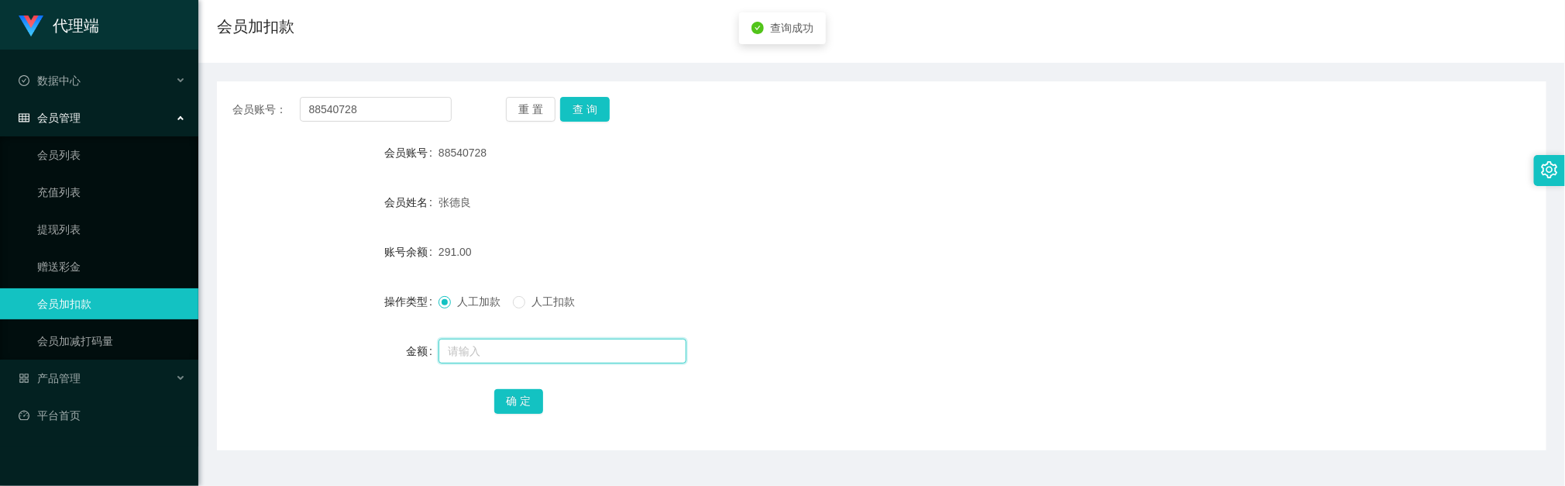
click at [500, 349] on input "text" at bounding box center [563, 351] width 248 height 25
type input "48"
click at [512, 400] on button "确 定" at bounding box center [519, 401] width 50 height 25
drag, startPoint x: 760, startPoint y: 256, endPoint x: 707, endPoint y: 108, distance: 157.8
click at [760, 256] on div "339.00" at bounding box center [827, 251] width 776 height 31
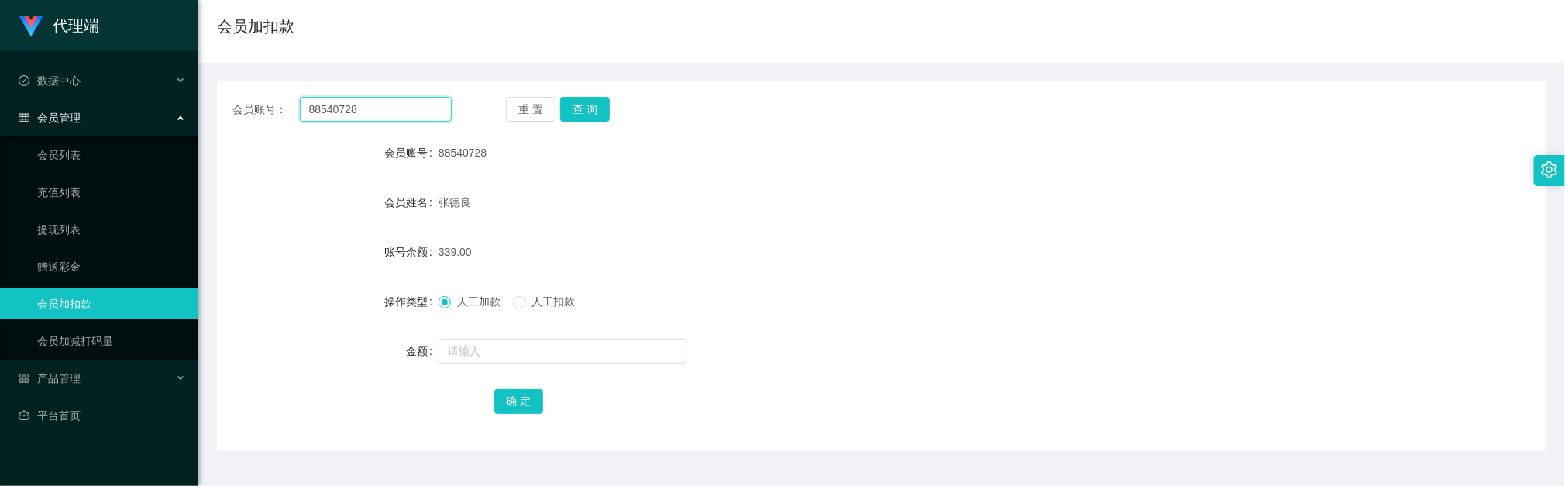
click at [405, 107] on input "88540728" at bounding box center [376, 109] width 152 height 25
paste input "7834666"
type input "87834666"
click at [600, 103] on button "查 询" at bounding box center [585, 109] width 50 height 25
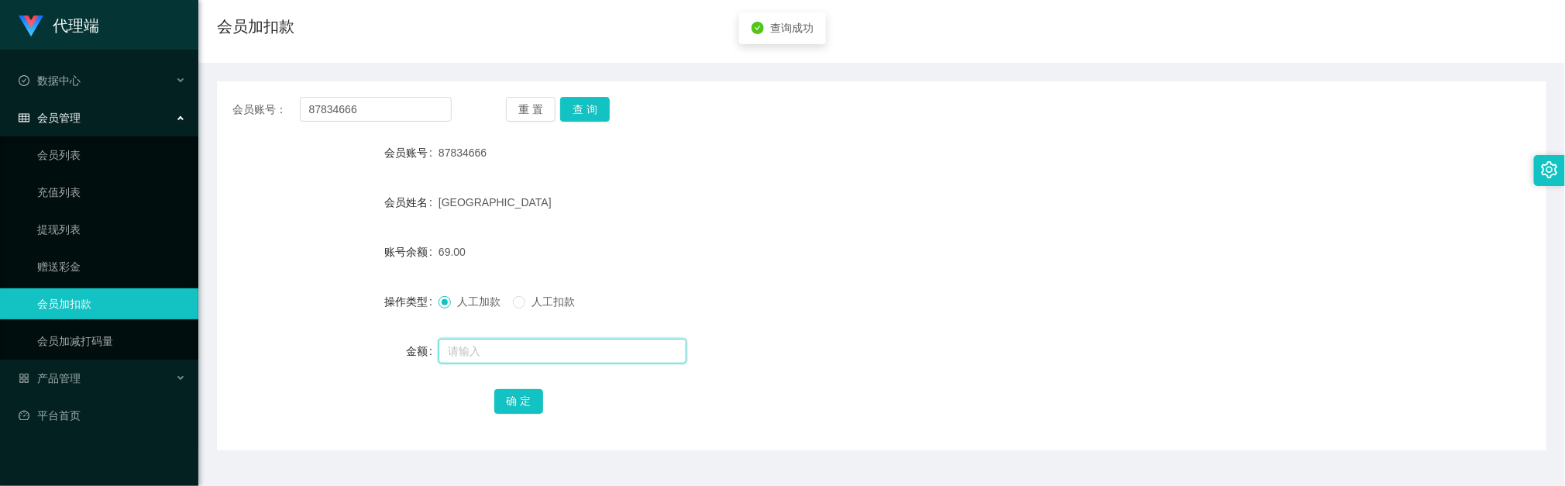
click at [496, 342] on input "text" at bounding box center [563, 351] width 248 height 25
type input "40"
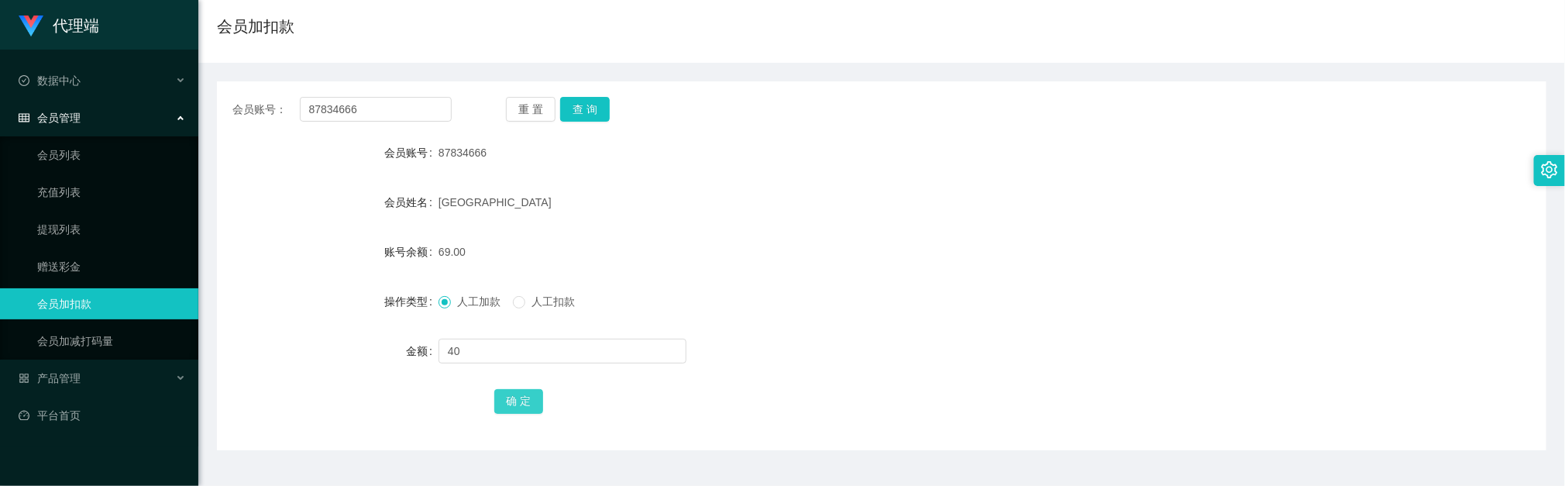
click at [521, 400] on button "确 定" at bounding box center [519, 401] width 50 height 25
drag, startPoint x: 879, startPoint y: 219, endPoint x: 788, endPoint y: 159, distance: 109.6
click at [881, 219] on form "会员账号 87834666 会员姓名 Zhangzhouzhou 账号余额 109.00 操作类型 人工加款 人工扣款 金额 确 定" at bounding box center [882, 276] width 1330 height 279
click at [579, 109] on button "查 询" at bounding box center [585, 109] width 50 height 25
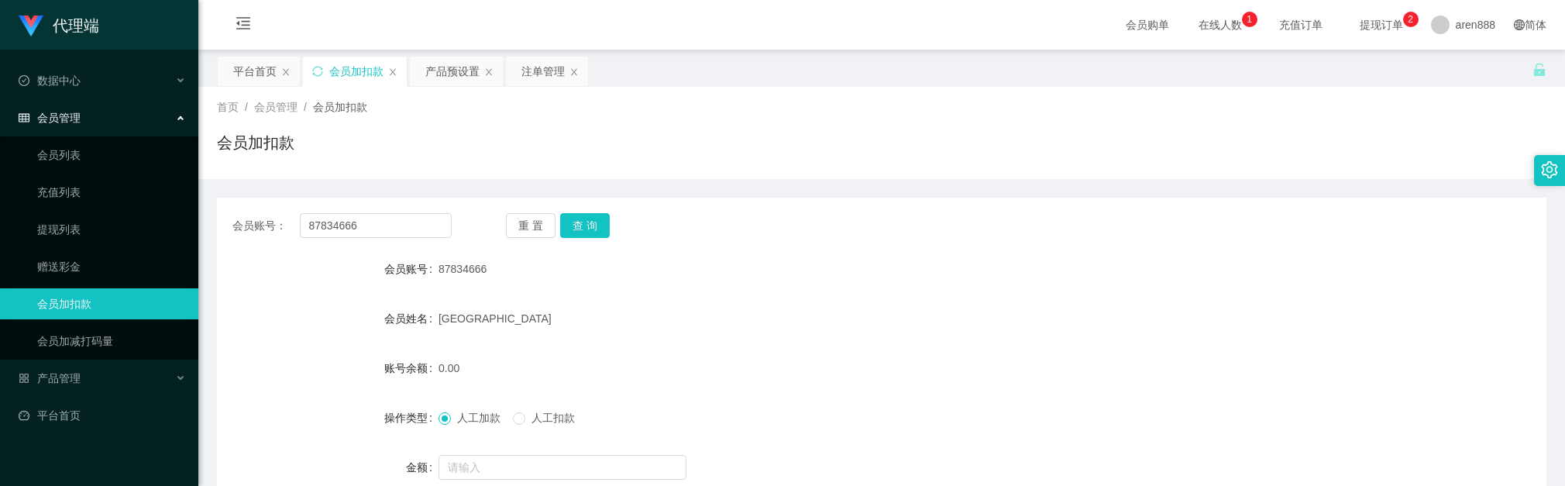
click at [423, 213] on input "87834666" at bounding box center [376, 225] width 152 height 25
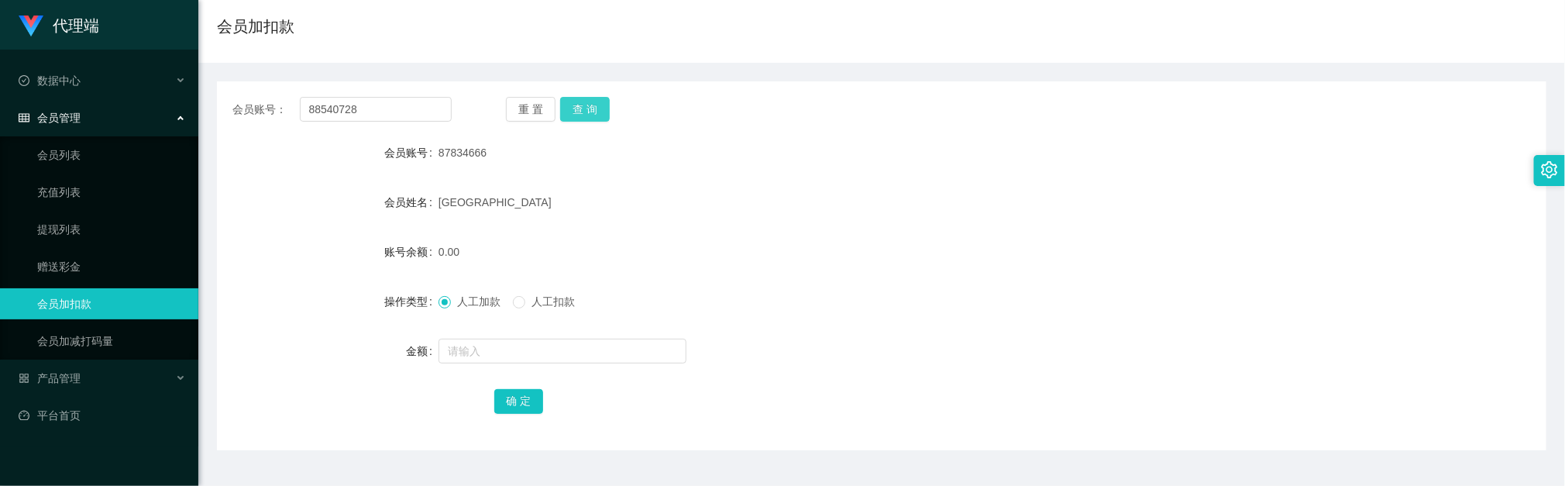
type input "88540728"
click at [590, 105] on button "查 询" at bounding box center [585, 109] width 50 height 25
